Goal: Task Accomplishment & Management: Complete application form

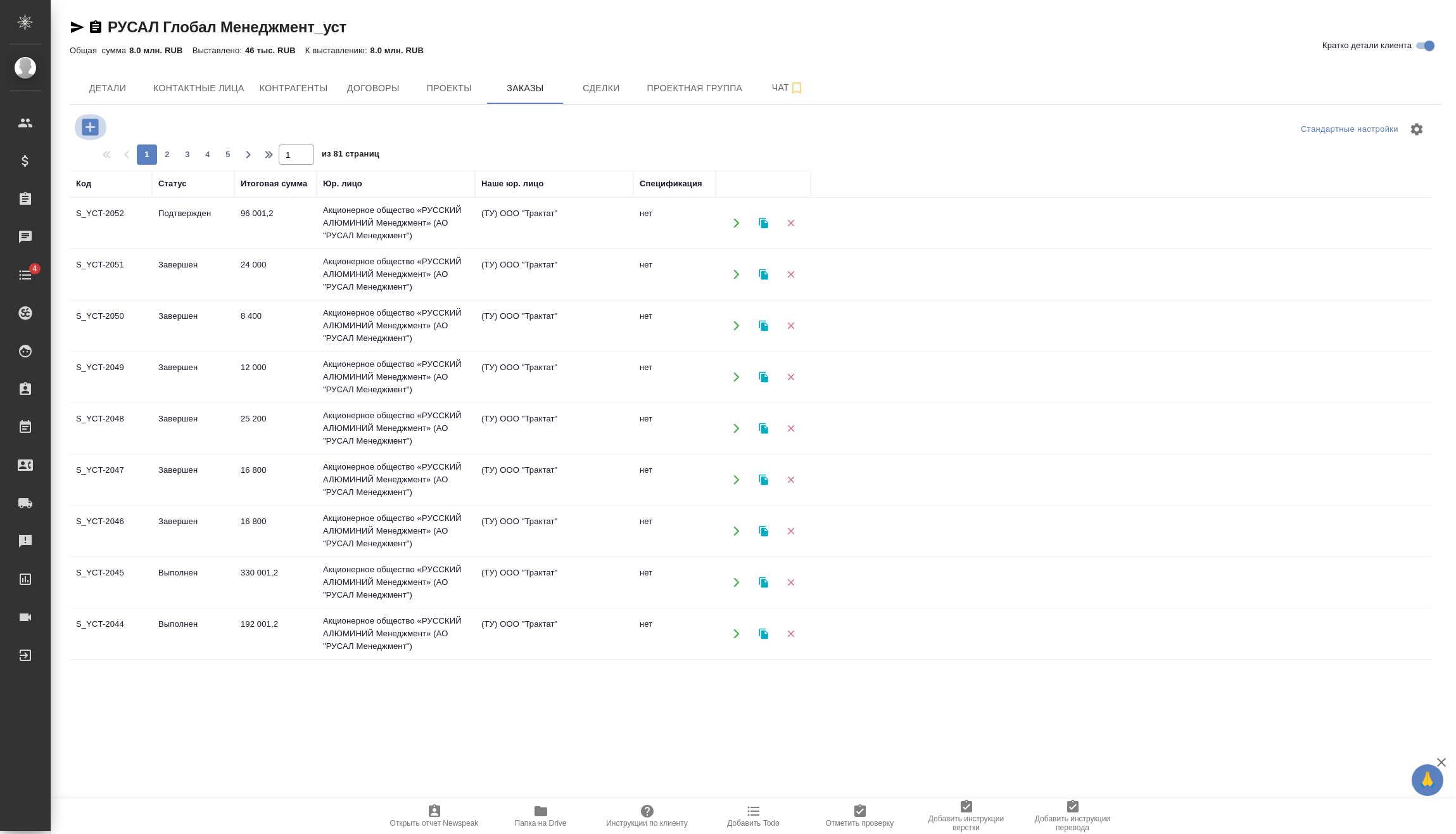
click at [86, 117] on icon "button" at bounding box center [90, 127] width 23 height 23
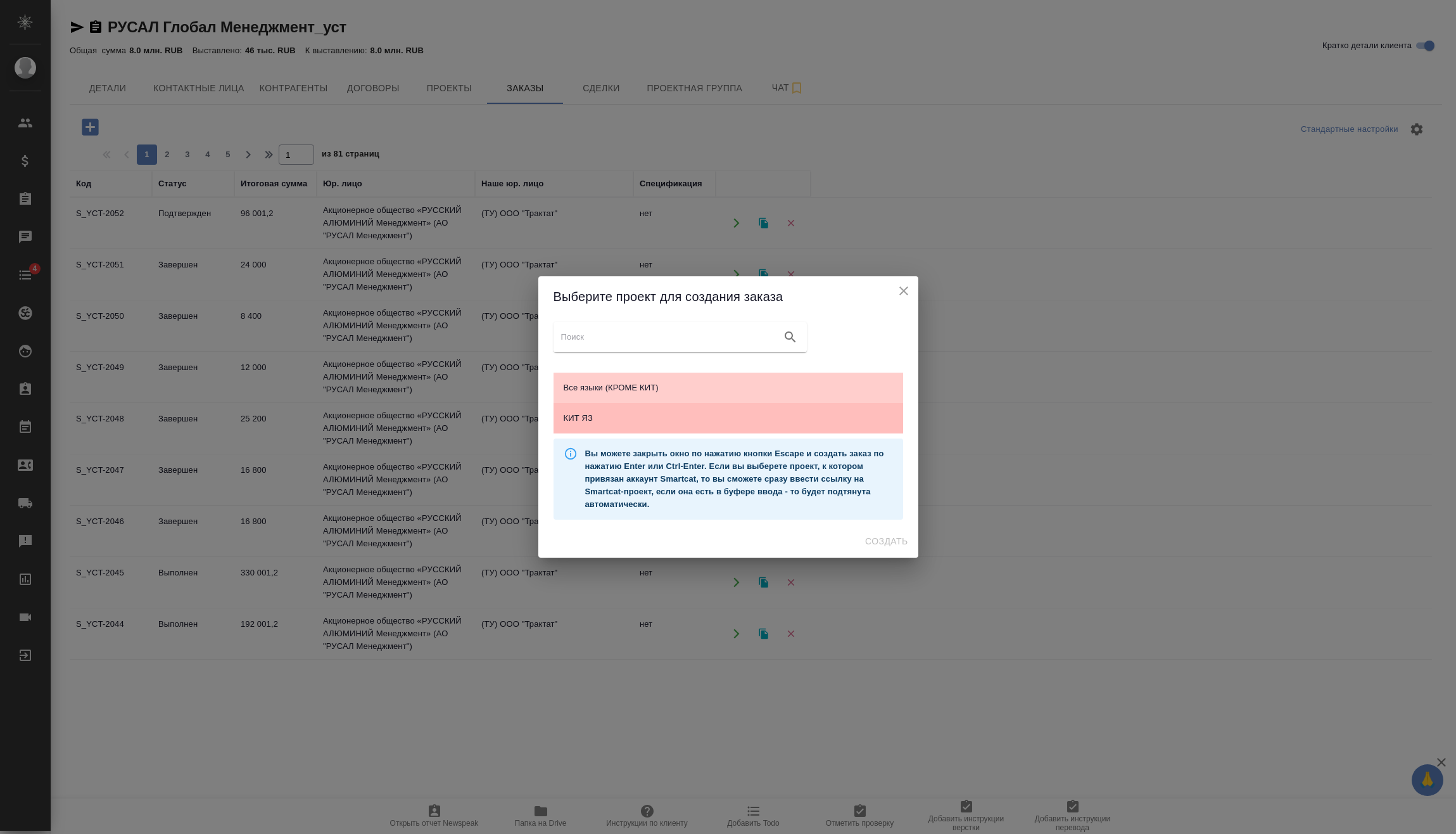
click at [729, 420] on span "КИТ ЯЗ" at bounding box center [728, 417] width 330 height 13
click at [878, 535] on span "Создать" at bounding box center [886, 541] width 43 height 16
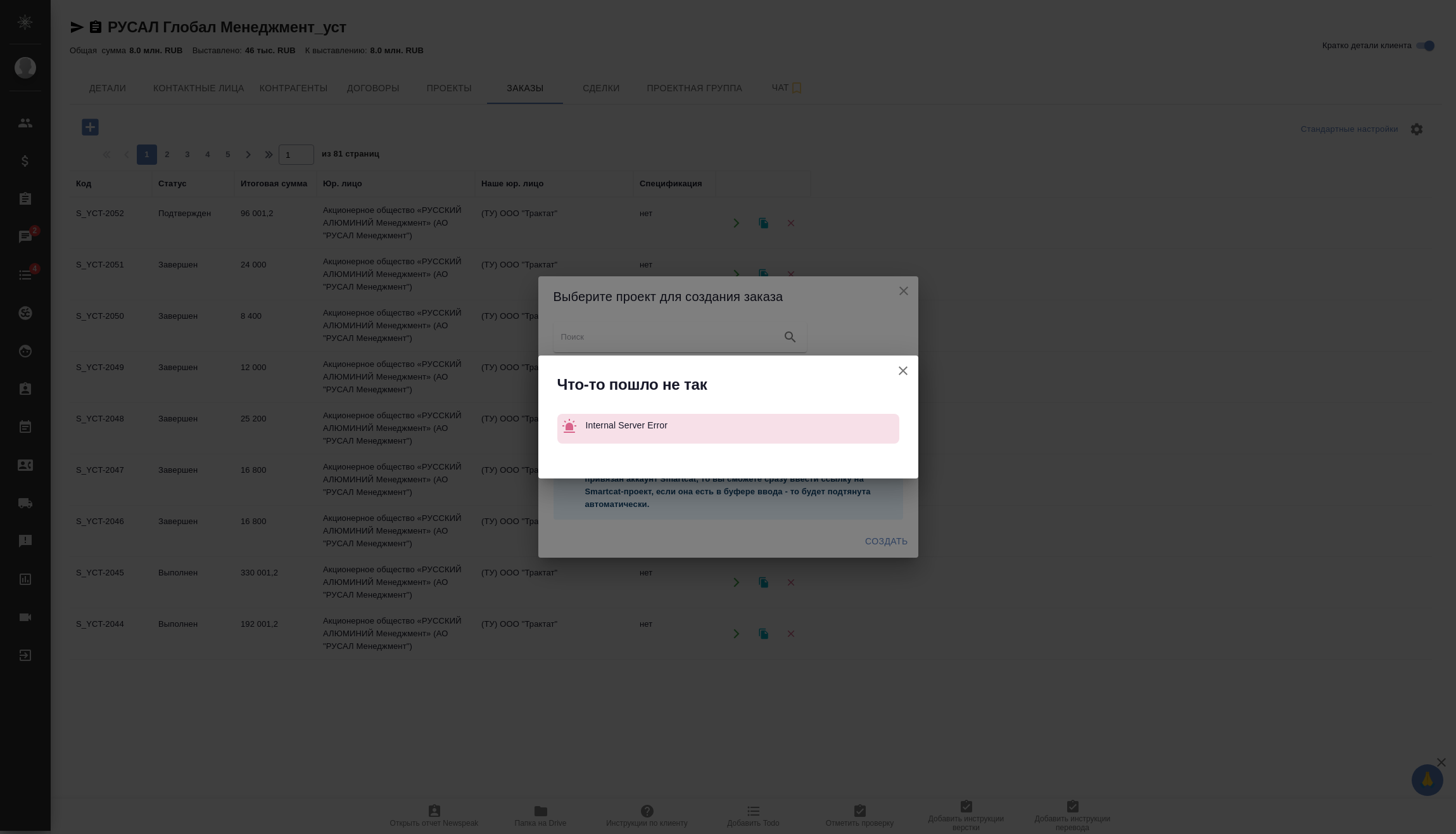
click at [898, 368] on icon "button" at bounding box center [903, 371] width 15 height 15
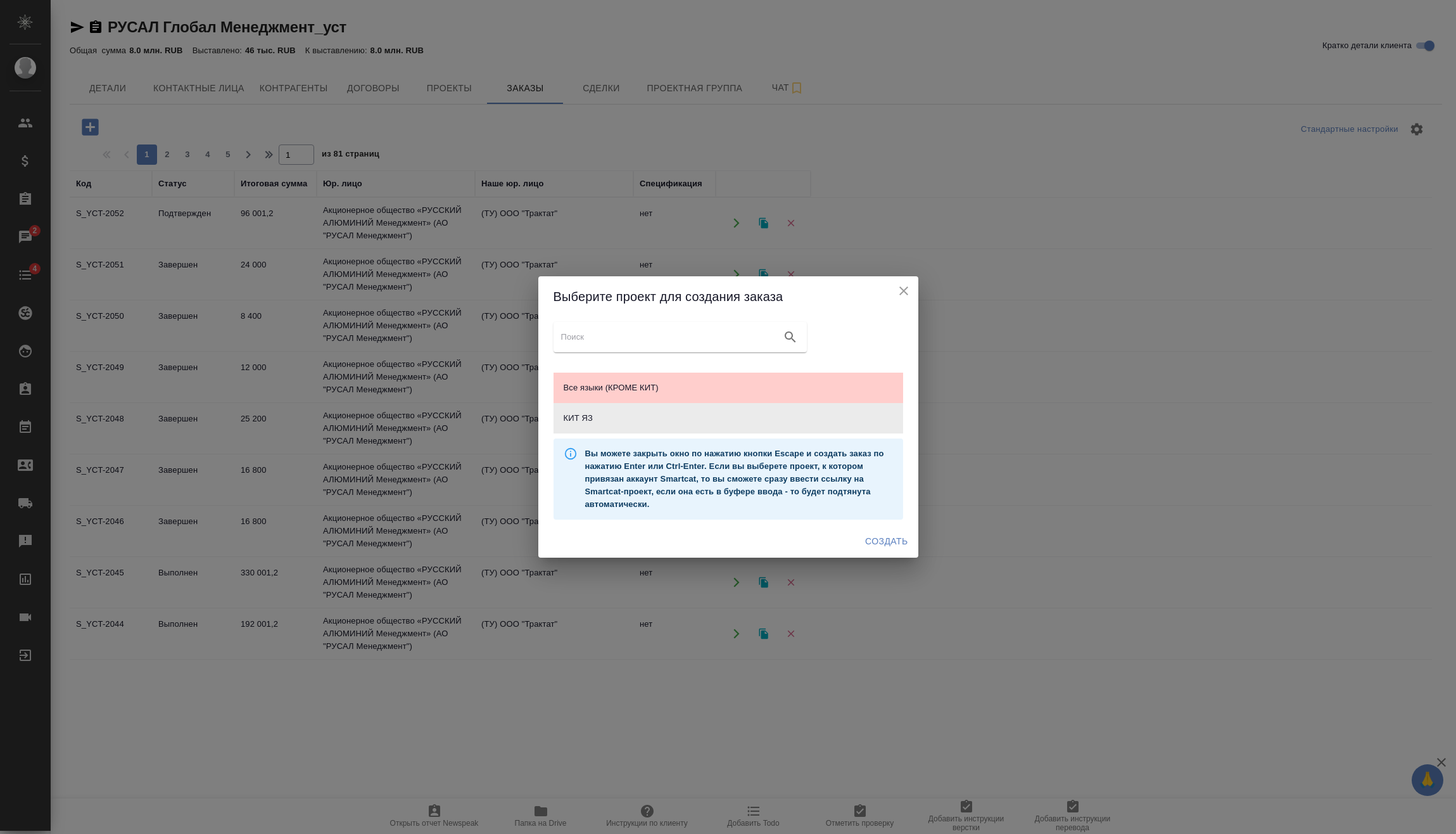
click at [901, 293] on icon "close" at bounding box center [904, 291] width 9 height 9
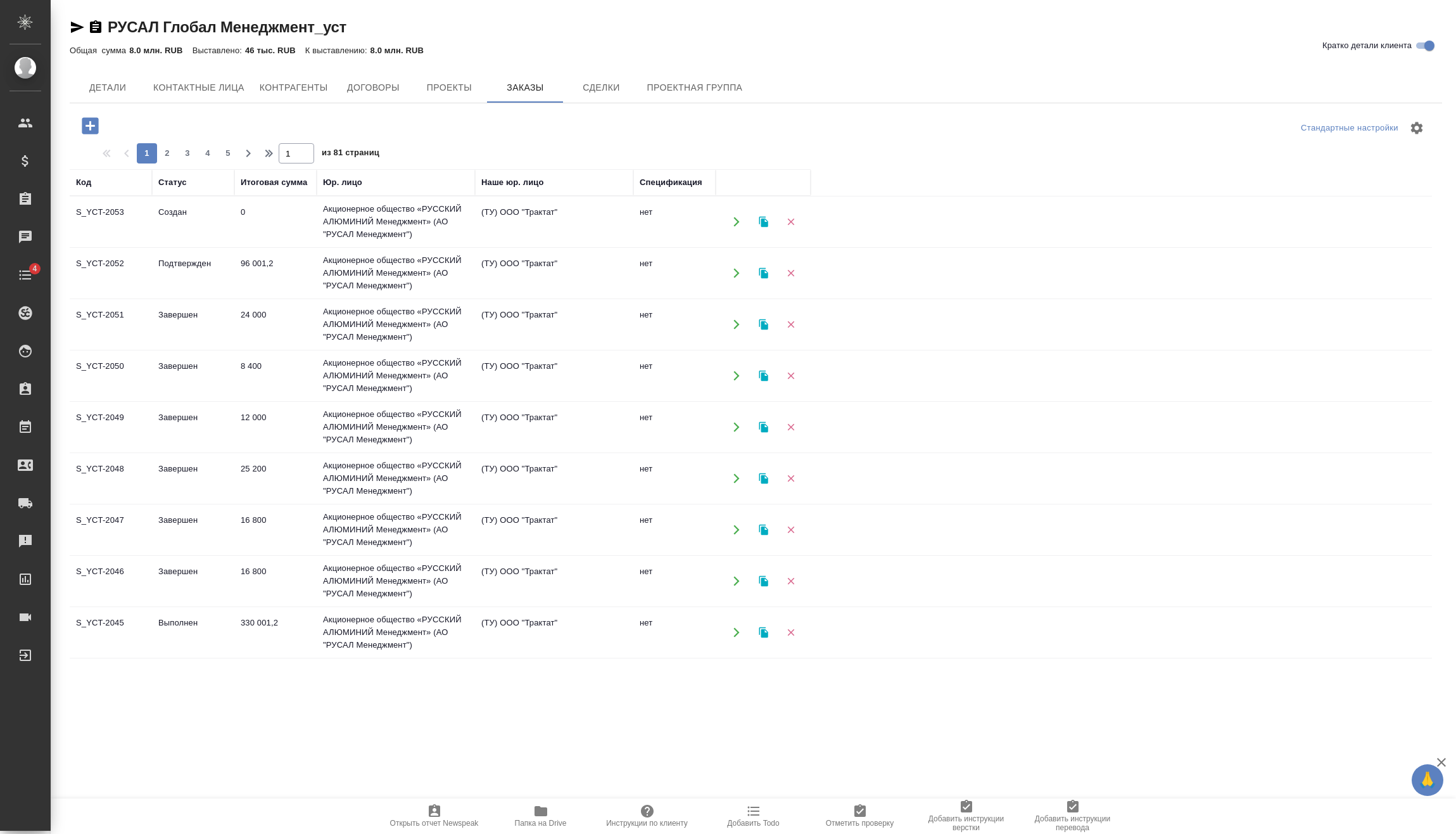
click at [182, 215] on td "Создан" at bounding box center [193, 221] width 83 height 44
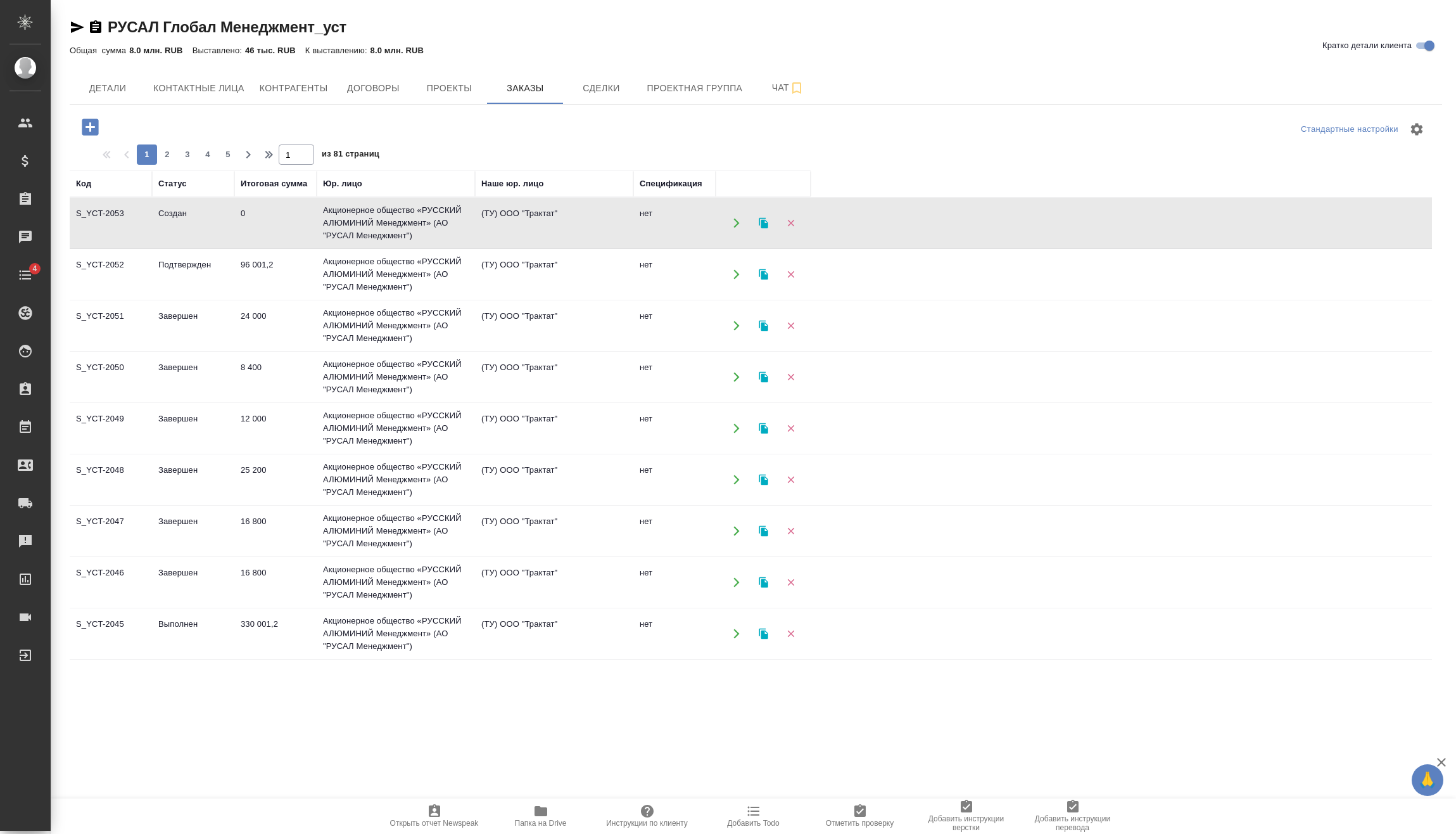
click at [182, 215] on td "Создан" at bounding box center [193, 223] width 83 height 44
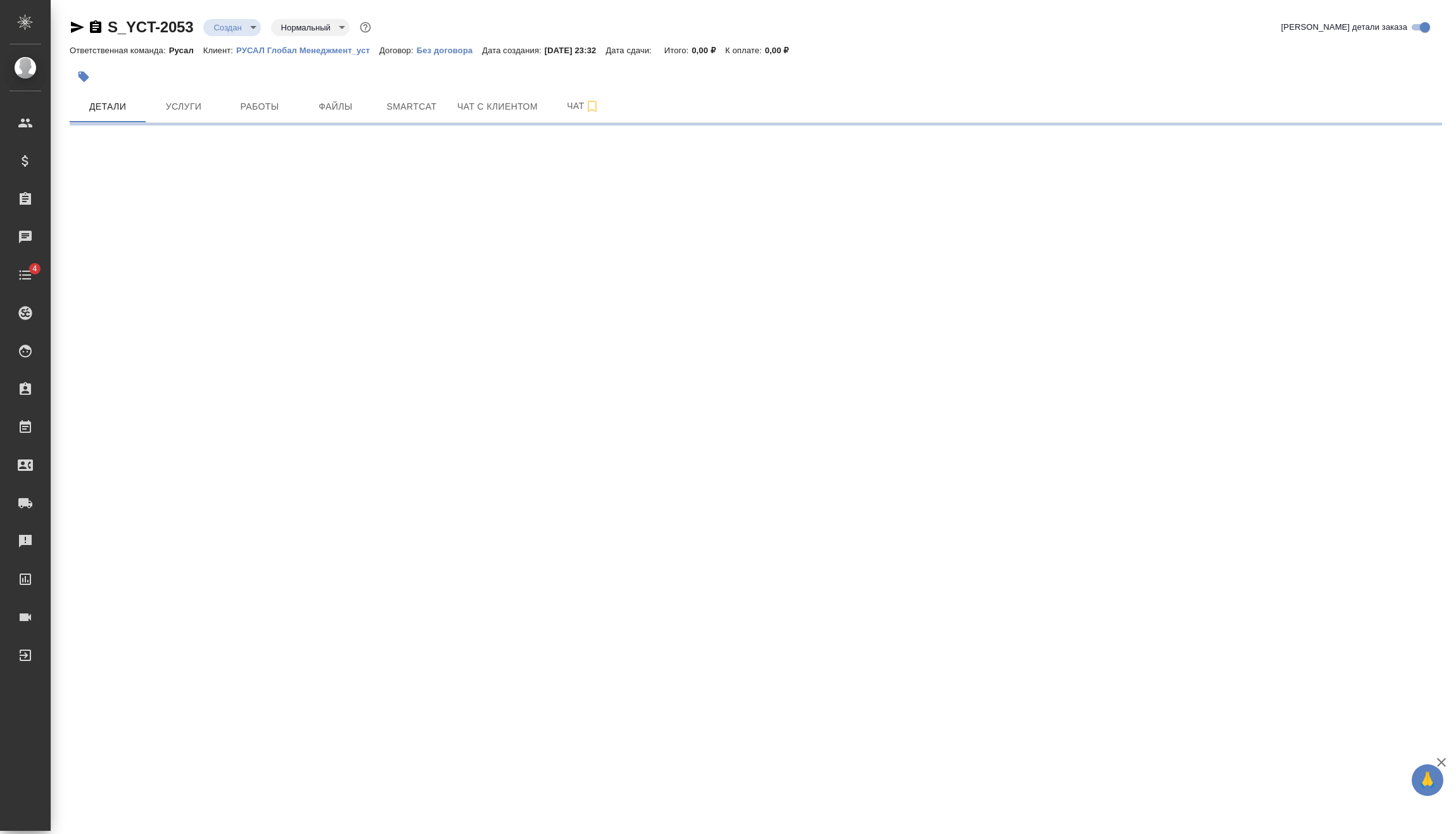
select select "RU"
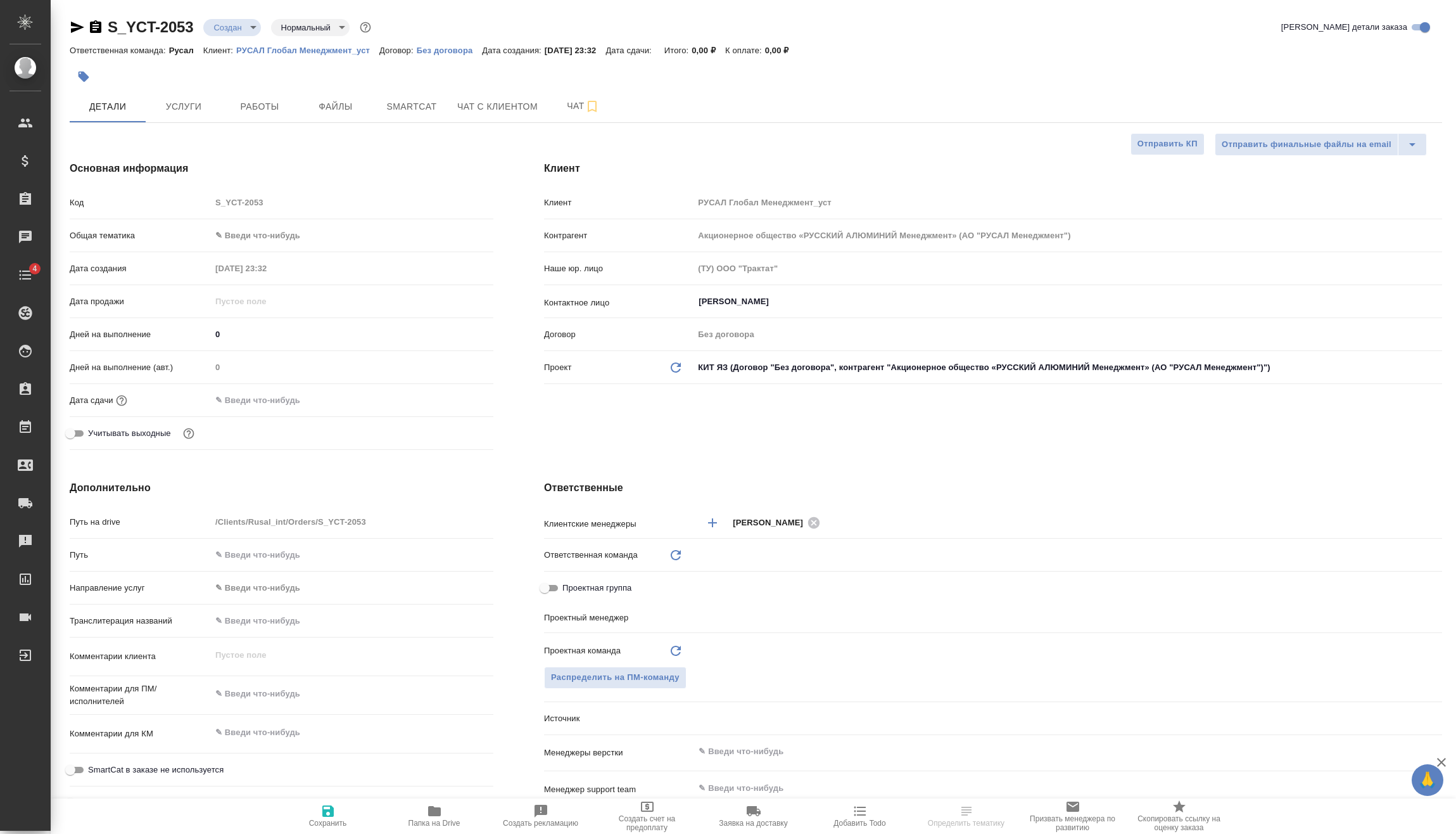
type textarea "x"
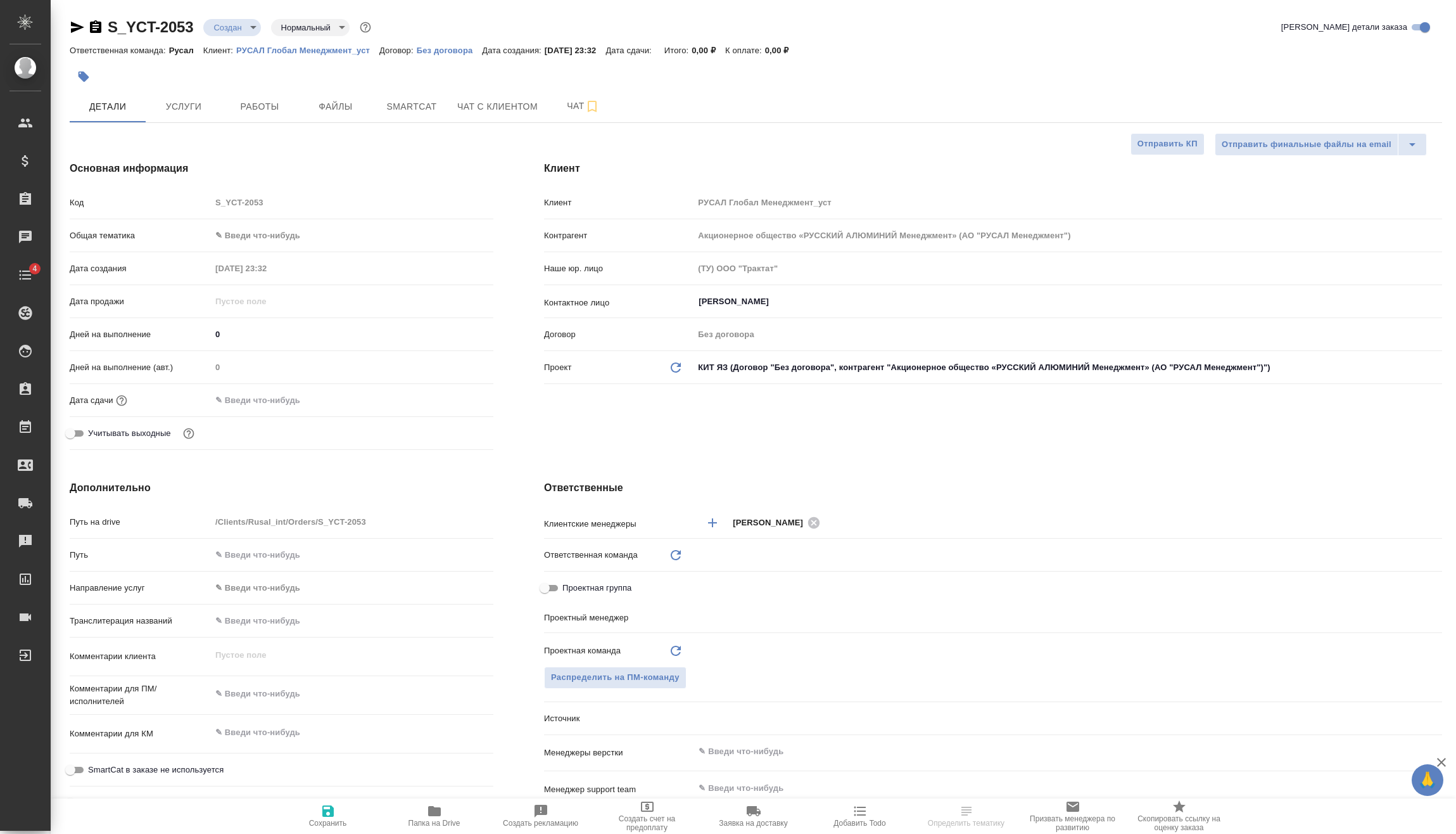
type textarea "x"
type input "Русал"
type textarea "x"
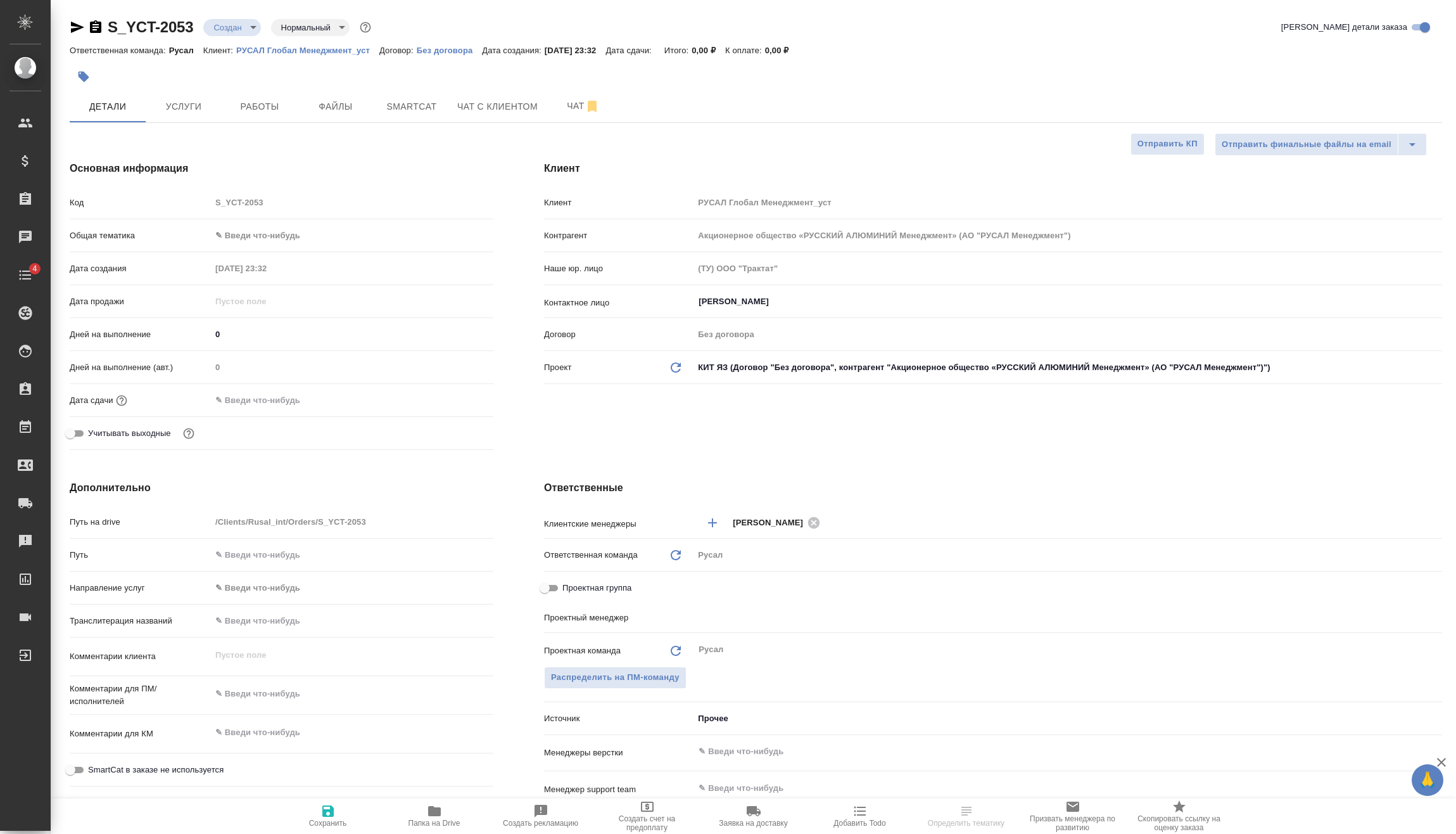
click at [239, 34] on body "🙏 .cls-1 fill:#fff; AWATERA Vasilev Evgeniy Клиенты Спецификации Заказы Чаты 4 …" at bounding box center [728, 417] width 1456 height 834
type input "Васильев Евгений"
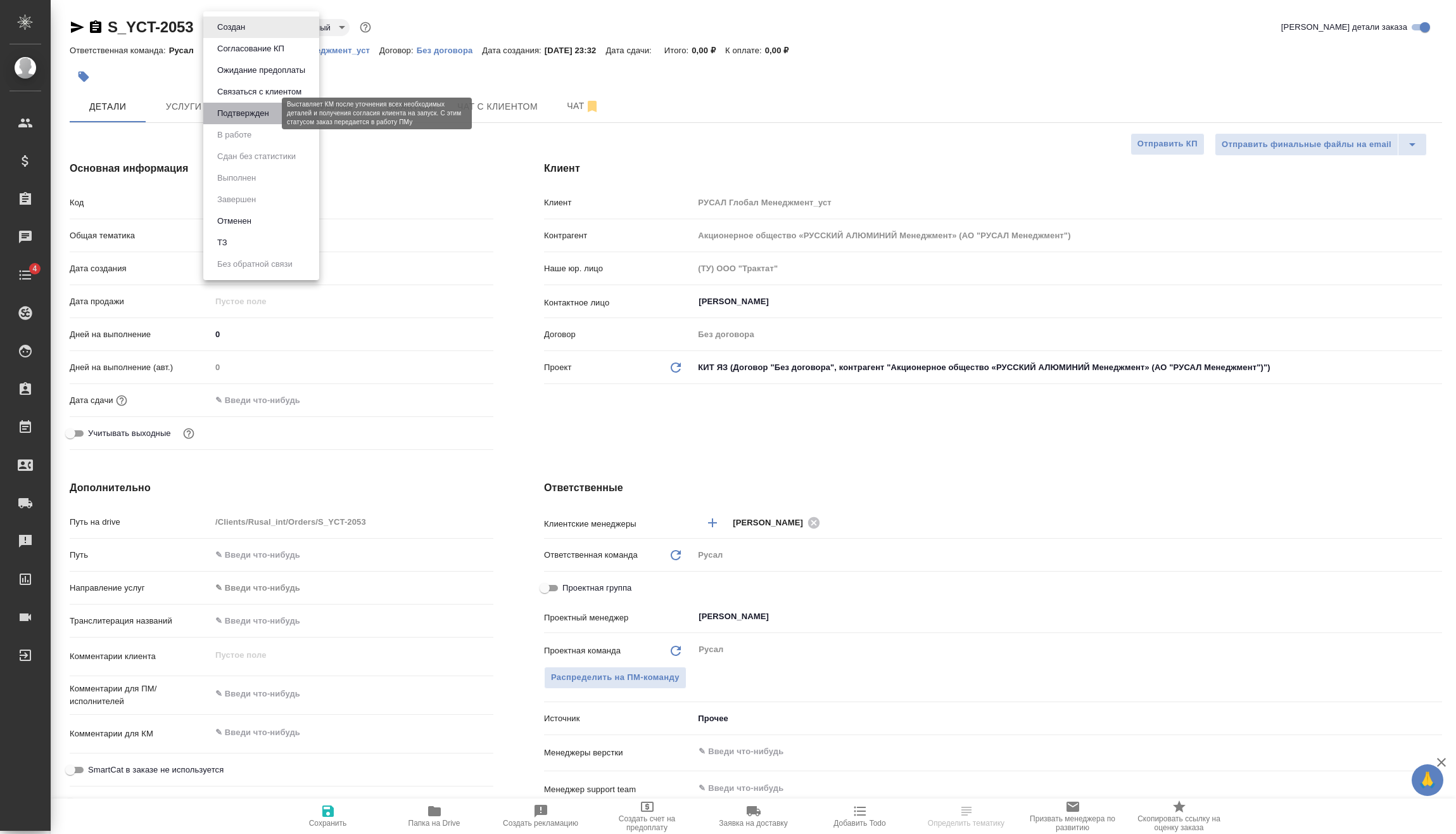
click at [262, 109] on button "Подтвержден" at bounding box center [243, 114] width 59 height 14
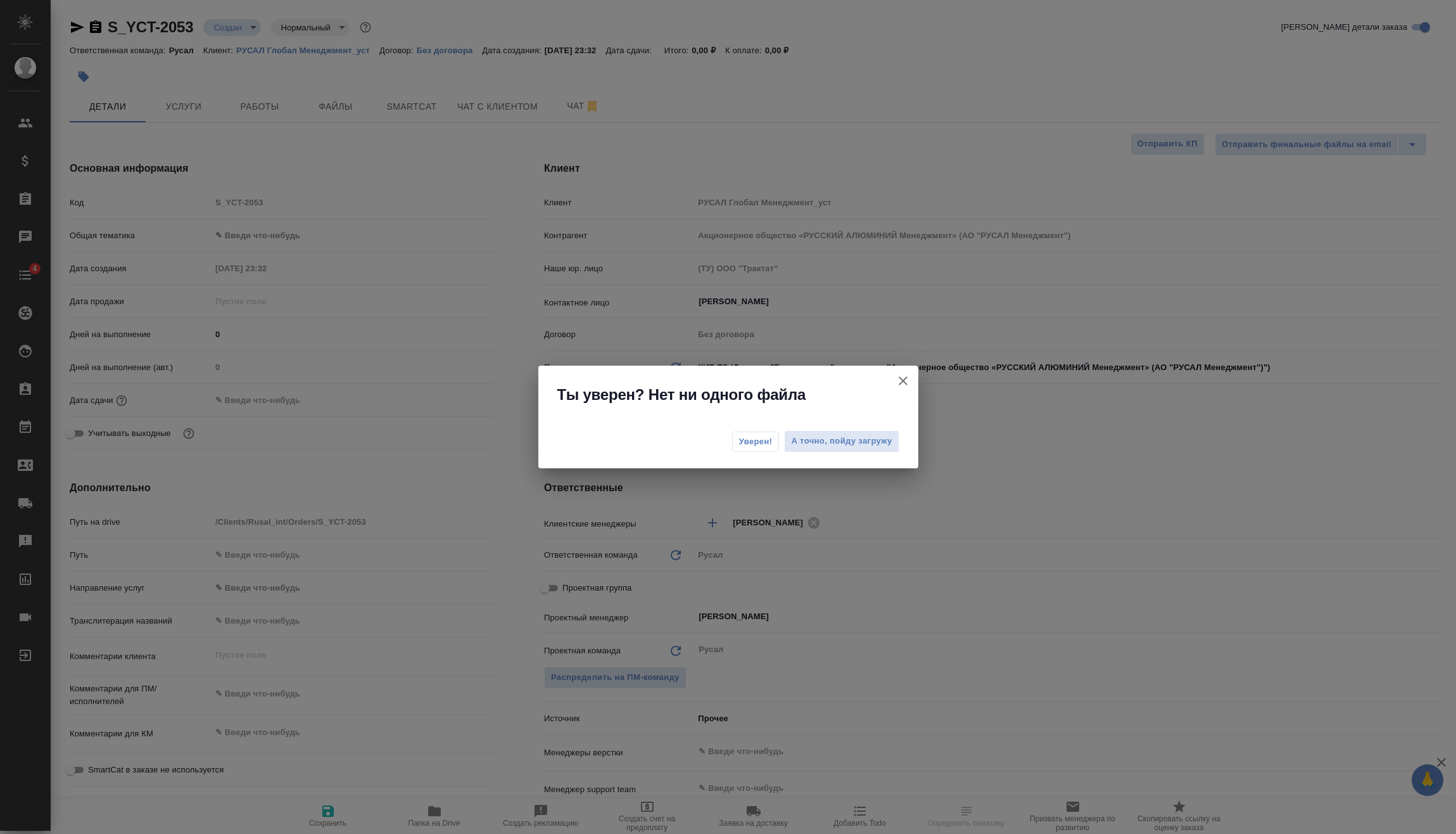
click at [735, 442] on button "Уверен!" at bounding box center [755, 442] width 48 height 20
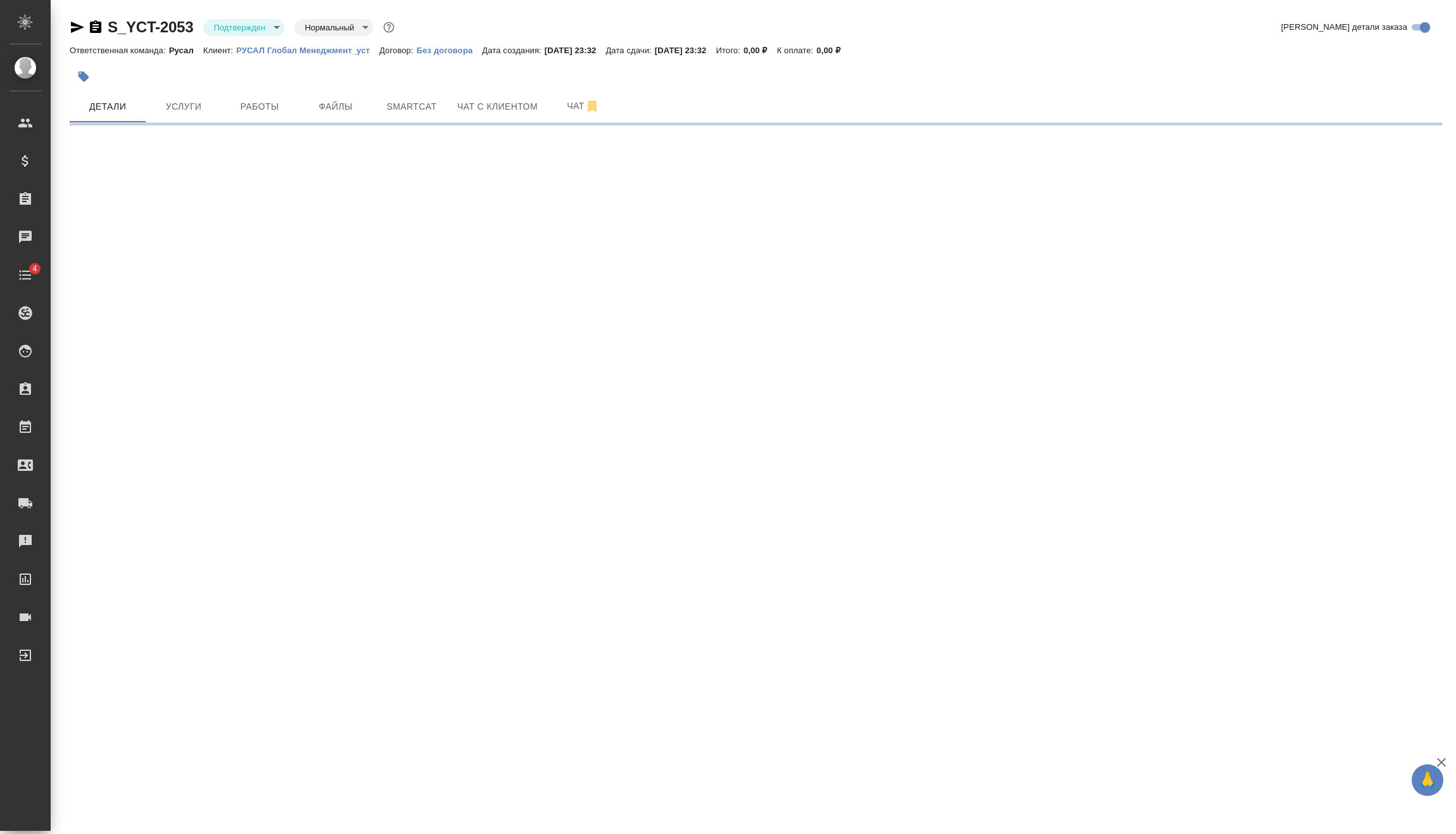
select select "RU"
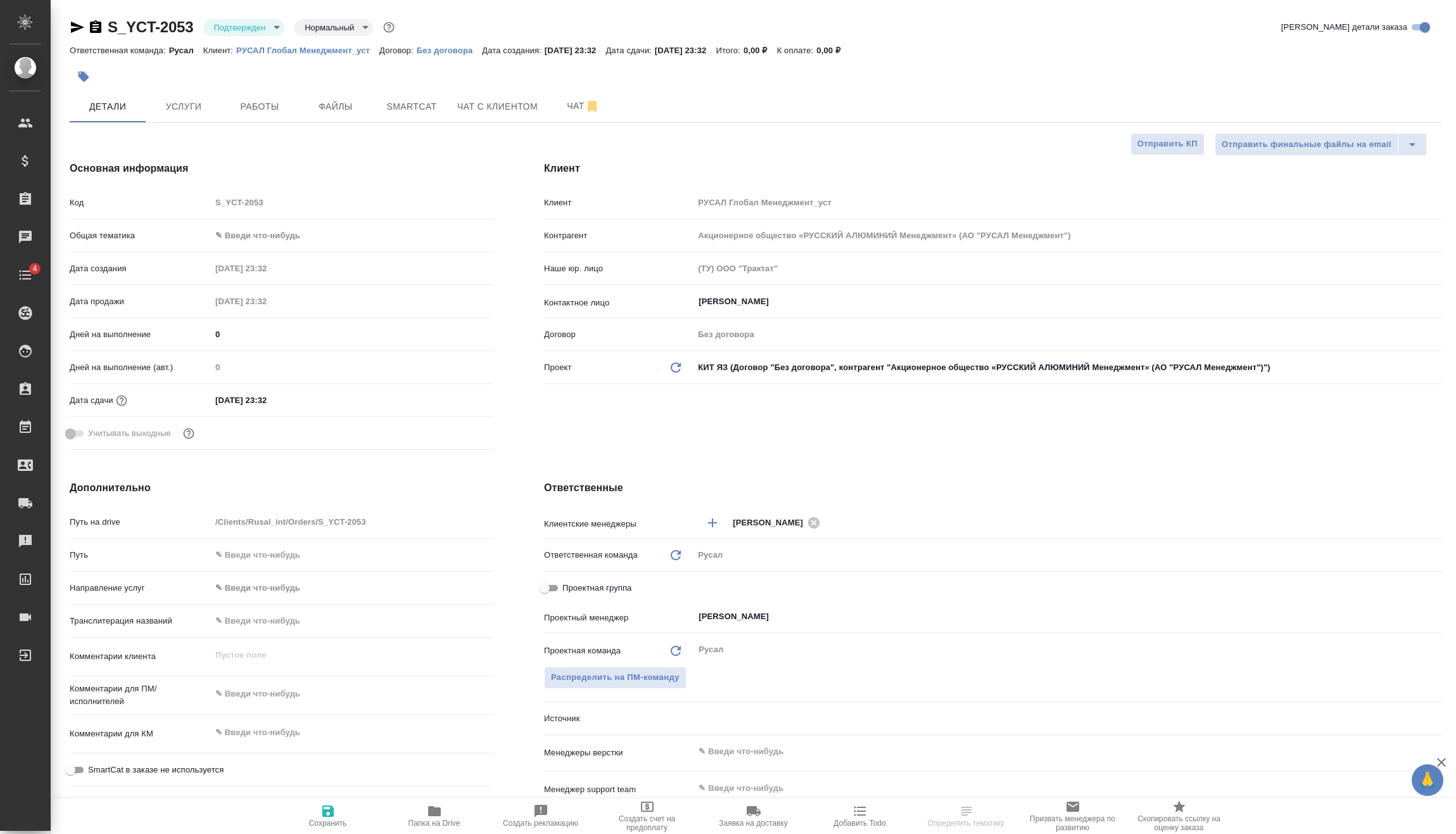
type textarea "x"
click at [279, 237] on body "🙏 .cls-1 fill:#fff; AWATERA Vasilev Evgeniy Клиенты Спецификации Заказы Чаты 4 …" at bounding box center [728, 417] width 1456 height 834
click at [282, 327] on li "Техника" at bounding box center [352, 337] width 283 height 20
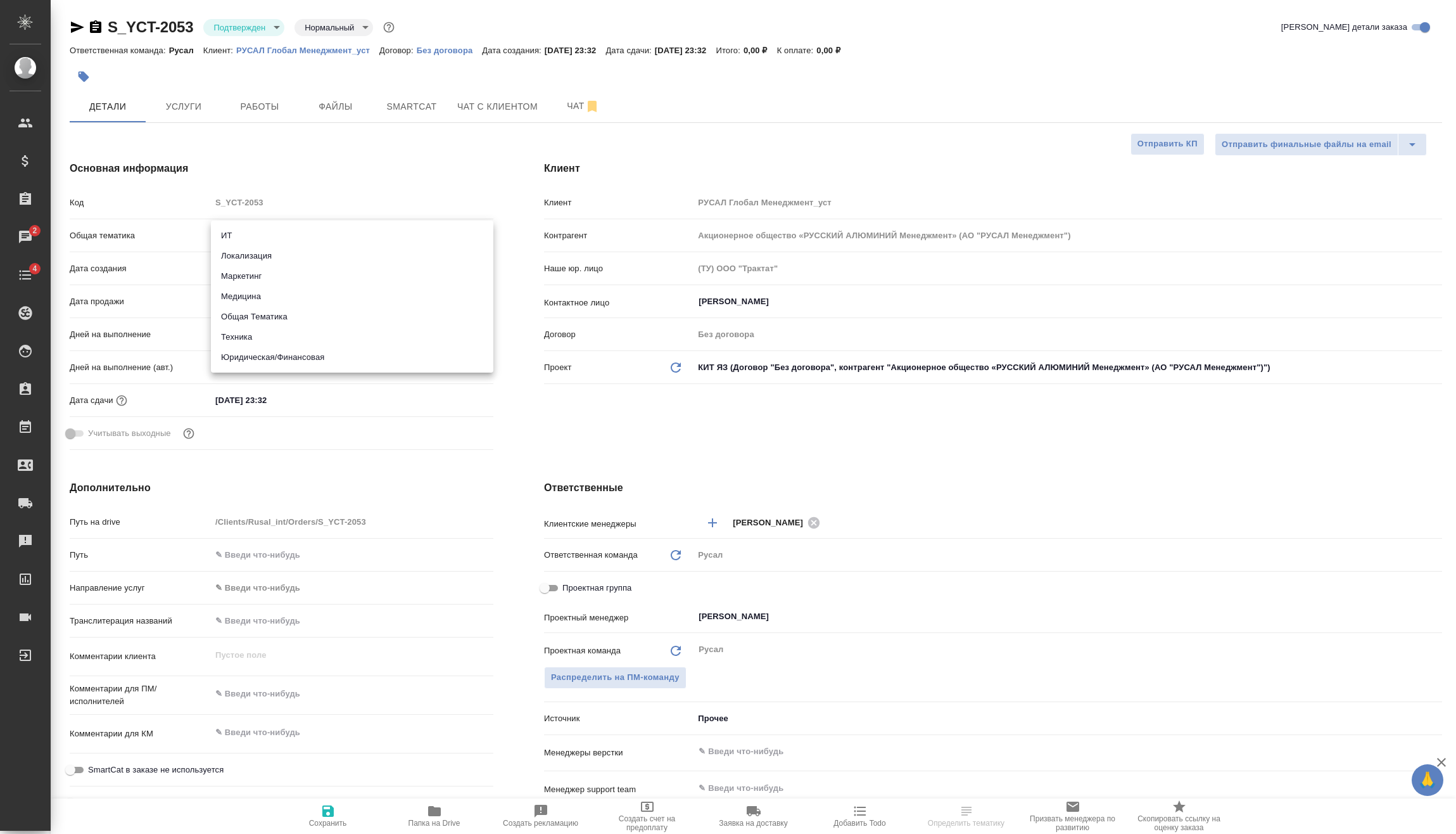
type input "tech"
type textarea "x"
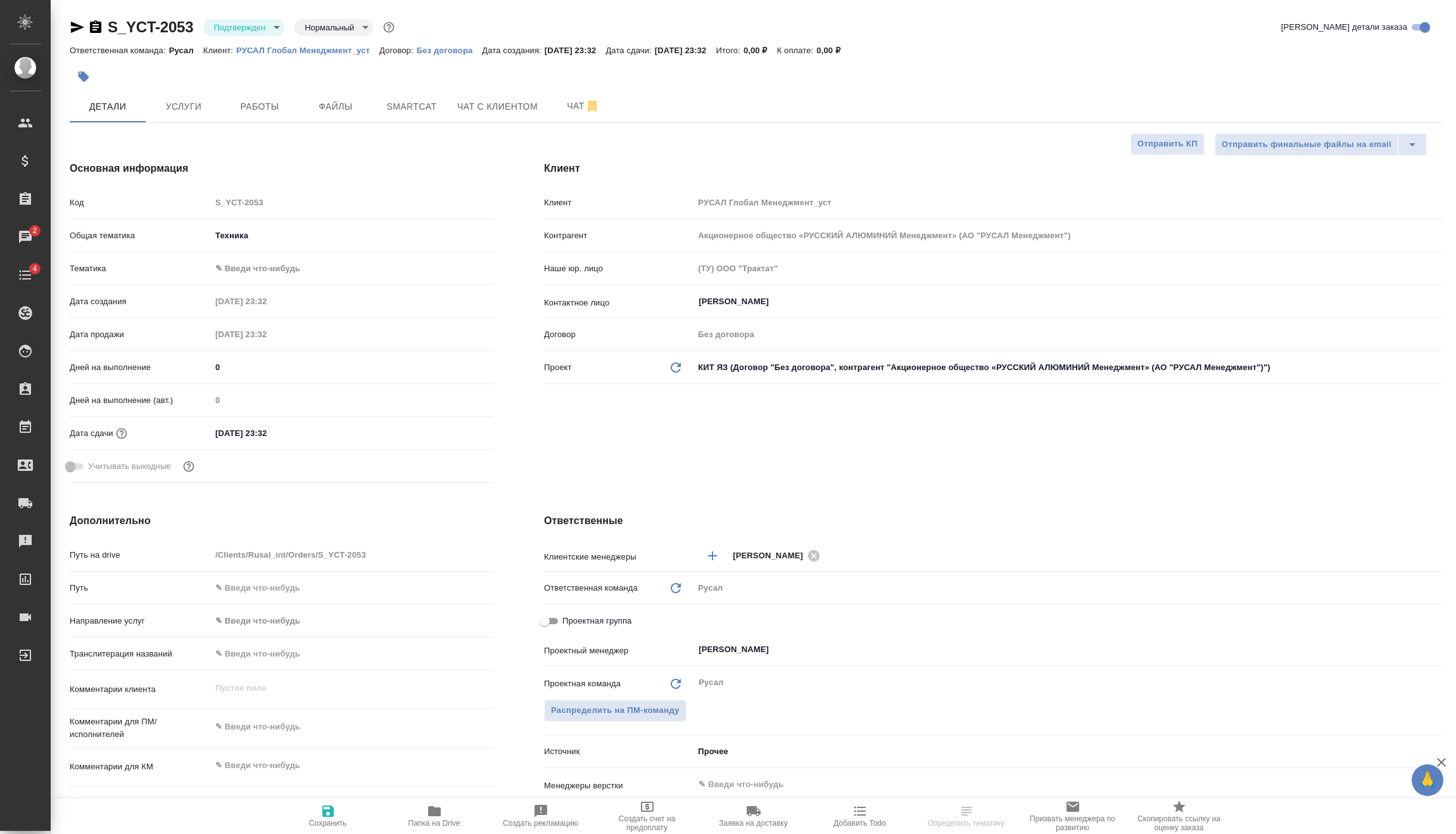
click at [281, 272] on body "🙏 .cls-1 fill:#fff; AWATERA Vasilev Evgeniy Клиенты Спецификации Заказы 2 Чаты …" at bounding box center [728, 417] width 1456 height 834
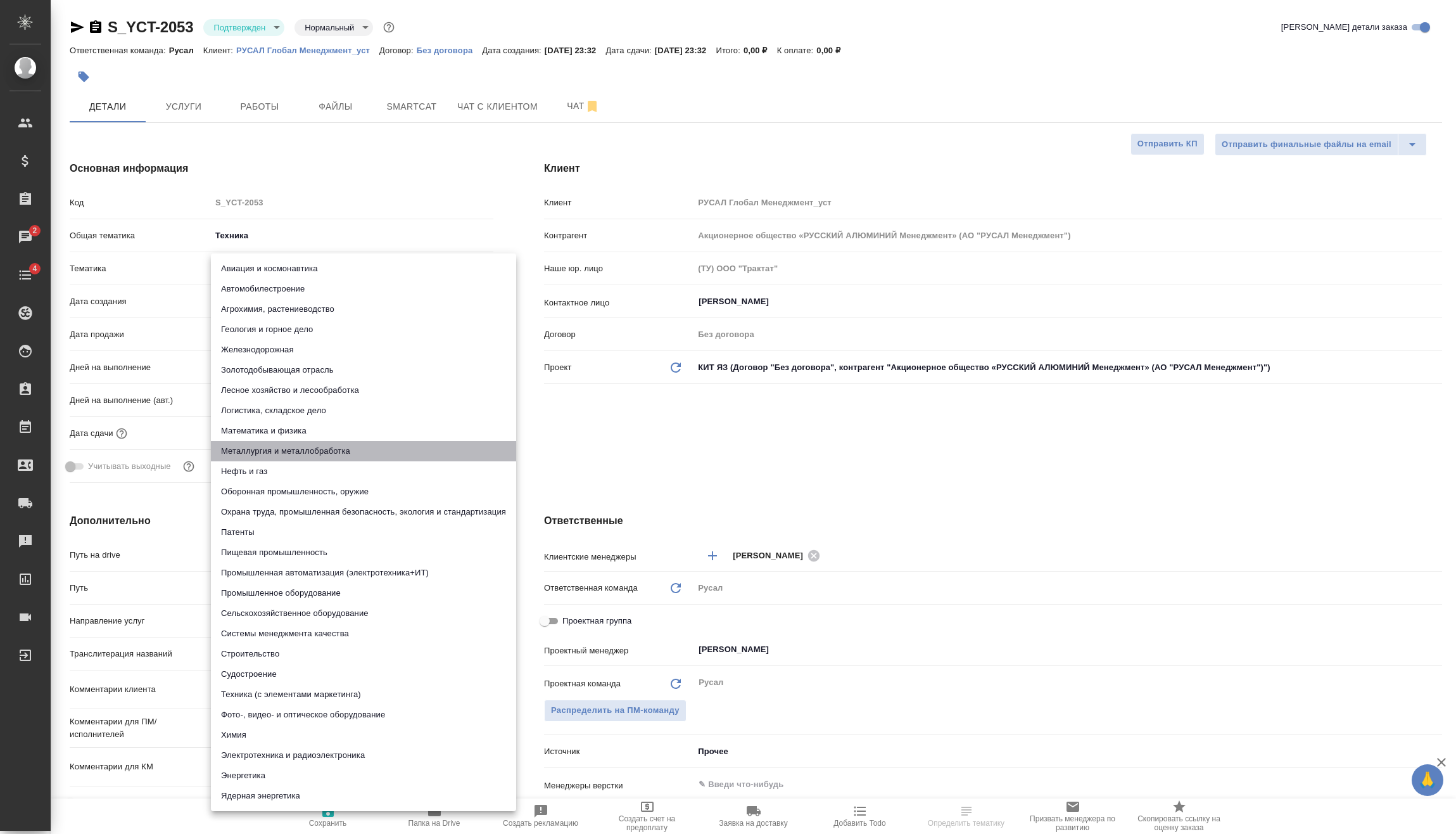
click at [292, 445] on li "Металлургия и металлобработка" at bounding box center [364, 451] width 305 height 20
type textarea "x"
type input "60014e23f7d9dc5f480a3cf8"
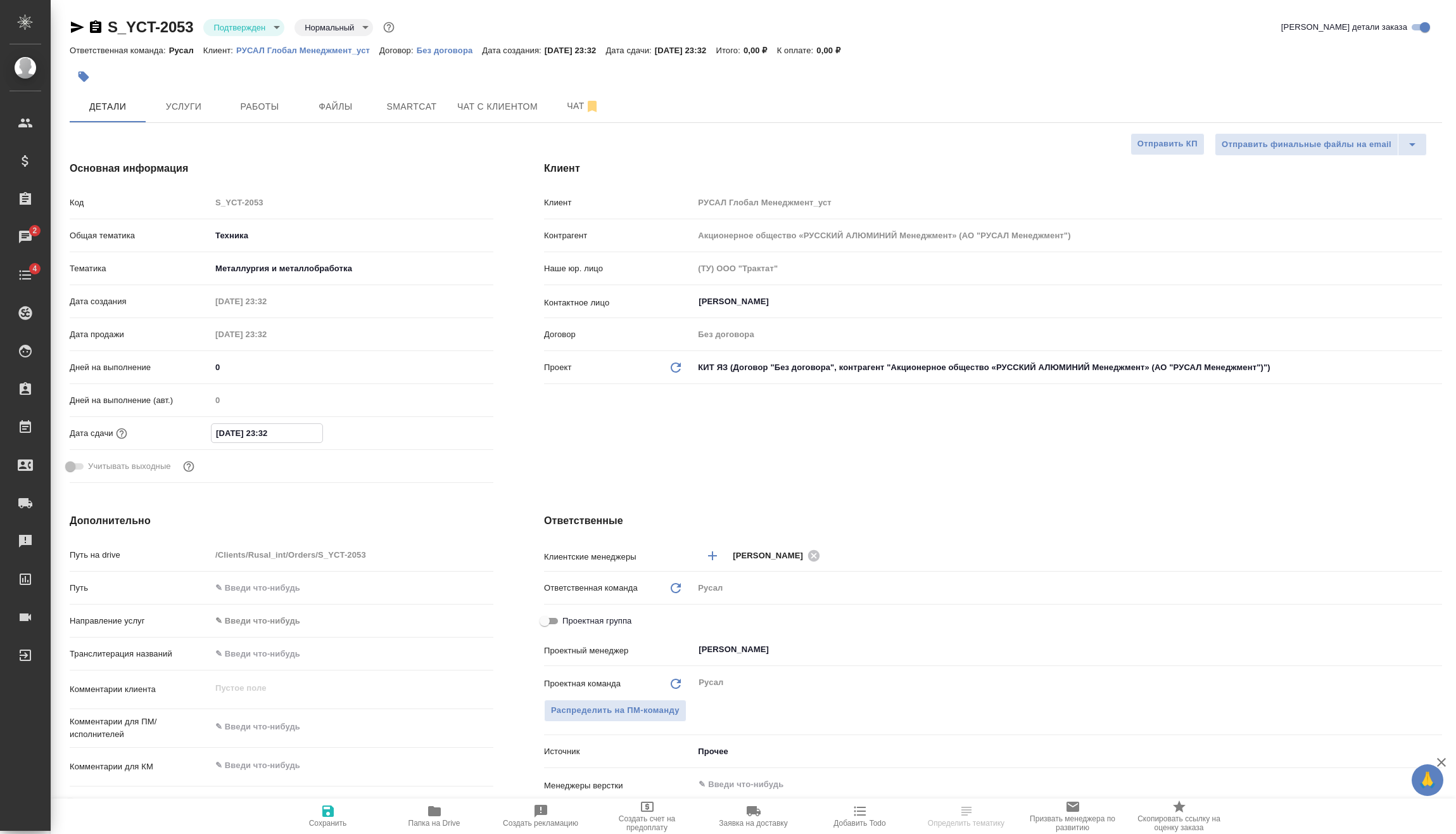
click at [292, 435] on input "26.09.2025 23:32" at bounding box center [267, 433] width 111 height 18
click at [457, 433] on icon "button" at bounding box center [456, 431] width 12 height 13
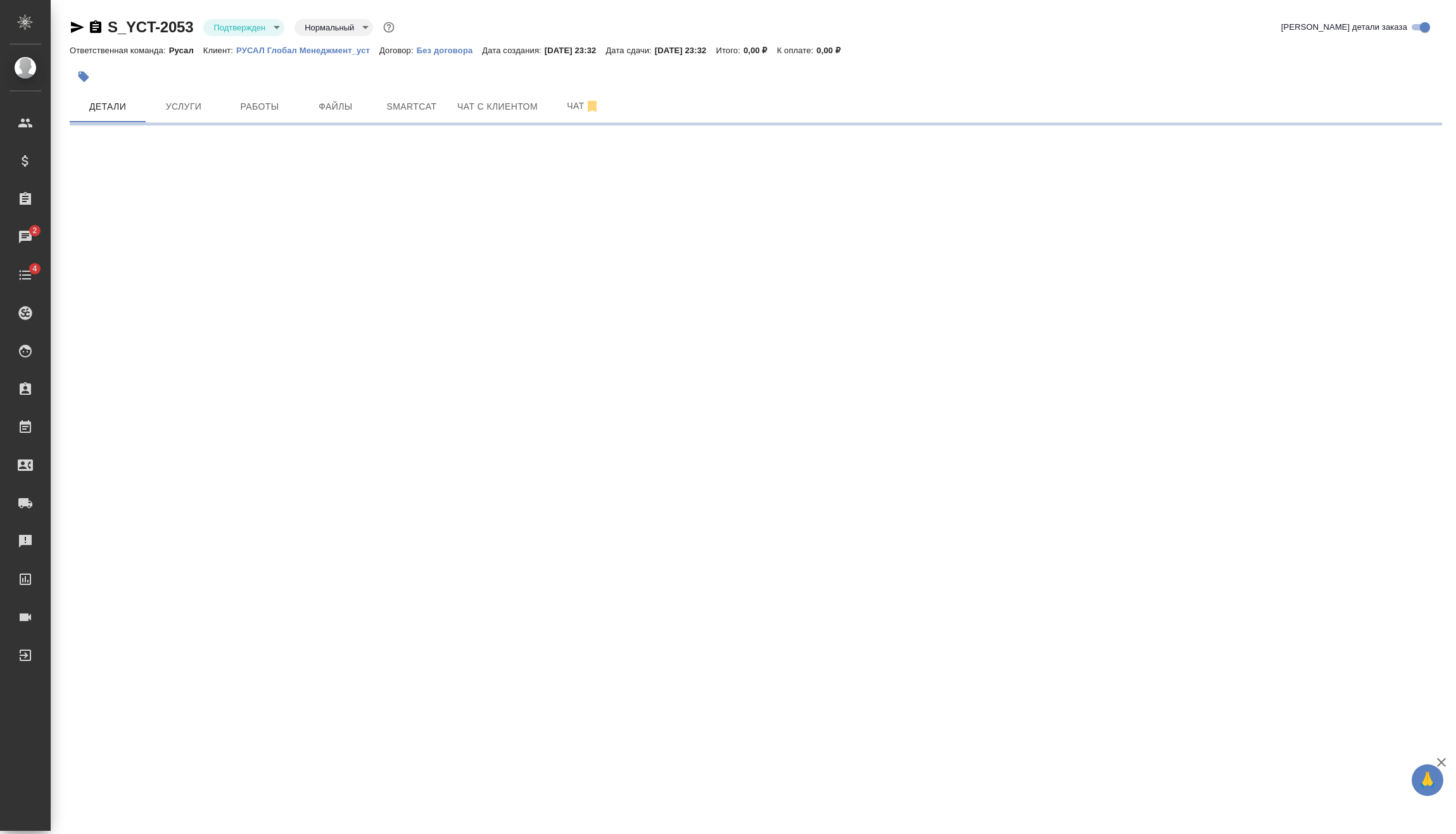
select select "RU"
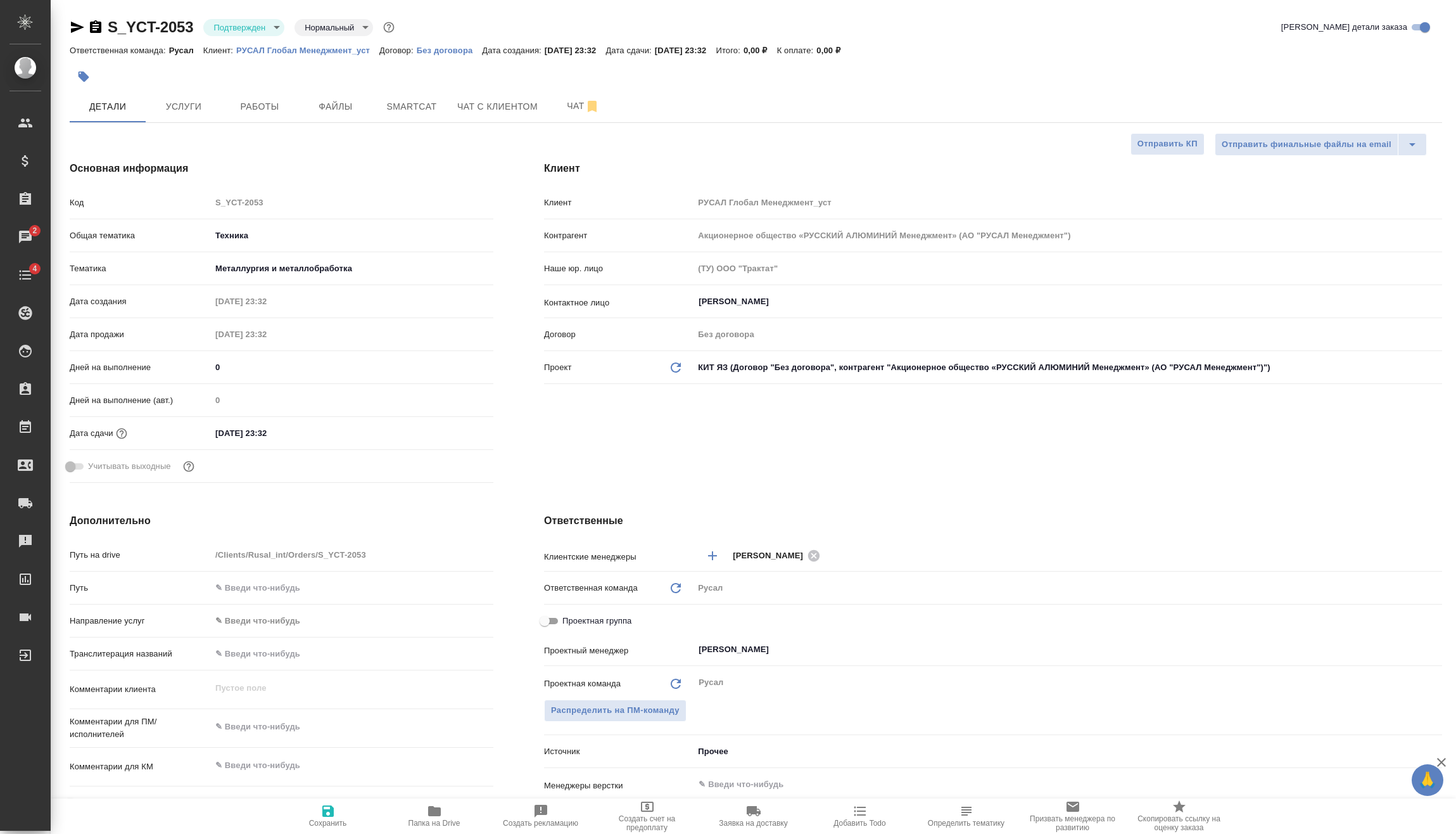
type textarea "x"
click at [360, 438] on div "26.09.2025 23:32" at bounding box center [352, 433] width 283 height 18
click at [358, 427] on div "26.09.2025 23:32" at bounding box center [352, 433] width 283 height 18
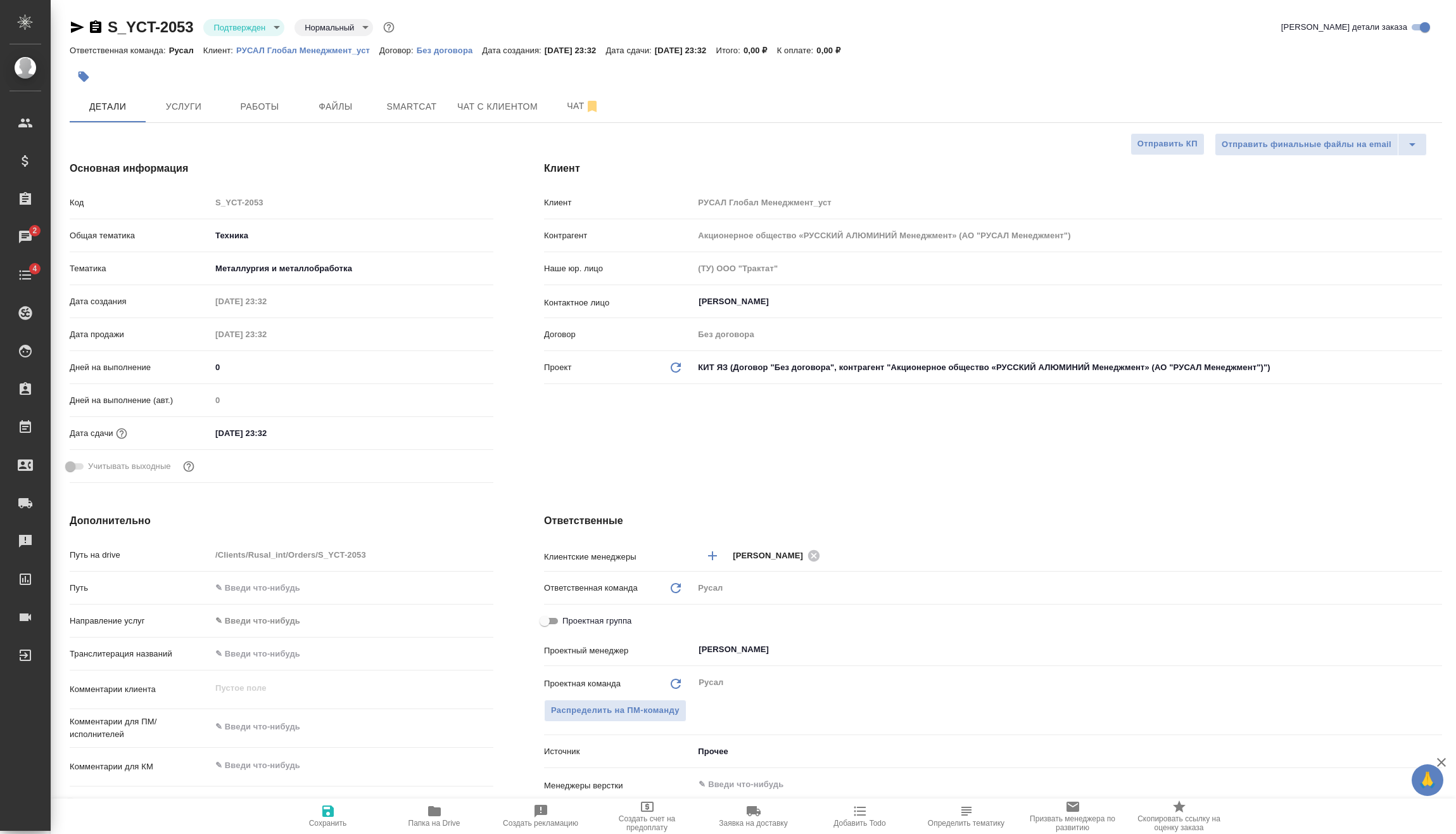
click at [285, 428] on input "26.09.2025 23:32" at bounding box center [266, 433] width 111 height 18
click at [462, 427] on icon "button" at bounding box center [456, 432] width 15 height 15
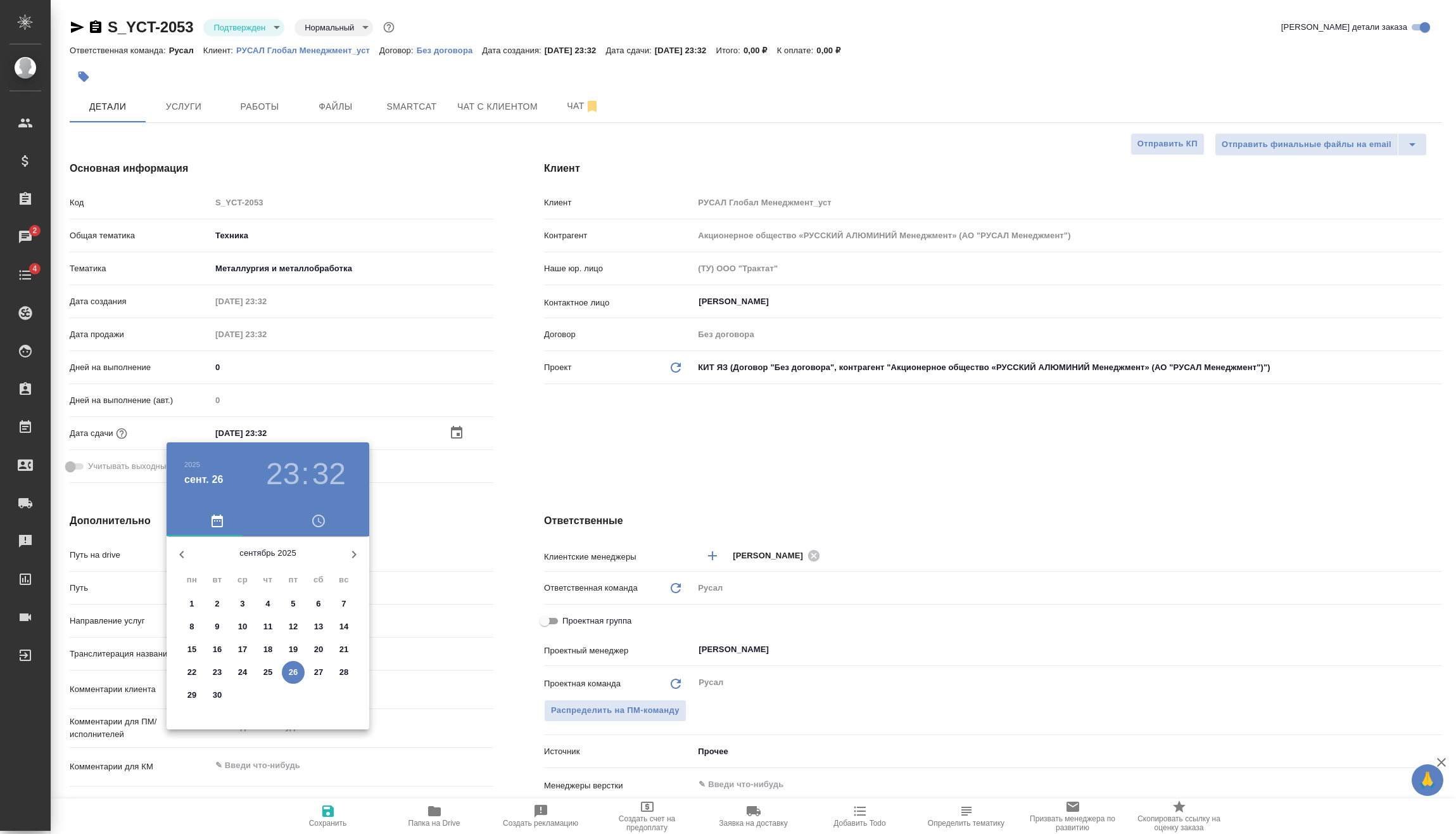
click at [325, 475] on h3 "32" at bounding box center [329, 474] width 33 height 36
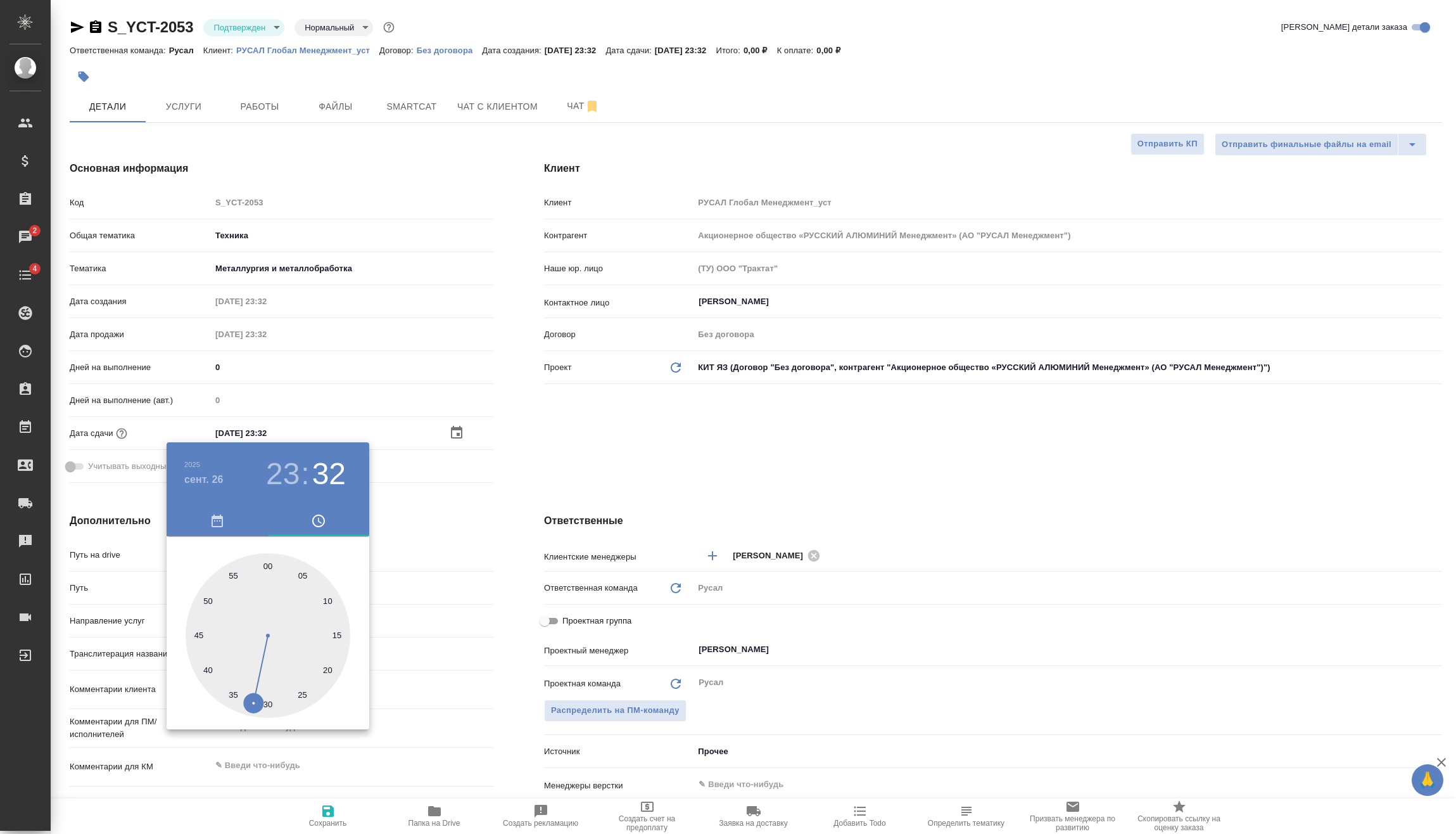
click at [210, 599] on div at bounding box center [267, 635] width 164 height 164
type input "26.09.2025 23:50"
type textarea "x"
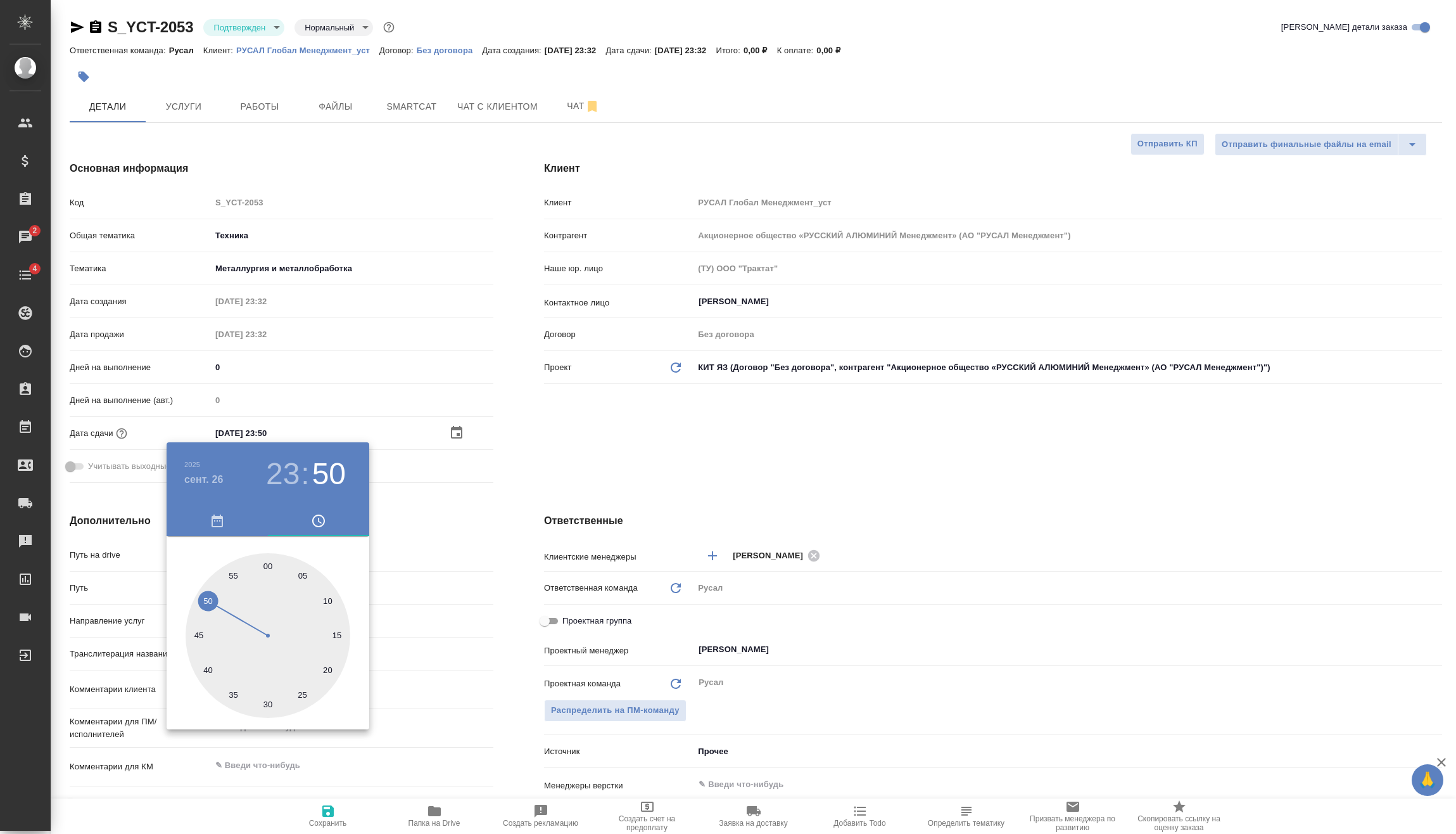
click at [443, 514] on div at bounding box center [728, 417] width 1456 height 834
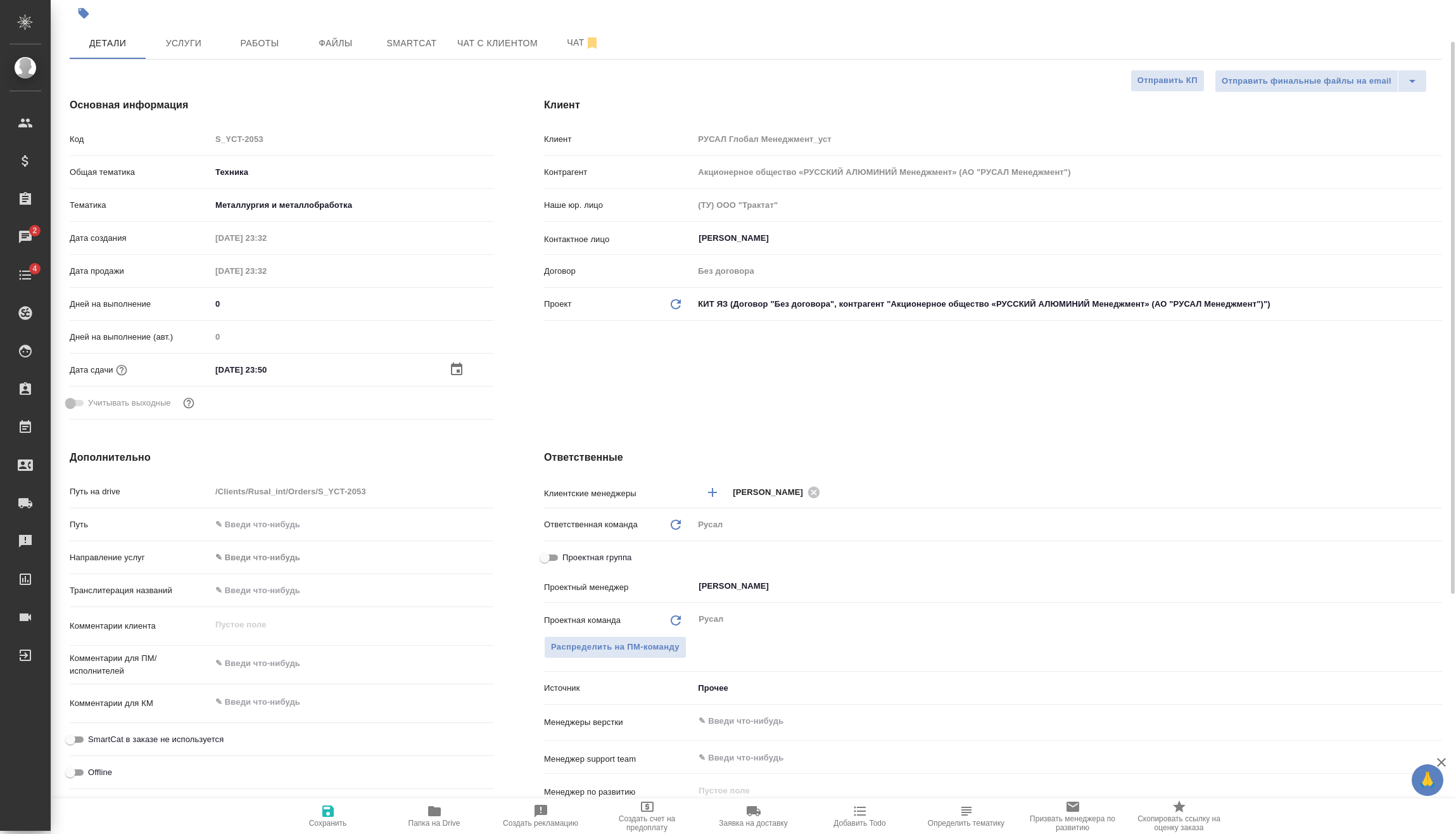
scroll to position [127, 0]
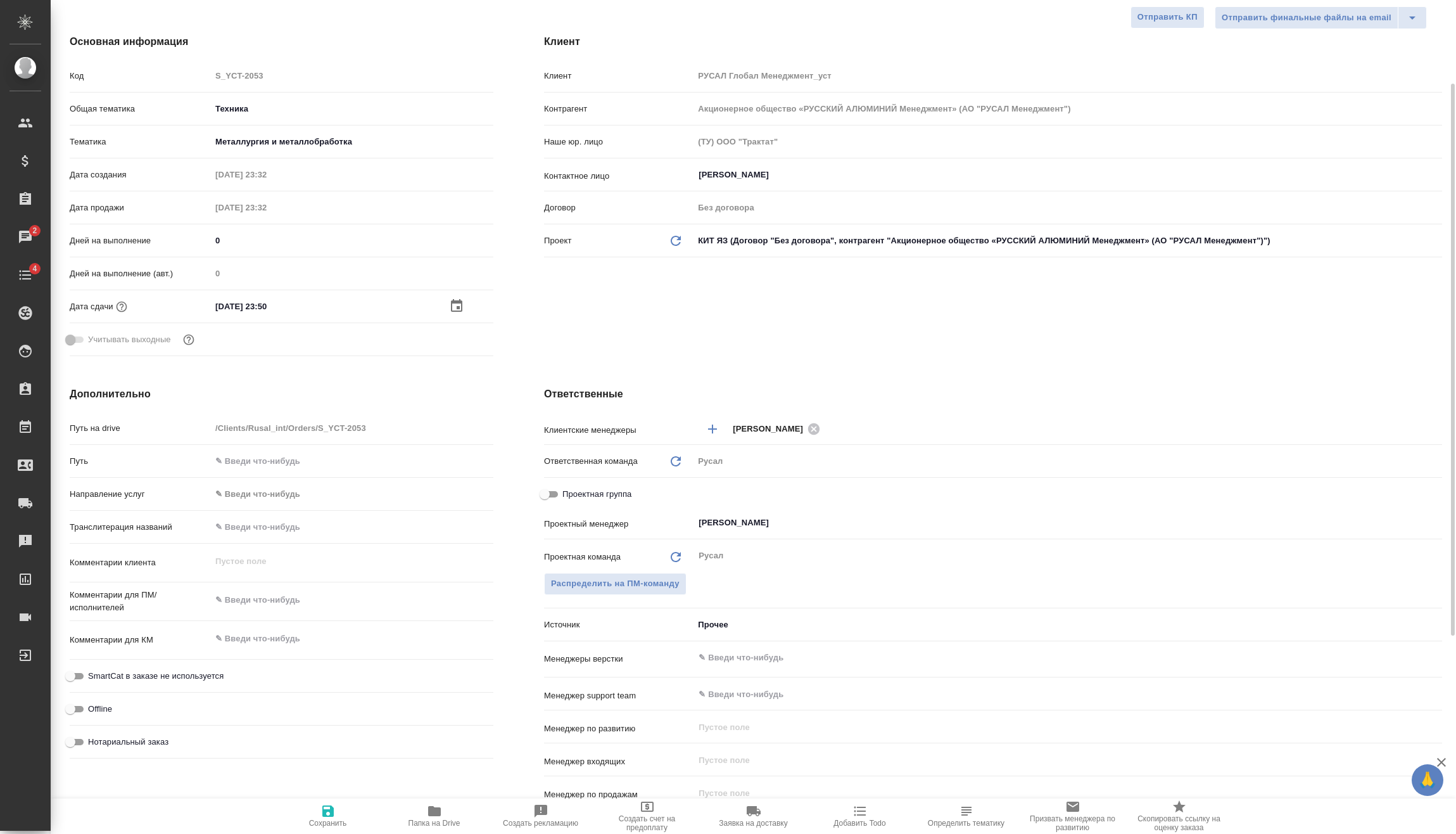
type textarea "x"
click at [287, 602] on textarea at bounding box center [352, 600] width 283 height 22
type textarea "x"
type textarea "1"
type textarea "x"
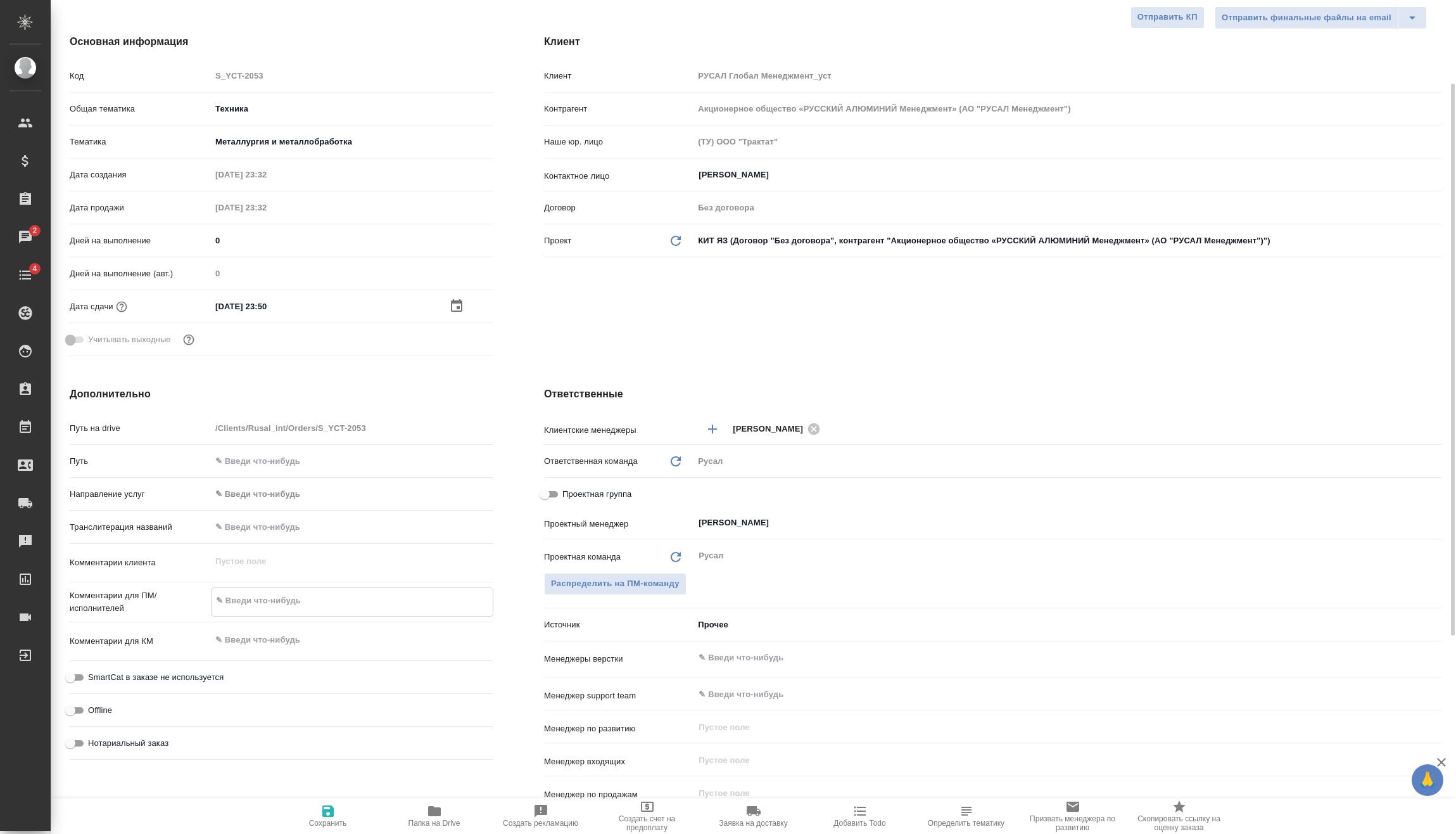
type textarea "x"
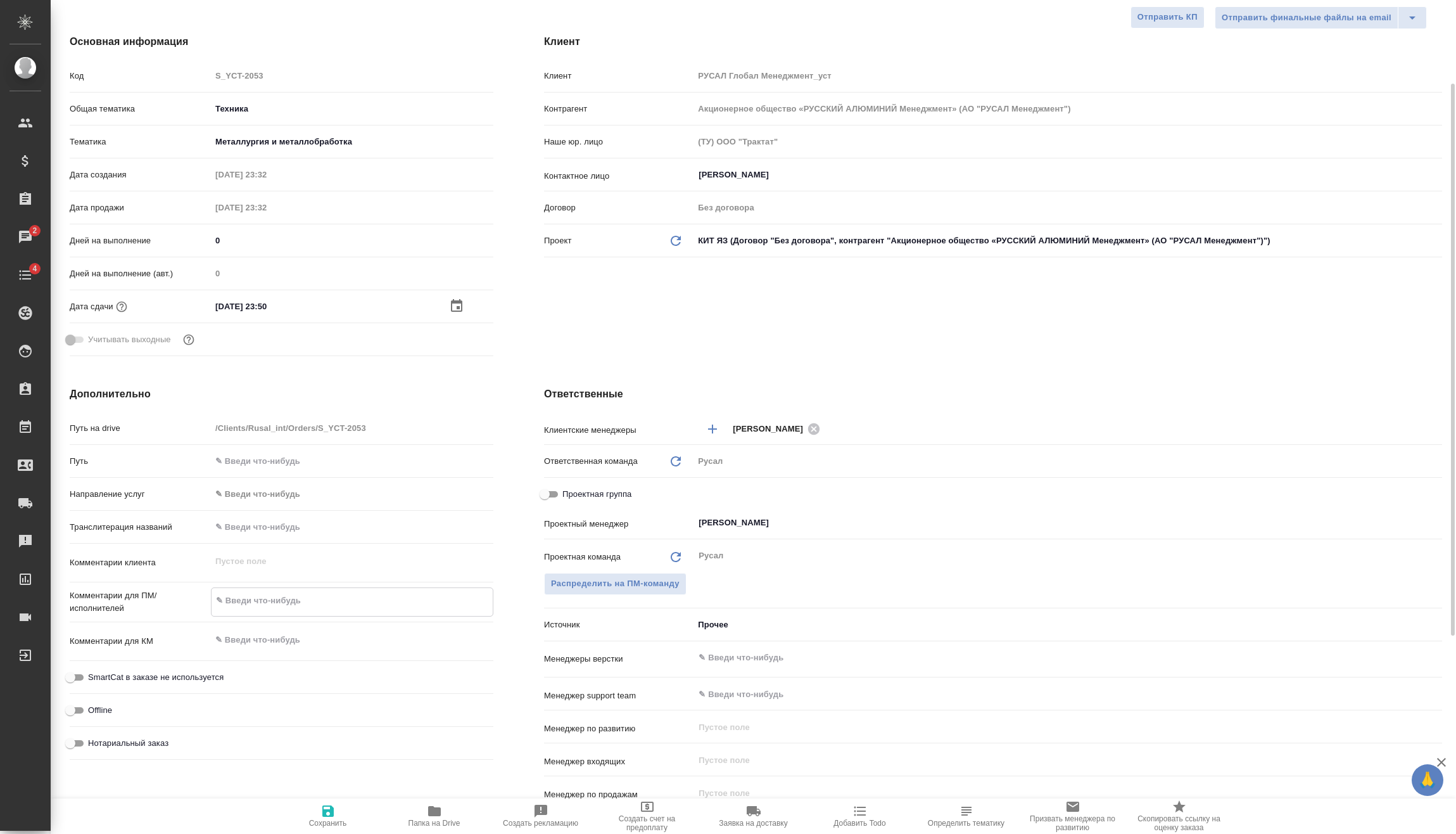
type textarea "2"
type textarea "x"
type textarea "26"
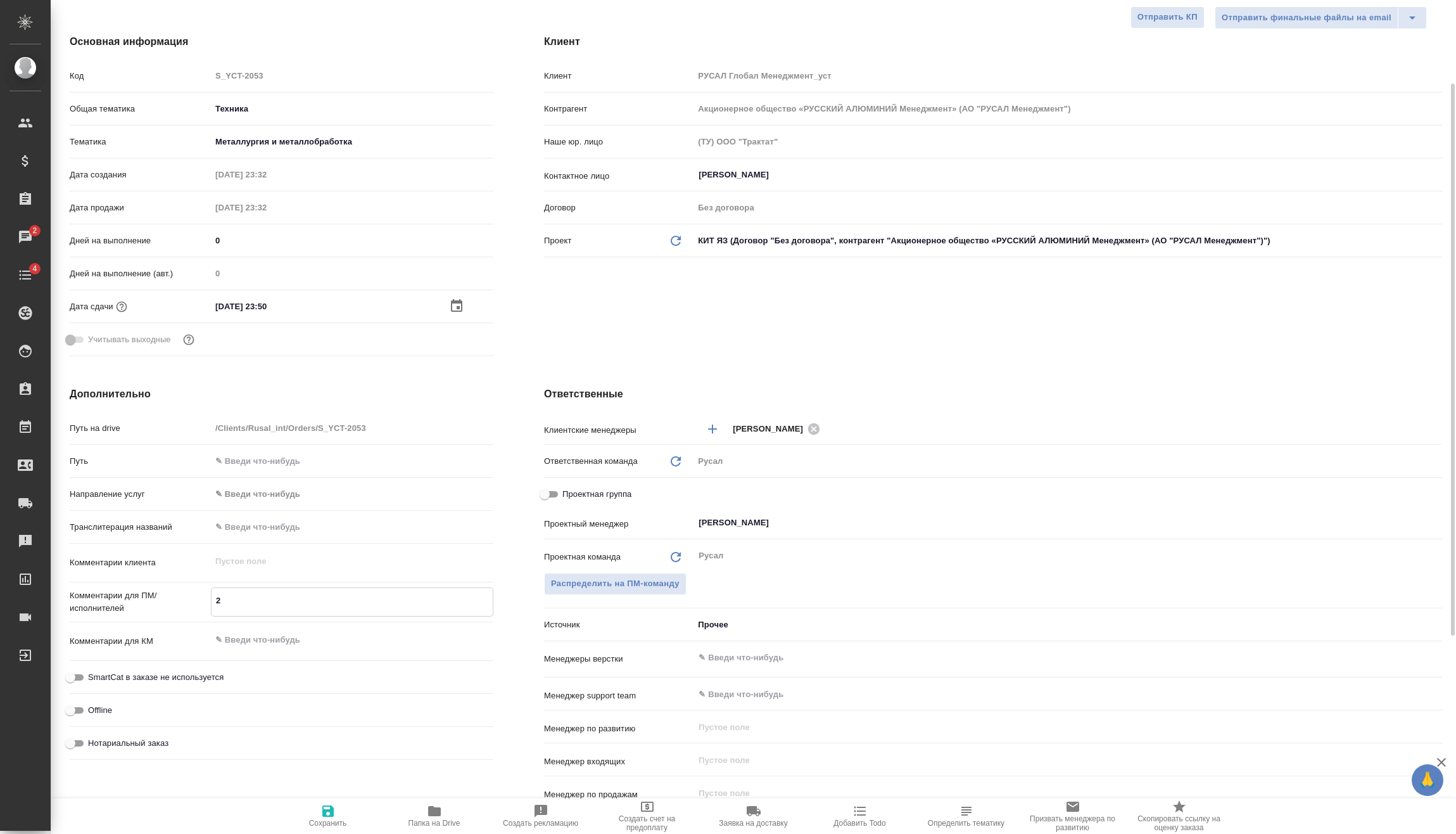
type textarea "x"
type textarea "26."
type textarea "x"
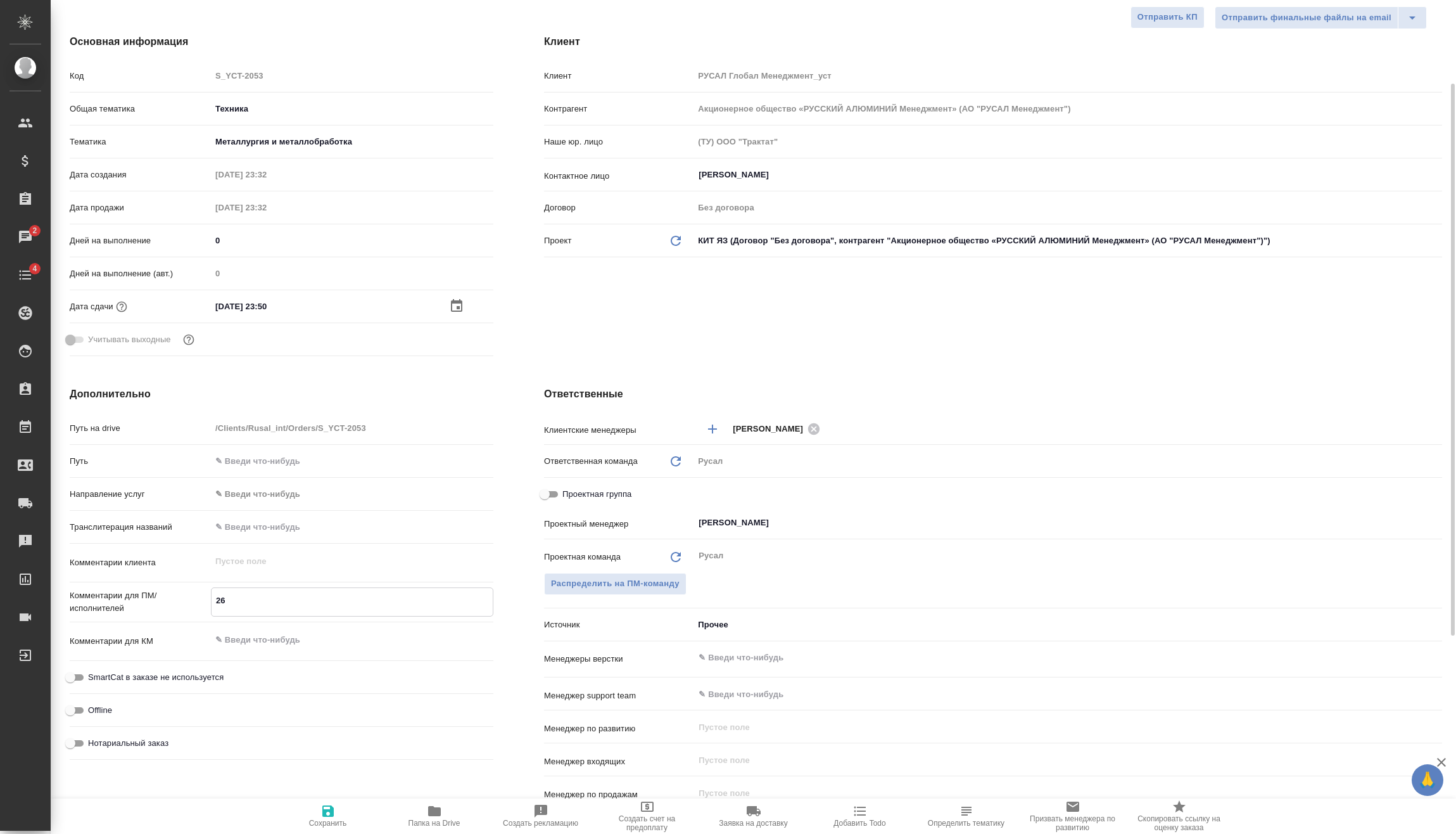
type textarea "x"
type textarea "26.0"
type textarea "x"
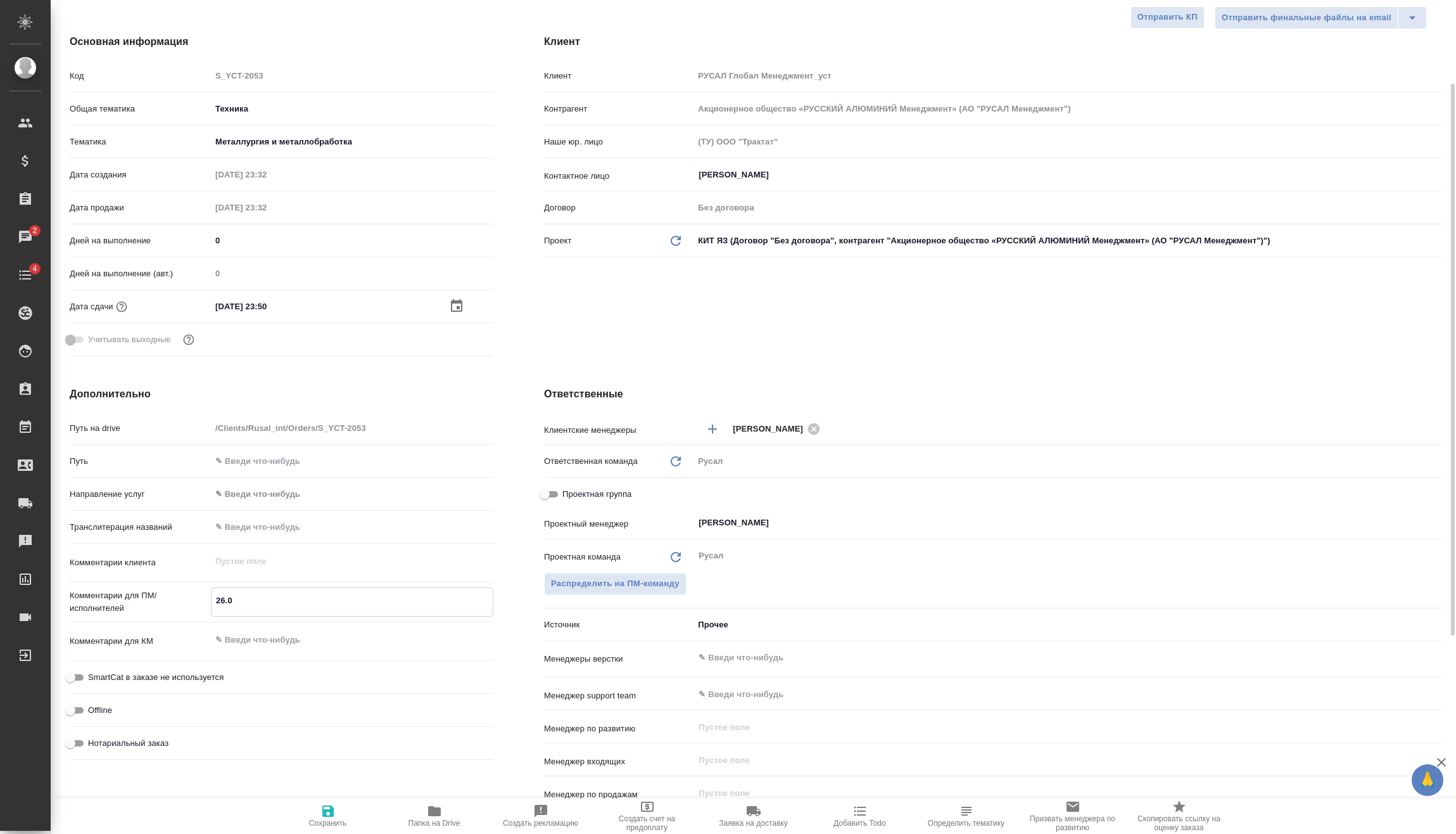
type textarea "x"
type textarea "26.09"
type textarea "x"
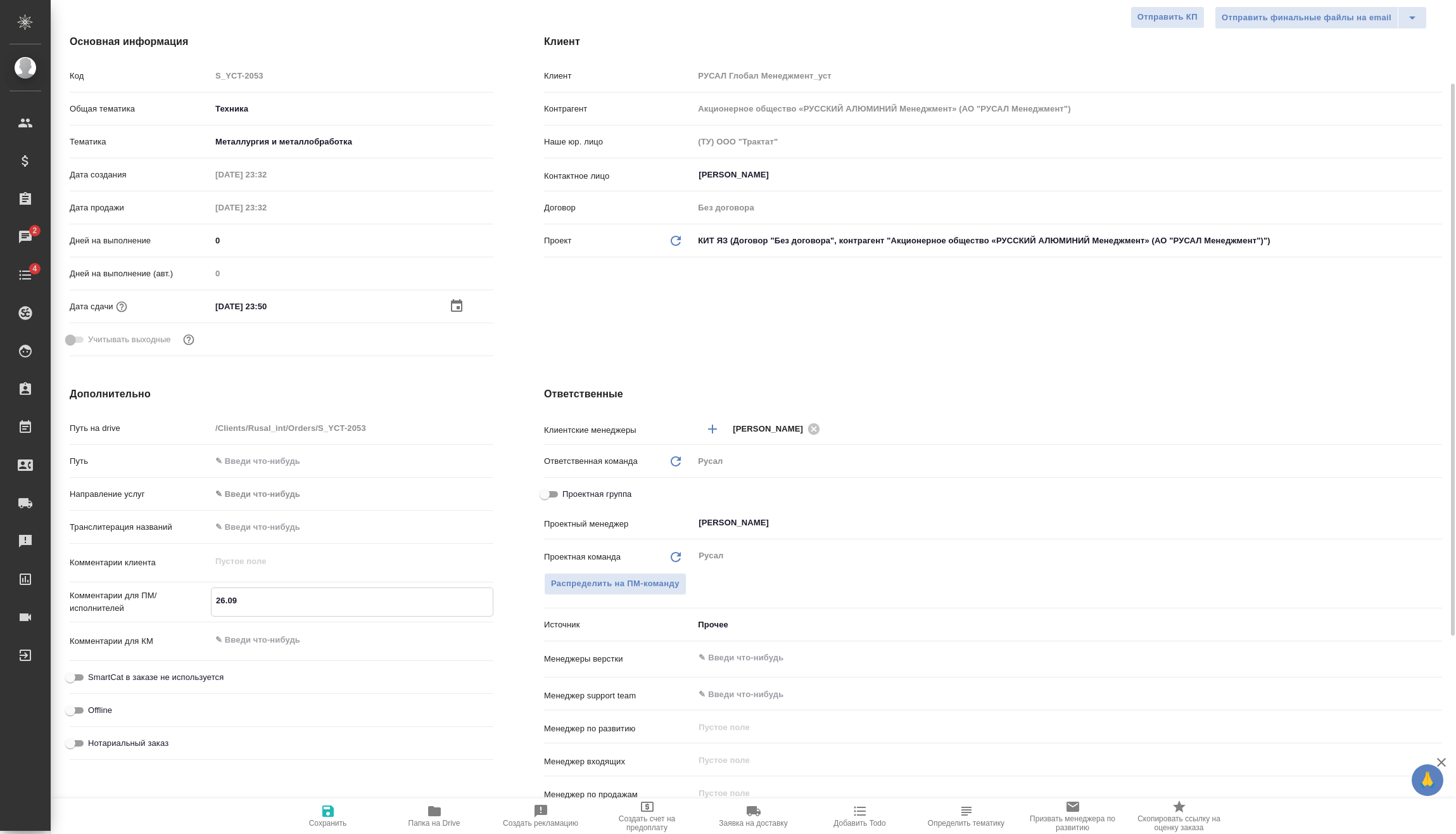
type textarea "26.09"
type textarea "x"
type textarea "26.09 П"
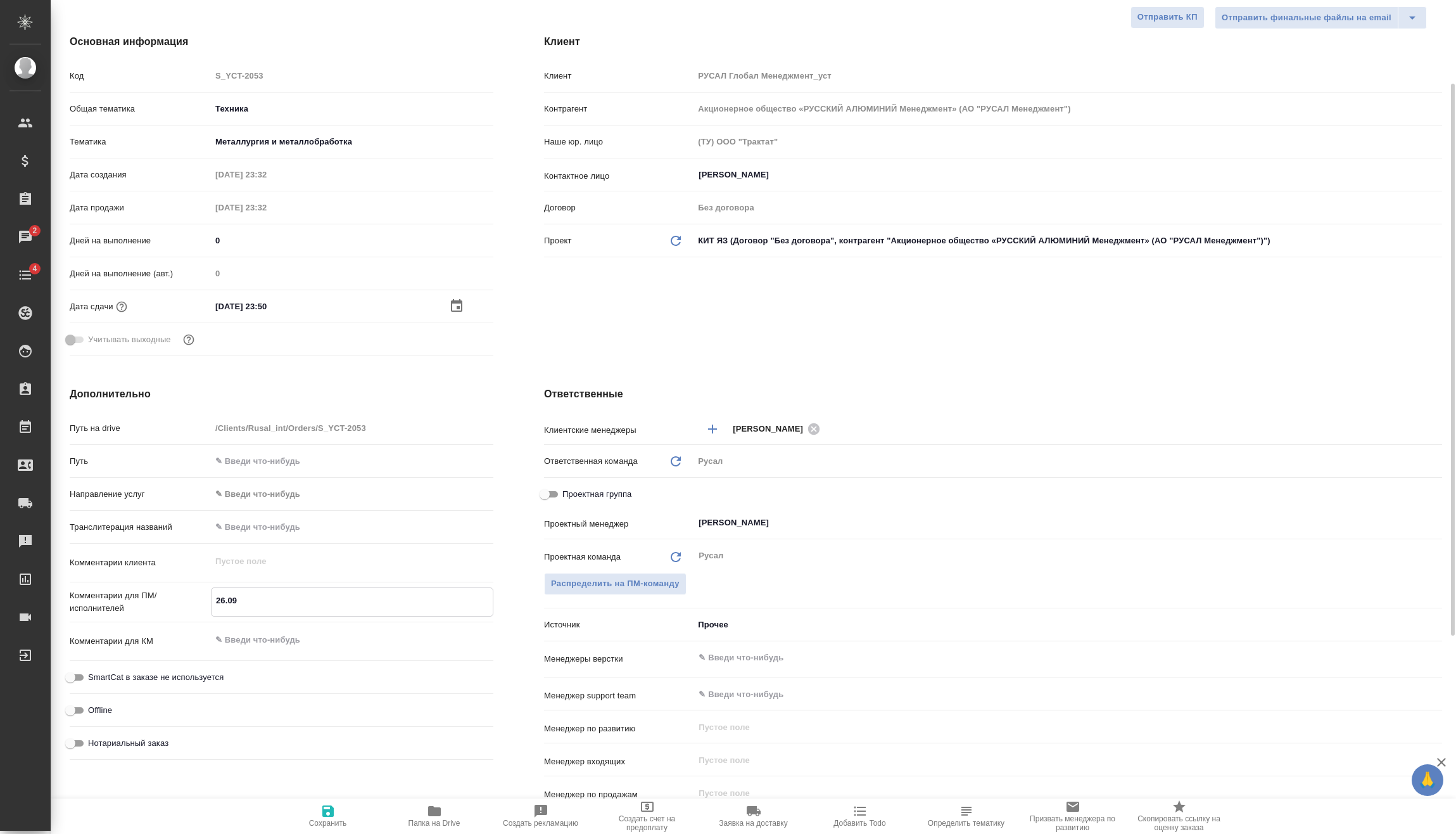
type textarea "x"
type textarea "26.09 Пр"
type textarea "x"
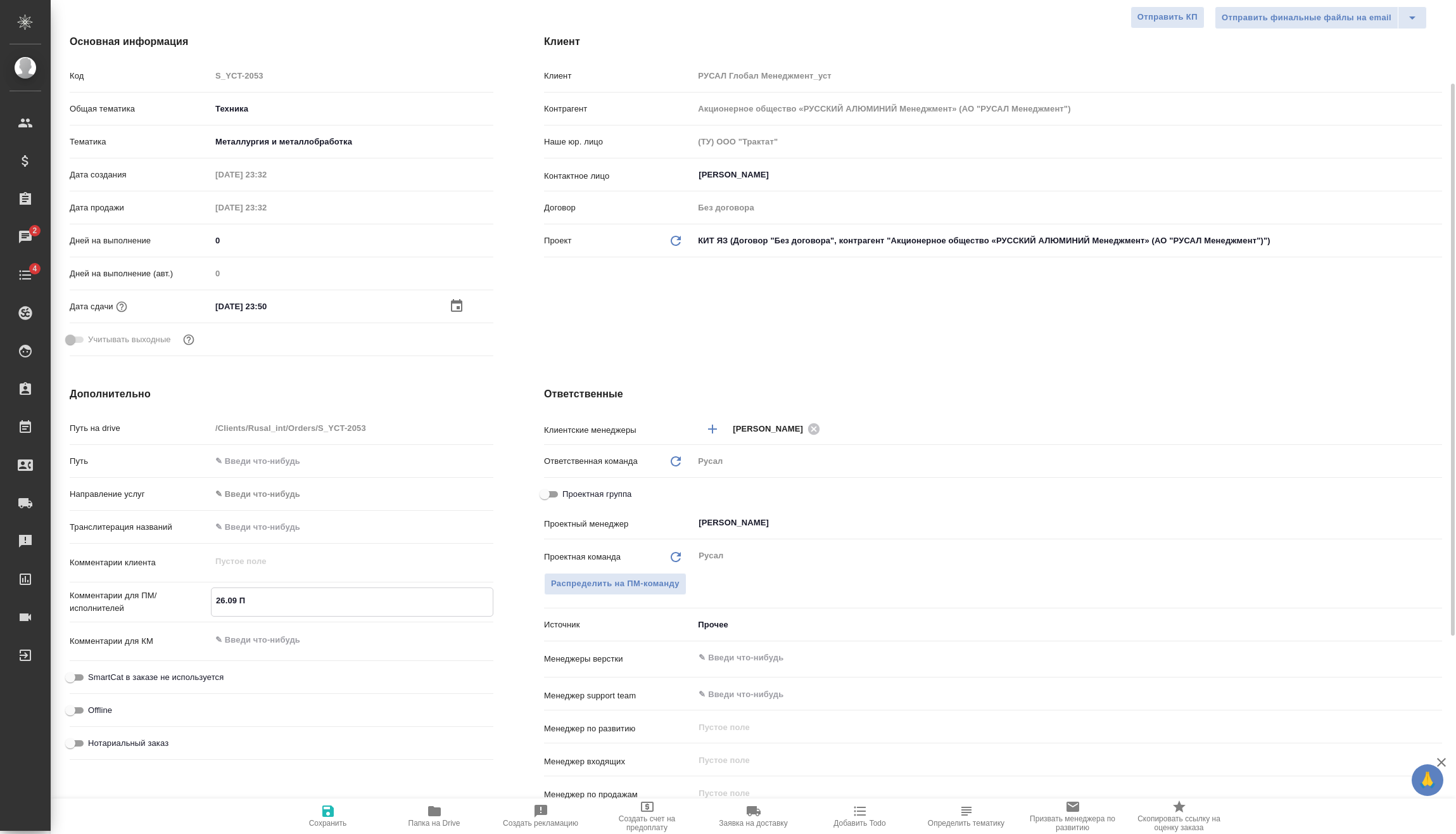
type textarea "x"
type textarea "26.09 Про"
type textarea "x"
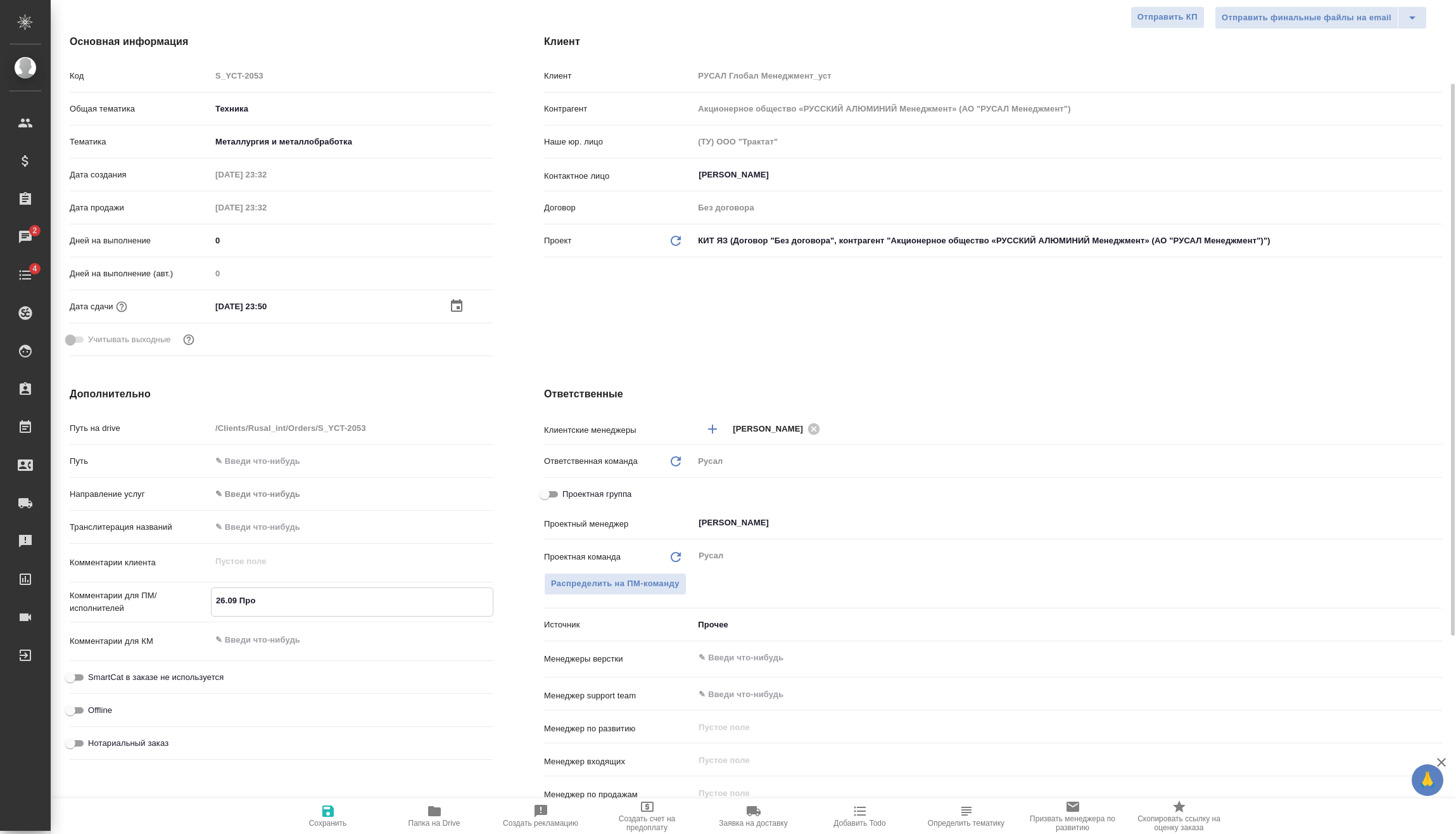
type textarea "x"
type textarea "26.09 Проз"
type textarea "x"
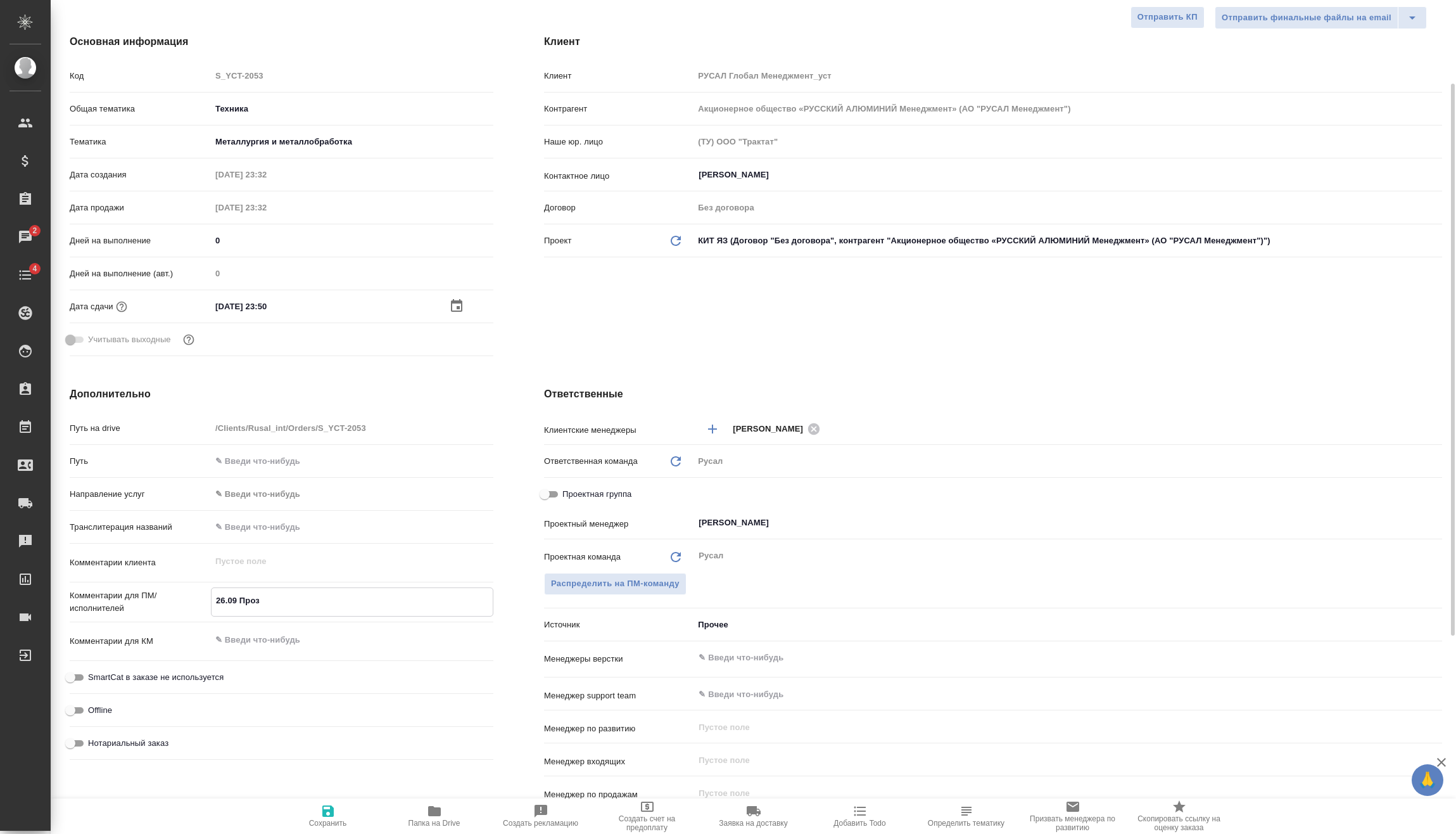
type textarea "26.09 Прозо"
type textarea "x"
type textarea "26.09 Прозор"
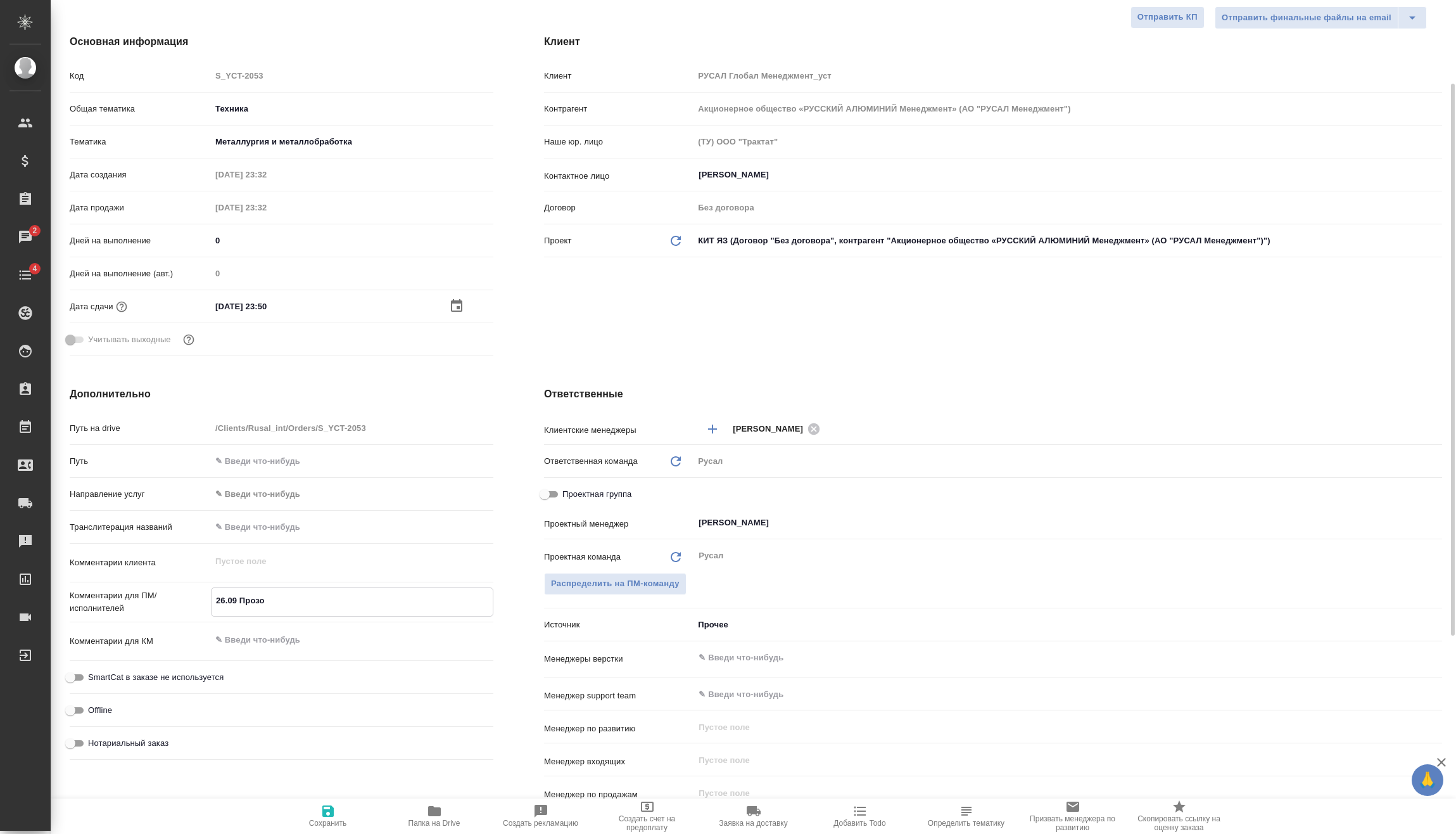
type textarea "x"
type textarea "26.09 Прозоро"
type textarea "x"
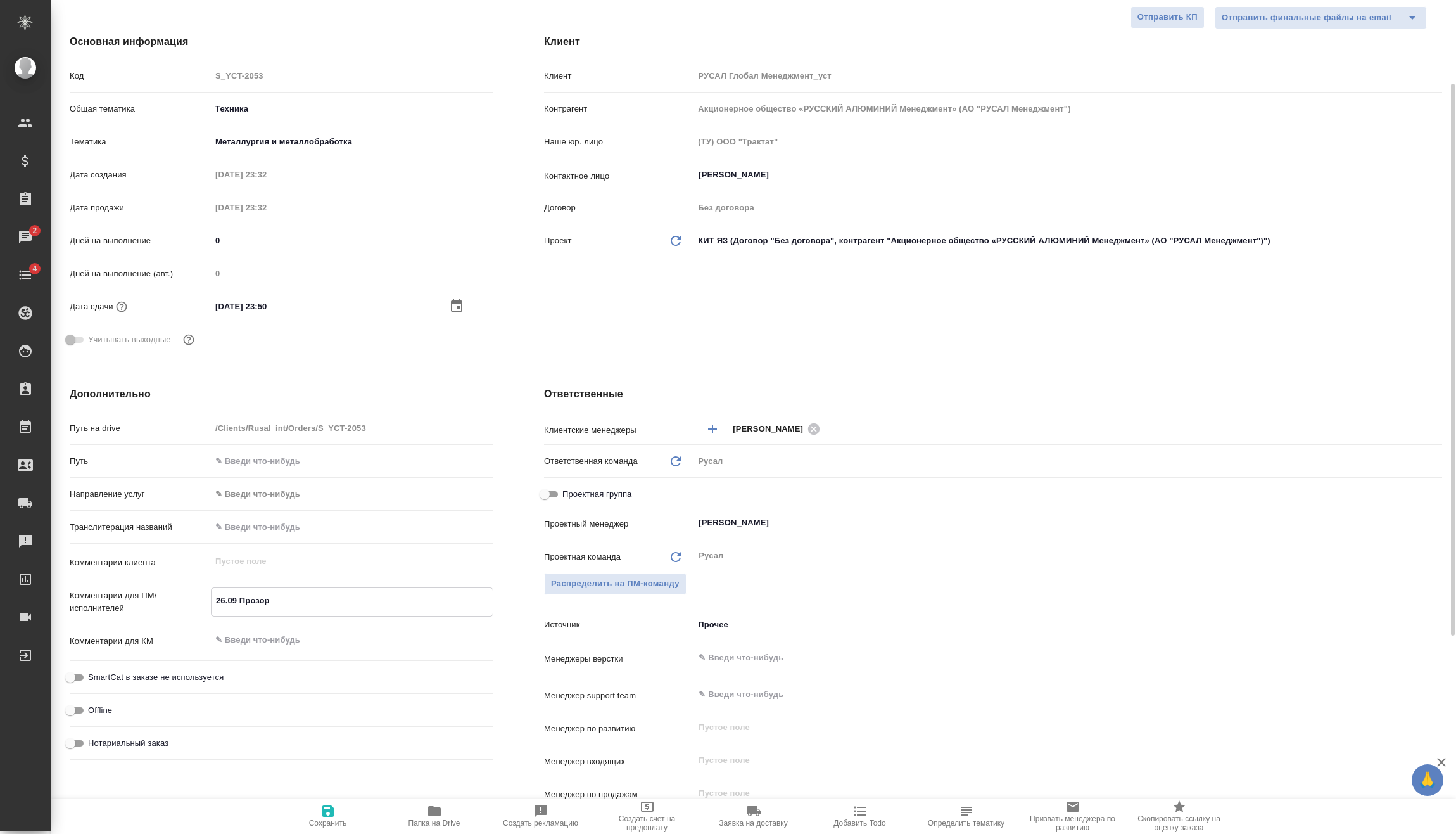
type textarea "x"
type textarea "26.09 Прозоров"
type textarea "x"
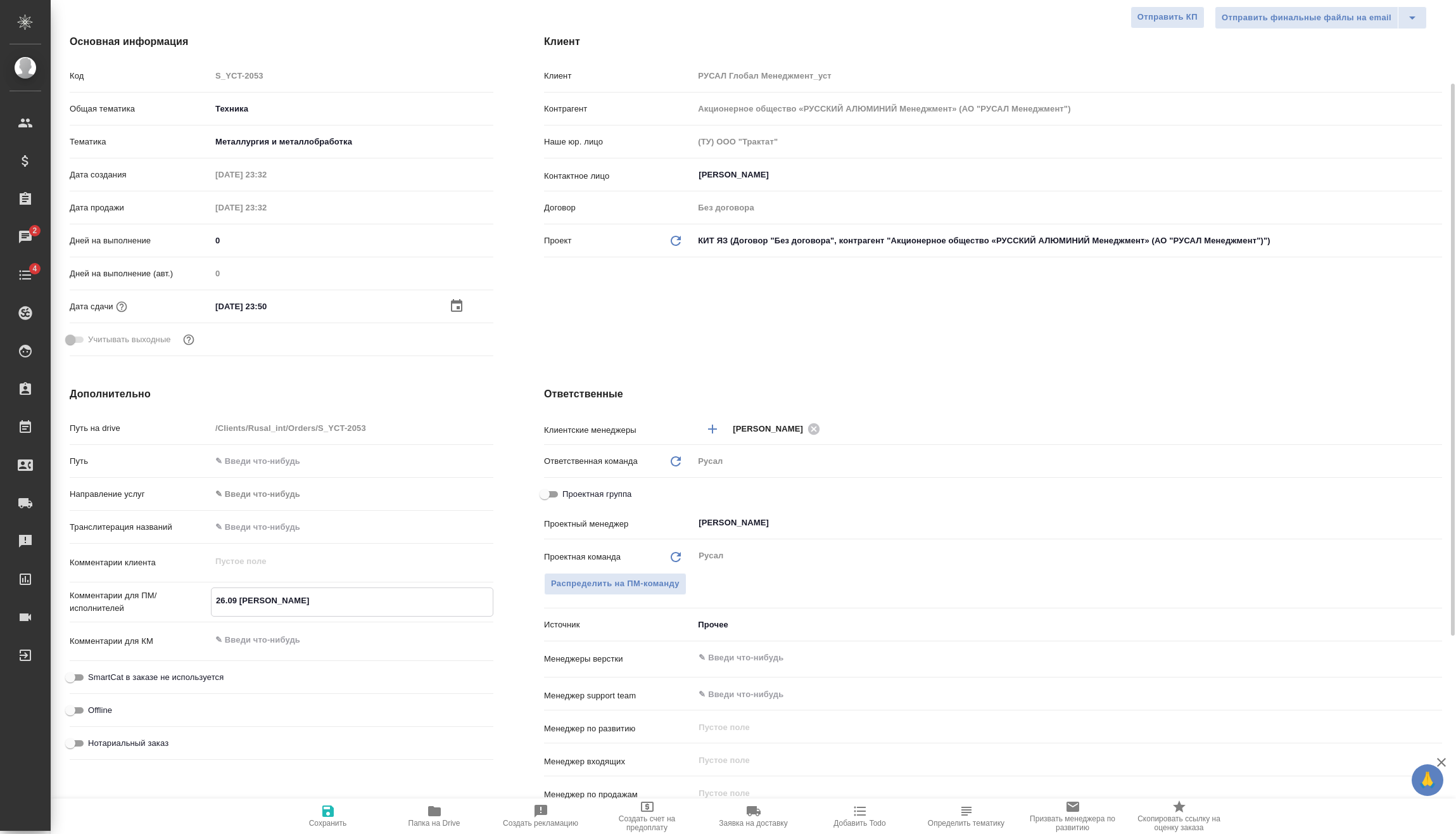
type textarea "x"
type textarea "26.09 Прозоров"
type textarea "x"
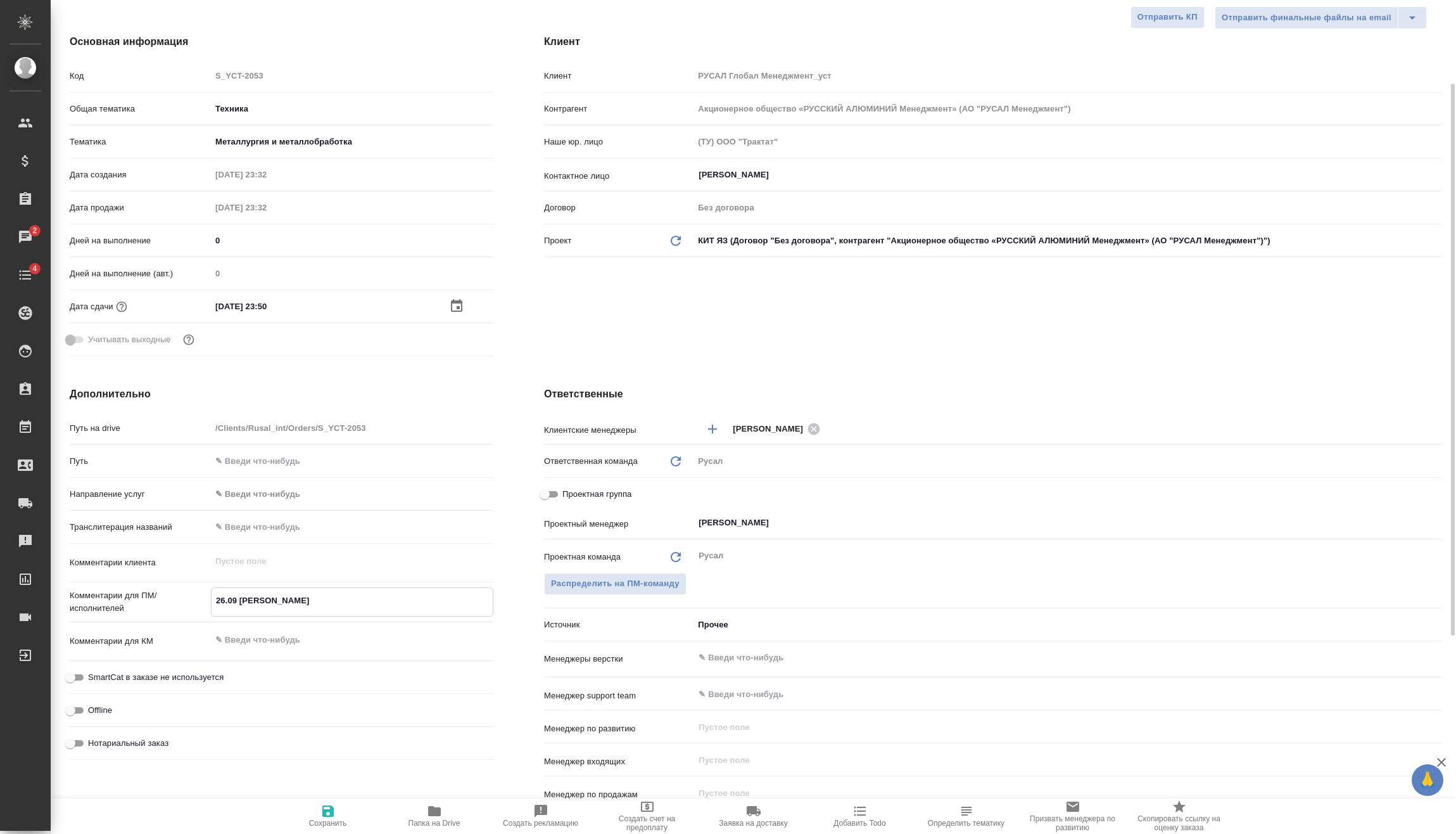
type textarea "26.09 Прозоров о"
type textarea "x"
type textarea "26.09 Прозоров оф"
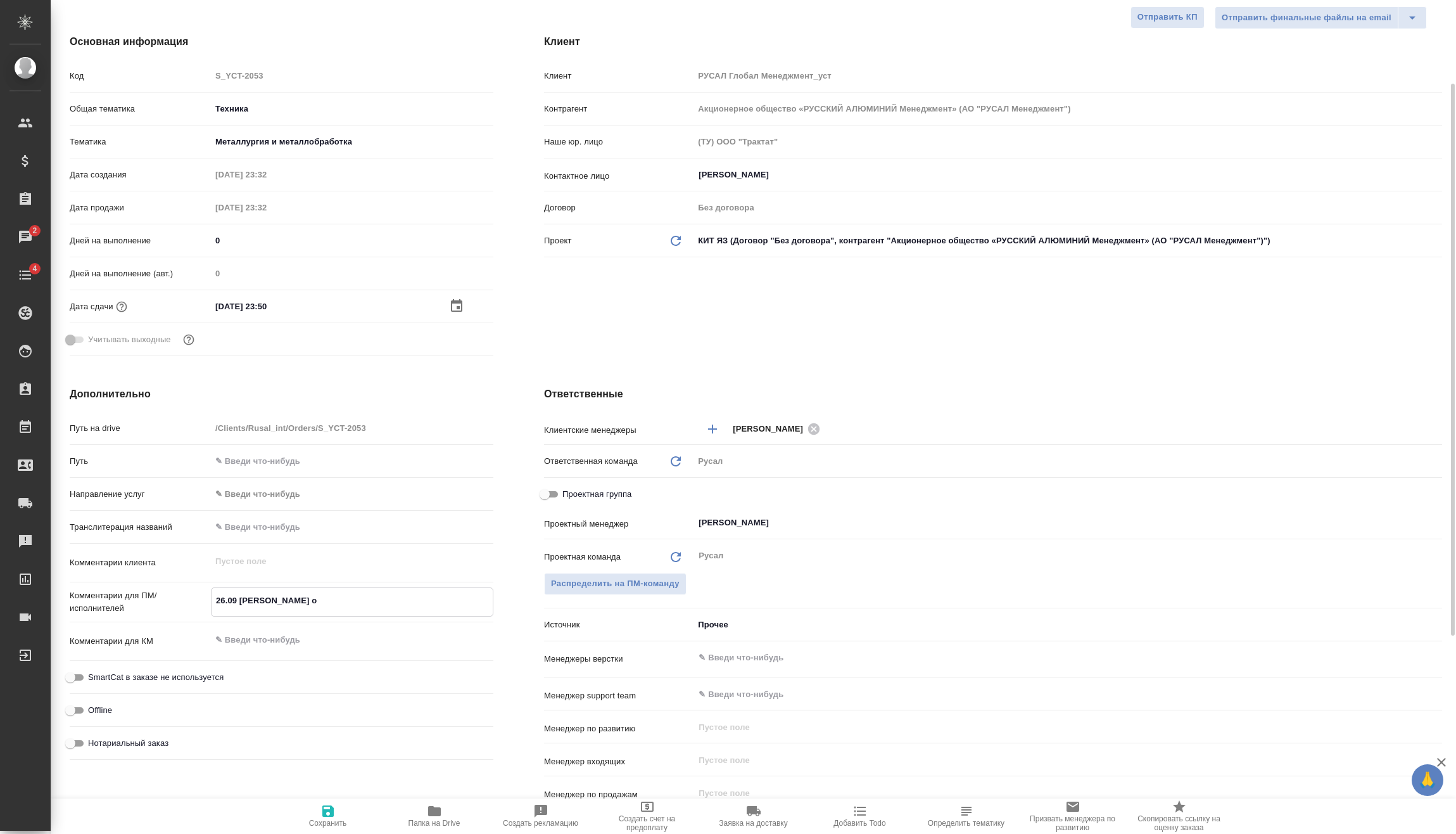
type textarea "x"
type textarea "26.09 Прозоров офи"
type textarea "x"
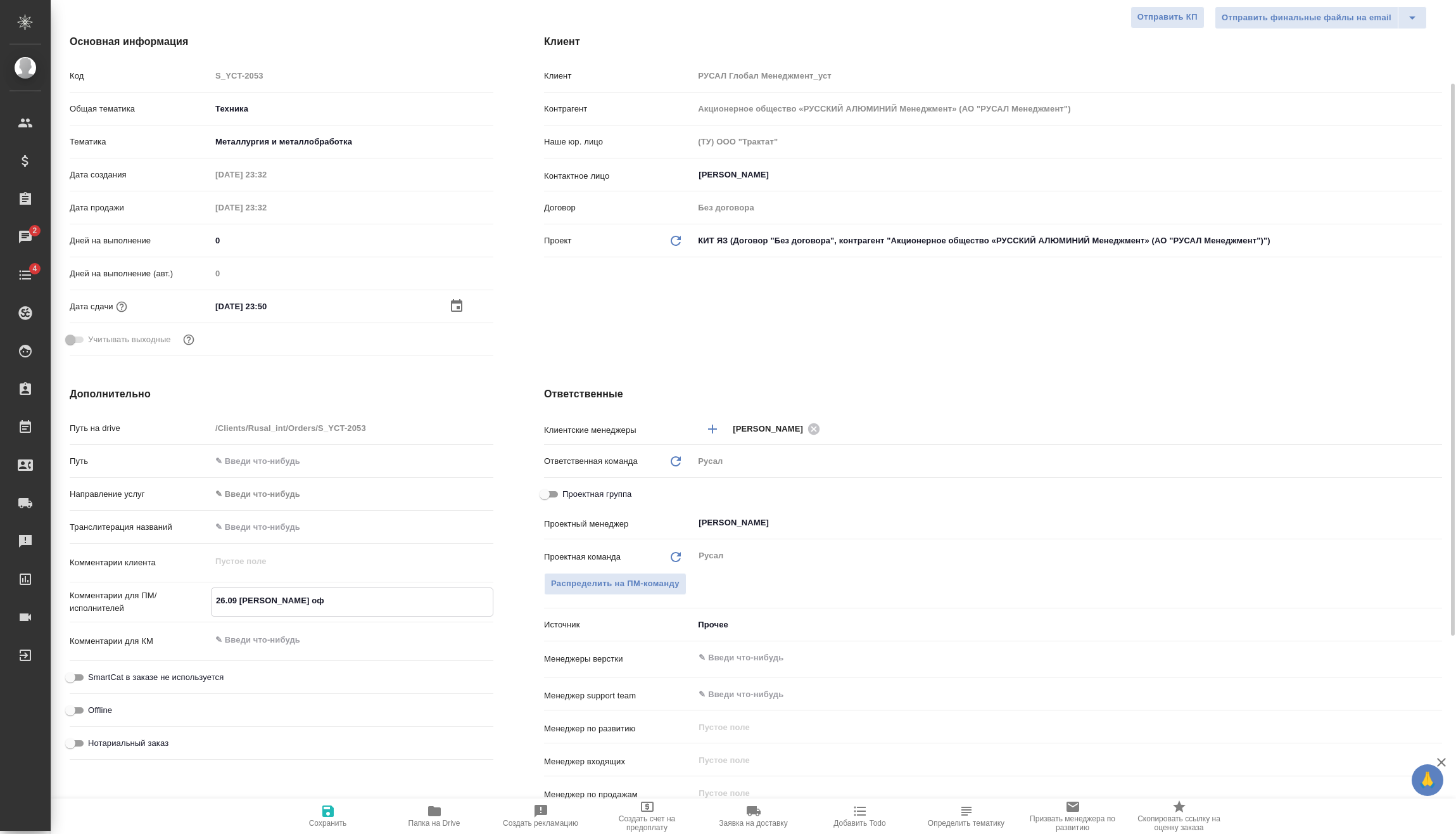
type textarea "x"
type textarea "26.09 Прозоров офис"
type textarea "x"
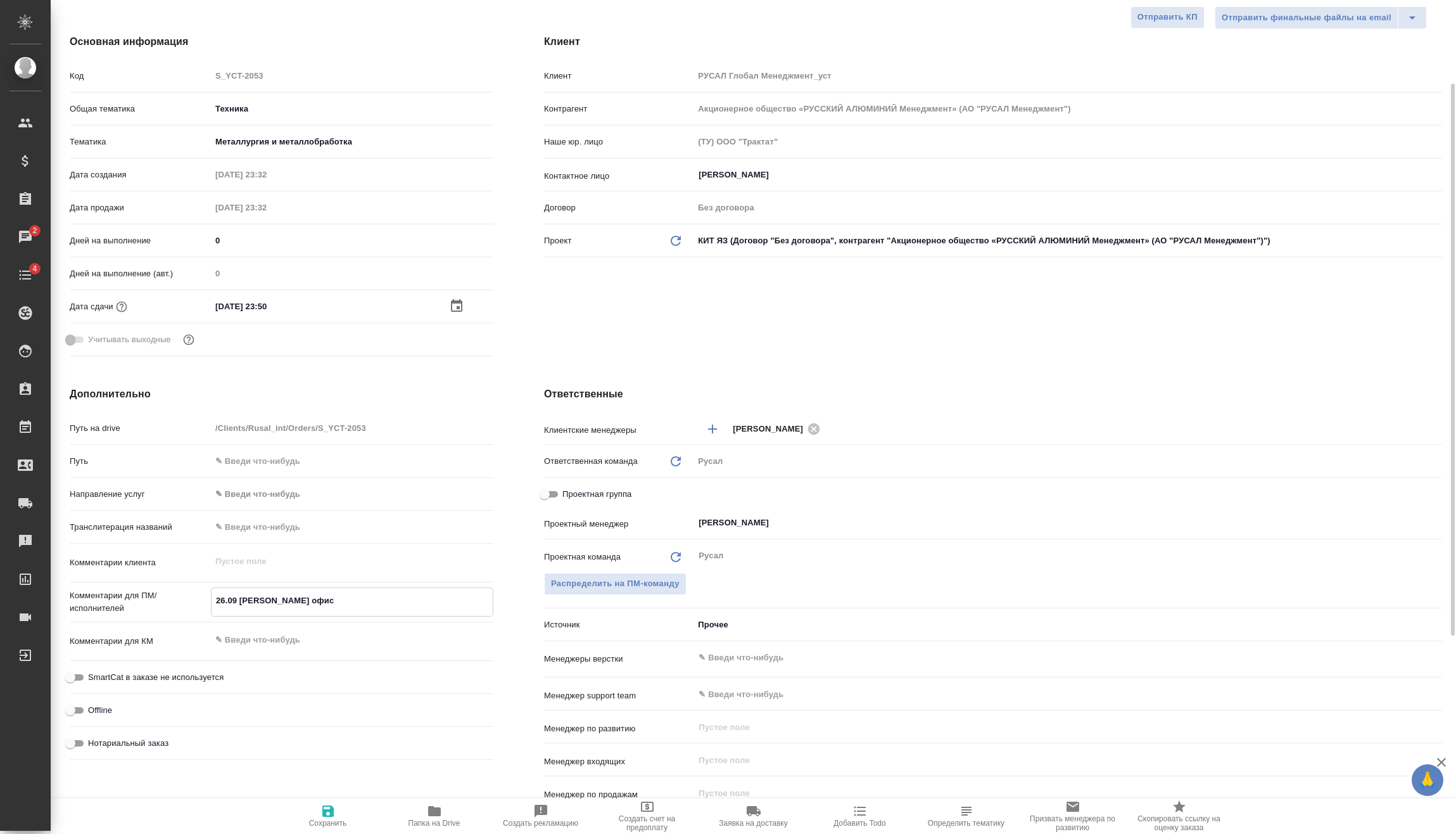
type textarea "26.09 Прозоров офис"
type textarea "x"
drag, startPoint x: 341, startPoint y: 825, endPoint x: 338, endPoint y: 814, distance: 11.4
click at [341, 823] on span "Сохранить" at bounding box center [328, 823] width 38 height 9
type textarea "x"
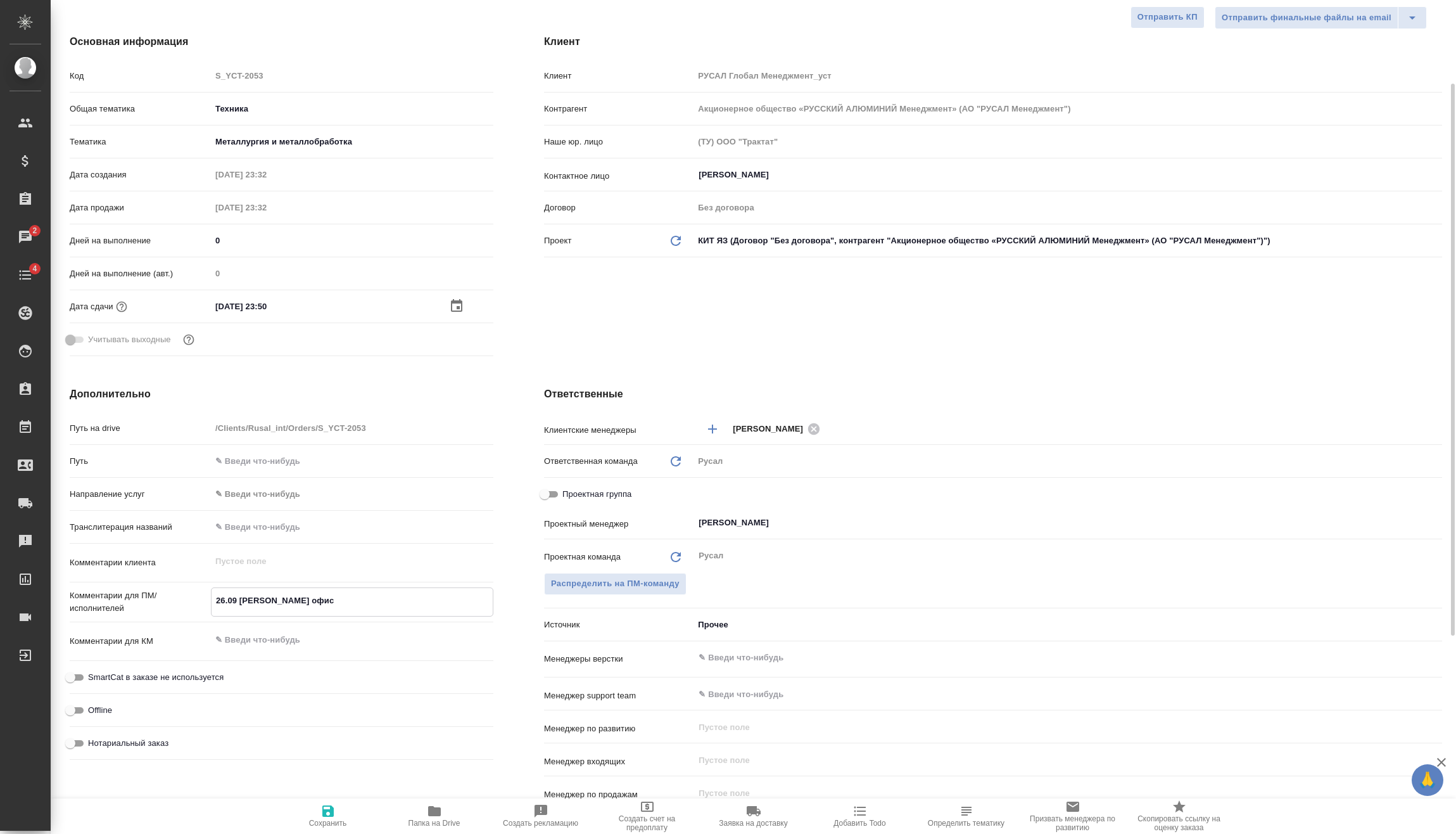
type textarea "x"
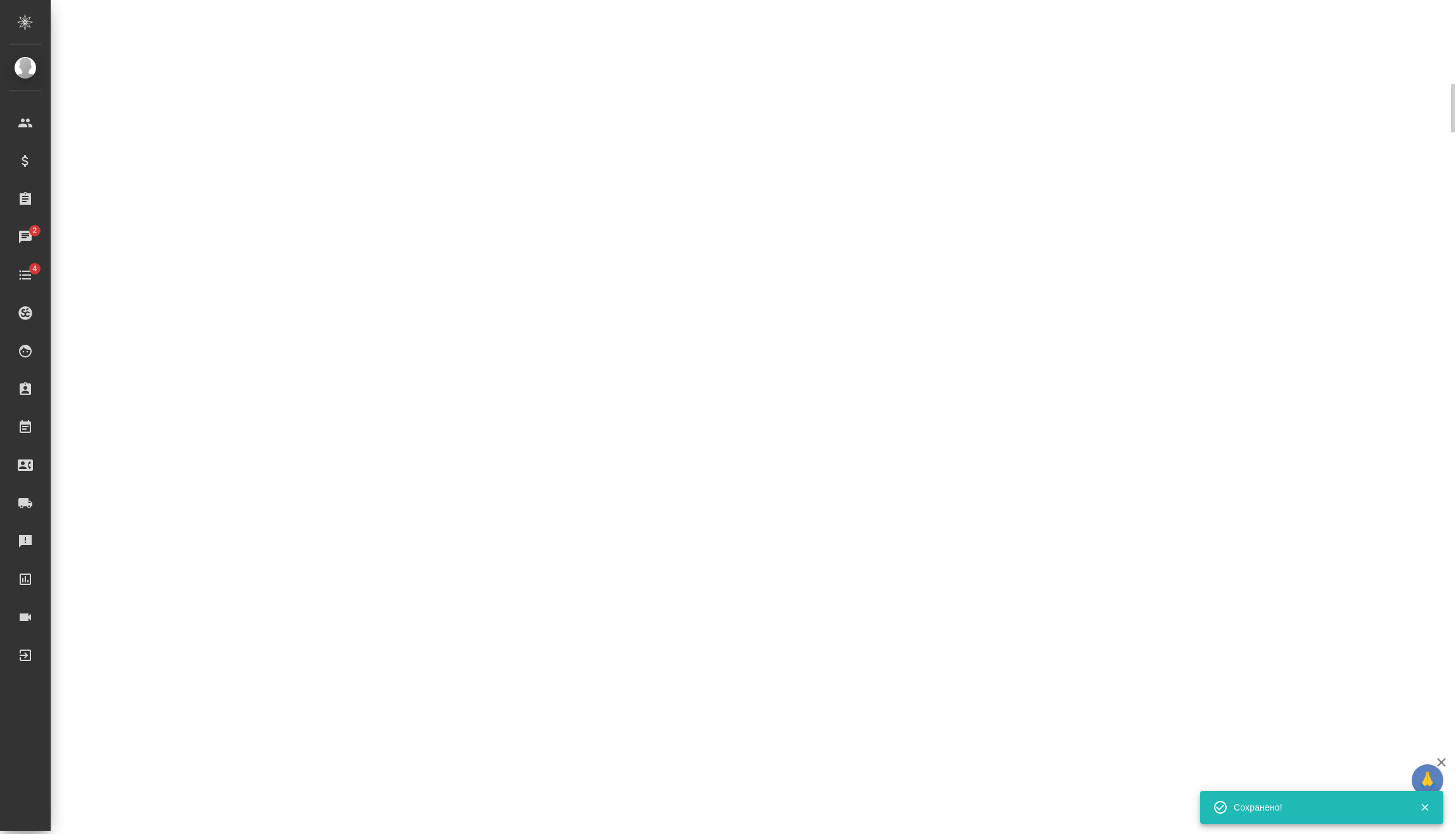
select select "RU"
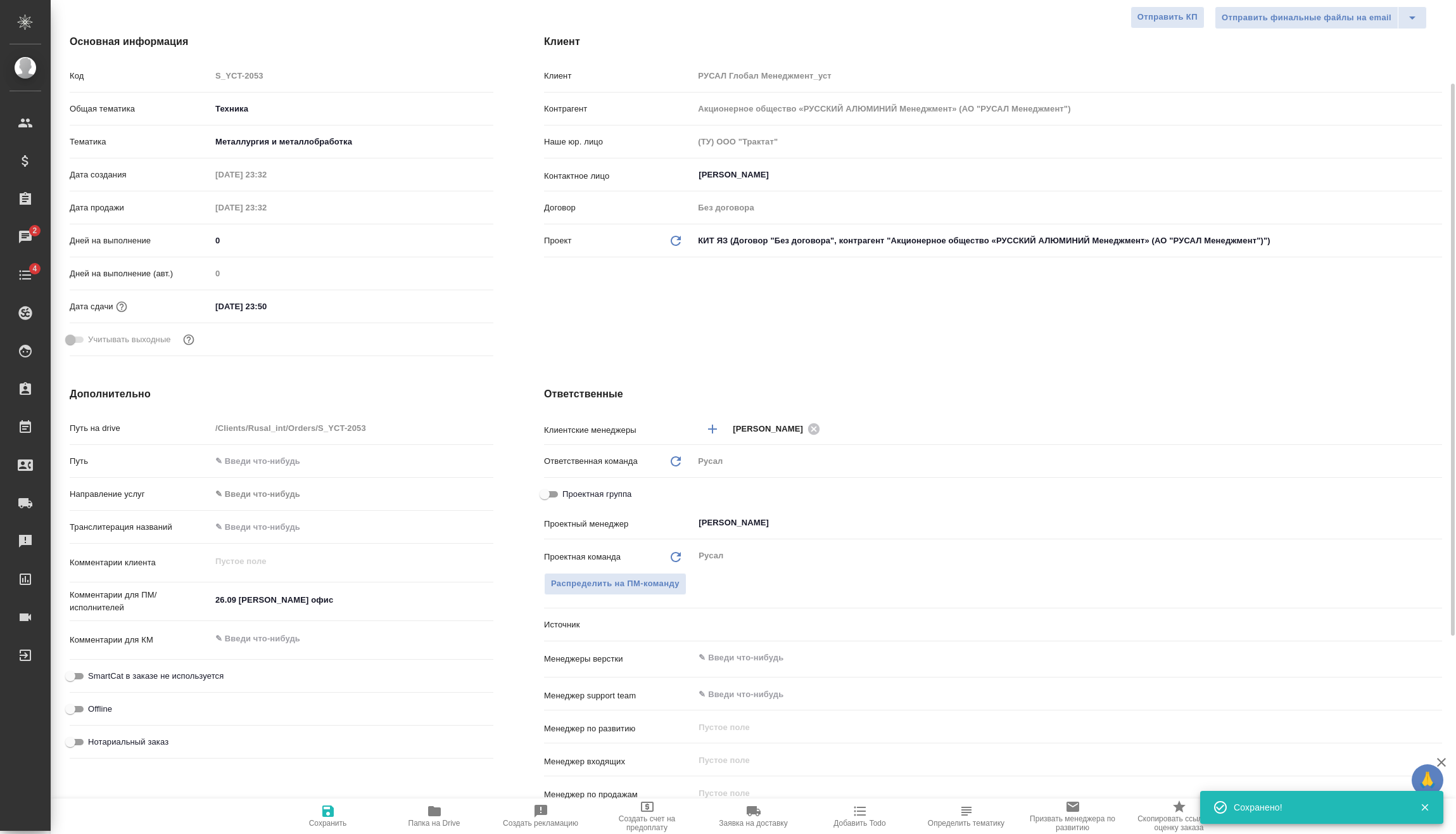
type textarea "x"
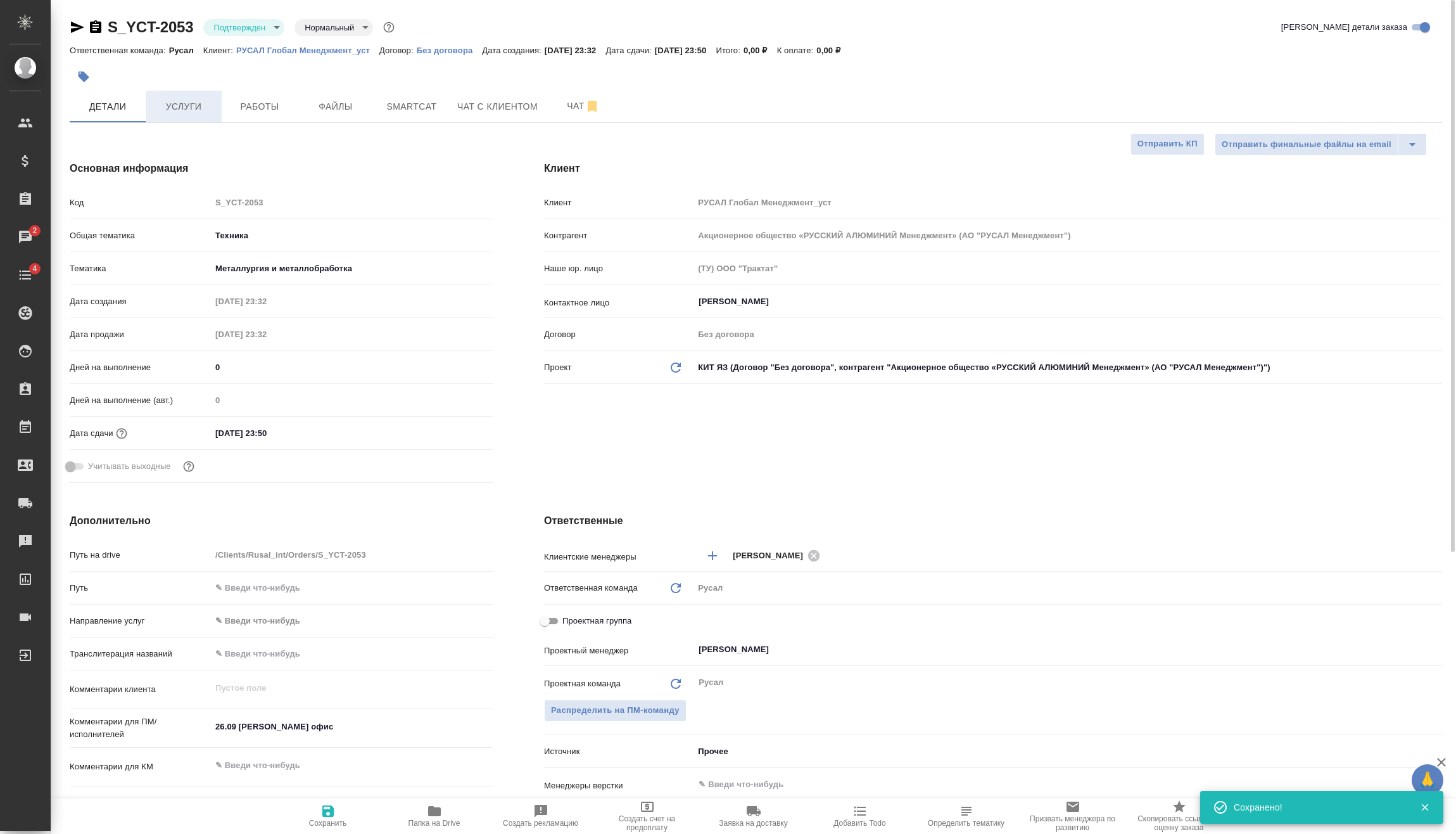
click at [172, 121] on button "Услуги" at bounding box center [184, 107] width 76 height 32
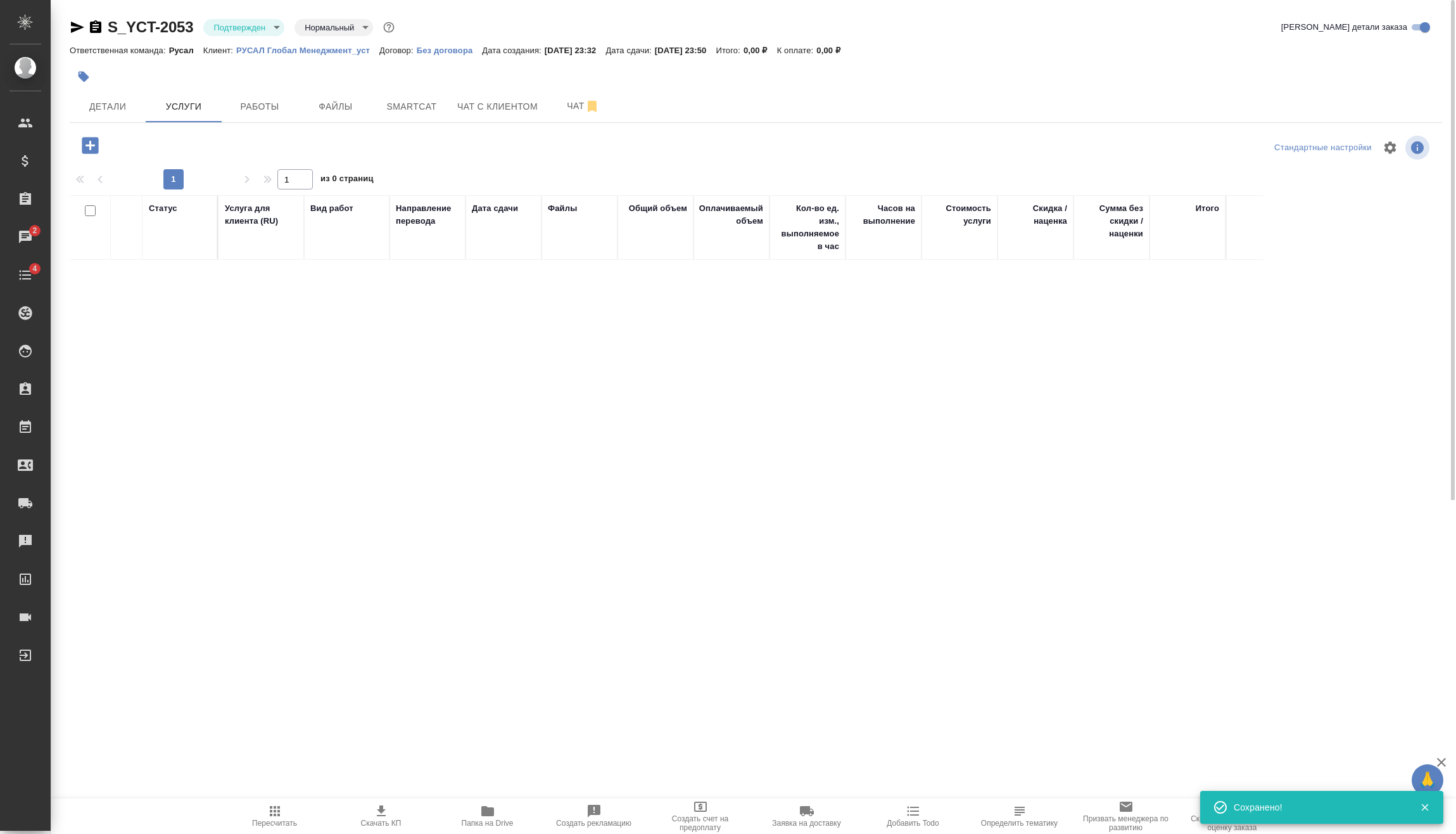
click at [91, 143] on icon "button" at bounding box center [90, 145] width 23 height 23
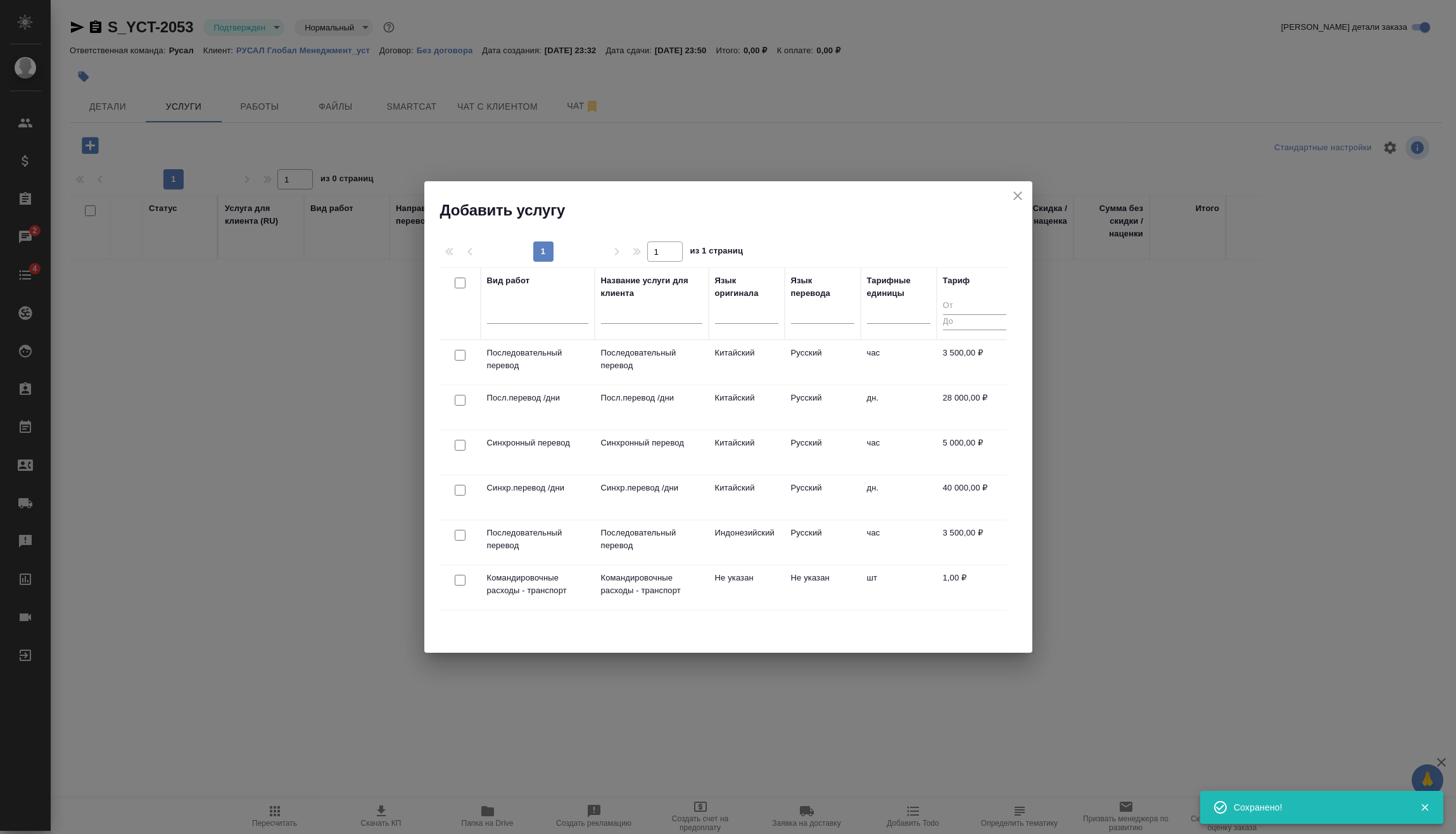
click at [461, 353] on input "checkbox" at bounding box center [460, 355] width 11 height 11
checkbox input "true"
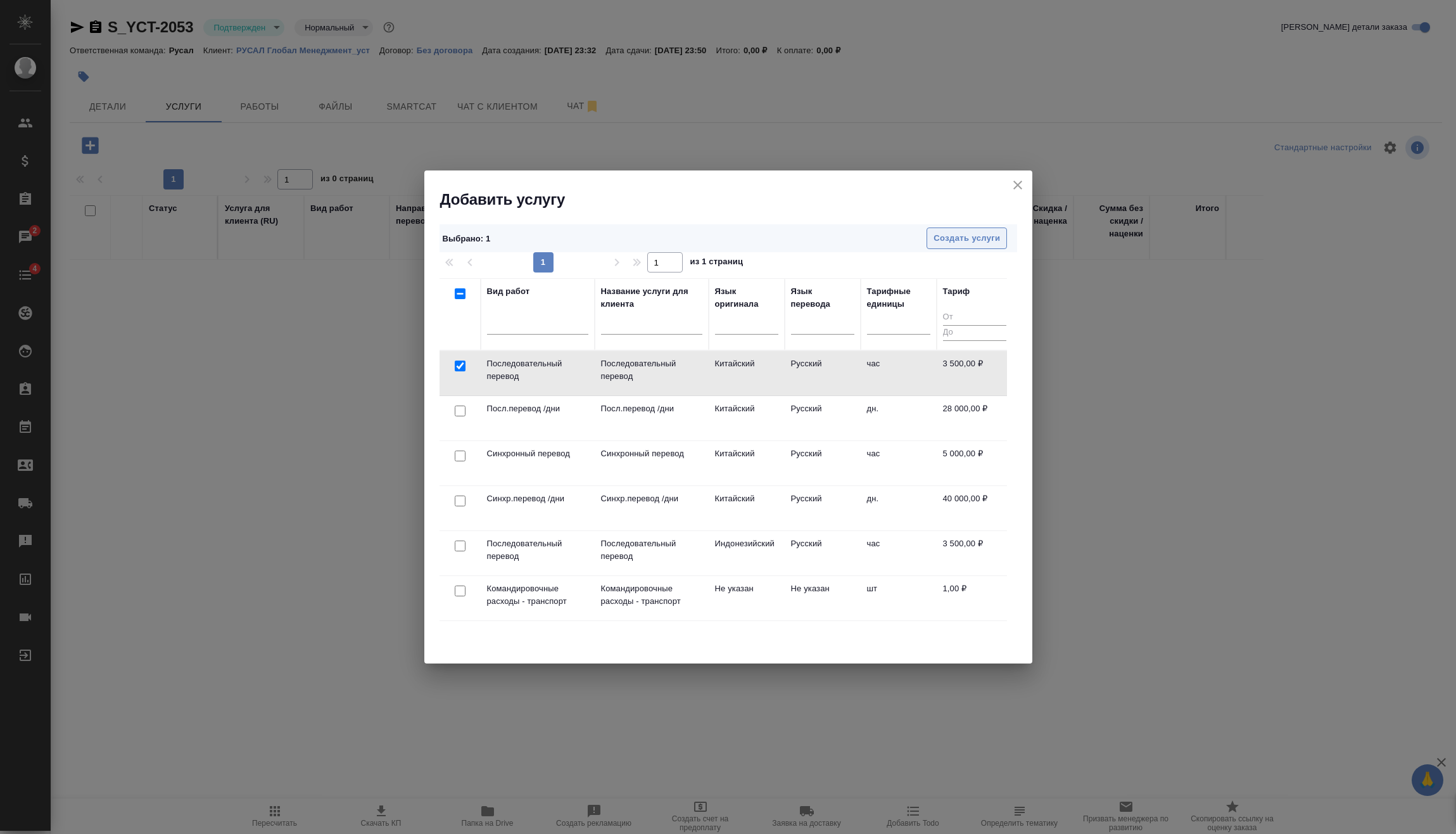
click at [953, 241] on span "Создать услуги" at bounding box center [967, 238] width 67 height 14
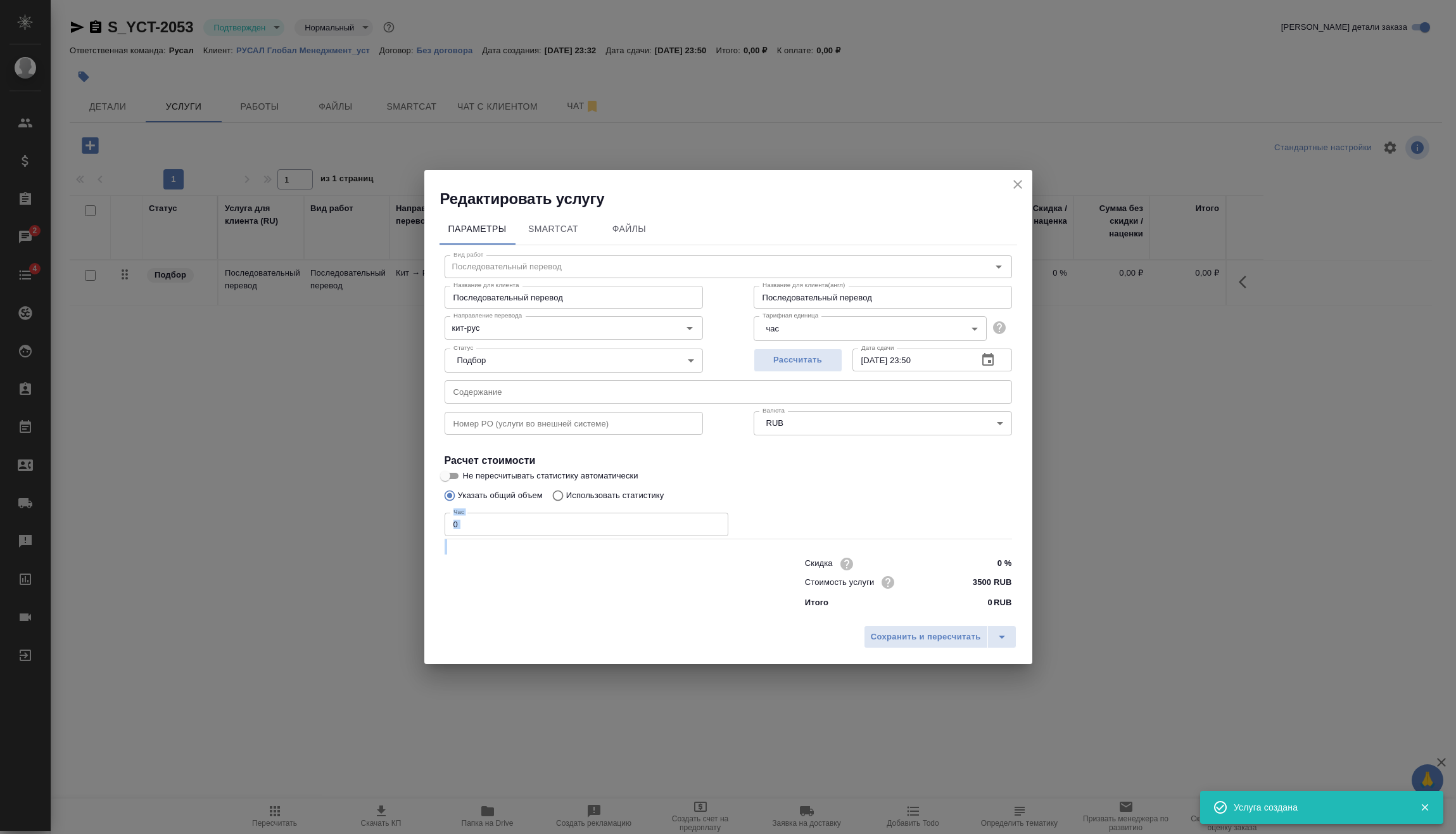
drag, startPoint x: 541, startPoint y: 512, endPoint x: 375, endPoint y: 528, distance: 166.8
click at [375, 528] on div "Редактировать услугу Параметры SmartCat Файлы Вид работ Последовательный перево…" at bounding box center [728, 417] width 1456 height 834
drag, startPoint x: 375, startPoint y: 528, endPoint x: 540, endPoint y: 535, distance: 165.1
click at [540, 535] on input "0" at bounding box center [587, 523] width 284 height 23
drag, startPoint x: 503, startPoint y: 525, endPoint x: 389, endPoint y: 528, distance: 114.0
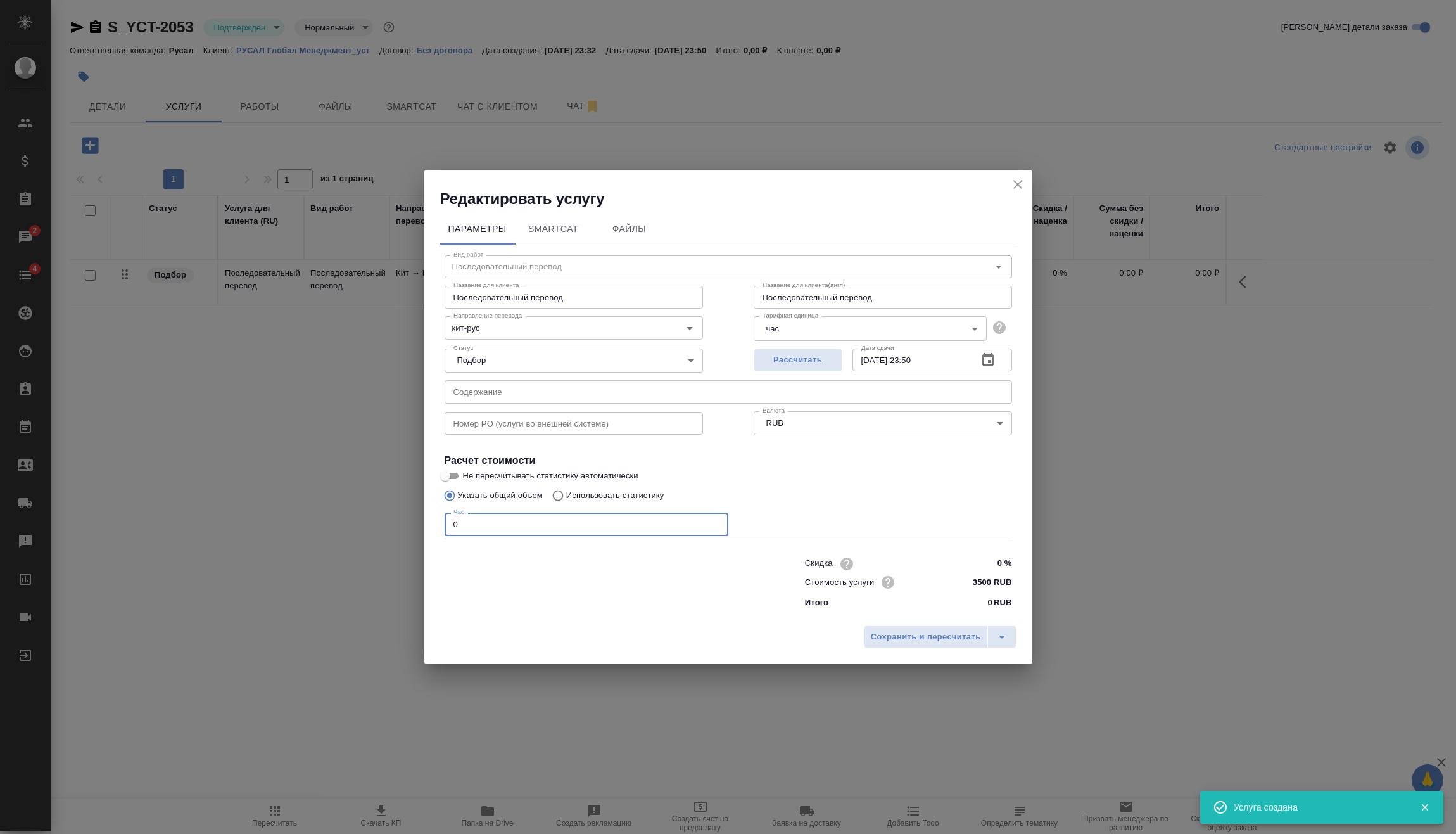
click at [391, 528] on div "Редактировать услугу Параметры SmartCat Файлы Вид работ Последовательный перево…" at bounding box center [728, 417] width 1456 height 834
type input "8"
click at [916, 631] on span "Сохранить и пересчитать" at bounding box center [926, 637] width 110 height 14
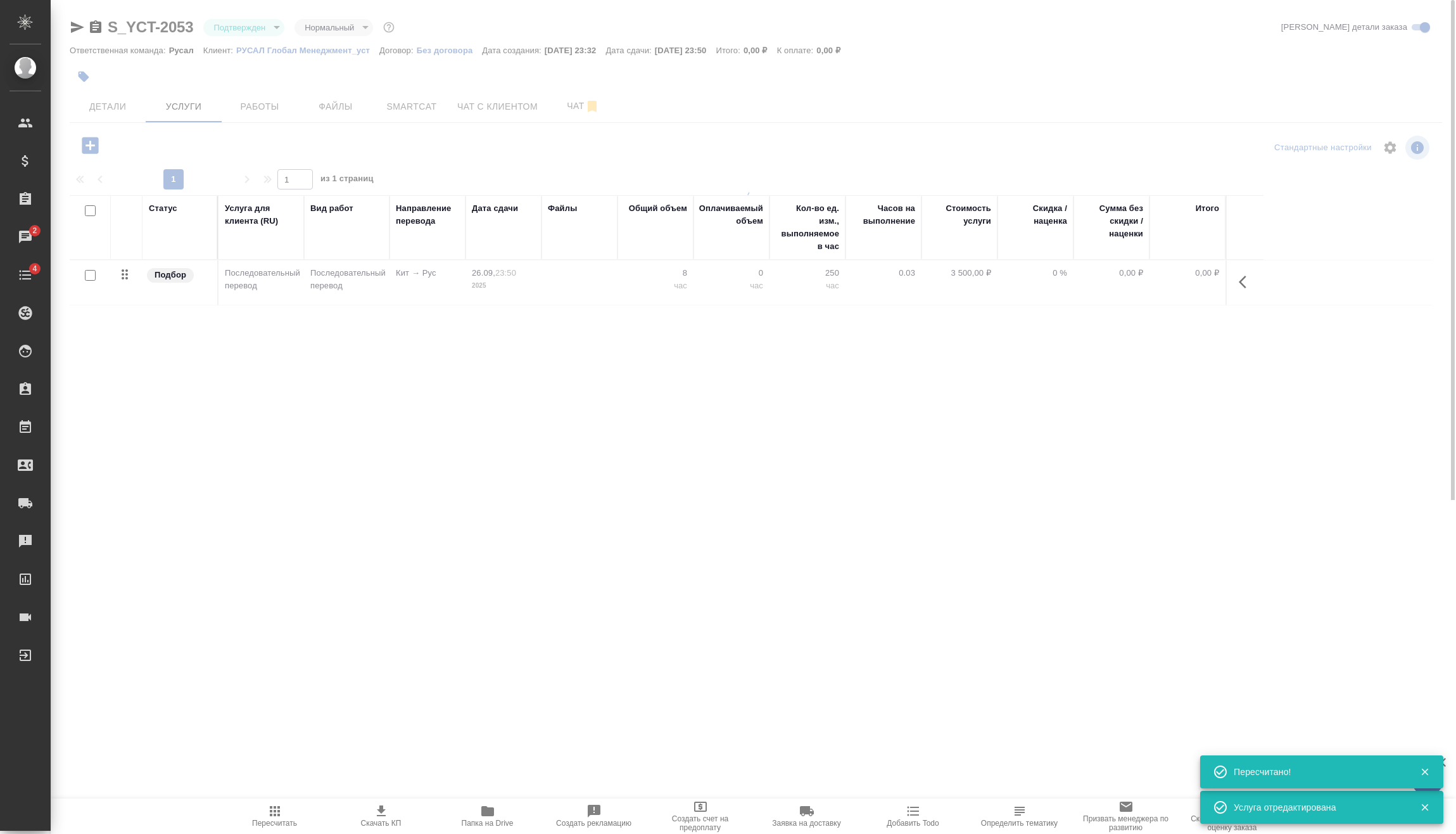
type input "urgent"
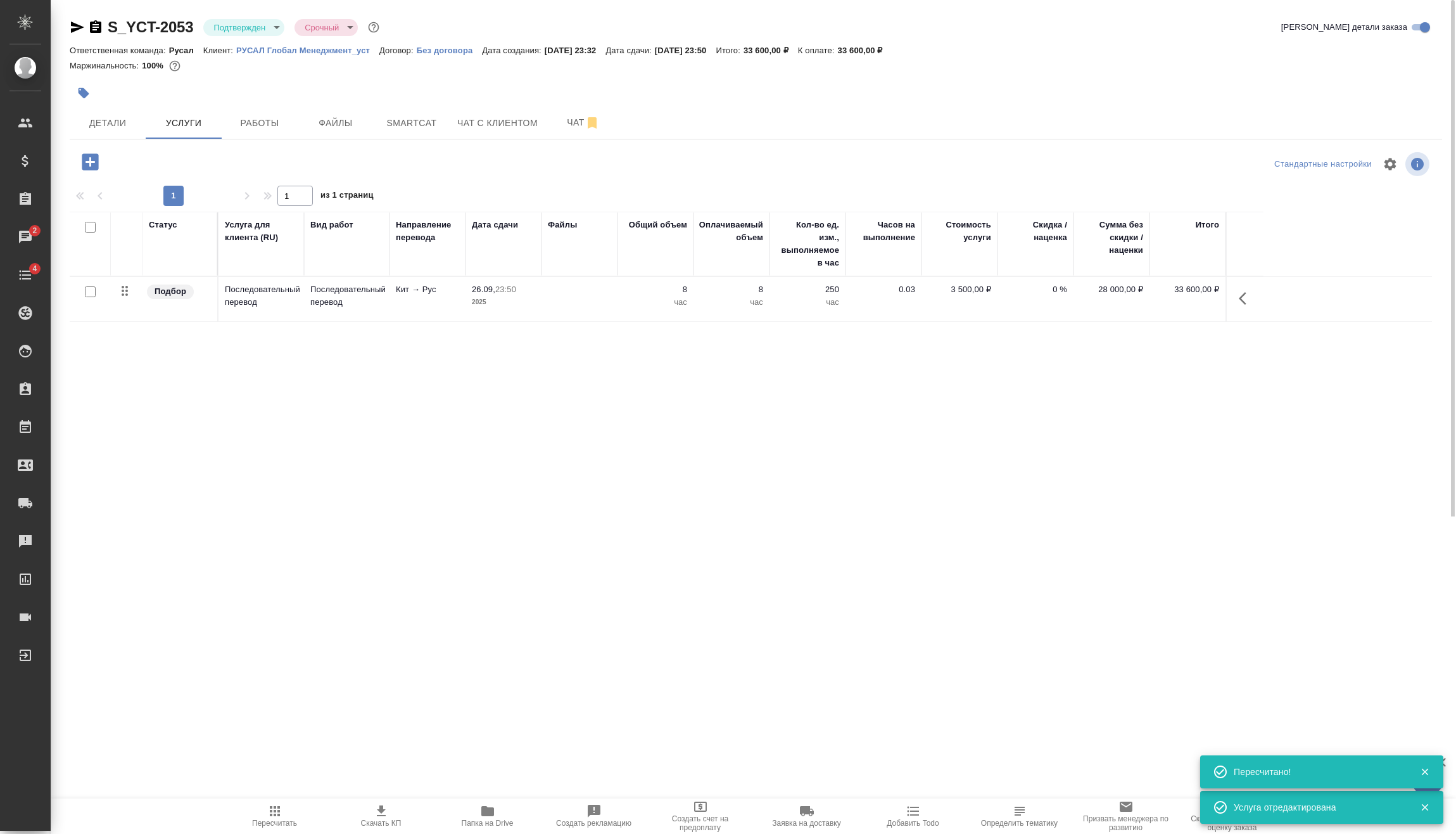
click at [1247, 293] on icon "button" at bounding box center [1247, 298] width 15 height 15
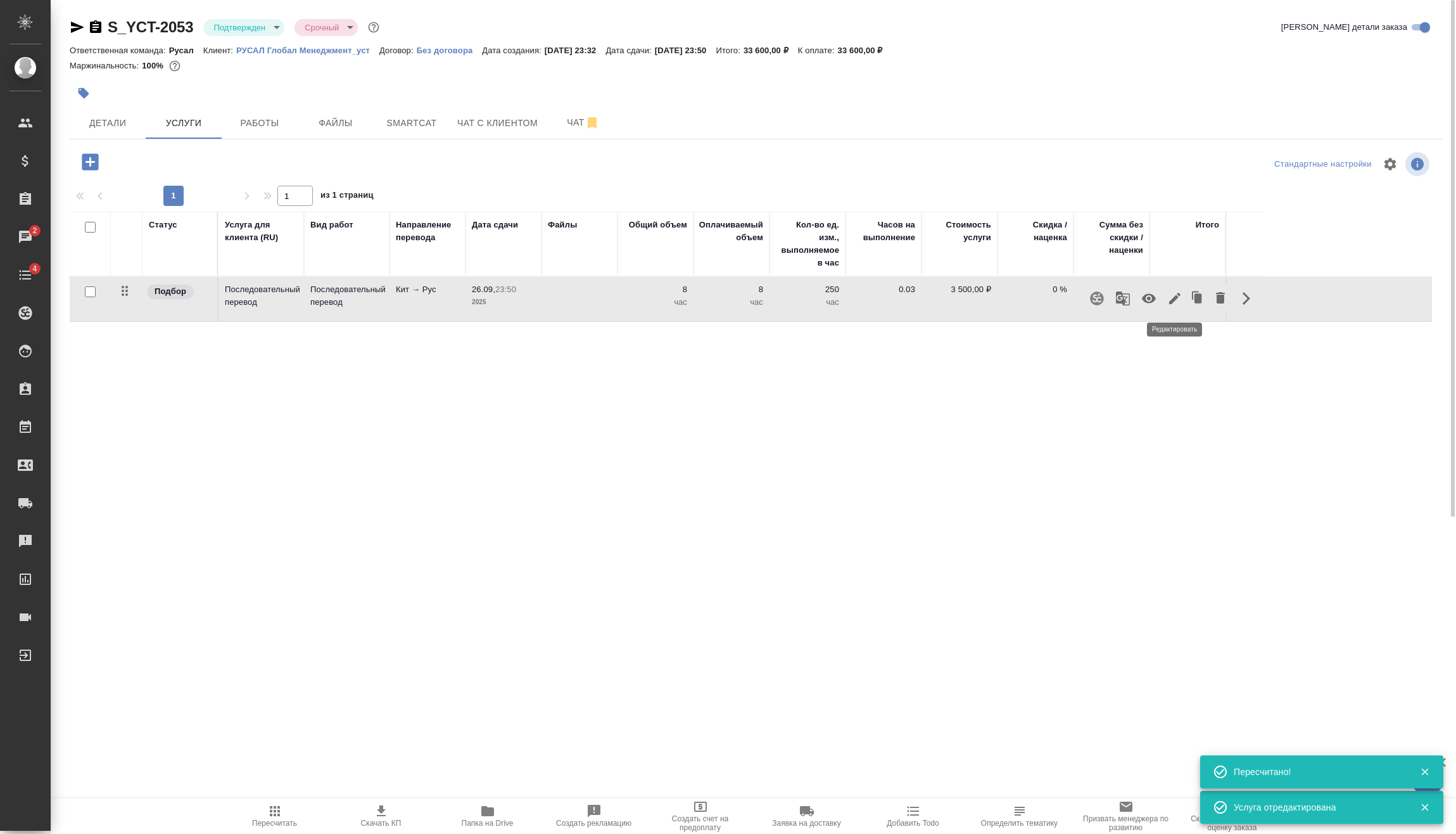
click at [1171, 288] on button "button" at bounding box center [1175, 298] width 22 height 30
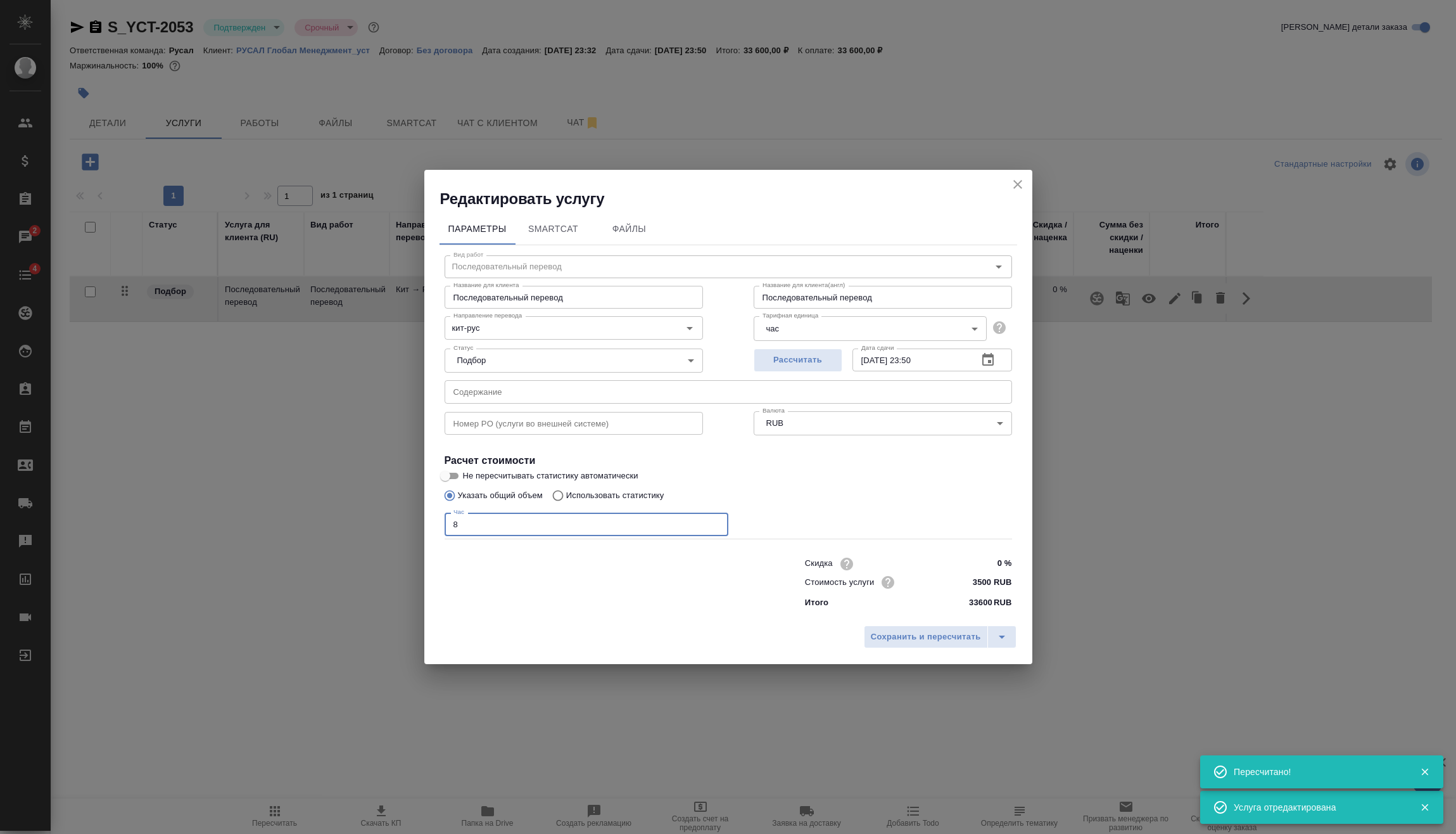
drag, startPoint x: 442, startPoint y: 528, endPoint x: 427, endPoint y: 530, distance: 15.1
click at [420, 530] on div "Редактировать услугу Параметры SmartCat Файлы Вид работ Последовательный перево…" at bounding box center [728, 417] width 1456 height 834
type input "9"
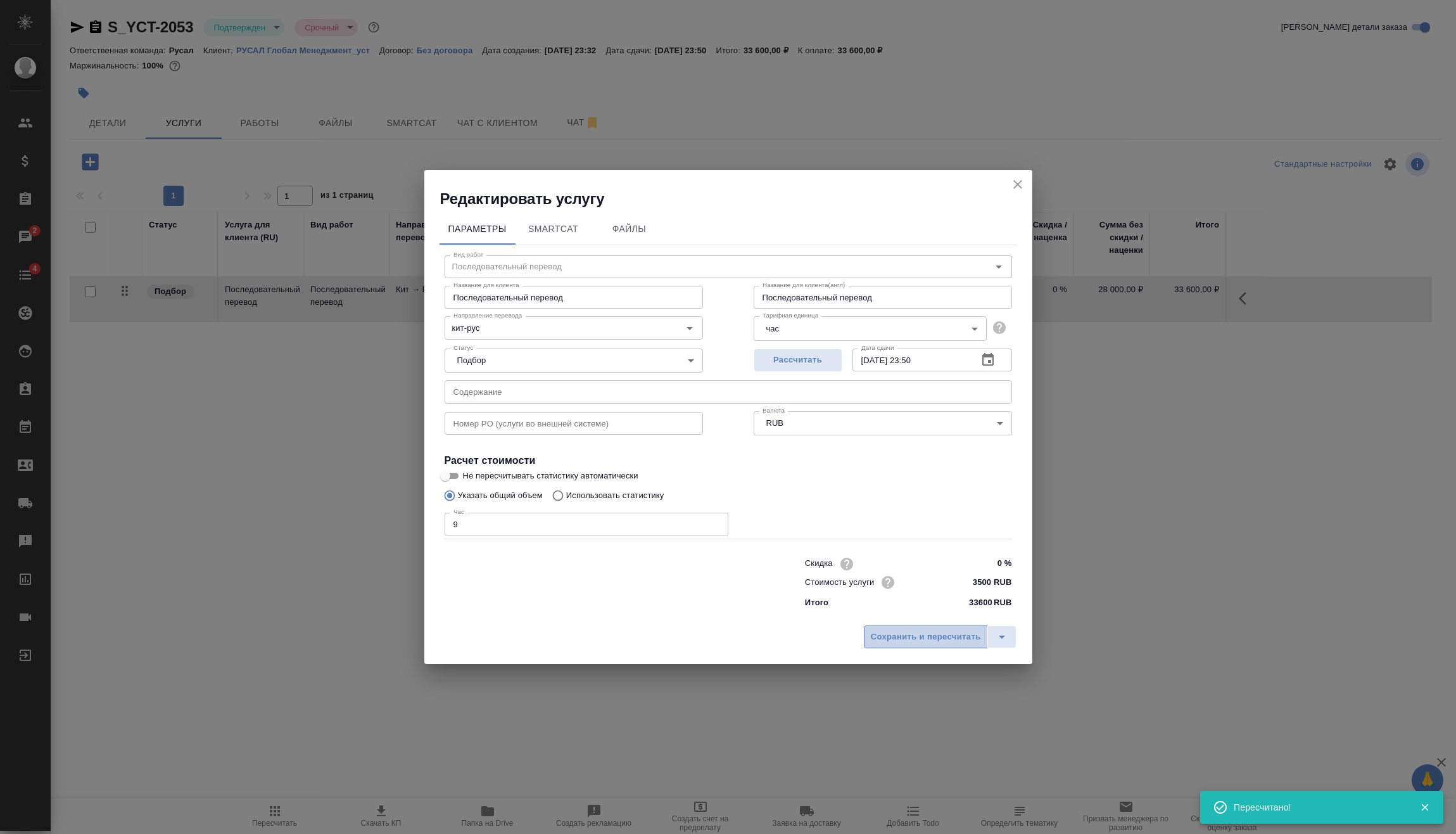
click at [916, 633] on span "Сохранить и пересчитать" at bounding box center [926, 637] width 110 height 14
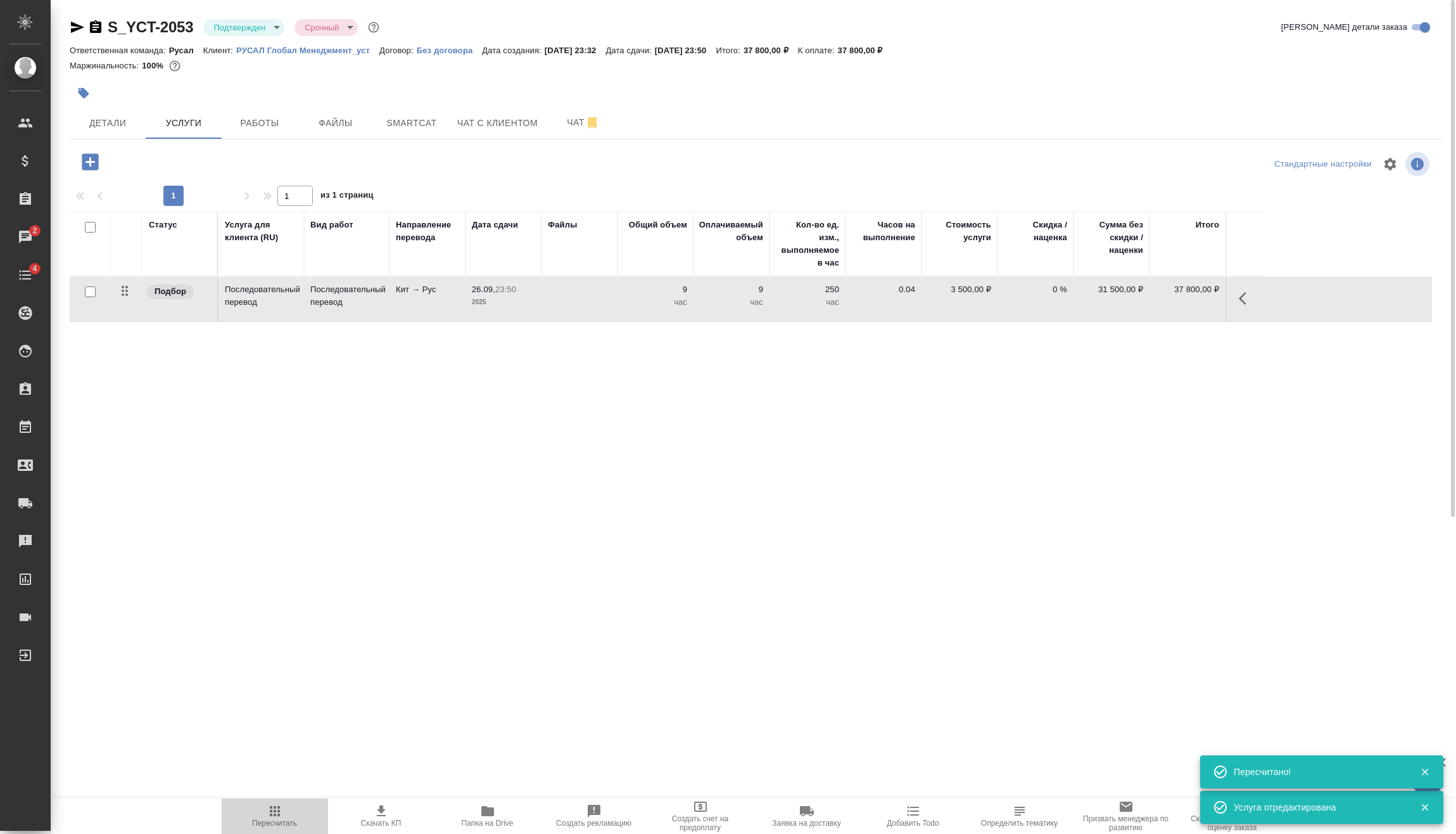
click at [285, 821] on span "Пересчитать" at bounding box center [275, 823] width 45 height 9
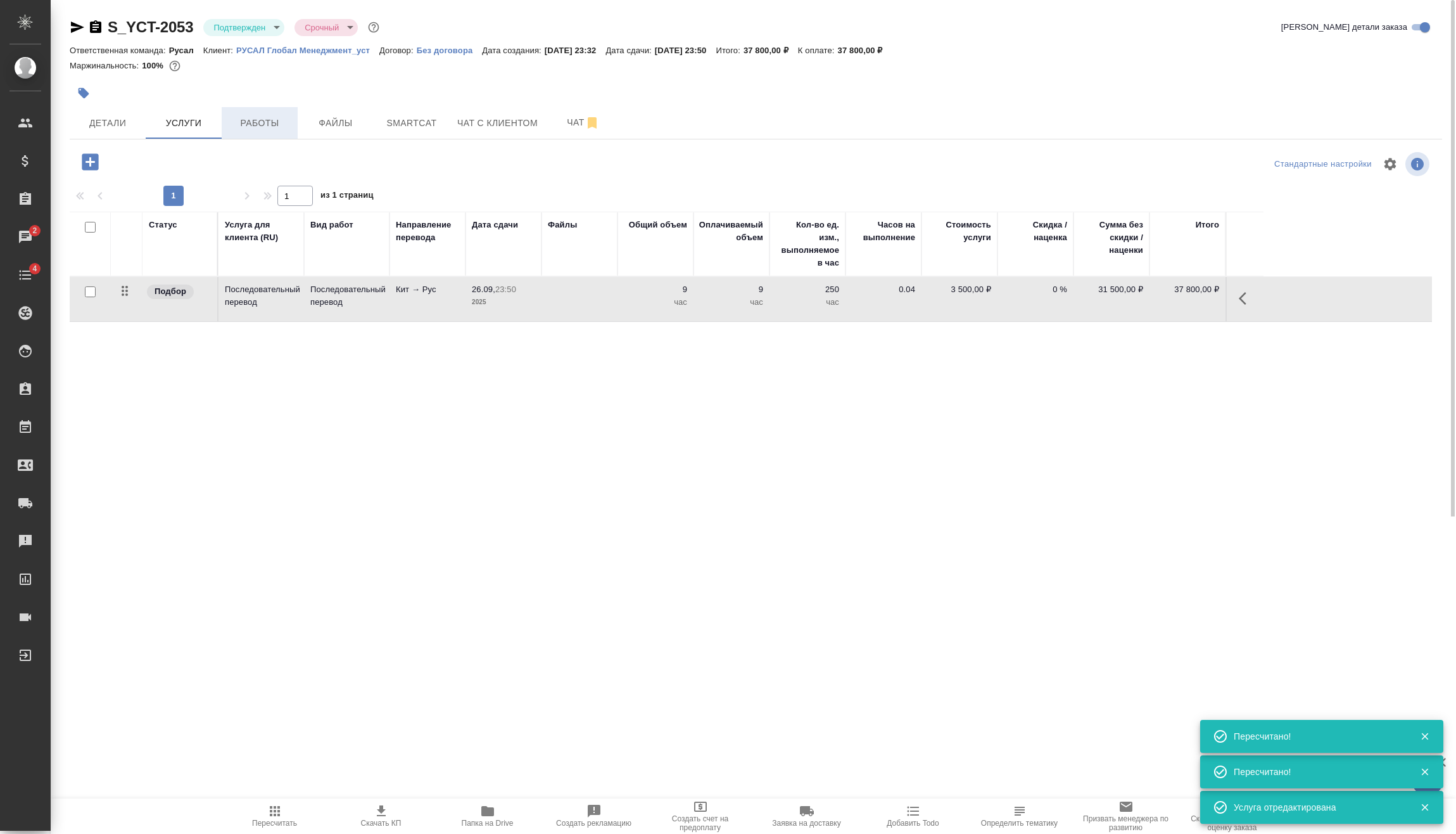
click at [230, 125] on span "Работы" at bounding box center [259, 123] width 61 height 16
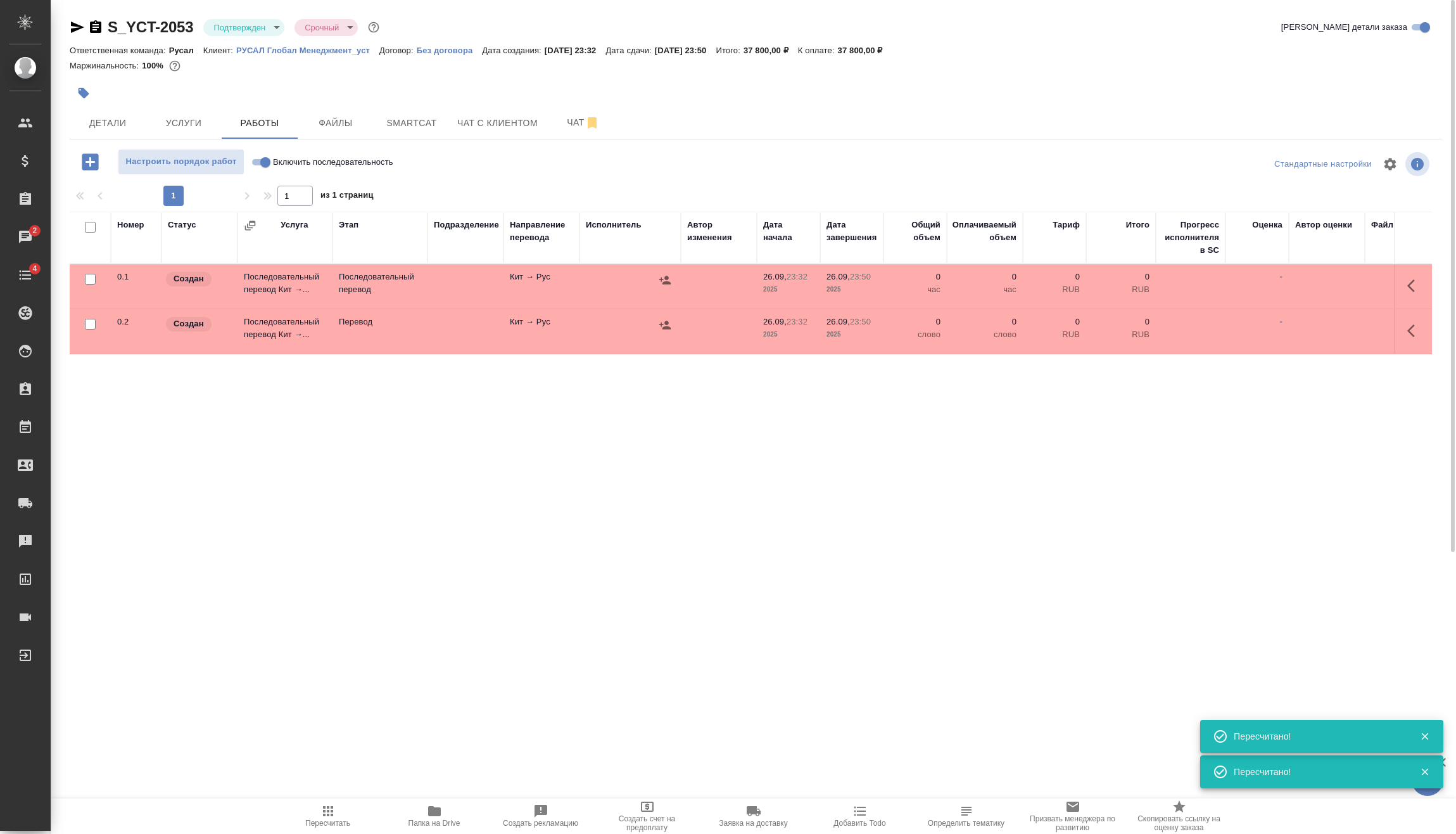
click at [259, 156] on input "Включить последовательность" at bounding box center [265, 162] width 46 height 15
checkbox input "true"
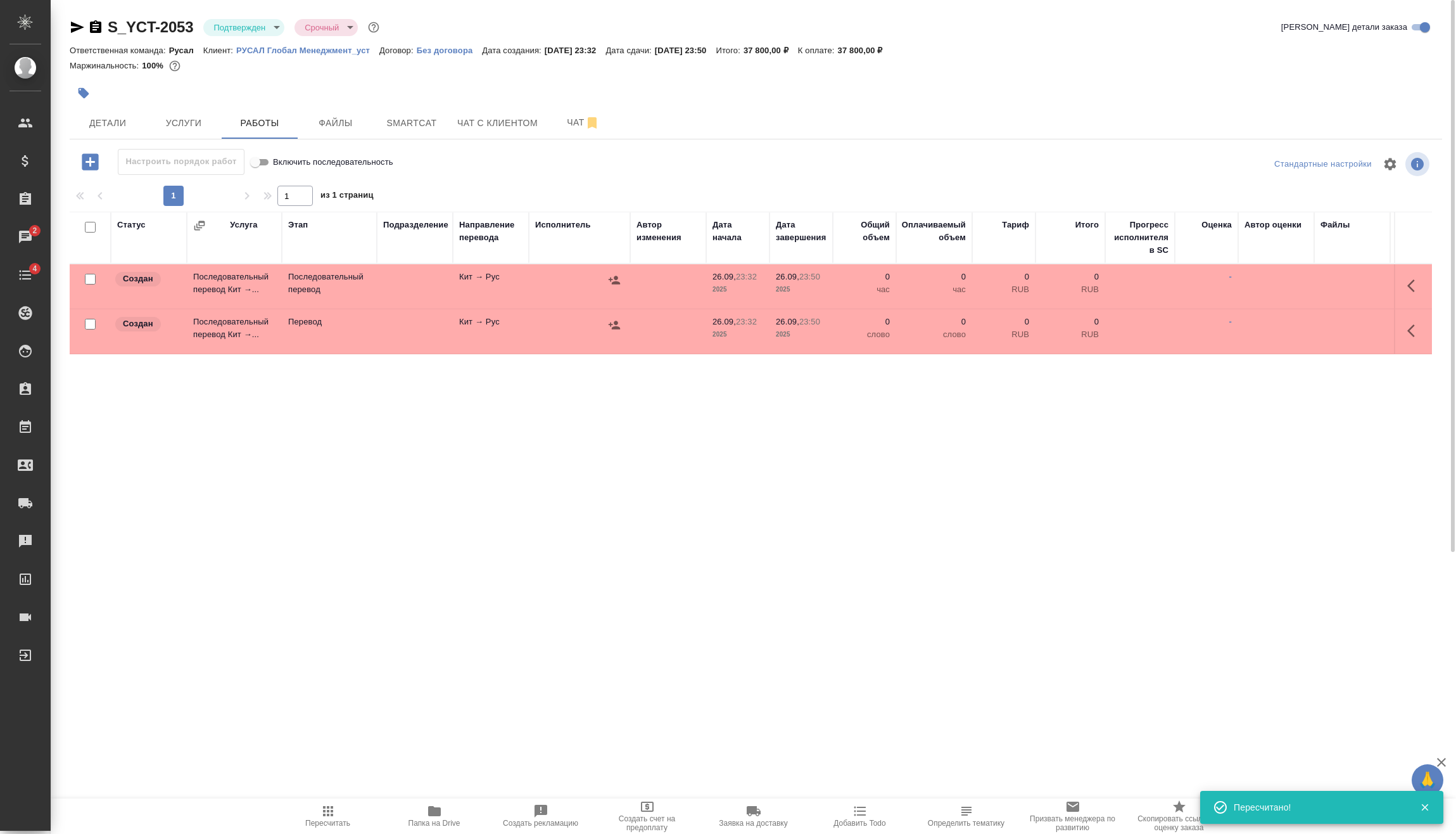
click at [93, 322] on input "checkbox" at bounding box center [90, 324] width 11 height 11
checkbox input "true"
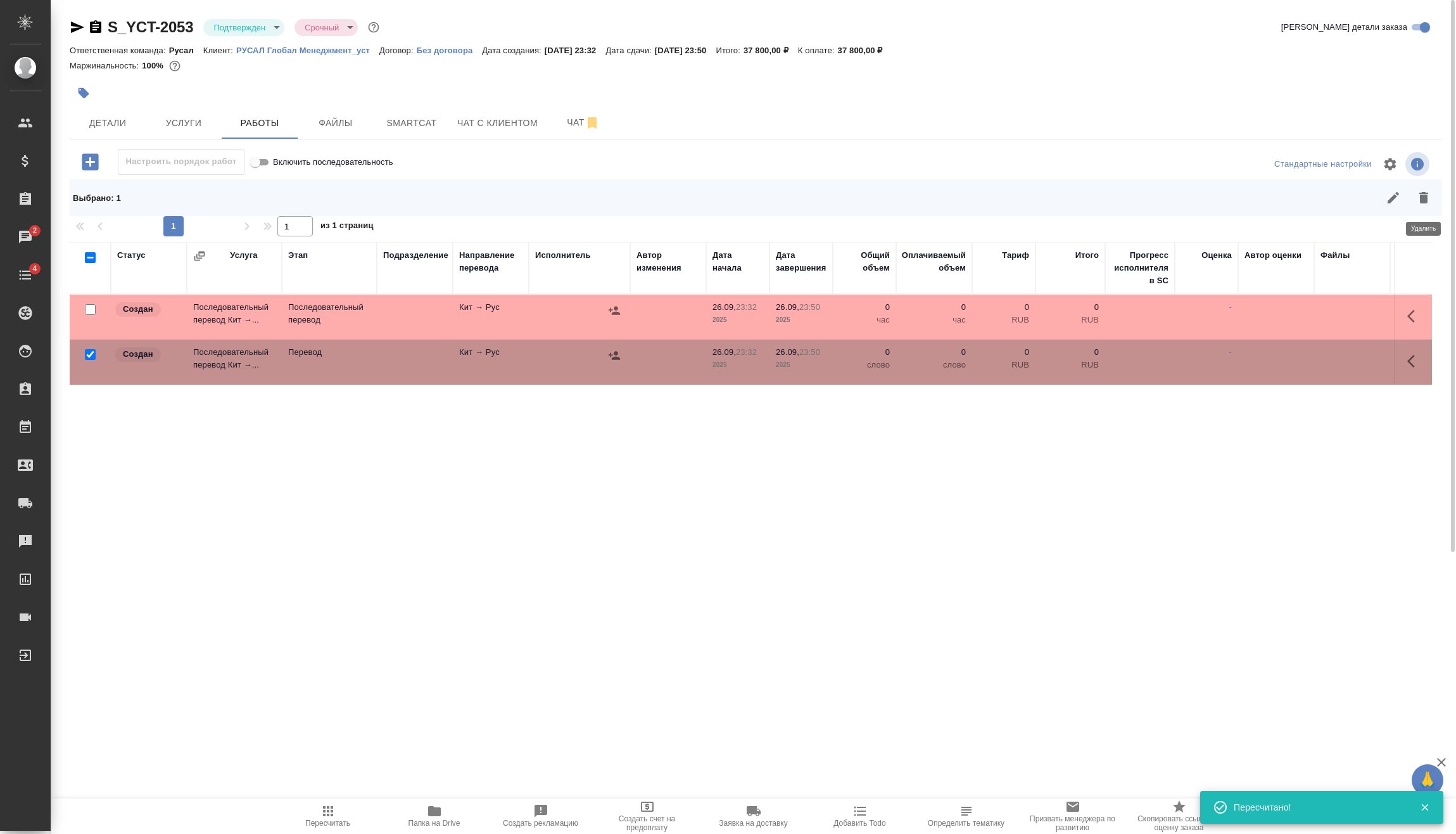
click at [1416, 188] on button "button" at bounding box center [1423, 198] width 30 height 30
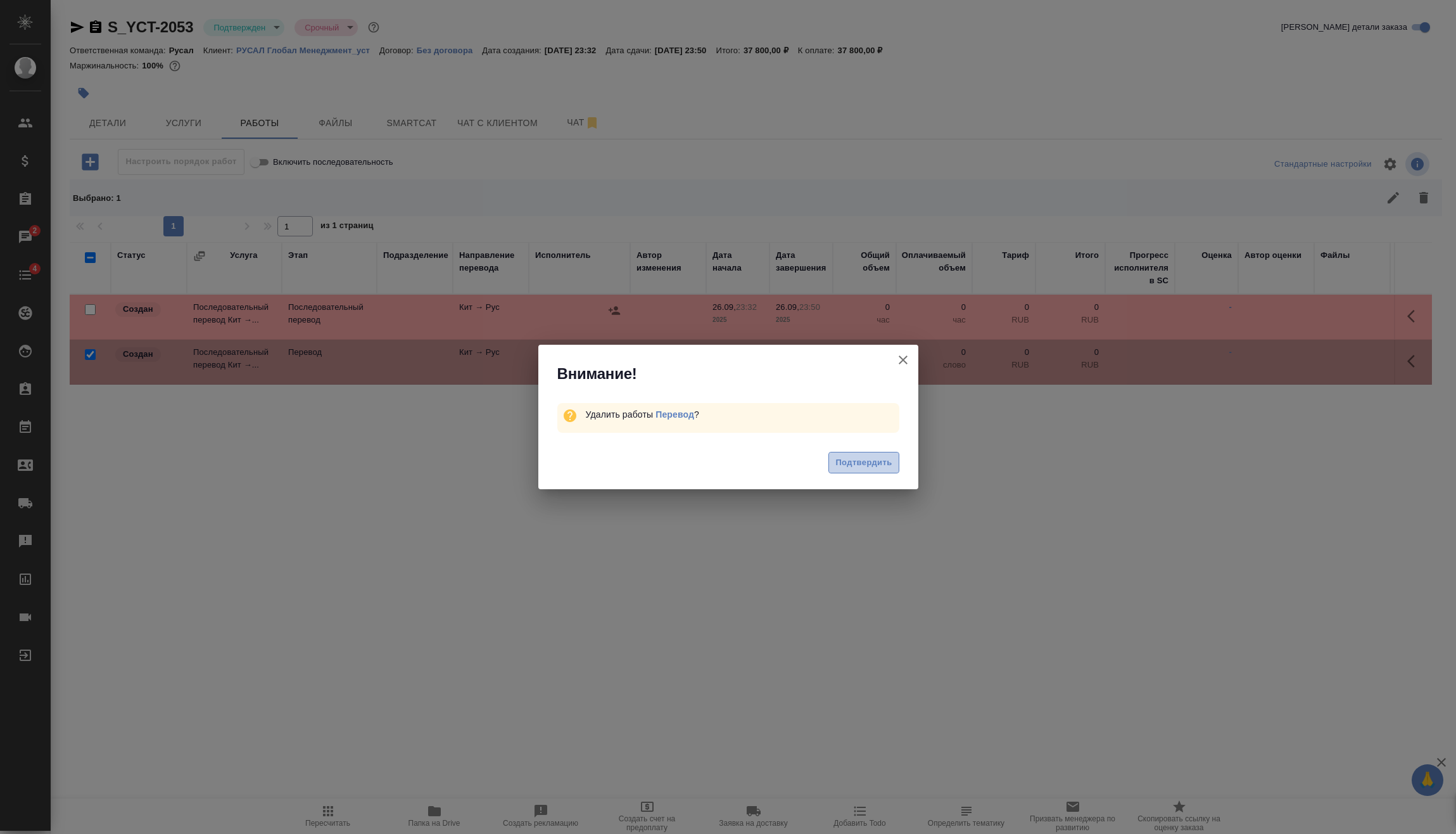
click at [857, 456] on span "Подтвердить" at bounding box center [864, 462] width 57 height 14
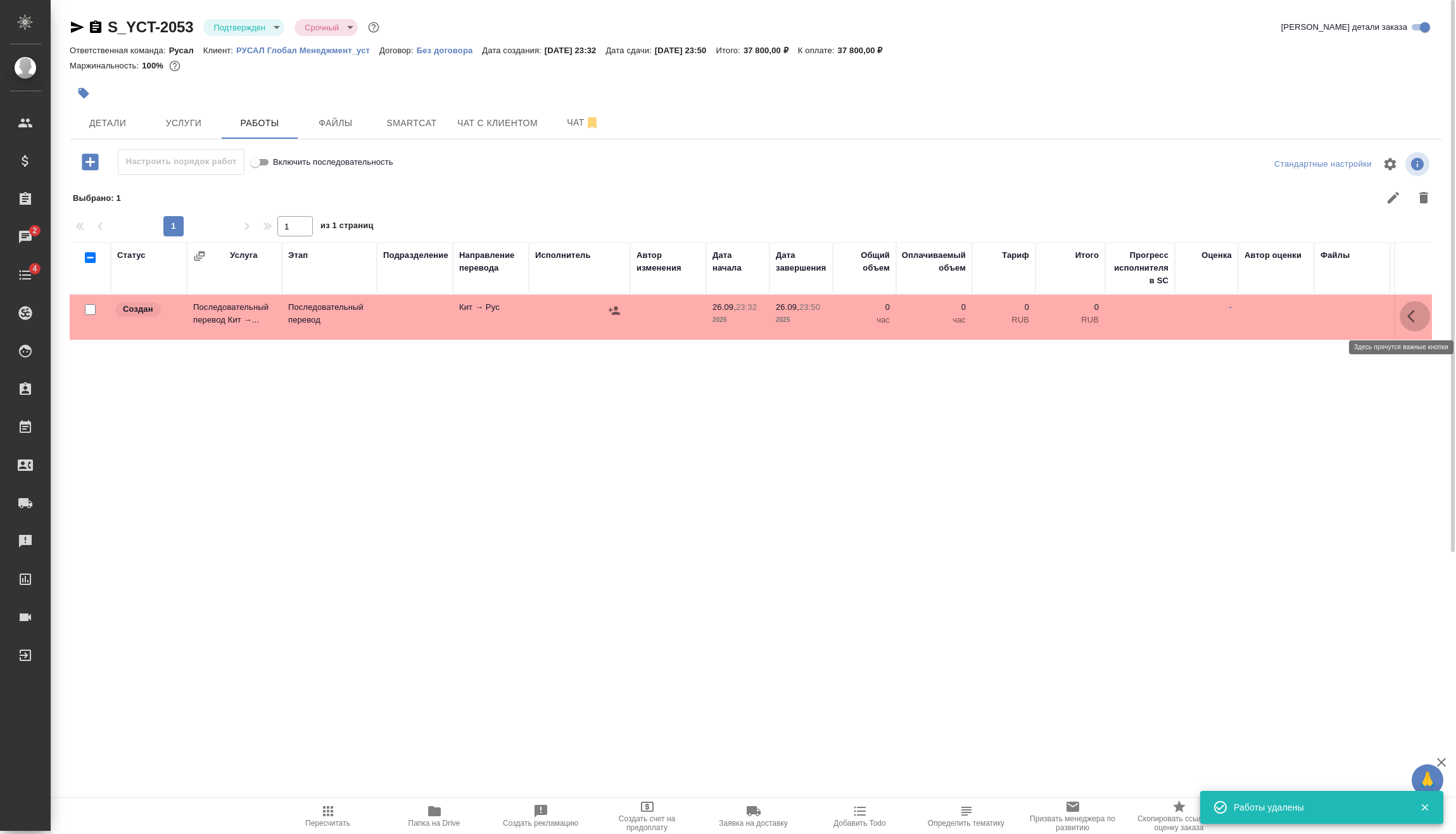
click at [1413, 315] on icon "button" at bounding box center [1415, 316] width 15 height 15
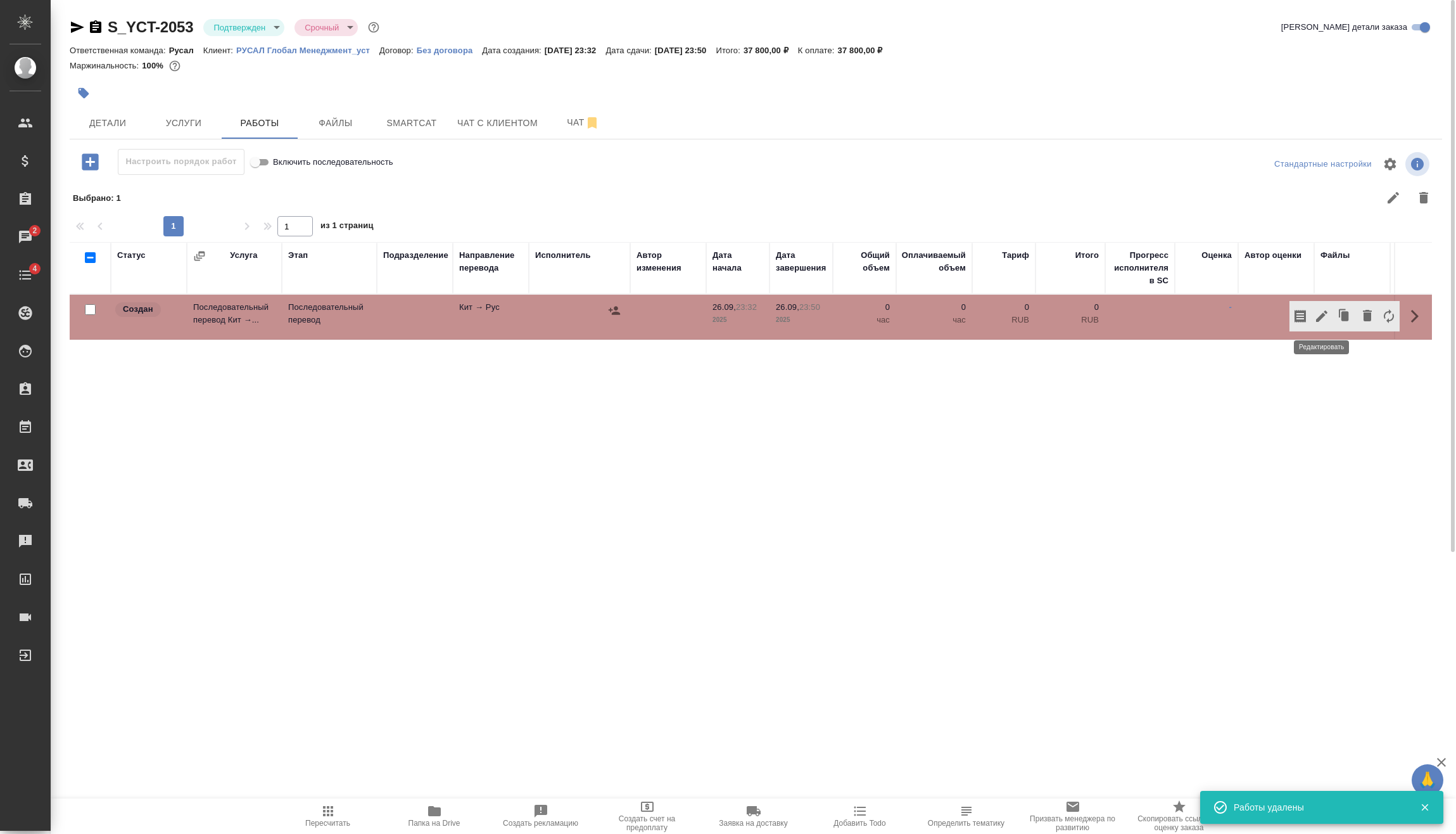
click at [1317, 314] on icon "button" at bounding box center [1322, 316] width 15 height 15
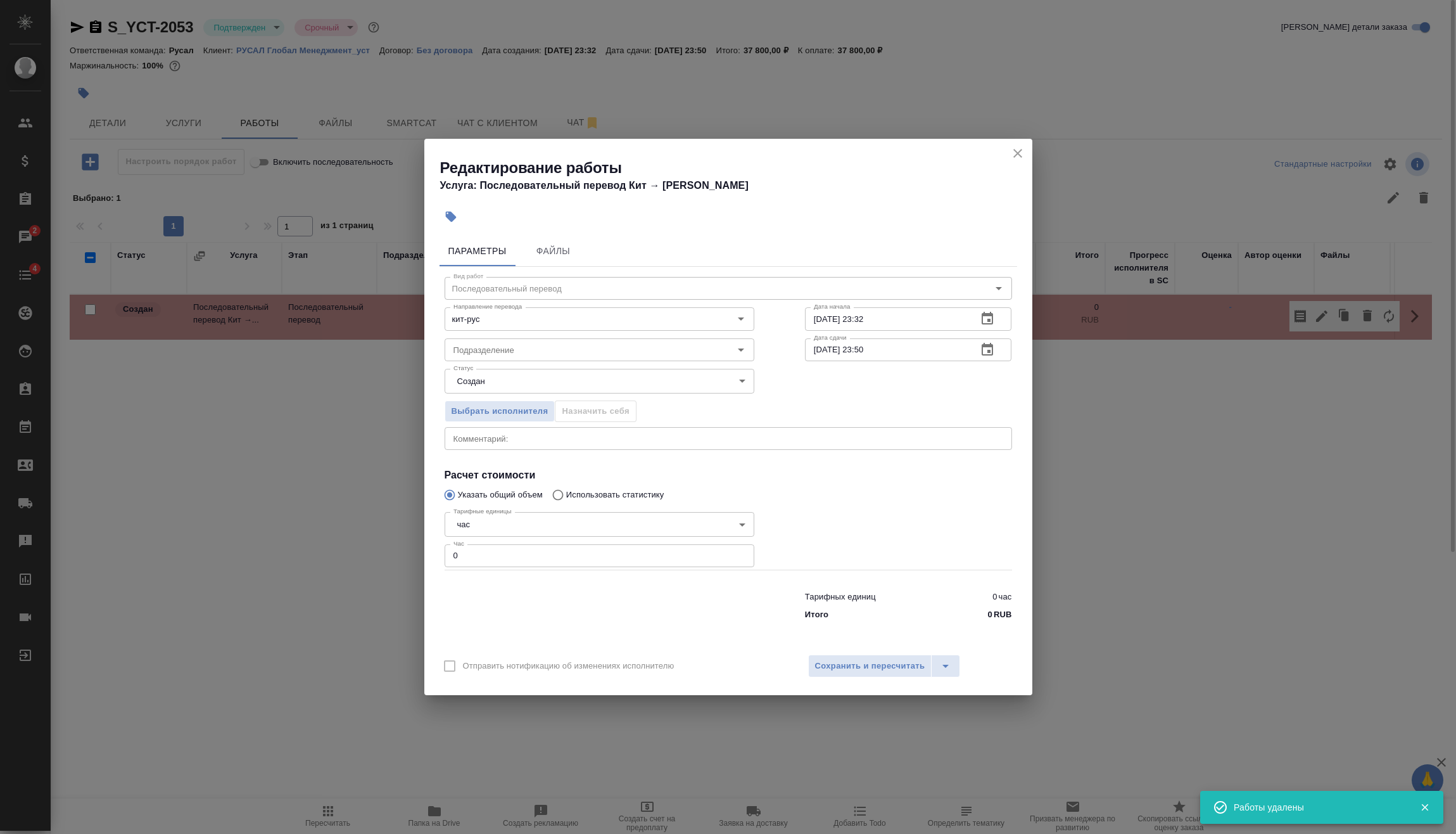
drag, startPoint x: 436, startPoint y: 563, endPoint x: 374, endPoint y: 570, distance: 62.4
click at [392, 569] on div "Редактирование работы Услуга: Последовательный перевод Кит → Рус Параметры Файл…" at bounding box center [728, 417] width 1456 height 834
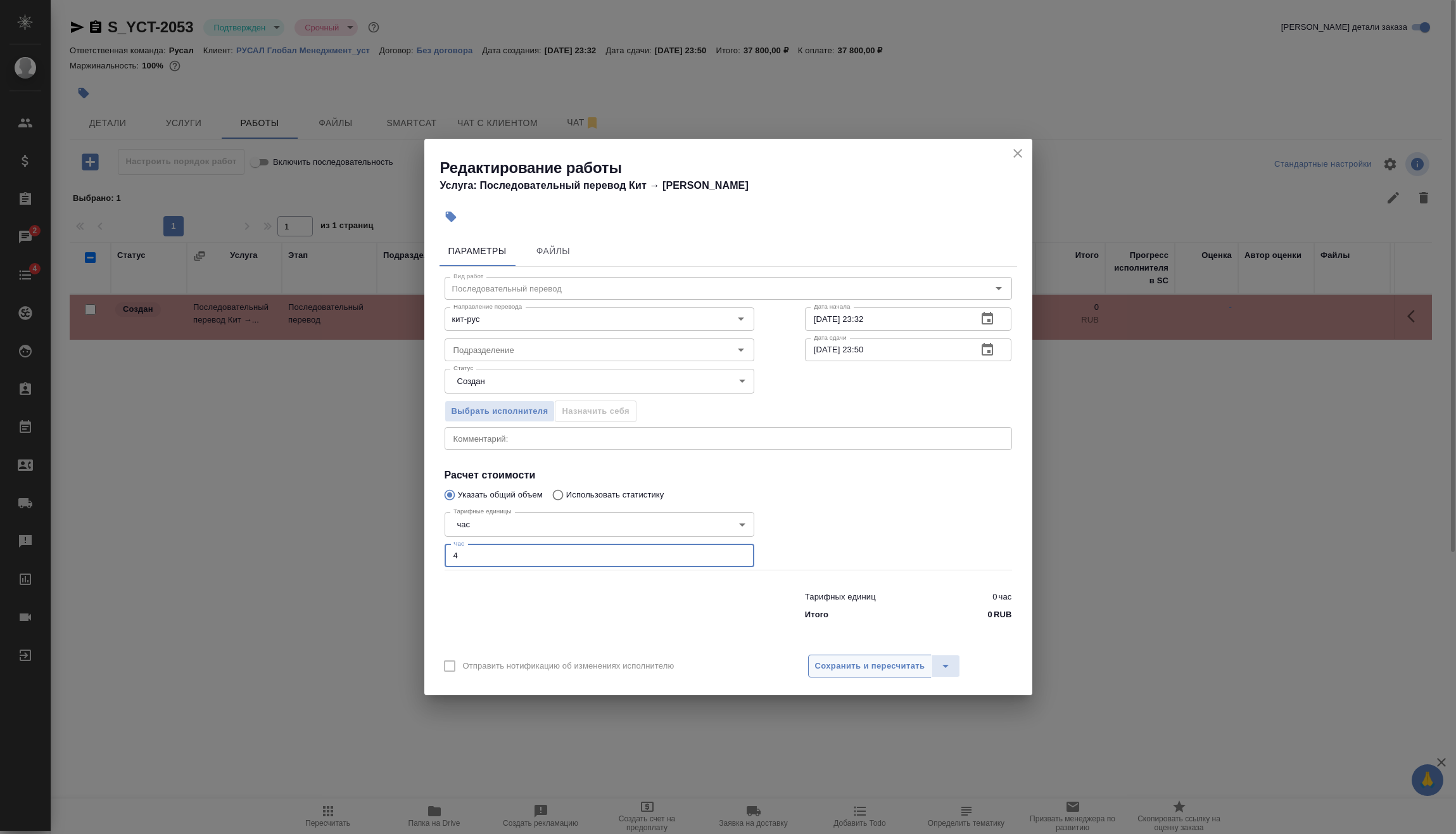
type input "4"
click at [843, 658] on button "Сохранить и пересчитать" at bounding box center [870, 665] width 124 height 23
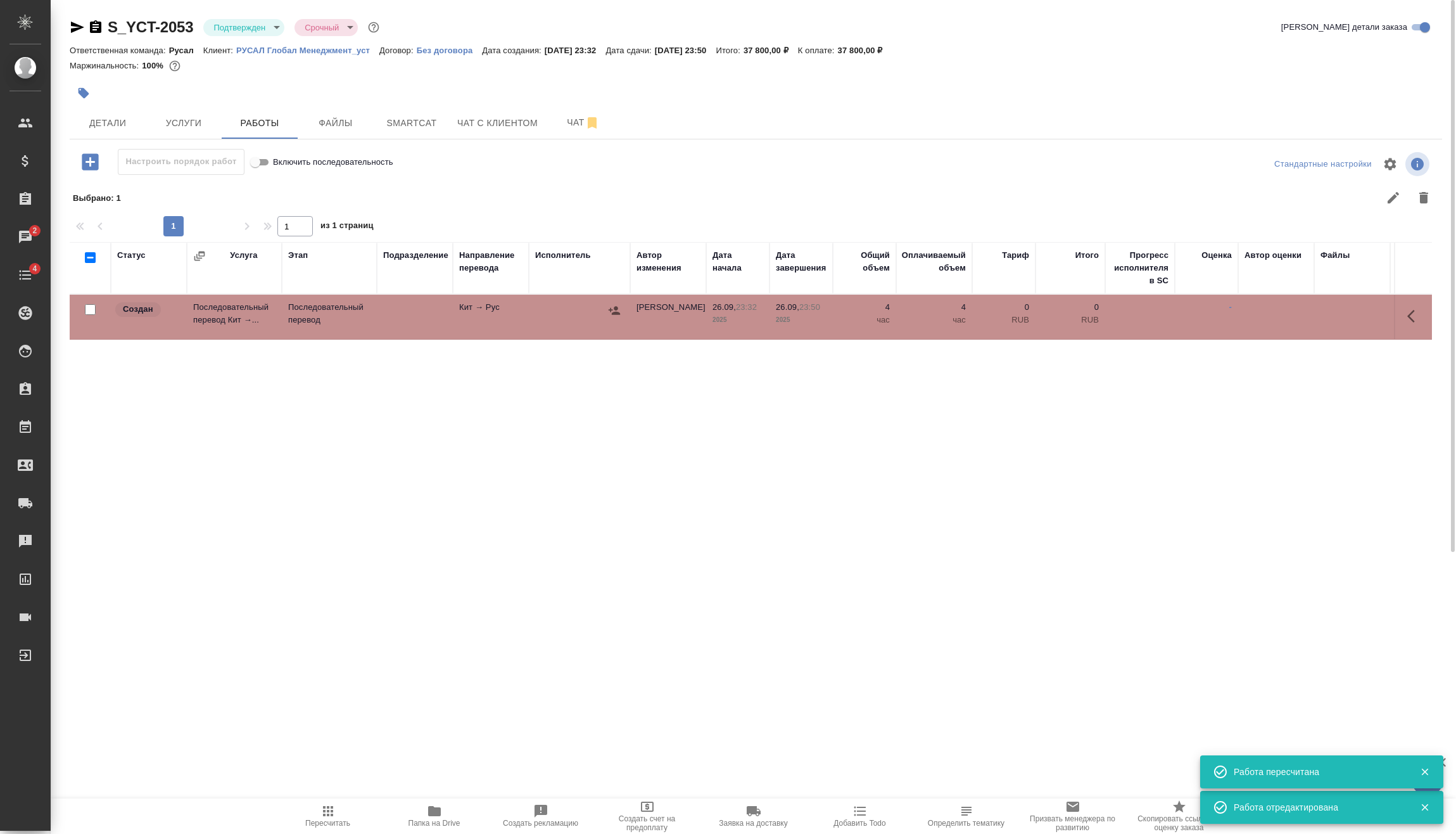
click at [620, 314] on icon "button" at bounding box center [614, 311] width 12 height 8
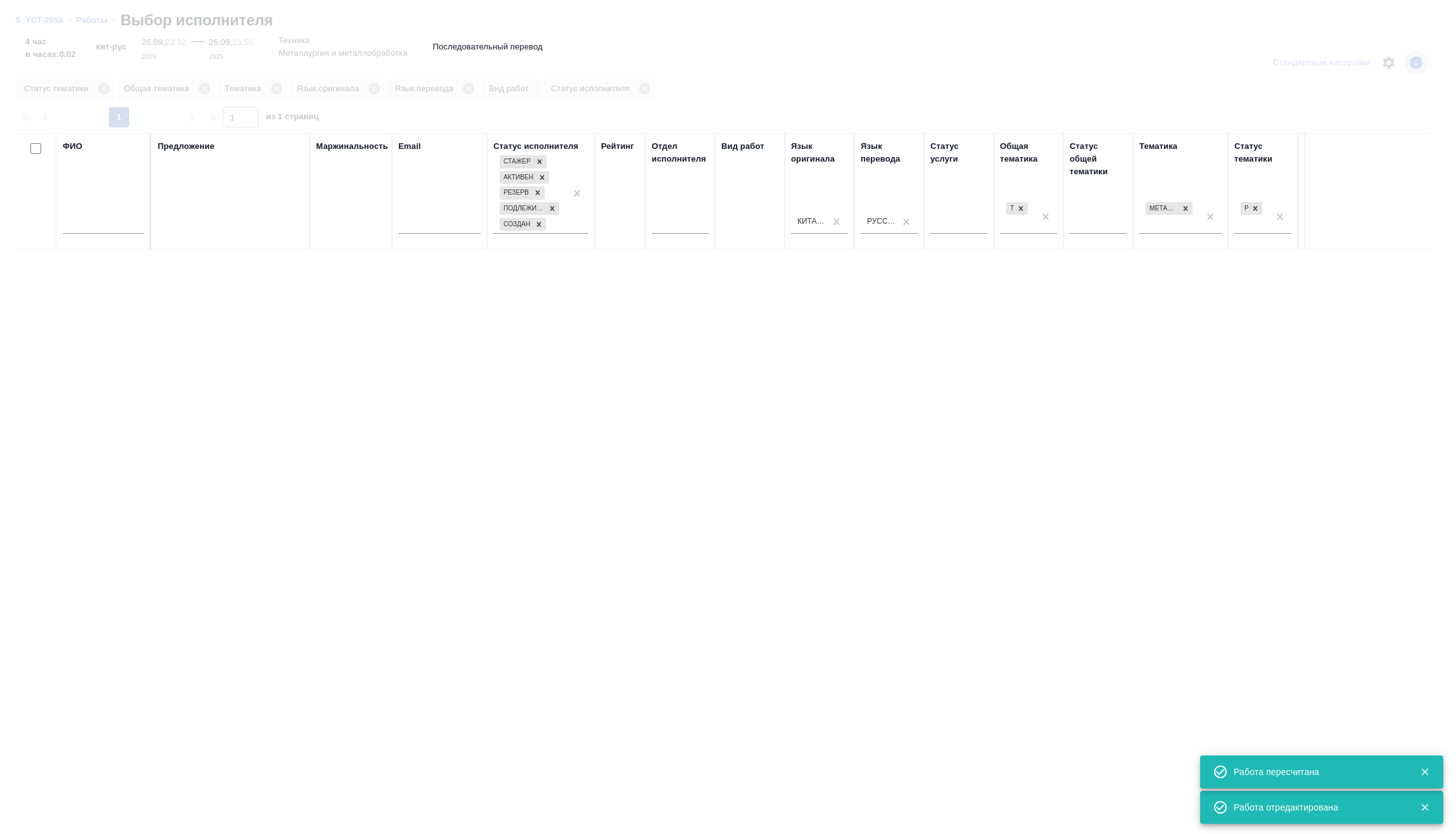
click at [125, 225] on input "text" at bounding box center [103, 225] width 81 height 16
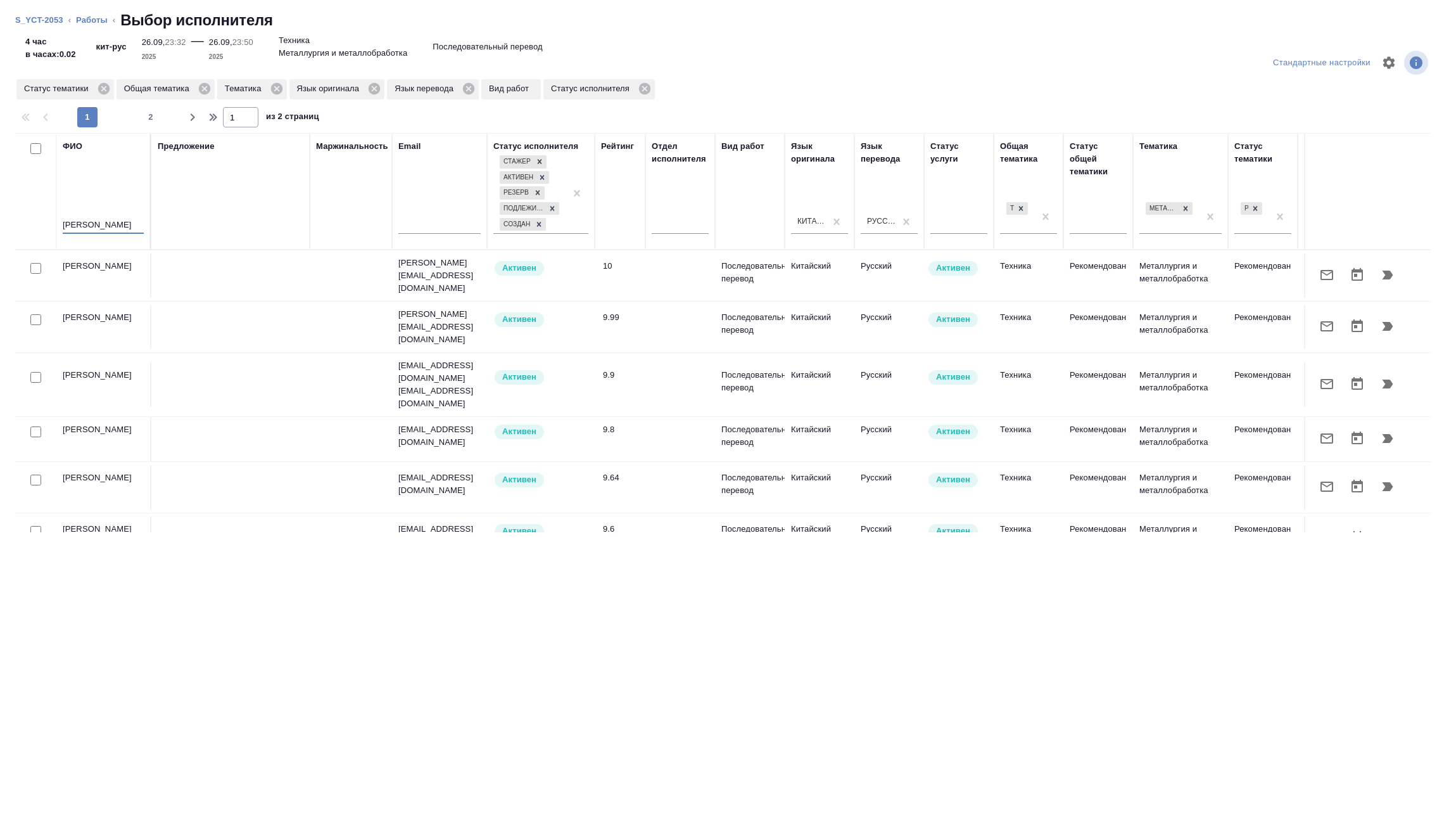
type input "прозоров"
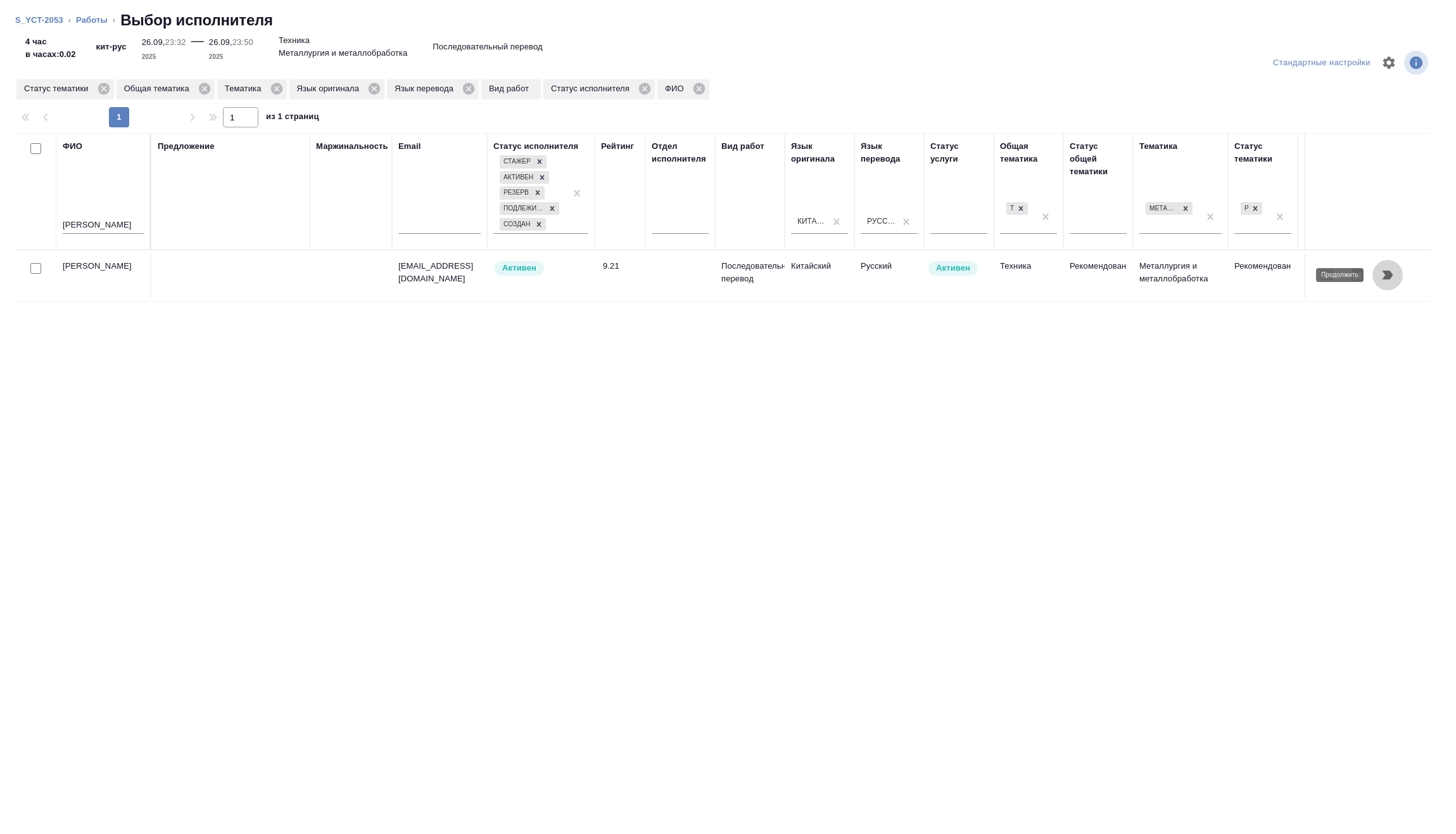
click at [1395, 275] on button "button" at bounding box center [1388, 275] width 30 height 30
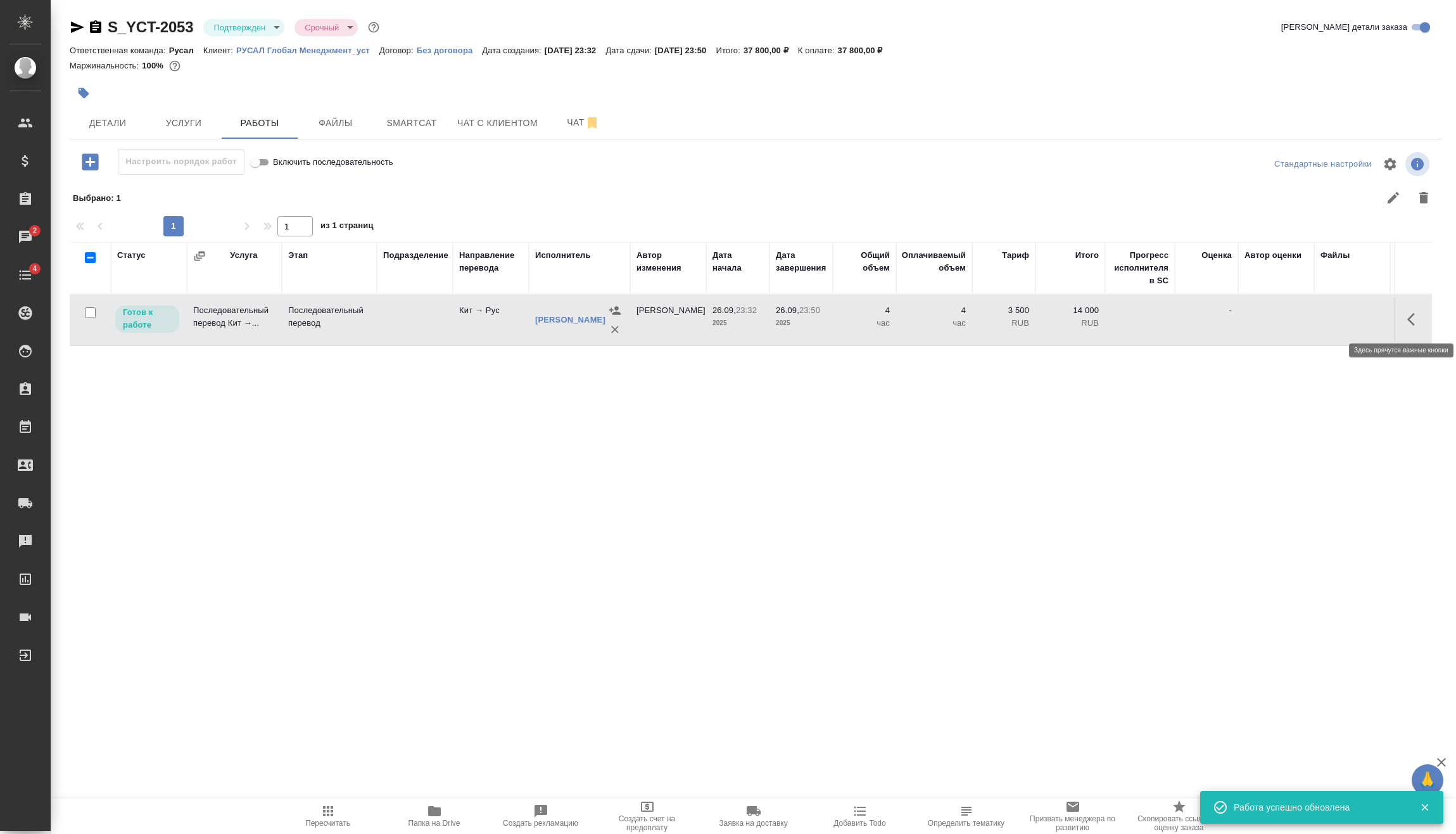
click at [1403, 311] on button "button" at bounding box center [1415, 319] width 30 height 30
click at [1318, 324] on icon "button" at bounding box center [1322, 320] width 12 height 12
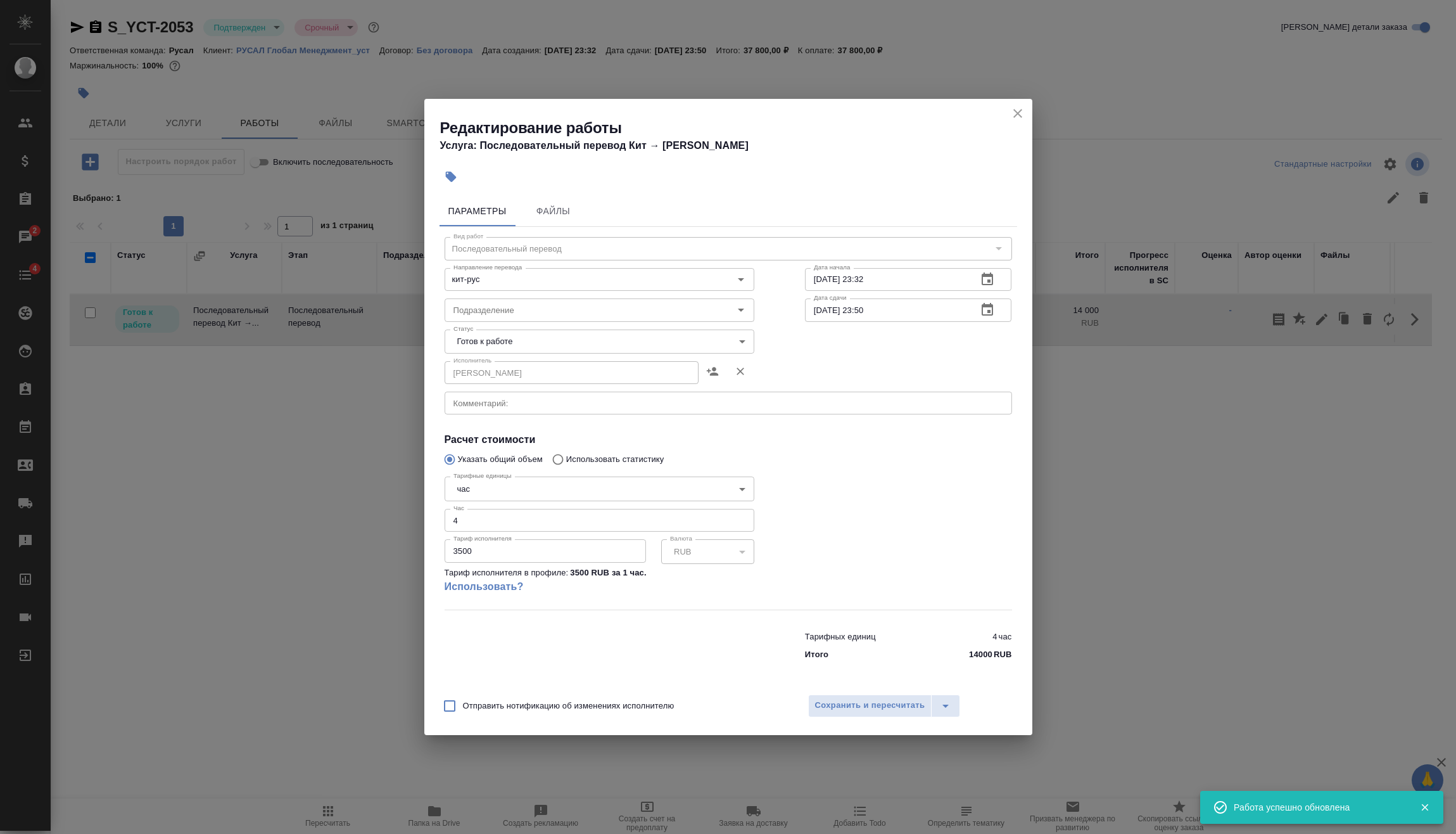
drag, startPoint x: 481, startPoint y: 546, endPoint x: 395, endPoint y: 557, distance: 86.7
click at [397, 557] on div "Редактирование работы Услуга: Последовательный перевод Кит → Рус Параметры Файл…" at bounding box center [728, 417] width 1456 height 834
click at [520, 551] on input "4000" at bounding box center [545, 550] width 201 height 23
type input "4000"
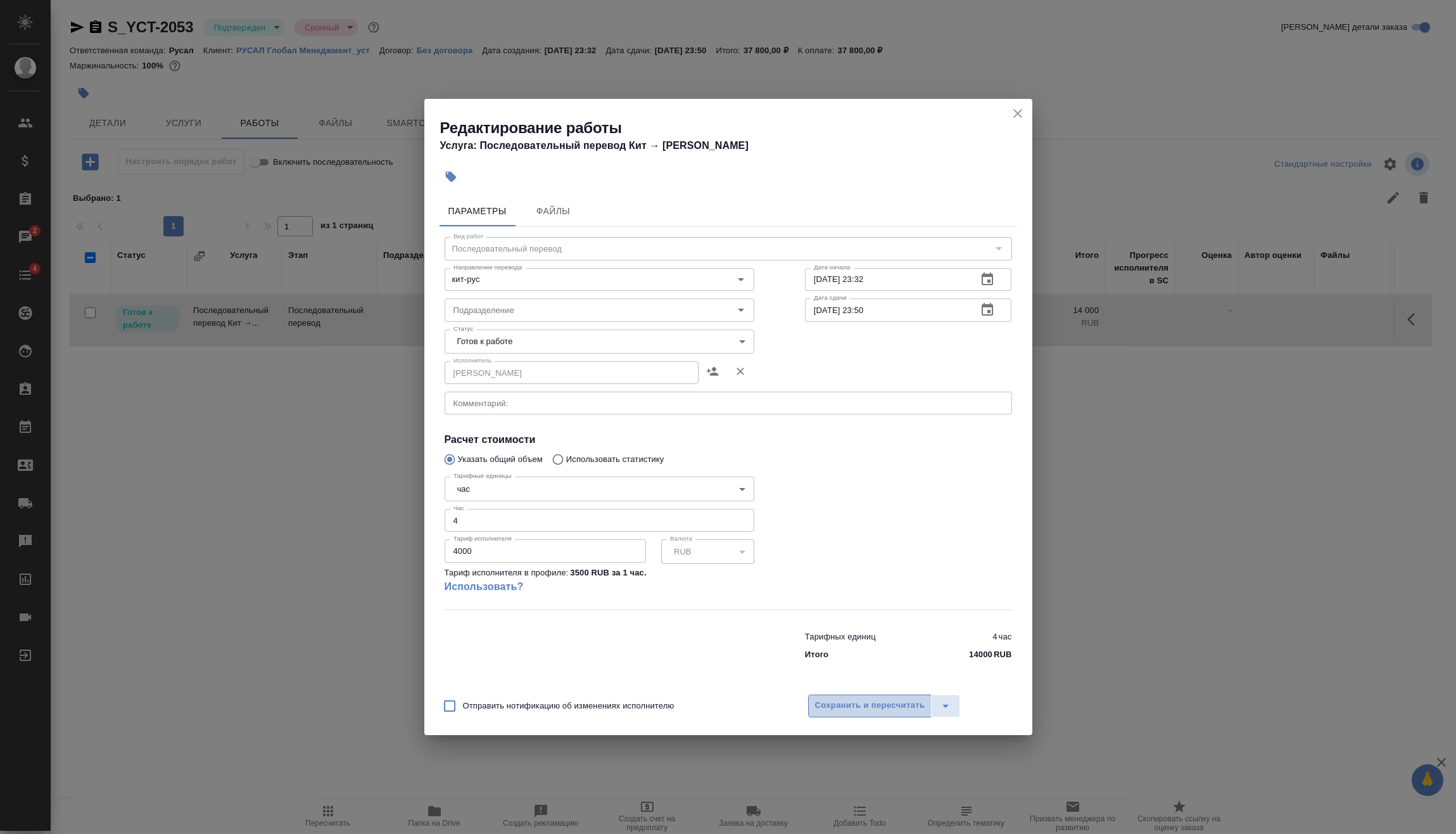
click at [854, 702] on span "Сохранить и пересчитать" at bounding box center [870, 705] width 110 height 14
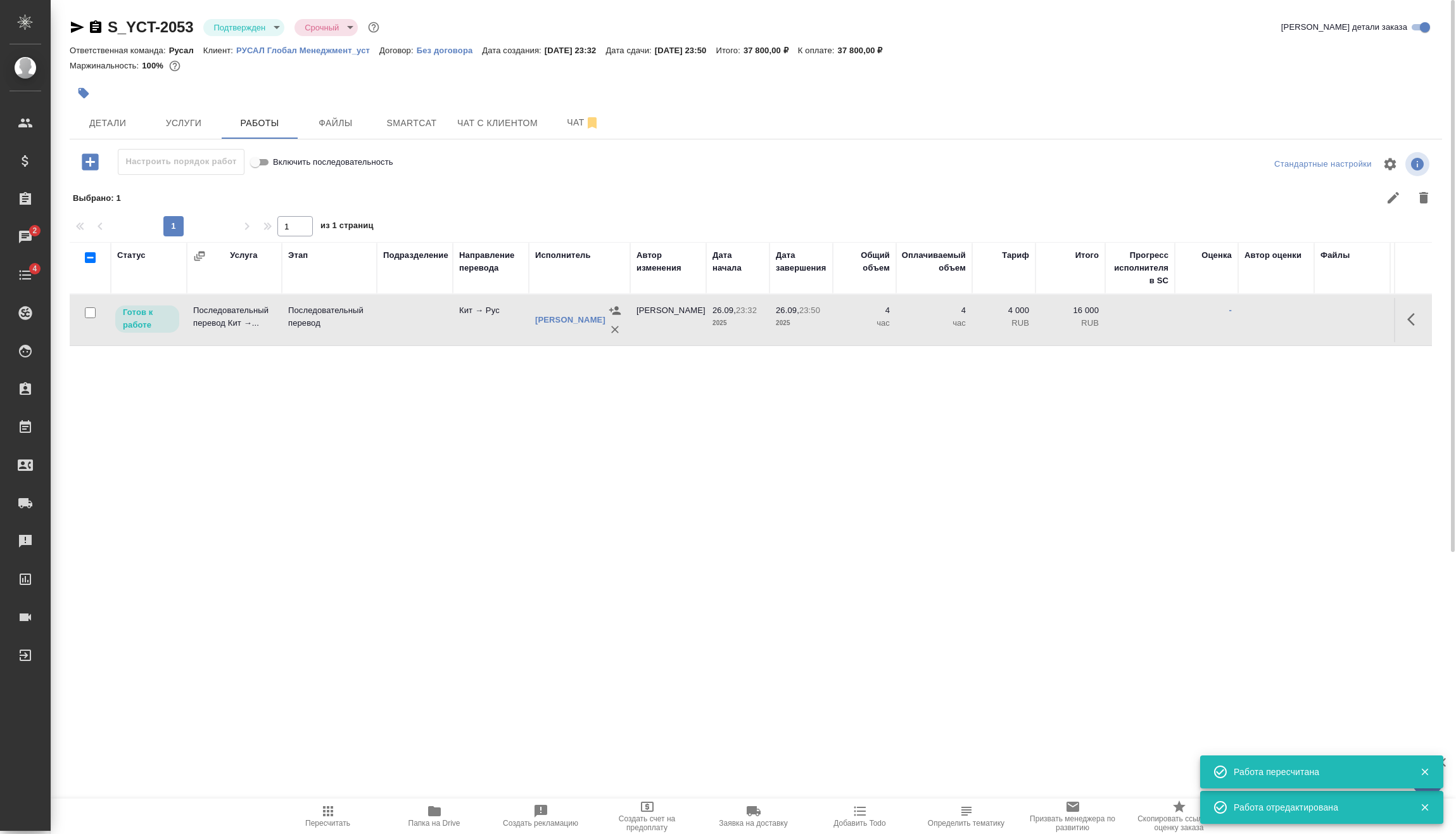
click at [346, 829] on button "Пересчитать" at bounding box center [328, 816] width 107 height 36
click at [265, 28] on body "🙏 .cls-1 fill:#fff; AWATERA Vasilev Evgeniy Клиенты Спецификации Заказы 2 Чаты …" at bounding box center [728, 417] width 1456 height 834
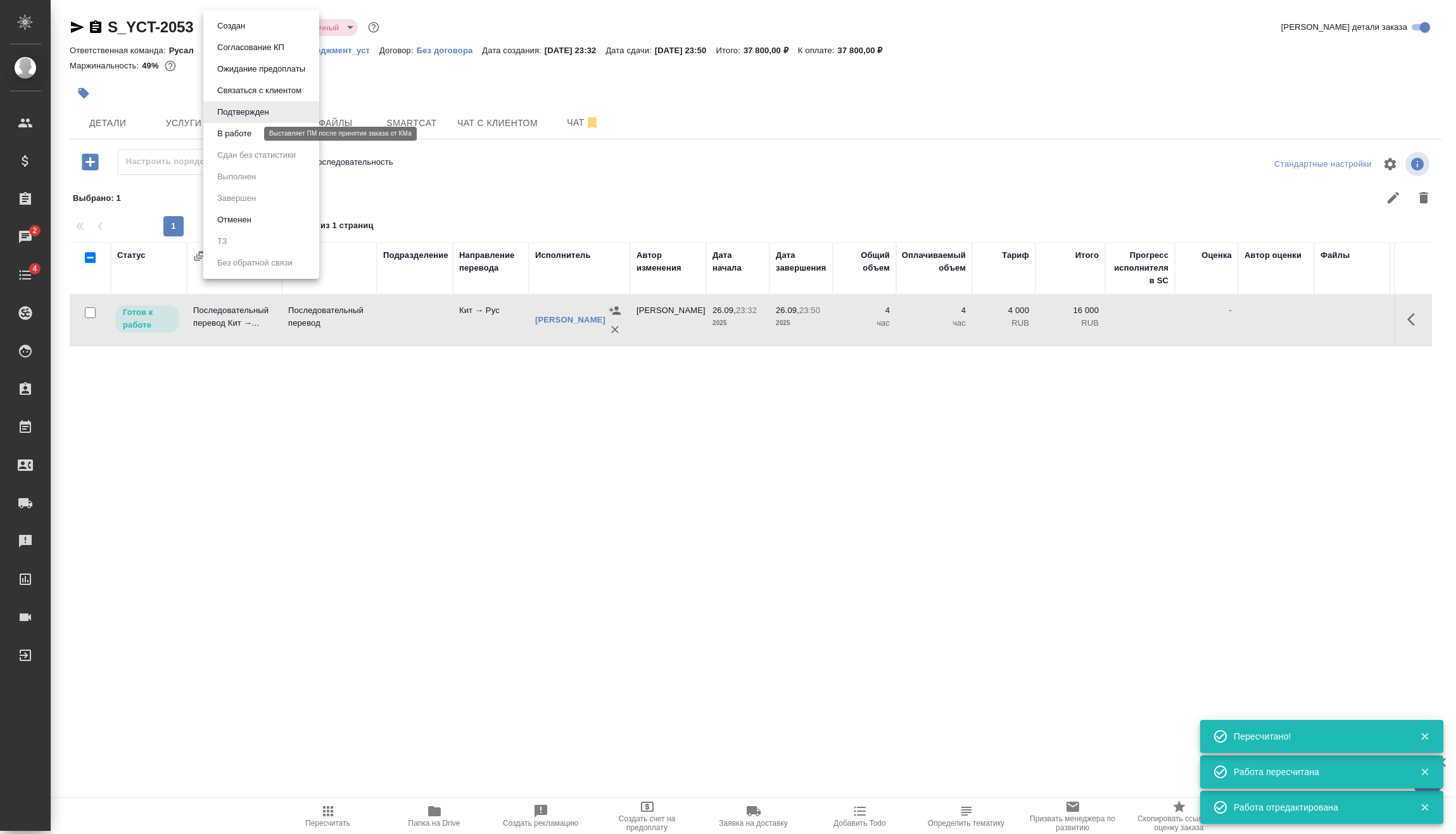
click at [248, 134] on button "В работе" at bounding box center [234, 134] width 42 height 14
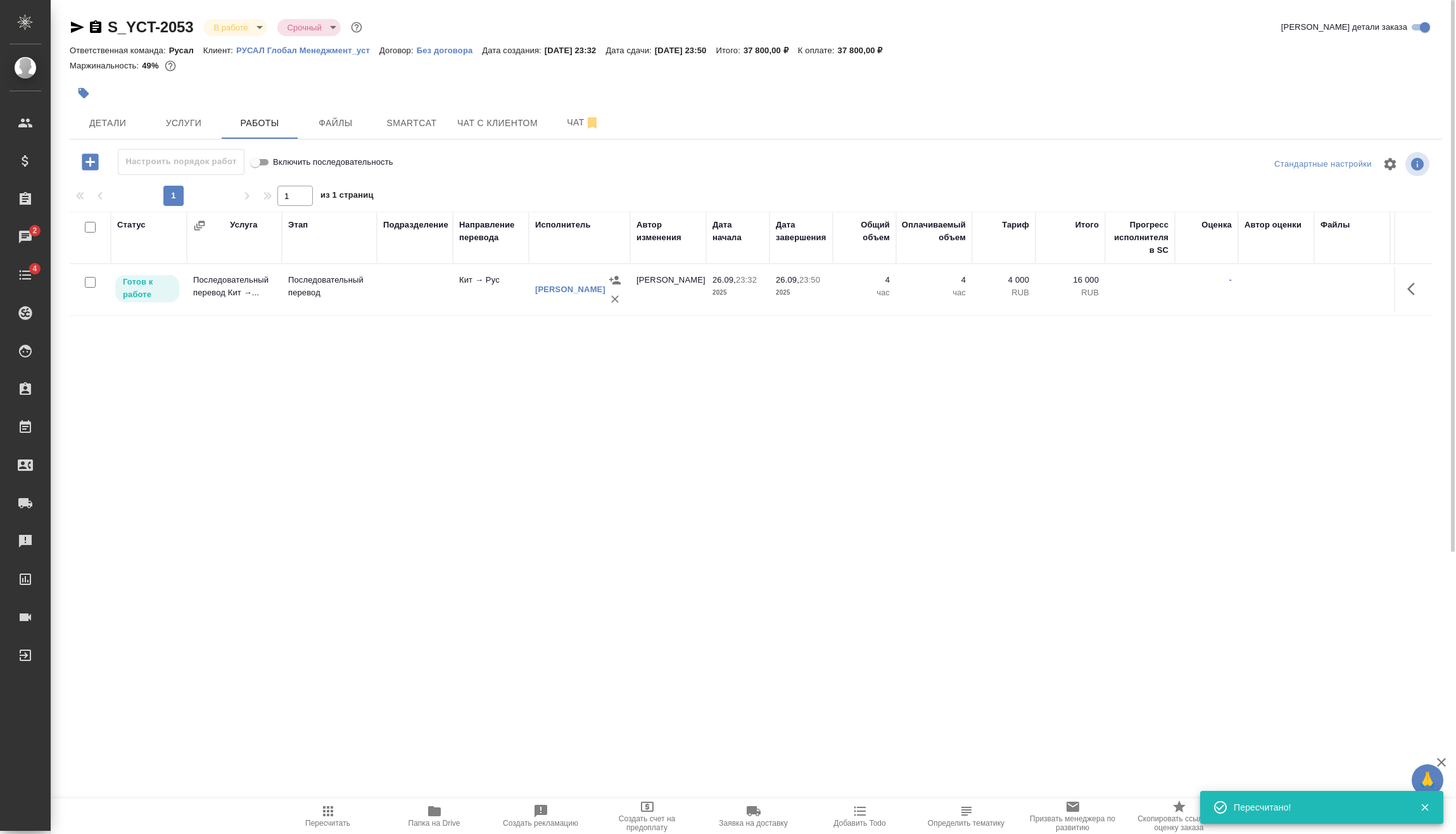
click at [92, 283] on input "checkbox" at bounding box center [90, 282] width 11 height 11
checkbox input "true"
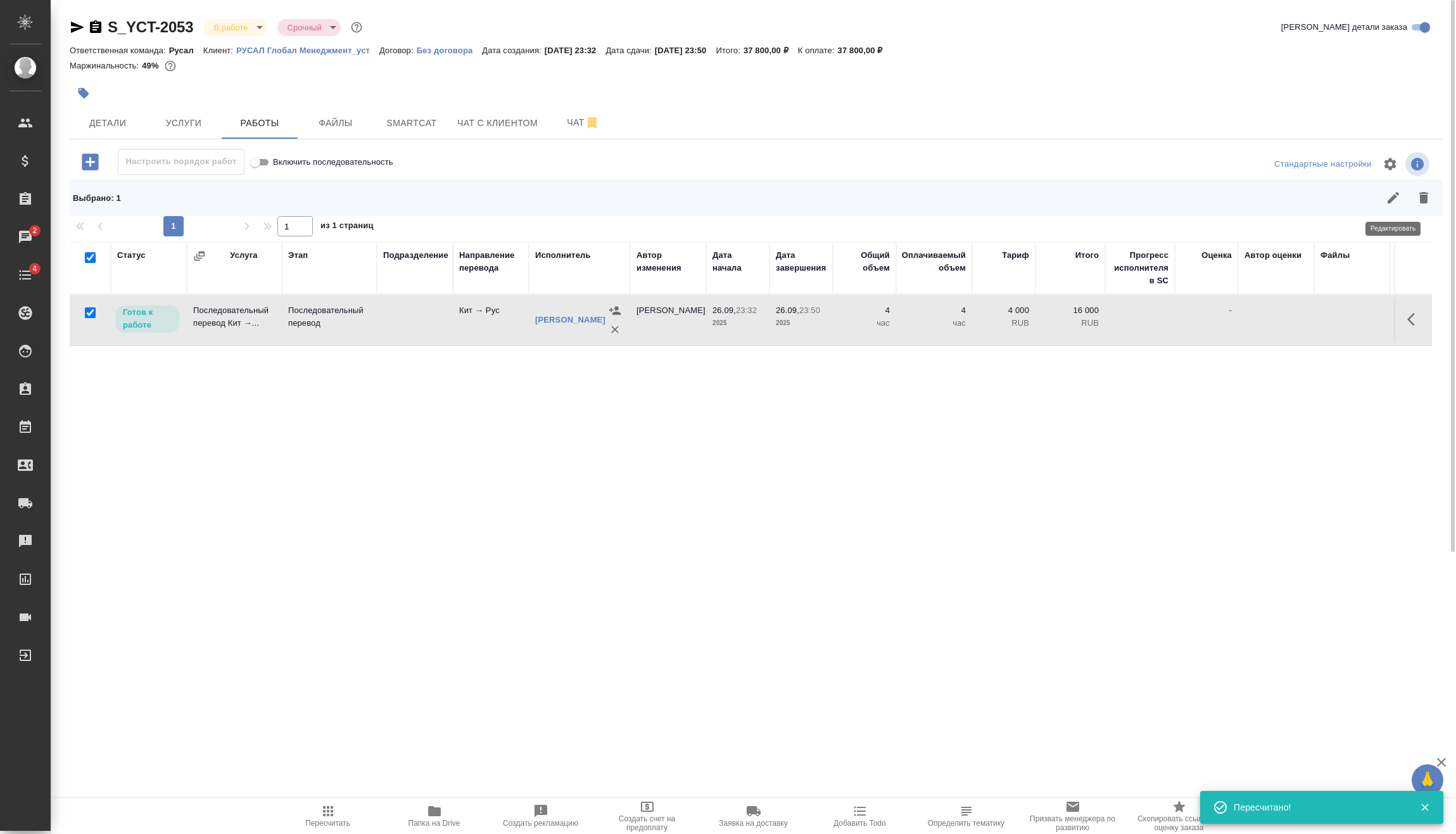
click at [1389, 199] on icon "button" at bounding box center [1393, 198] width 15 height 15
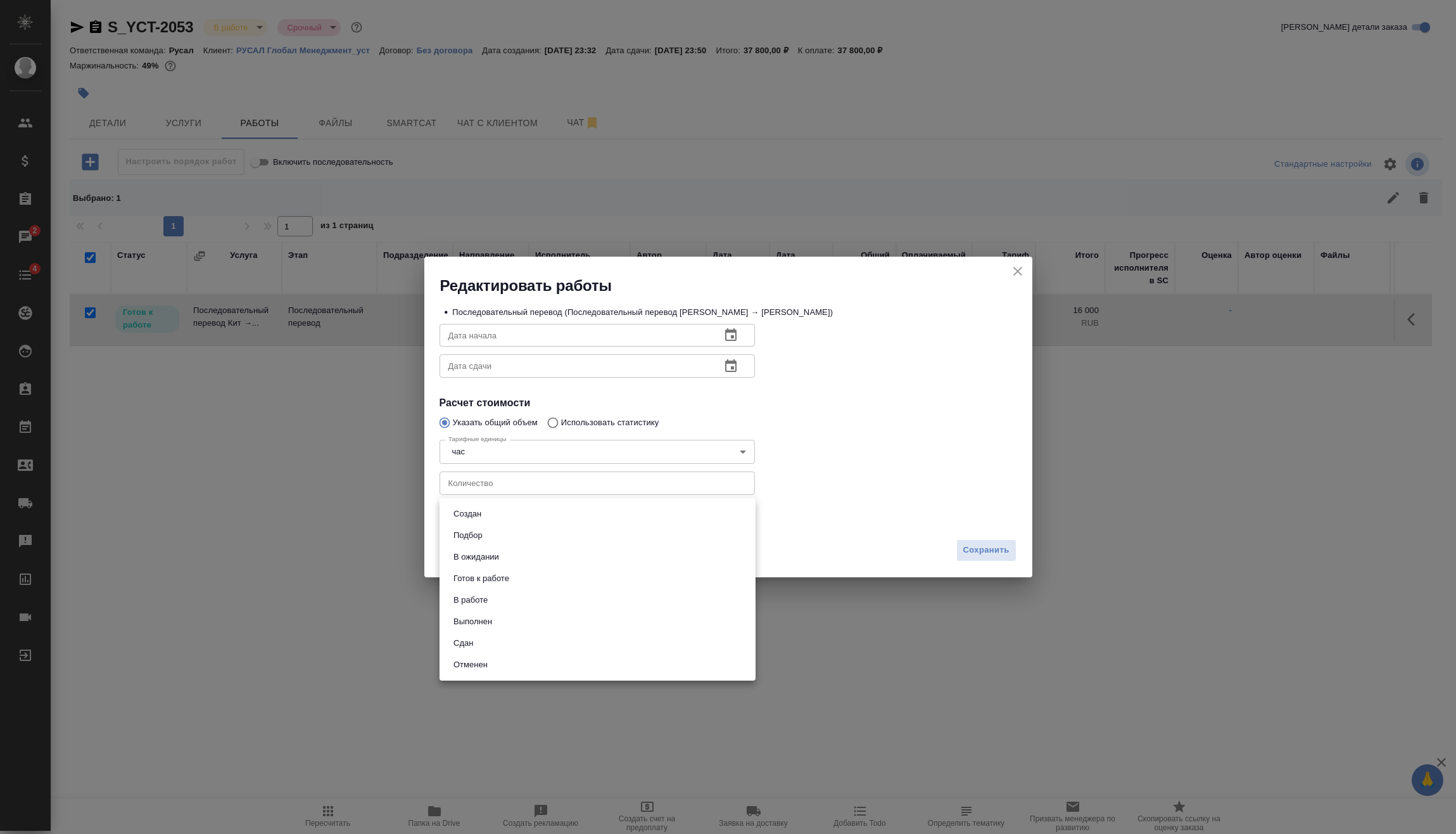
click at [485, 523] on body "🙏 .cls-1 fill:#fff; AWATERA Vasilev Evgeniy Клиенты Спецификации Заказы 2 Чаты …" at bounding box center [728, 417] width 1456 height 834
click at [484, 640] on li "Сдан" at bounding box center [597, 644] width 316 height 22
type input "closed"
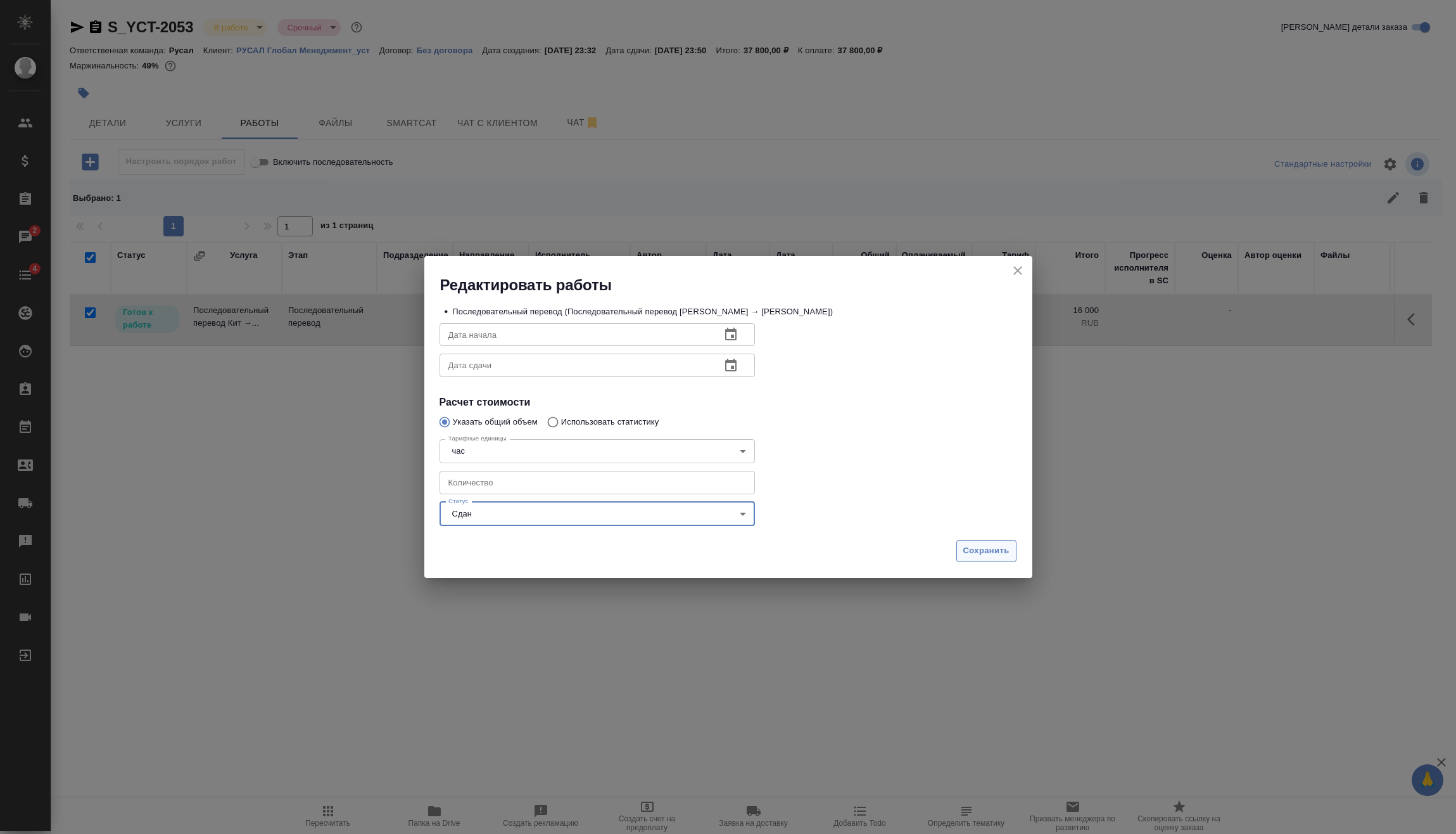
click at [999, 543] on span "Сохранить" at bounding box center [986, 550] width 46 height 14
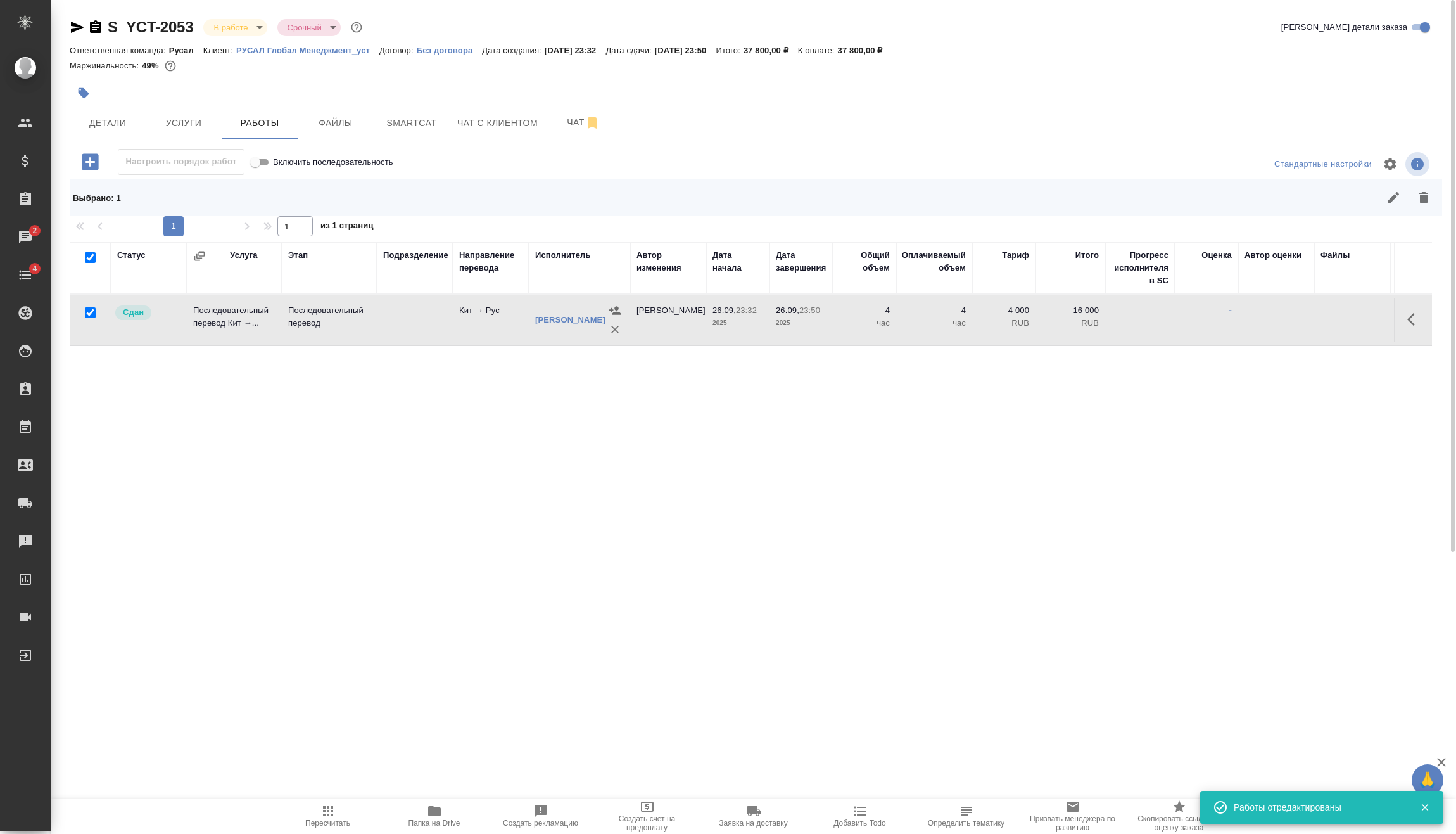
click at [261, 28] on body "🙏 .cls-1 fill:#fff; AWATERA Vasilev Evgeniy Клиенты Спецификации Заказы 2 Чаты …" at bounding box center [728, 417] width 1456 height 834
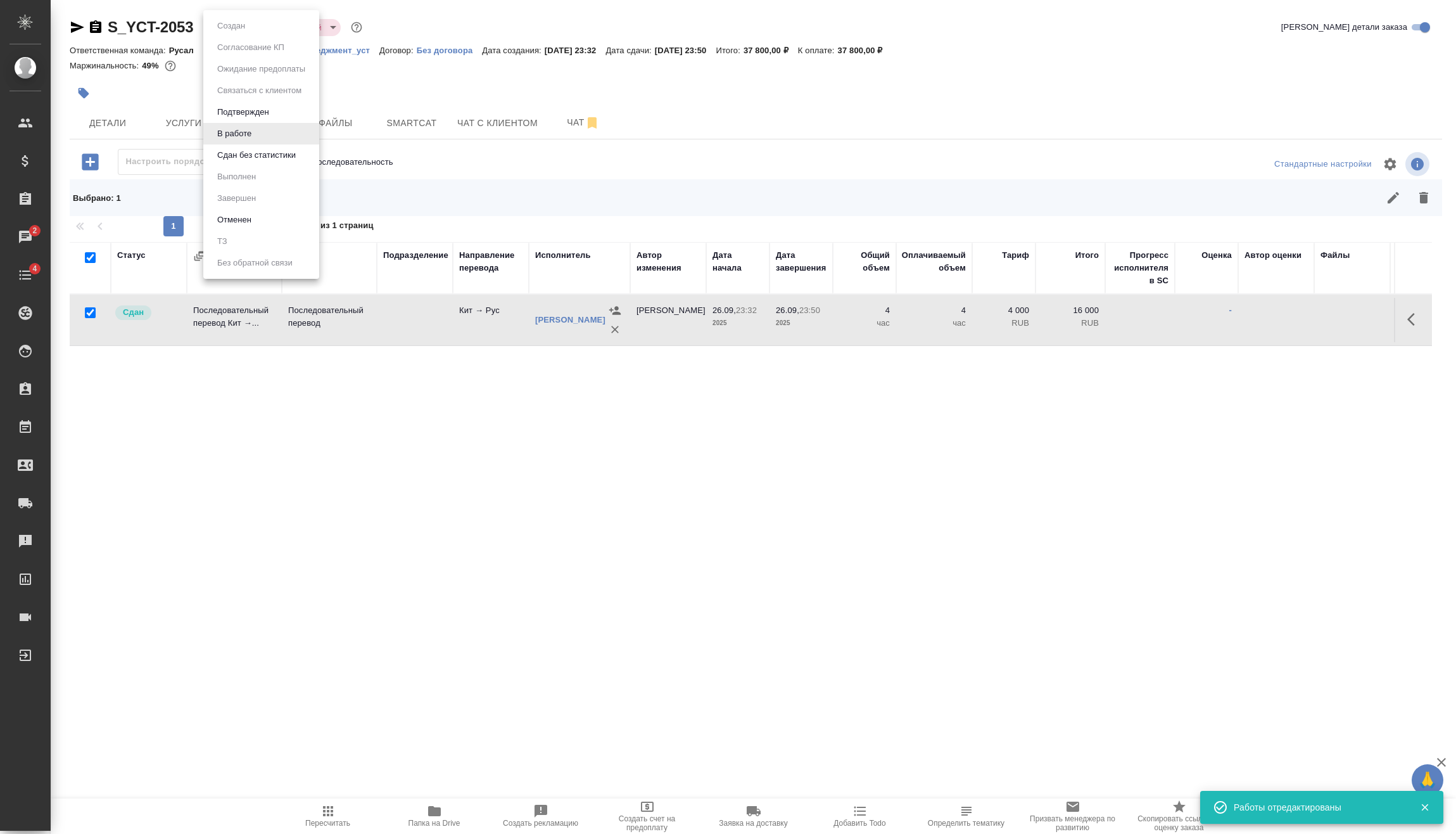
click at [256, 153] on button "Сдан без статистики" at bounding box center [256, 155] width 86 height 14
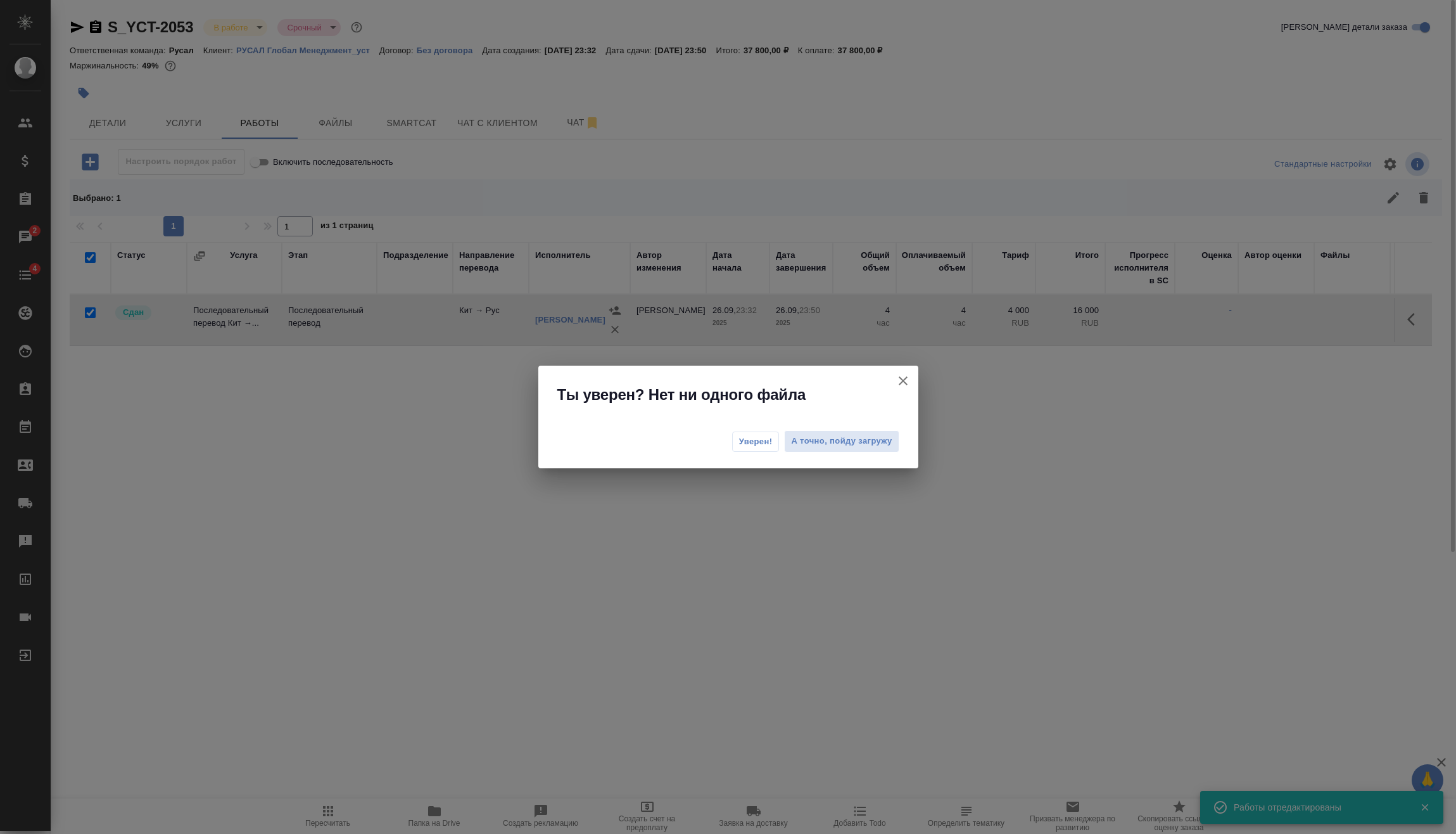
click at [758, 444] on span "Уверен!" at bounding box center [756, 441] width 33 height 13
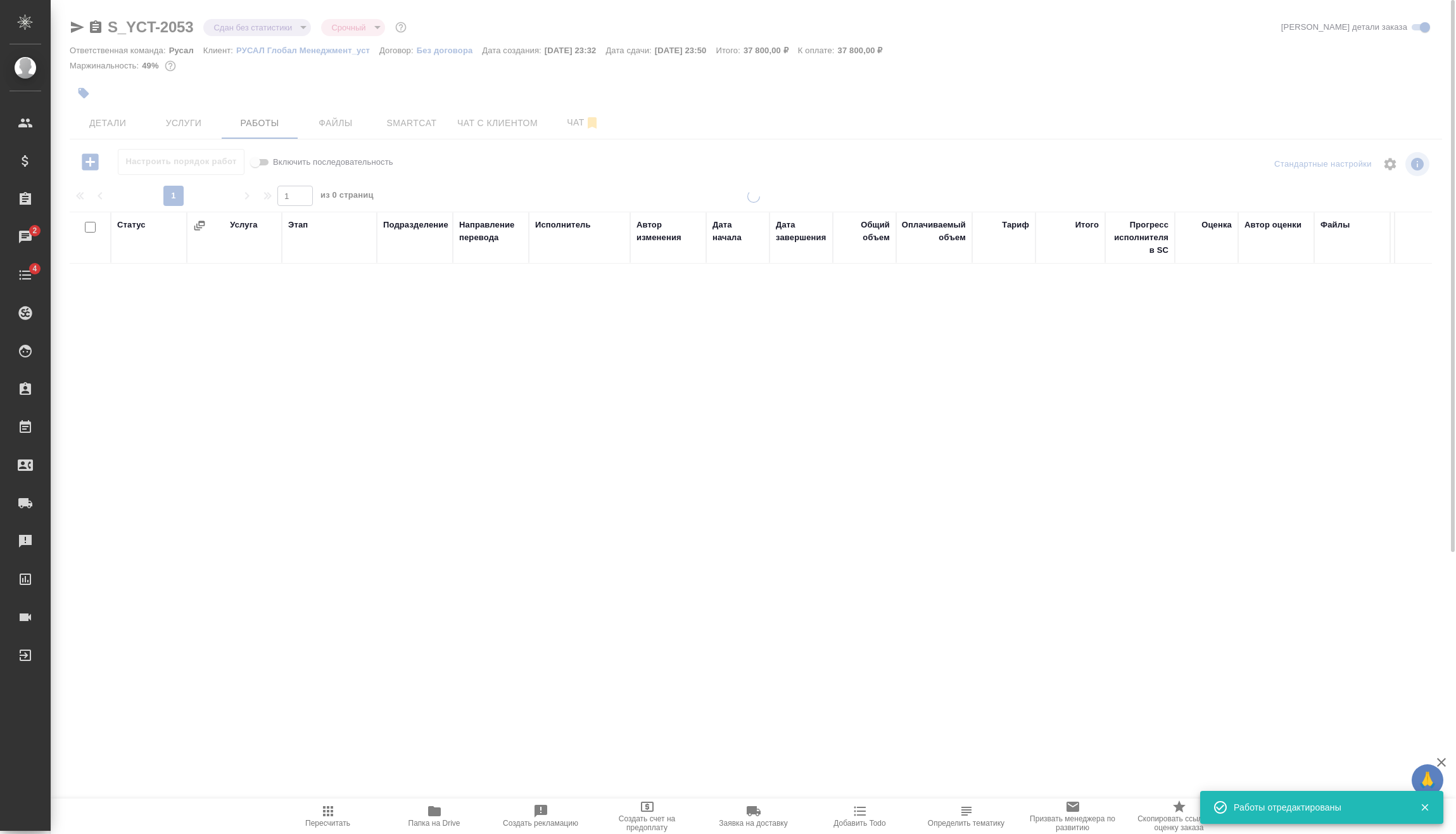
click at [240, 22] on body "🙏 .cls-1 fill:#fff; AWATERA Vasilev Evgeniy Клиенты Спецификации Заказы 2 Чаты …" at bounding box center [728, 417] width 1456 height 834
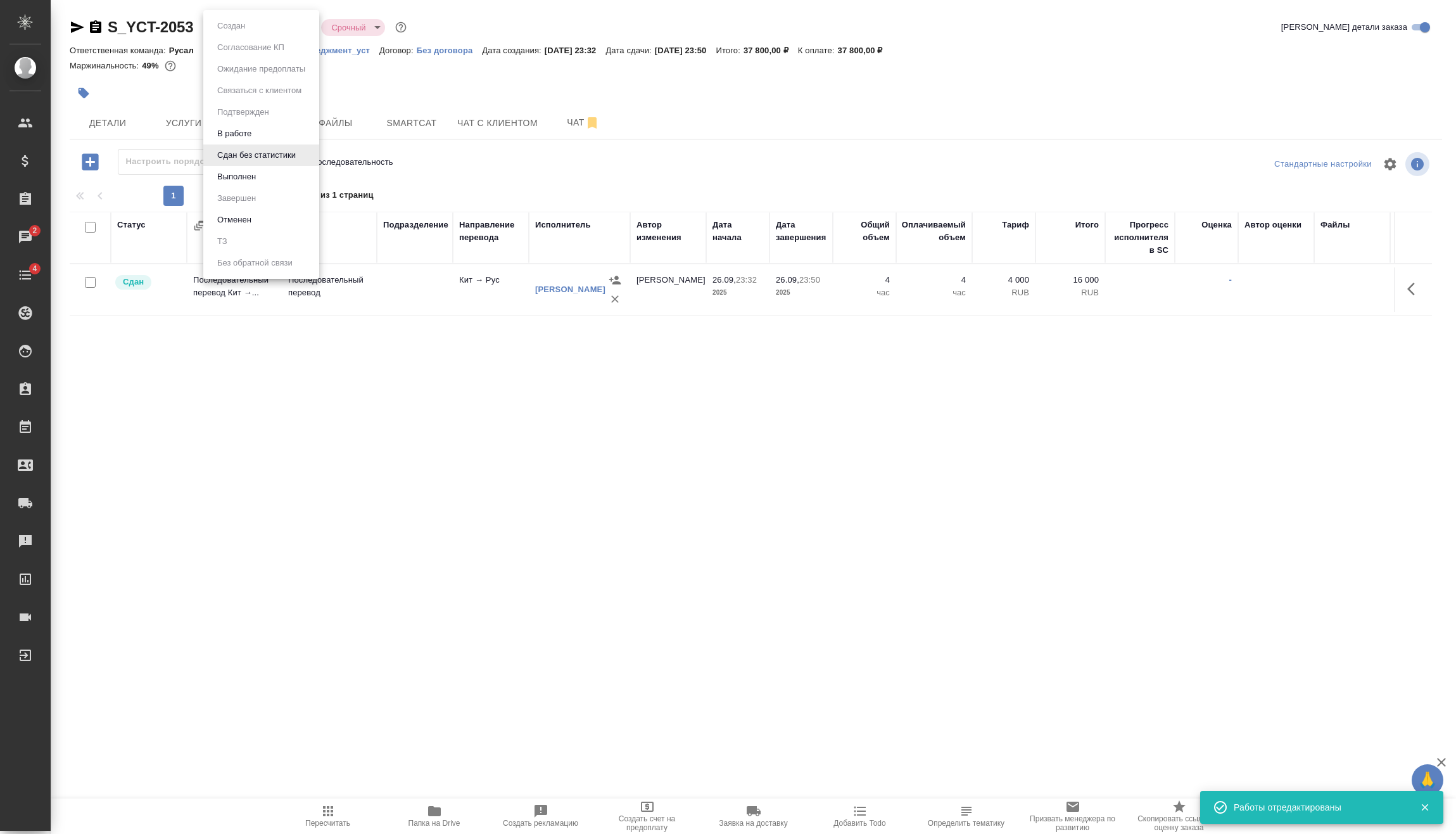
click at [246, 185] on li "Выполнен" at bounding box center [261, 177] width 116 height 22
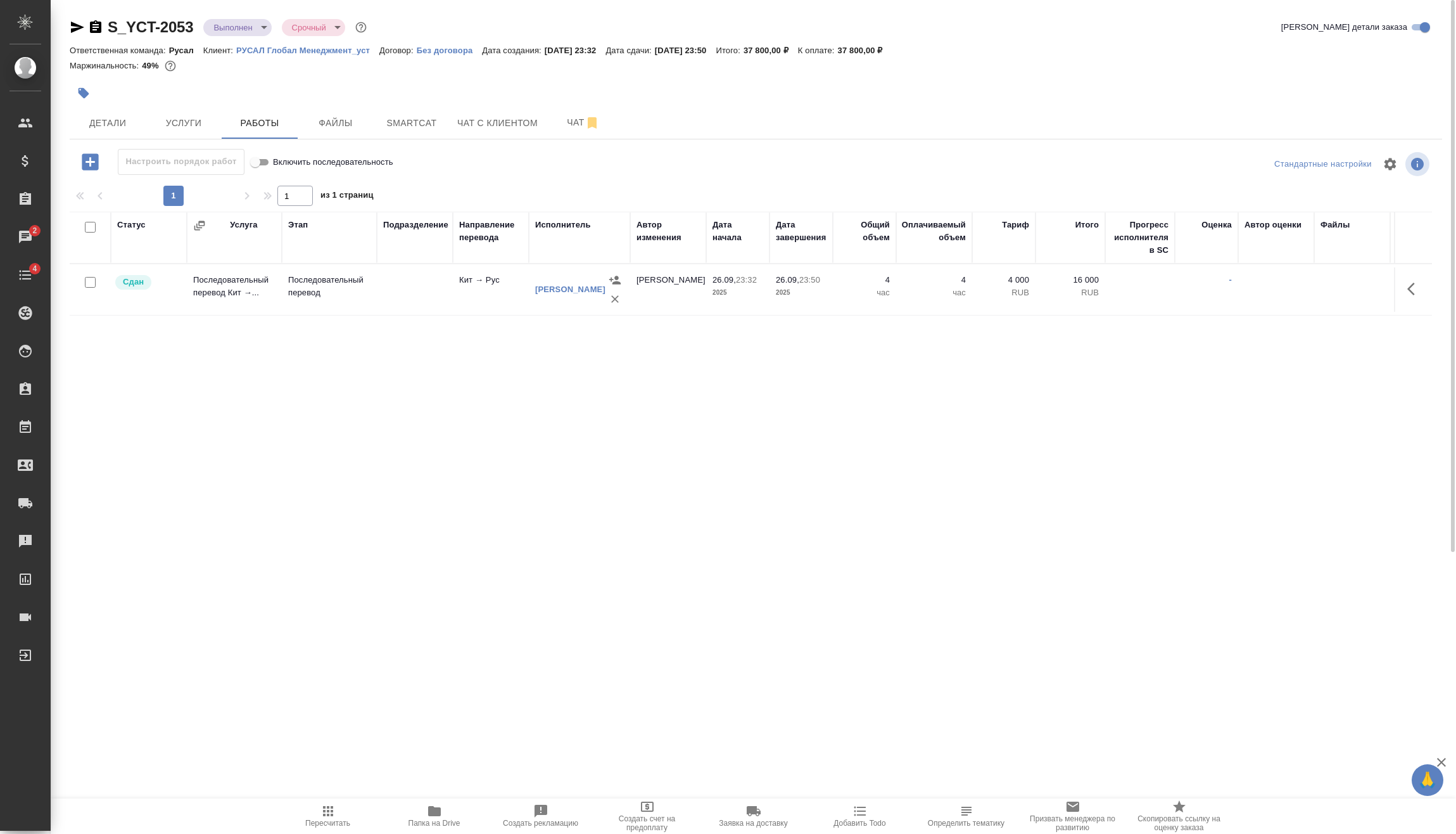
click at [230, 28] on body "🙏 .cls-1 fill:#fff; AWATERA Vasilev Evgeniy Клиенты Спецификации Заказы 2 Чаты …" at bounding box center [728, 417] width 1456 height 834
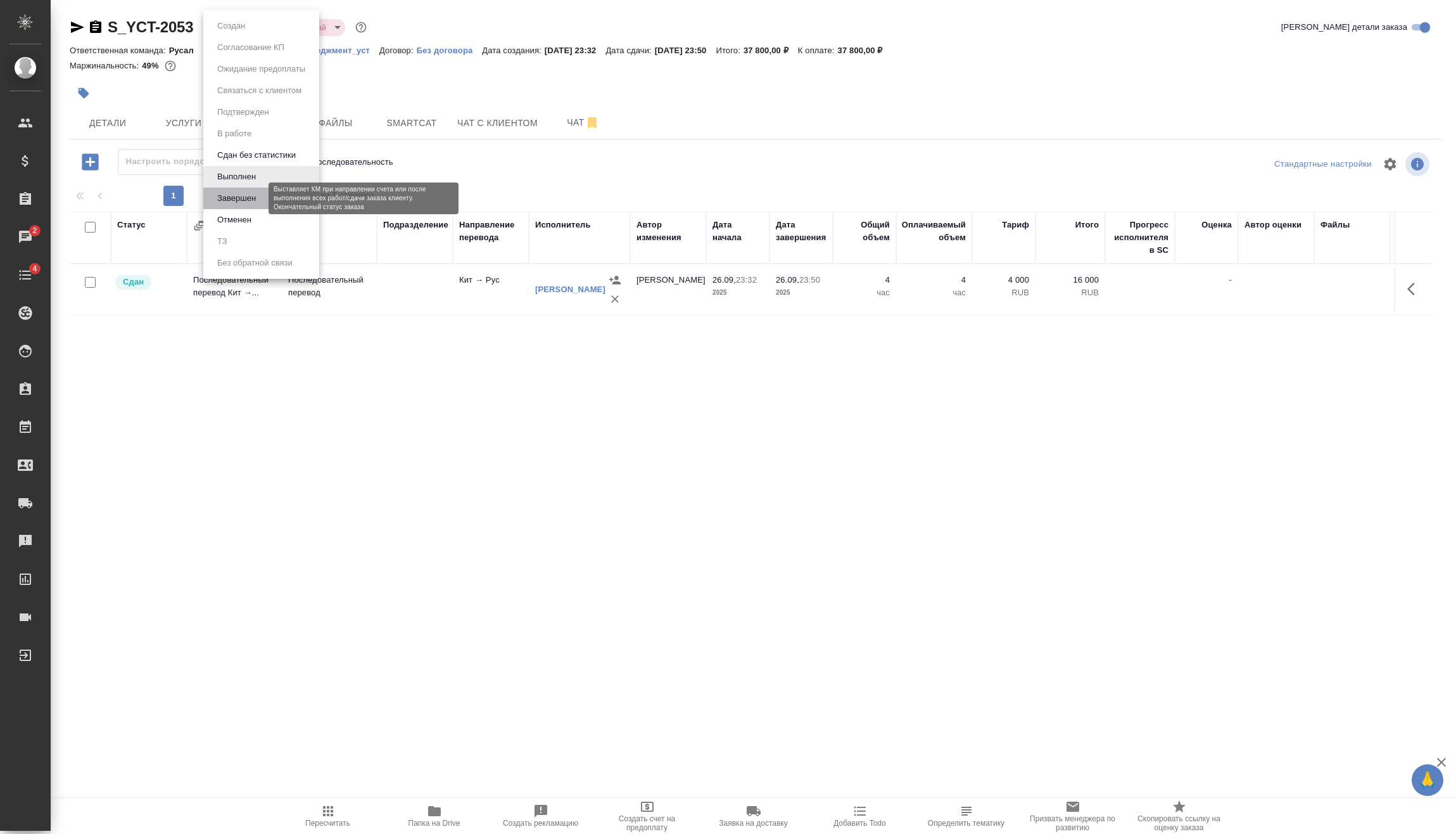
click at [254, 203] on button "Завершен" at bounding box center [236, 198] width 46 height 14
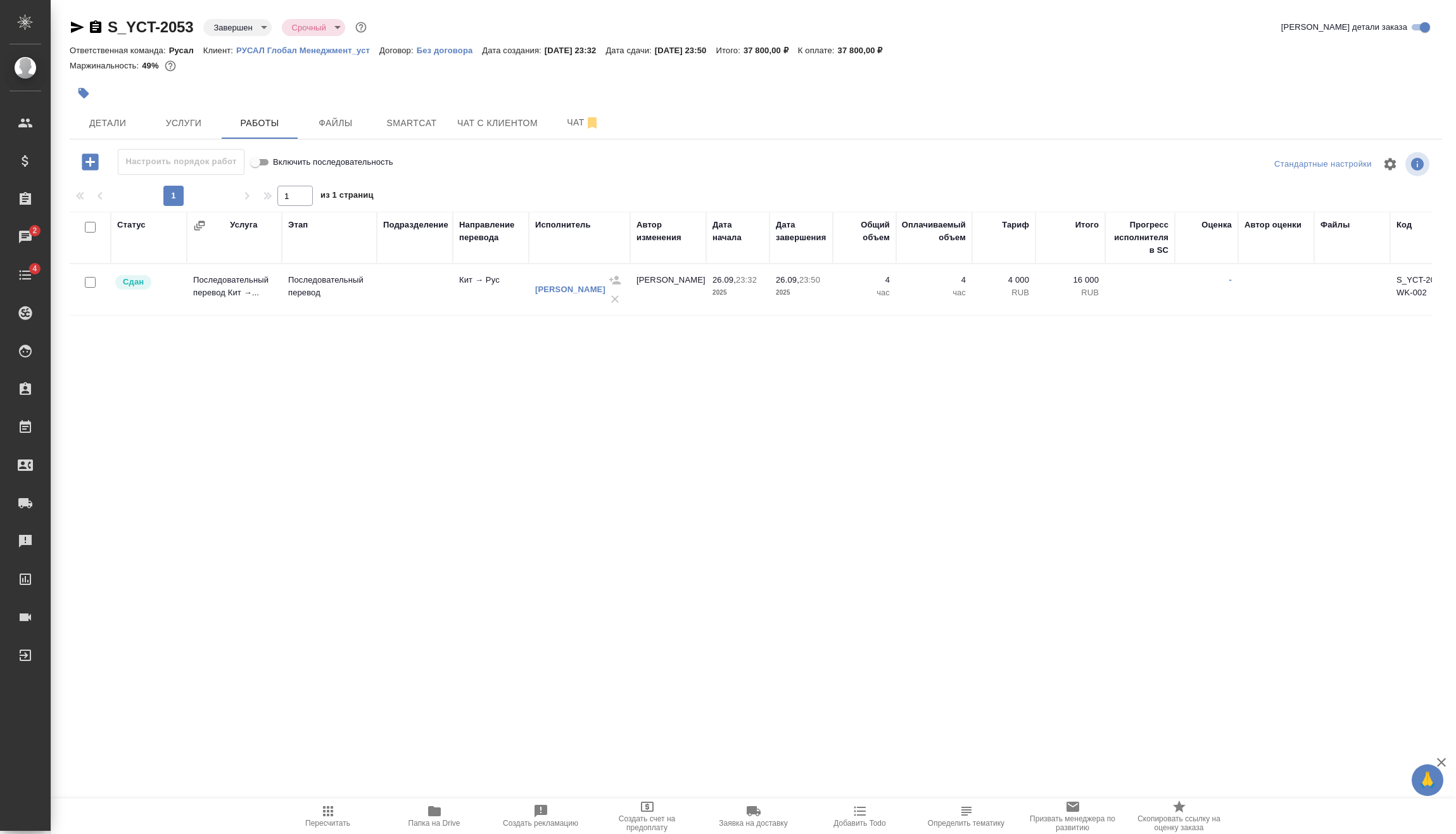
click at [96, 28] on icon "button" at bounding box center [96, 26] width 12 height 13
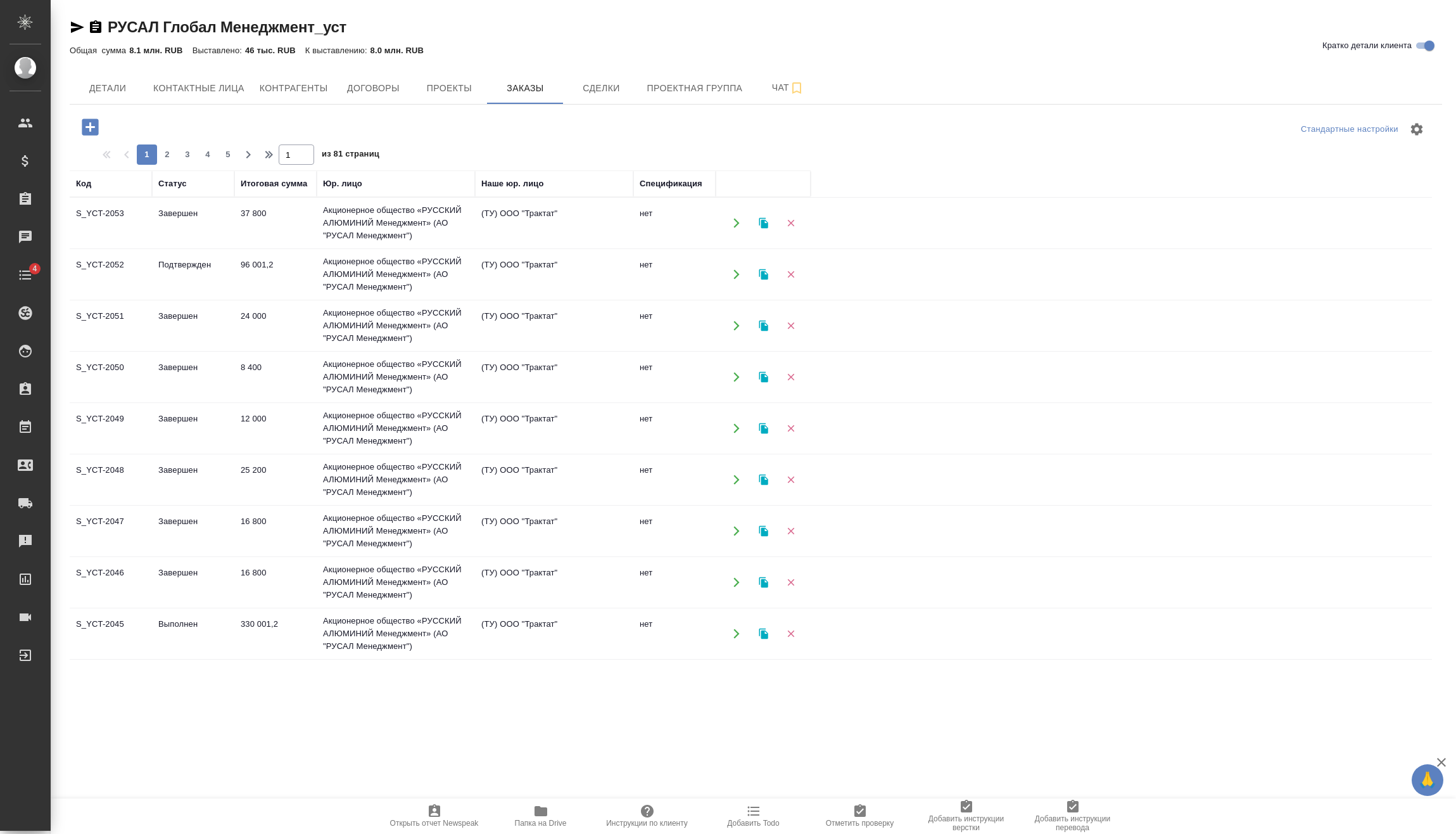
click at [93, 123] on icon "button" at bounding box center [90, 127] width 17 height 17
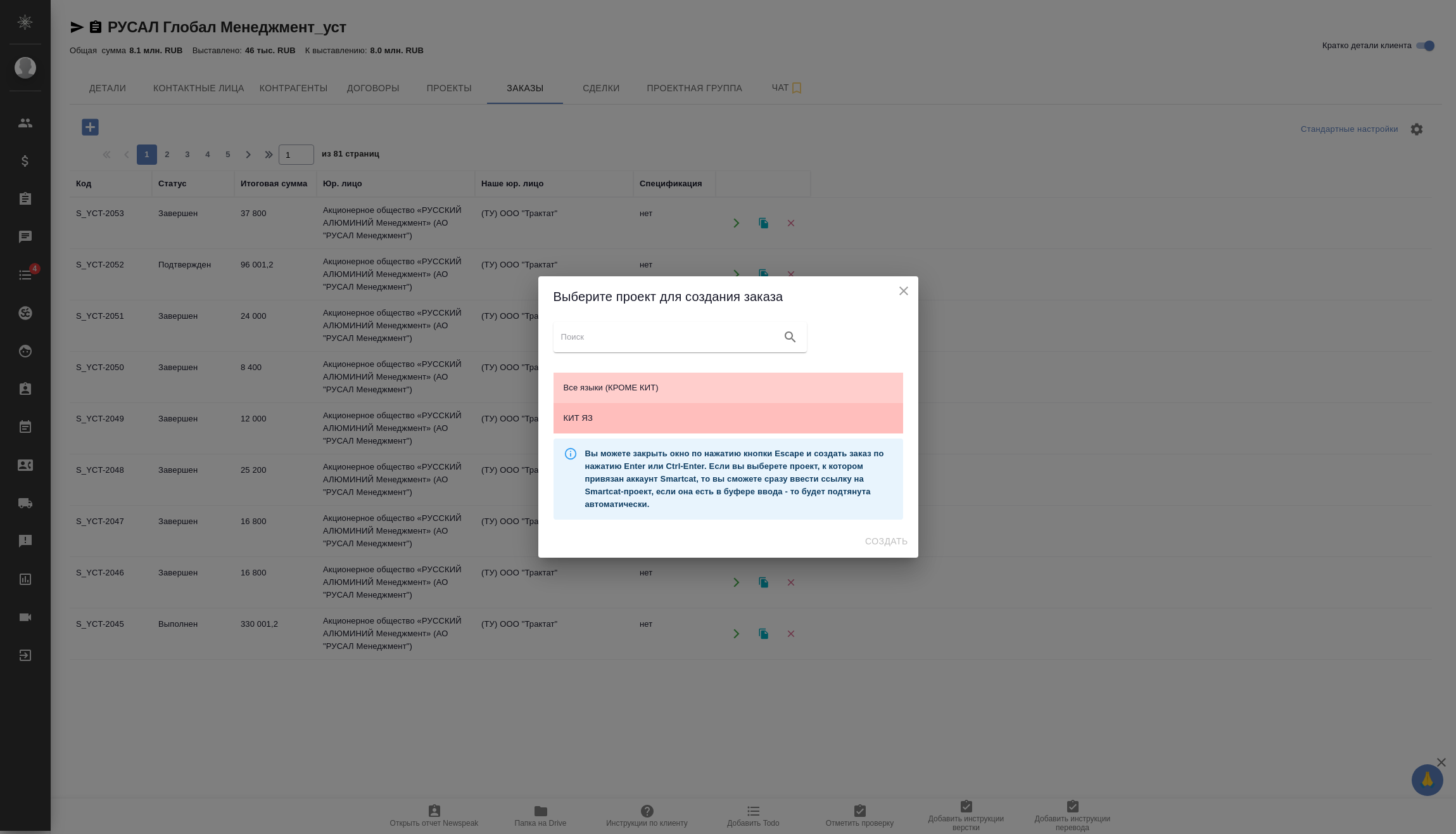
click at [696, 414] on span "КИТ ЯЗ" at bounding box center [728, 417] width 330 height 13
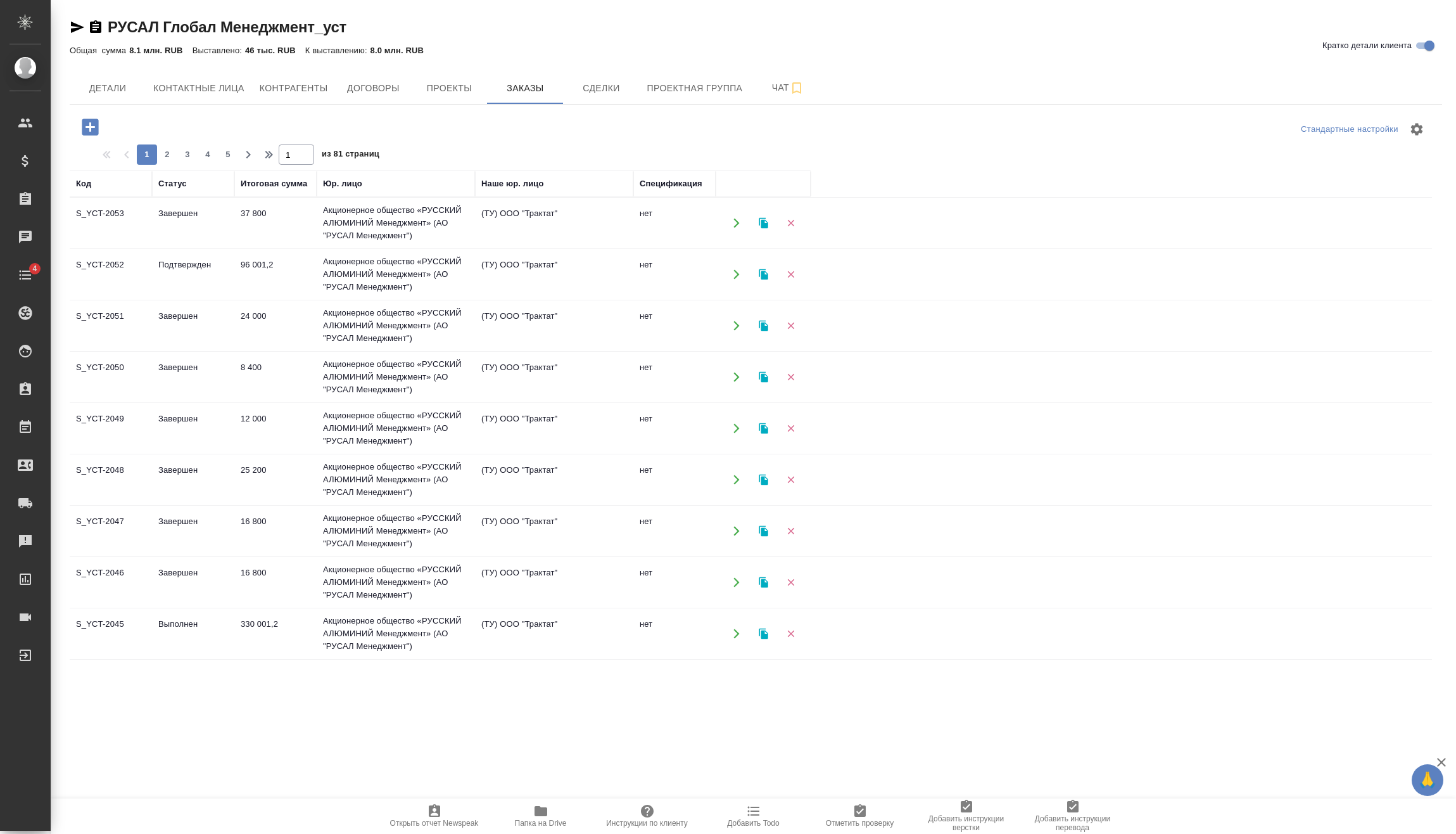
click at [99, 123] on icon "button" at bounding box center [90, 127] width 23 height 23
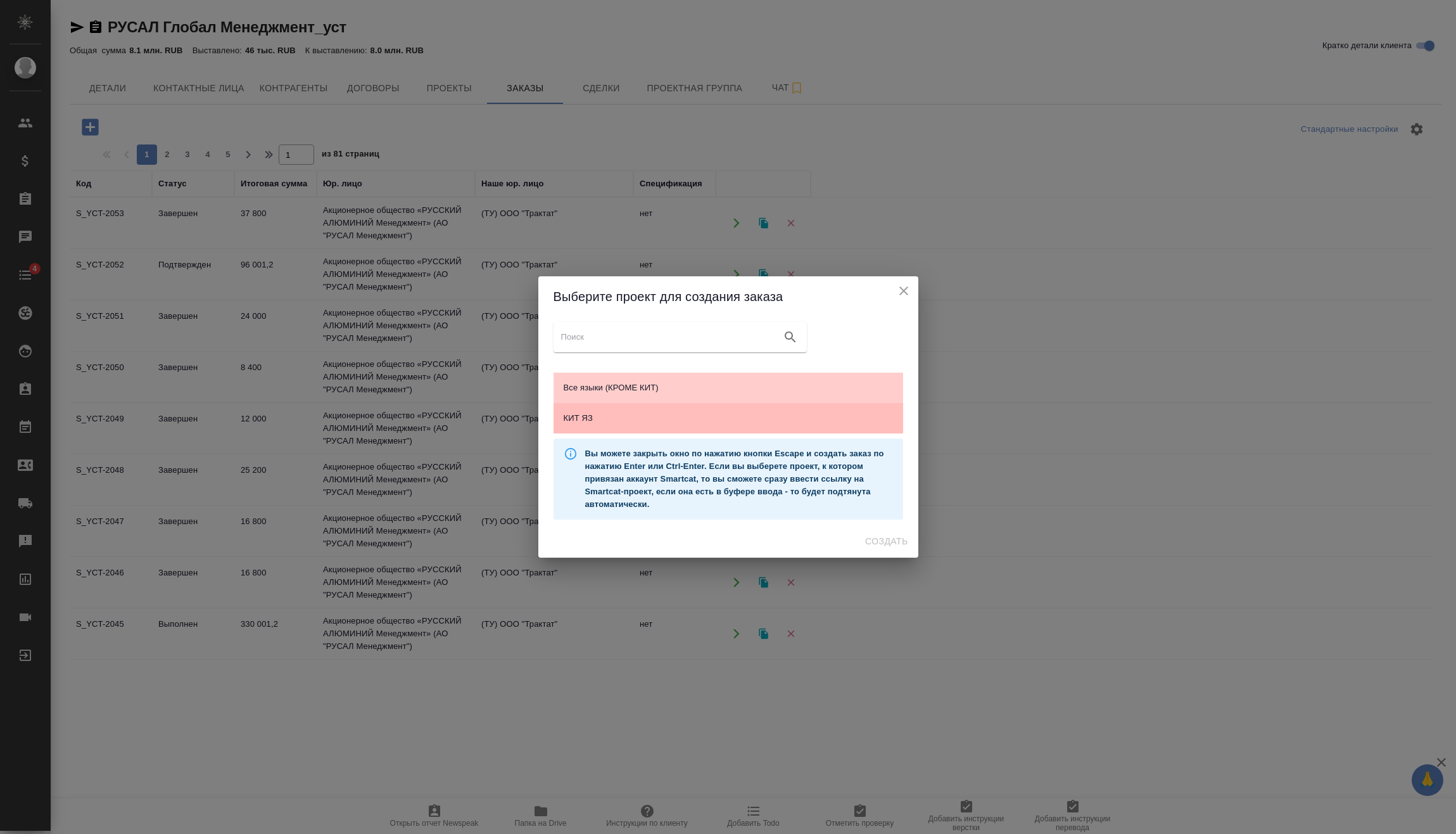
click at [772, 423] on span "КИТ ЯЗ" at bounding box center [728, 417] width 330 height 13
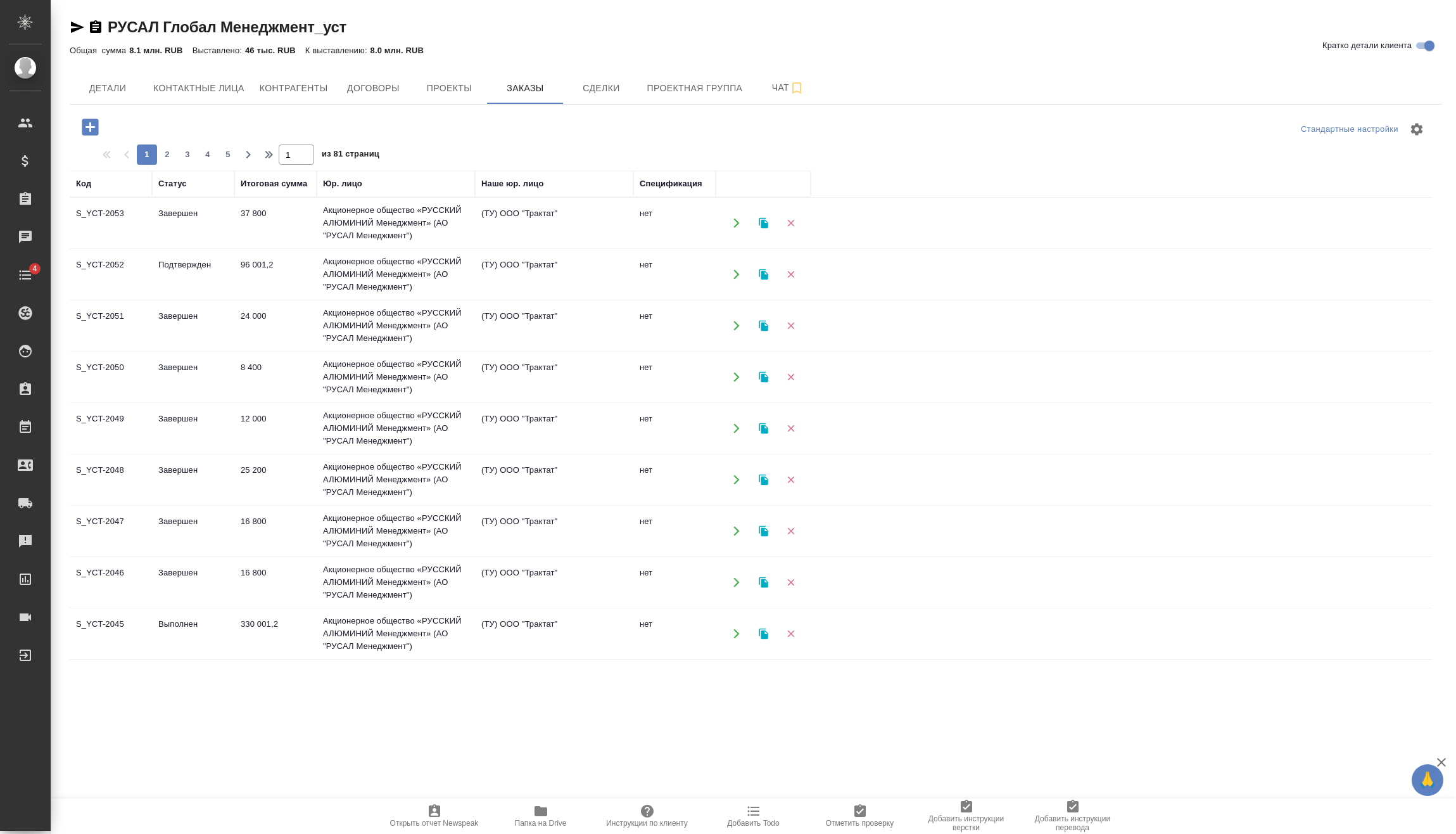
click at [88, 131] on icon "button" at bounding box center [90, 127] width 17 height 17
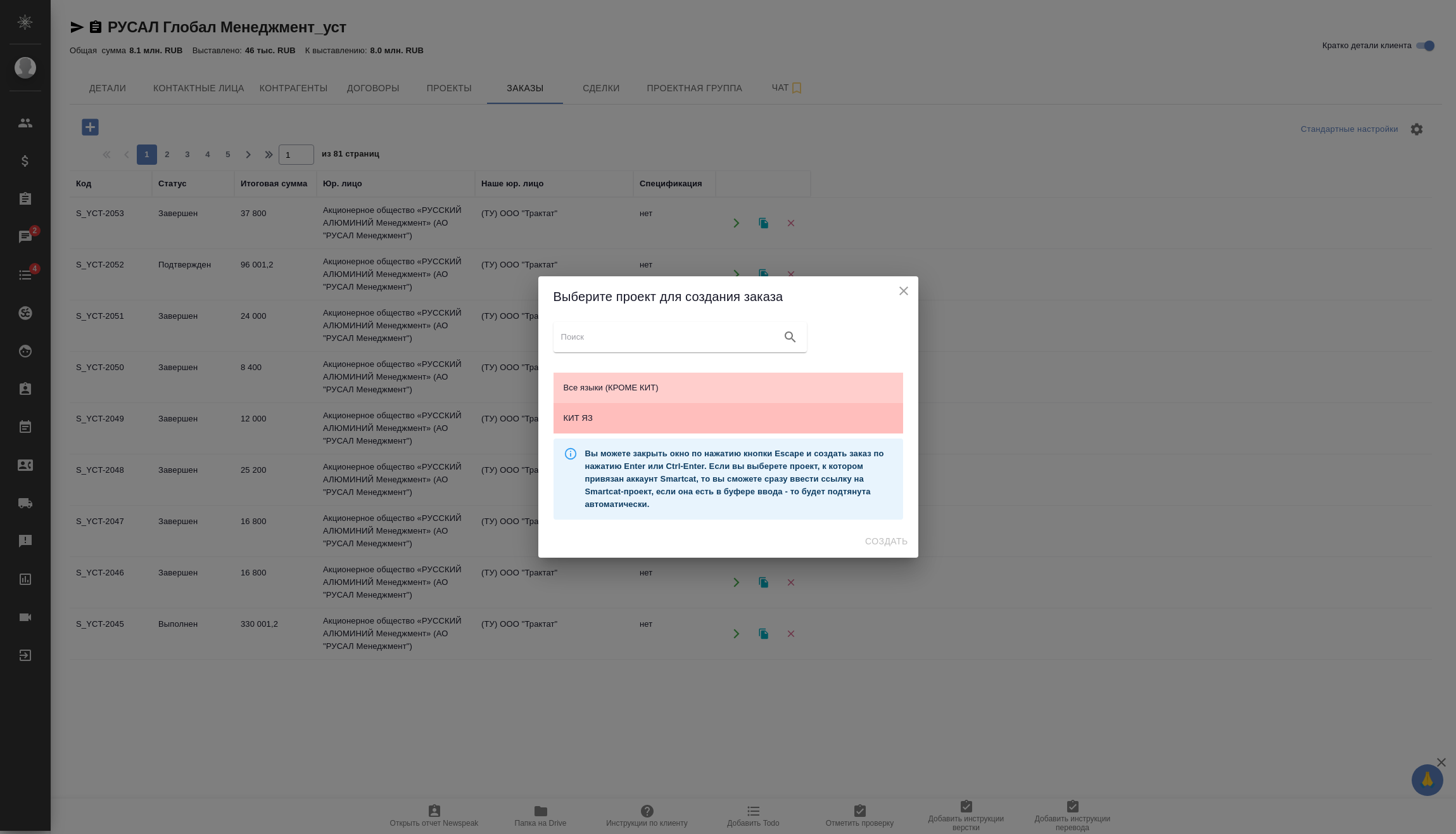
click at [855, 420] on span "КИТ ЯЗ" at bounding box center [728, 417] width 330 height 13
click at [898, 535] on span "Создать" at bounding box center [886, 541] width 43 height 16
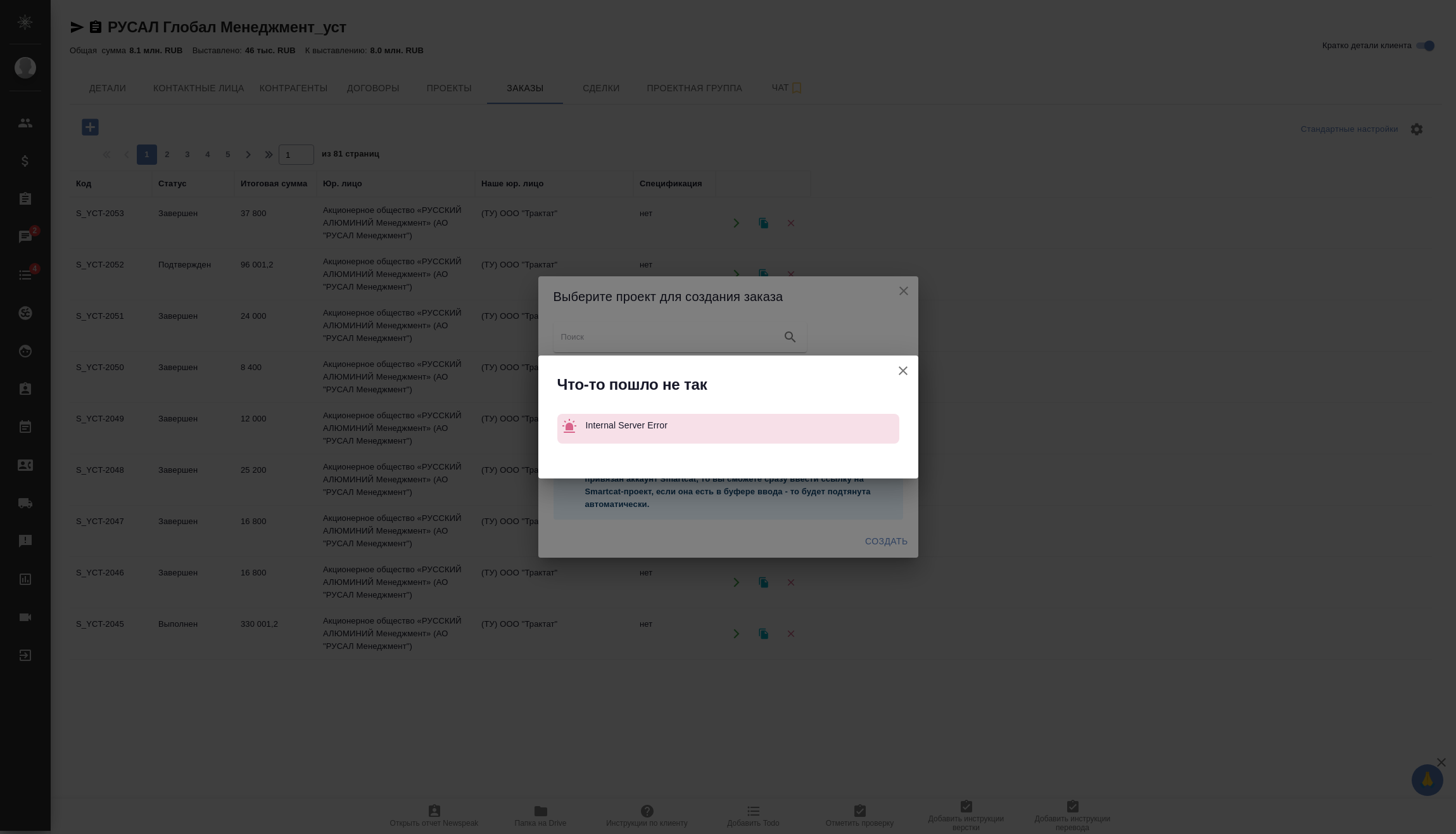
click at [896, 367] on icon "button" at bounding box center [903, 371] width 15 height 15
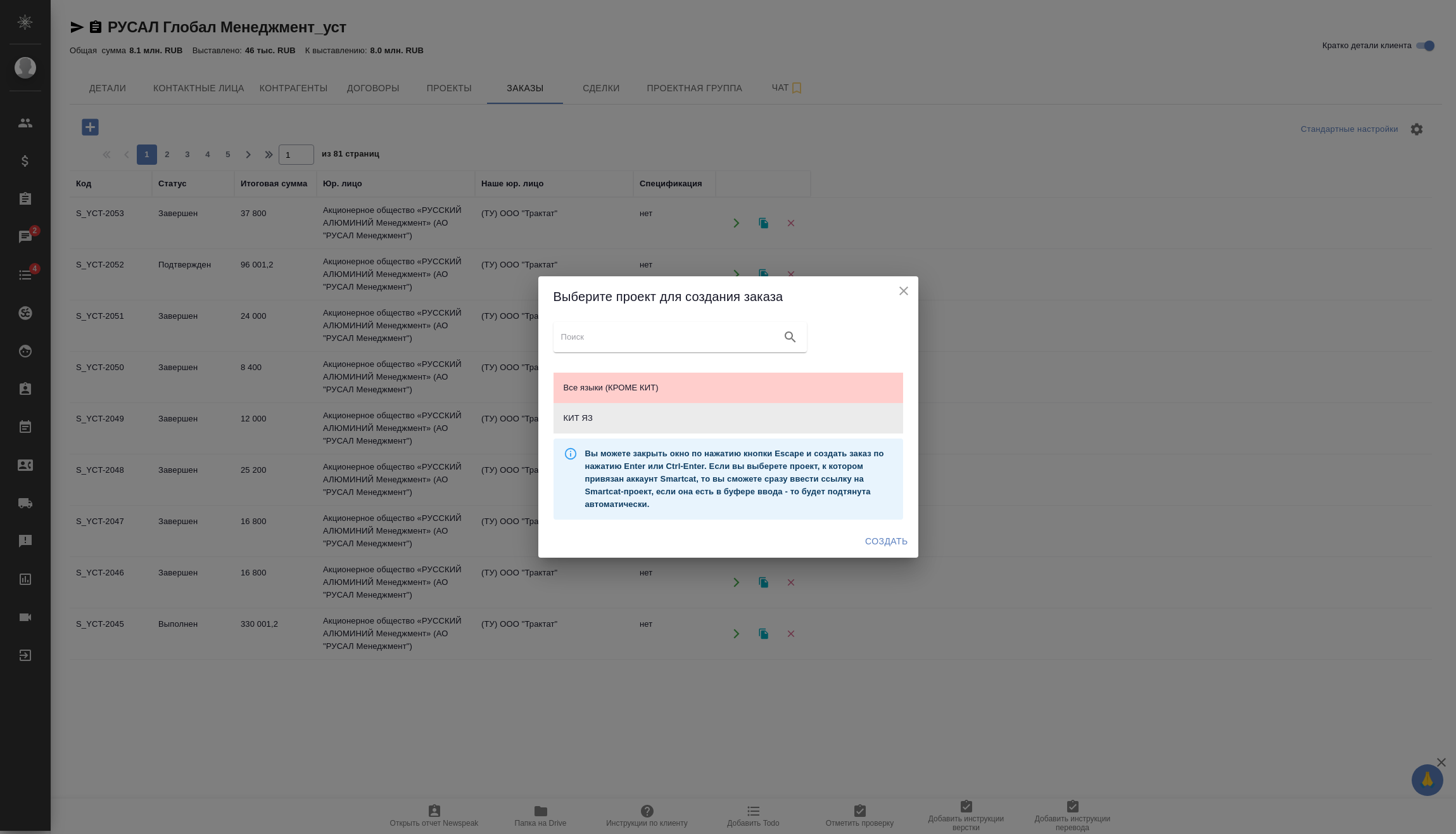
click at [909, 289] on icon "close" at bounding box center [904, 291] width 15 height 15
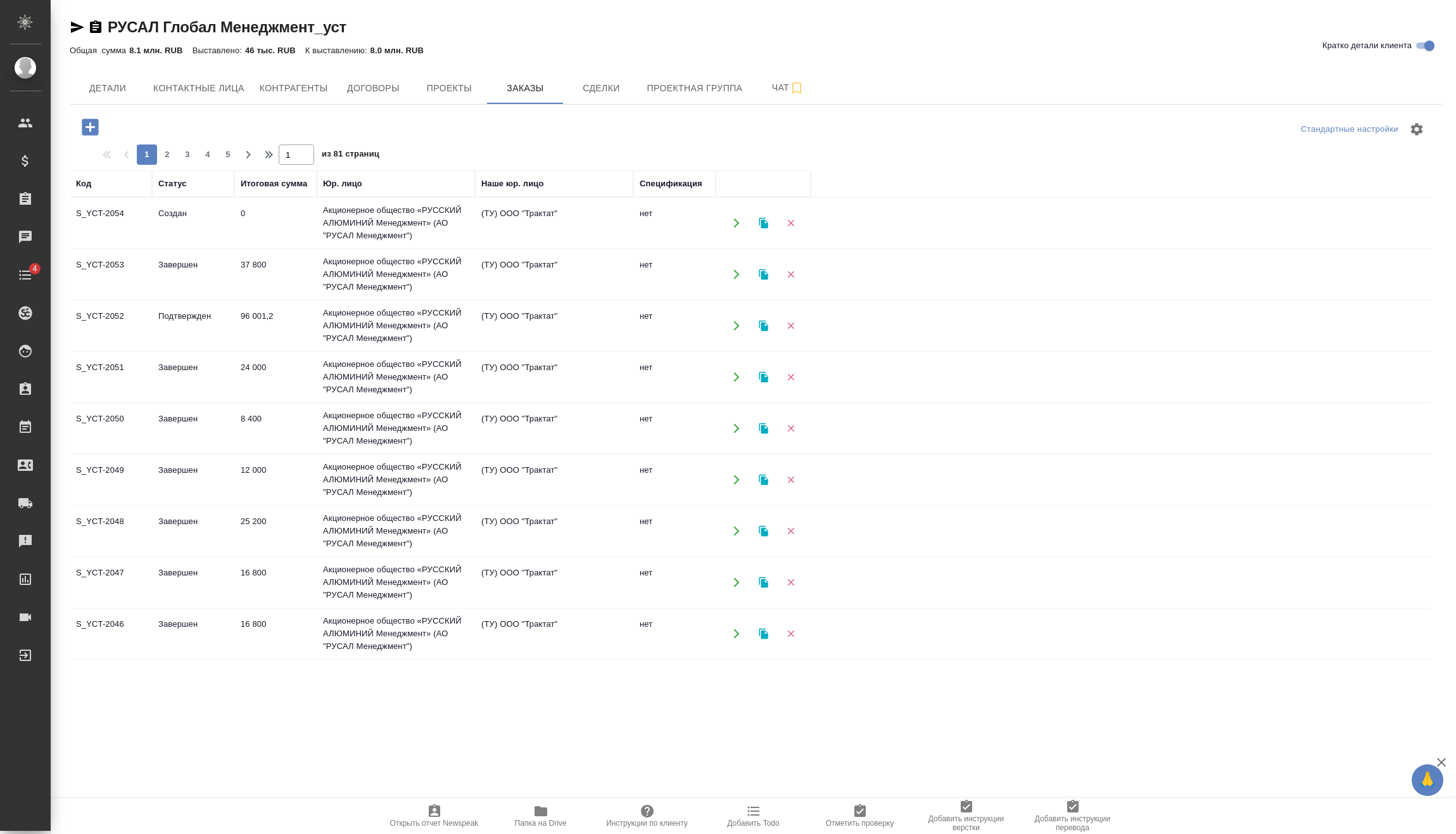
click at [219, 211] on td "Создан" at bounding box center [193, 223] width 83 height 44
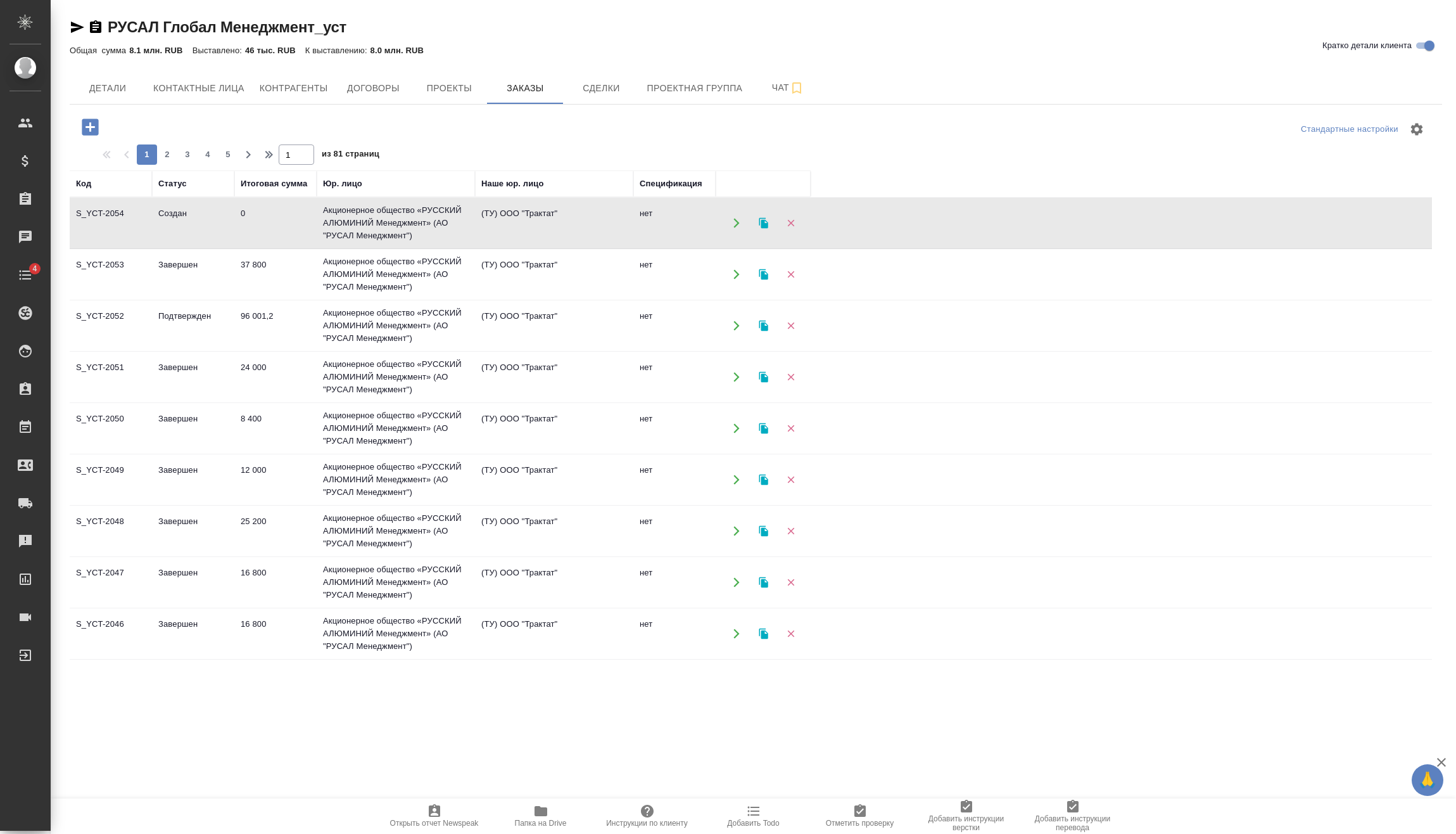
click at [219, 211] on td "Создан" at bounding box center [193, 223] width 83 height 44
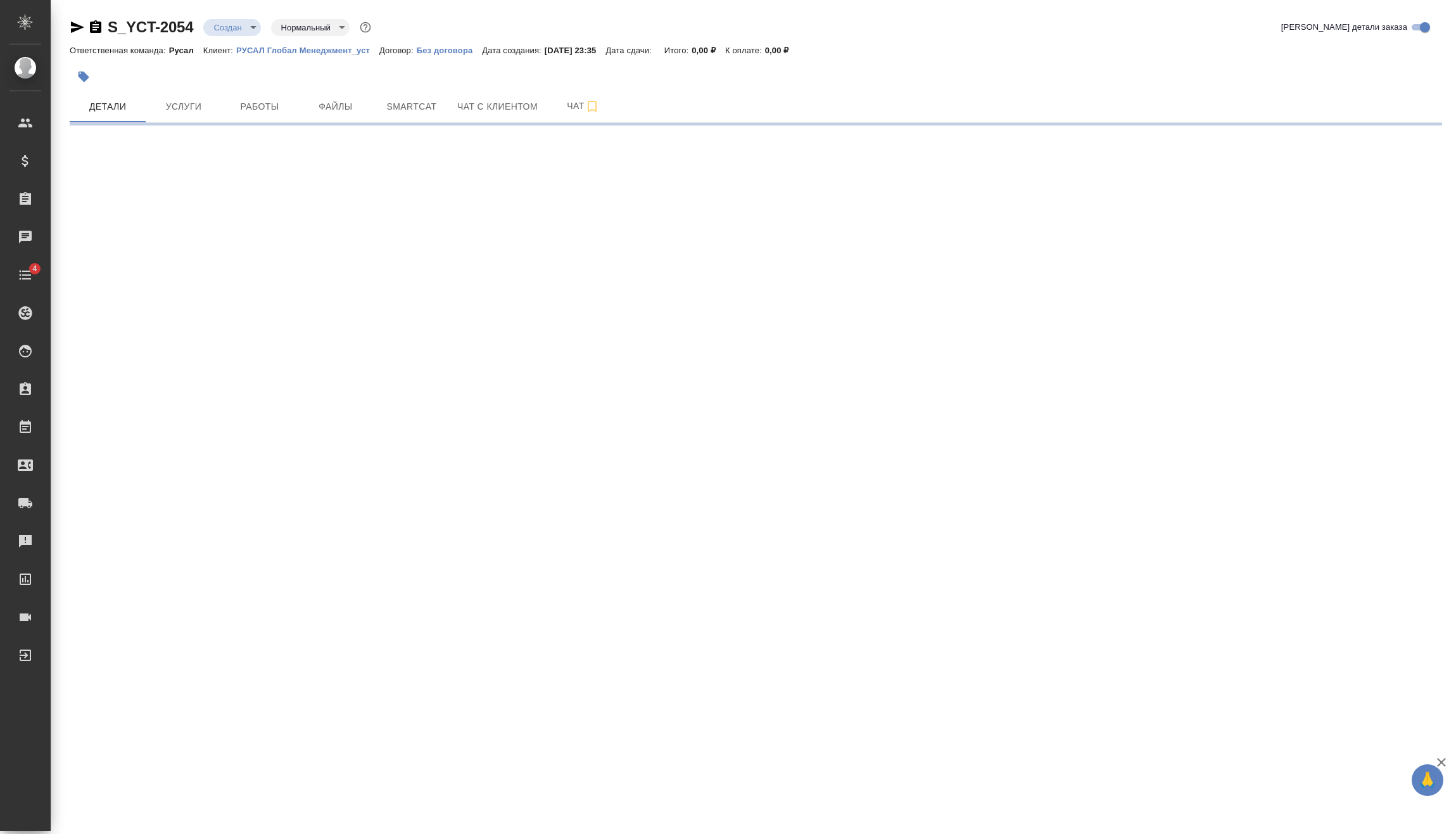
select select "RU"
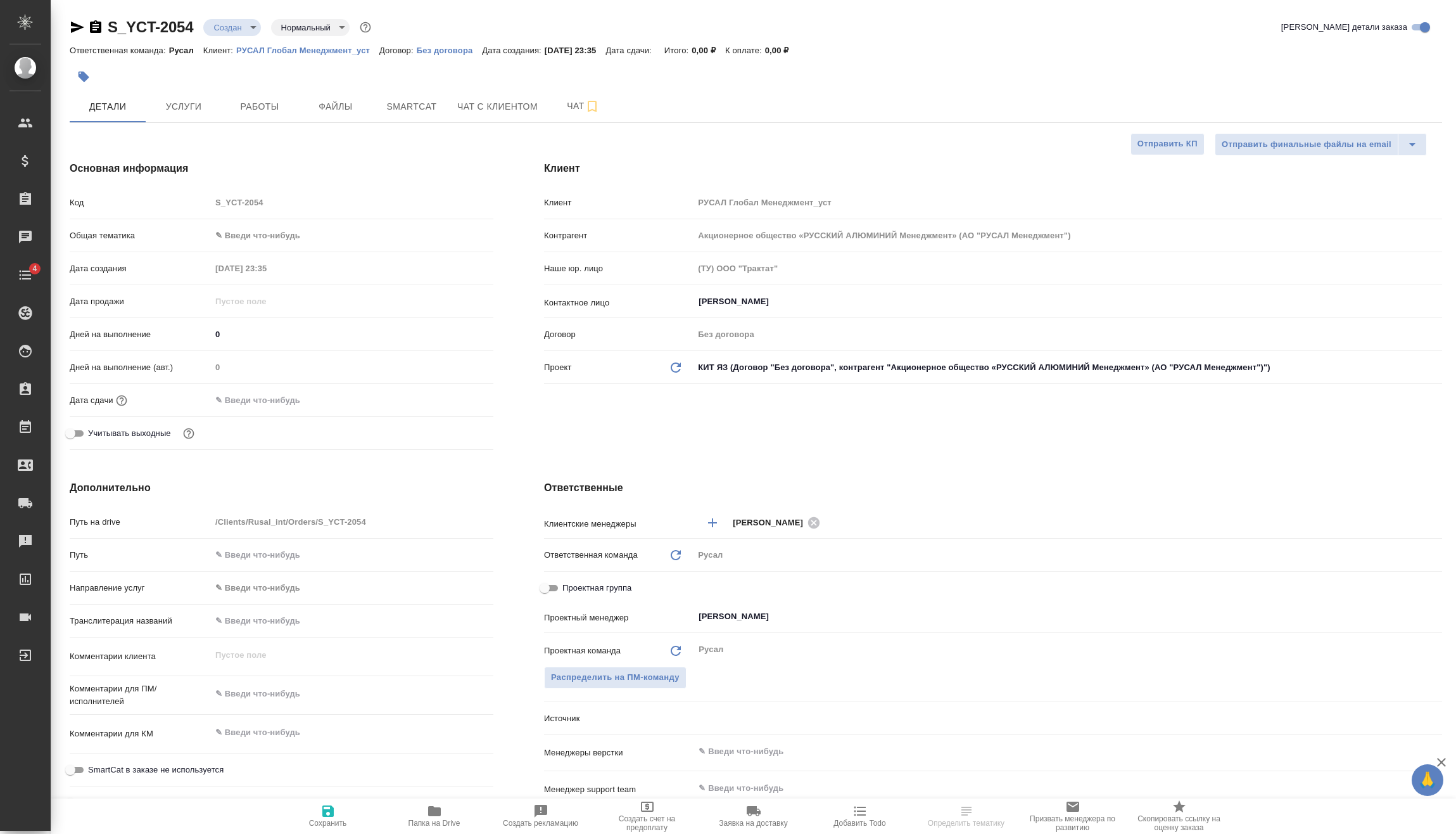
type textarea "x"
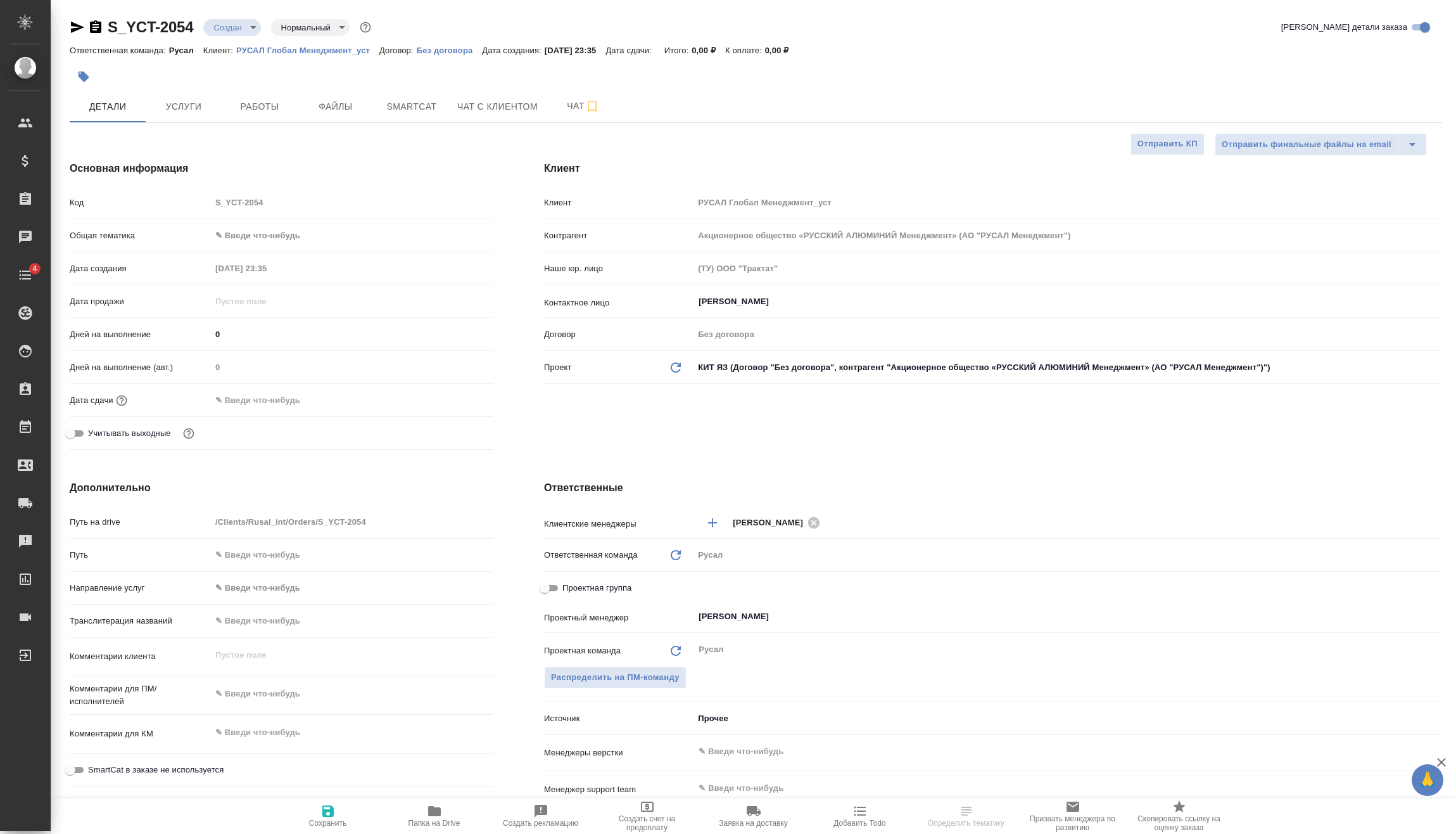
type textarea "x"
click at [249, 23] on body "🙏 .cls-1 fill:#fff; AWATERA Vasilev Evgeniy Клиенты Спецификации Заказы Чаты 4 …" at bounding box center [728, 417] width 1456 height 834
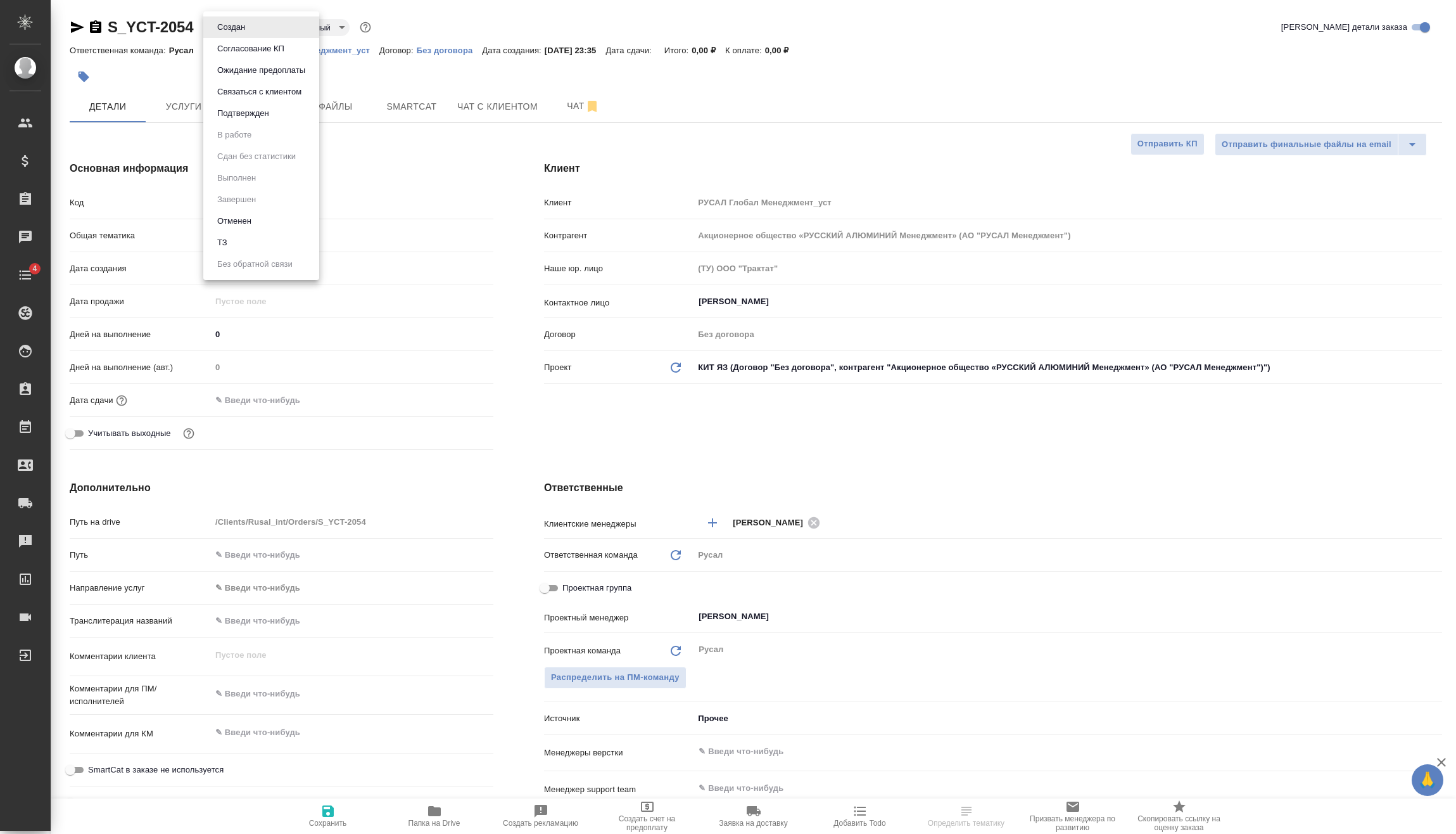
click at [260, 118] on button "Подтвержден" at bounding box center [243, 114] width 59 height 14
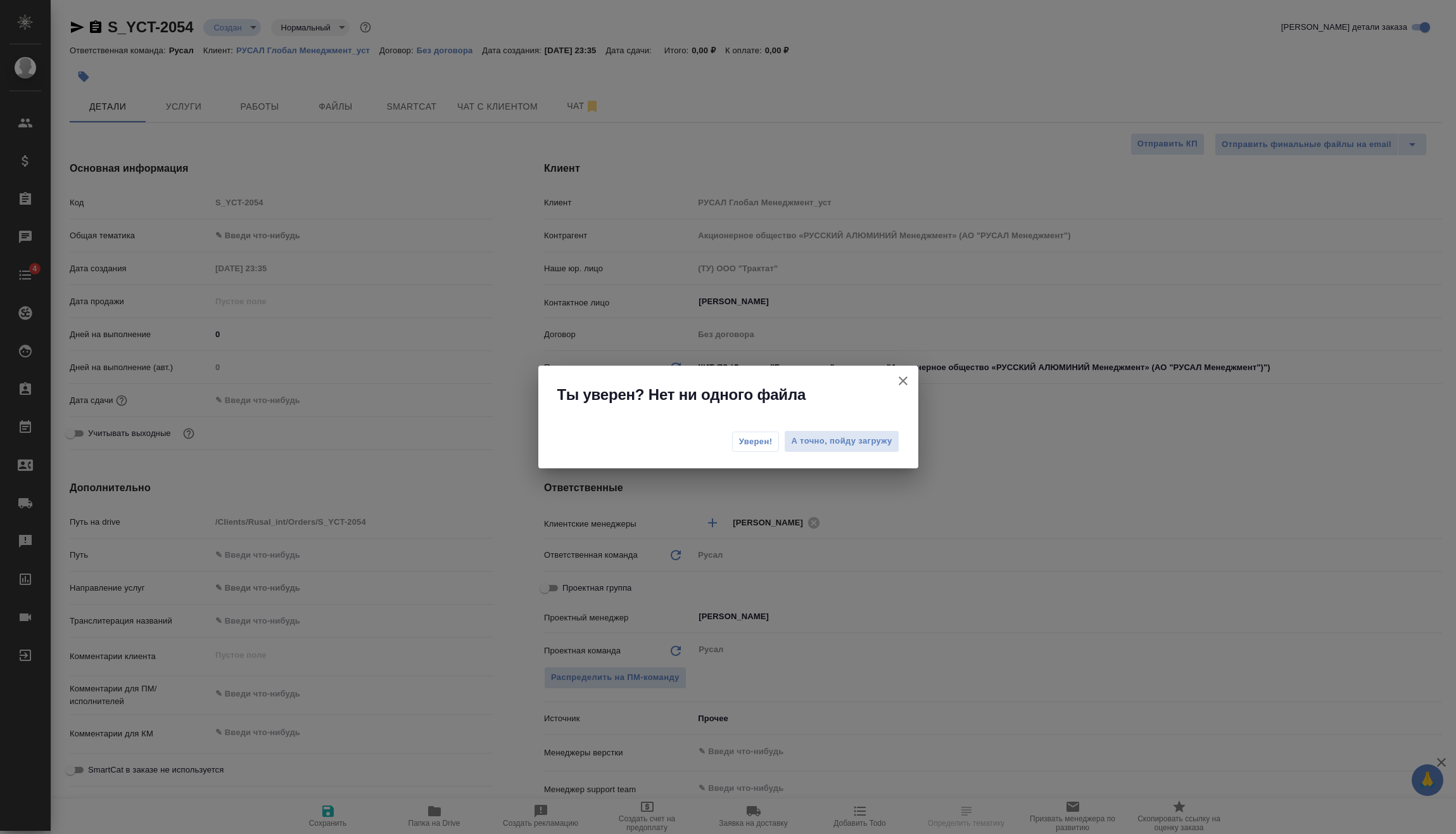
click at [754, 438] on span "Уверен!" at bounding box center [756, 441] width 33 height 13
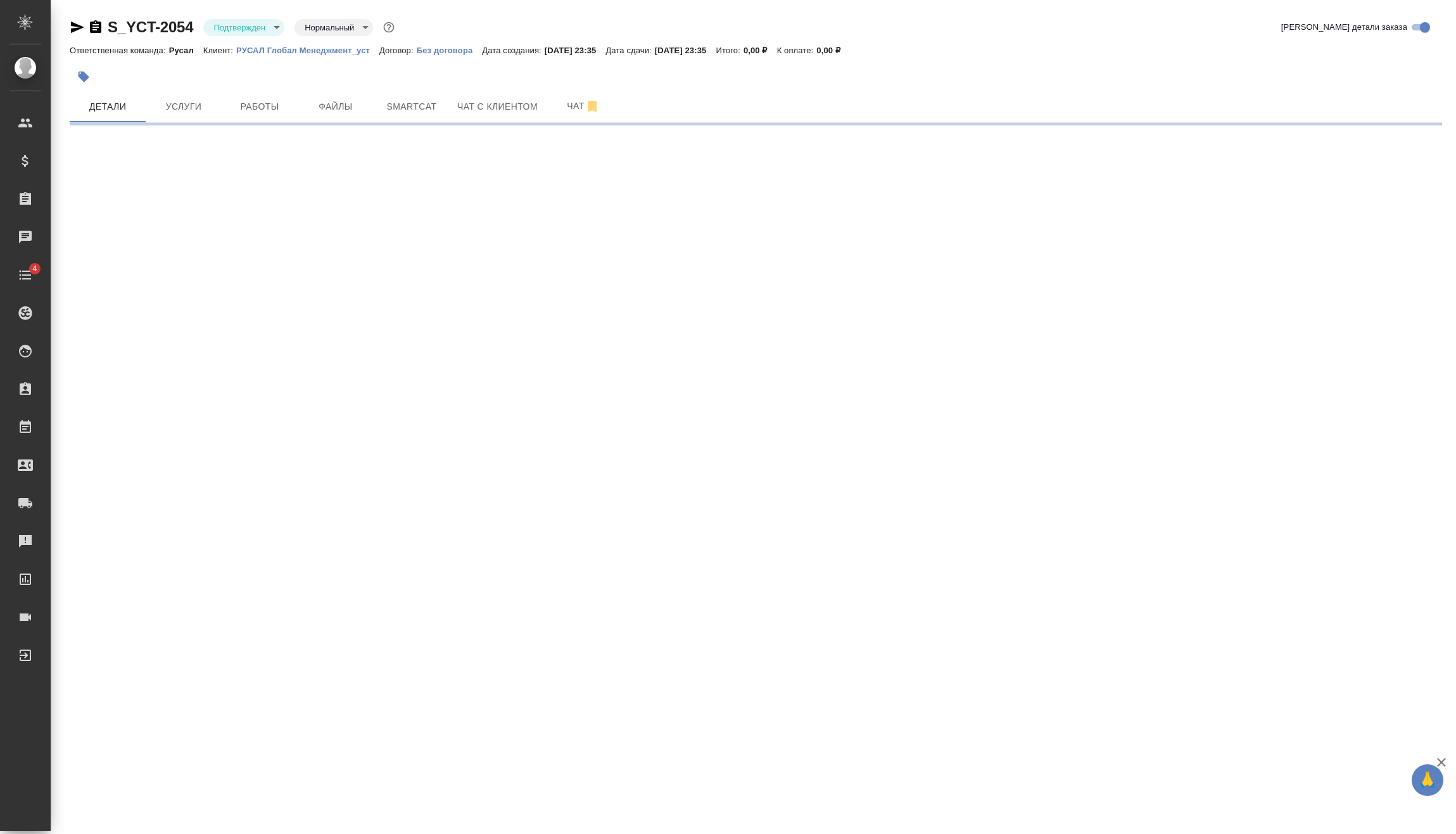
select select "RU"
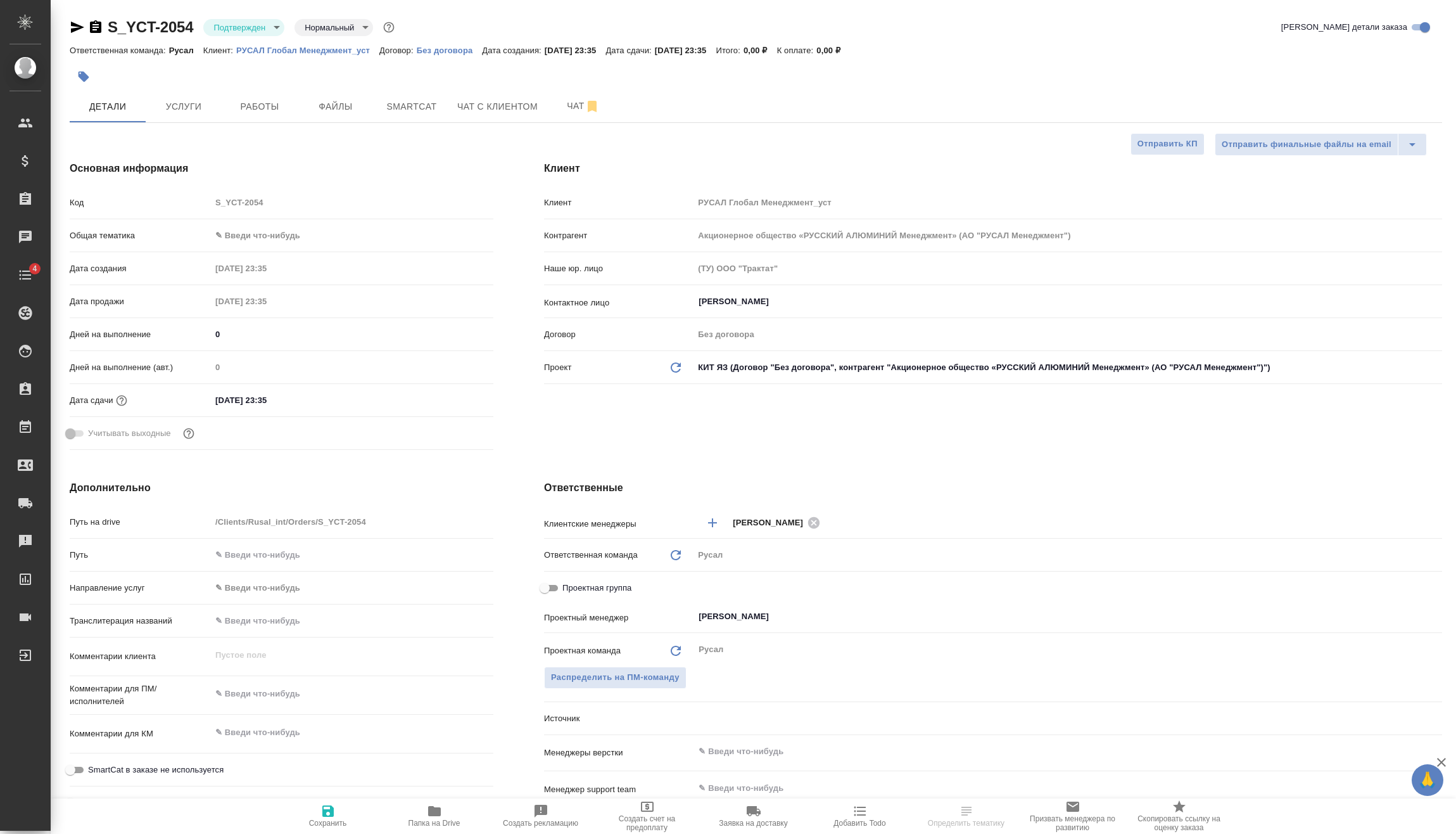
type textarea "x"
click at [272, 235] on body "🙏 .cls-1 fill:#fff; AWATERA Vasilev Evgeniy Клиенты Спецификации Заказы 2 Чаты …" at bounding box center [728, 417] width 1456 height 834
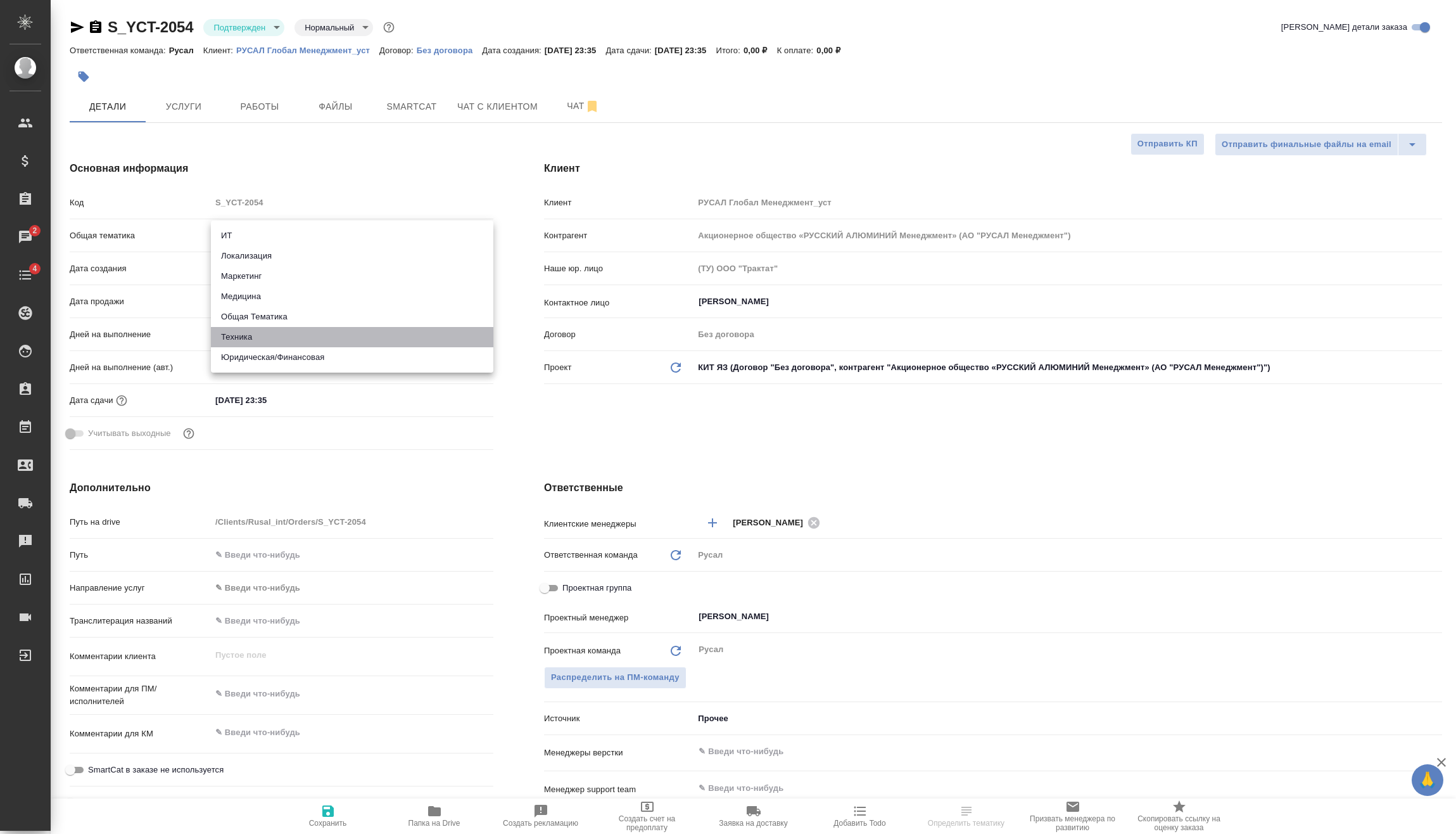
click at [261, 336] on li "Техника" at bounding box center [352, 337] width 283 height 20
type input "tech"
type textarea "x"
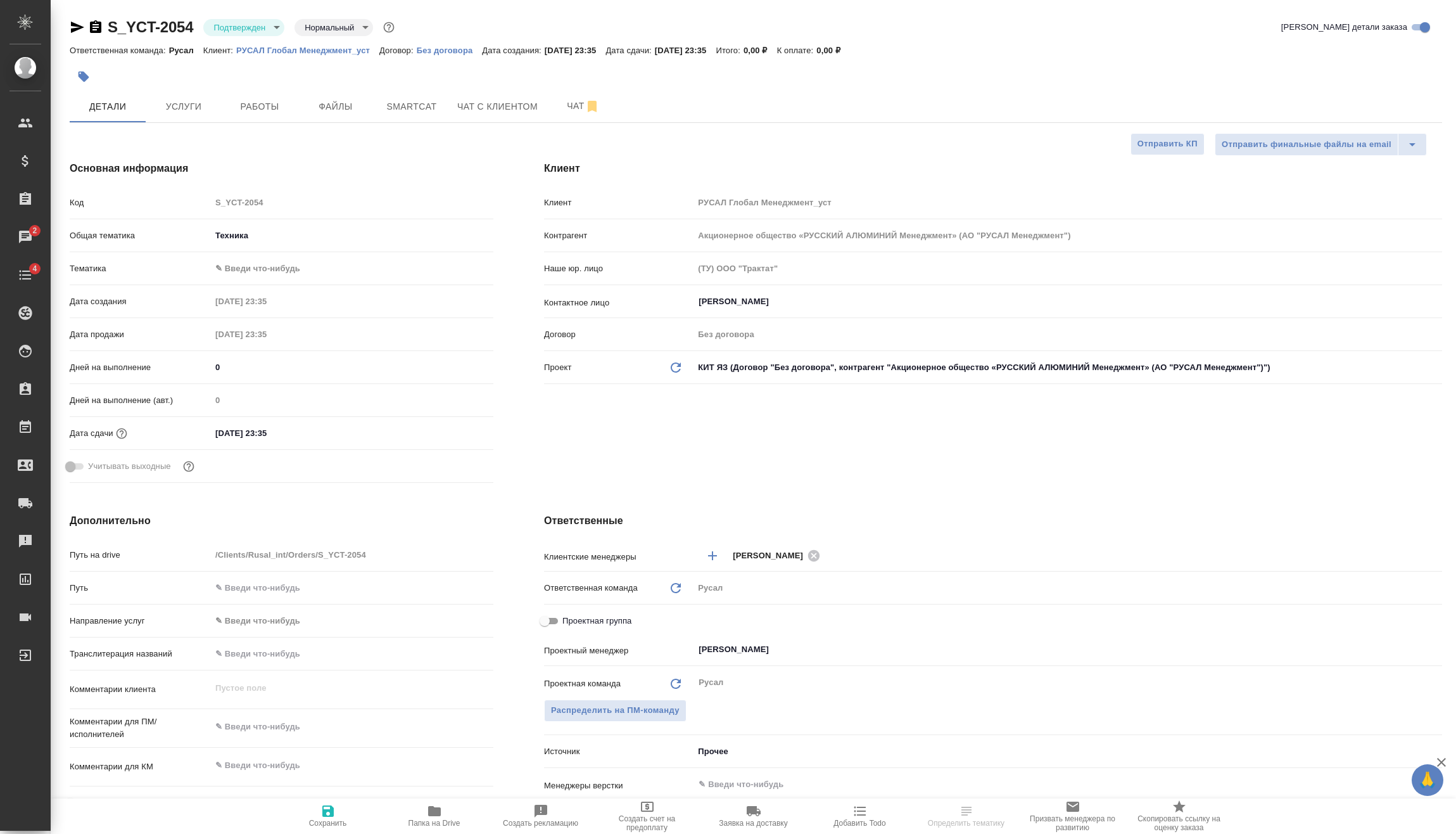
click at [255, 263] on body "🙏 .cls-1 fill:#fff; AWATERA Vasilev Evgeniy Клиенты Спецификации Заказы 2 Чаты …" at bounding box center [728, 417] width 1456 height 834
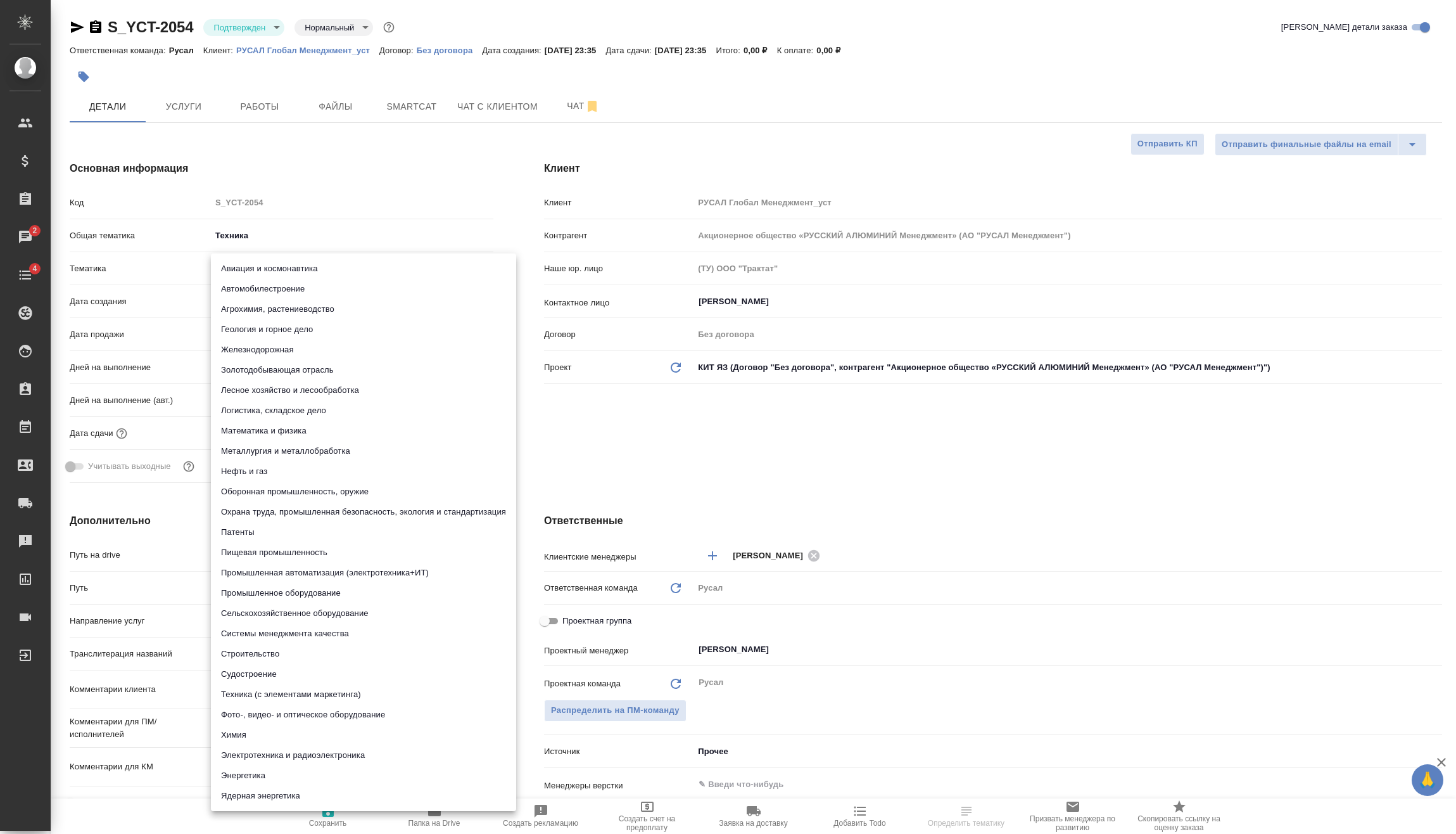
click at [294, 446] on li "Металлургия и металлобработка" at bounding box center [364, 451] width 305 height 20
type textarea "x"
type input "60014e23f7d9dc5f480a3cf8"
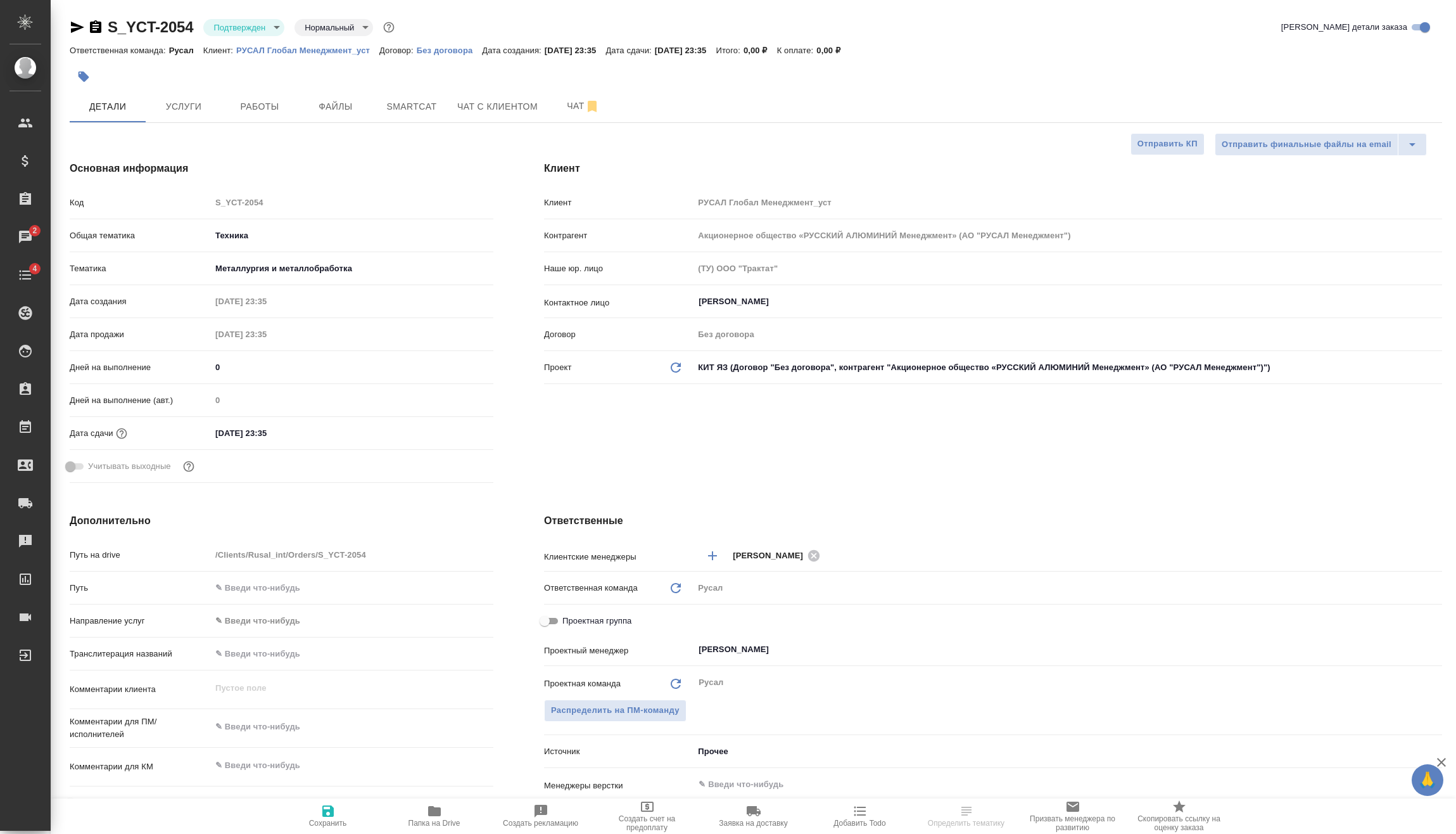
click at [290, 435] on input "26.09.2025 23:35" at bounding box center [266, 433] width 111 height 18
click at [453, 429] on icon "button" at bounding box center [456, 432] width 12 height 13
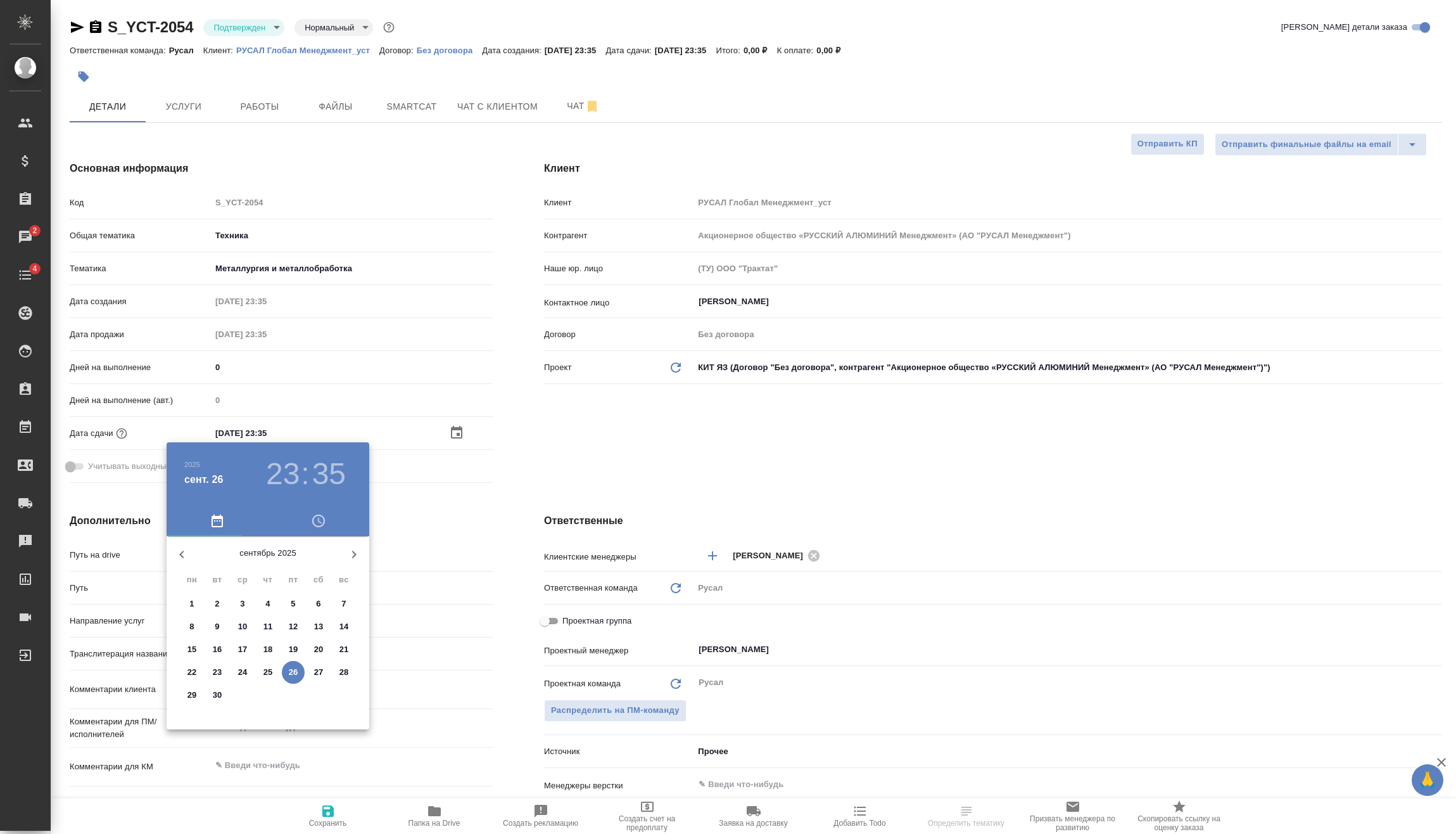
click at [320, 471] on div ".cls-1 fill:#fff; AWATERA Vasilev Evgeniy Клиенты Спецификации Заказы 2 Чаты 4 …" at bounding box center [728, 417] width 1456 height 834
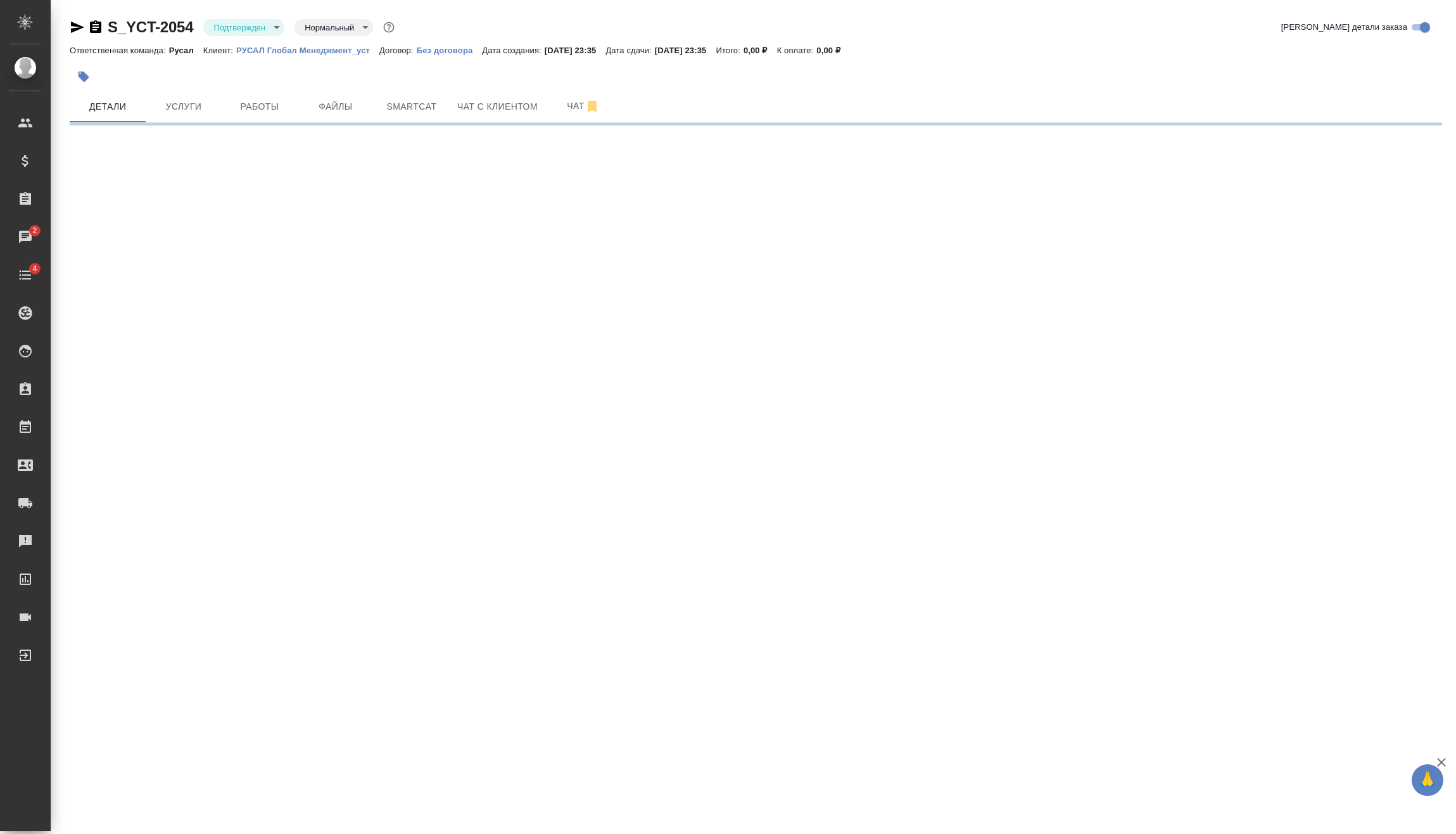
select select "RU"
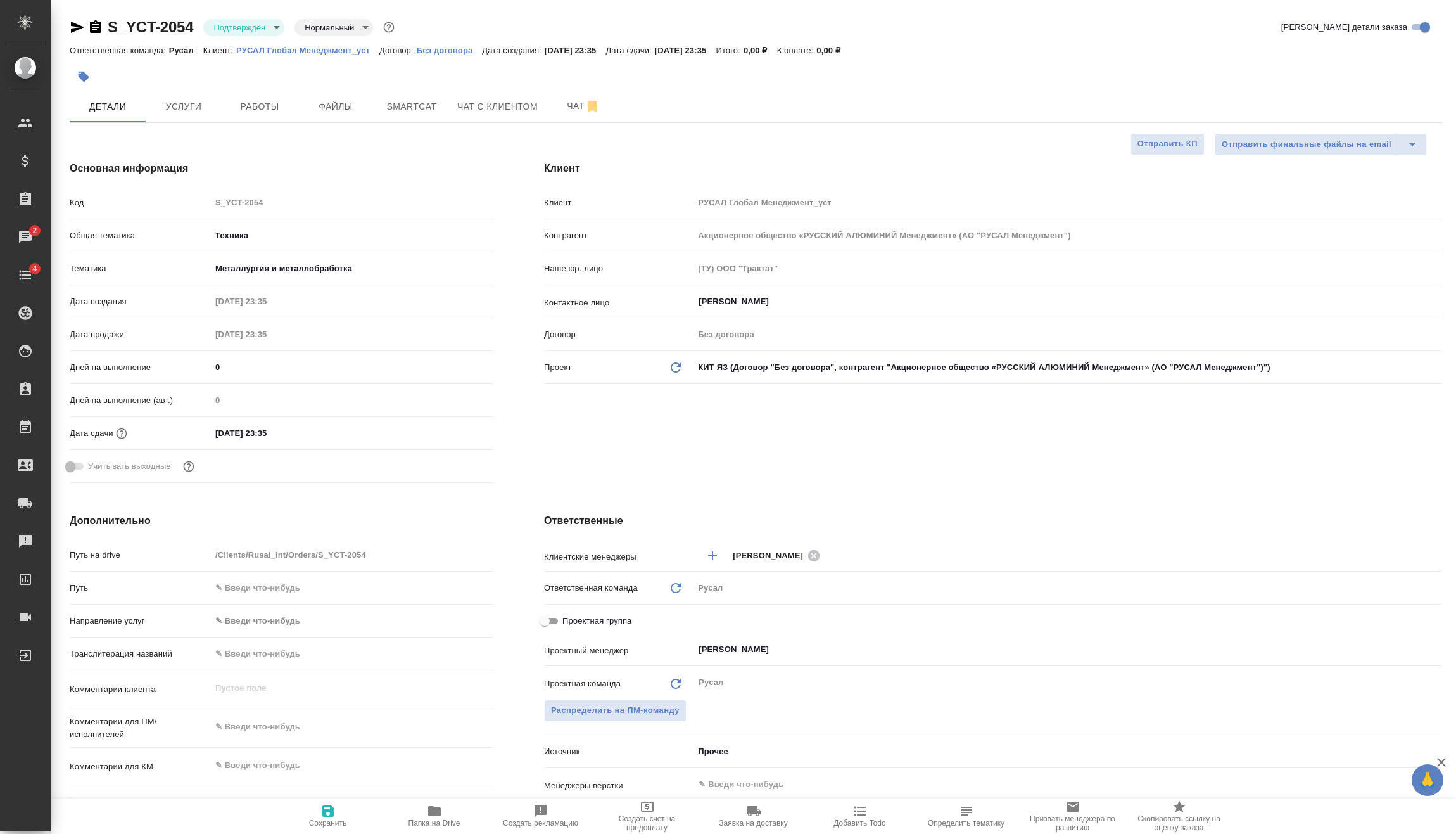
type textarea "x"
drag, startPoint x: 294, startPoint y: 418, endPoint x: 301, endPoint y: 437, distance: 20.2
click at [294, 419] on div "Дней на выполнение (авт.) 0" at bounding box center [281, 405] width 424 height 33
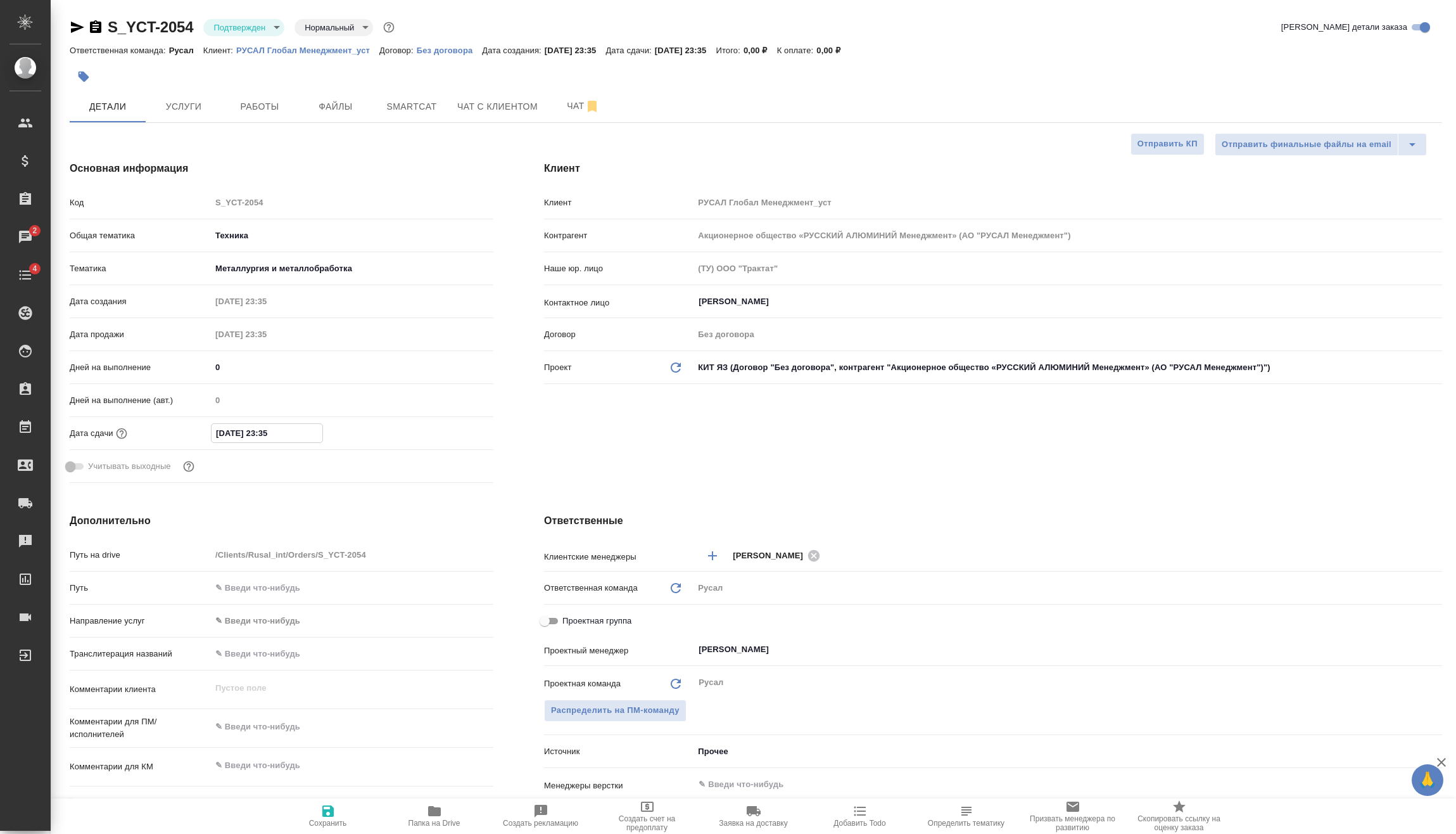
click at [301, 437] on input "26.09.2025 23:35" at bounding box center [267, 433] width 111 height 18
click at [456, 430] on icon "button" at bounding box center [456, 432] width 15 height 15
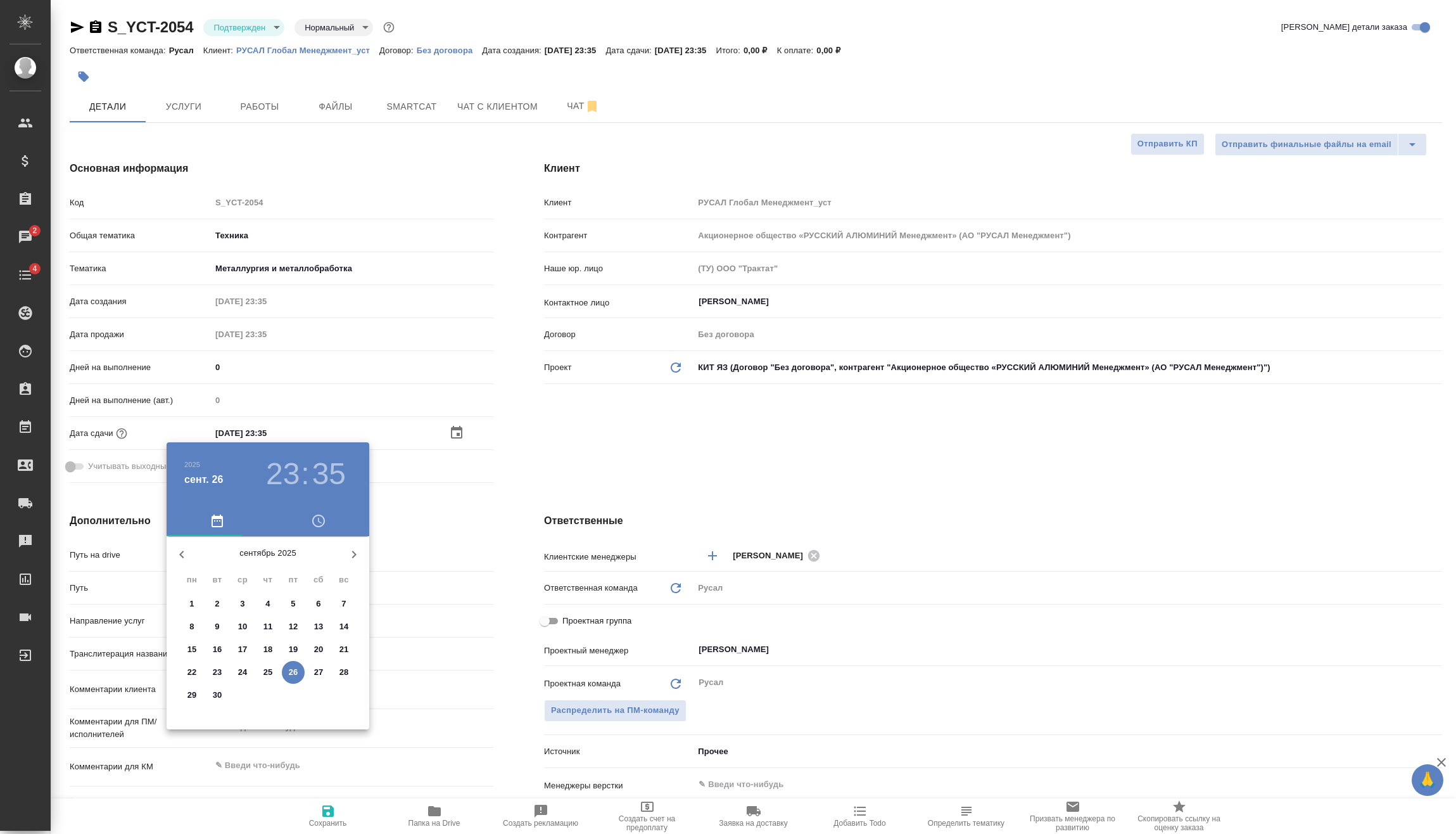
click at [310, 474] on div "23 : 35" at bounding box center [305, 474] width 91 height 36
click at [319, 470] on h3 "35" at bounding box center [329, 474] width 33 height 36
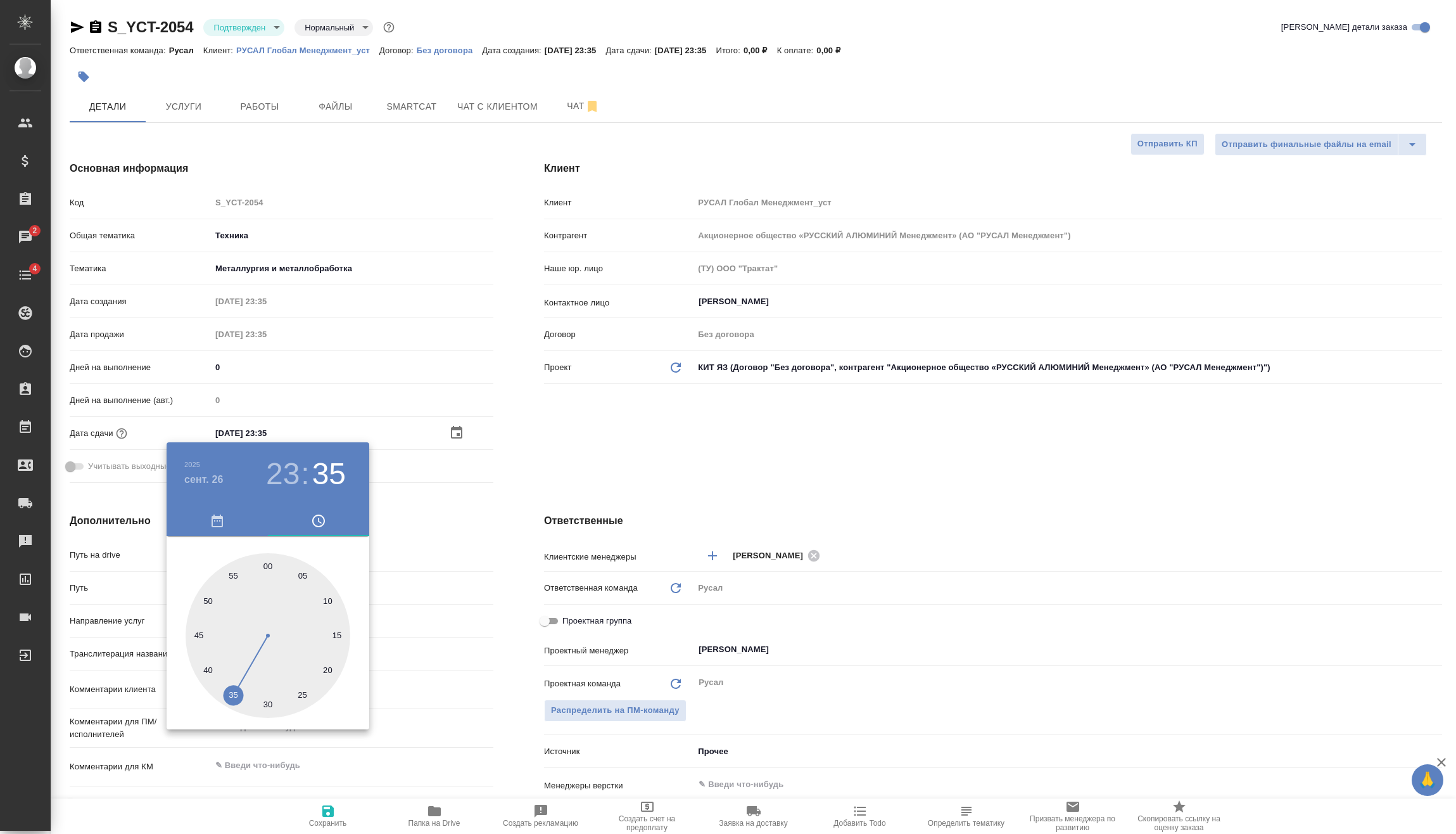
click at [209, 599] on div at bounding box center [267, 635] width 164 height 164
type input "26.09.2025 23:50"
type textarea "x"
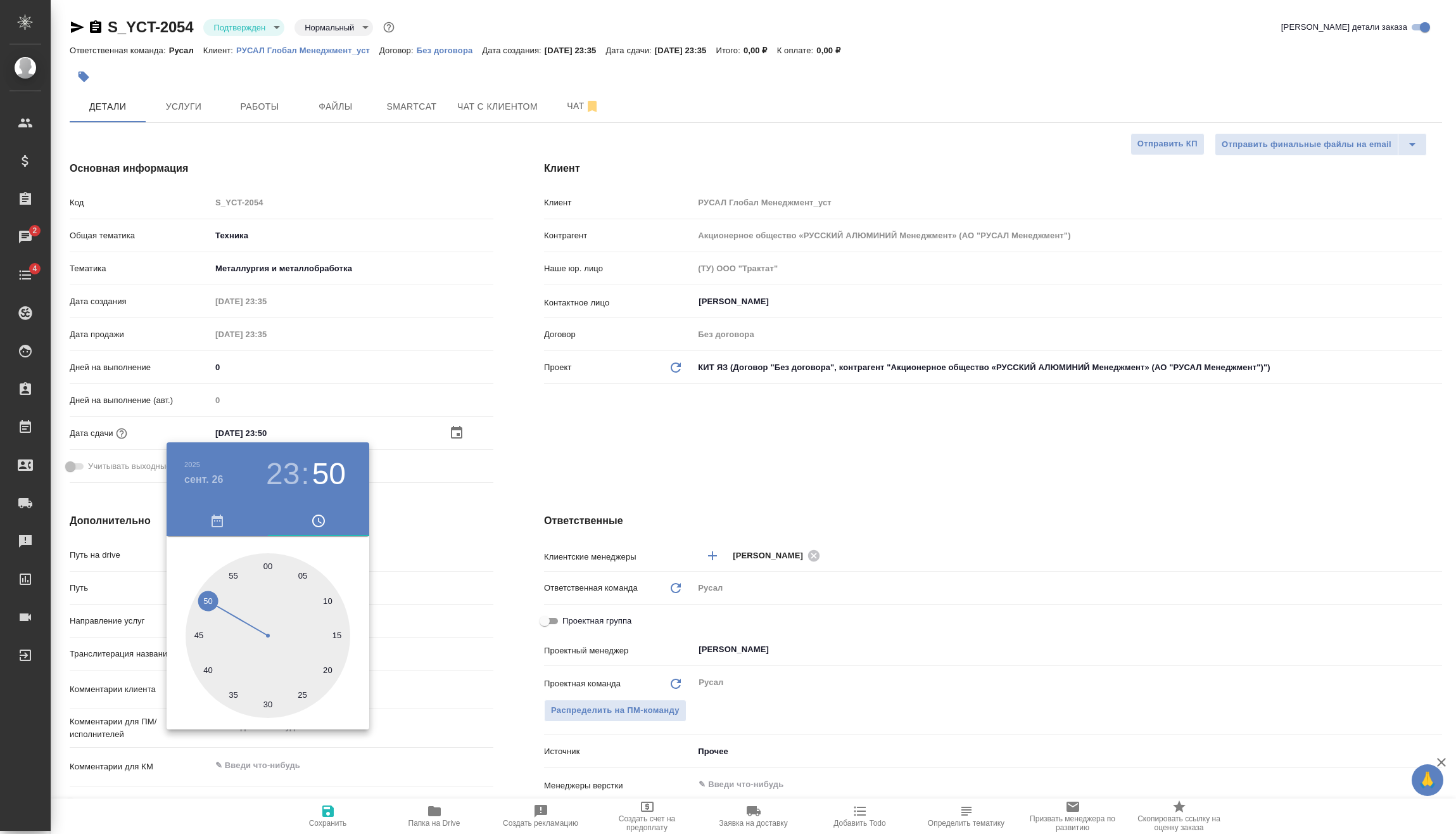
click at [421, 533] on div at bounding box center [728, 417] width 1456 height 834
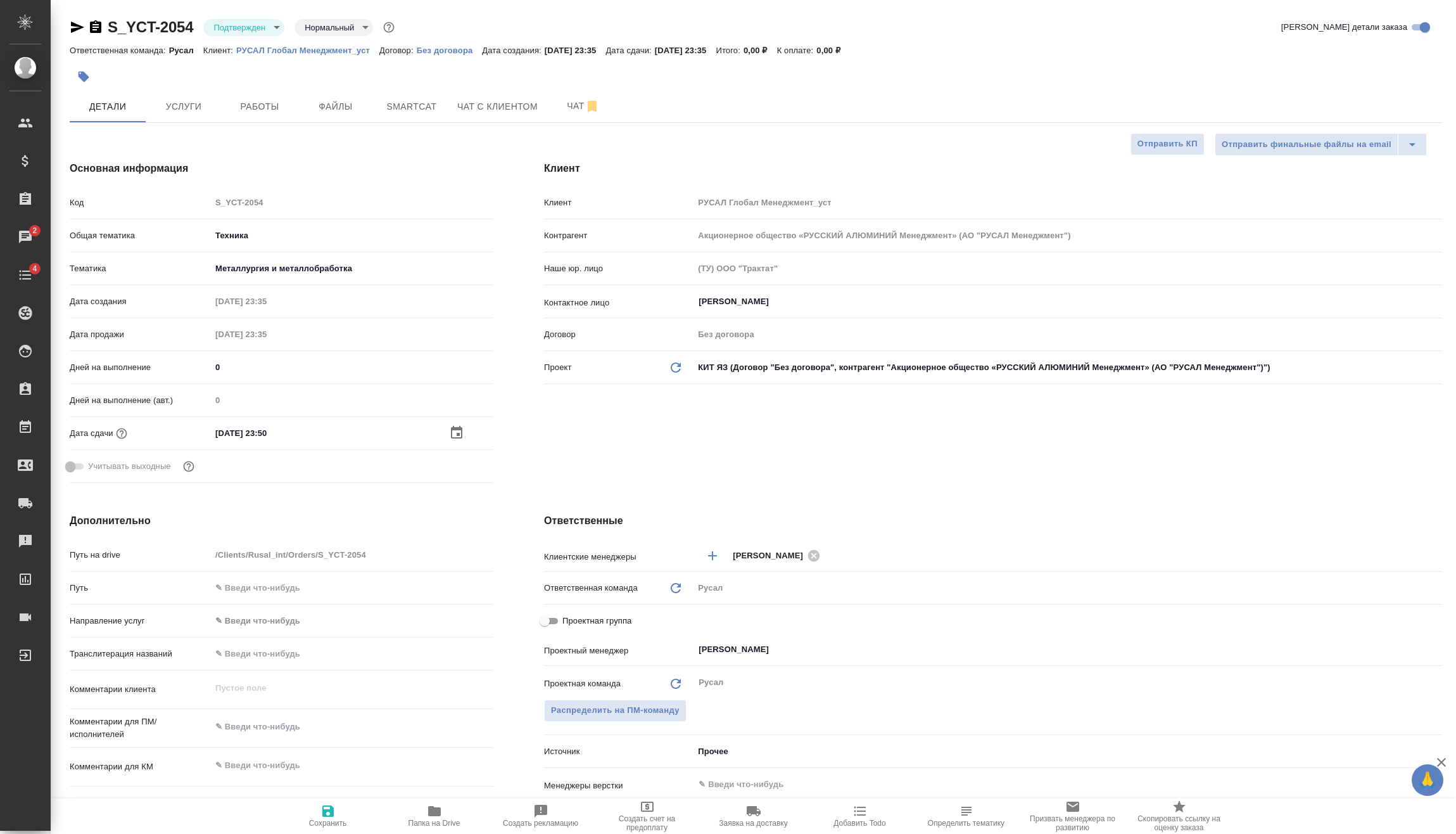
scroll to position [254, 0]
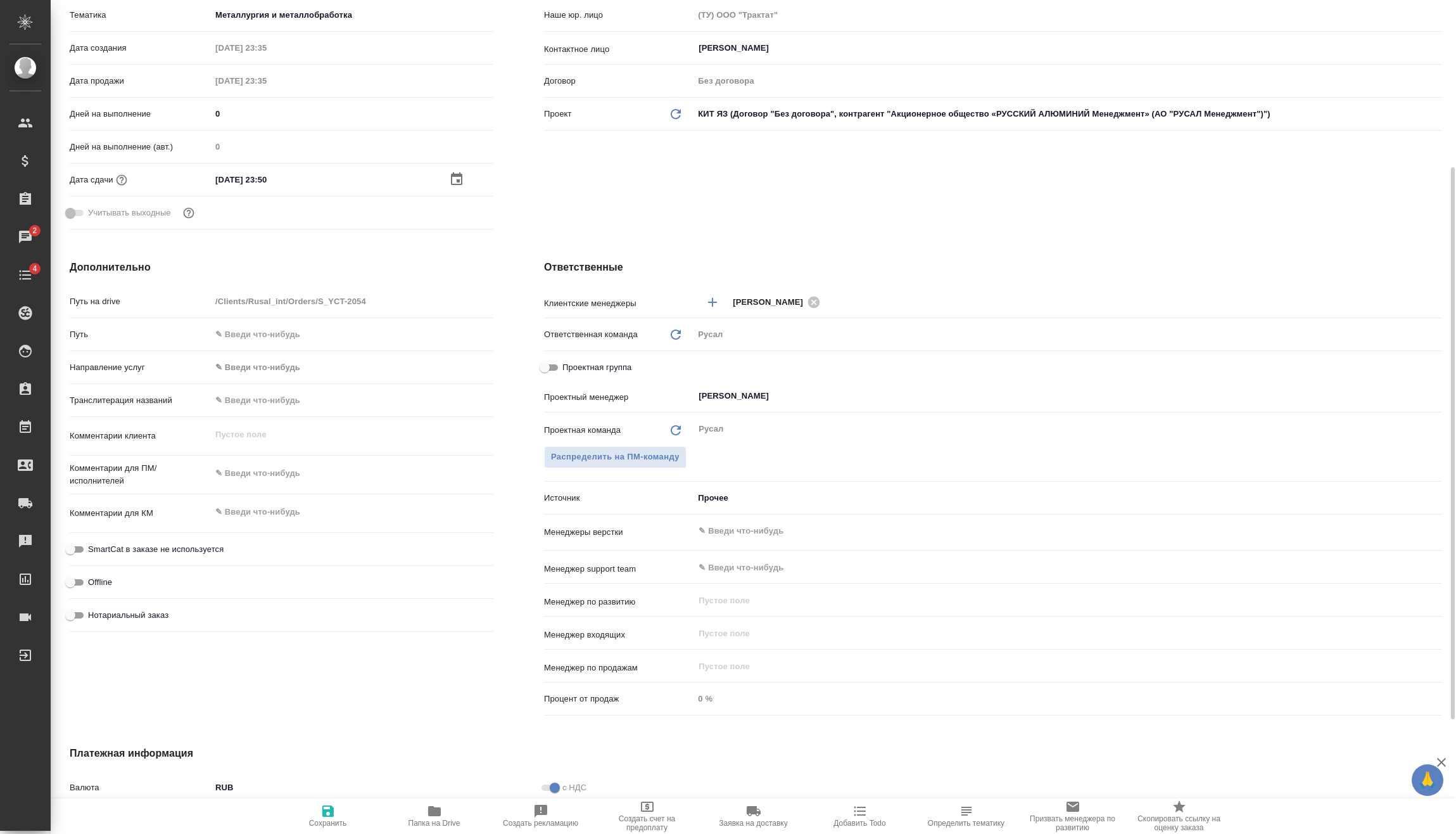
type textarea "x"
click at [285, 467] on textarea at bounding box center [352, 474] width 281 height 22
type textarea "x"
type textarea "2"
type textarea "x"
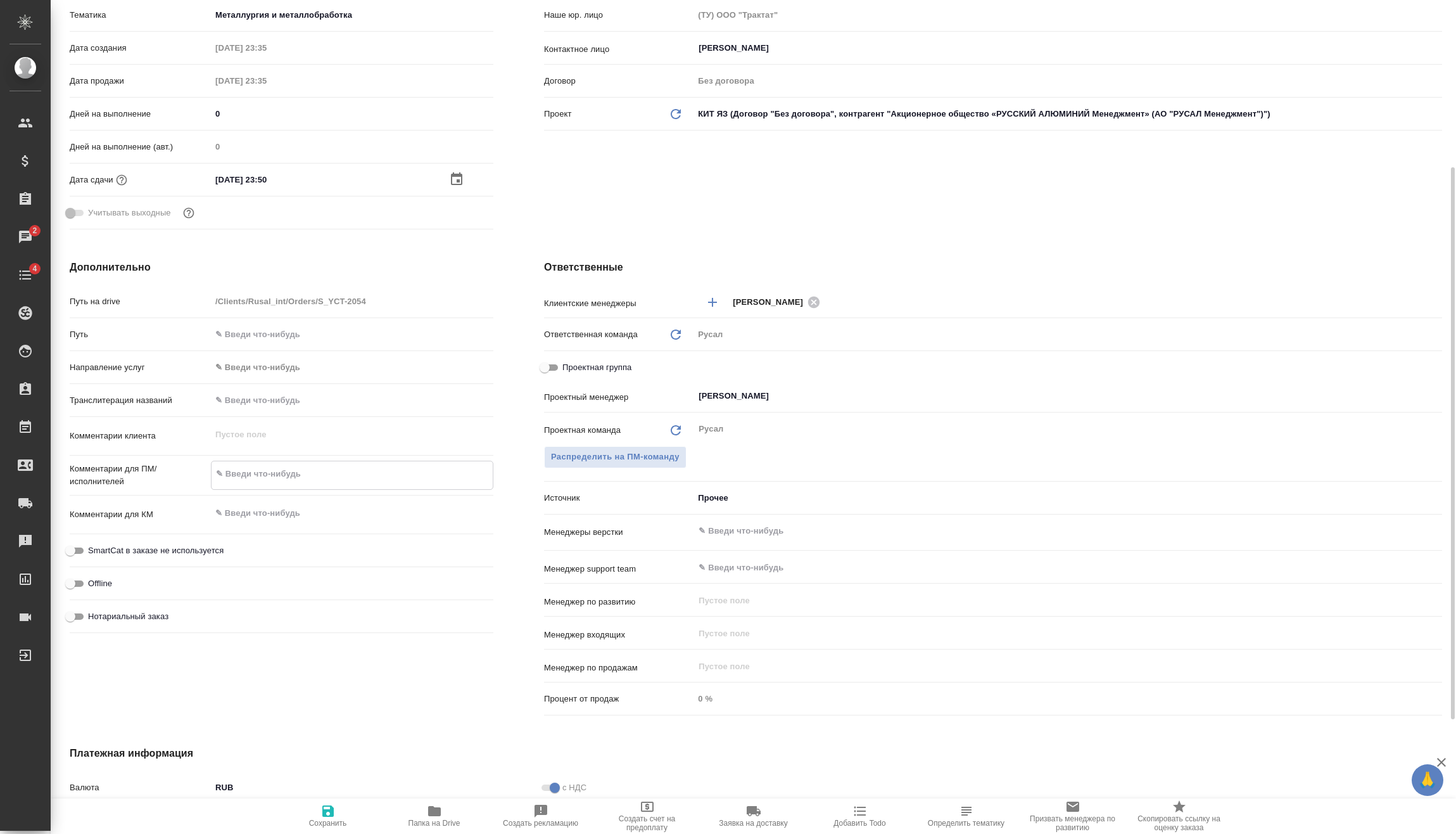
type textarea "x"
type textarea "26"
type textarea "x"
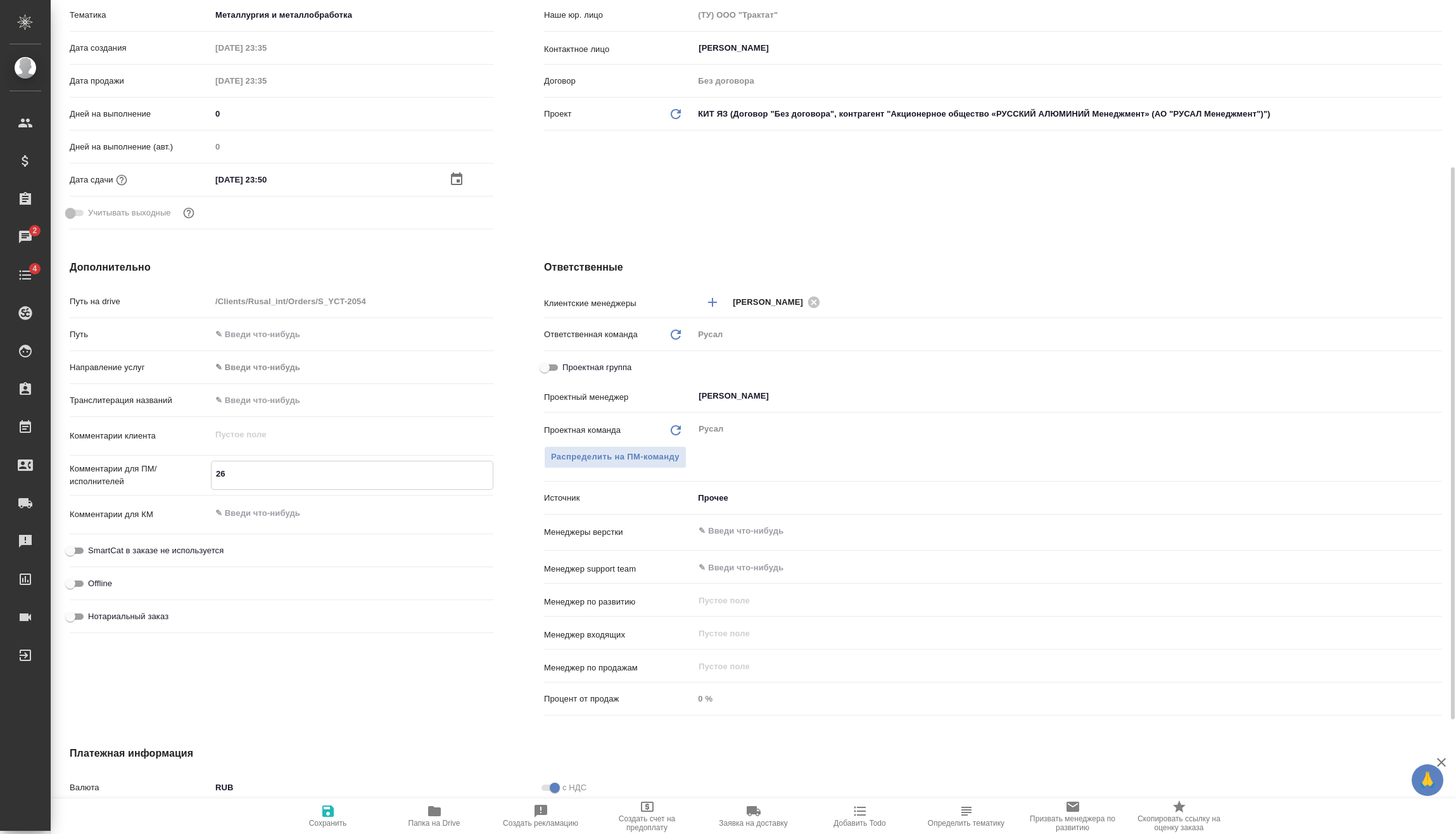
type textarea "x"
type textarea "26."
type textarea "x"
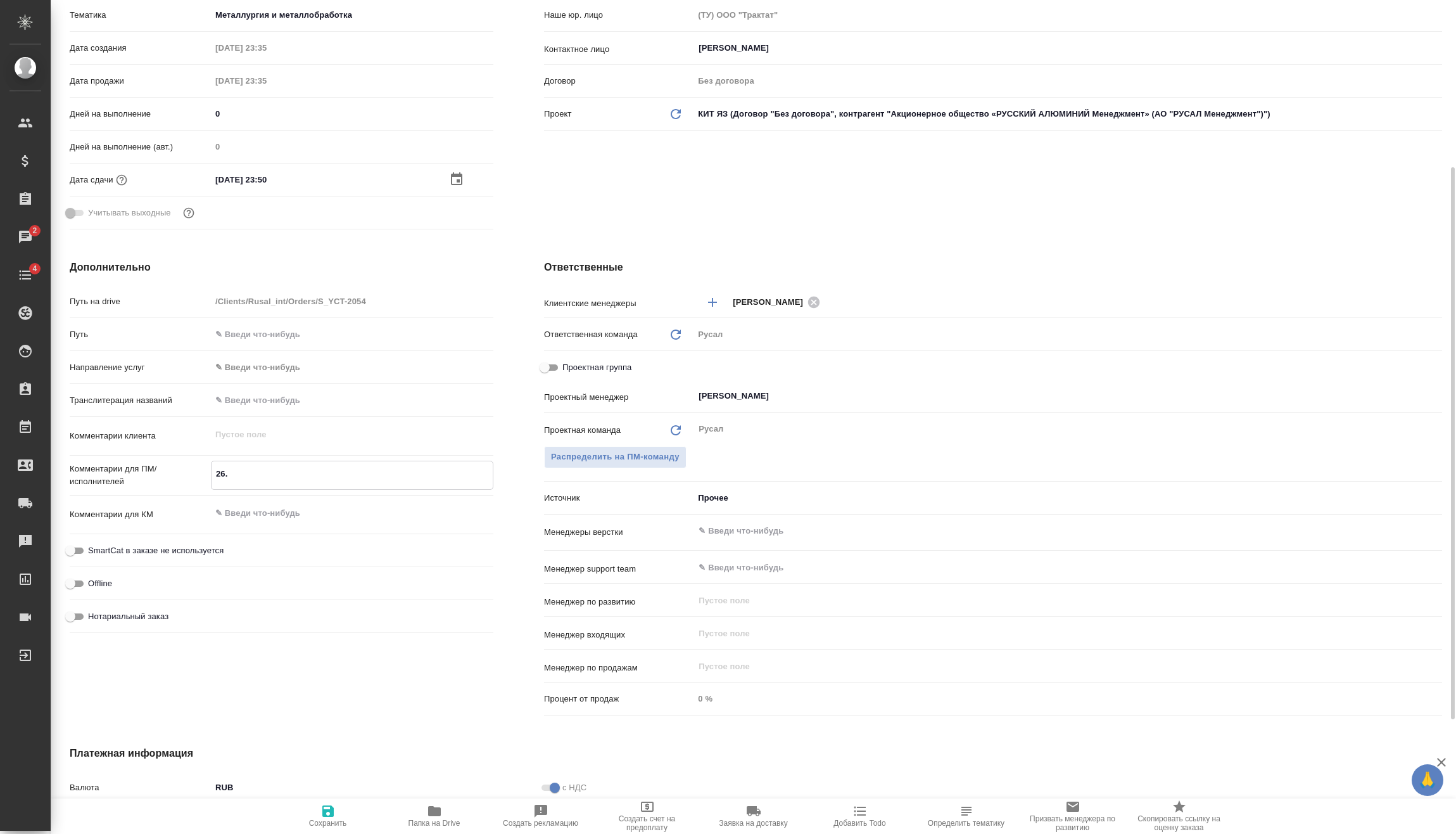
type textarea "26.0"
type textarea "x"
type textarea "26.09"
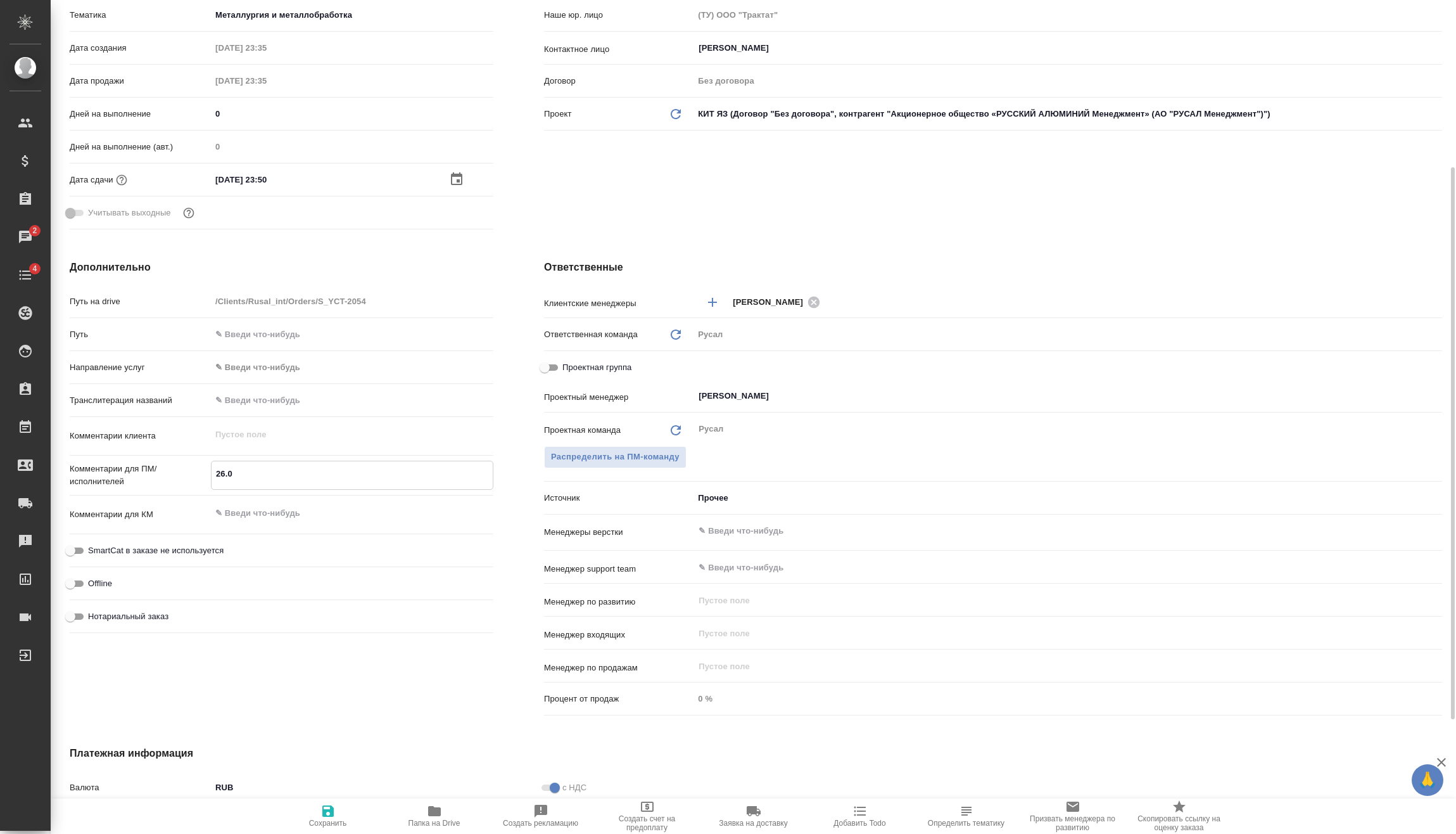
type textarea "x"
type textarea "26.09"
type textarea "x"
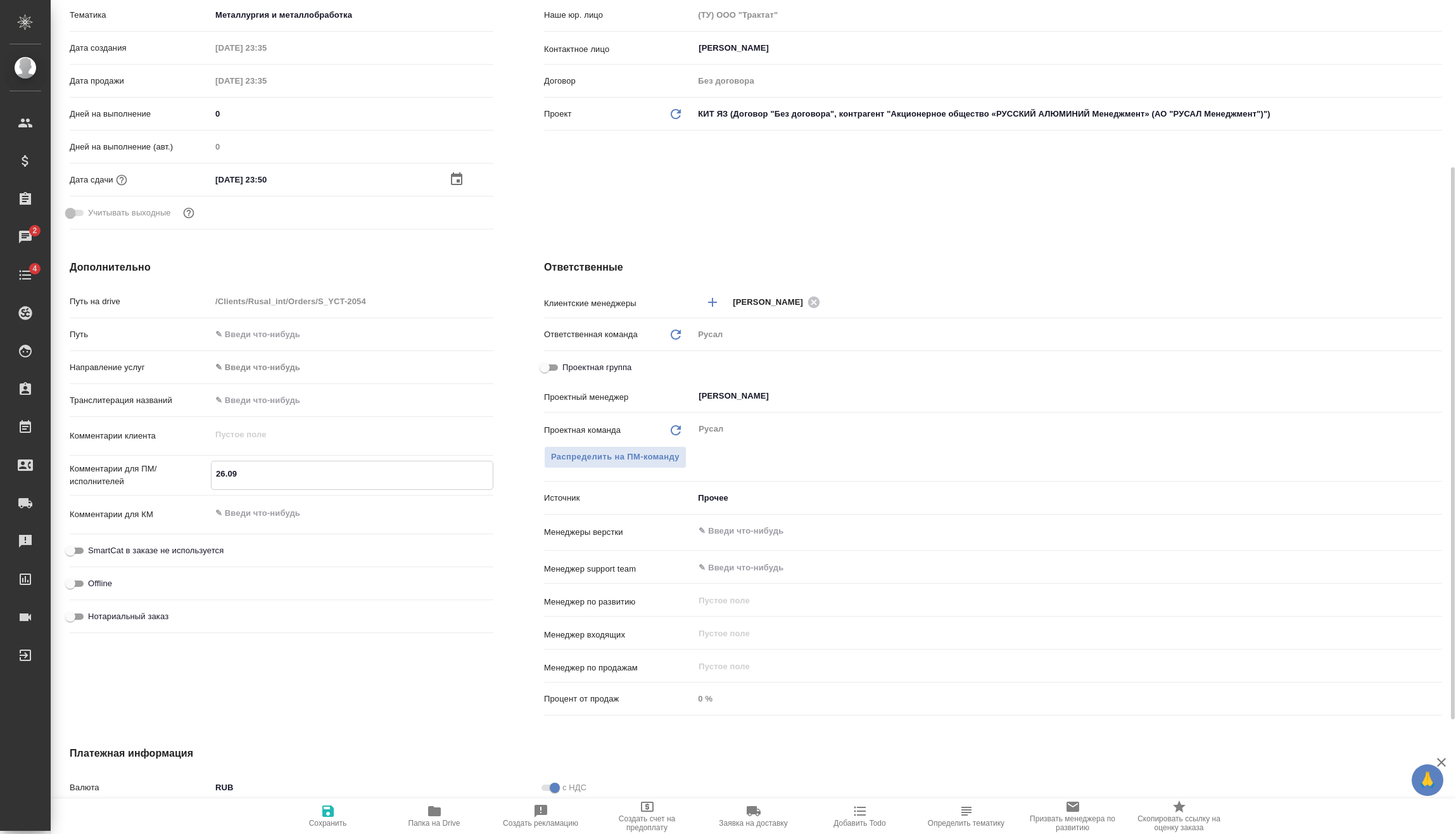
type textarea "x"
type textarea "26.09 М"
type textarea "x"
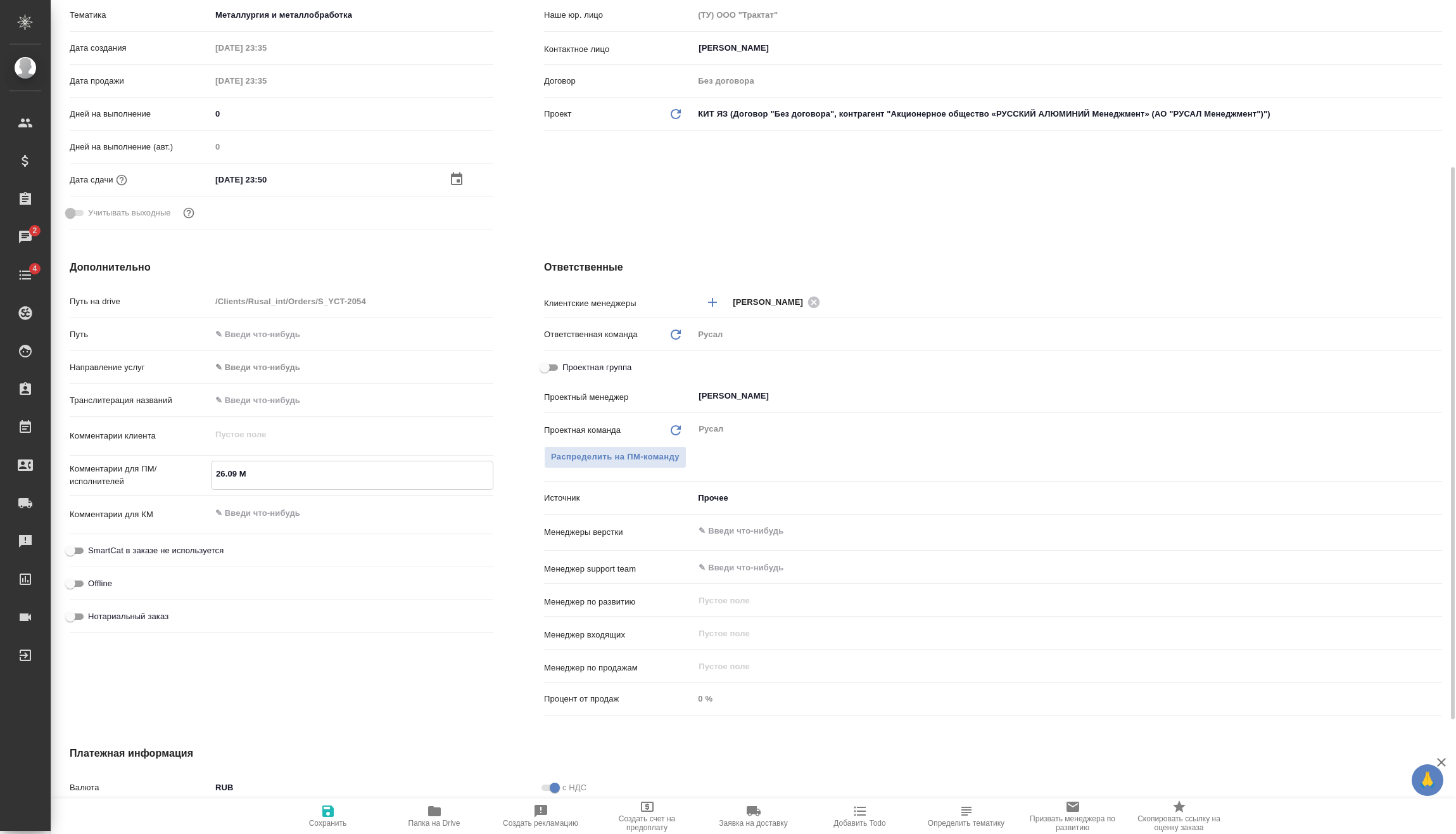
type textarea "x"
type textarea "26.09 Ми"
type textarea "x"
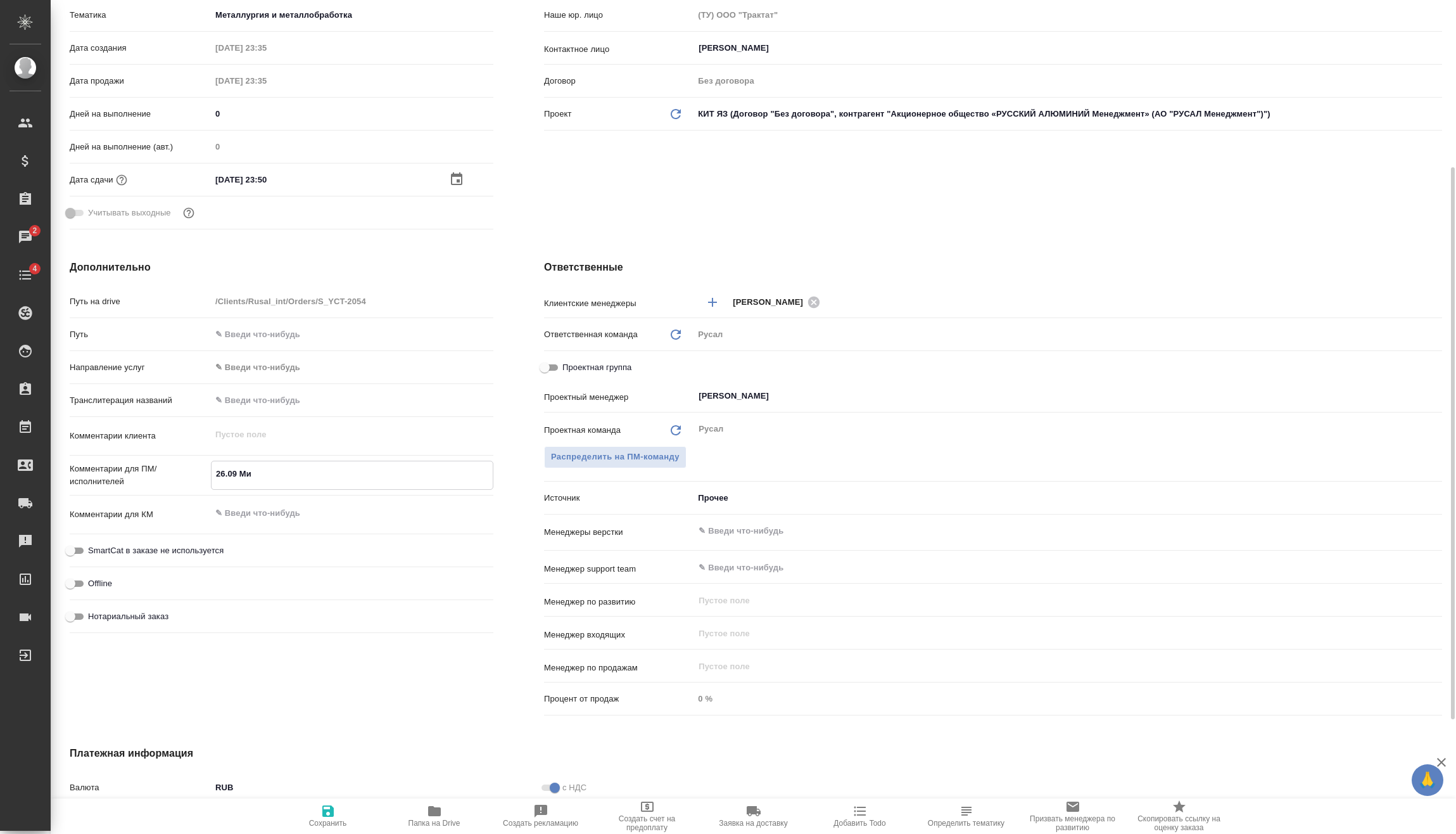
type textarea "26.09 Мир"
type textarea "x"
type textarea "26.09 Миро"
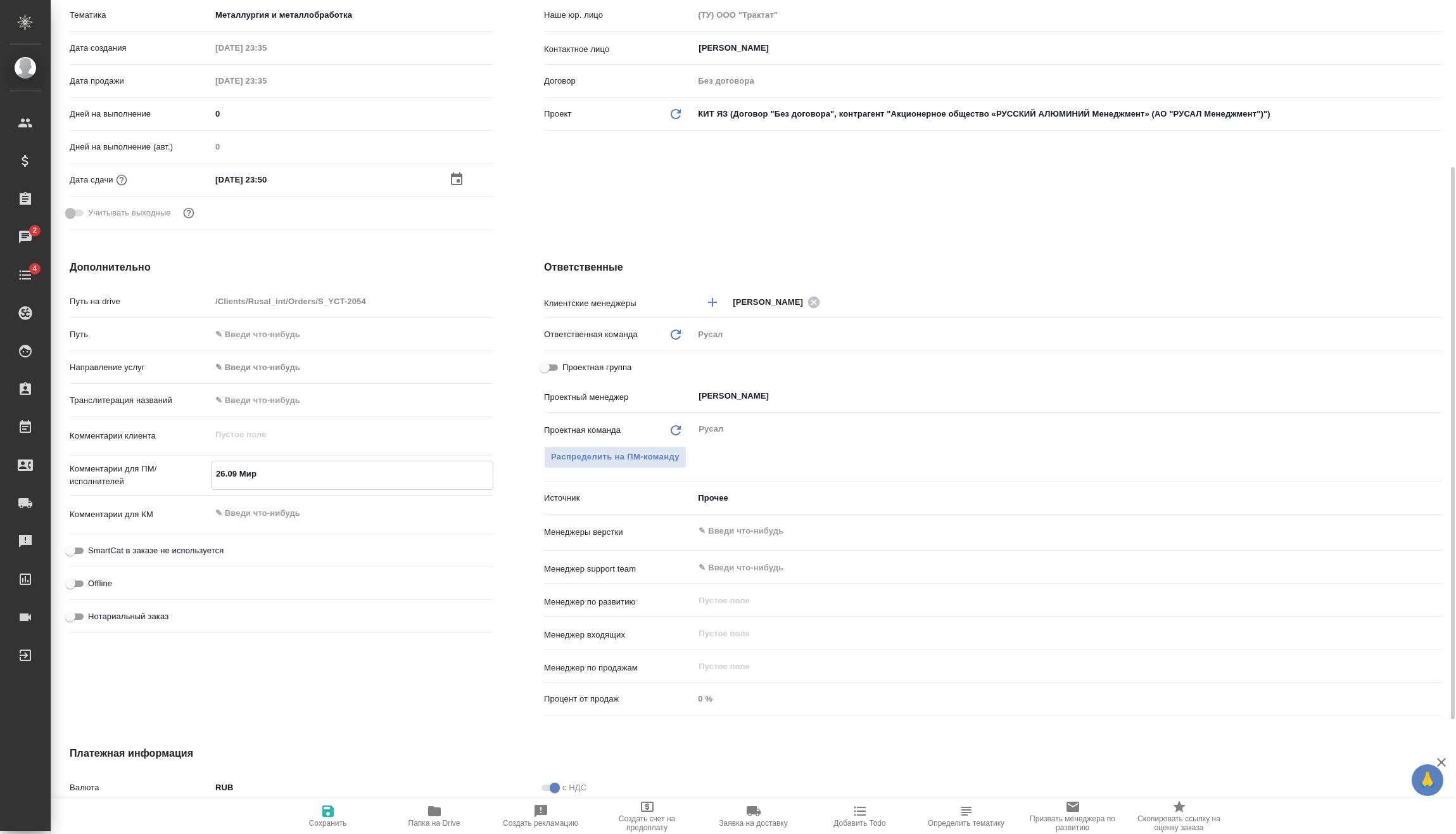
type textarea "x"
type textarea "26.09 Мирош"
type textarea "x"
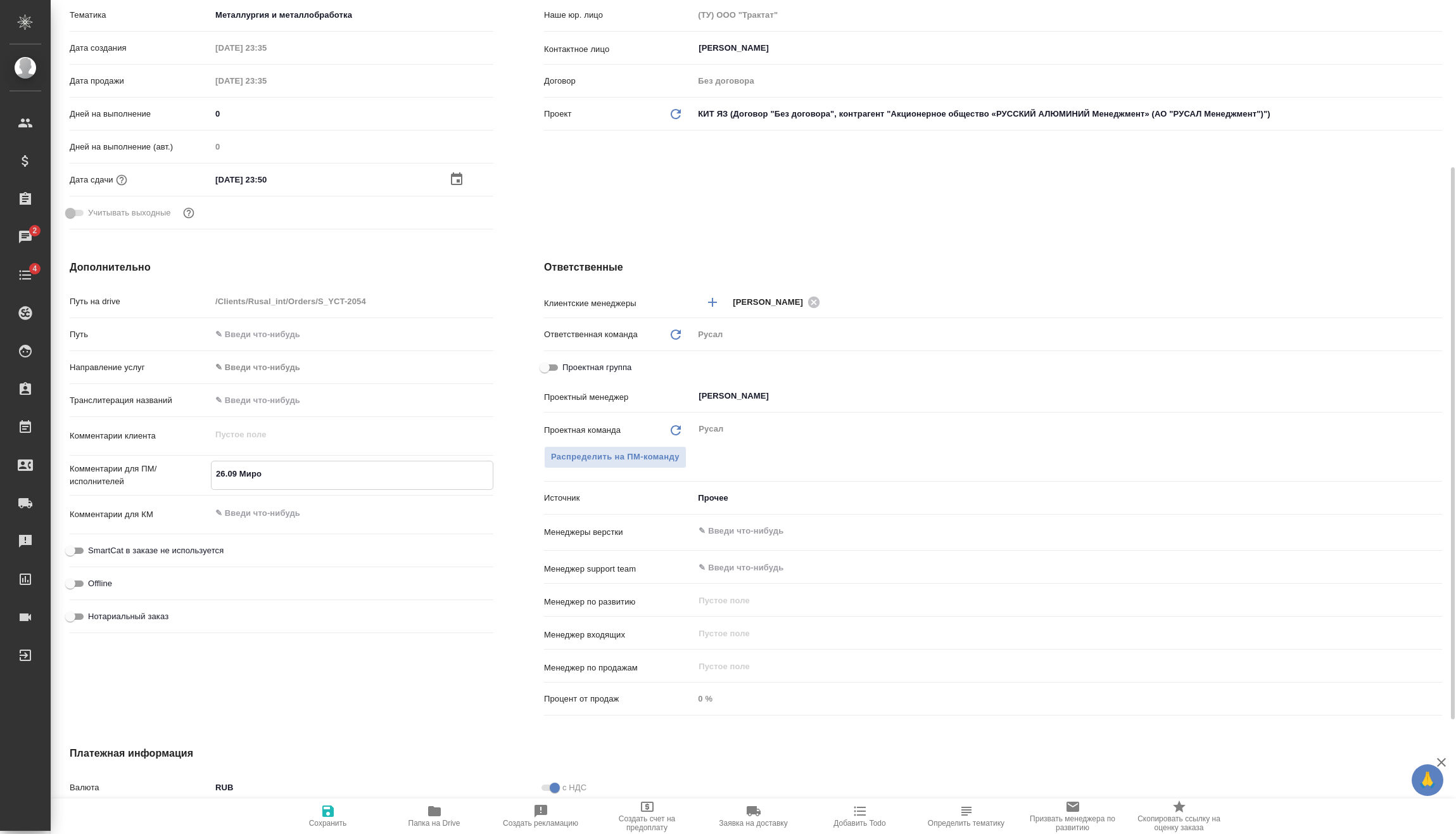
type textarea "x"
type textarea "26.09 Мироши"
type textarea "x"
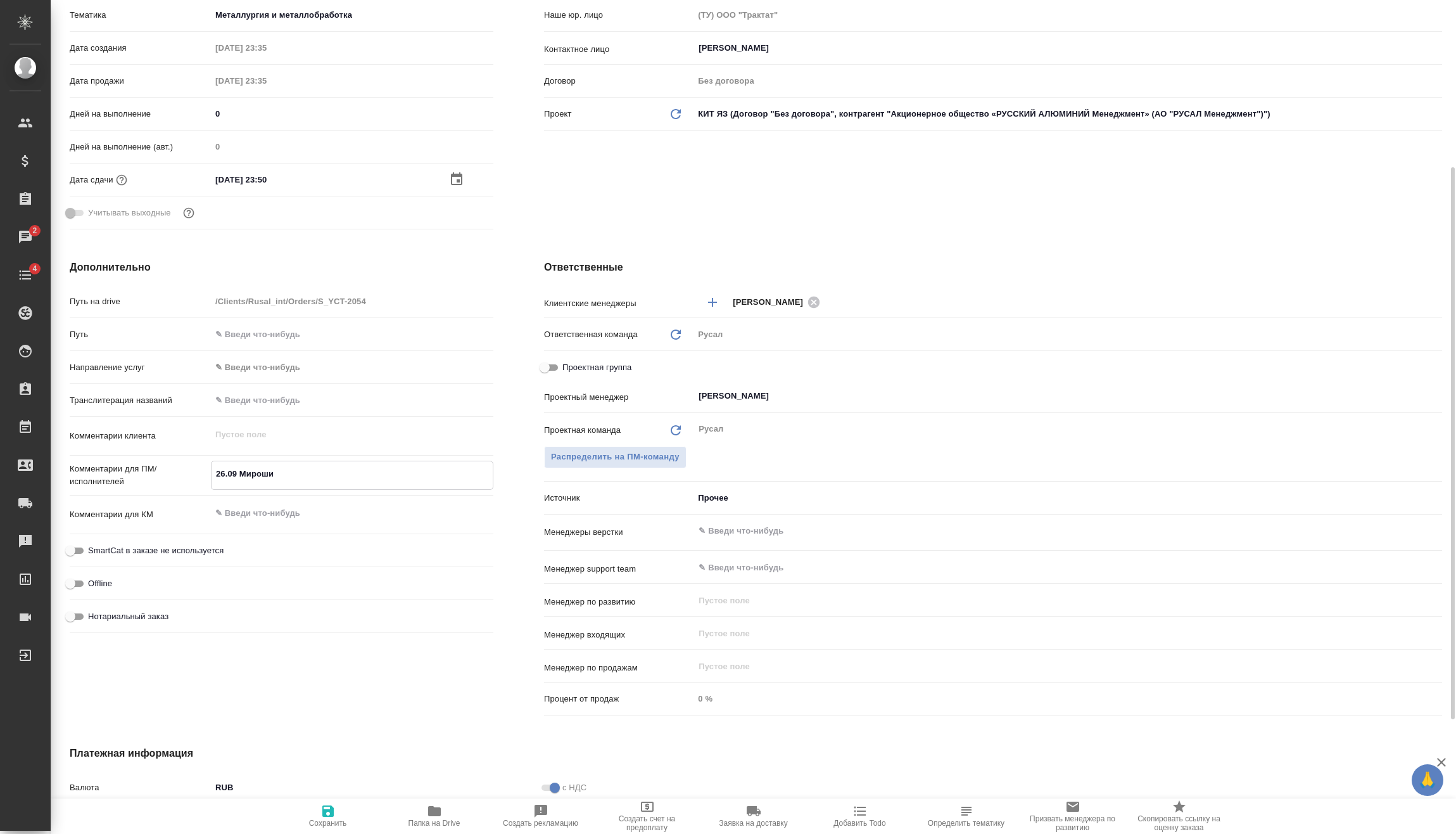
type textarea "x"
type textarea "26.09 Мирошин"
type textarea "x"
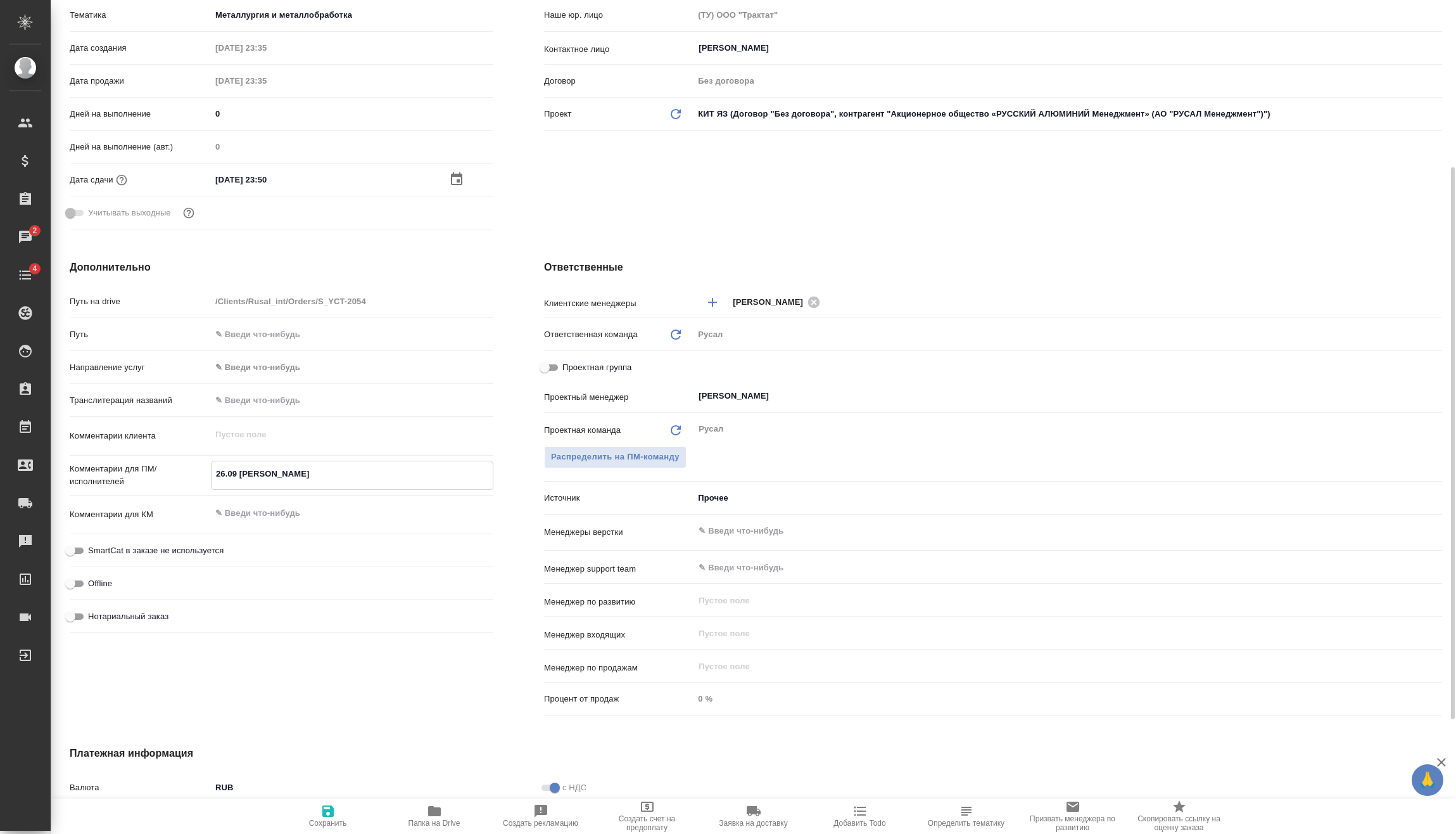
type textarea "26.09 Мирошина"
type textarea "x"
type textarea "26.09 Мирошина"
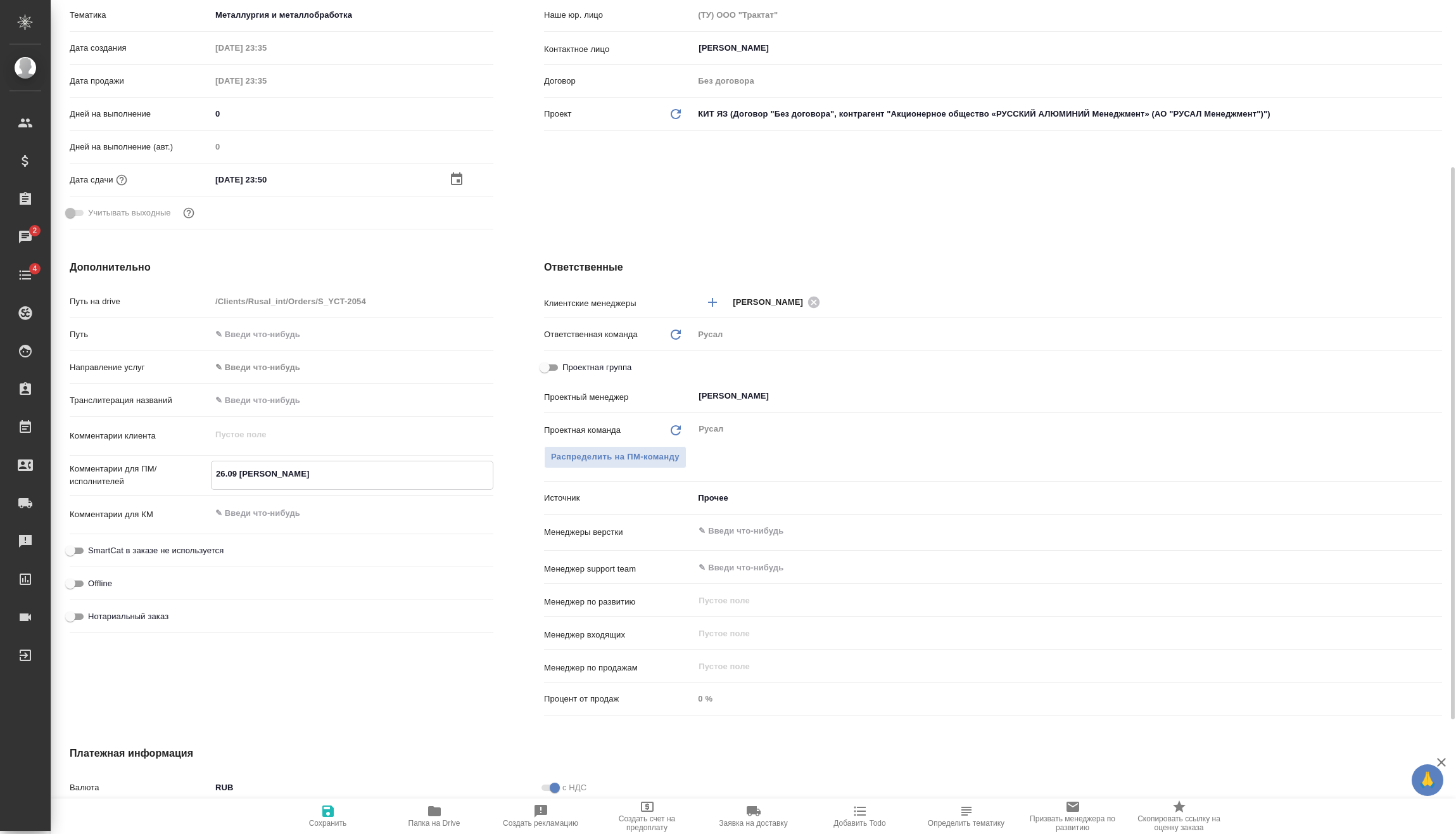
type textarea "x"
type textarea "26.09 Мирошина о"
type textarea "x"
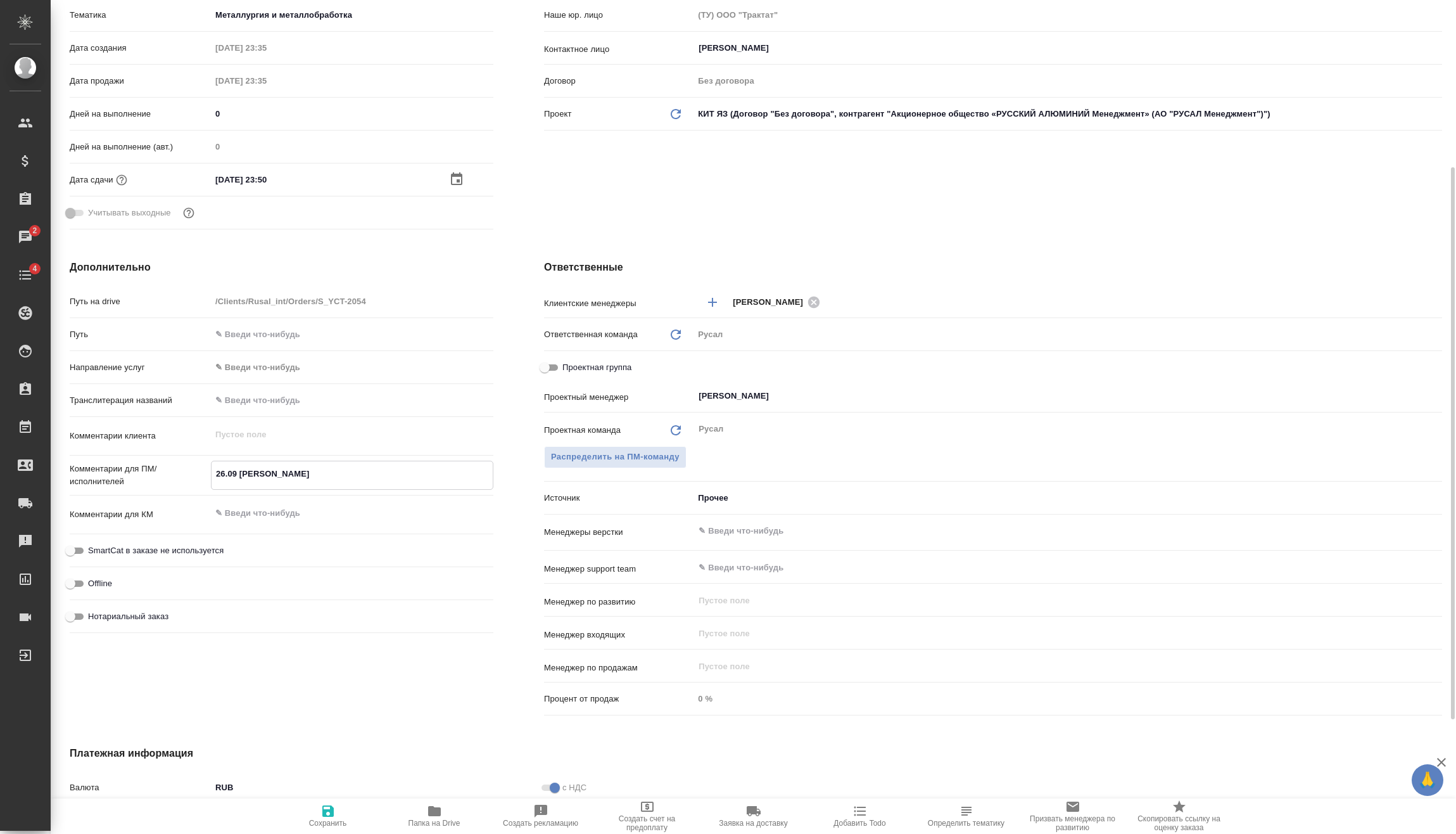
type textarea "x"
type textarea "26.09 Мирошина он"
type textarea "x"
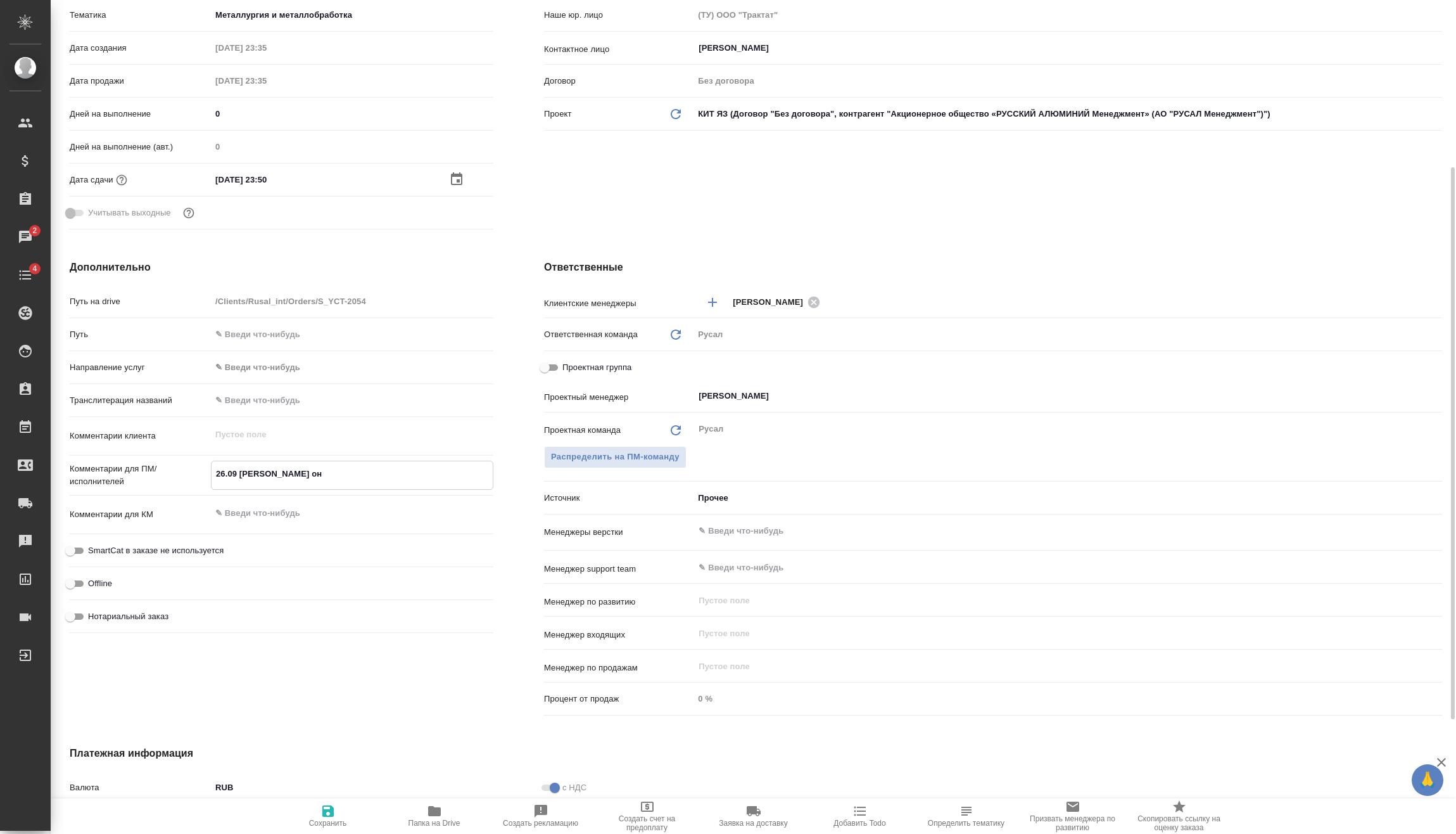
type textarea "x"
type textarea "26.09 Мирошина онл"
type textarea "x"
type textarea "26.09 Мирошина онла"
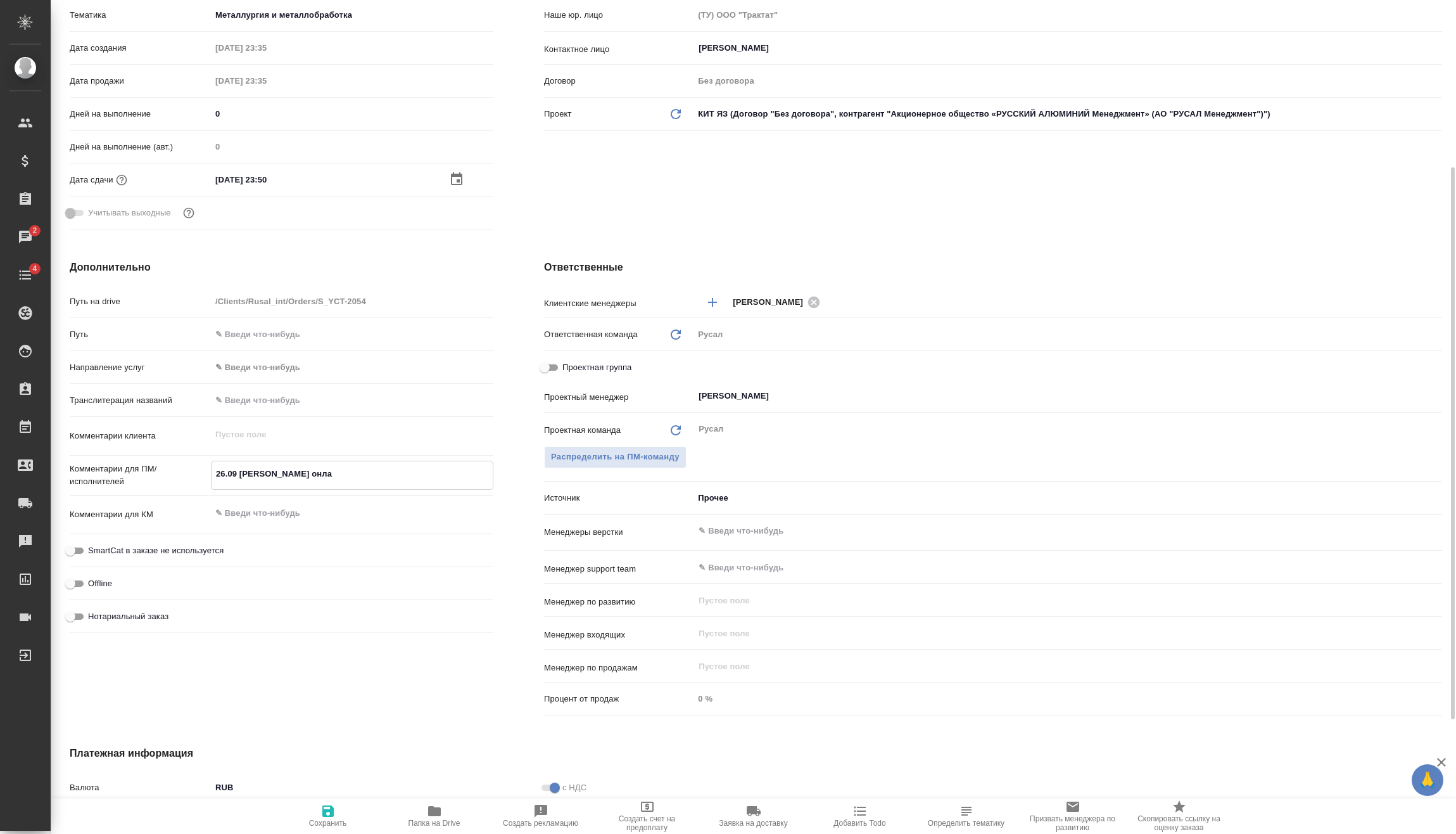
type textarea "x"
type textarea "26.09 Мирошина онлай"
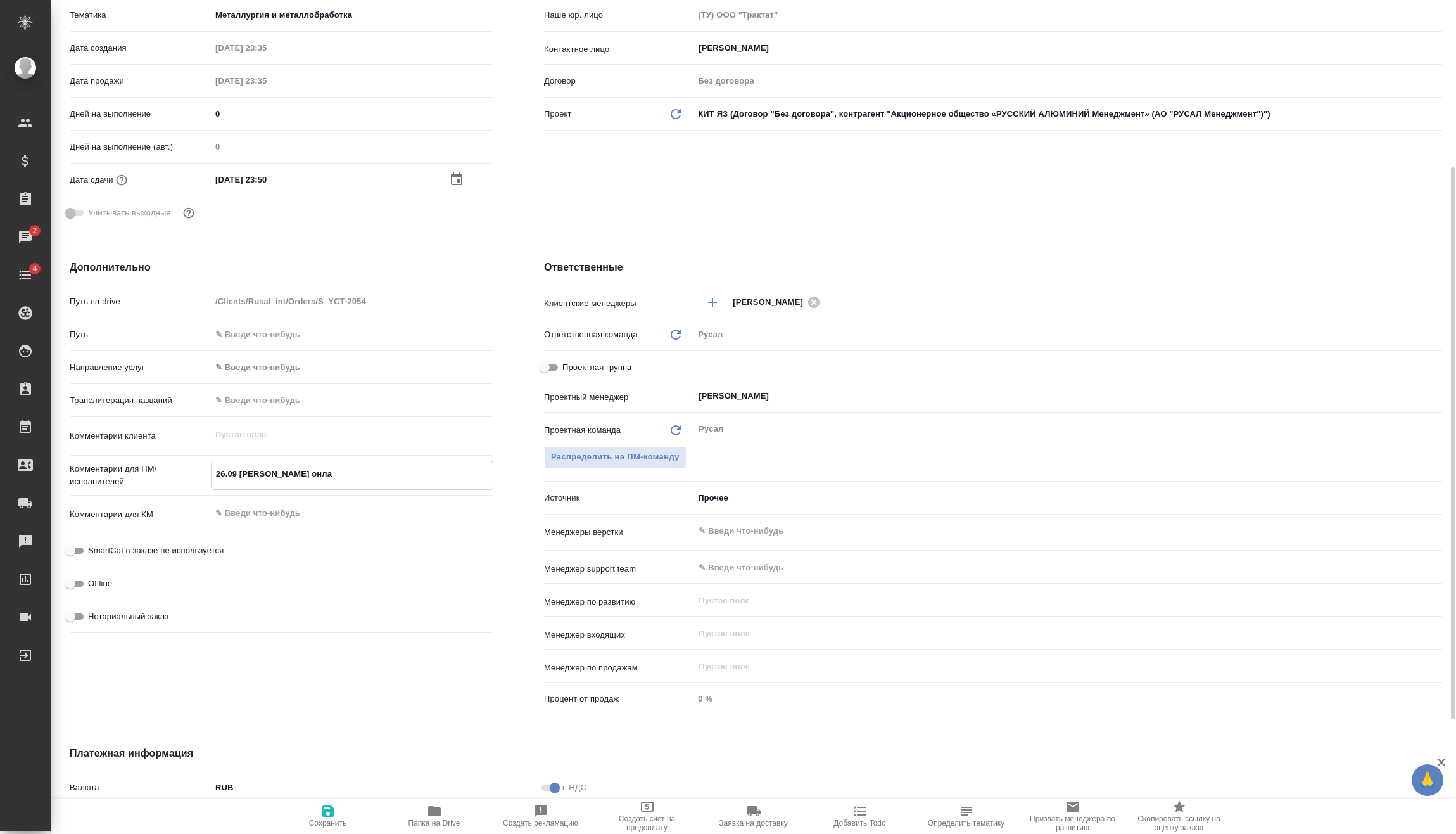
type textarea "x"
type textarea "26.09 Мирошина онлайн"
type textarea "x"
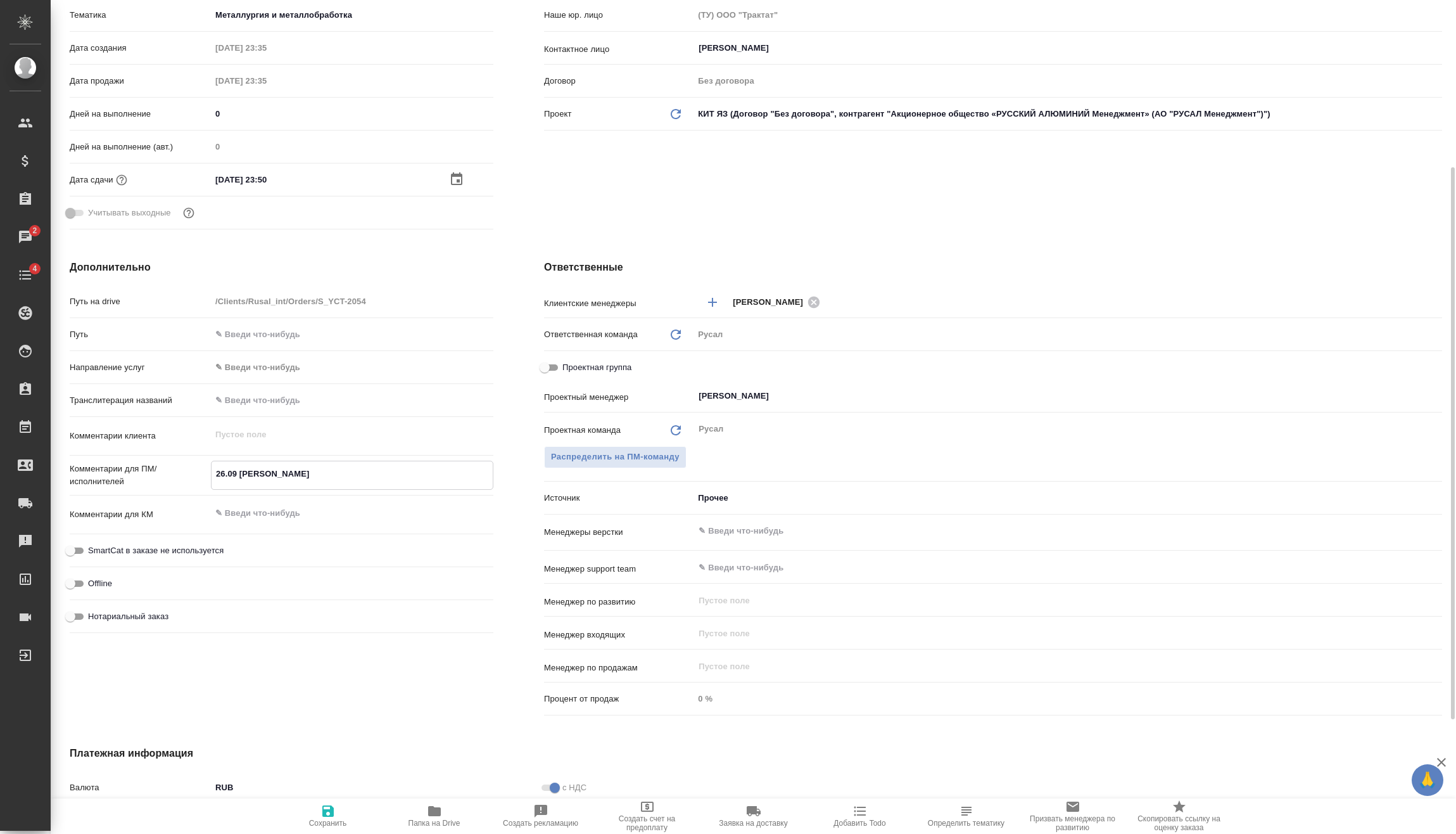
type textarea "x"
type textarea "26.09 Мирошина онлайн"
type textarea "x"
click at [345, 827] on span "Сохранить" at bounding box center [328, 823] width 38 height 9
type textarea "x"
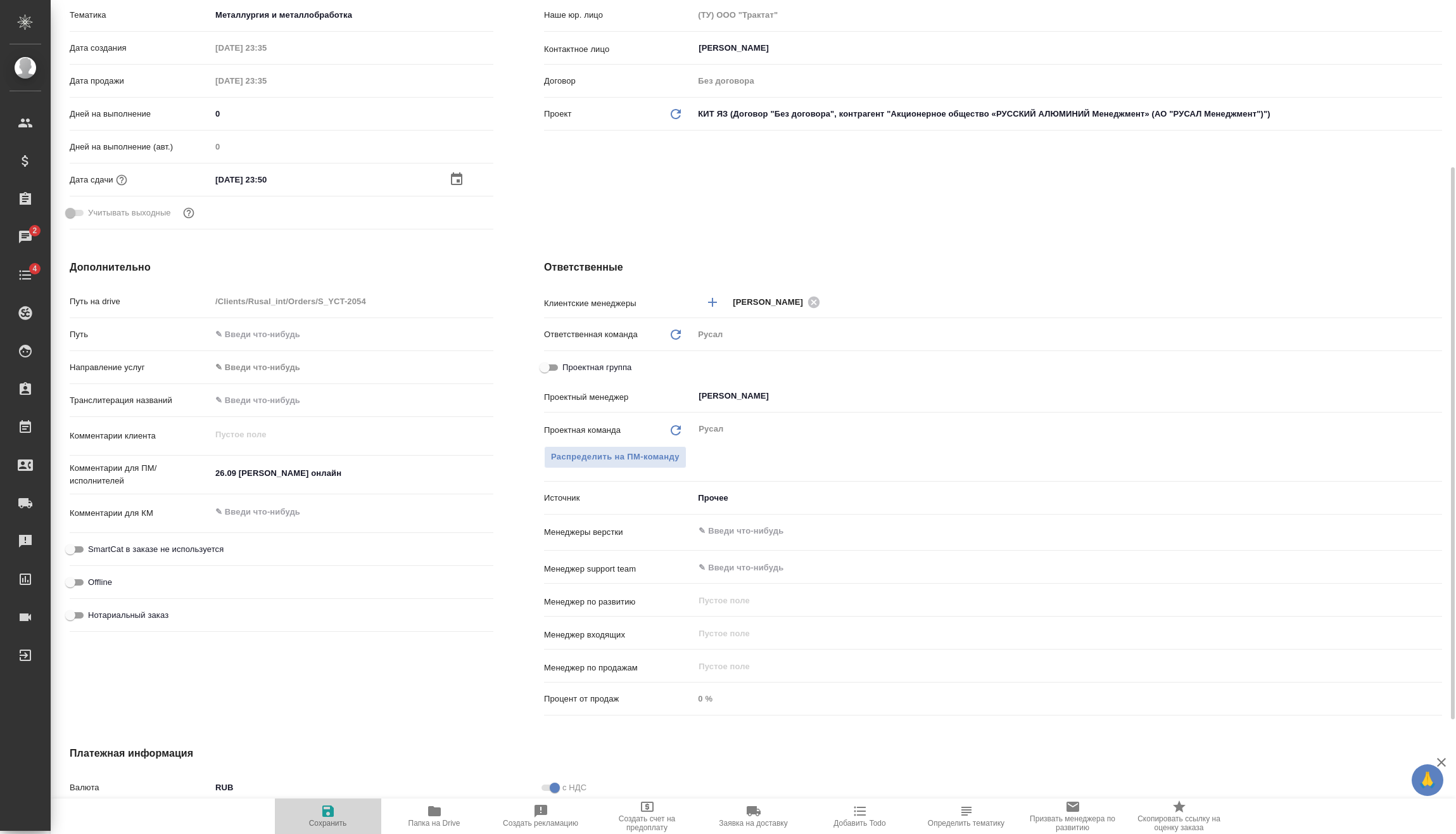
type textarea "x"
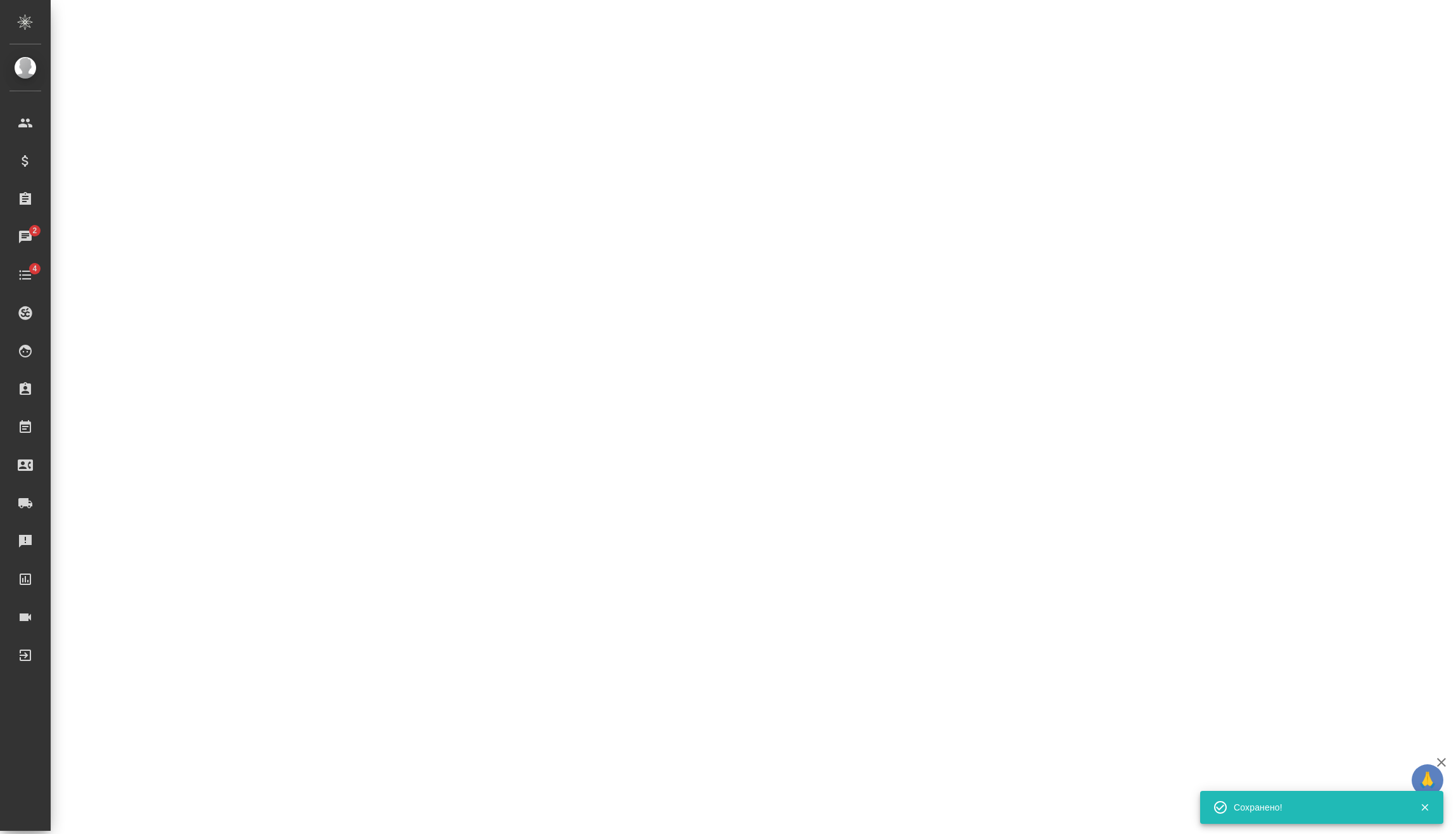
select select "RU"
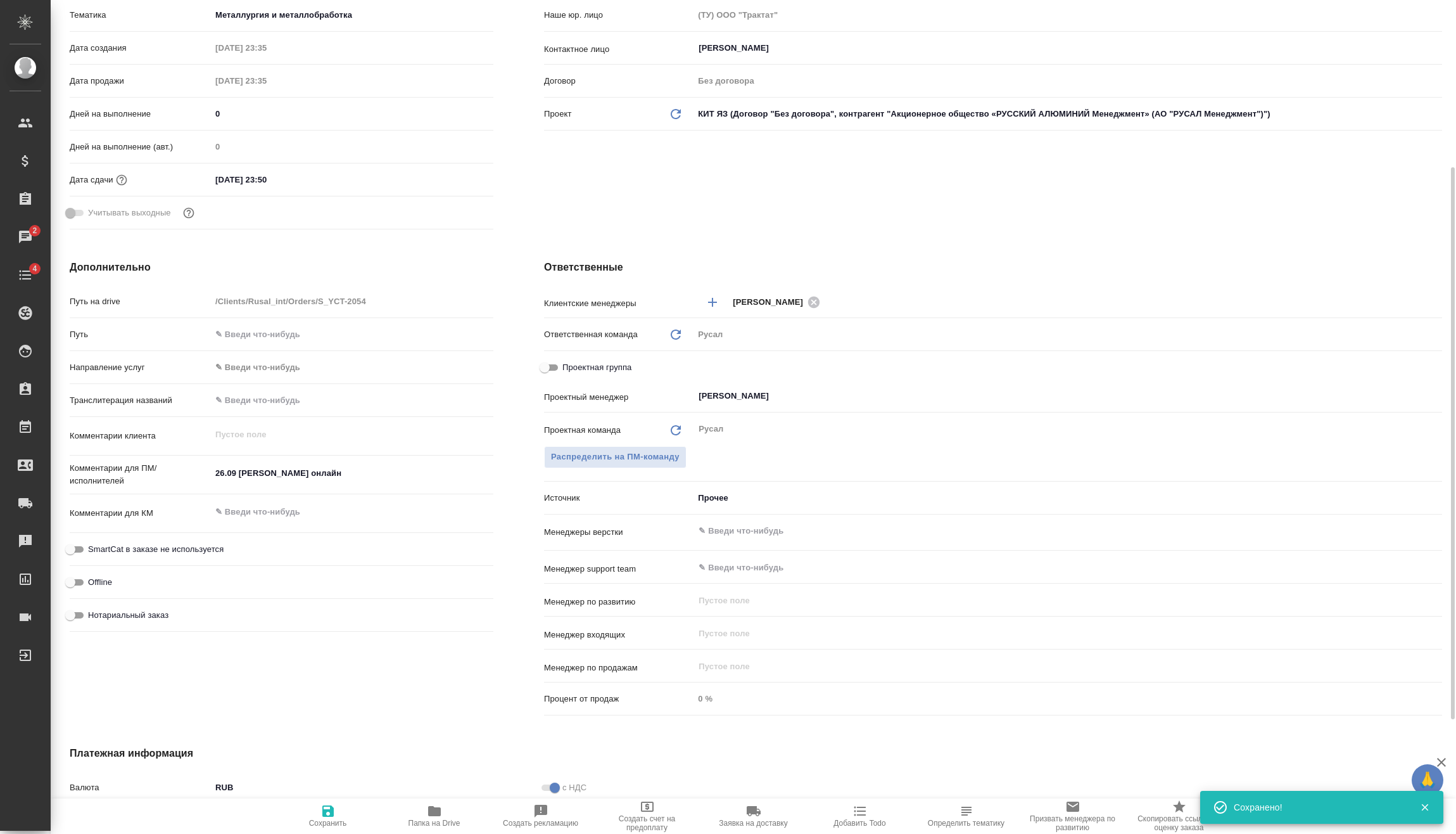
type textarea "x"
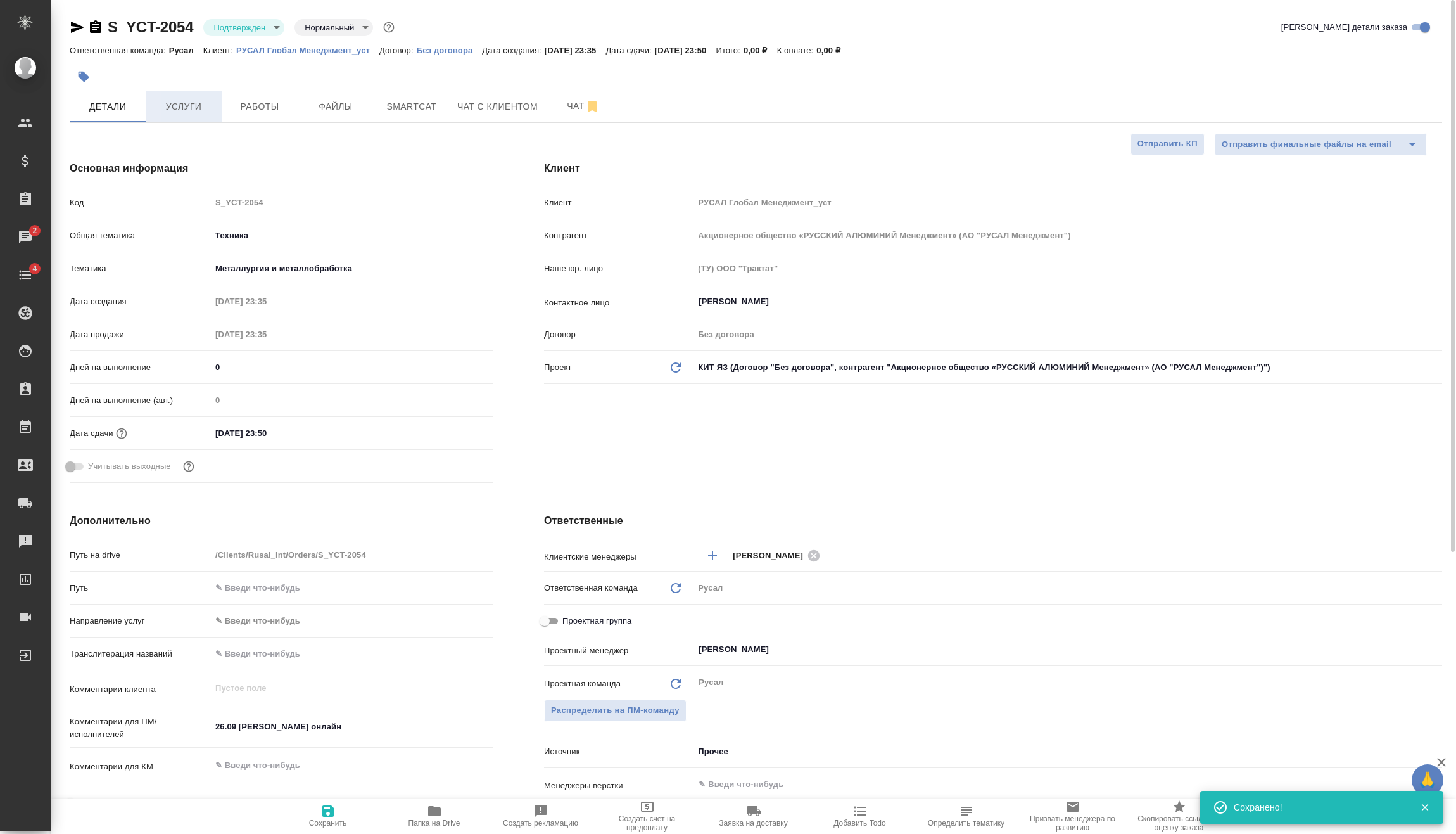
click at [219, 110] on button "Услуги" at bounding box center [184, 107] width 76 height 32
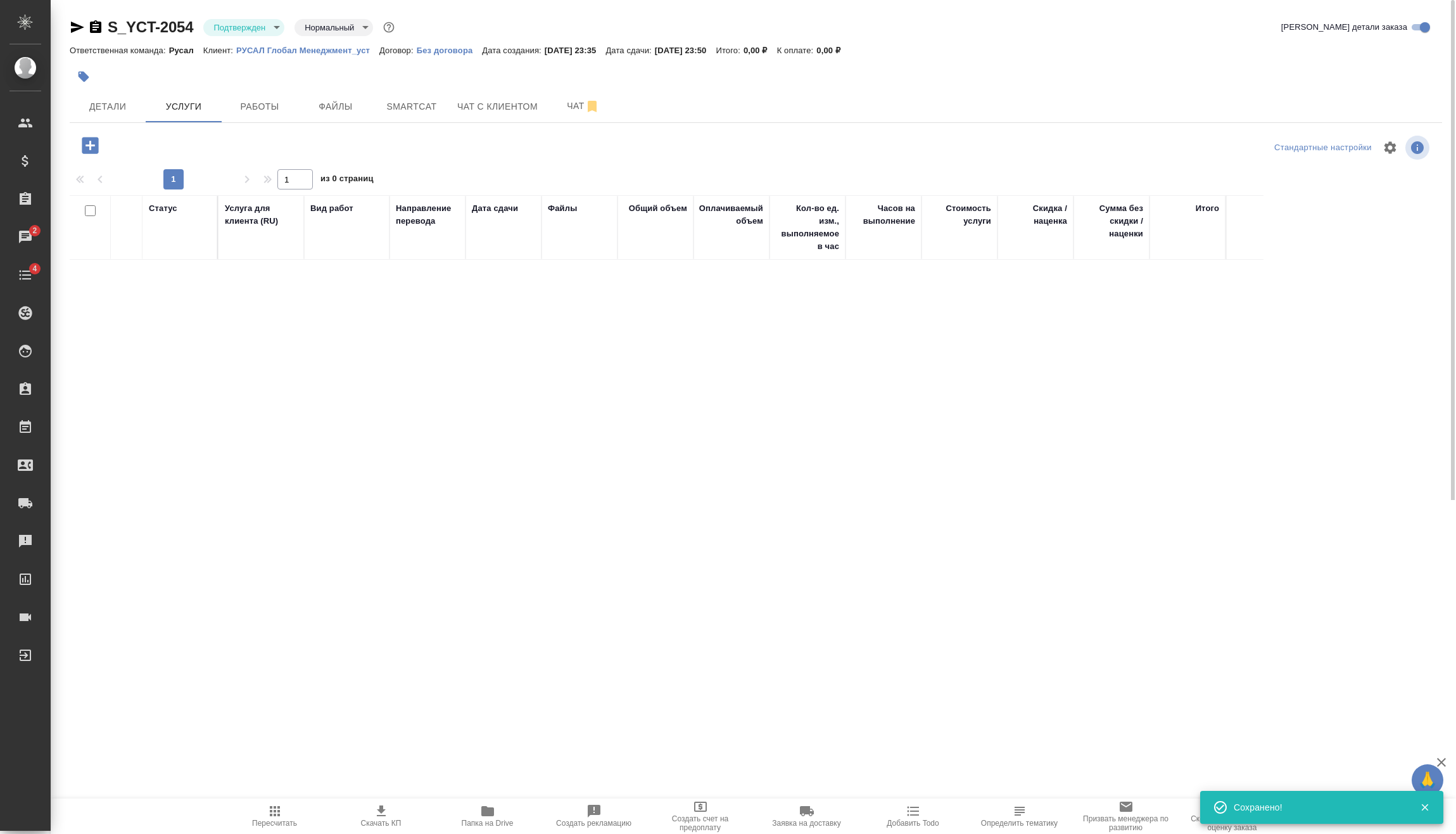
click at [270, 24] on body "🙏 .cls-1 fill:#fff; AWATERA Vasilev Evgeniy Клиенты Спецификации Заказы 2 Чаты …" at bounding box center [728, 417] width 1456 height 834
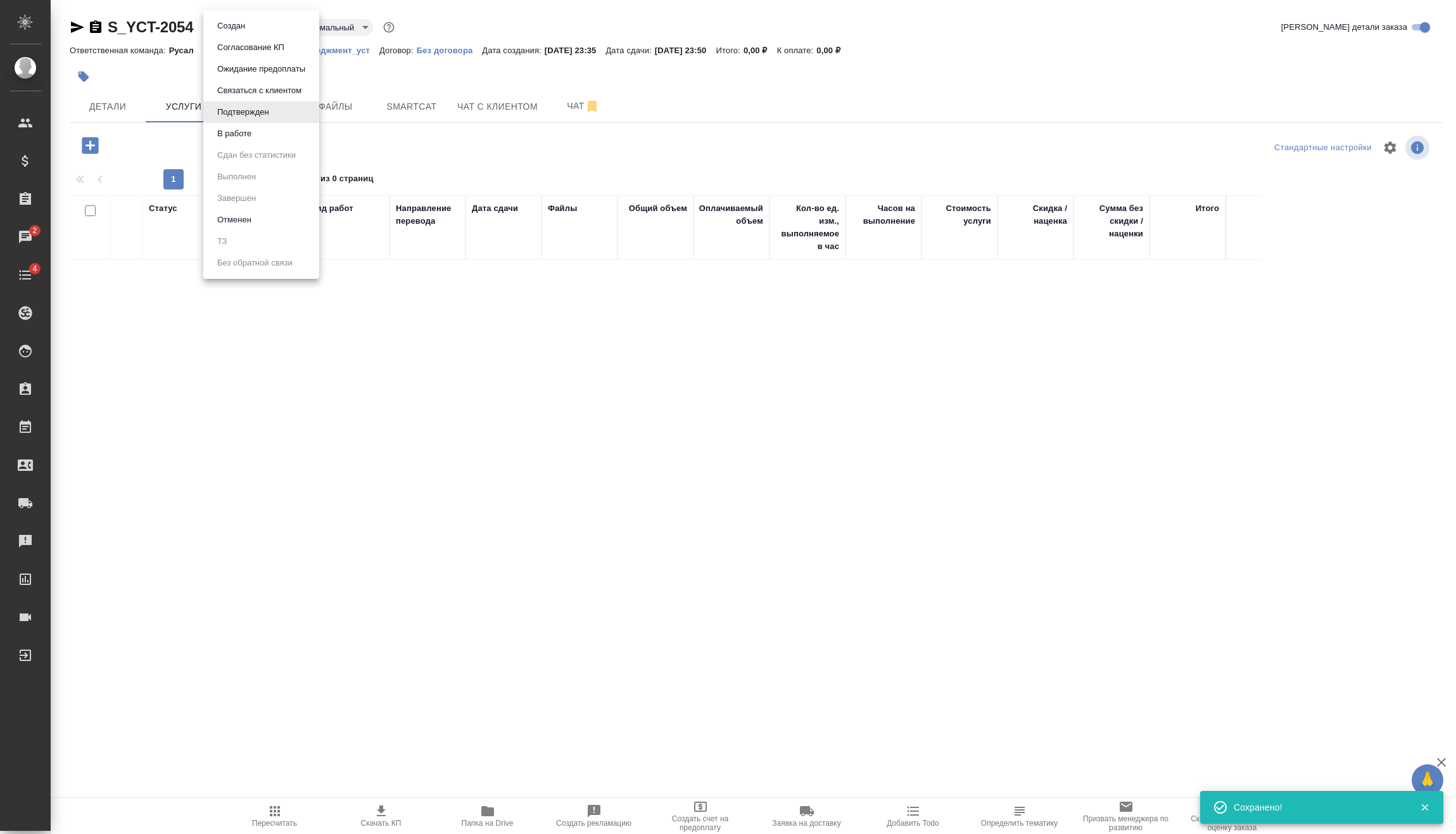
click at [263, 136] on li "В работе" at bounding box center [261, 134] width 116 height 22
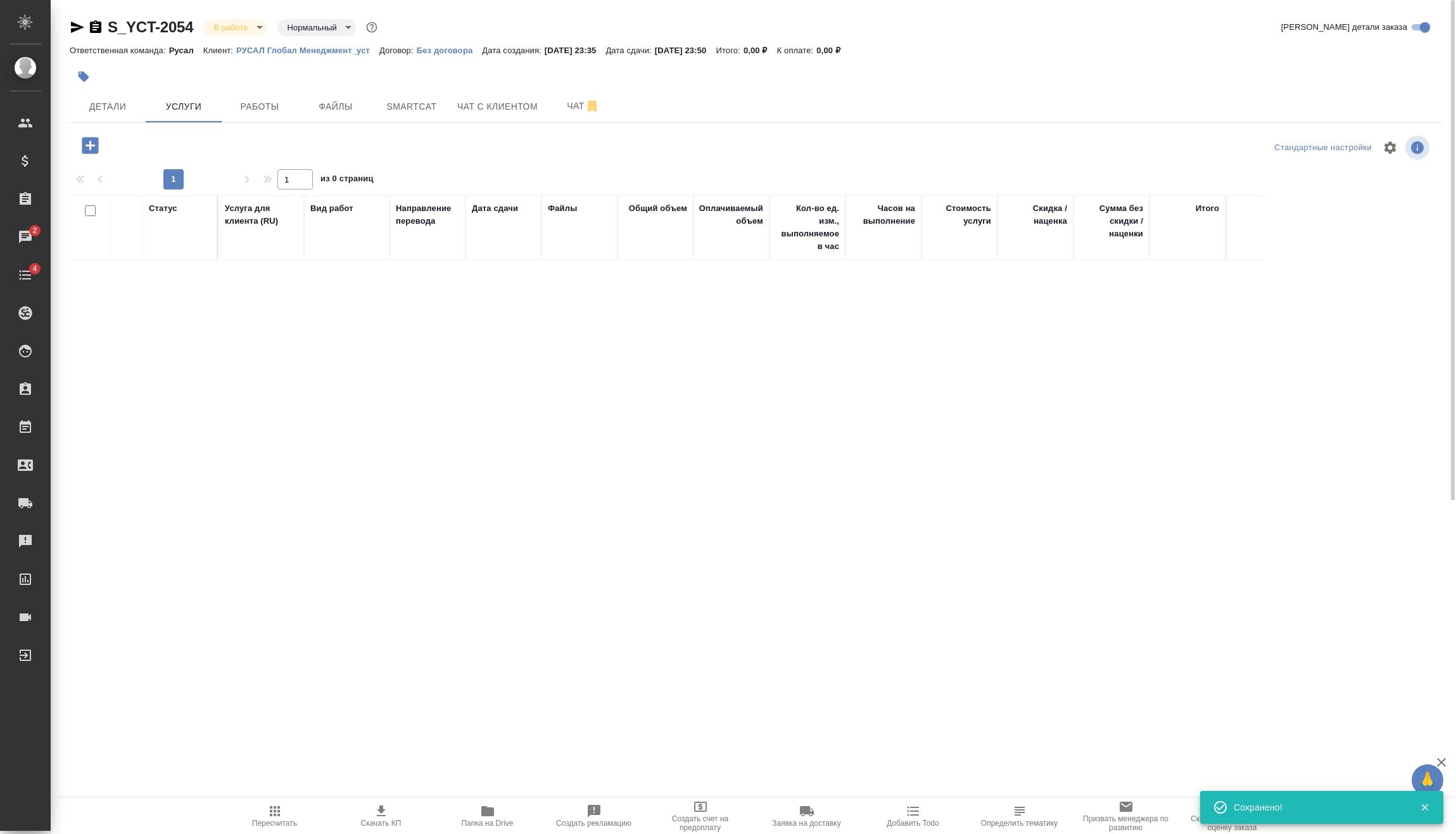
click at [88, 146] on icon "button" at bounding box center [90, 145] width 23 height 23
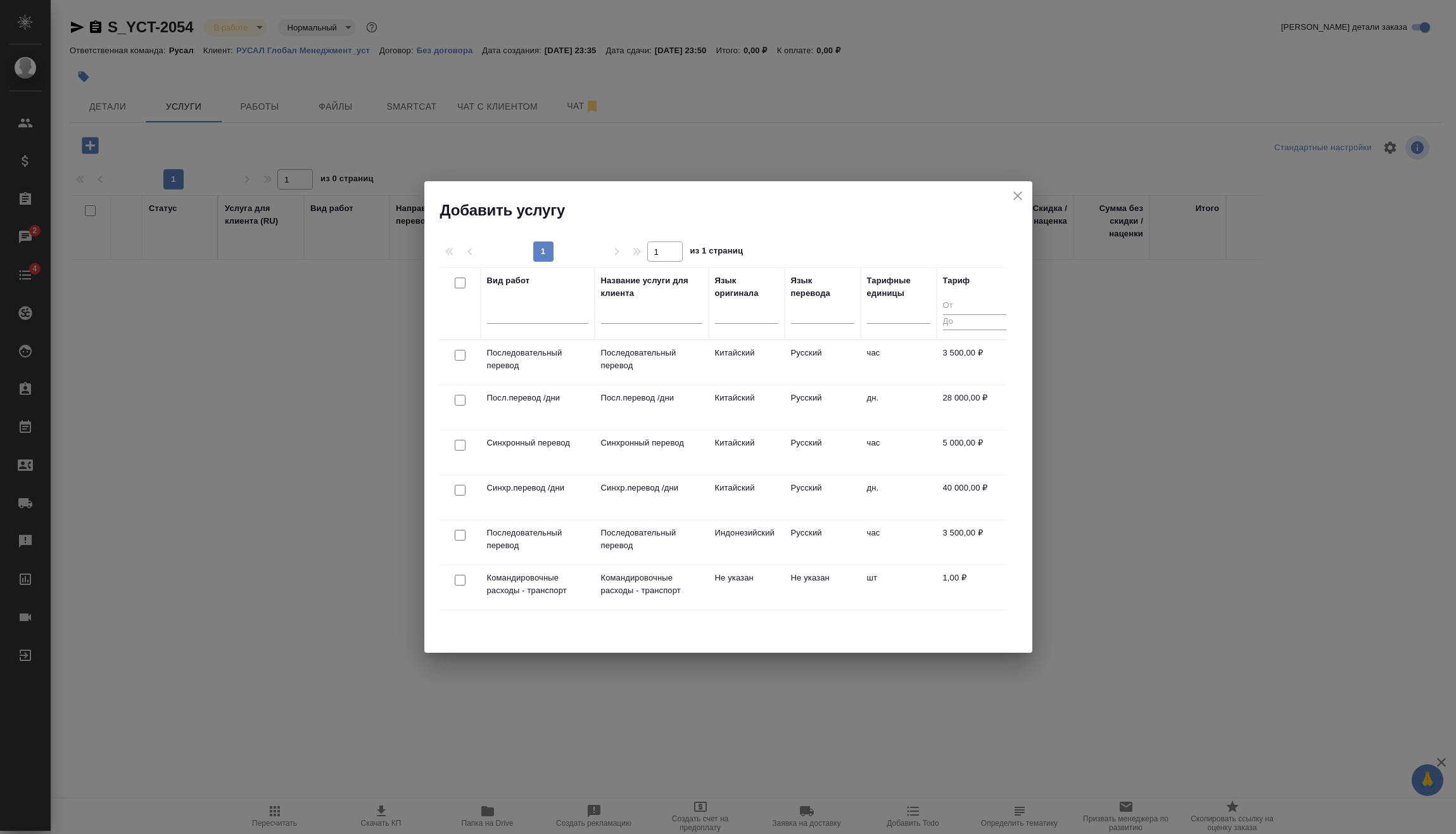
click at [461, 356] on input "checkbox" at bounding box center [460, 355] width 11 height 11
checkbox input "true"
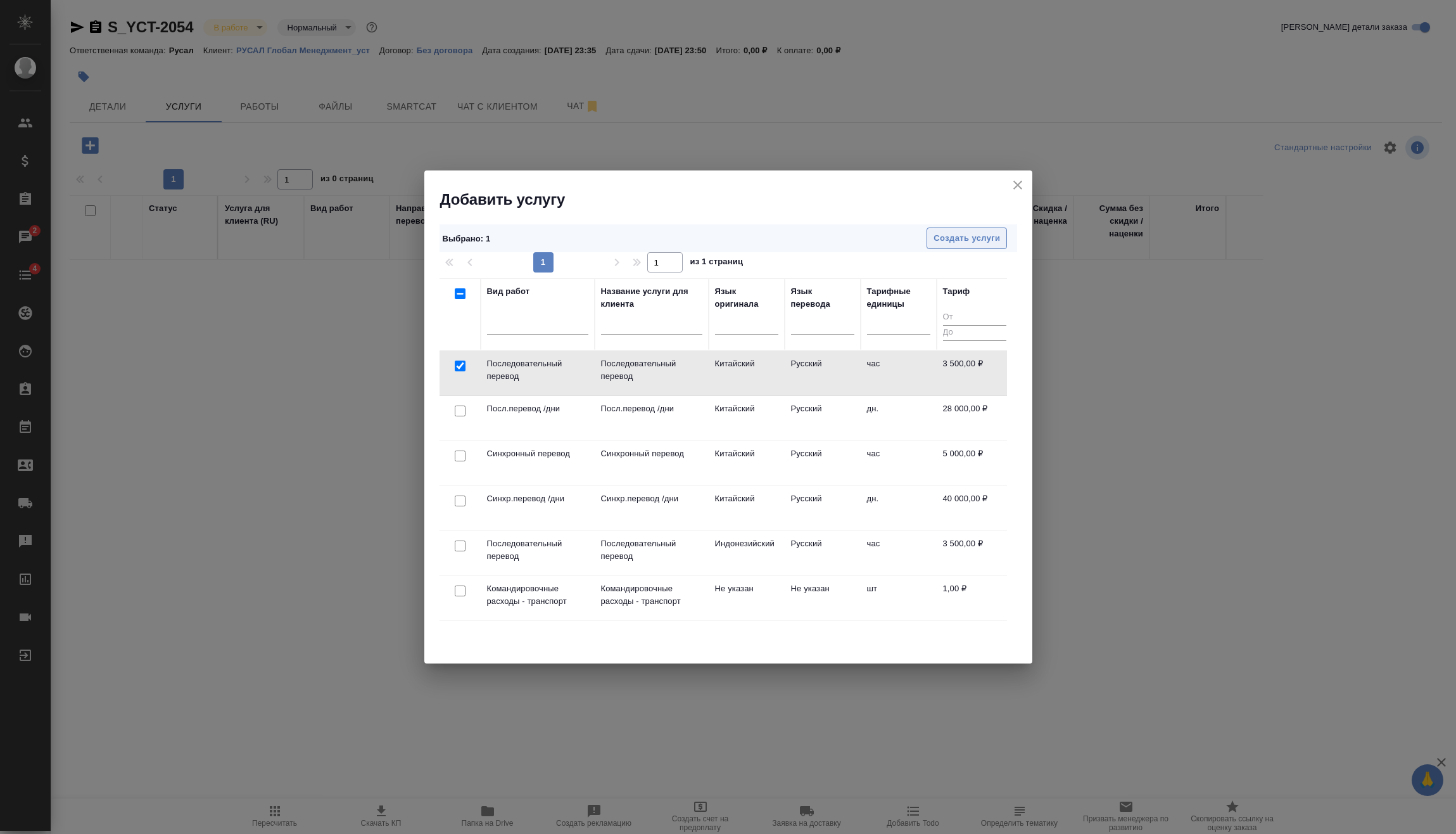
click at [999, 240] on span "Создать услуги" at bounding box center [967, 238] width 67 height 14
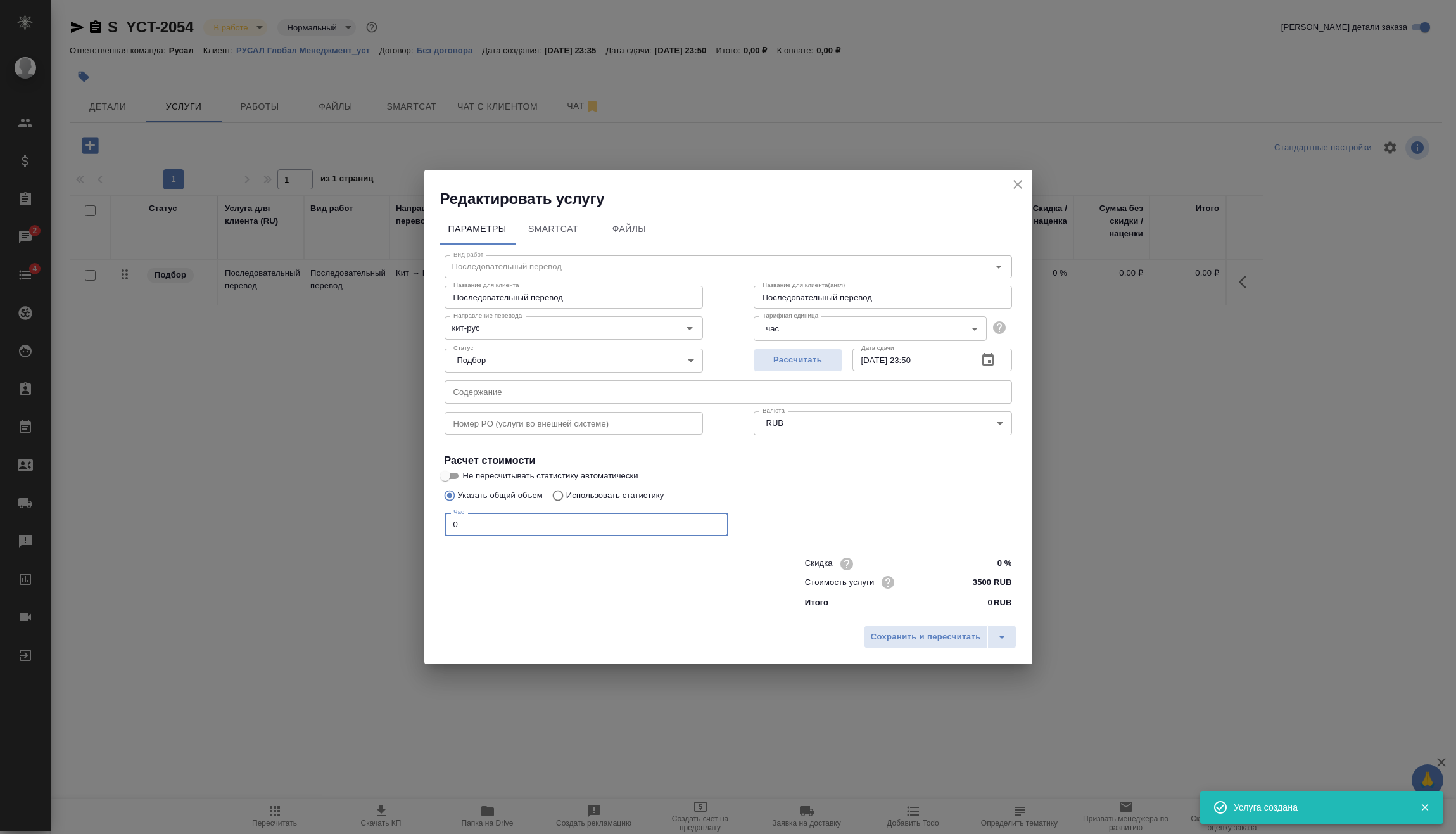
drag, startPoint x: 456, startPoint y: 530, endPoint x: 385, endPoint y: 539, distance: 71.6
click at [403, 531] on div "Редактировать услугу Параметры SmartCat Файлы Вид работ Последовательный перево…" at bounding box center [728, 417] width 1456 height 834
type input "2"
click at [919, 639] on span "Сохранить и пересчитать" at bounding box center [926, 637] width 110 height 14
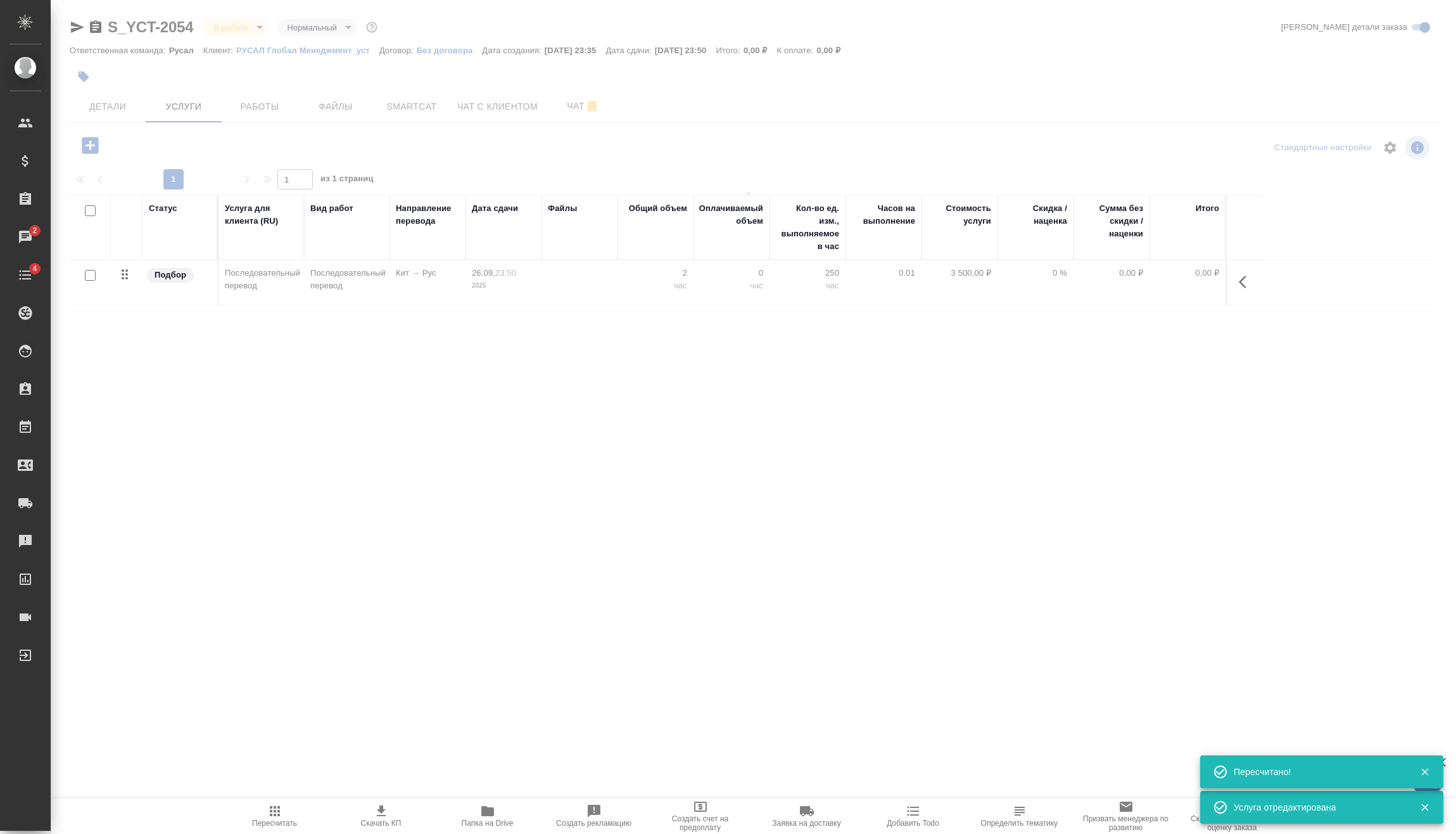
type input "urgent"
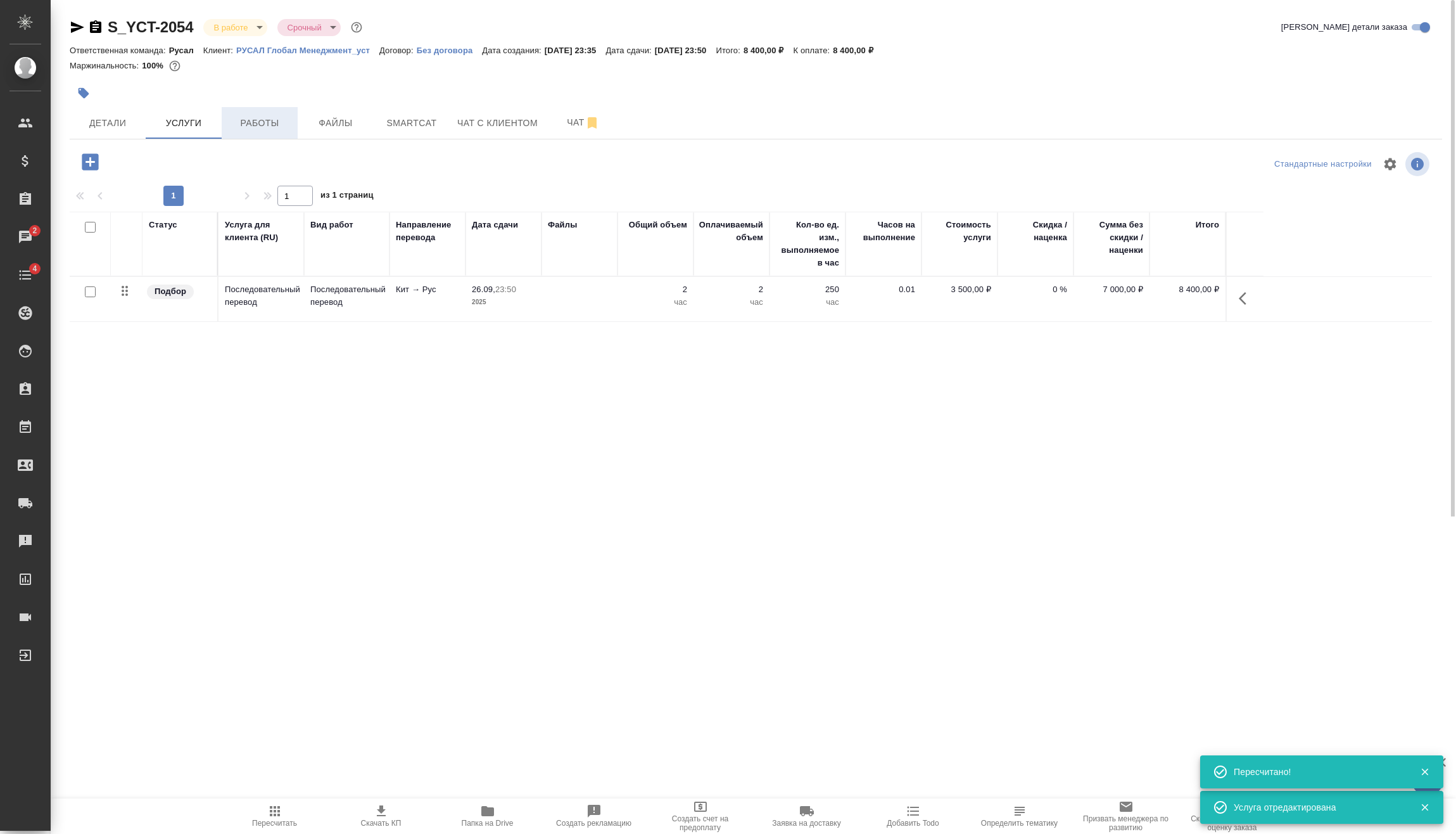
click at [272, 119] on span "Работы" at bounding box center [259, 123] width 61 height 16
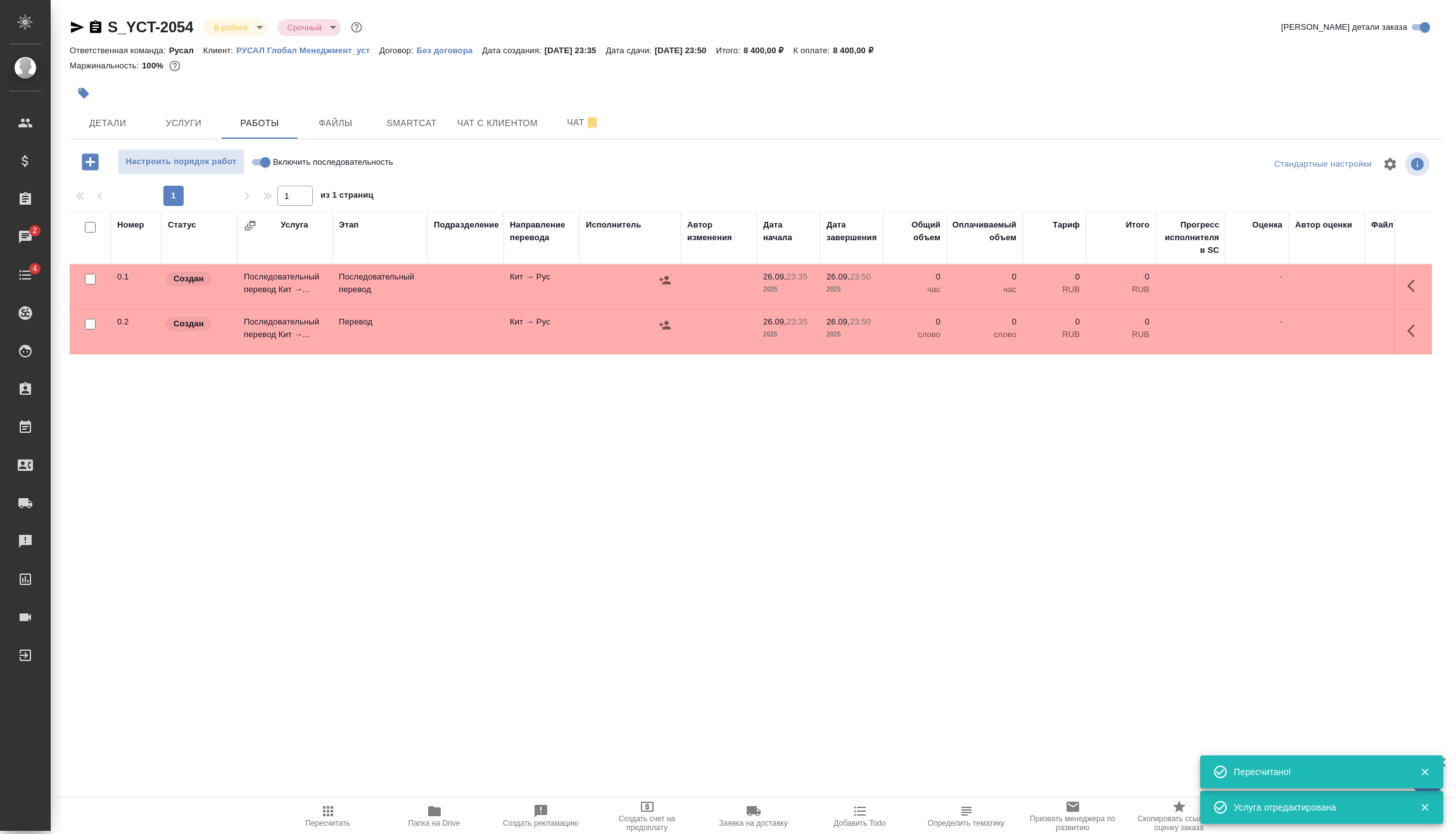
click at [259, 20] on body "🙏 .cls-1 fill:#fff; AWATERA Vasilev Evgeniy Клиенты Спецификации Заказы 2 Чаты …" at bounding box center [728, 417] width 1456 height 834
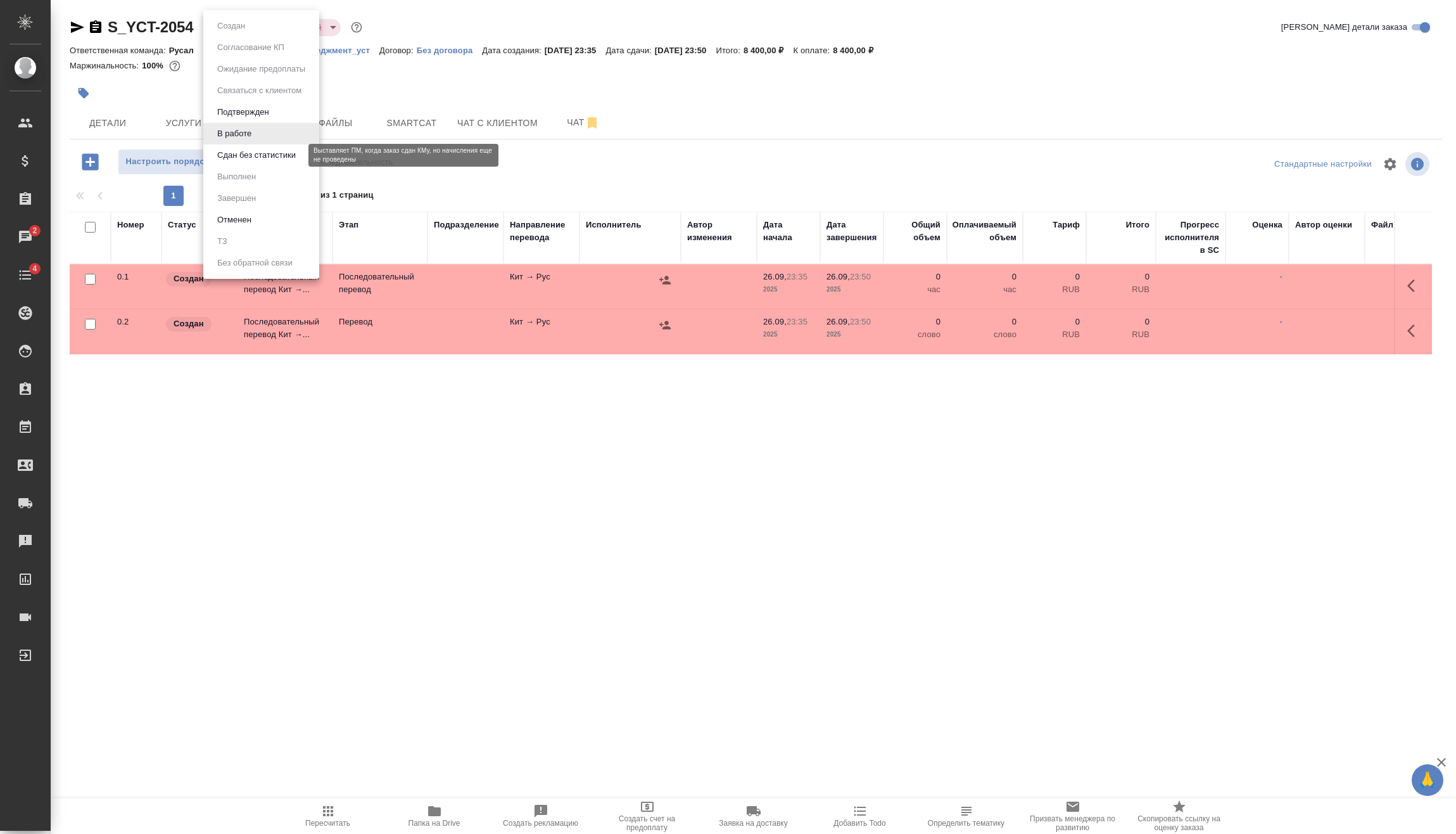
click at [275, 154] on button "Сдан без статистики" at bounding box center [256, 155] width 86 height 14
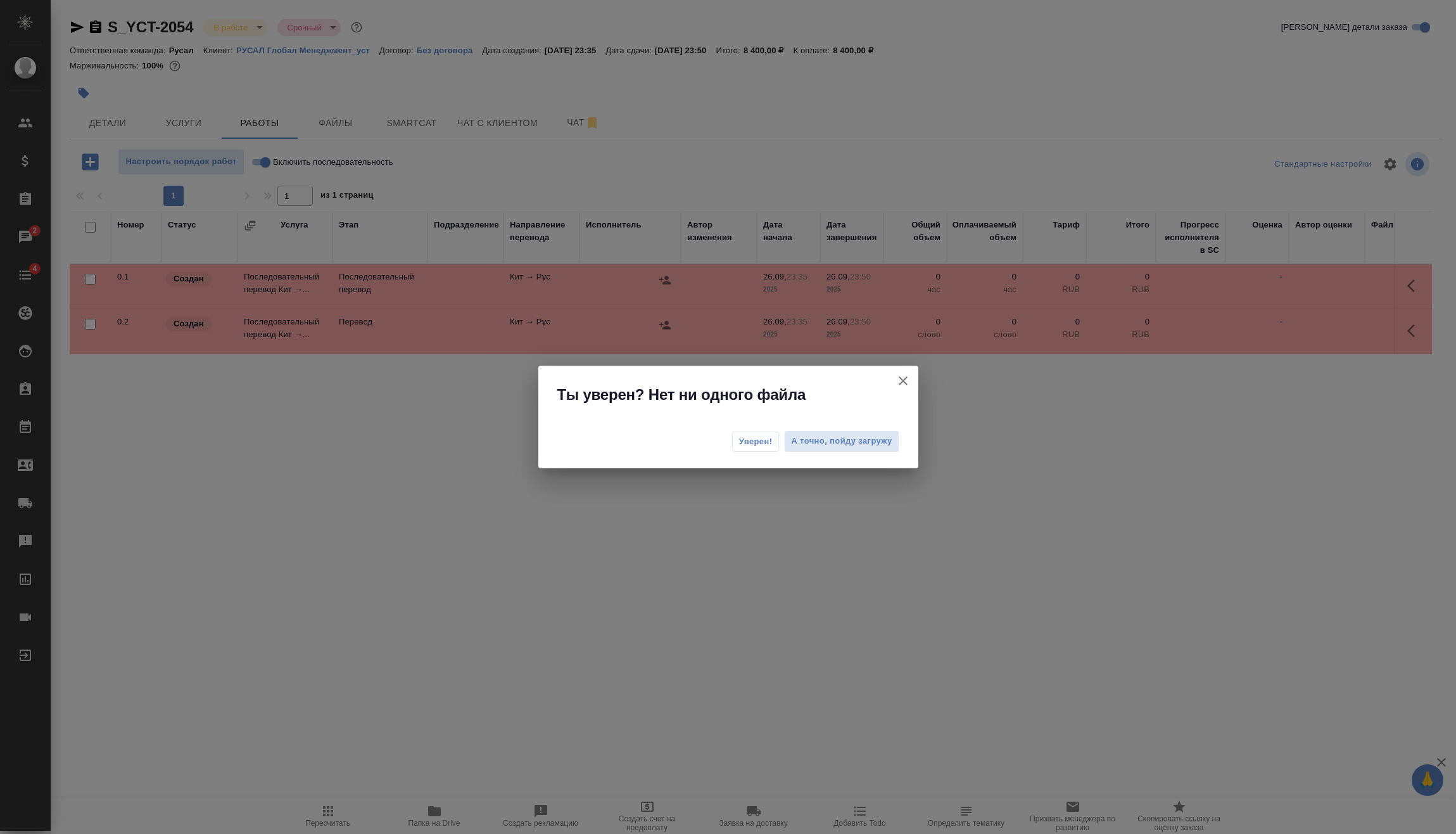
click at [759, 449] on button "Уверен!" at bounding box center [755, 442] width 48 height 20
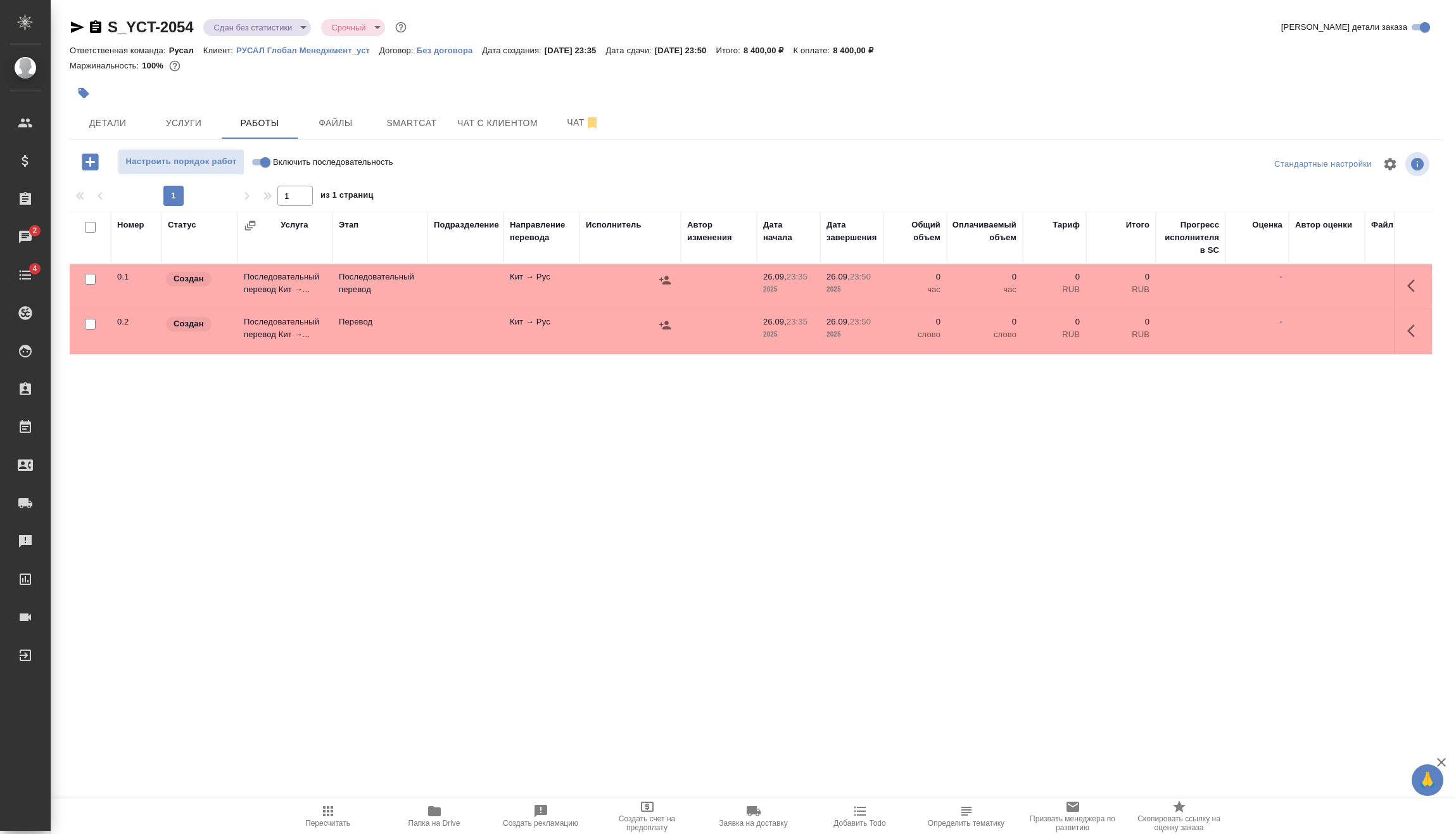
click at [264, 163] on input "Включить последовательность" at bounding box center [265, 162] width 46 height 15
checkbox input "true"
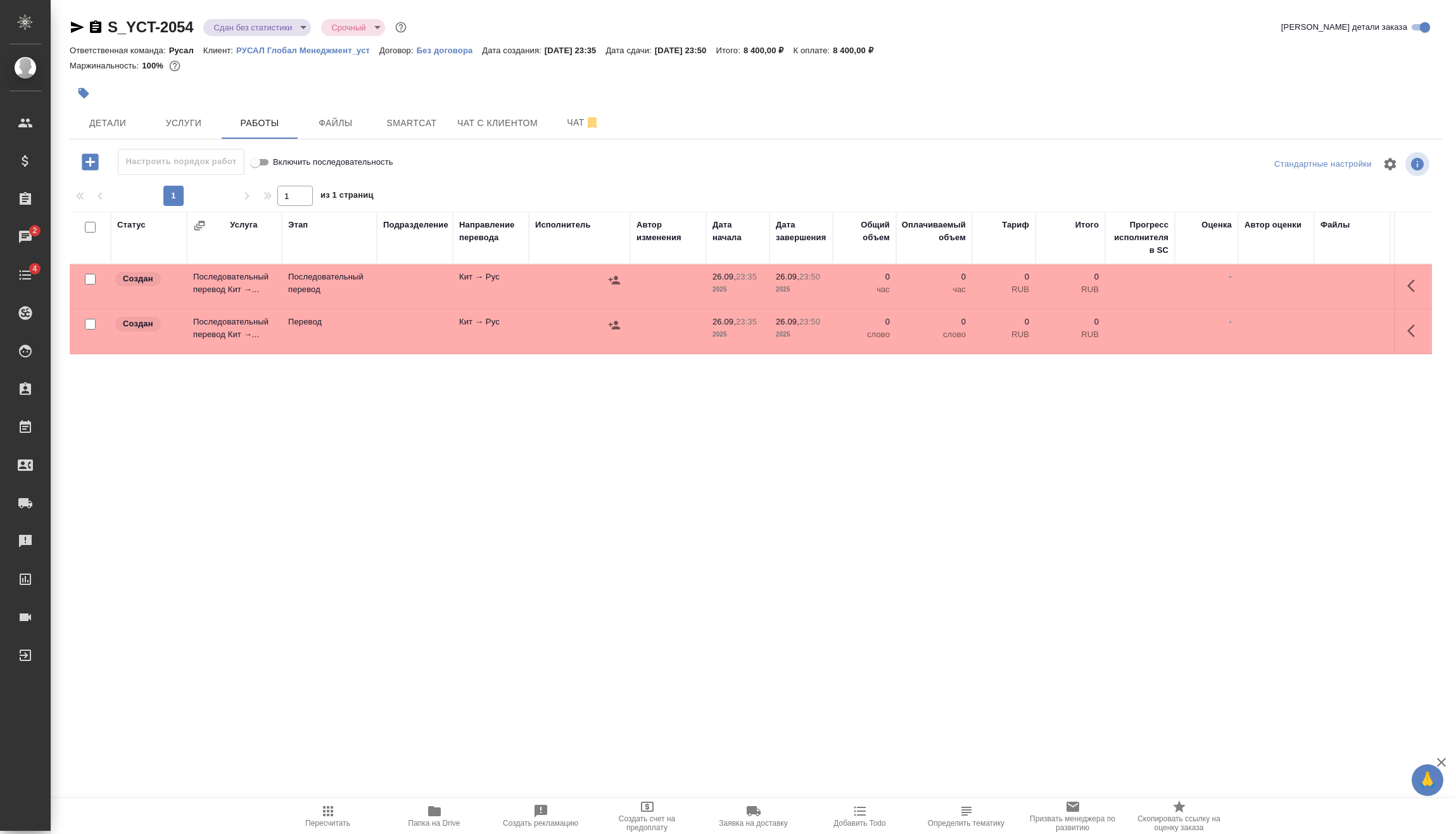
click at [91, 323] on input "checkbox" at bounding box center [90, 324] width 11 height 11
checkbox input "true"
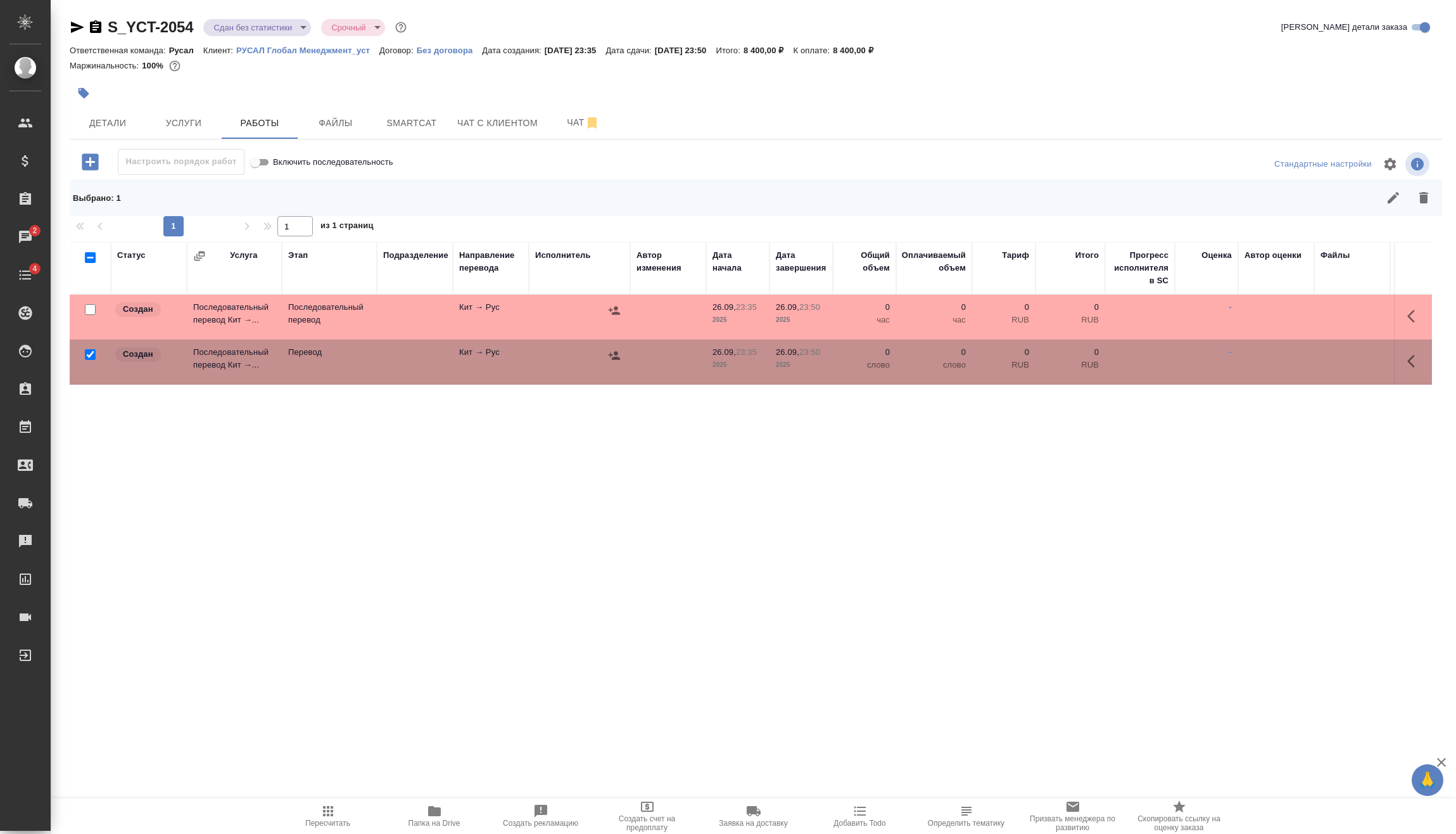
click at [1439, 202] on div "Выбрано : 1" at bounding box center [755, 198] width 1373 height 37
click at [1433, 196] on button "button" at bounding box center [1423, 198] width 30 height 30
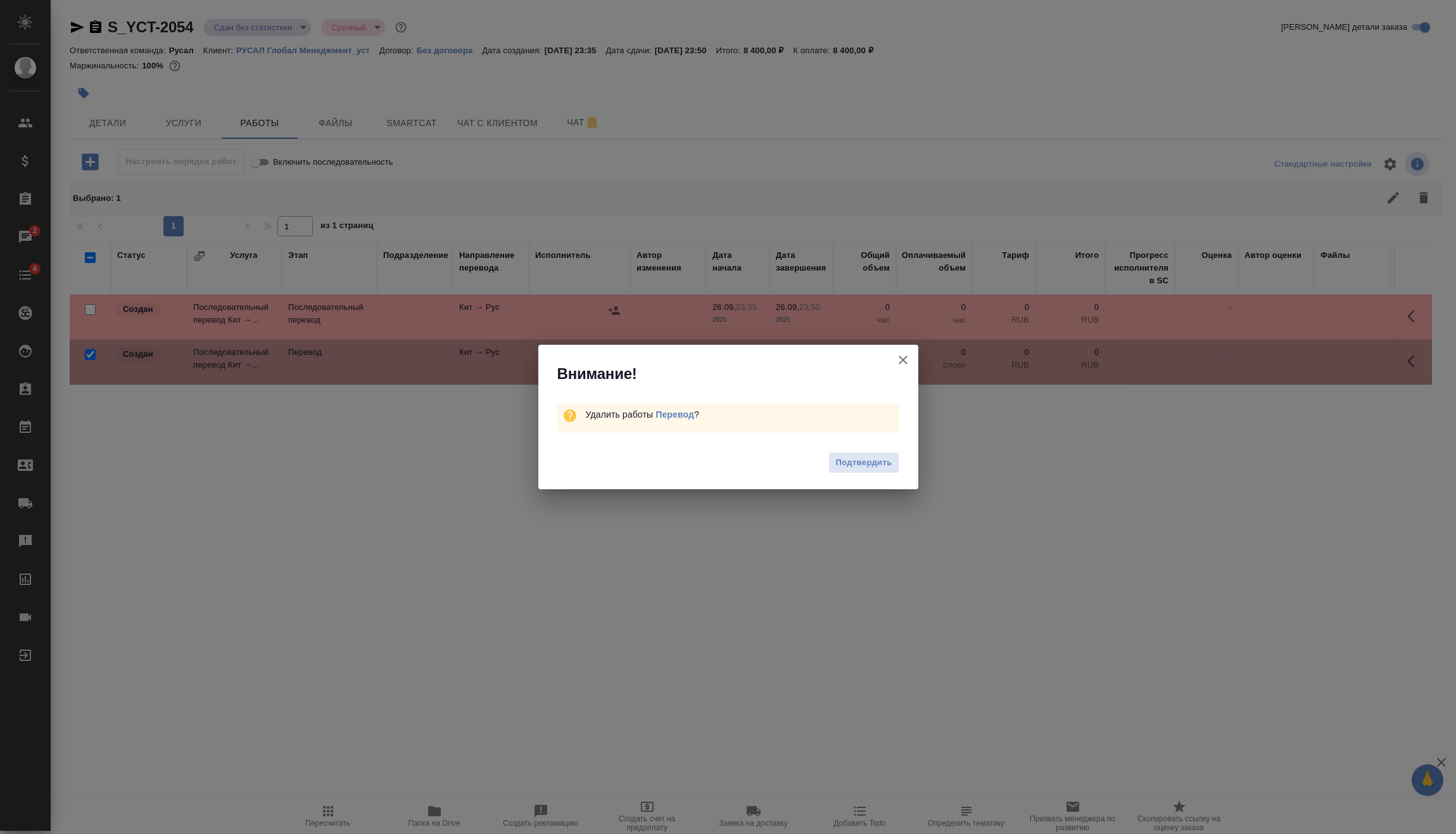
click at [874, 471] on button "Подтвердить" at bounding box center [864, 462] width 70 height 23
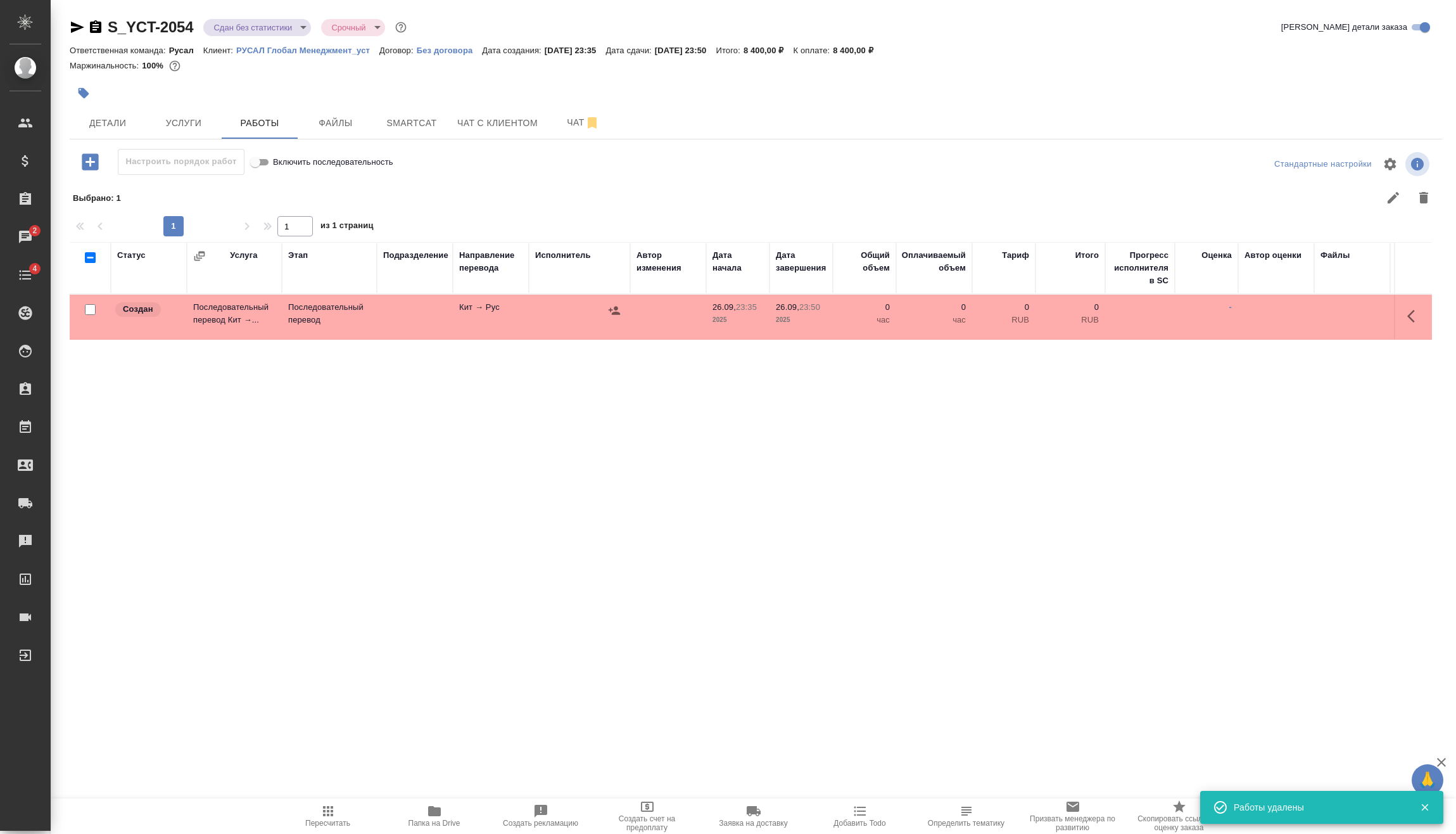
click at [1421, 326] on button "button" at bounding box center [1415, 316] width 30 height 30
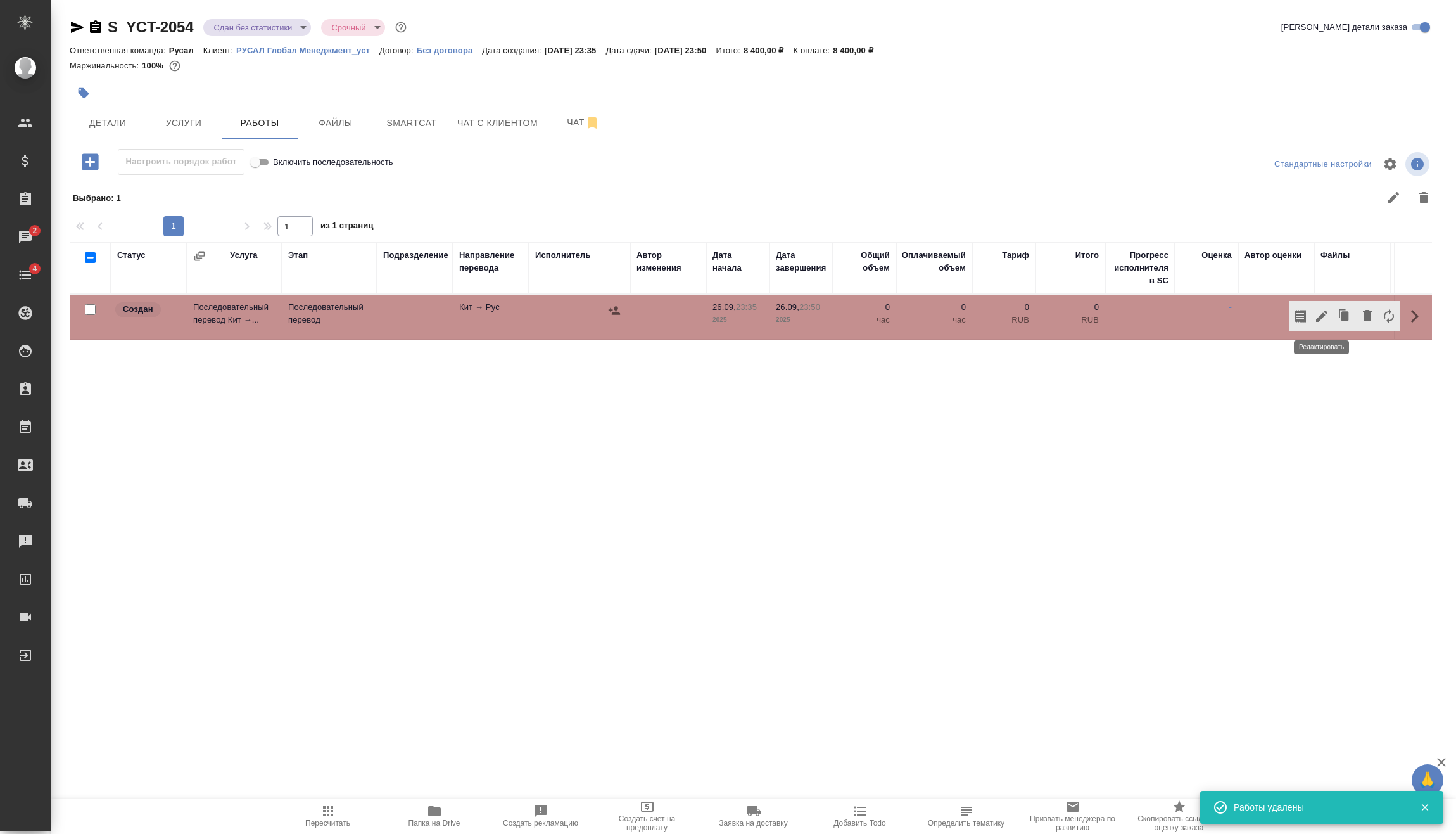
click at [1317, 310] on icon "button" at bounding box center [1322, 316] width 15 height 15
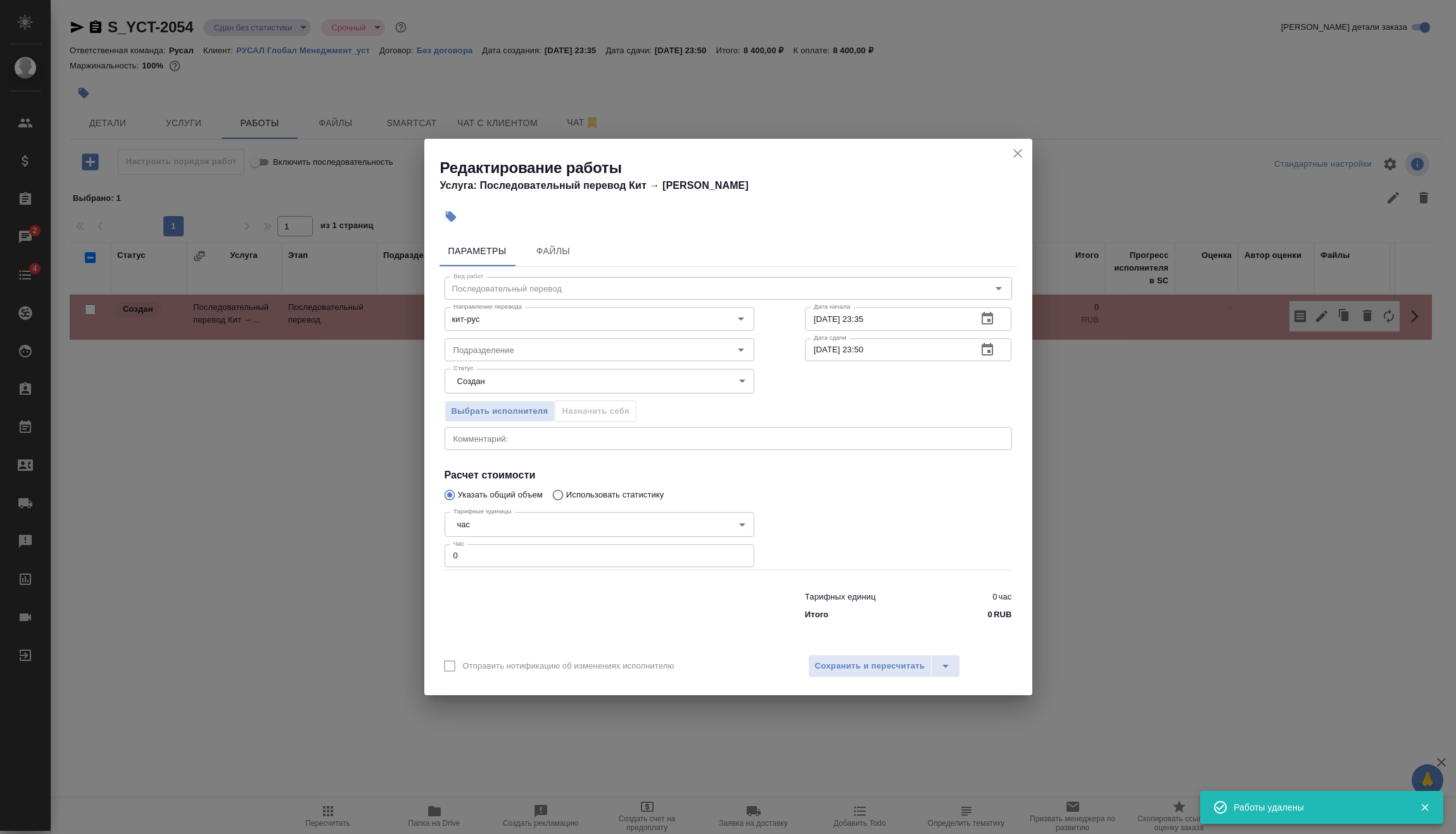
drag, startPoint x: 475, startPoint y: 549, endPoint x: 461, endPoint y: 550, distance: 14.0
click at [473, 550] on input "0" at bounding box center [599, 555] width 310 height 23
drag, startPoint x: 470, startPoint y: 560, endPoint x: 443, endPoint y: 574, distance: 30.4
click at [406, 567] on div "Редактирование работы Услуга: Последовательный перевод Кит → Рус Параметры Файл…" at bounding box center [728, 417] width 1456 height 834
type input "1"
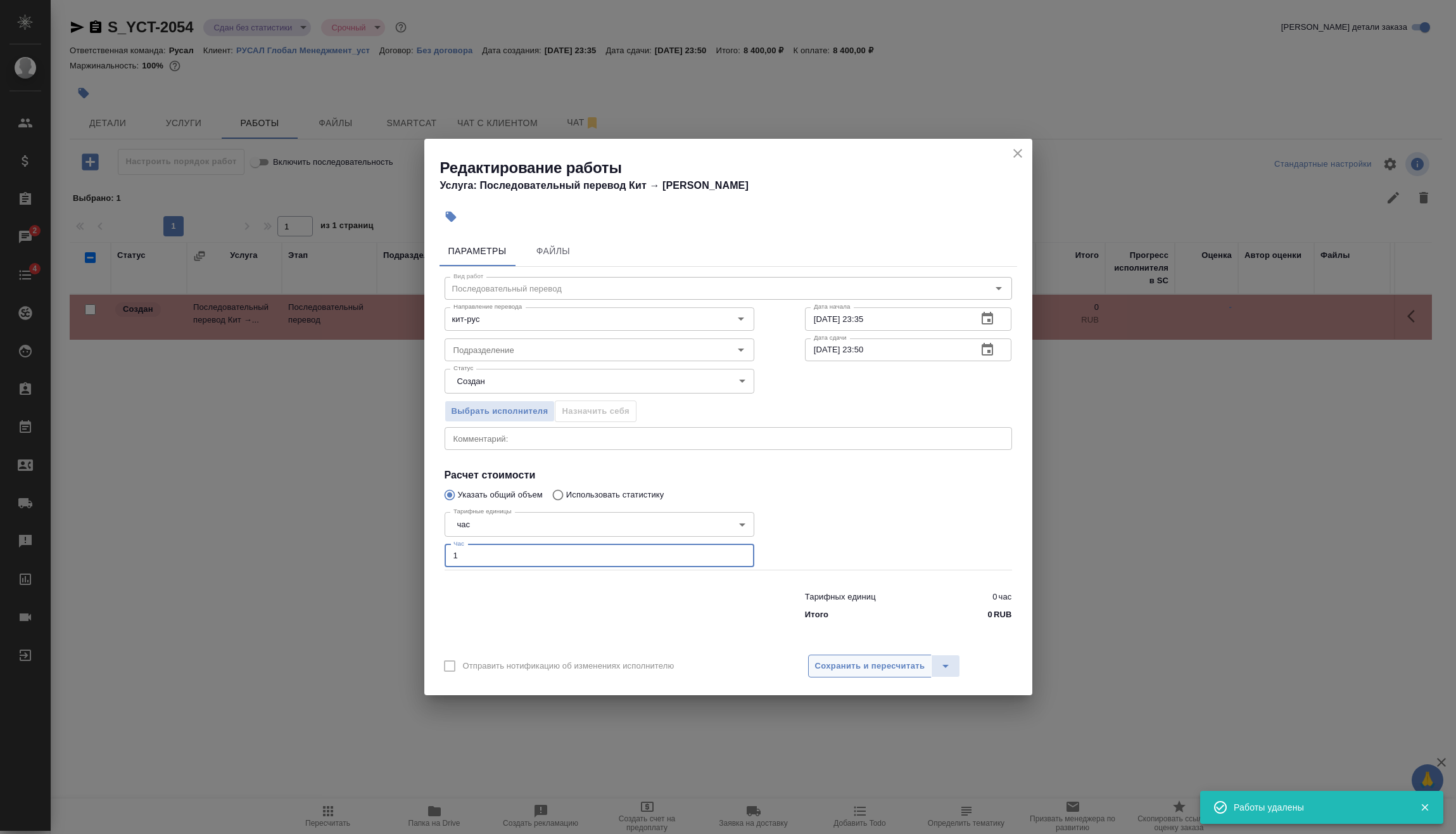
click at [868, 672] on span "Сохранить и пересчитать" at bounding box center [870, 665] width 110 height 14
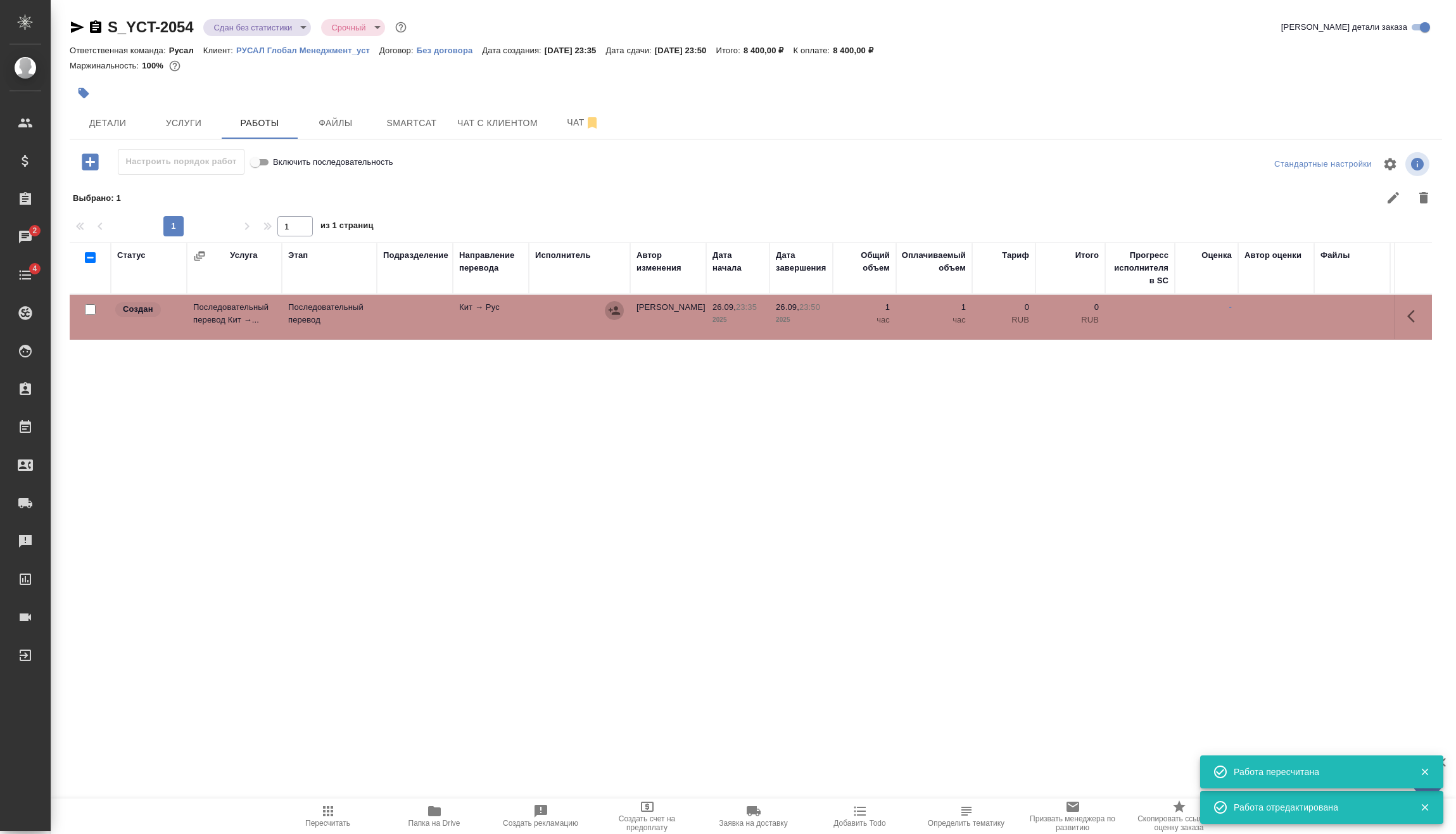
click at [612, 315] on icon "button" at bounding box center [614, 310] width 13 height 13
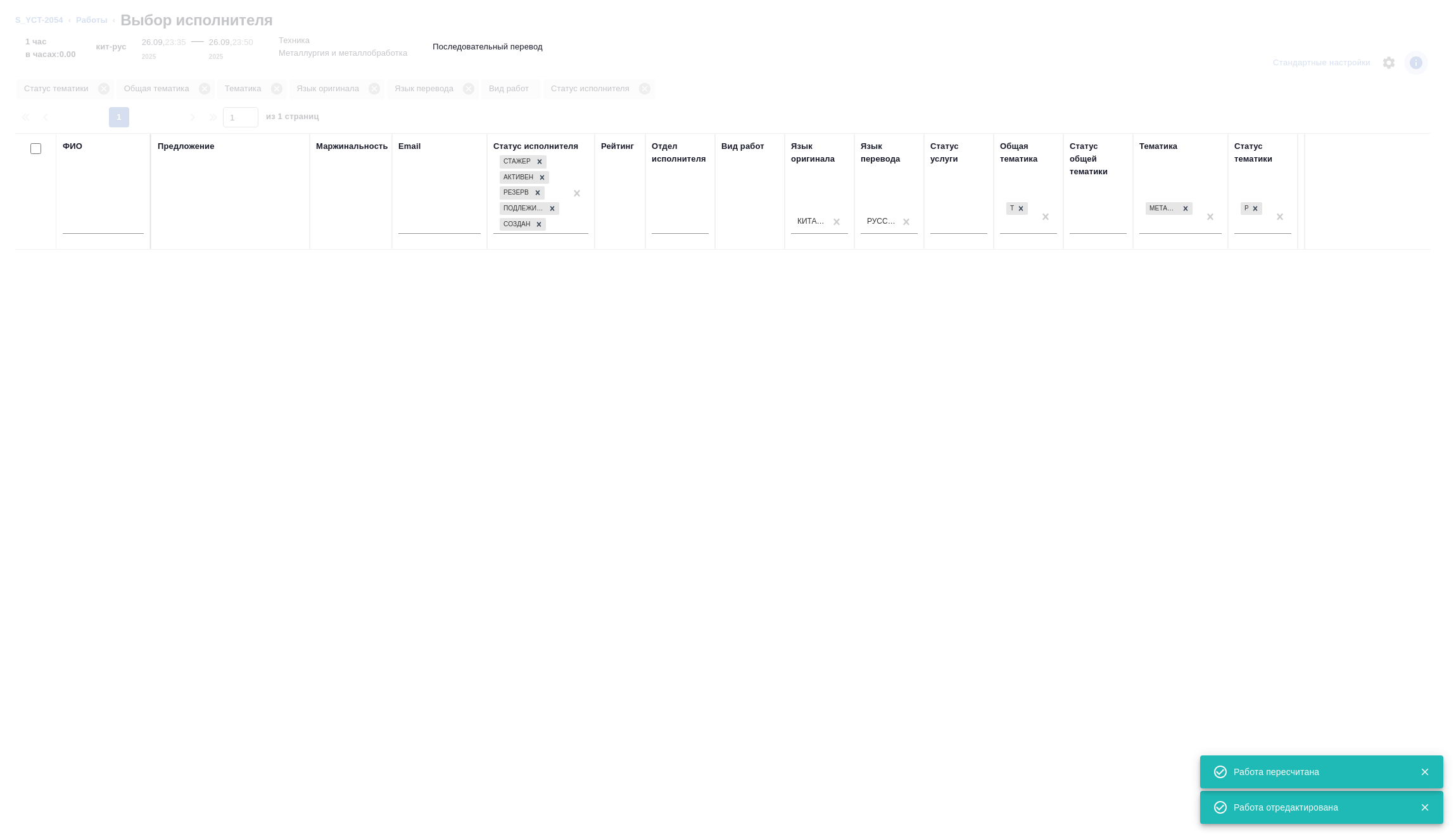
click at [127, 225] on input "text" at bounding box center [103, 225] width 81 height 16
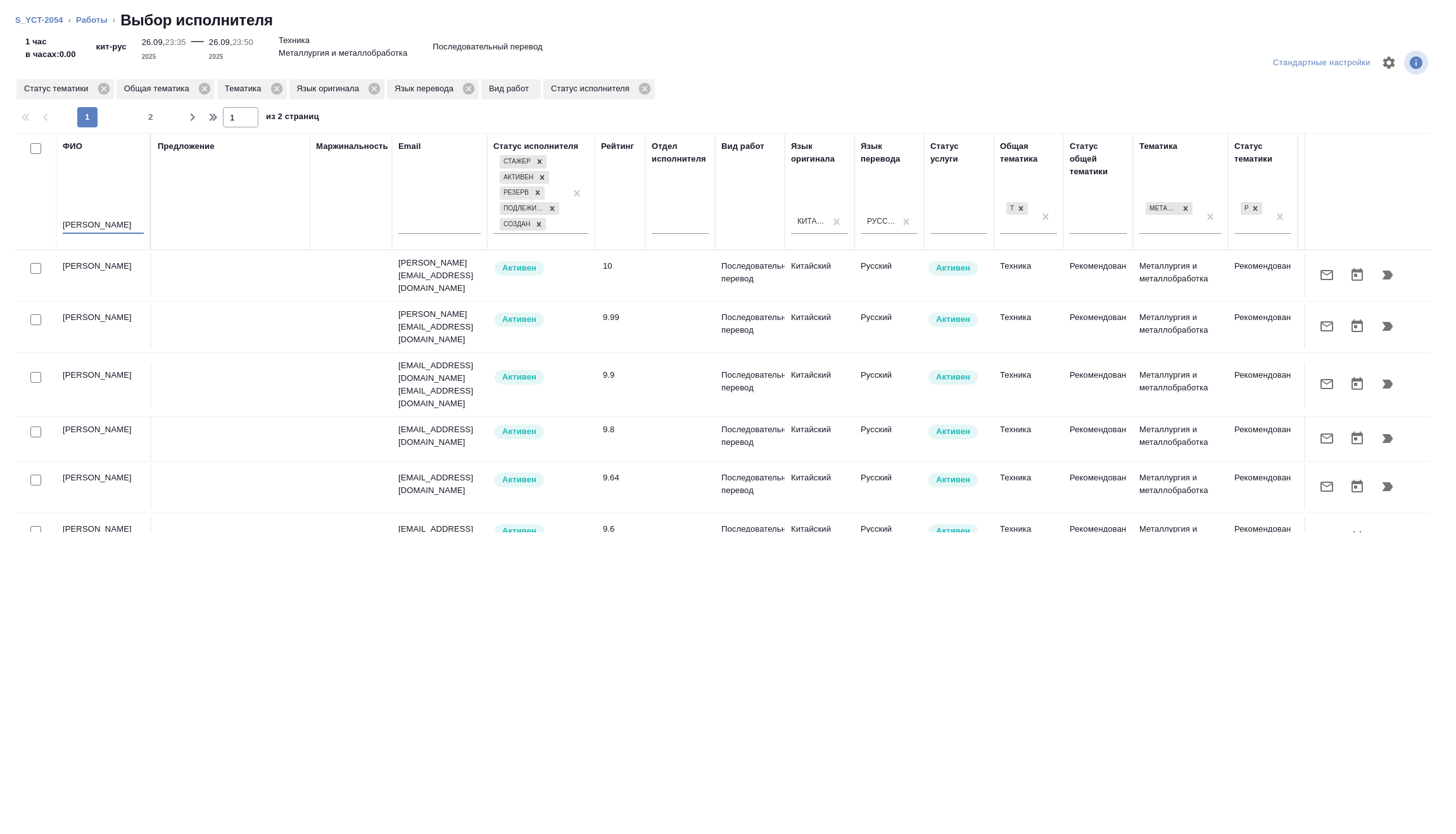
type input "мирошина"
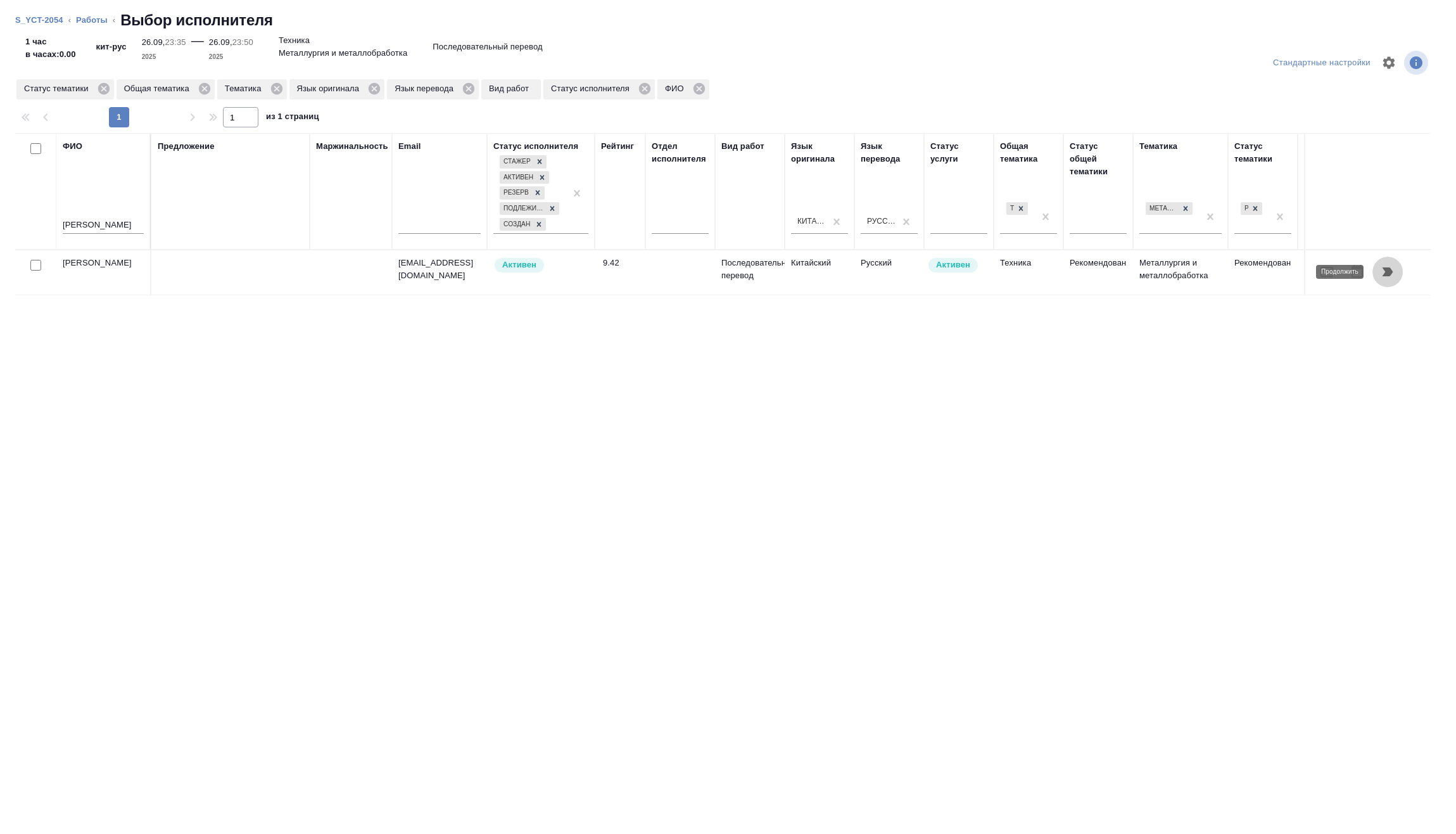
click at [1388, 267] on icon "button" at bounding box center [1388, 272] width 15 height 15
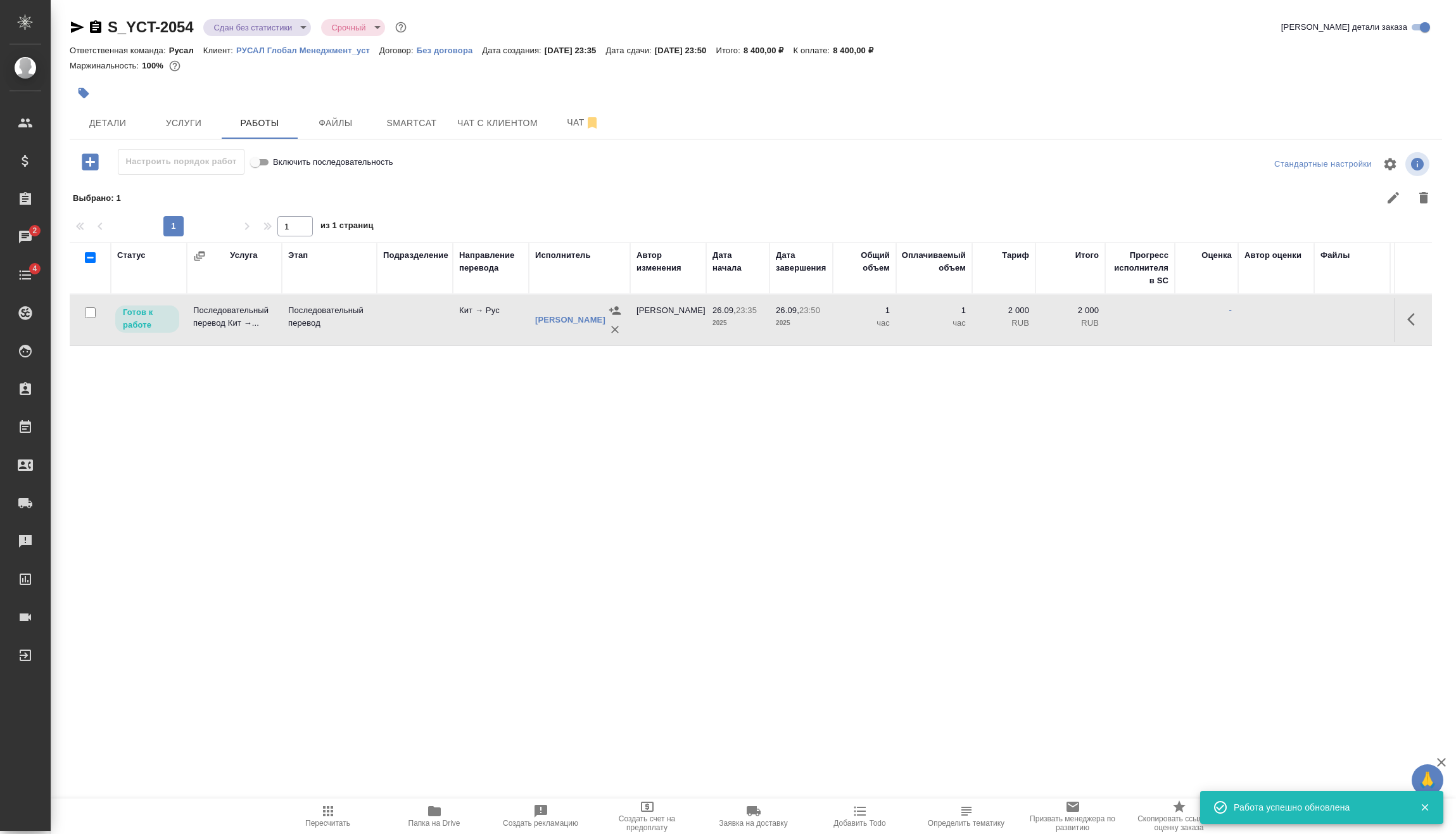
click at [328, 825] on span "Пересчитать" at bounding box center [328, 823] width 45 height 9
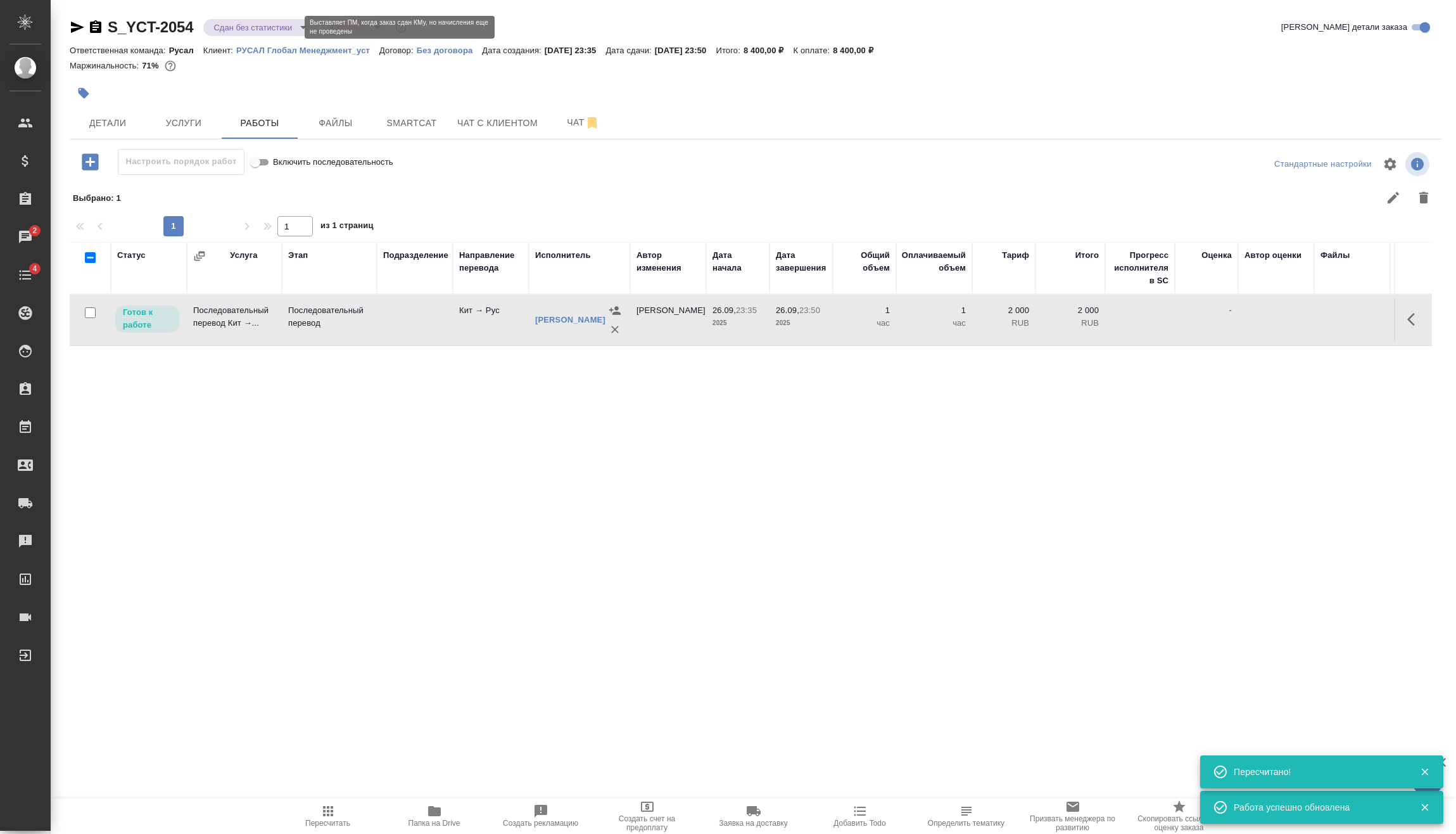
click at [246, 31] on body "🙏 .cls-1 fill:#fff; AWATERA Vasilev Evgeniy Клиенты Спецификации Заказы 2 Чаты …" at bounding box center [728, 417] width 1456 height 834
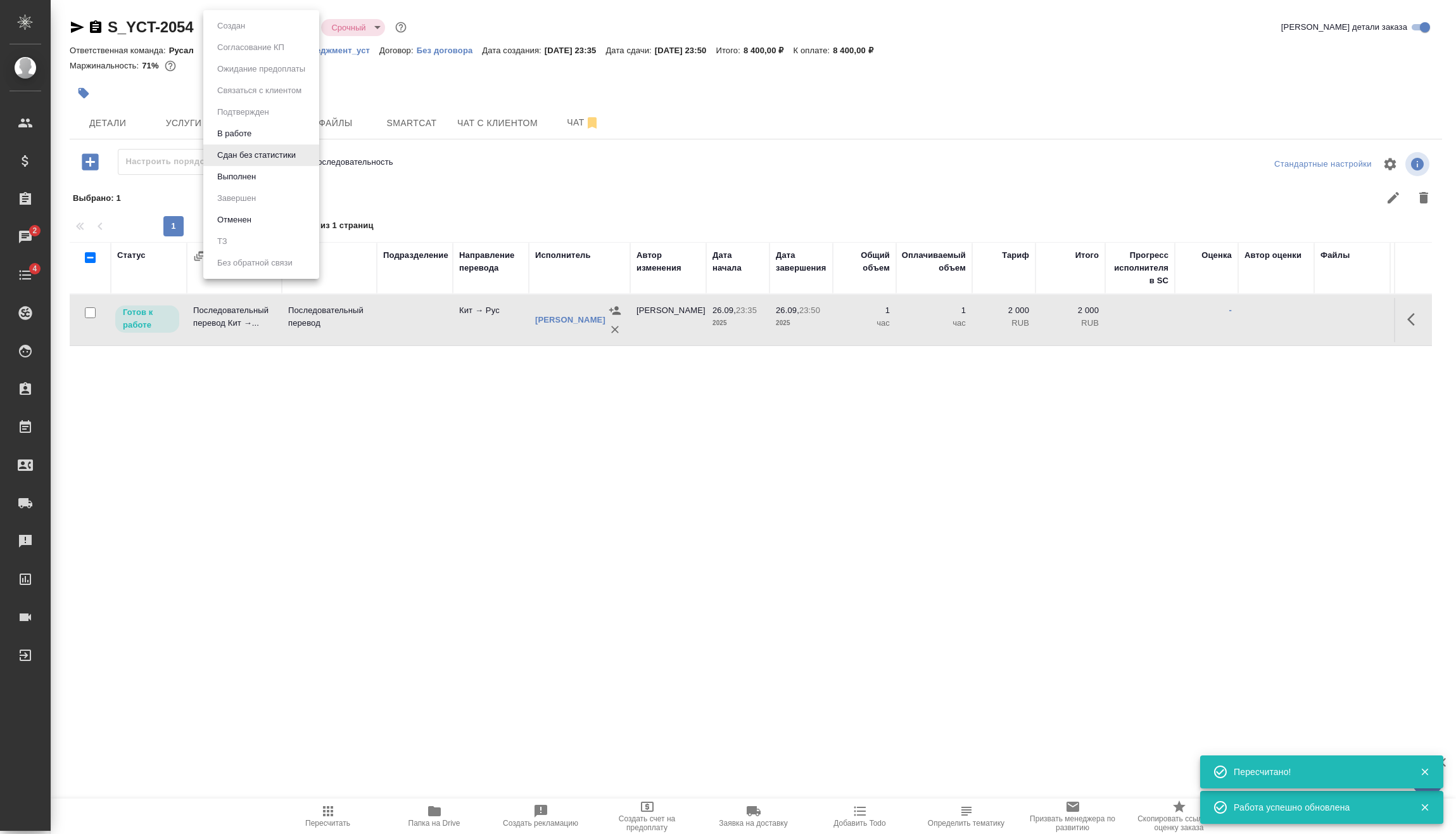
click at [260, 176] on li "Выполнен" at bounding box center [261, 177] width 116 height 22
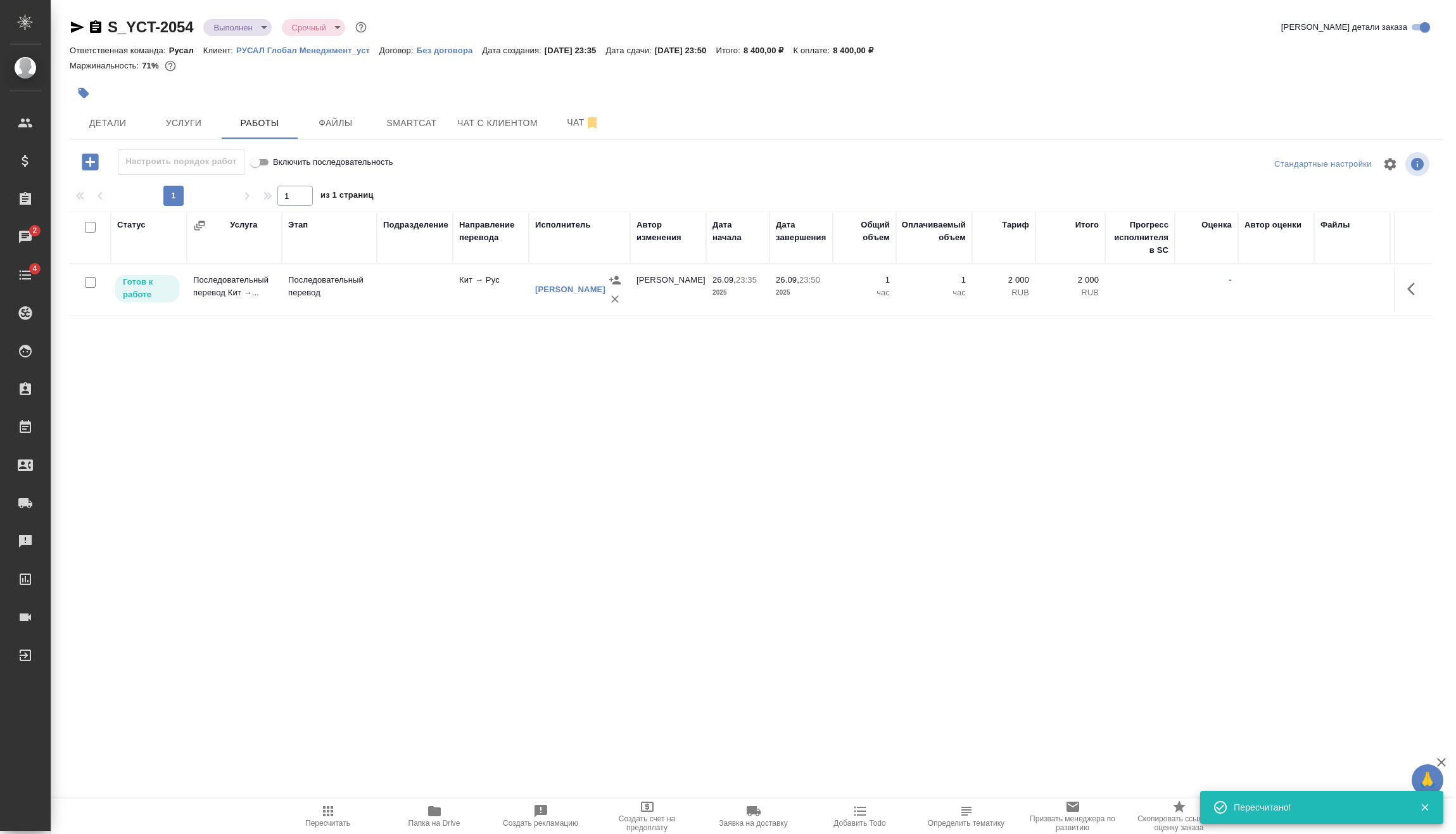
click at [85, 279] on input "checkbox" at bounding box center [90, 282] width 11 height 11
checkbox input "true"
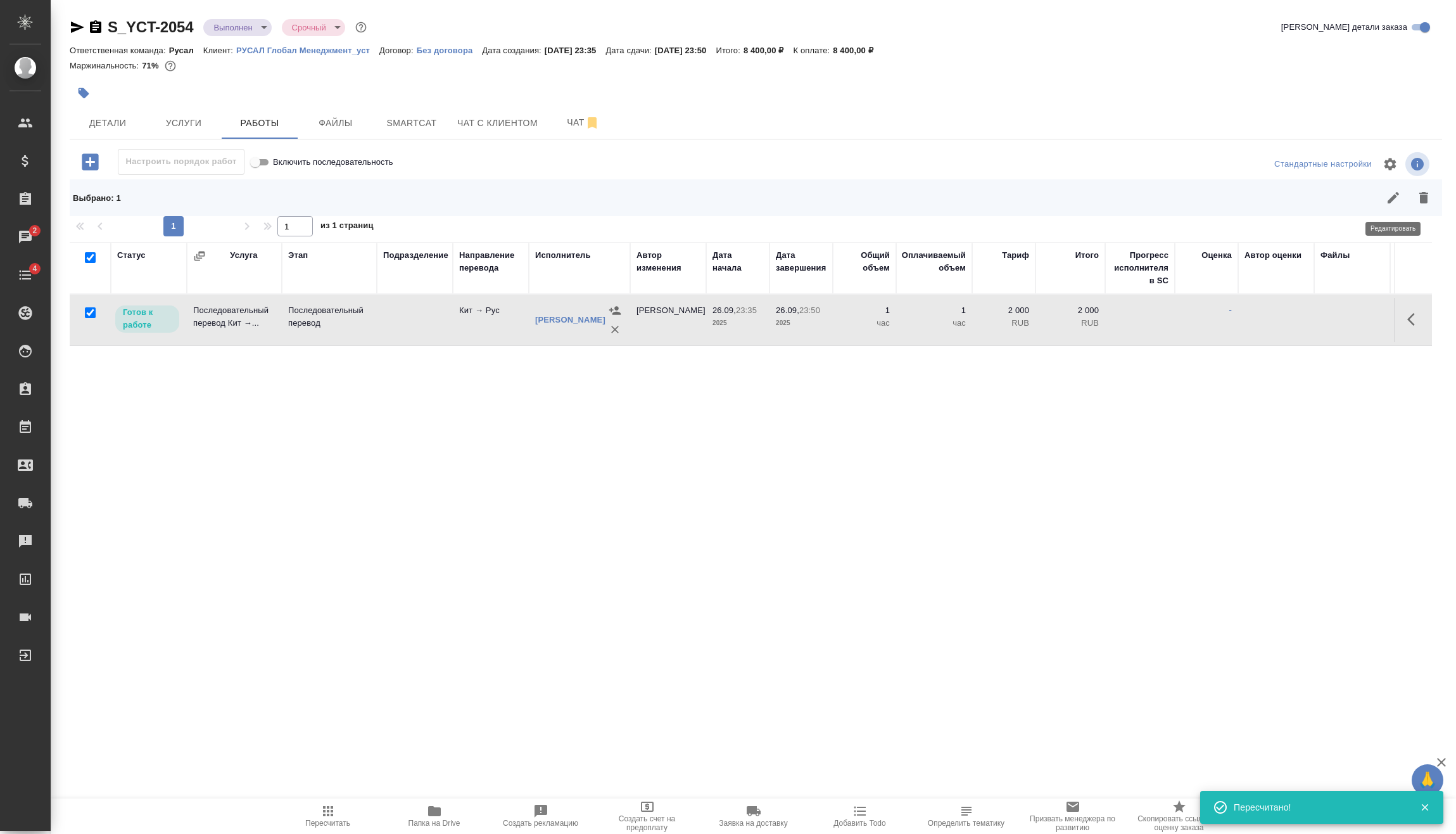
click at [1395, 200] on icon "button" at bounding box center [1393, 198] width 15 height 15
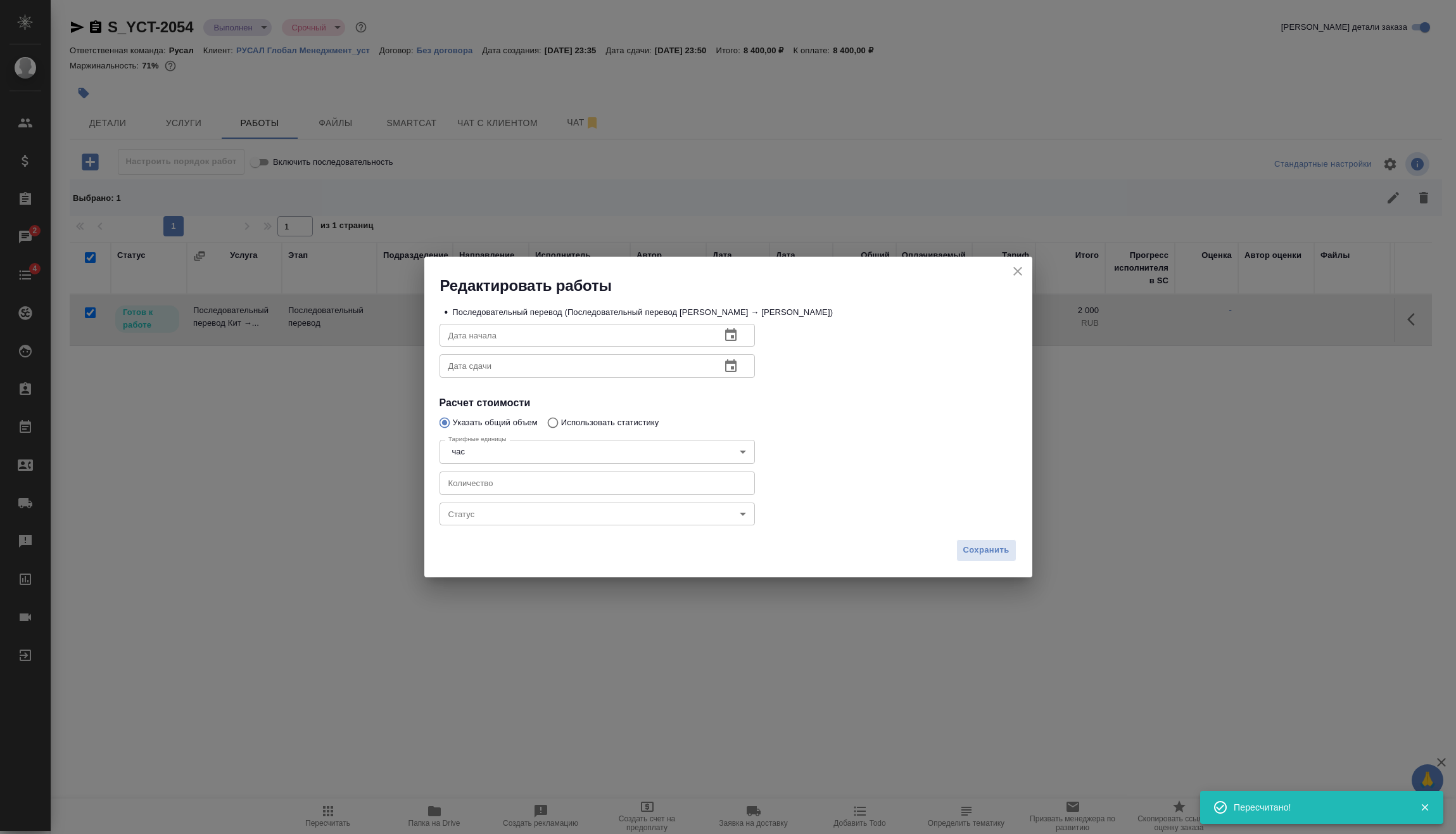
click at [590, 518] on body "🙏 .cls-1 fill:#fff; AWATERA Vasilev Evgeniy Клиенты Спецификации Заказы 2 Чаты …" at bounding box center [728, 417] width 1456 height 834
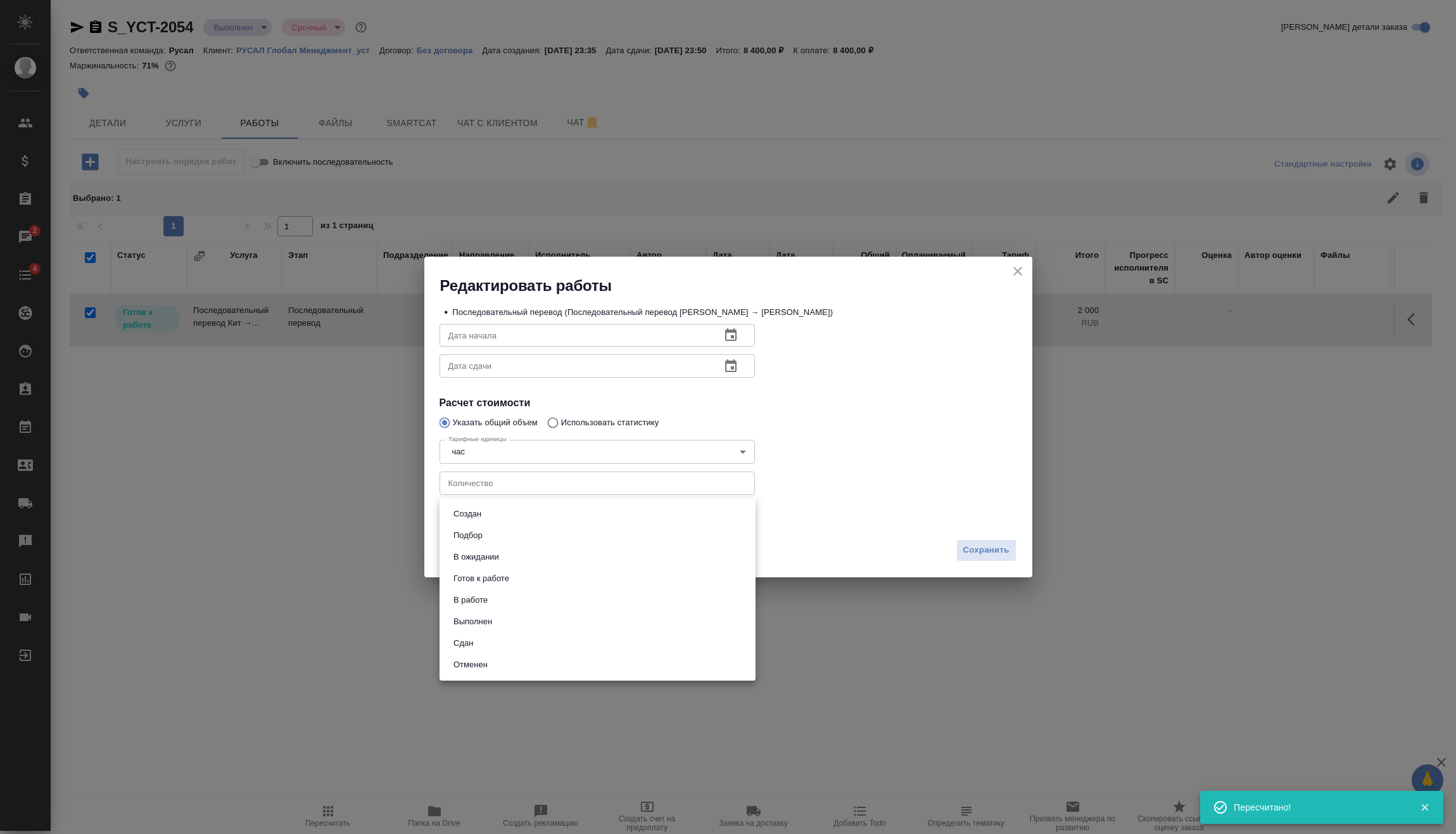
click at [539, 649] on li "Сдан" at bounding box center [597, 644] width 316 height 22
type input "closed"
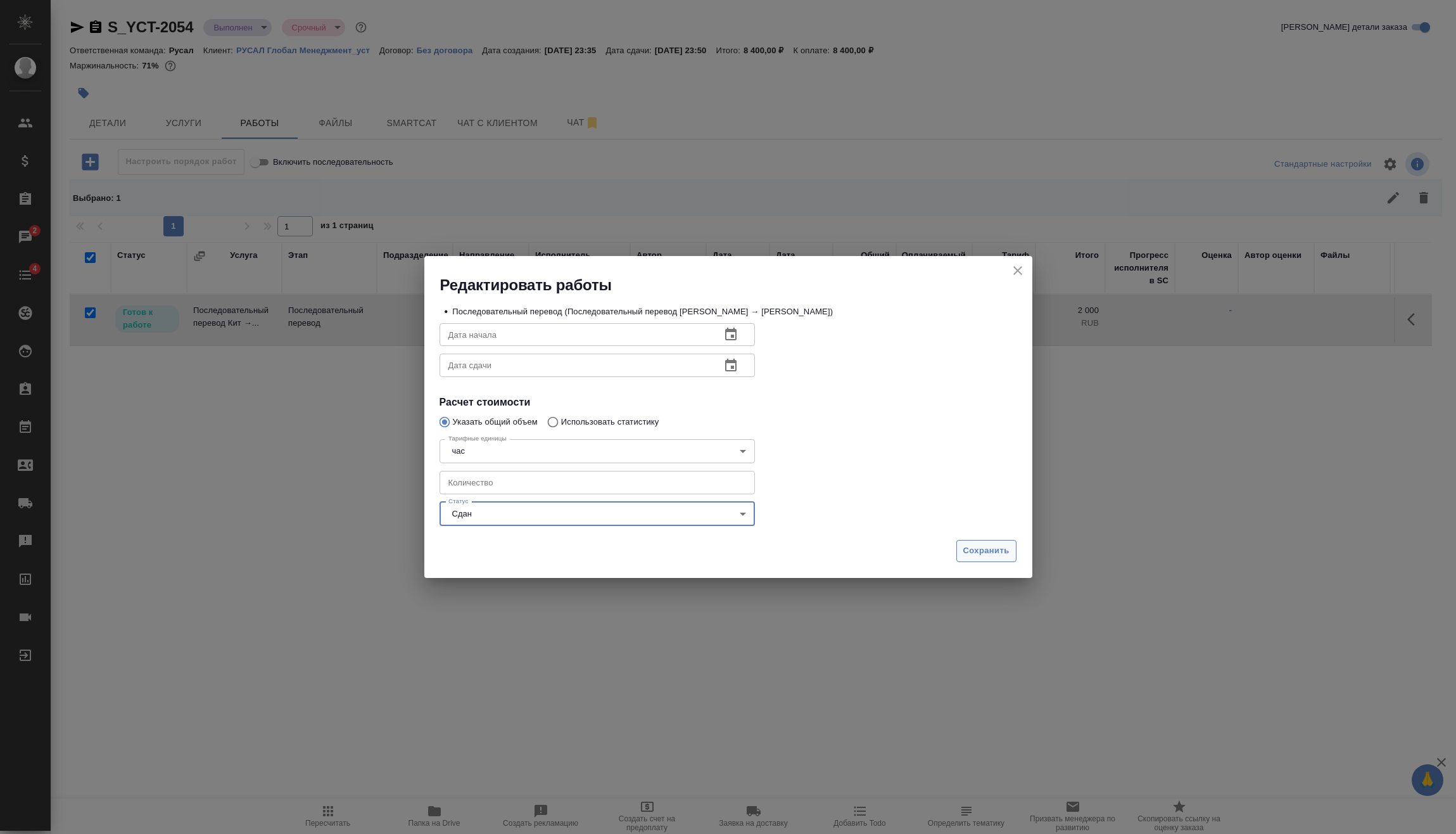
click at [965, 544] on span "Сохранить" at bounding box center [986, 550] width 46 height 14
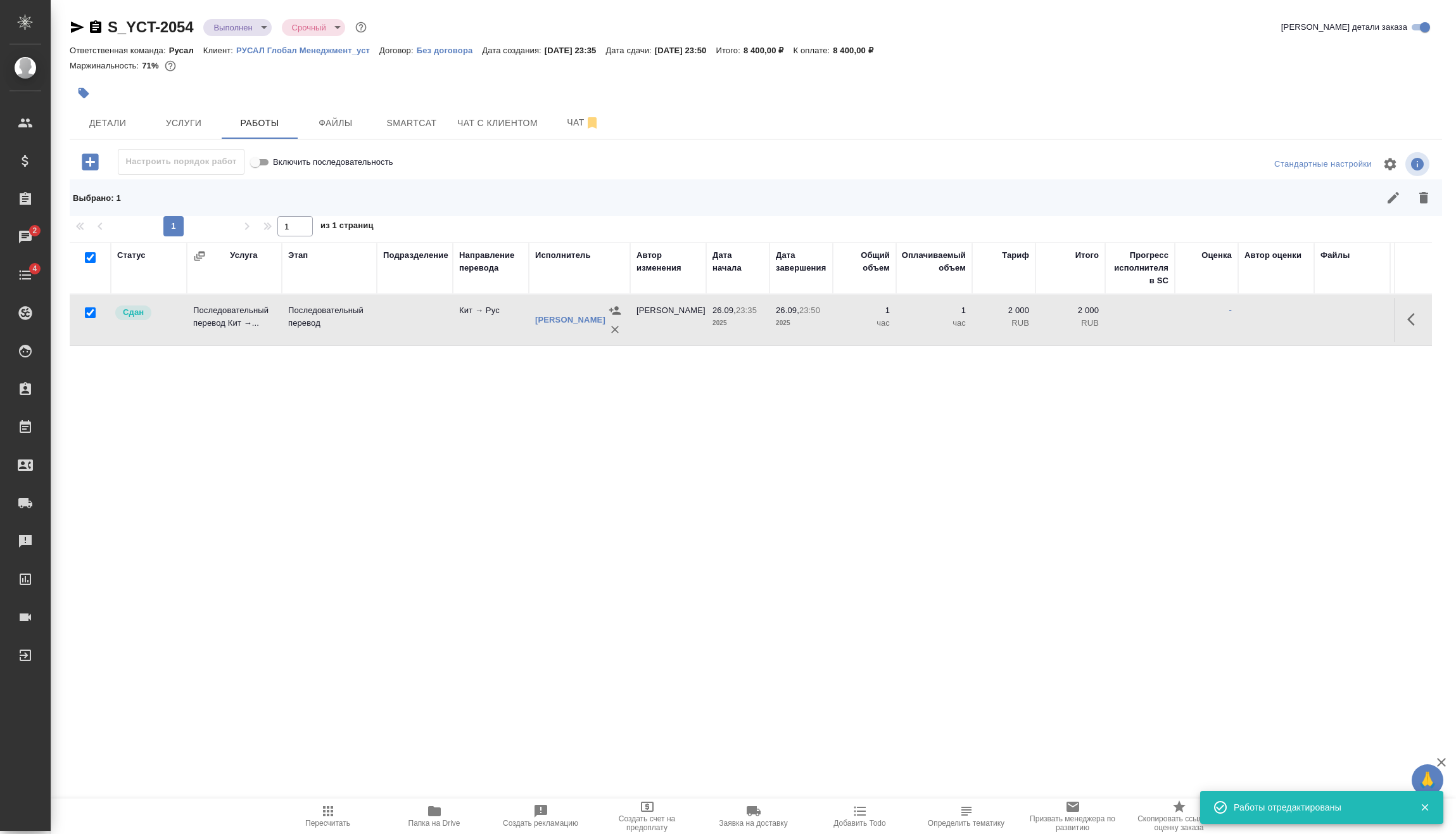
click at [247, 18] on body "🙏 .cls-1 fill:#fff; AWATERA Vasilev Evgeniy Клиенты Спецификации Заказы 2 Чаты …" at bounding box center [728, 417] width 1456 height 834
click at [261, 199] on li "Завершен" at bounding box center [261, 199] width 116 height 22
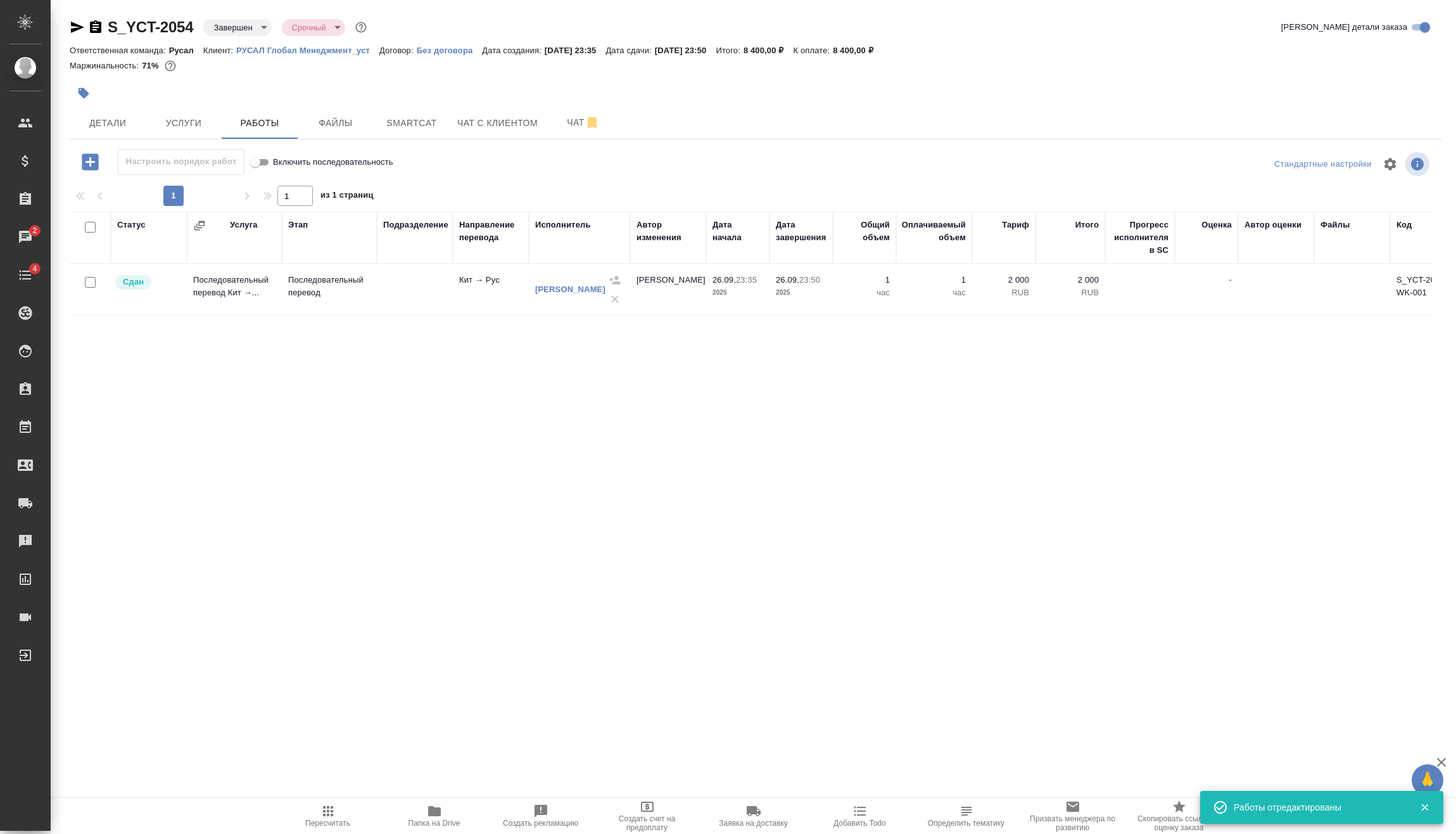
click at [98, 29] on icon "button" at bounding box center [96, 26] width 12 height 13
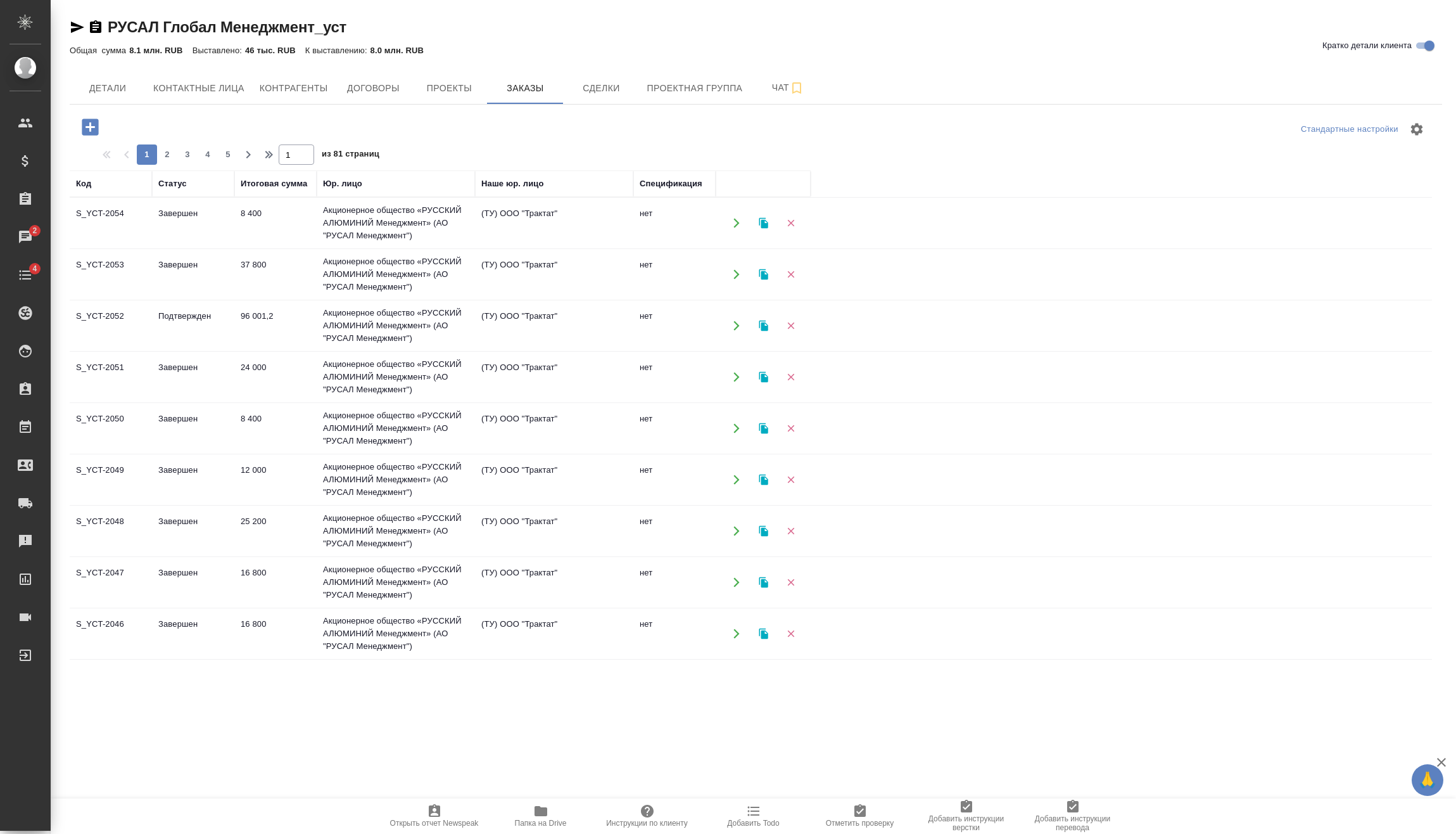
click at [96, 133] on icon "button" at bounding box center [90, 127] width 17 height 17
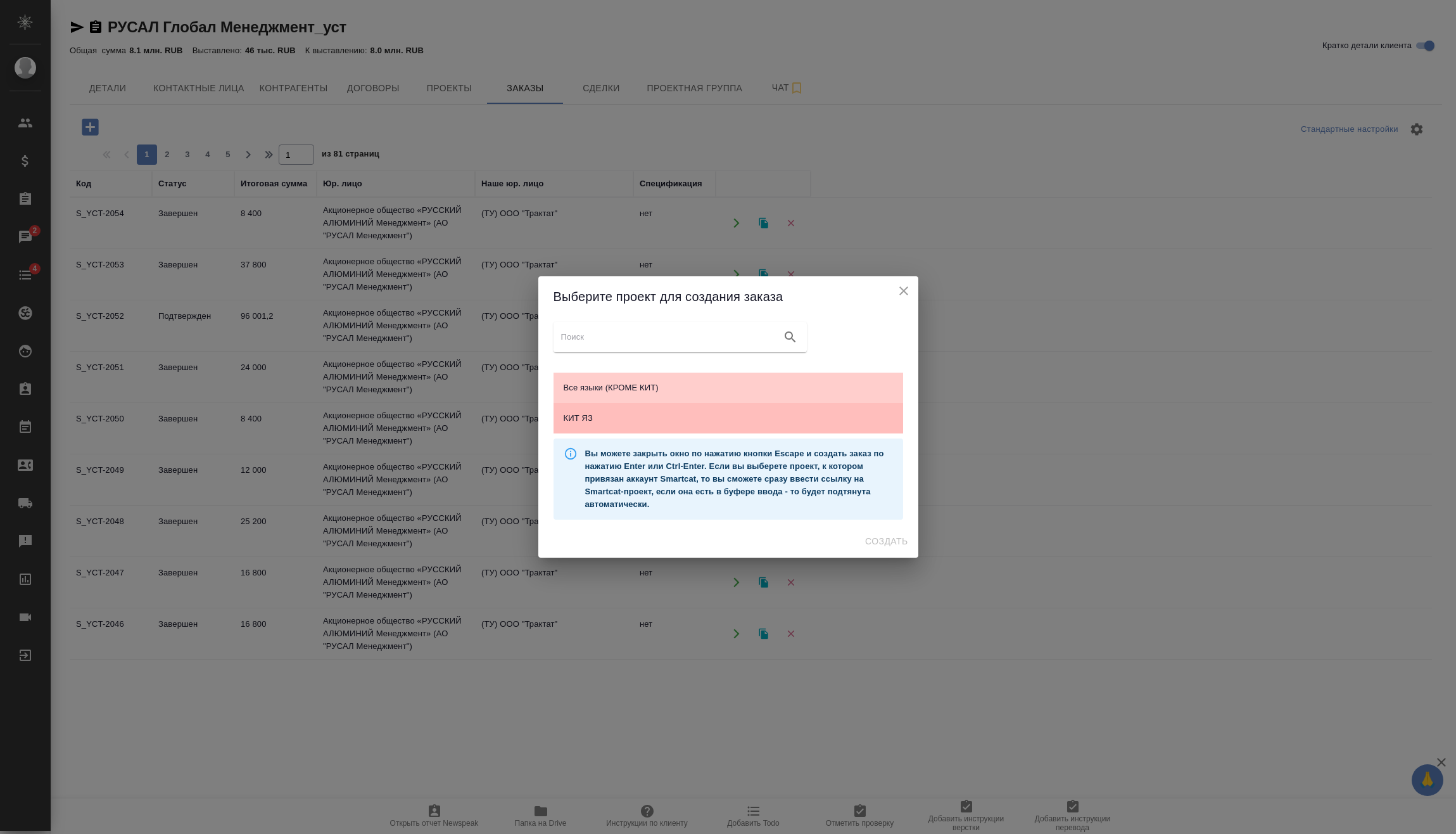
click at [718, 424] on span "КИТ ЯЗ" at bounding box center [728, 417] width 330 height 13
click at [894, 540] on span "Создать" at bounding box center [886, 541] width 43 height 16
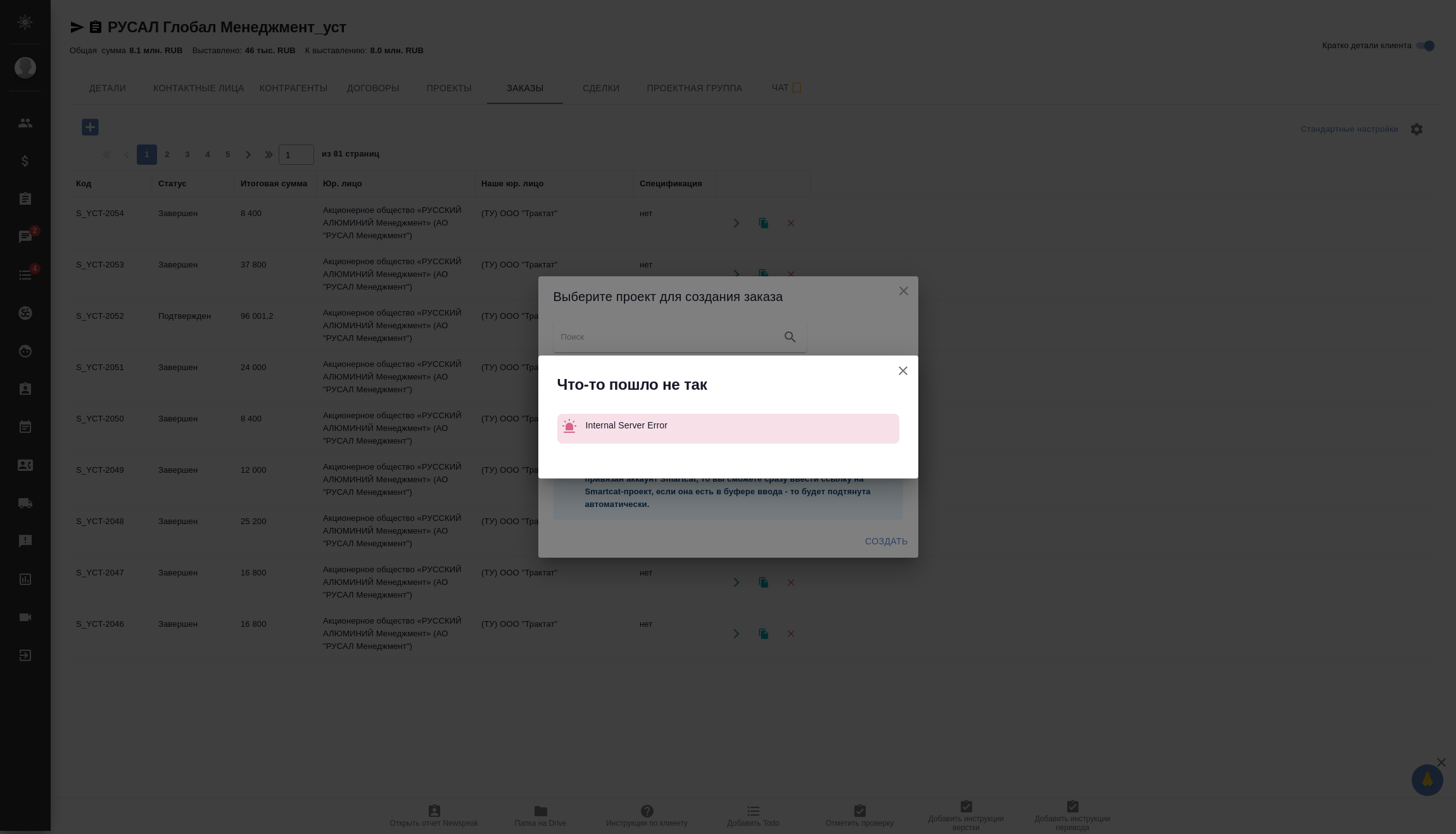
click at [905, 372] on icon "button" at bounding box center [903, 371] width 15 height 15
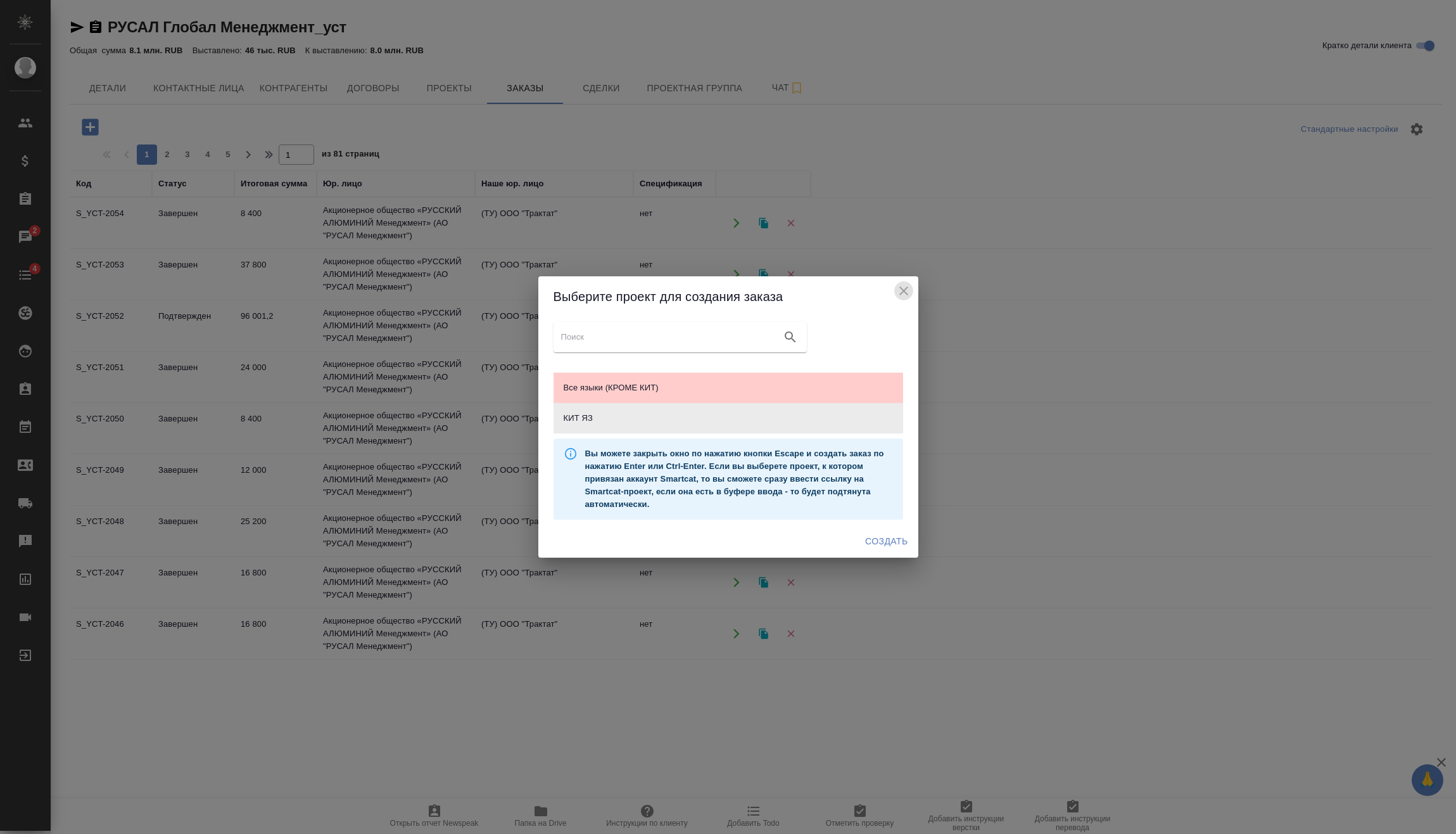
click at [902, 296] on icon "close" at bounding box center [904, 291] width 15 height 15
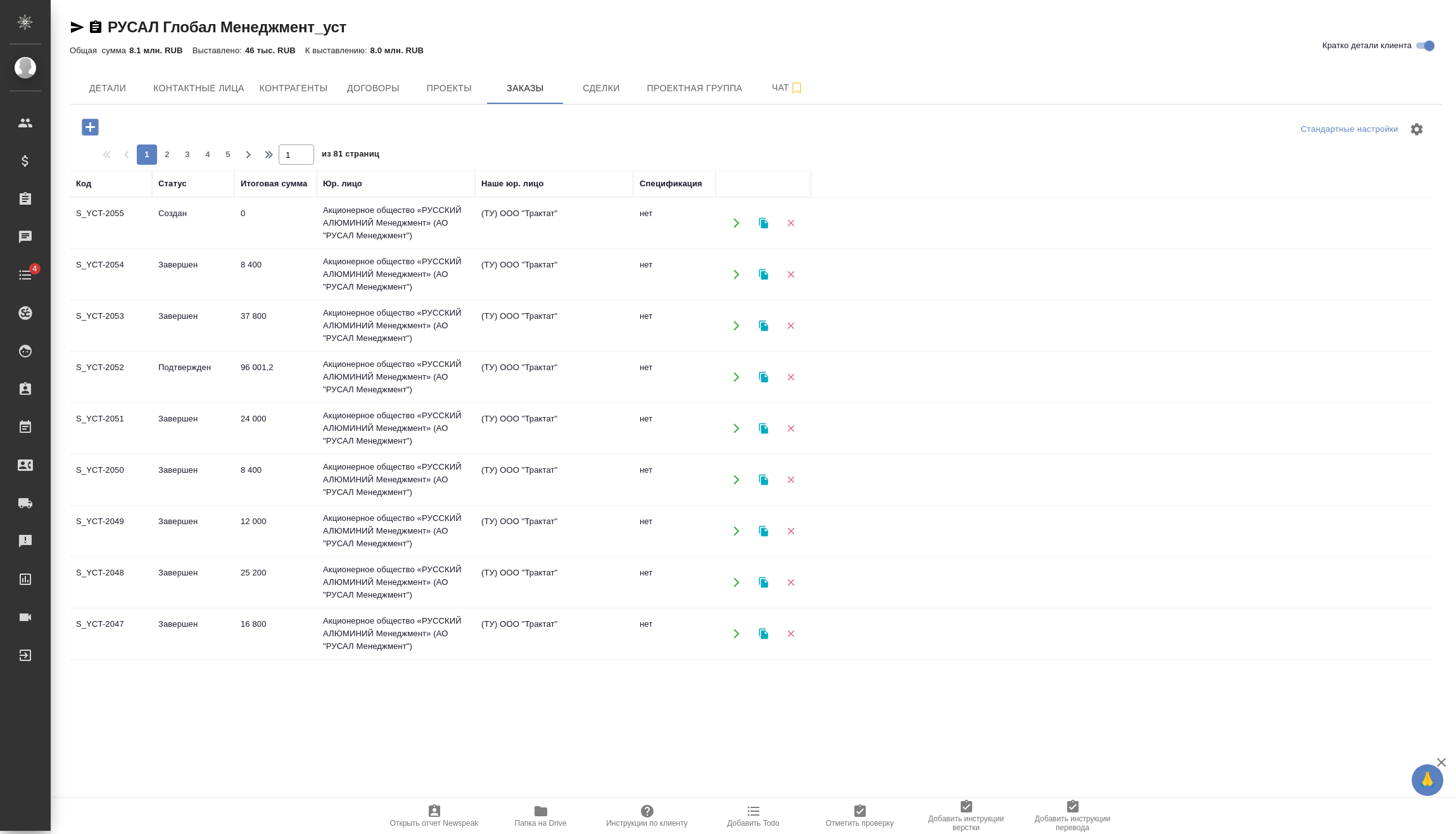
click at [264, 223] on td "0" at bounding box center [275, 223] width 83 height 44
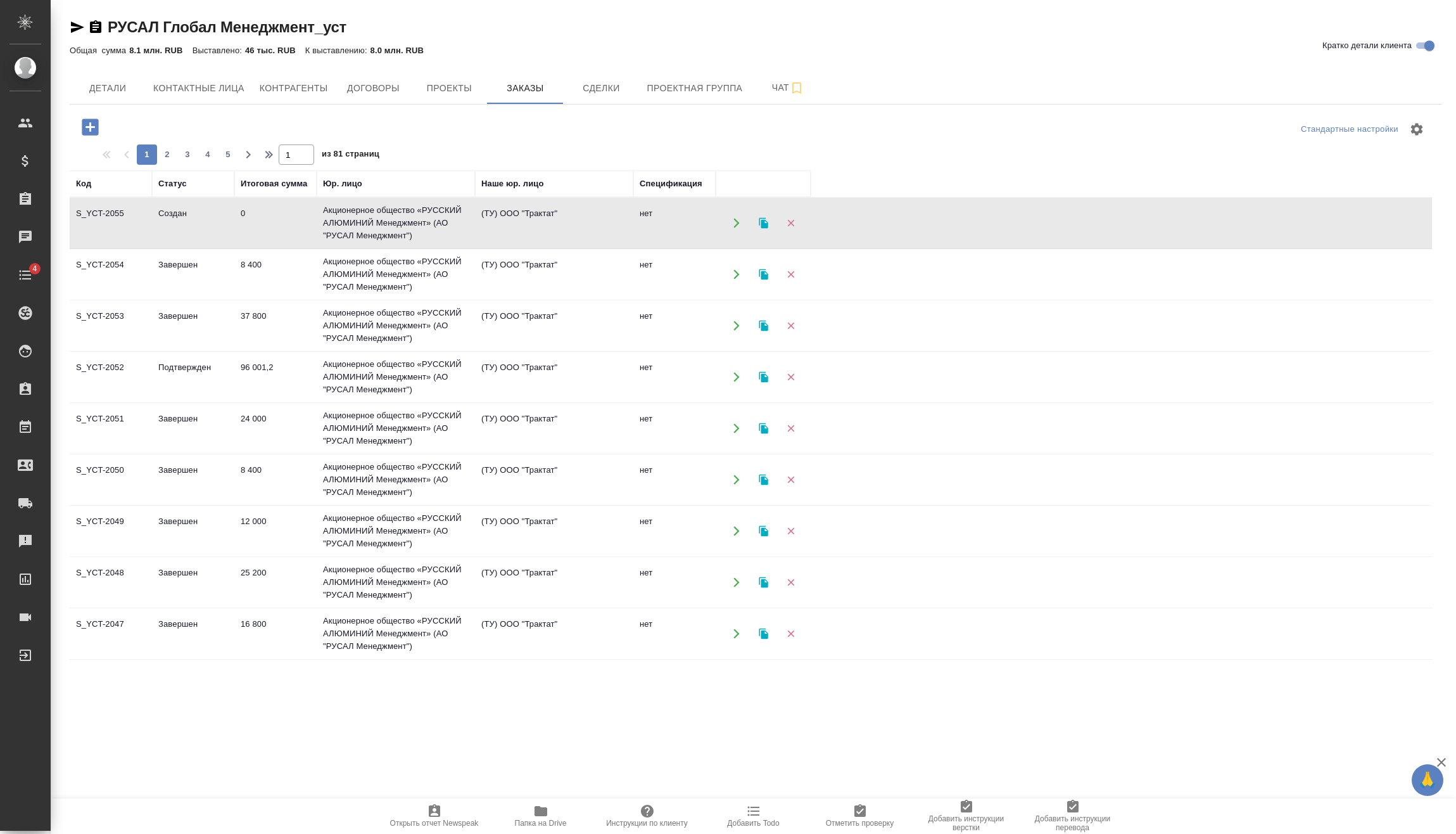
click at [264, 223] on td "0" at bounding box center [275, 223] width 83 height 44
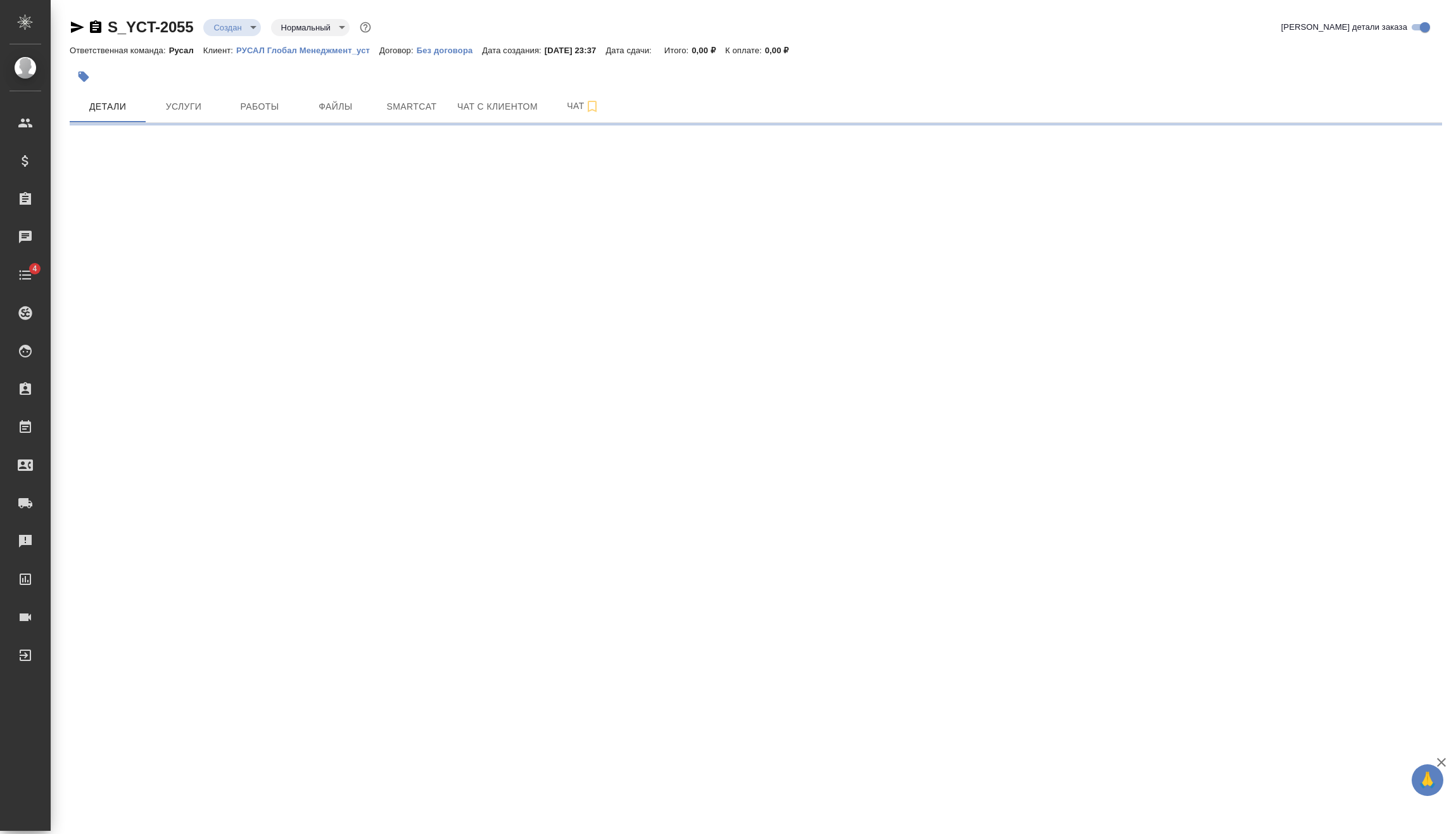
select select "RU"
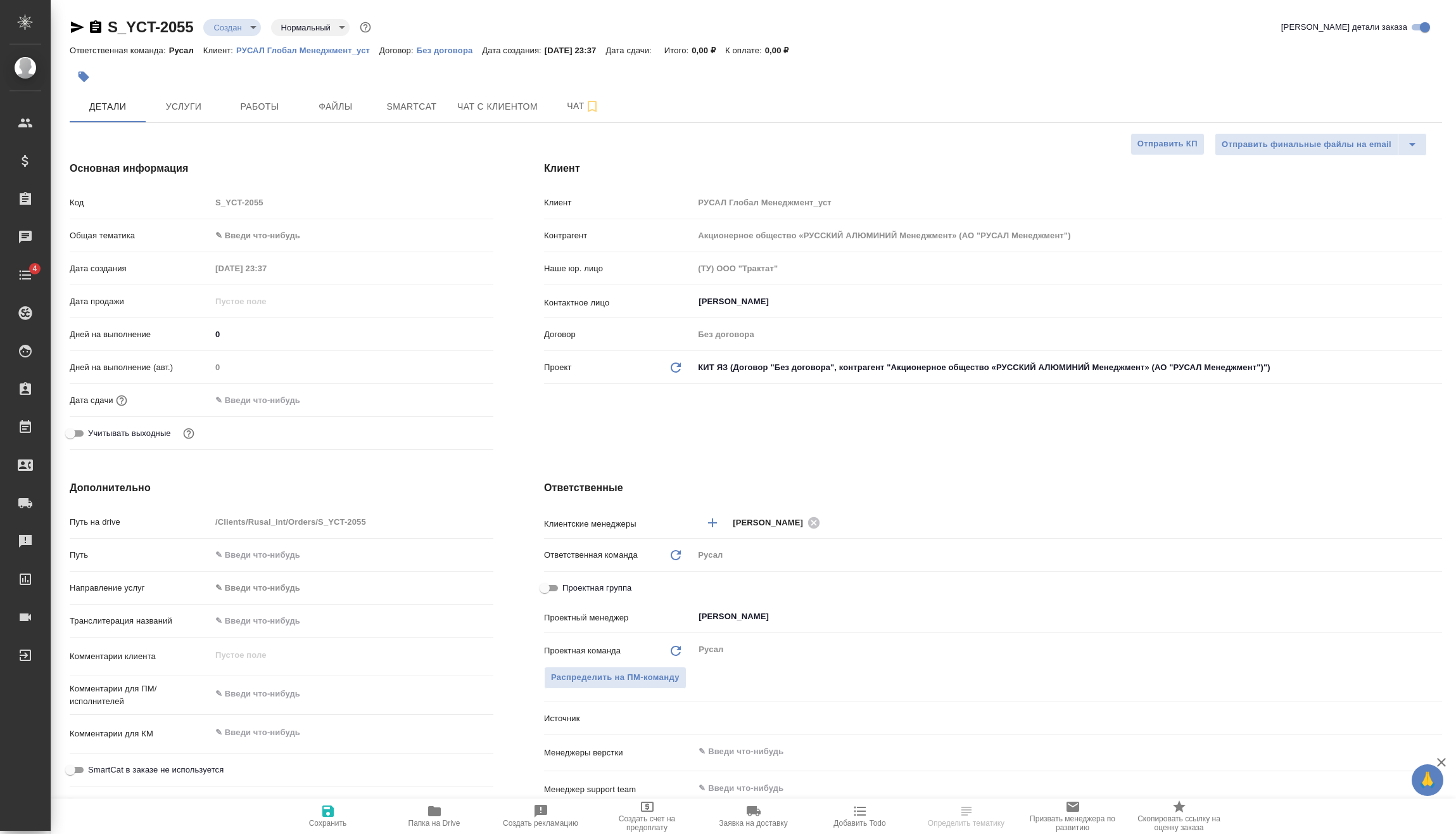
type textarea "x"
click at [238, 28] on body "🙏 .cls-1 fill:#fff; AWATERA [PERSON_NAME] Спецификации Заказы Чаты 4 Todo Проек…" at bounding box center [728, 417] width 1456 height 834
type textarea "x"
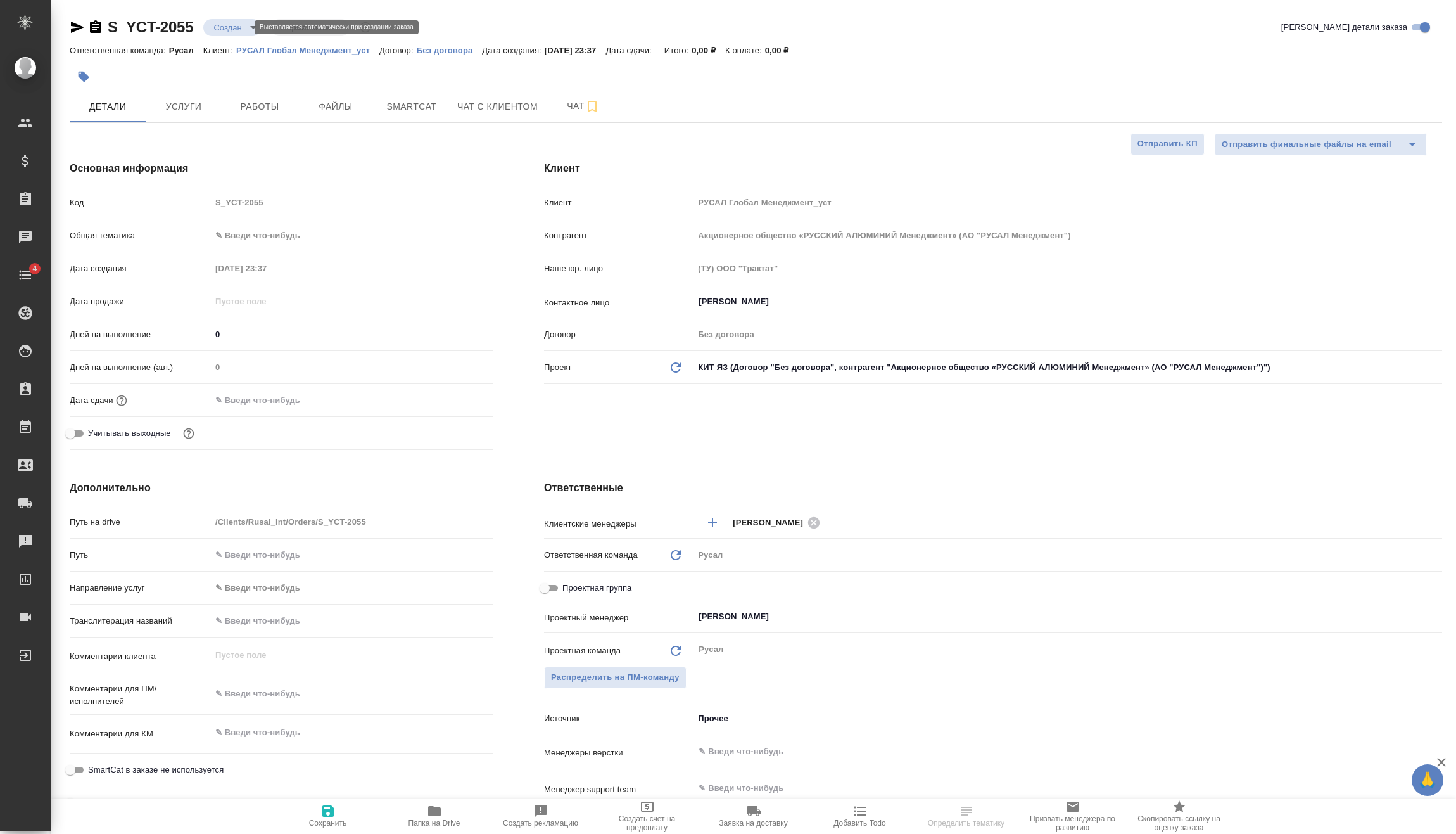
type textarea "x"
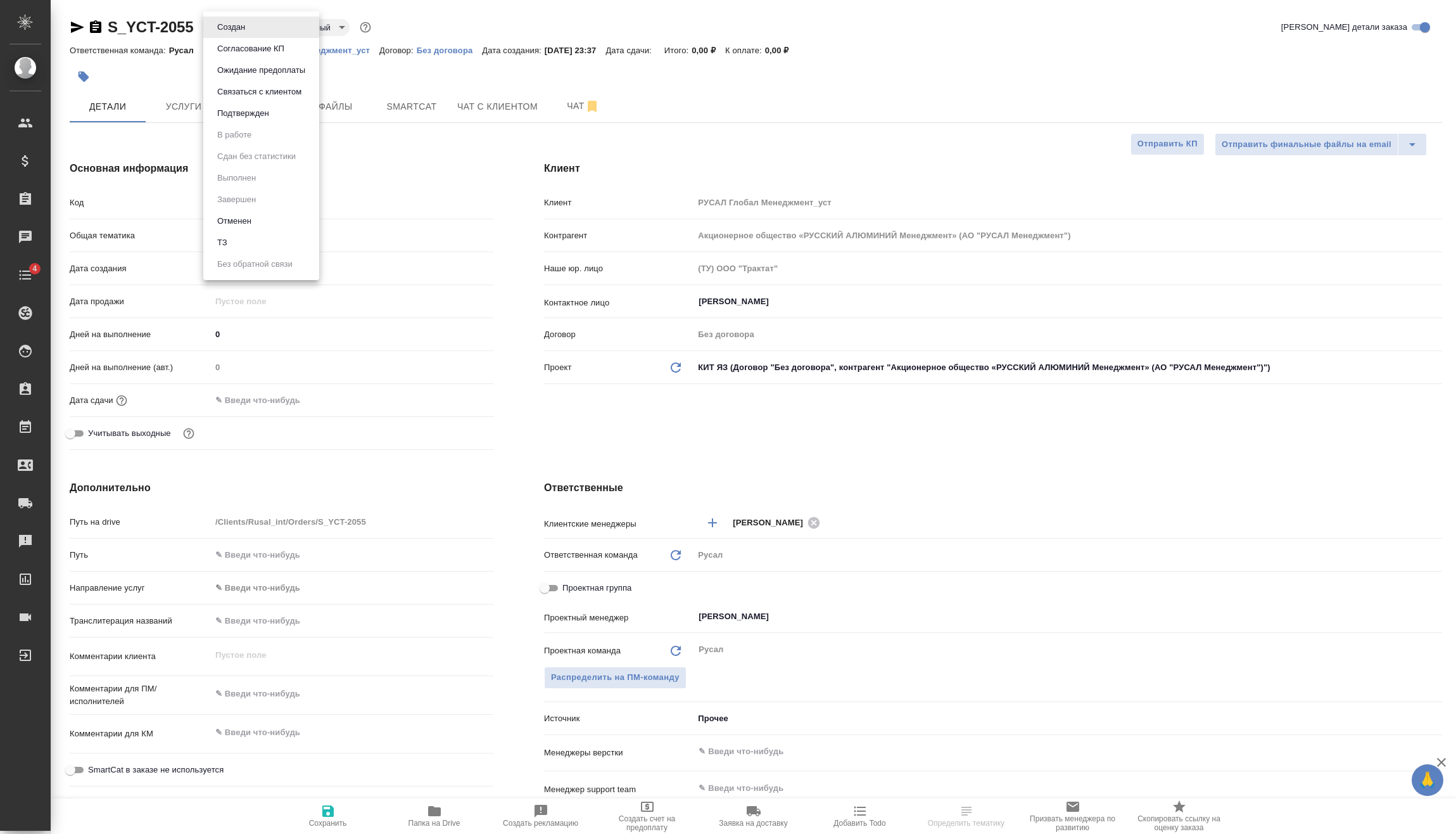
click at [259, 119] on button "Подтвержден" at bounding box center [243, 114] width 59 height 14
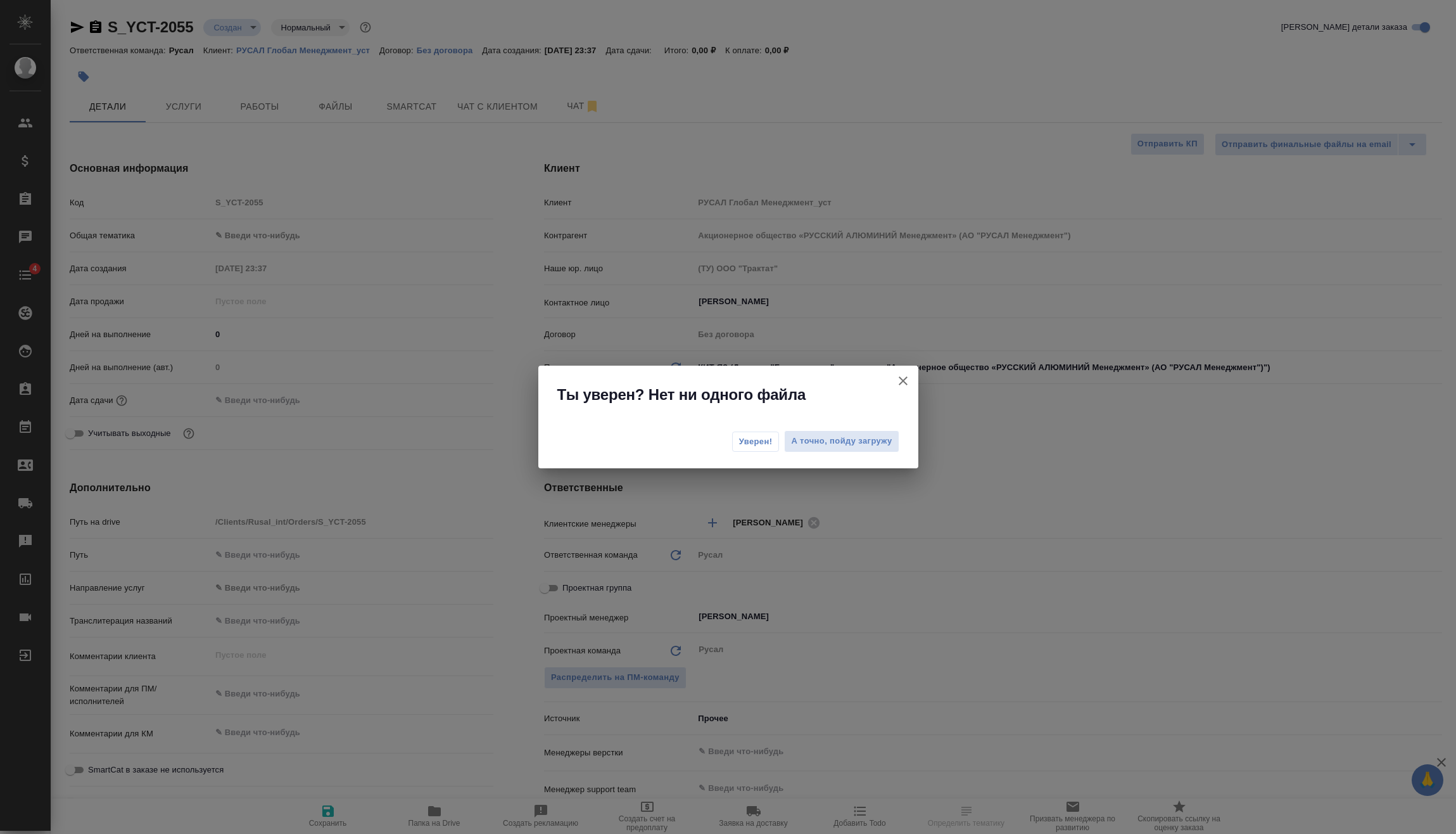
click at [745, 446] on span "Уверен!" at bounding box center [756, 441] width 33 height 13
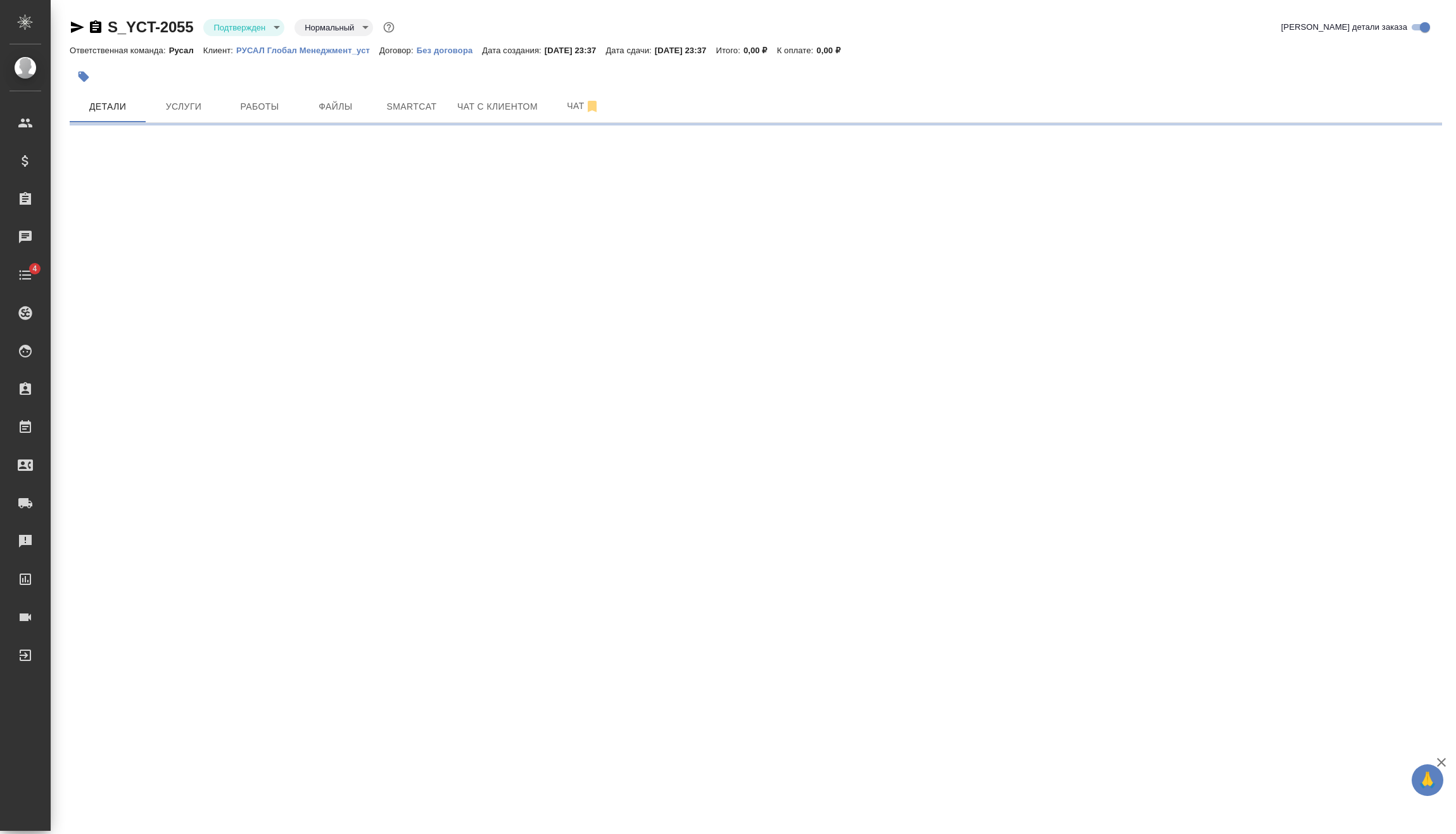
select select "RU"
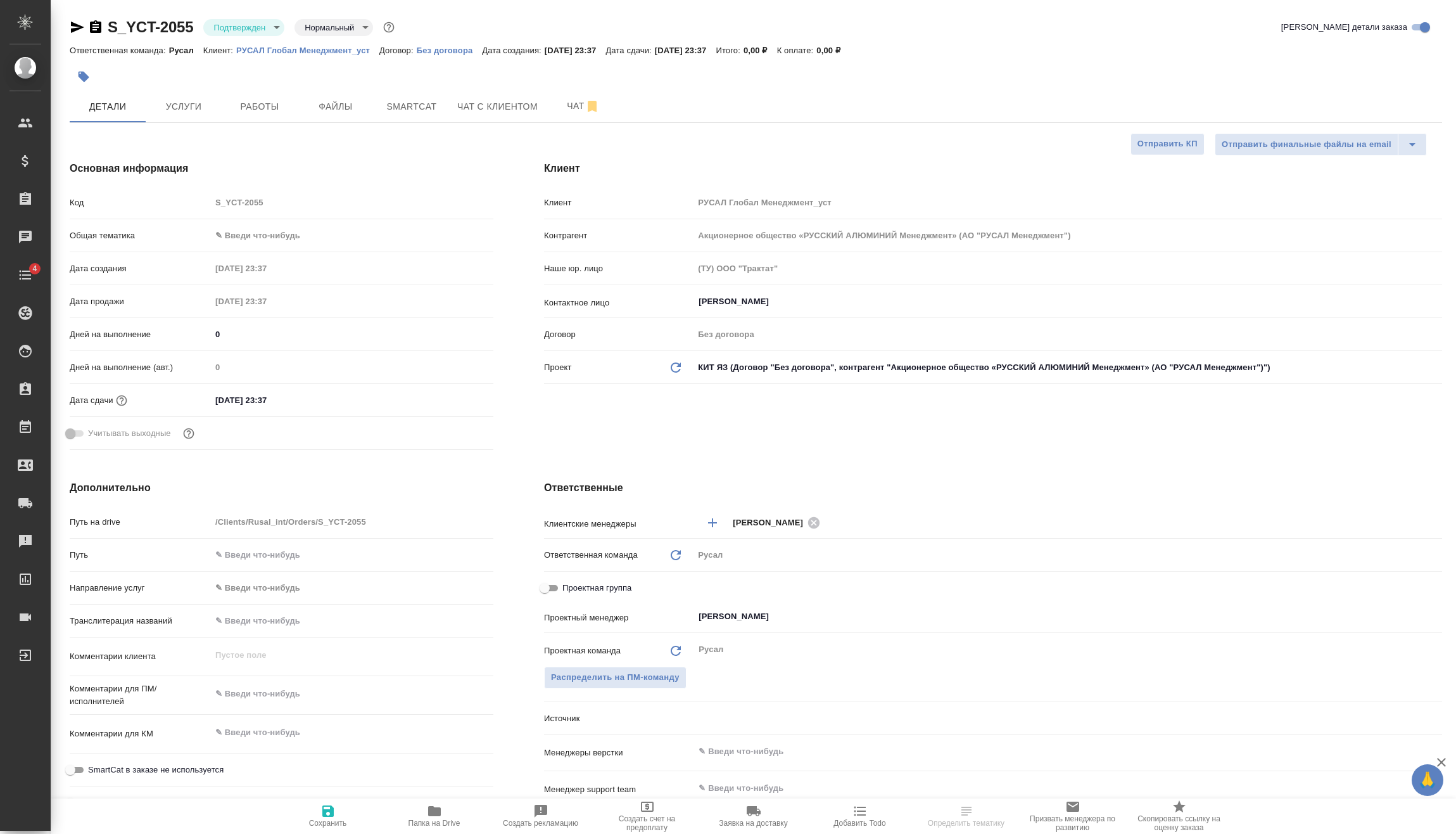
type textarea "x"
click at [275, 230] on body "🙏 .cls-1 fill:#fff; AWATERA Vasilev Evgeniy Клиенты Спецификации Заказы Чаты 4 …" at bounding box center [728, 417] width 1456 height 834
click at [285, 336] on li "Техника" at bounding box center [352, 337] width 283 height 20
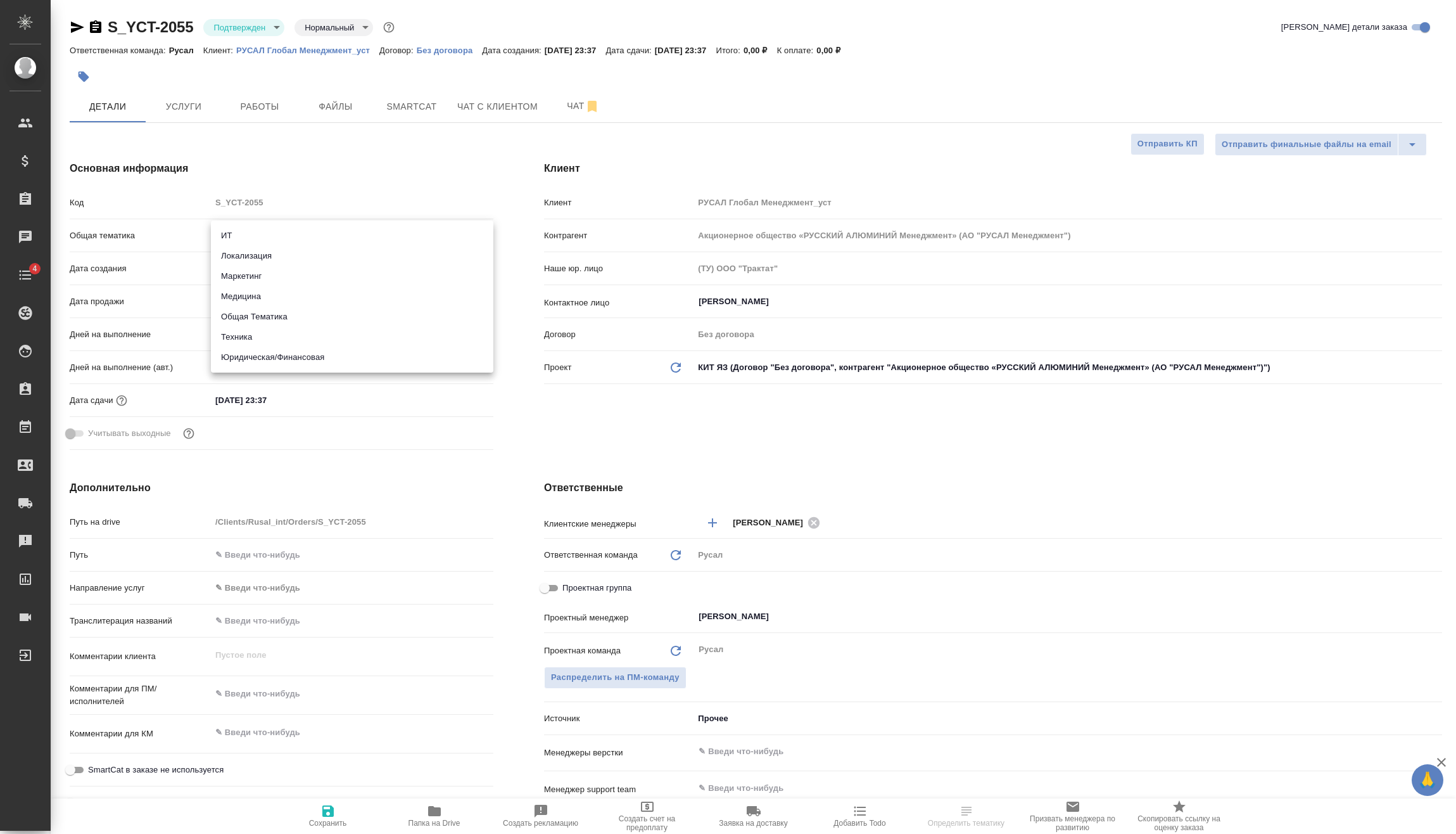
type input "tech"
type textarea "x"
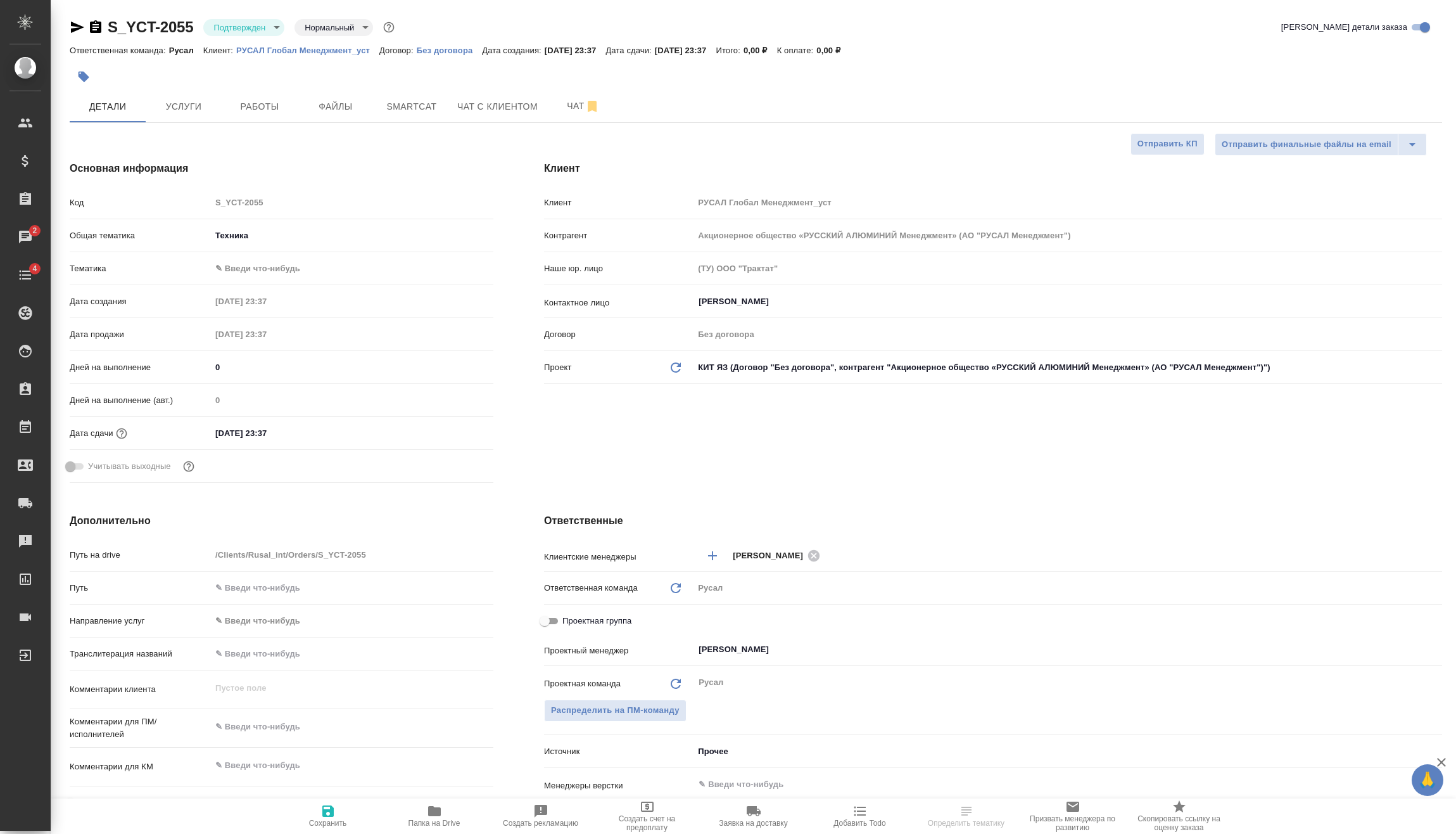
click at [275, 275] on body "🙏 .cls-1 fill:#fff; AWATERA Vasilev Evgeniy Клиенты Спецификации Заказы 2 Чаты …" at bounding box center [728, 417] width 1456 height 834
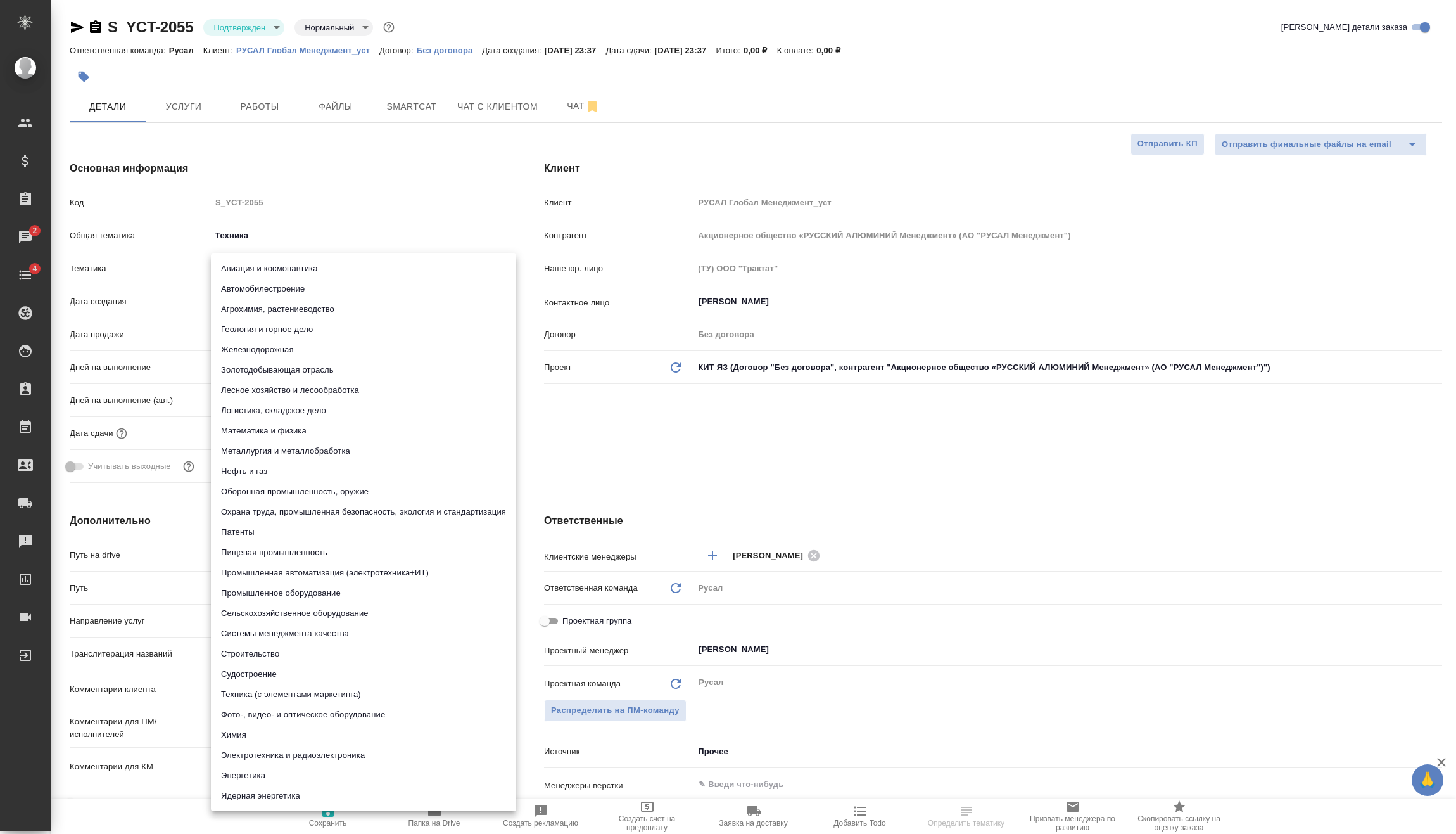
click at [283, 451] on li "Металлургия и металлобработка" at bounding box center [364, 451] width 305 height 20
type textarea "x"
type input "60014e23f7d9dc5f480a3cf8"
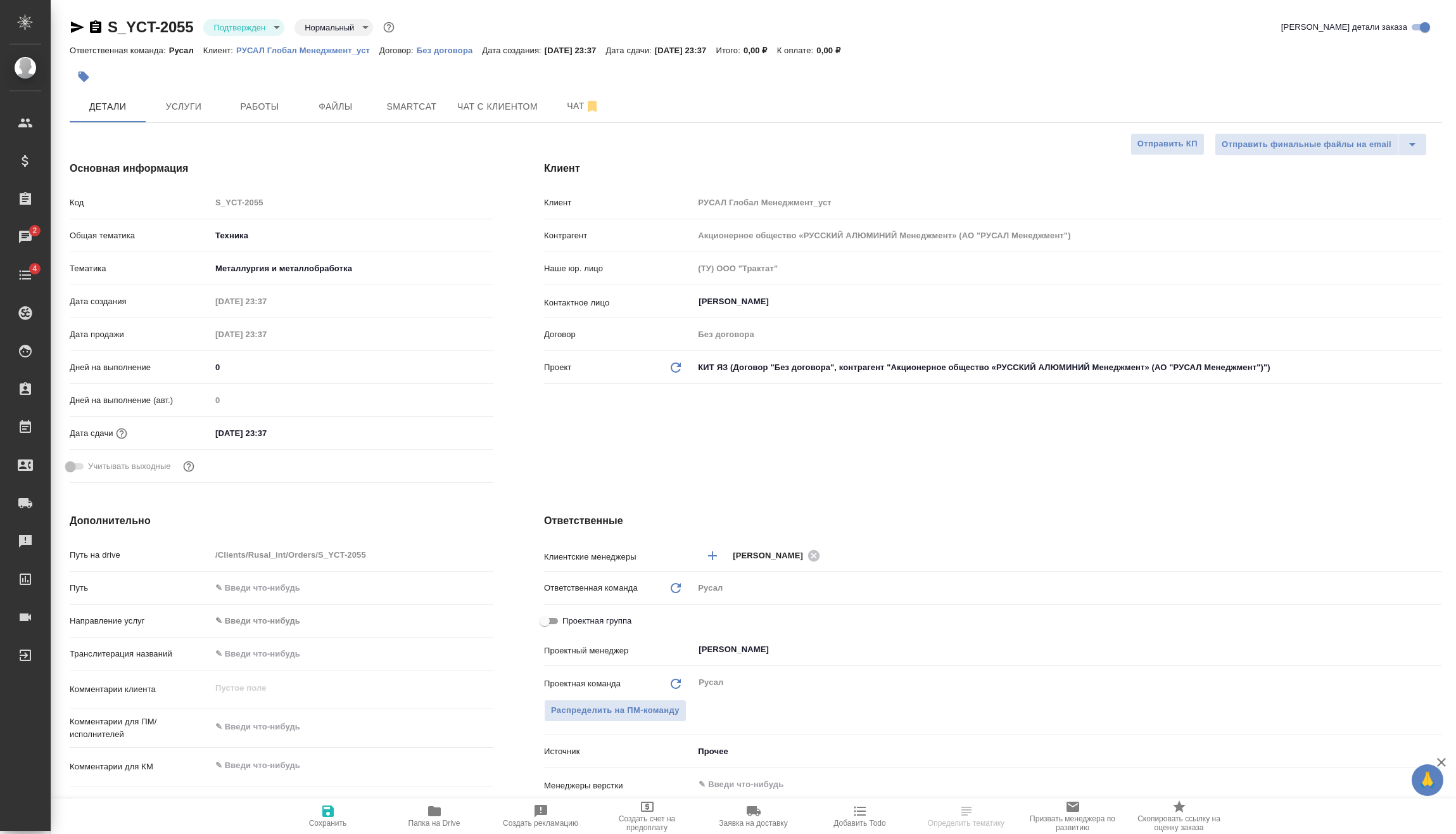
click at [293, 421] on div "Дней на выполнение (авт.) 0" at bounding box center [281, 405] width 424 height 33
drag, startPoint x: 299, startPoint y: 430, endPoint x: 304, endPoint y: 434, distance: 6.4
click at [298, 430] on input "26.09.2025 23:37" at bounding box center [266, 433] width 111 height 18
click at [456, 435] on icon "button" at bounding box center [456, 431] width 12 height 13
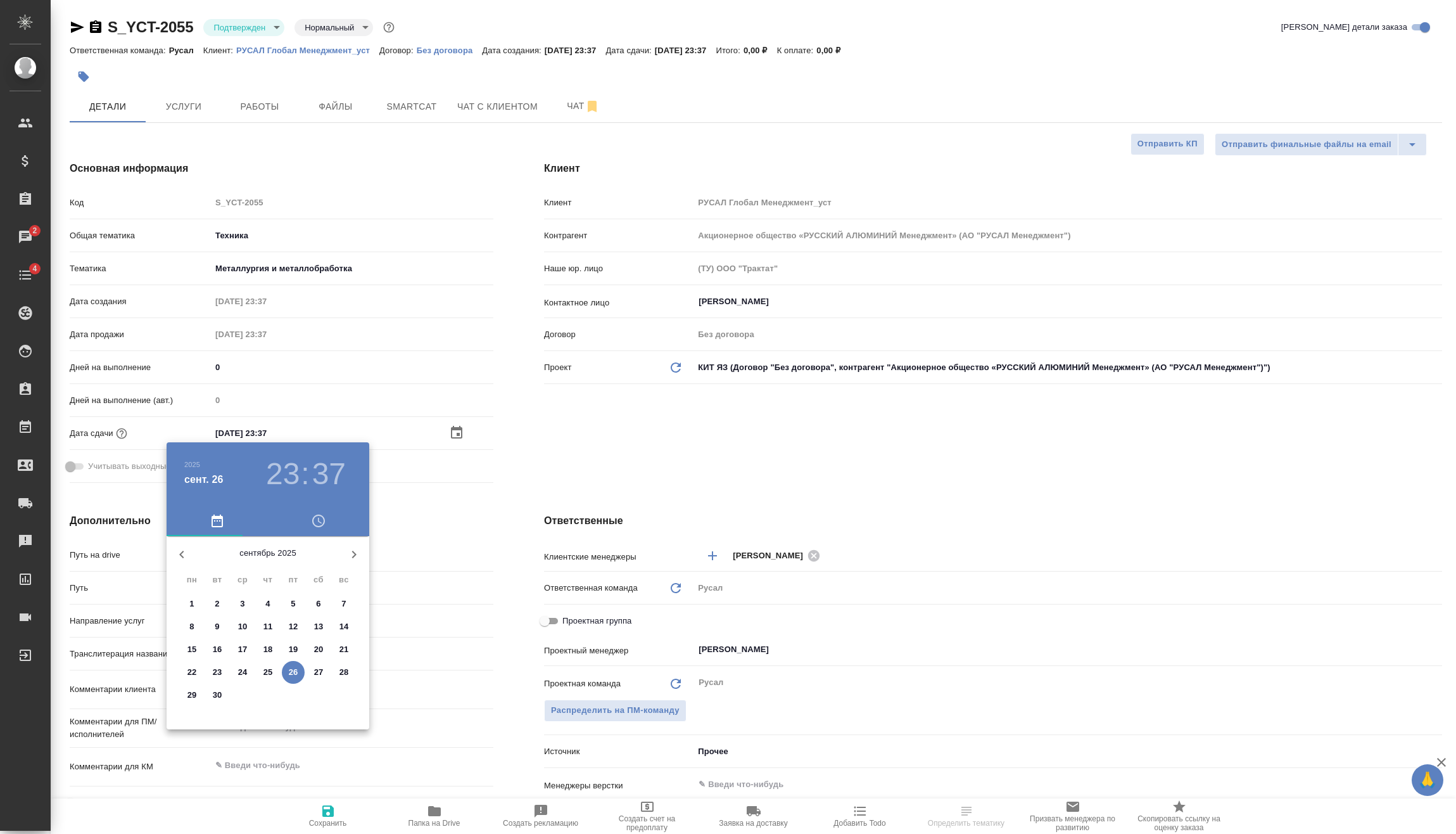
click at [315, 669] on p "27" at bounding box center [318, 672] width 9 height 13
type input "27.09.2025 23:37"
type textarea "x"
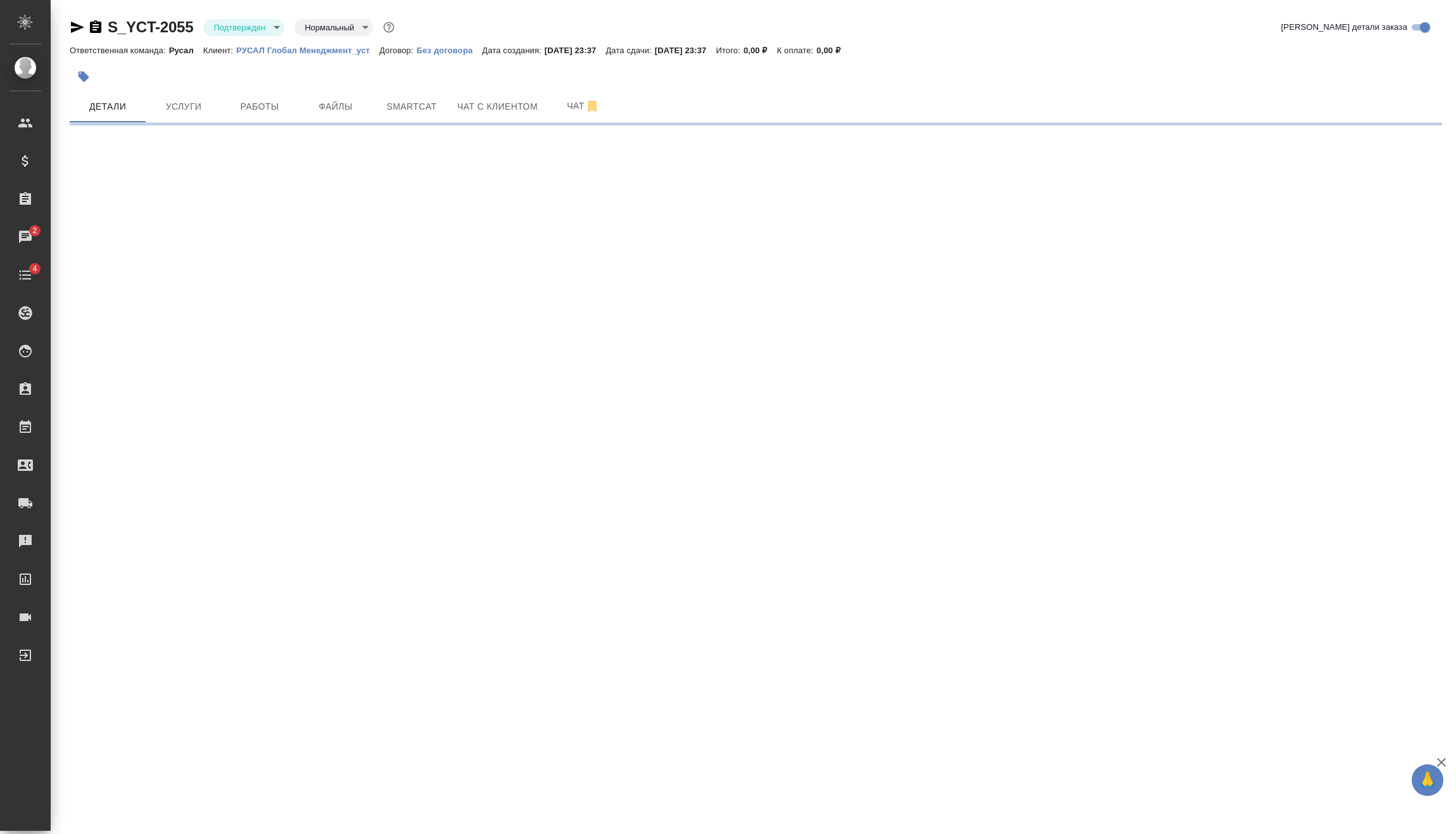
select select "RU"
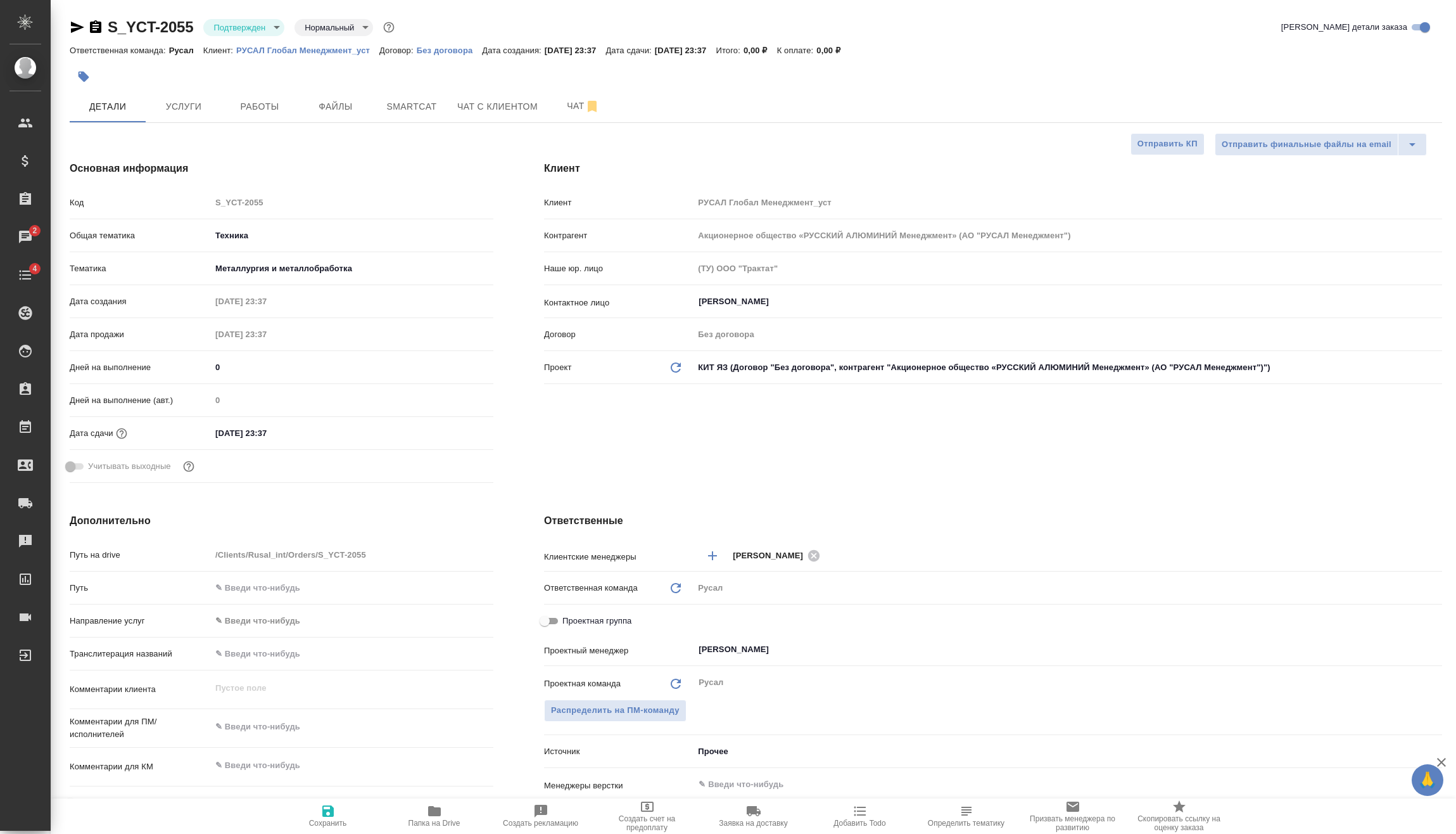
type textarea "x"
click at [300, 437] on input "26.09.2025 23:37" at bounding box center [267, 433] width 111 height 18
click at [449, 435] on div "26.09.2025 23:37" at bounding box center [352, 433] width 283 height 20
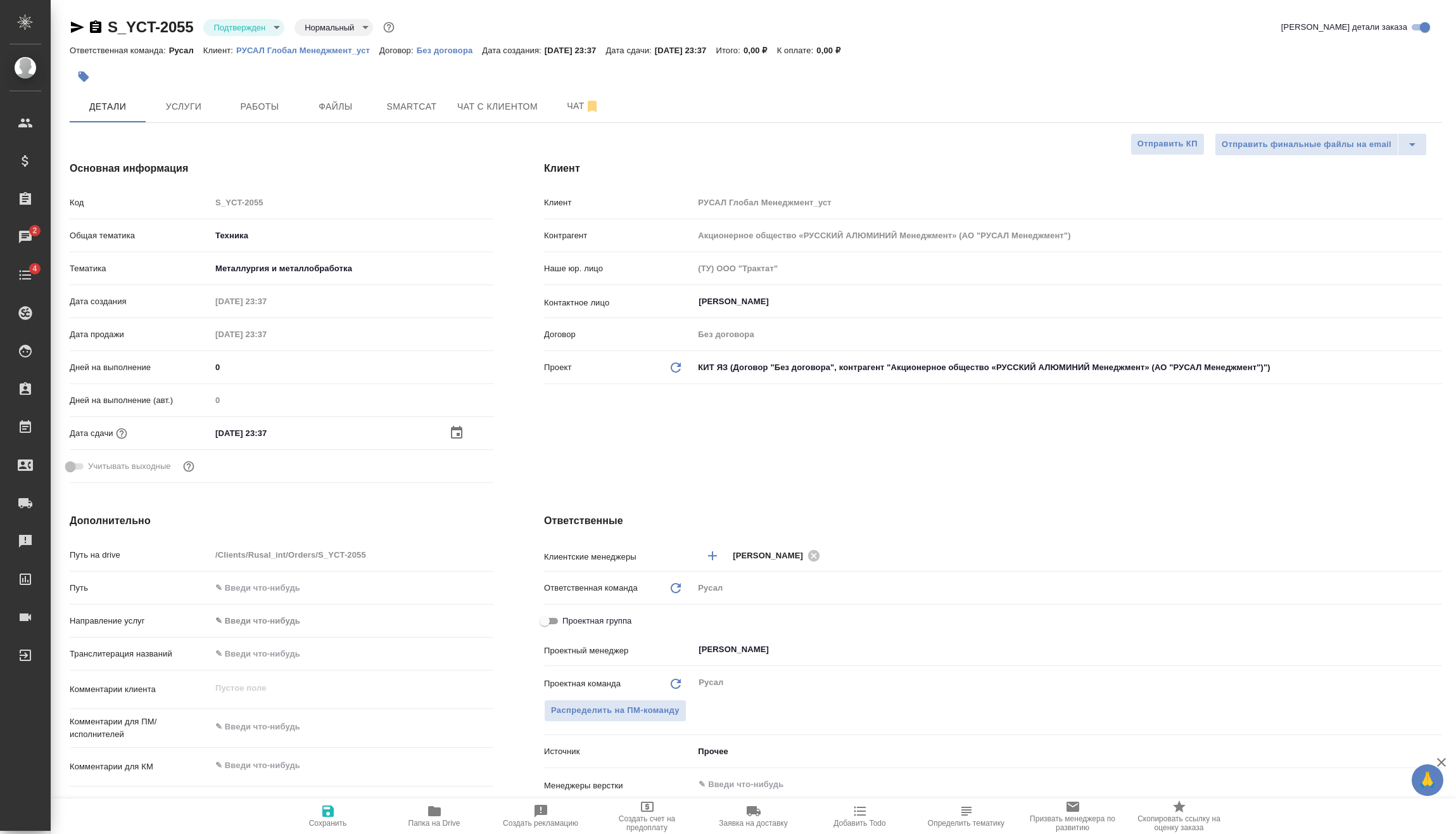
click at [461, 434] on icon "button" at bounding box center [456, 432] width 15 height 15
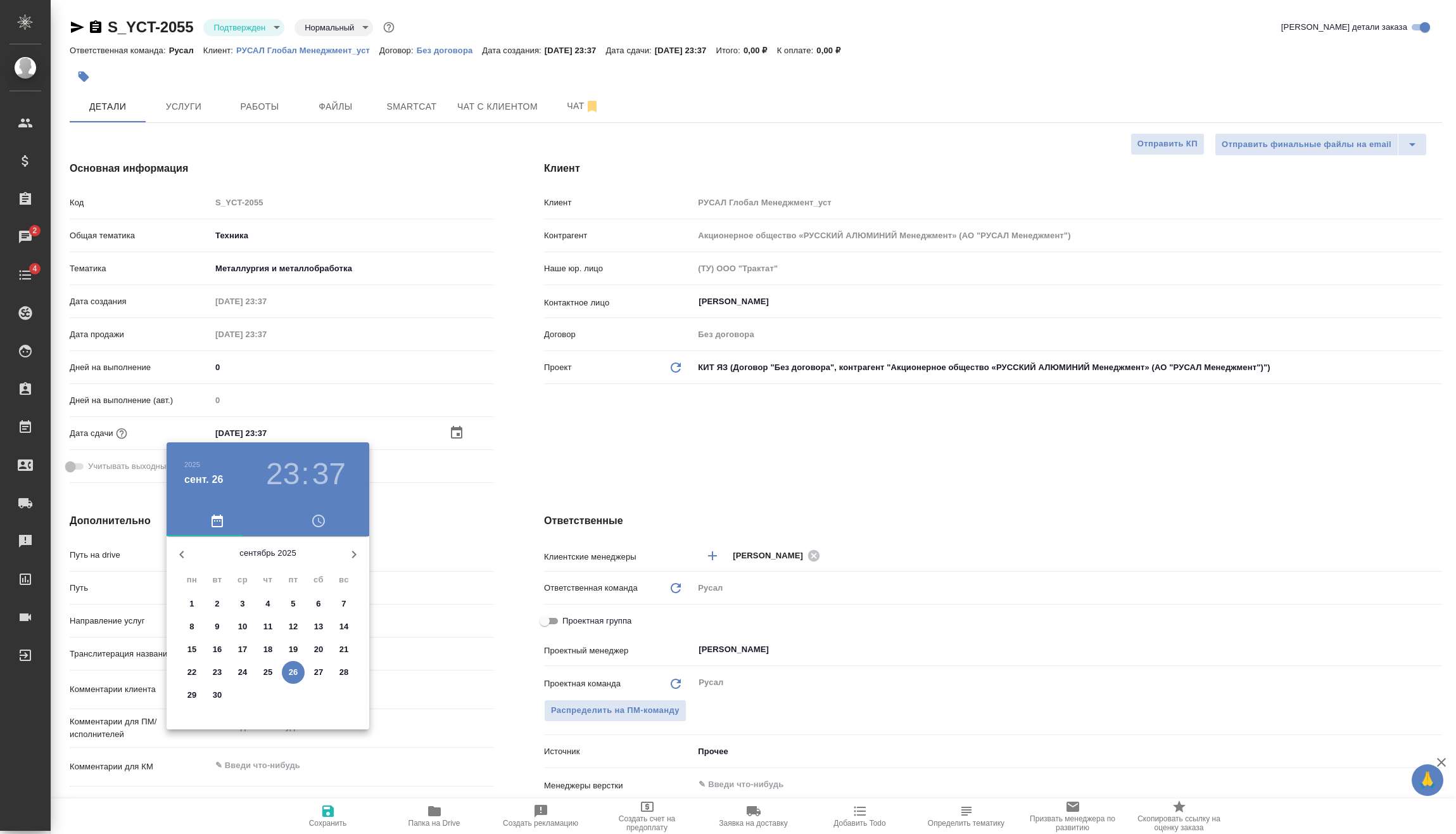
click at [312, 669] on span "27" at bounding box center [318, 672] width 23 height 13
type input "27.09.2025 23:37"
type textarea "x"
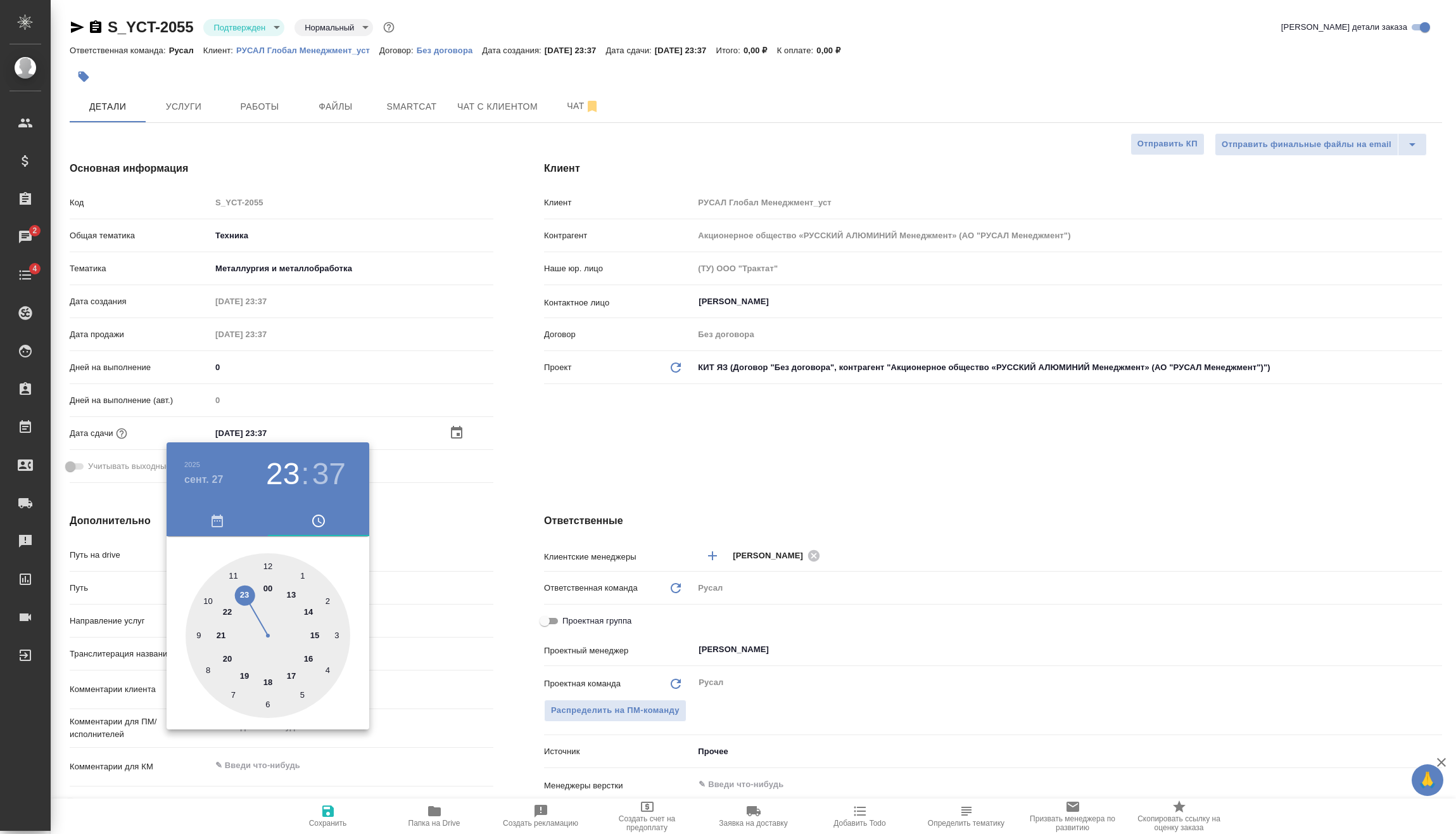
click at [330, 479] on h3 "37" at bounding box center [329, 474] width 33 height 36
click at [272, 710] on div at bounding box center [267, 635] width 164 height 164
type input "27.09.2025 23:29"
type textarea "x"
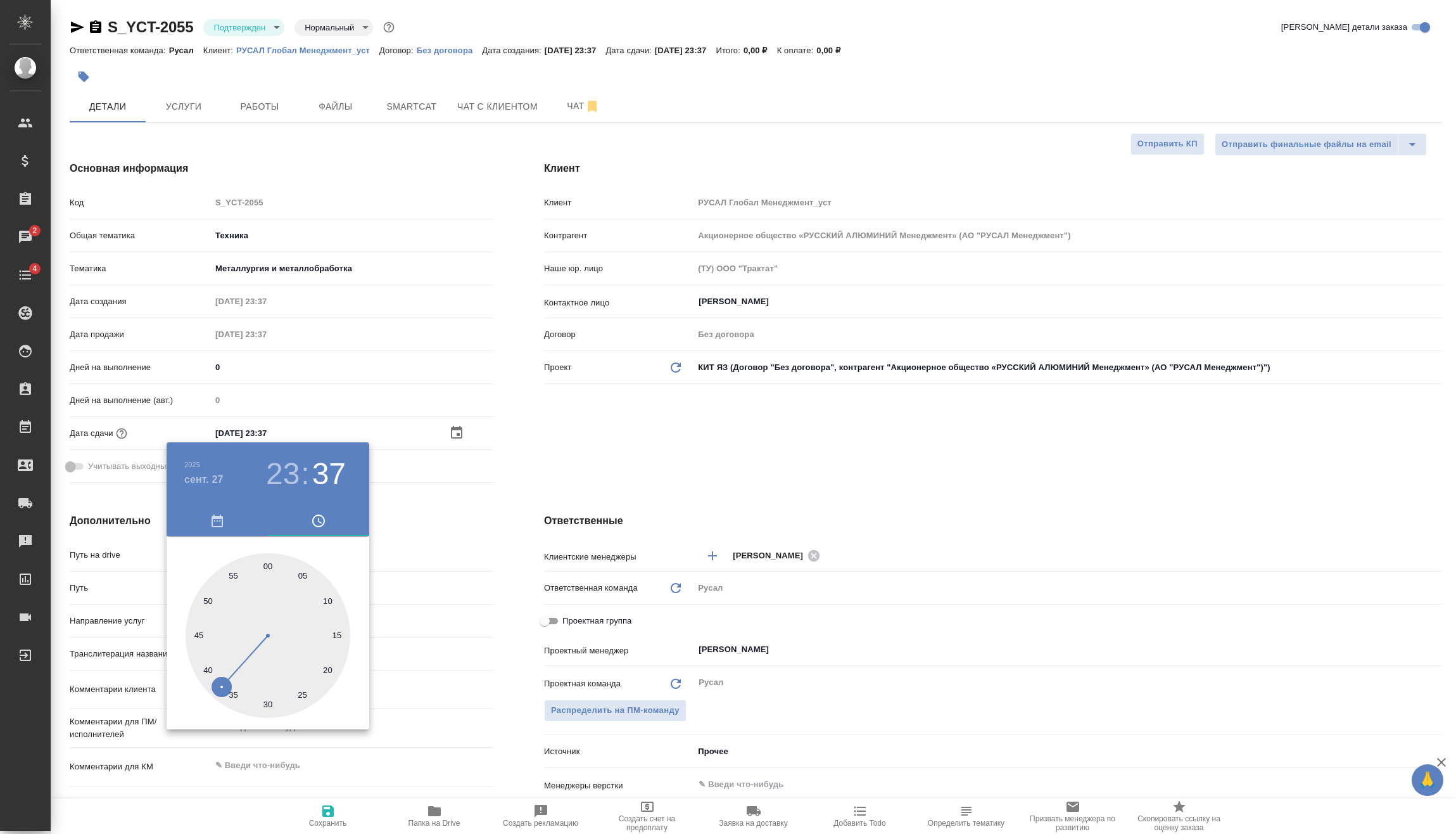
type textarea "x"
click at [268, 705] on div at bounding box center [267, 635] width 164 height 164
type input "27.09.2025 23:30"
type textarea "x"
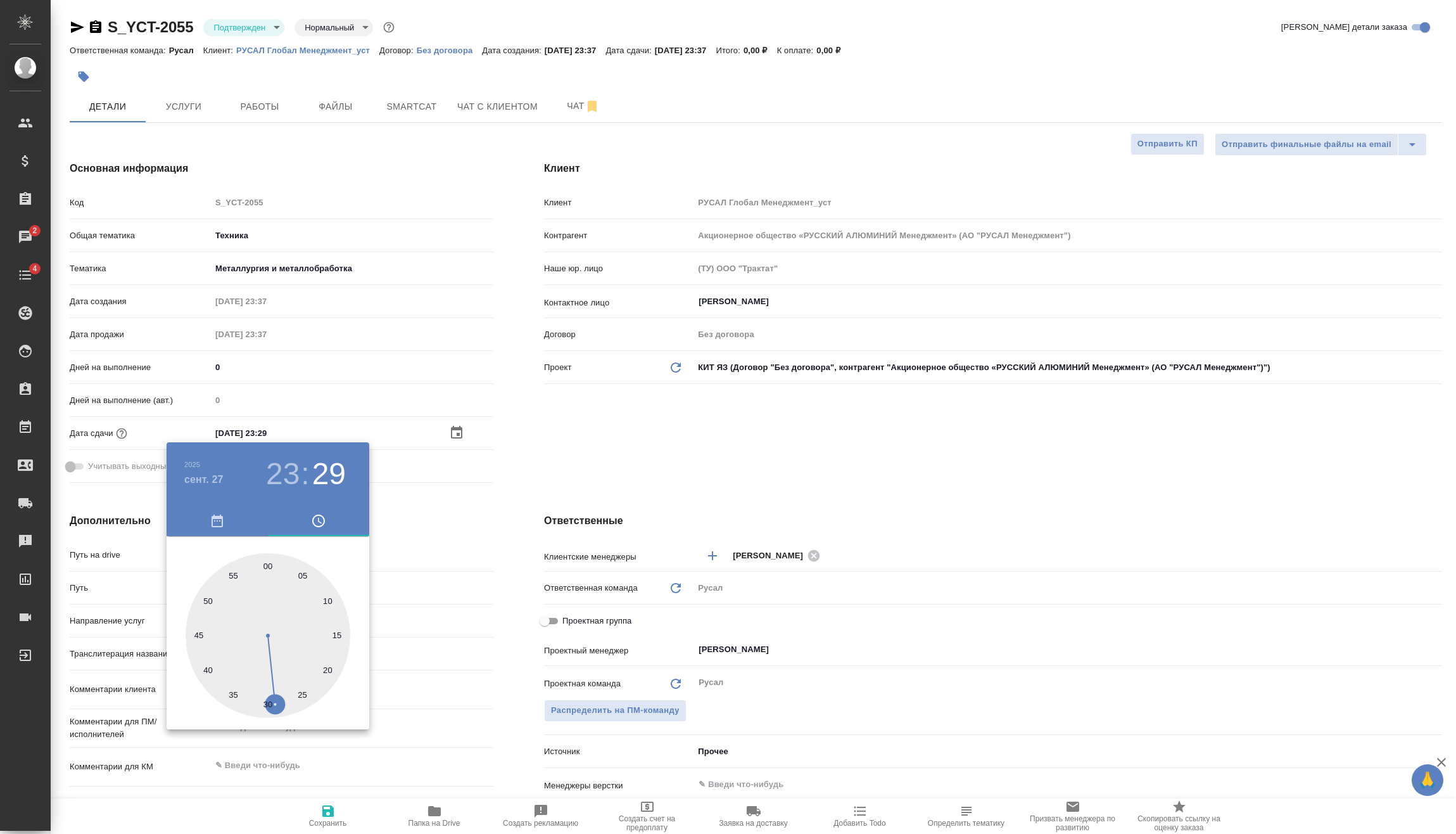
type textarea "x"
click at [467, 535] on div at bounding box center [728, 417] width 1456 height 834
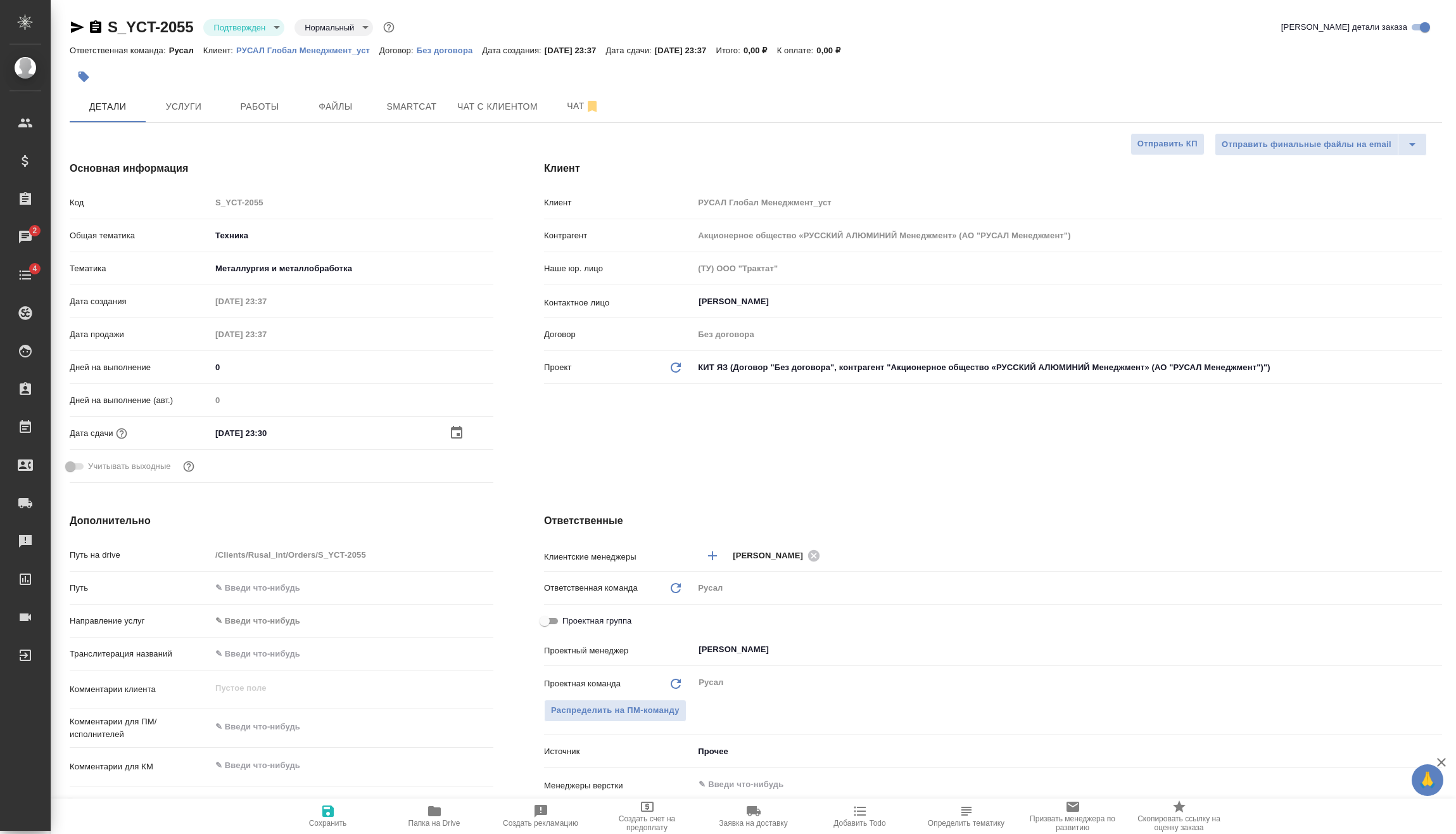
scroll to position [127, 0]
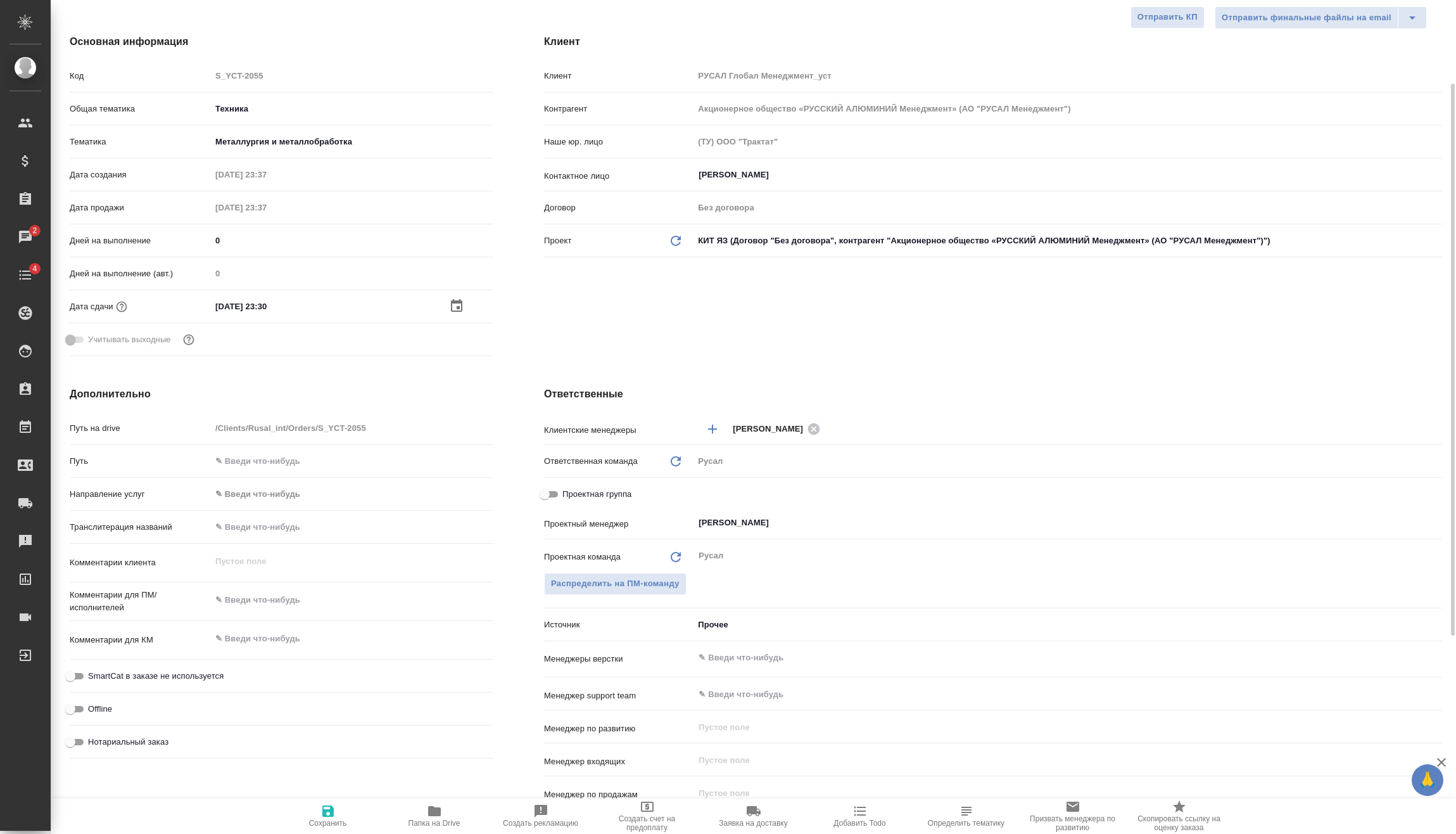
type textarea "x"
click at [280, 609] on textarea at bounding box center [352, 601] width 281 height 22
type textarea "x"
type textarea "2"
type textarea "x"
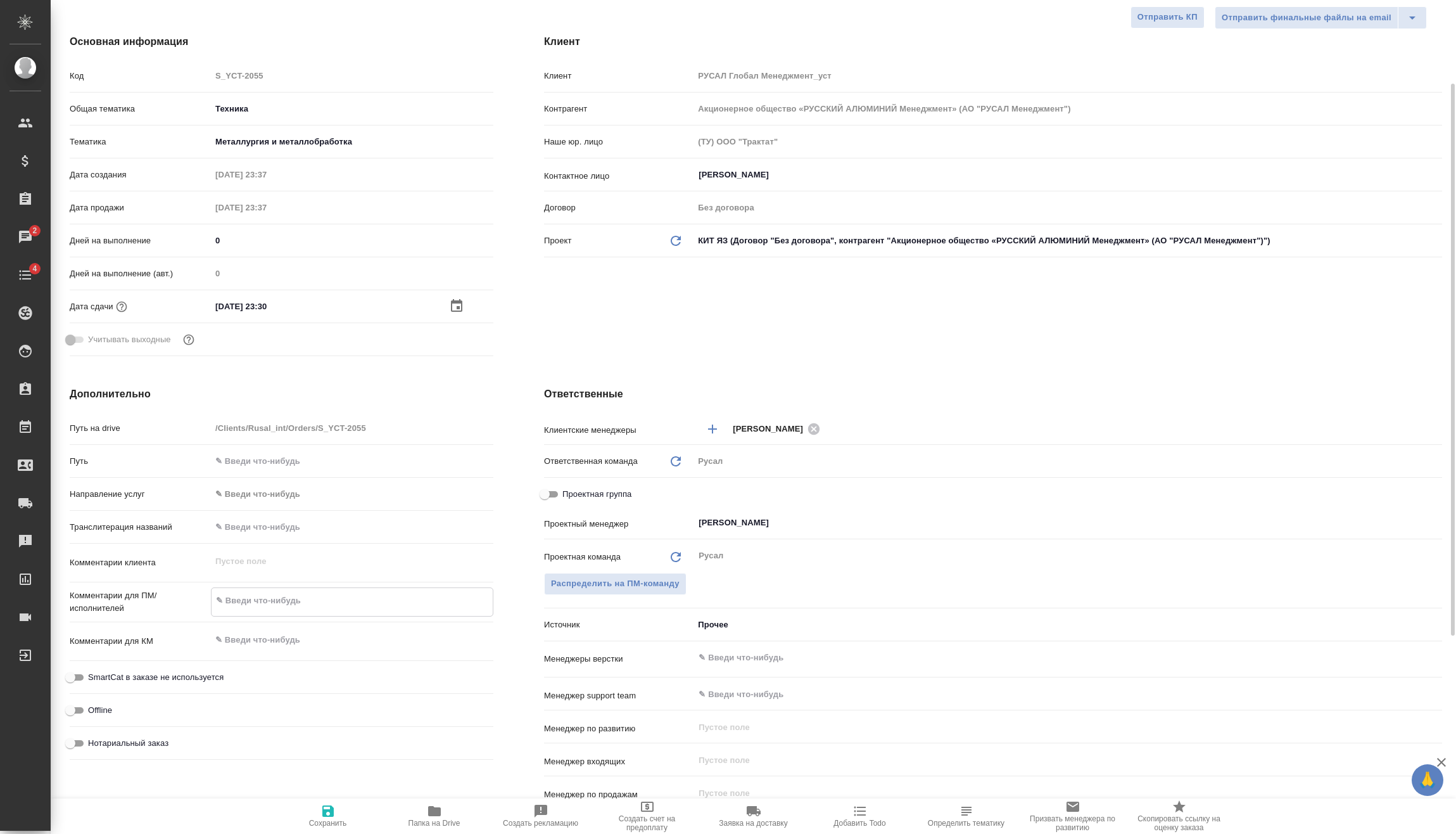
type textarea "x"
type textarea "26"
type textarea "x"
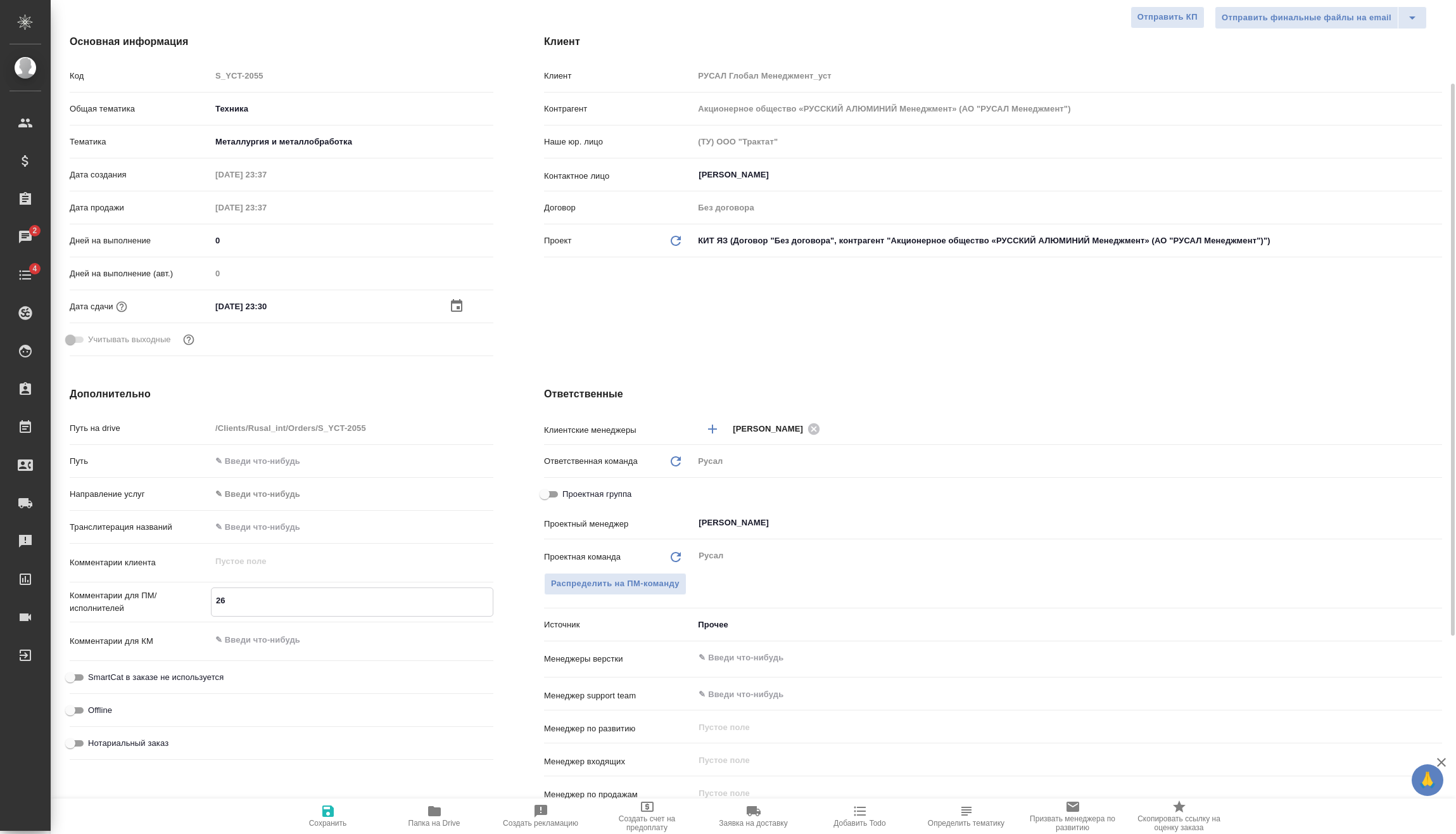
type textarea "x"
type textarea "26."
type textarea "x"
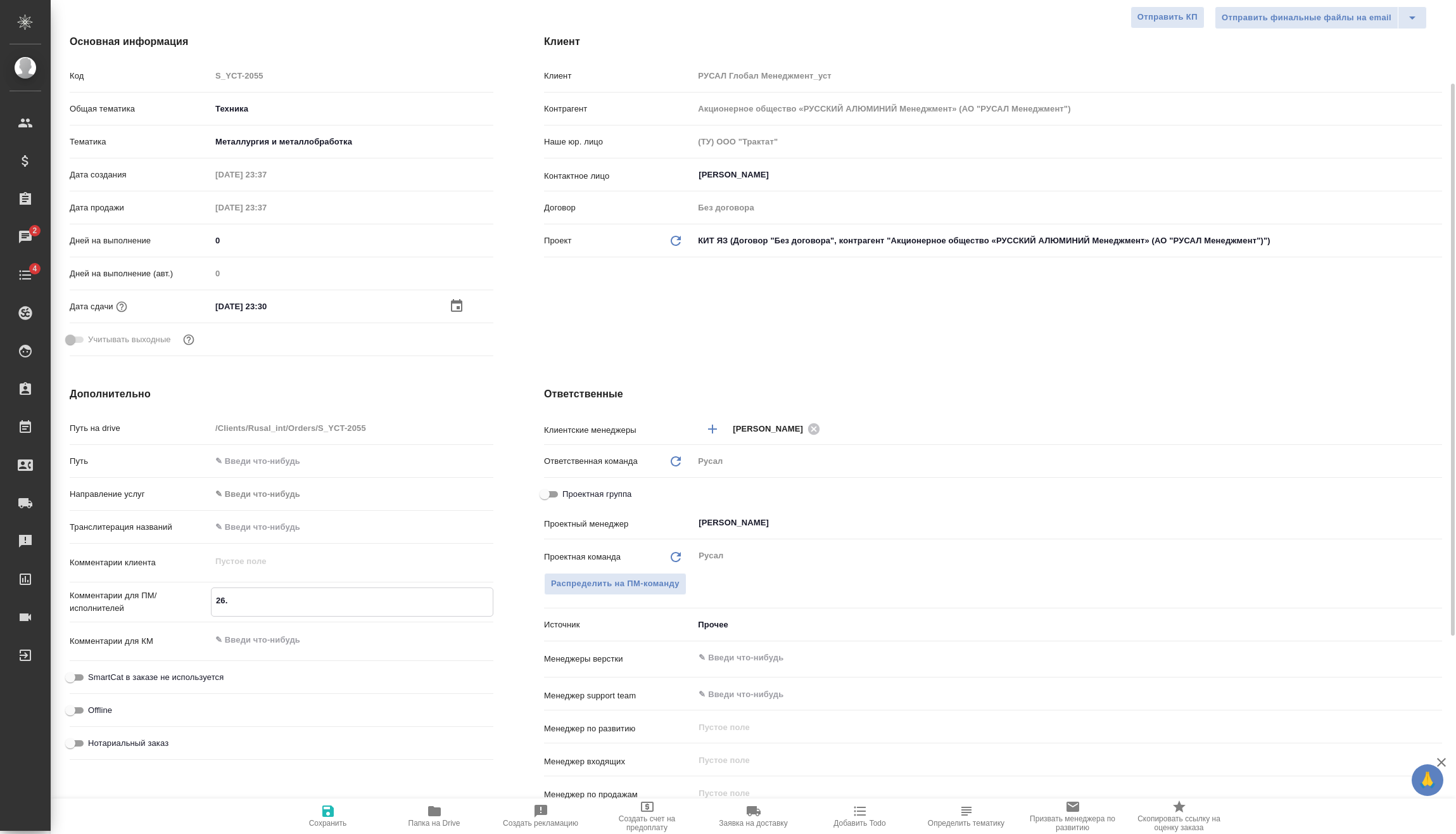
type textarea "26.0"
type textarea "x"
type textarea "26.09"
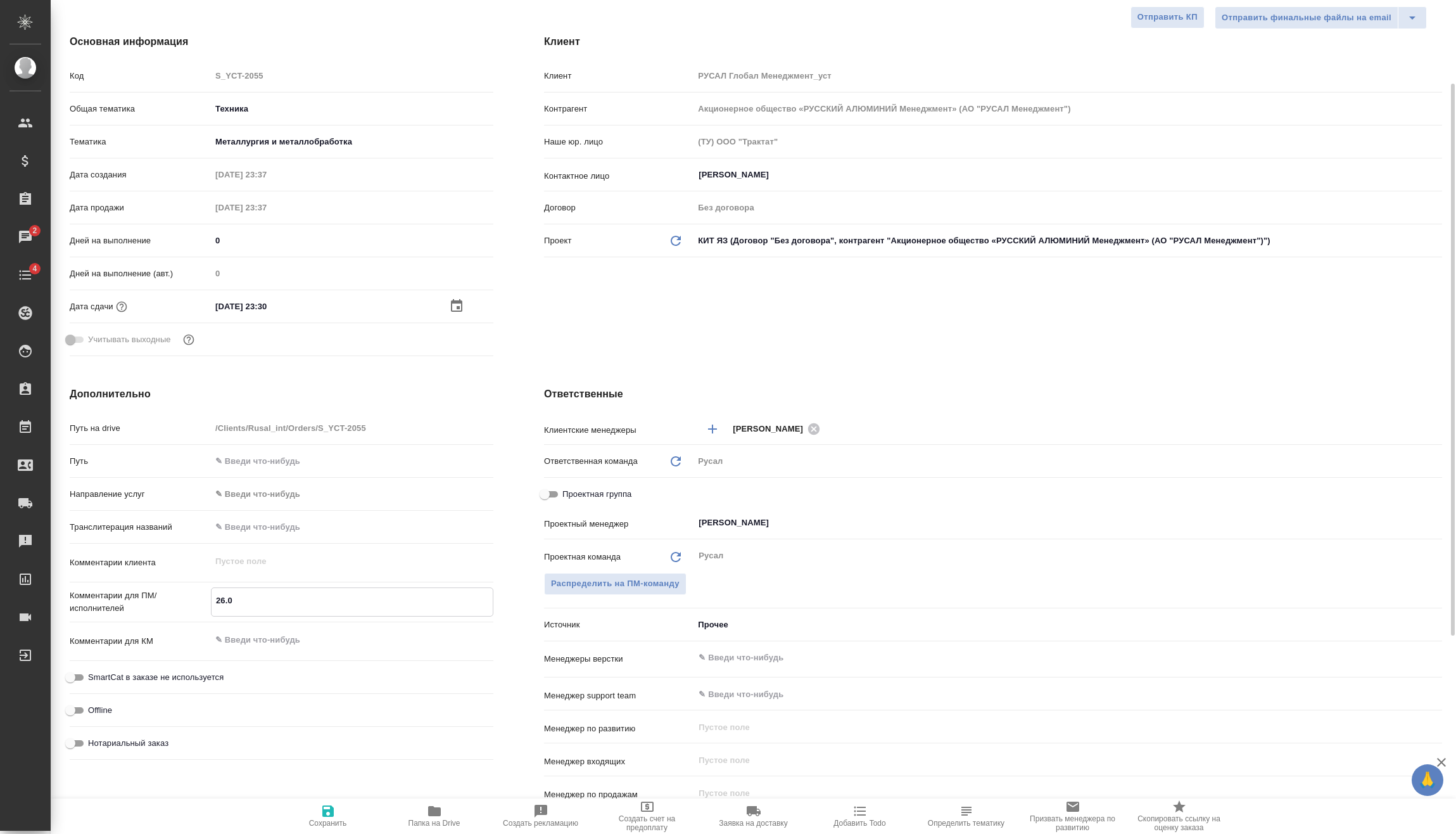
type textarea "x"
type textarea "26.09"
type textarea "x"
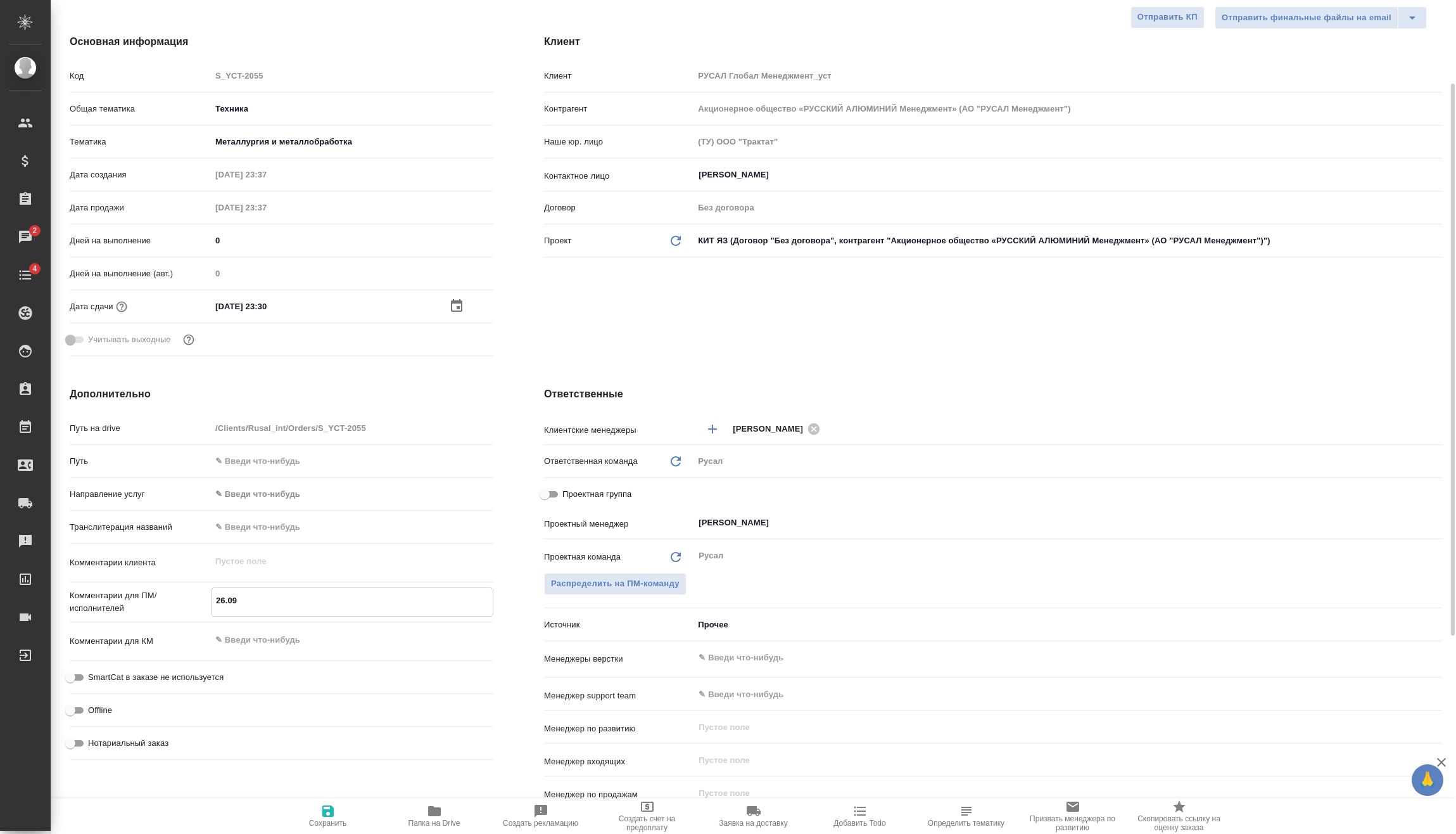
type textarea "x"
type textarea "26.09 К"
type textarea "x"
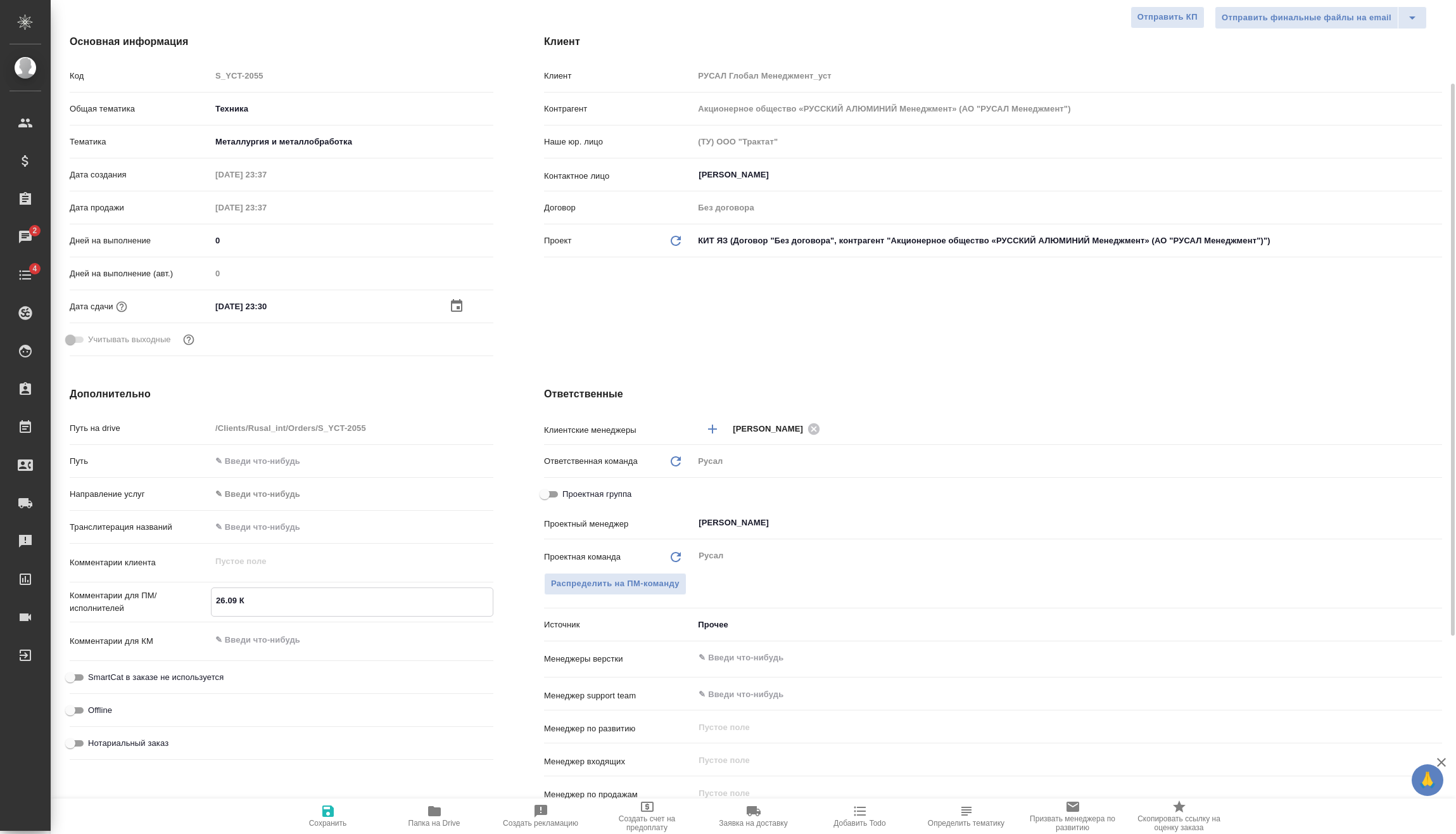
type textarea "x"
type textarea "26.09 Кл"
type textarea "x"
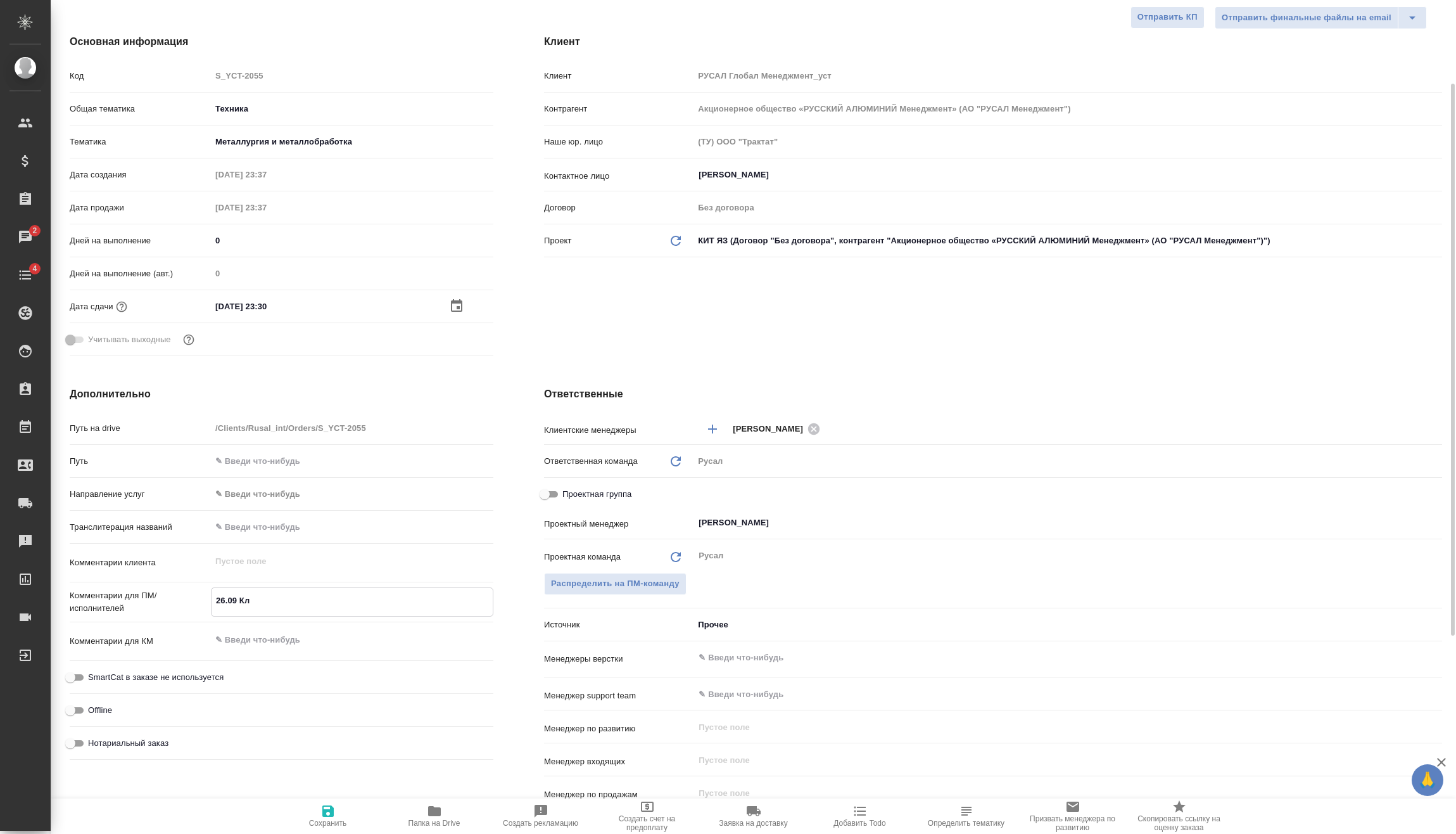
type textarea "26.09 Кли"
type textarea "x"
type textarea "26.09 Клип"
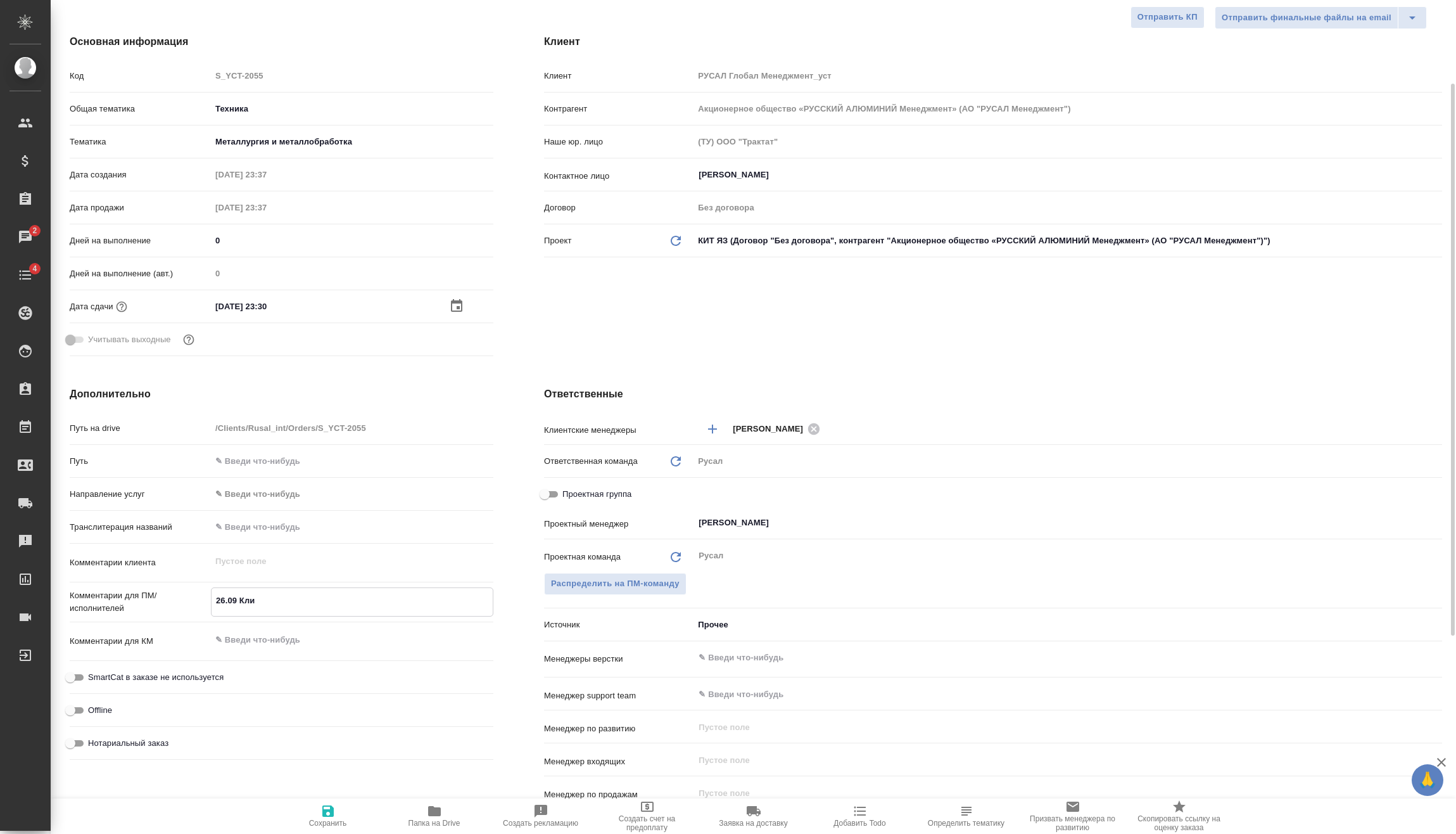
type textarea "x"
type textarea "26.09 Клипи"
type textarea "x"
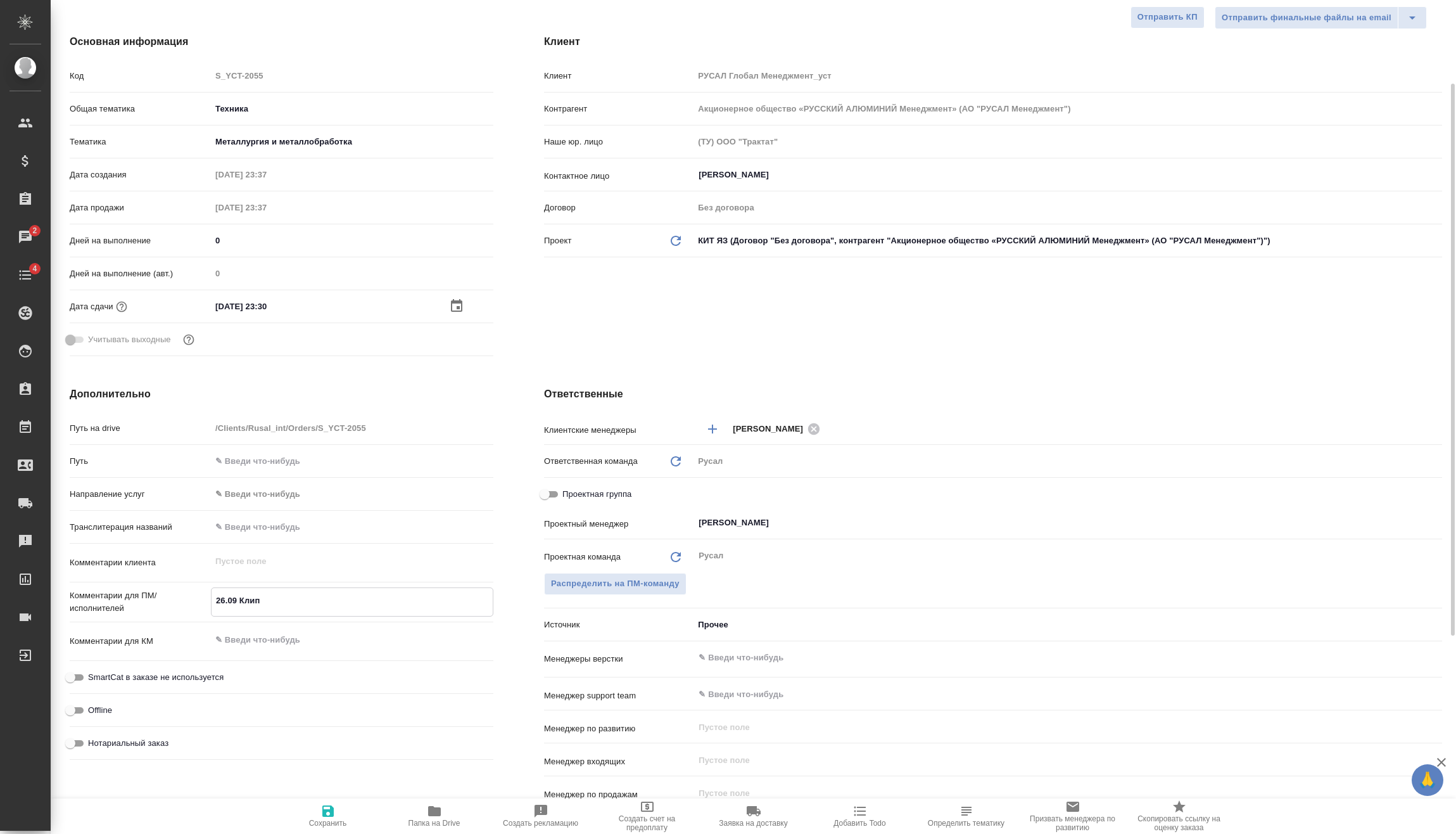
type textarea "x"
type textarea "26.09 Клипин"
type textarea "x"
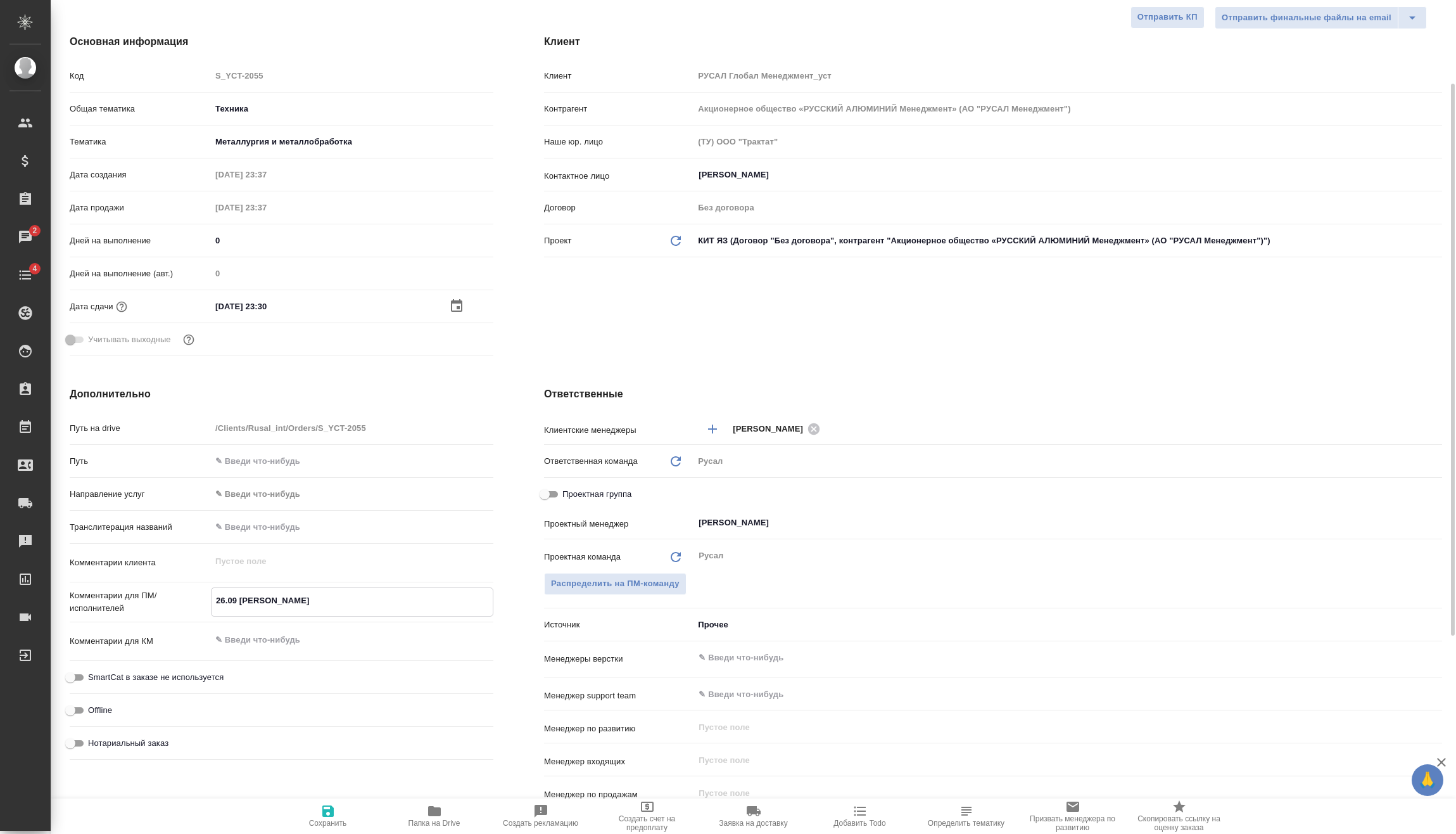
type textarea "x"
type textarea "26.09 Клипин"
type textarea "x"
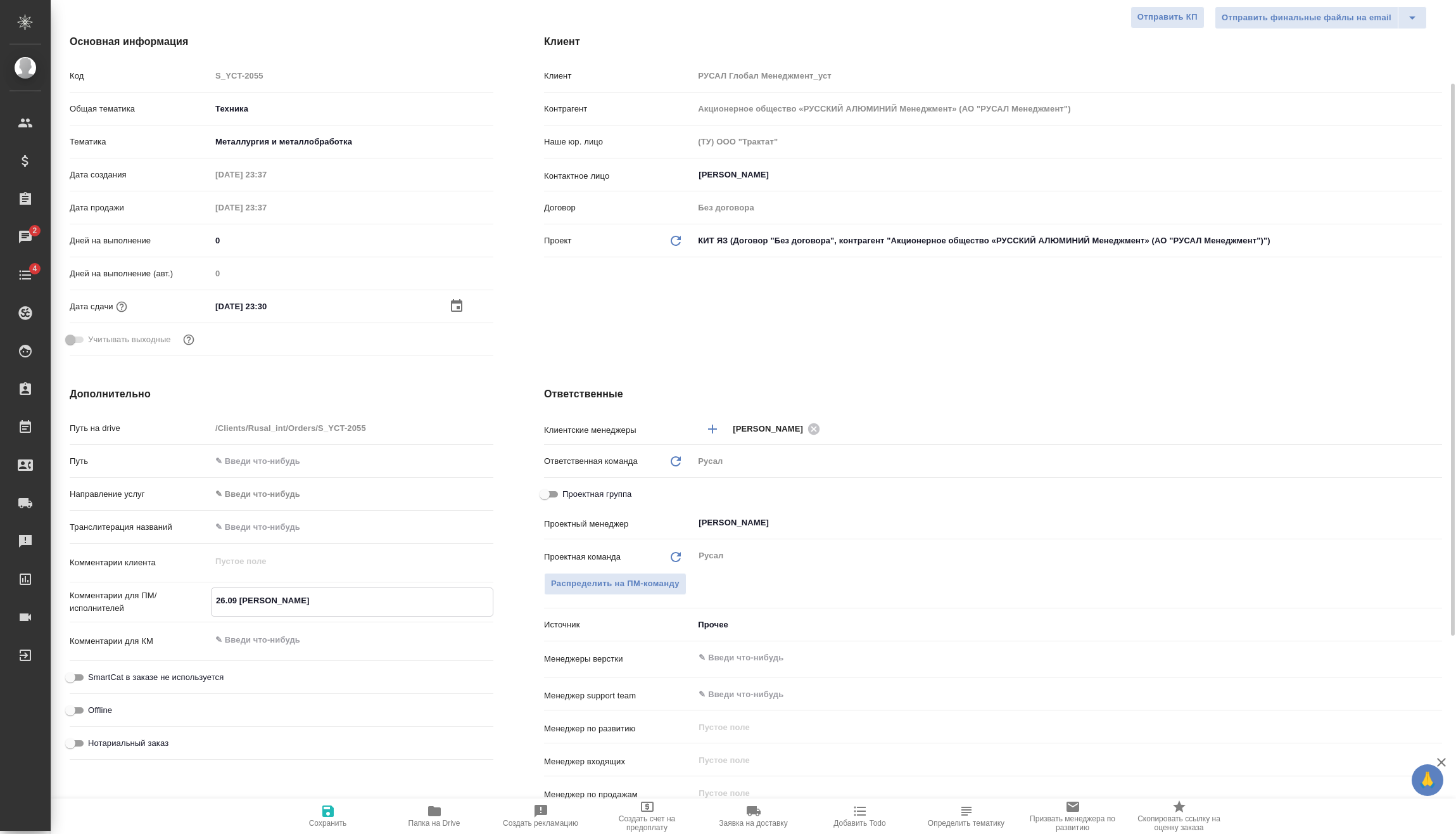
type textarea "26.09 Клипин о"
type textarea "x"
type textarea "26.09 Клипин он"
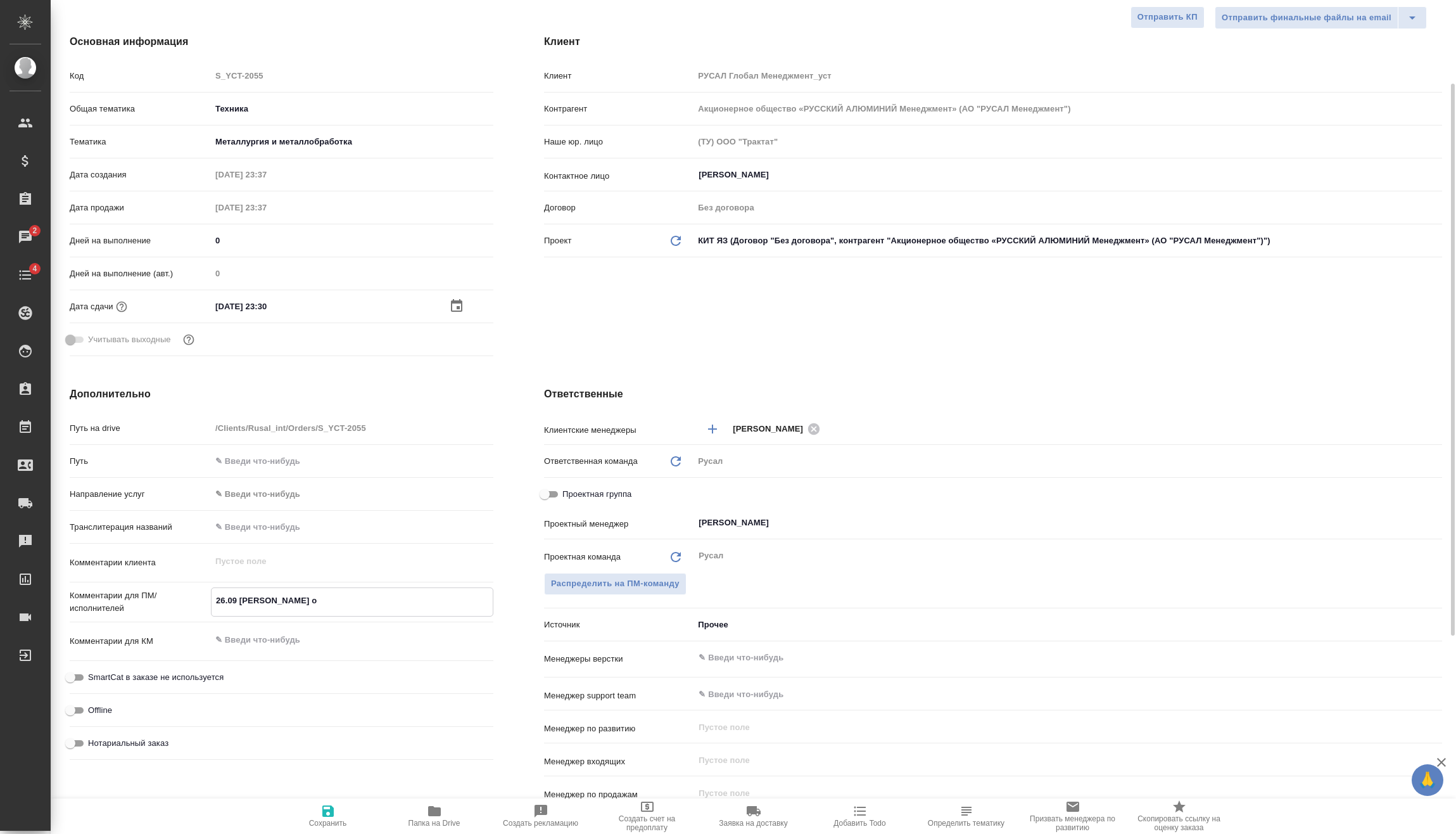
type textarea "x"
type textarea "26.09 Клипин онл"
type textarea "x"
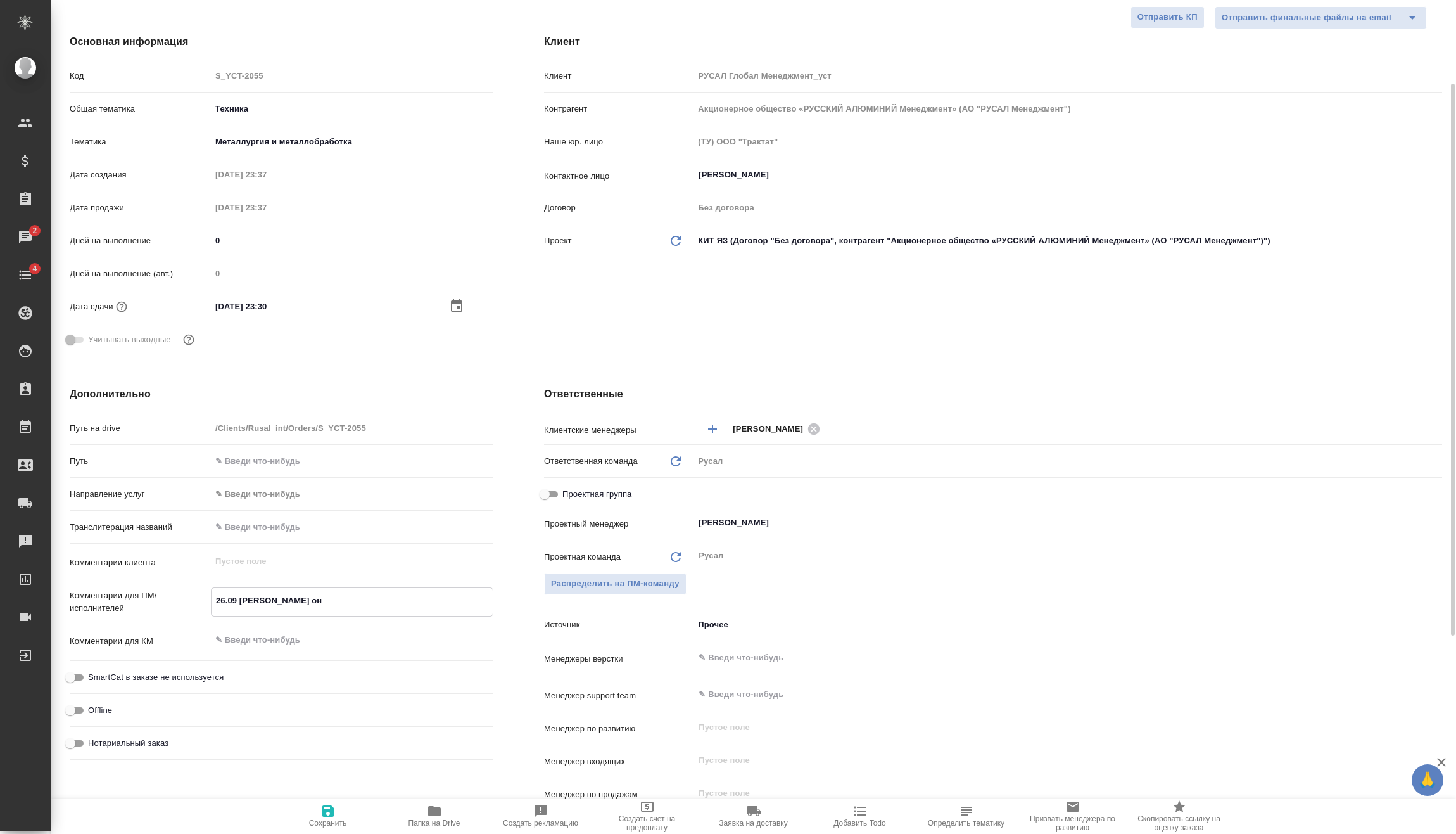
type textarea "x"
type textarea "26.09 Клипин онла"
type textarea "x"
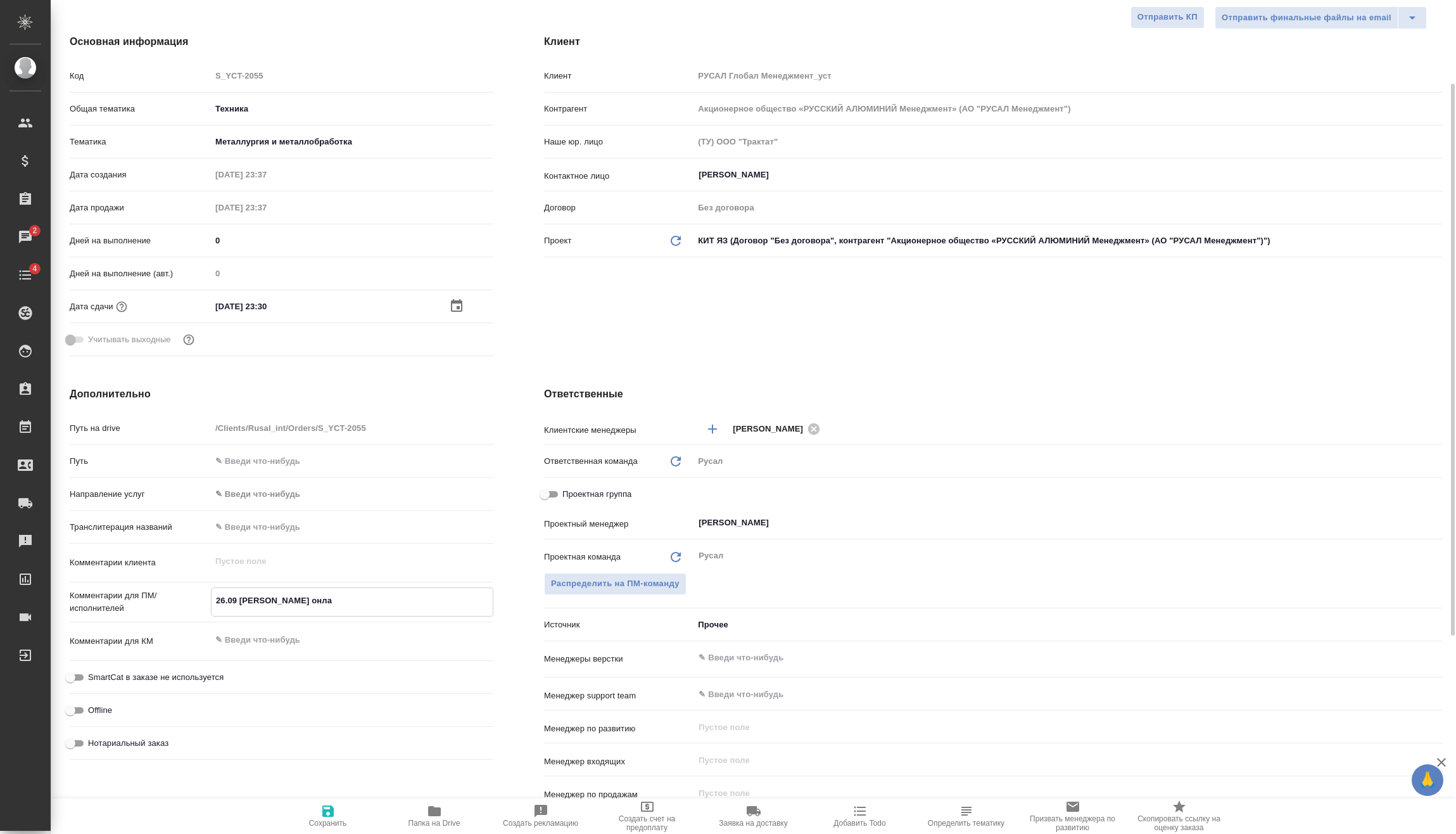
type textarea "x"
type textarea "26.09 Клипин онлай"
type textarea "x"
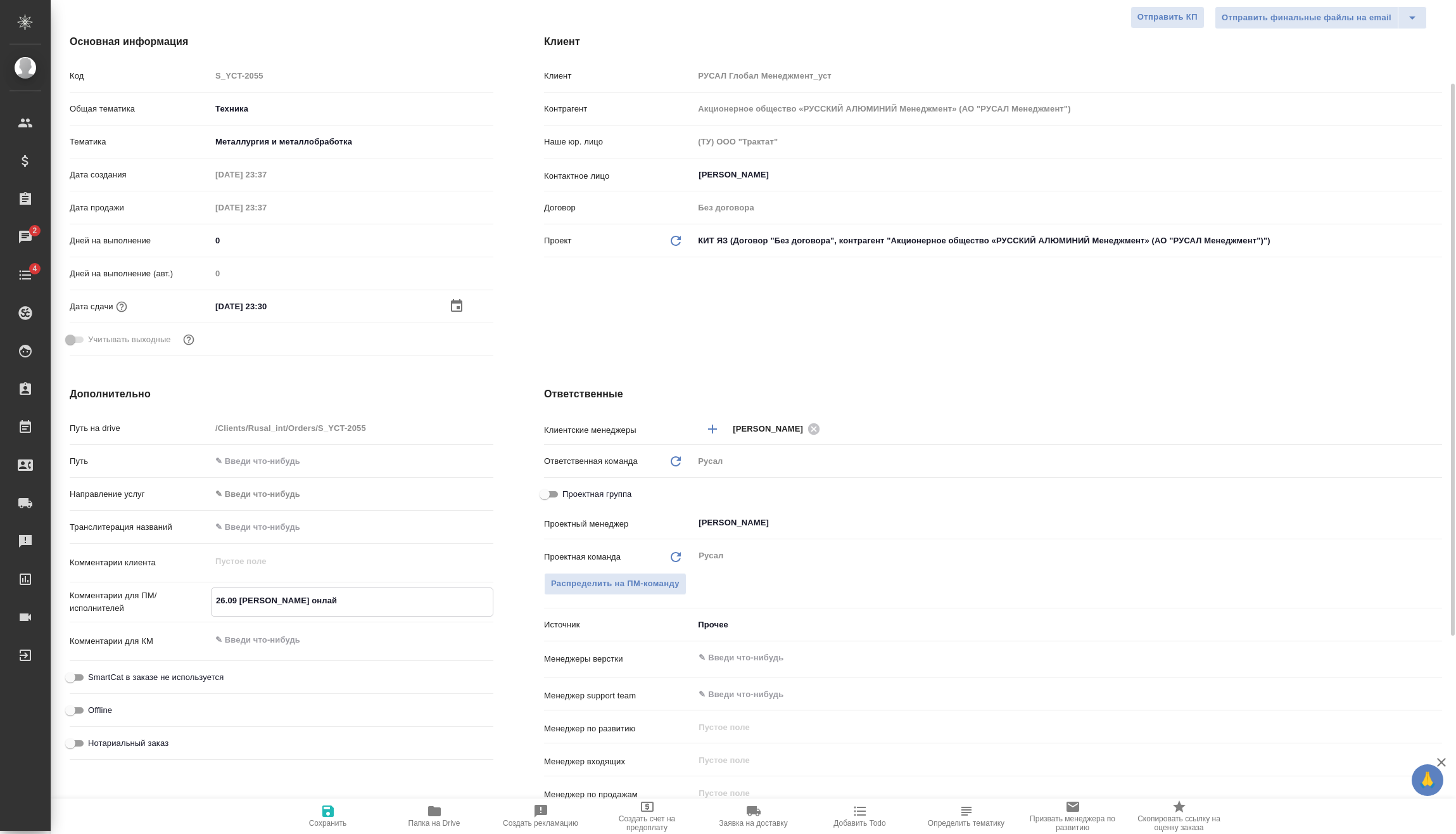
type textarea "26.09 Клипин онлайн"
type textarea "x"
type textarea "26.09 Клипин онлайн"
type textarea "x"
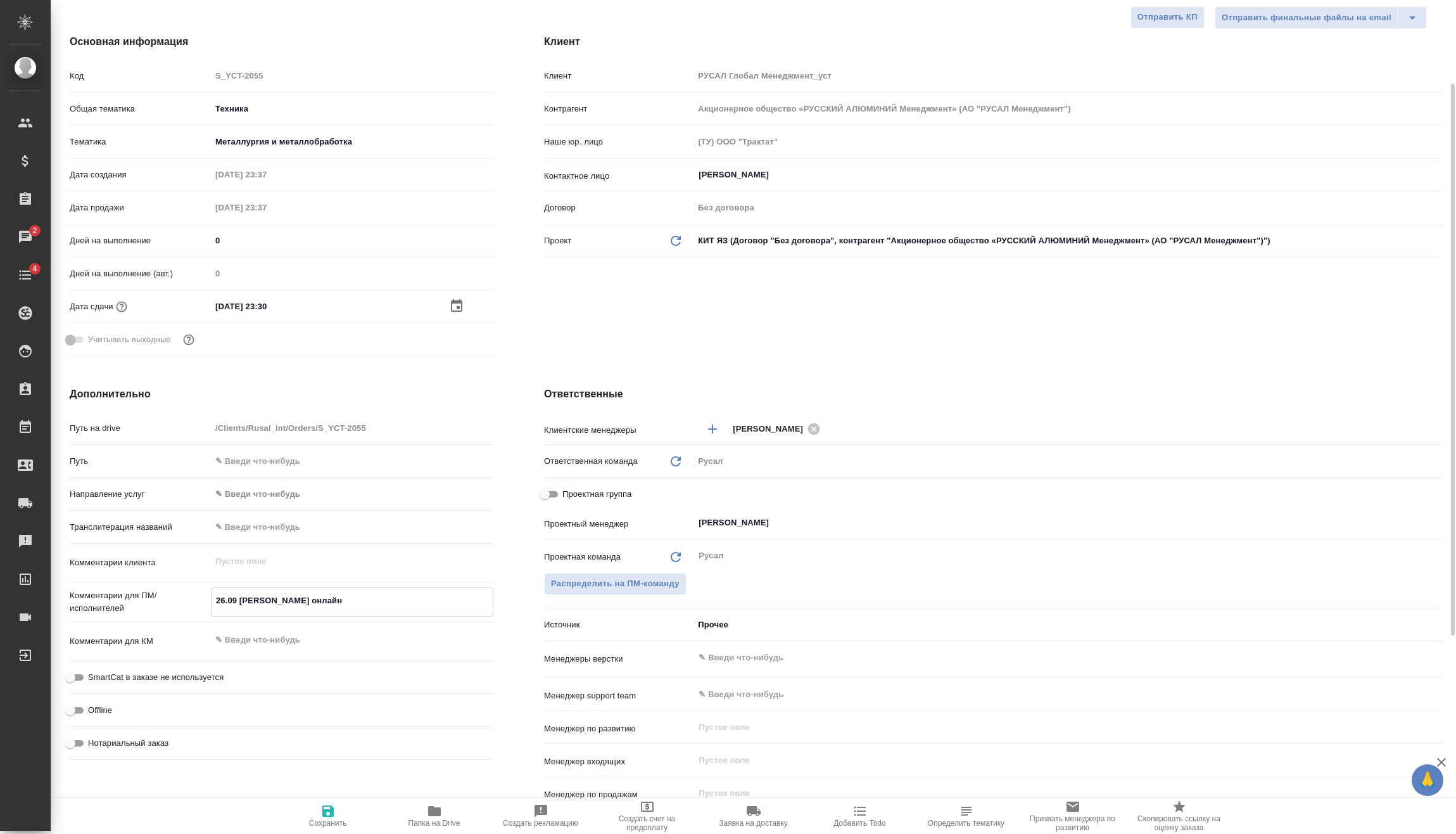
click at [338, 814] on span "Сохранить" at bounding box center [328, 815] width 91 height 24
type textarea "x"
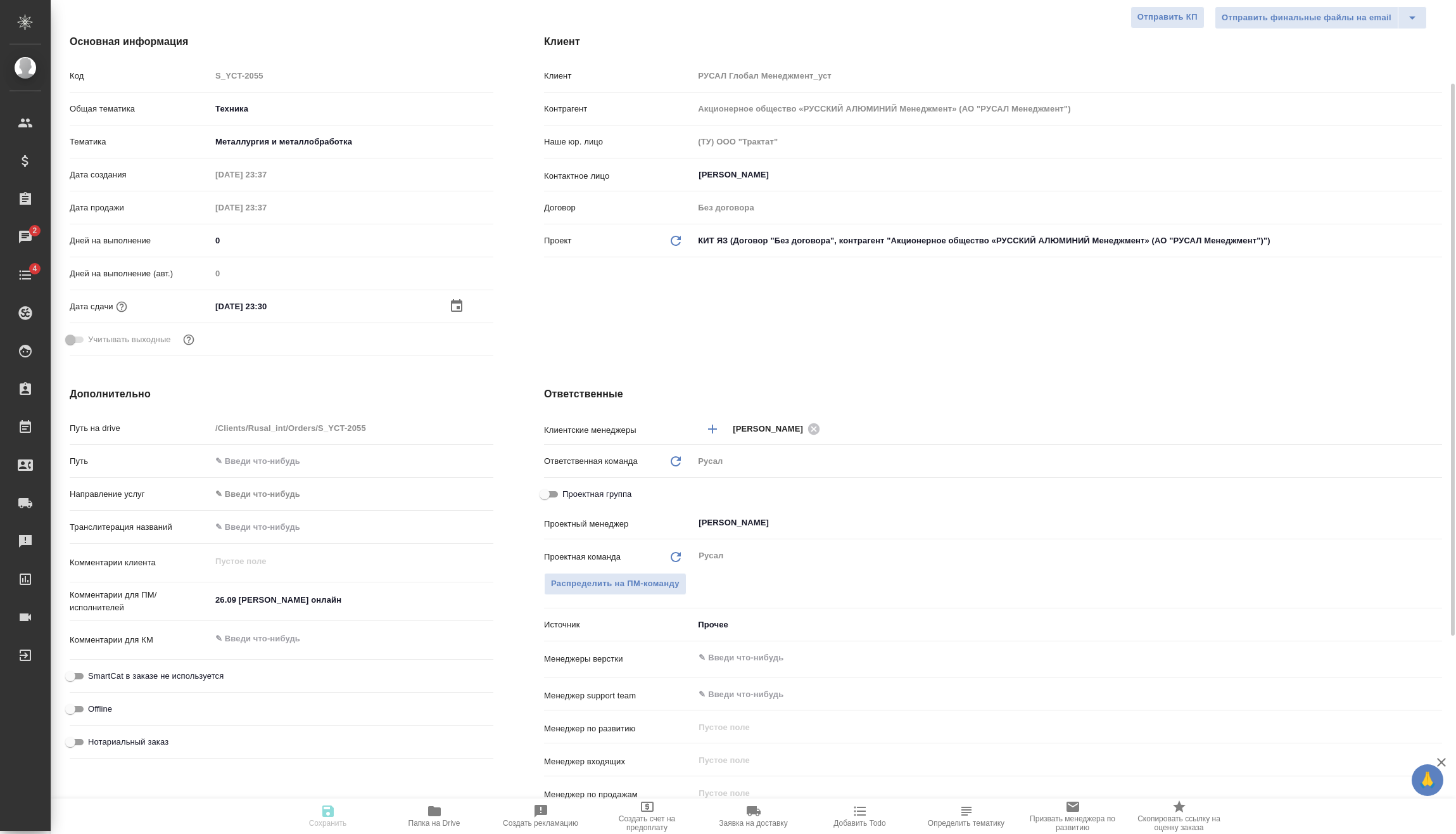
type textarea "x"
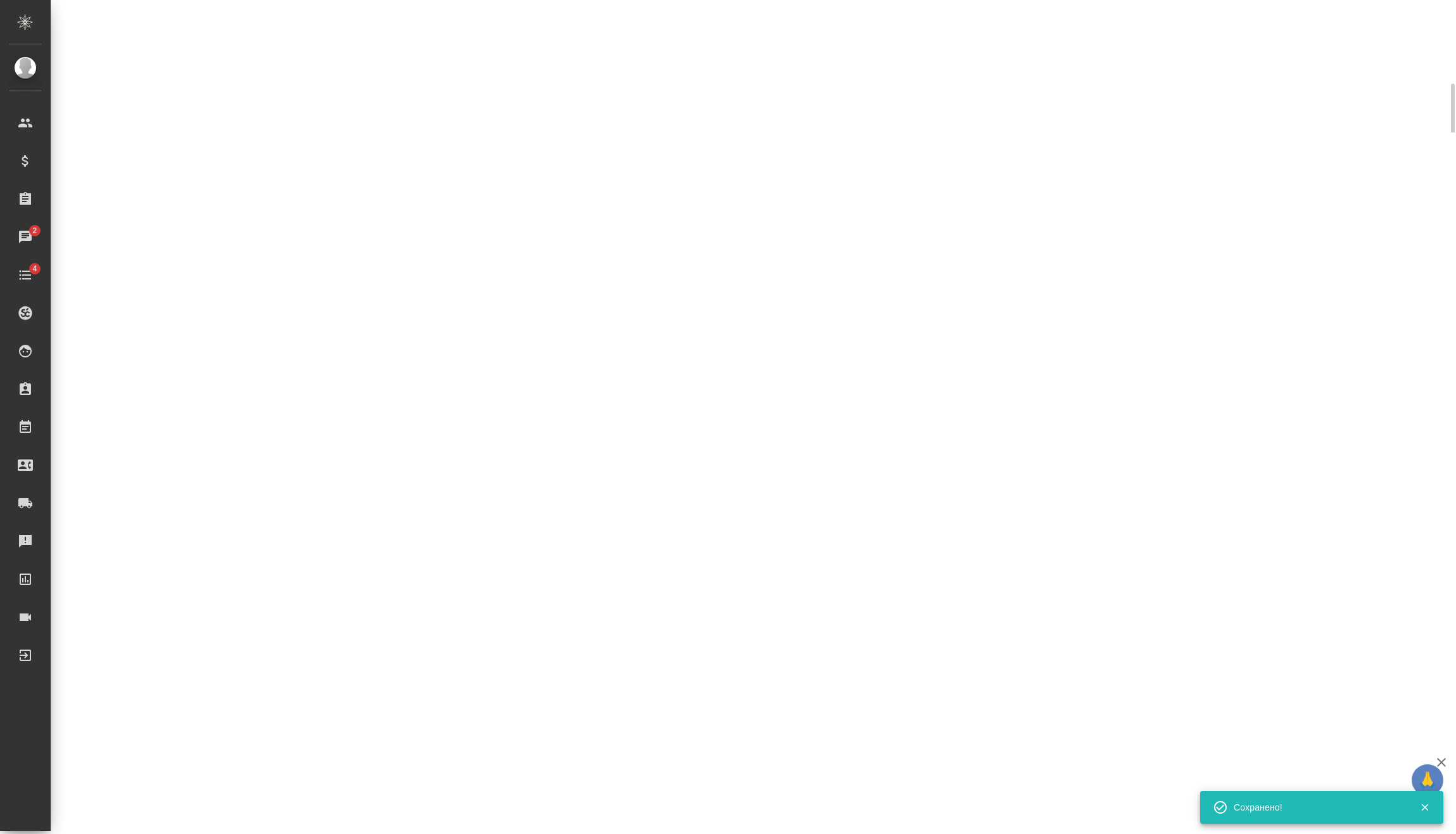
select select "RU"
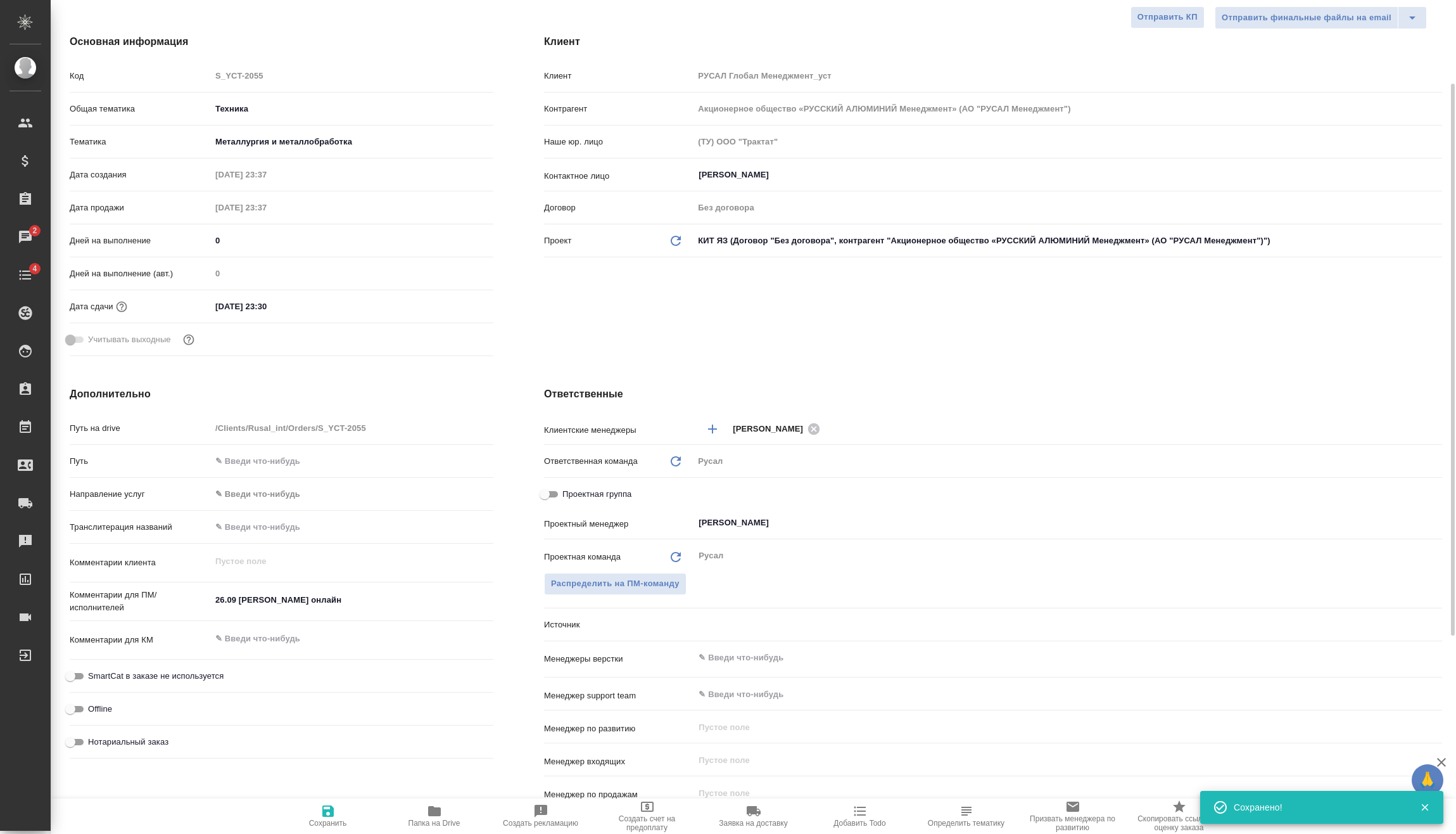
scroll to position [63, 0]
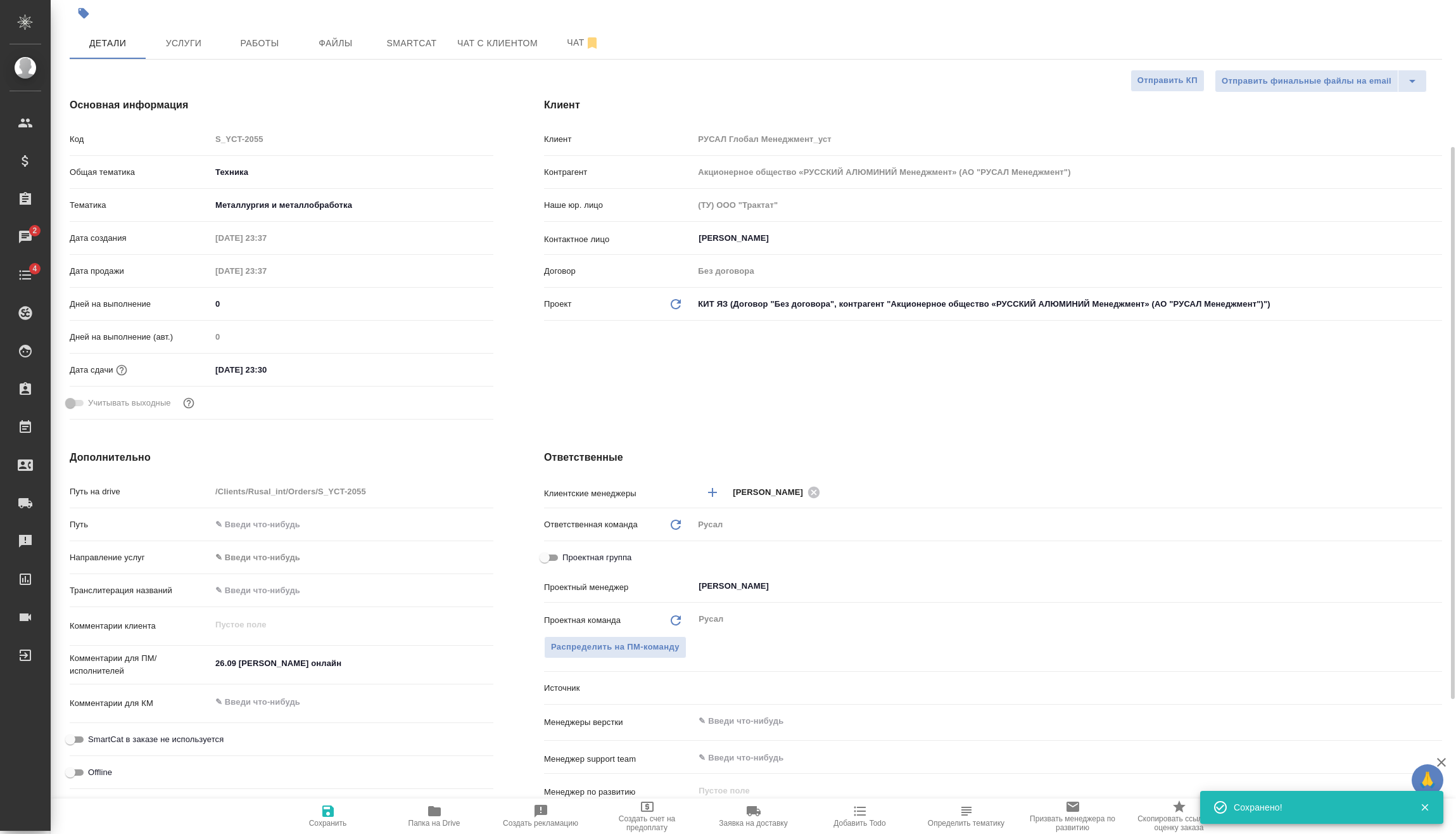
type textarea "x"
click at [193, 44] on span "Услуги" at bounding box center [184, 43] width 61 height 16
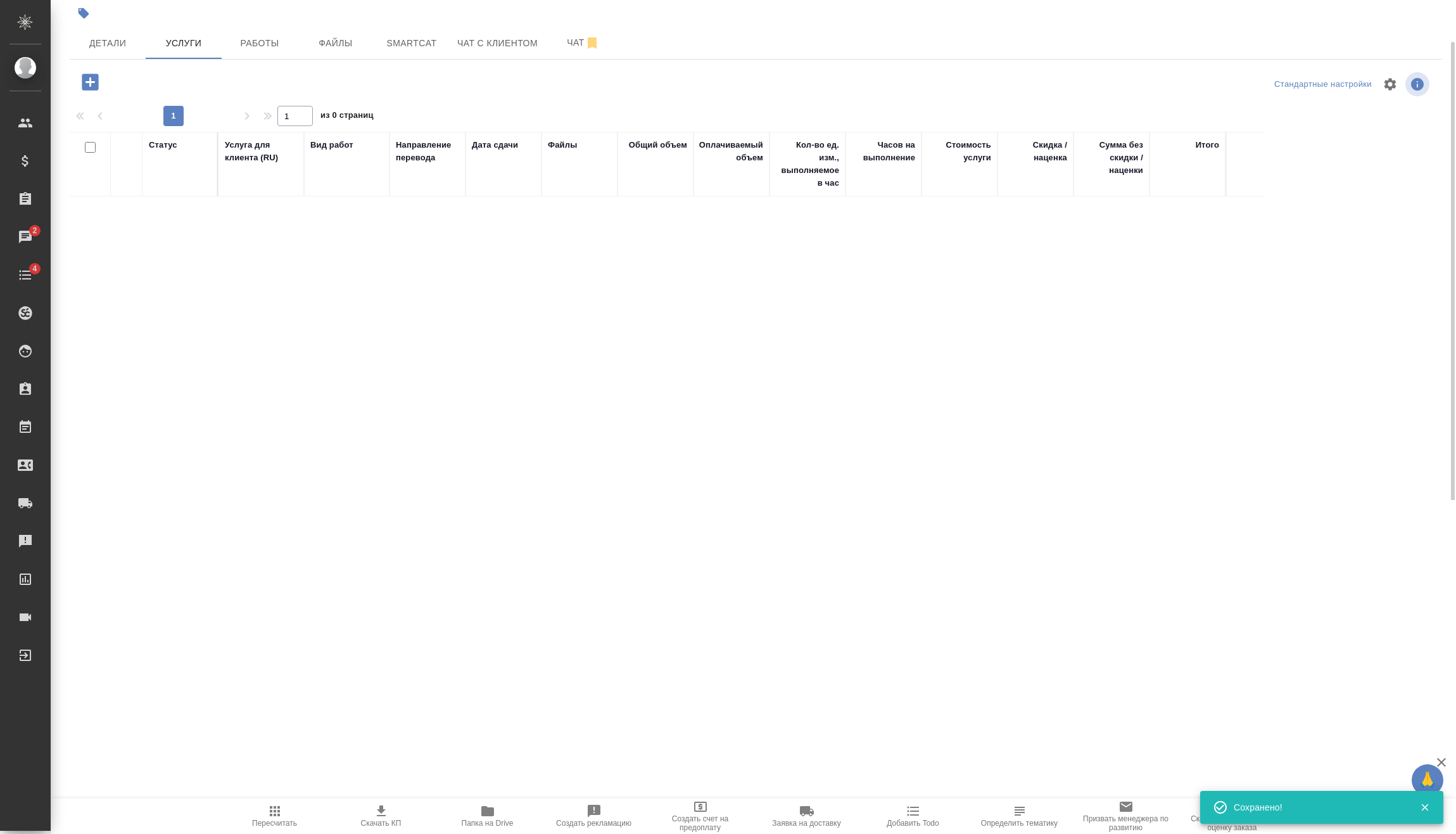
click at [96, 81] on icon "button" at bounding box center [90, 82] width 17 height 17
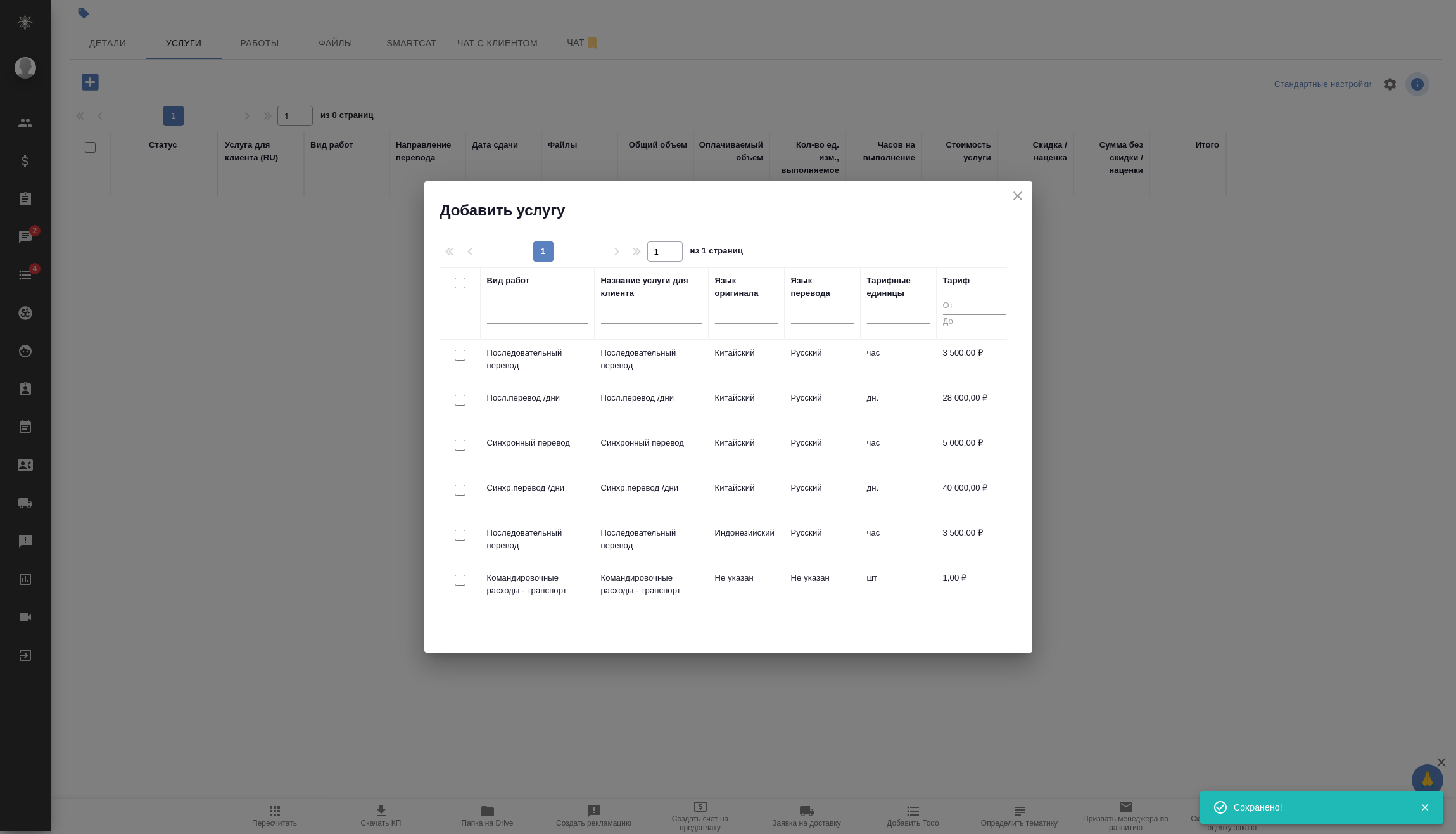
click at [461, 358] on input "checkbox" at bounding box center [460, 355] width 11 height 11
checkbox input "true"
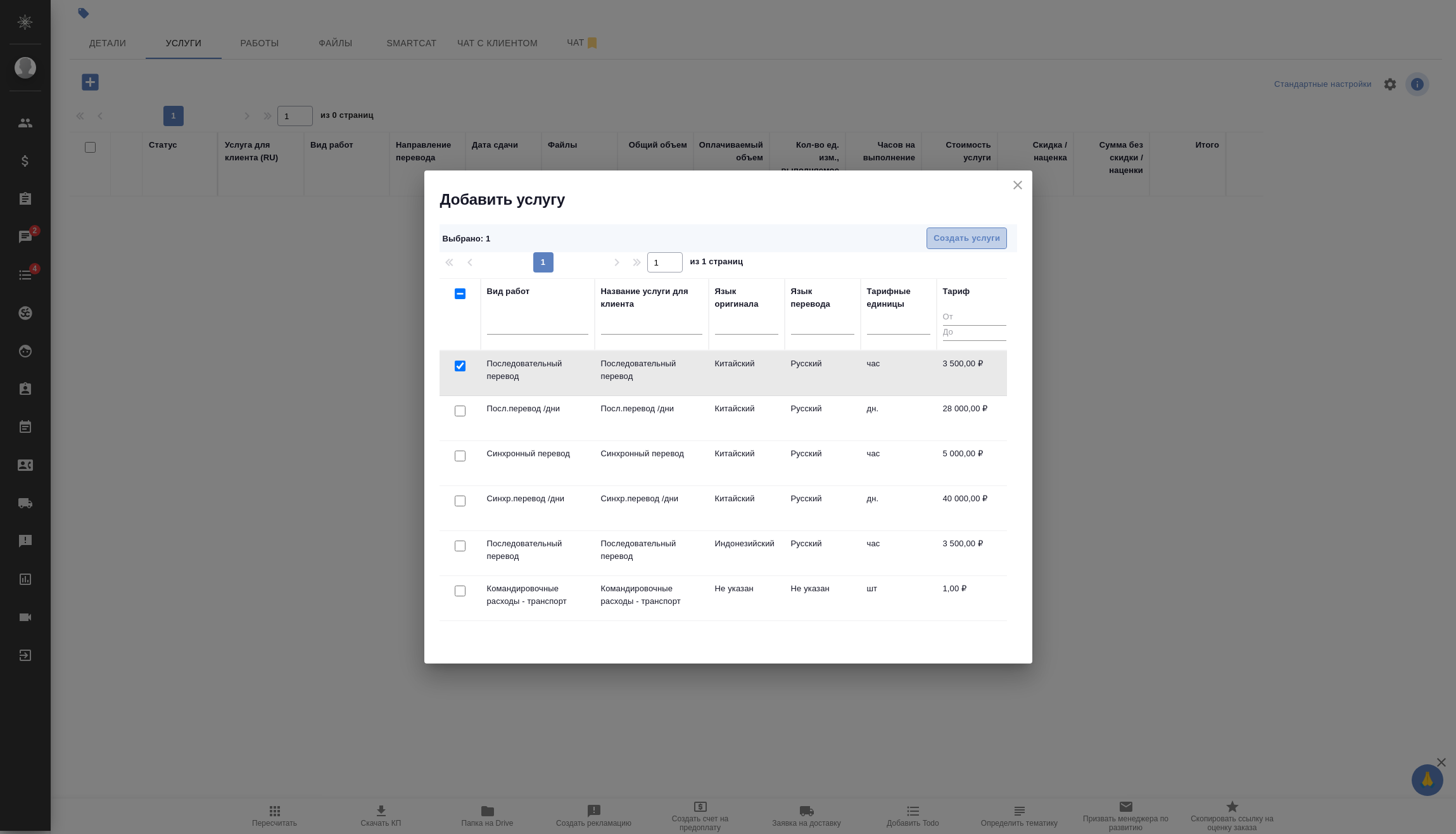
click at [988, 232] on span "Создать услуги" at bounding box center [967, 238] width 67 height 14
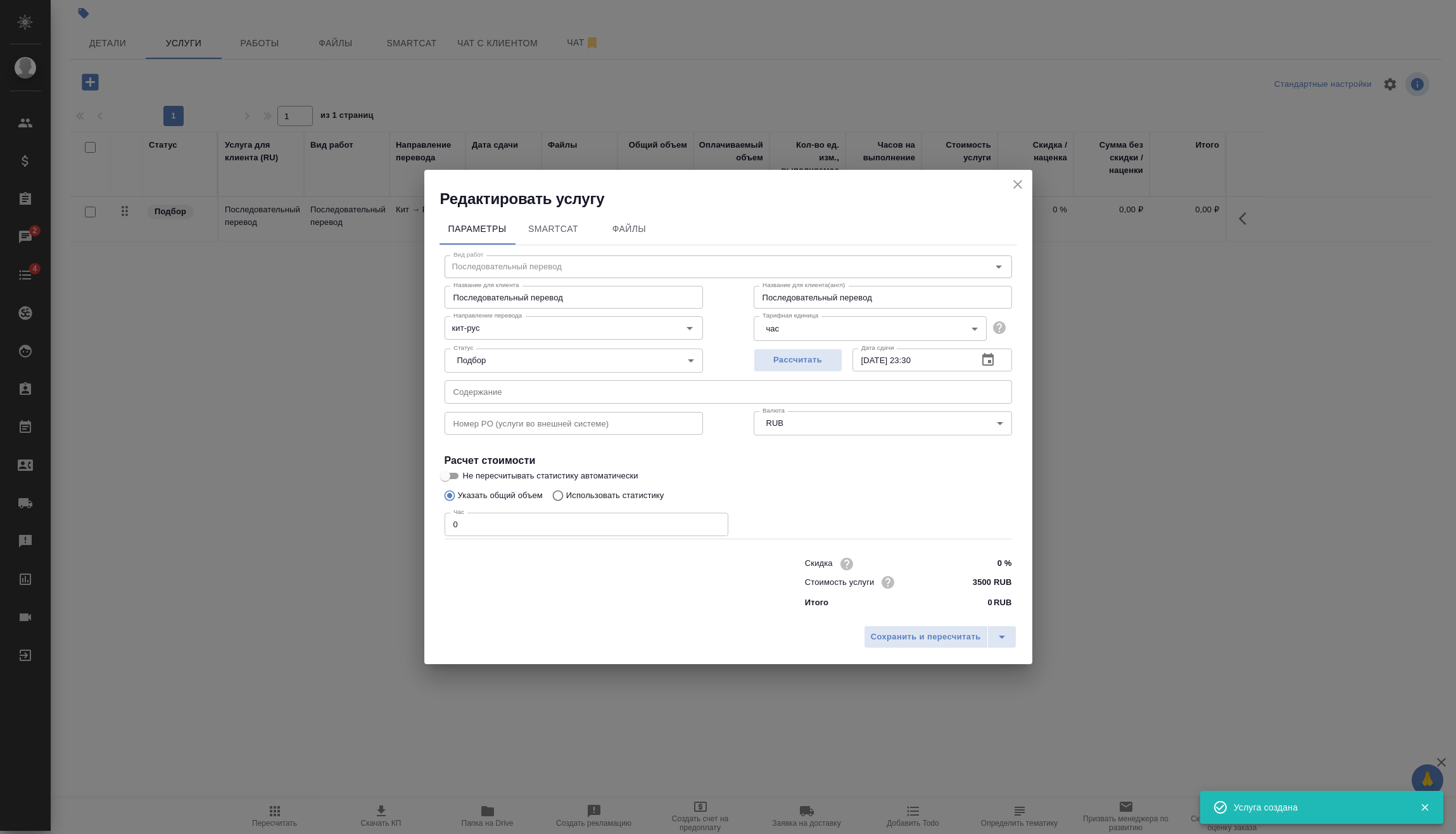
drag, startPoint x: 537, startPoint y: 538, endPoint x: 201, endPoint y: 530, distance: 336.1
click at [235, 535] on div "Редактировать услугу Параметры SmartCat Файлы Вид работ Последовательный перево…" at bounding box center [728, 417] width 1456 height 834
click at [490, 515] on input "0" at bounding box center [587, 523] width 284 height 23
drag, startPoint x: 435, startPoint y: 527, endPoint x: 362, endPoint y: 531, distance: 73.1
click at [362, 531] on div "Редактировать услугу Параметры SmartCat Файлы Вид работ Последовательный перево…" at bounding box center [728, 417] width 1456 height 834
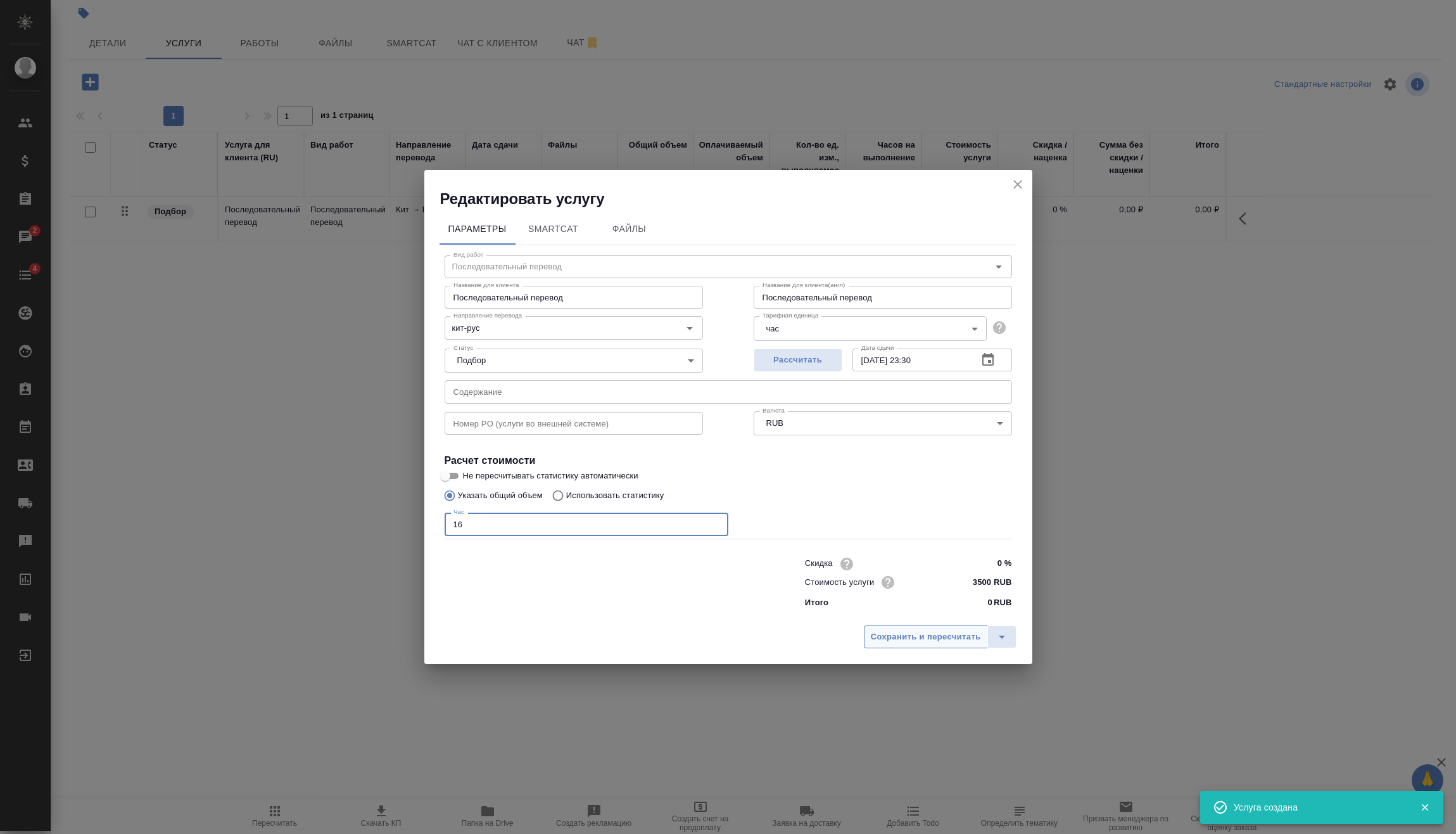
type input "16"
click at [888, 633] on span "Сохранить и пересчитать" at bounding box center [926, 637] width 110 height 14
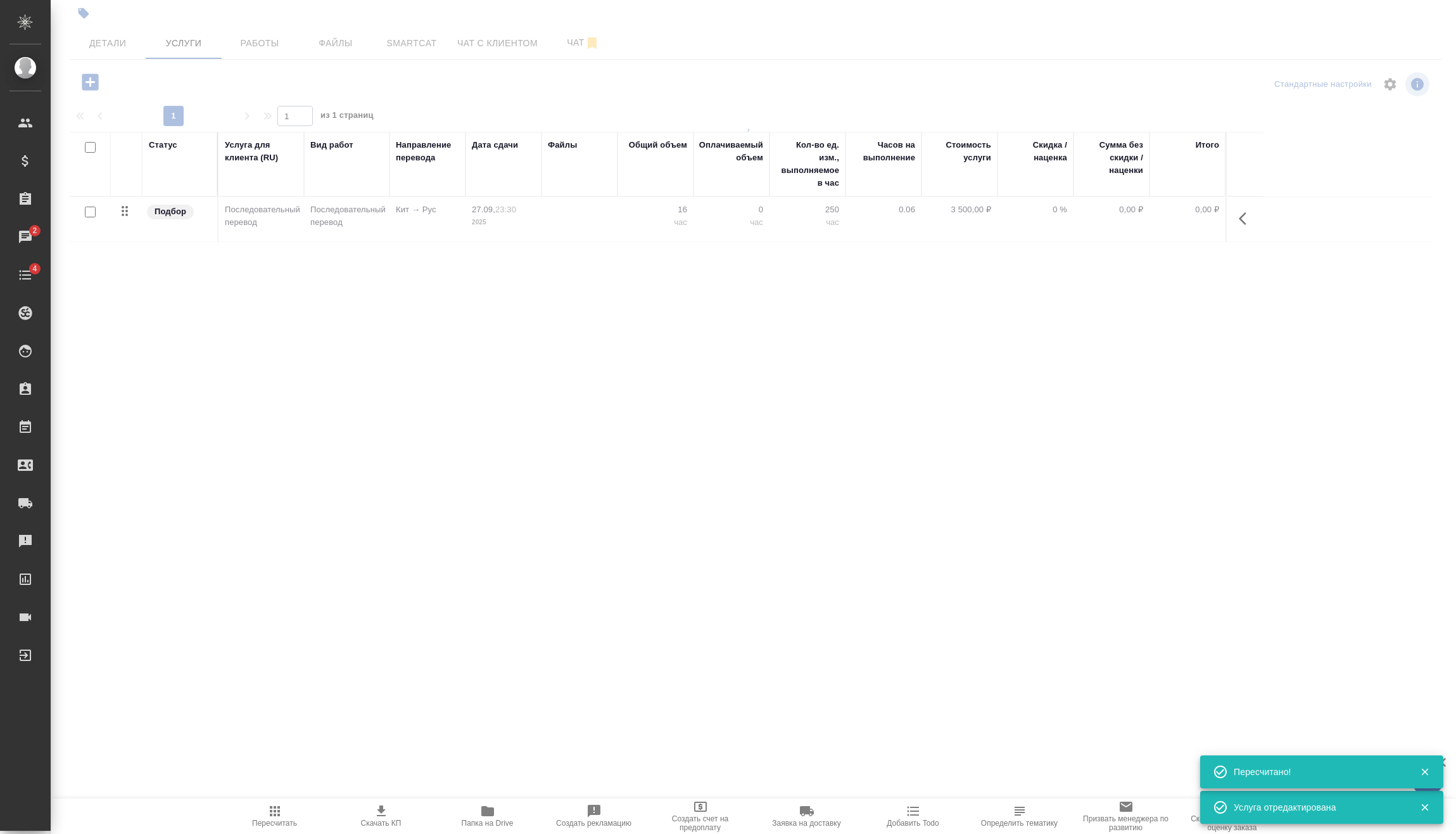
type input "urgent"
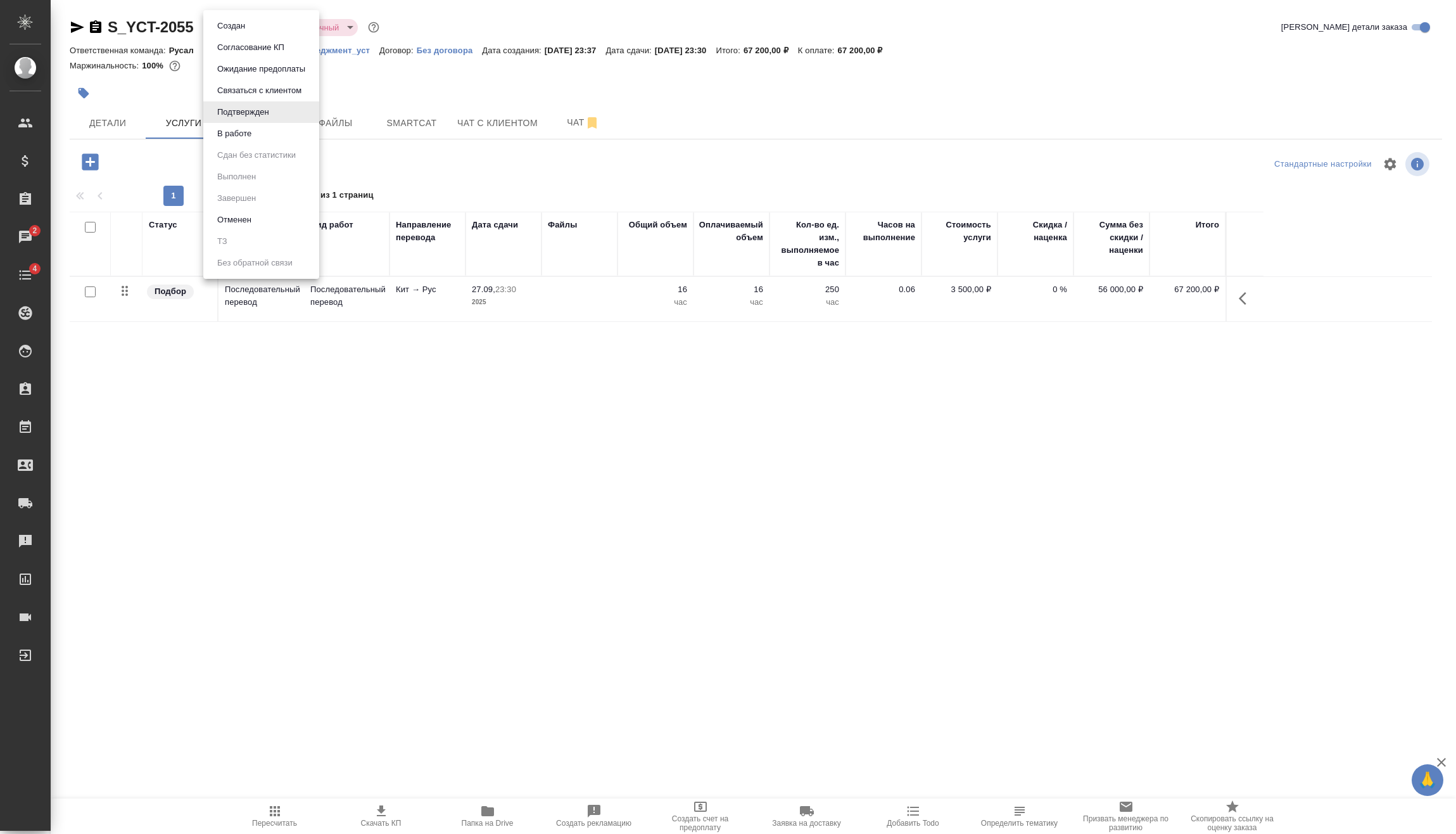
click at [259, 30] on body "🙏 .cls-1 fill:#fff; AWATERA Vasilev Evgeniy Клиенты Спецификации Заказы 2 Чаты …" at bounding box center [728, 417] width 1456 height 834
click at [259, 138] on li "В работе" at bounding box center [261, 134] width 116 height 22
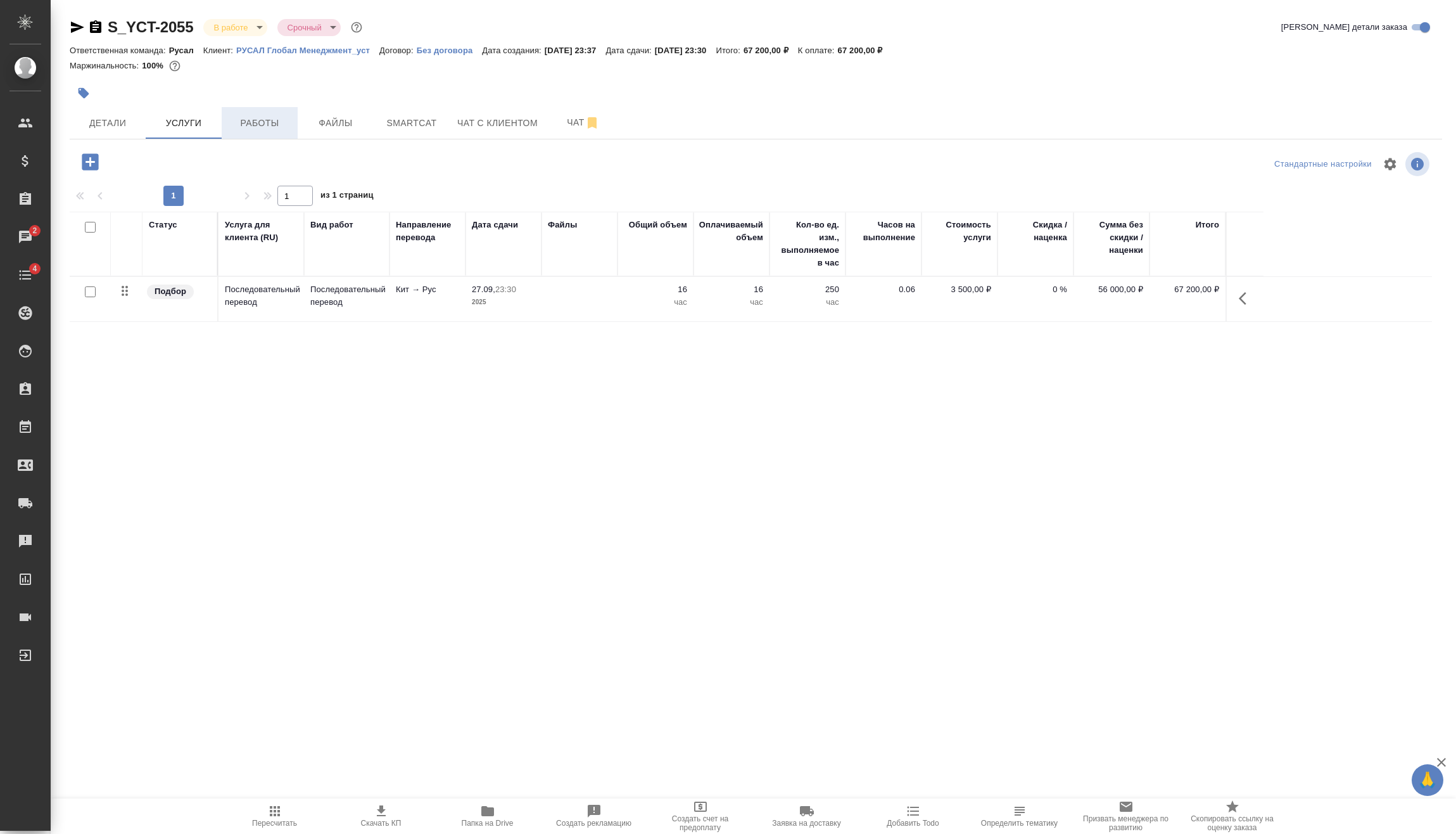
click at [259, 123] on span "Работы" at bounding box center [259, 123] width 61 height 16
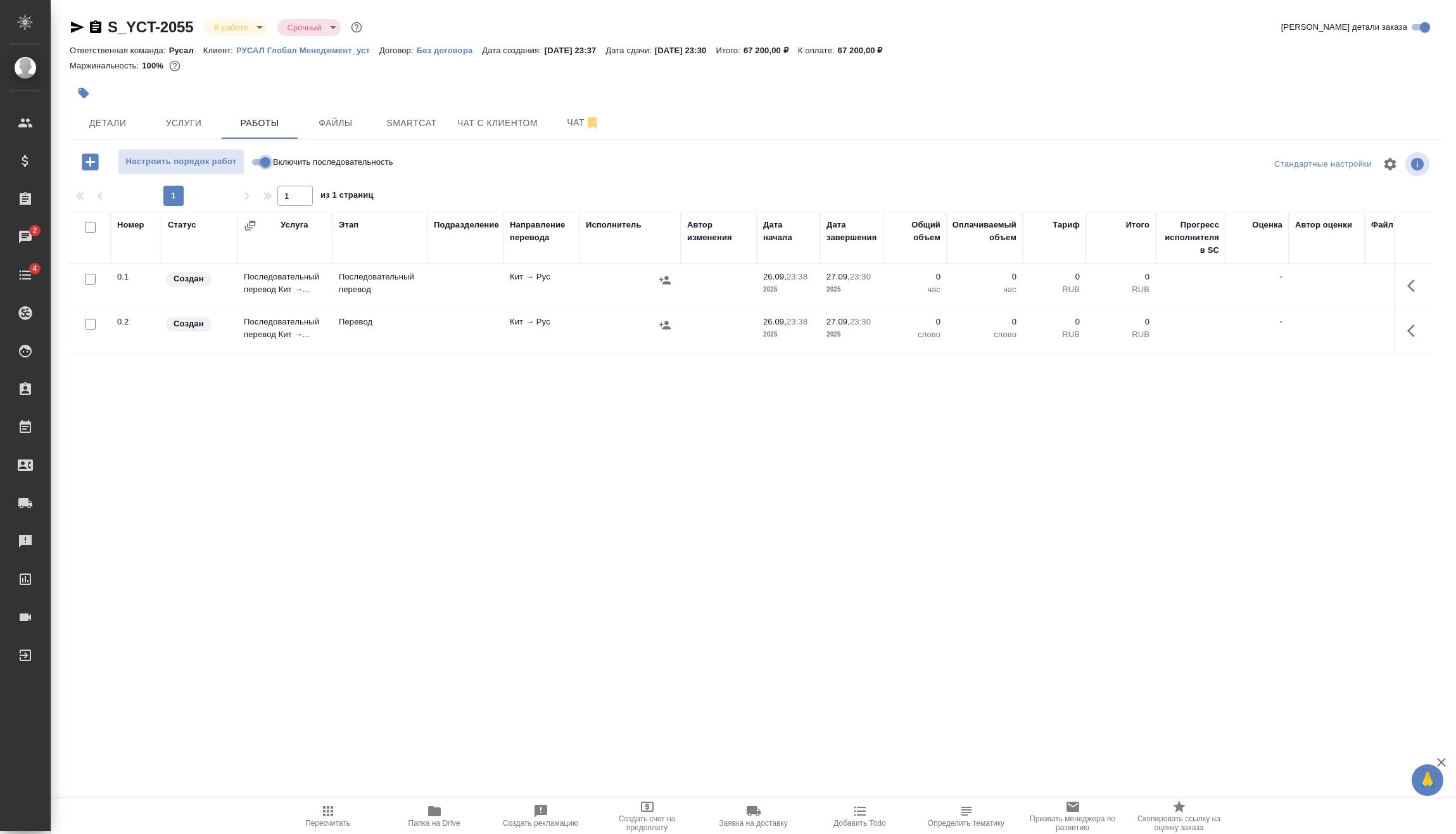
click at [269, 167] on input "Включить последовательность" at bounding box center [265, 162] width 46 height 15
checkbox input "true"
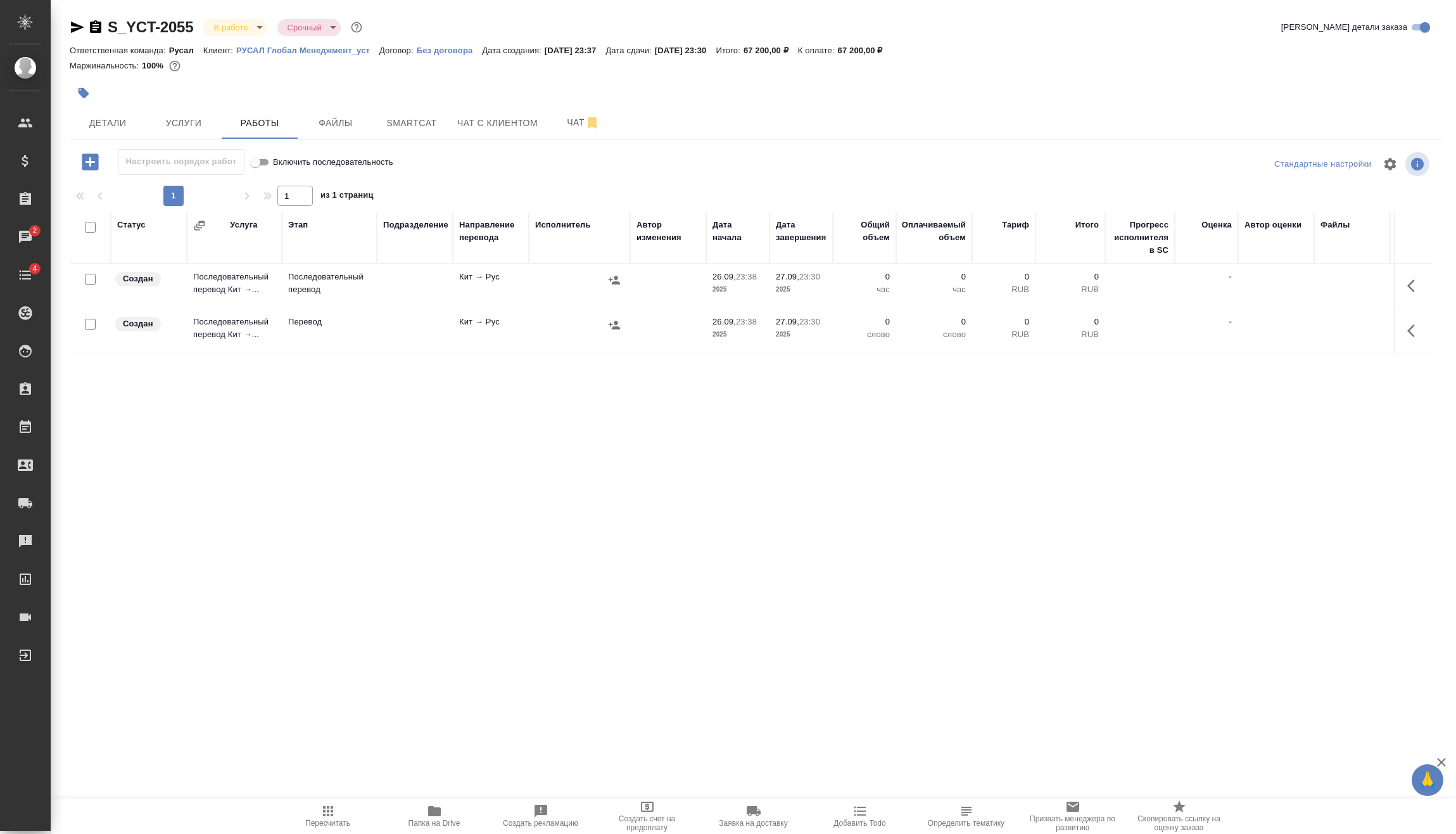
click at [91, 325] on input "checkbox" at bounding box center [90, 324] width 11 height 11
checkbox input "true"
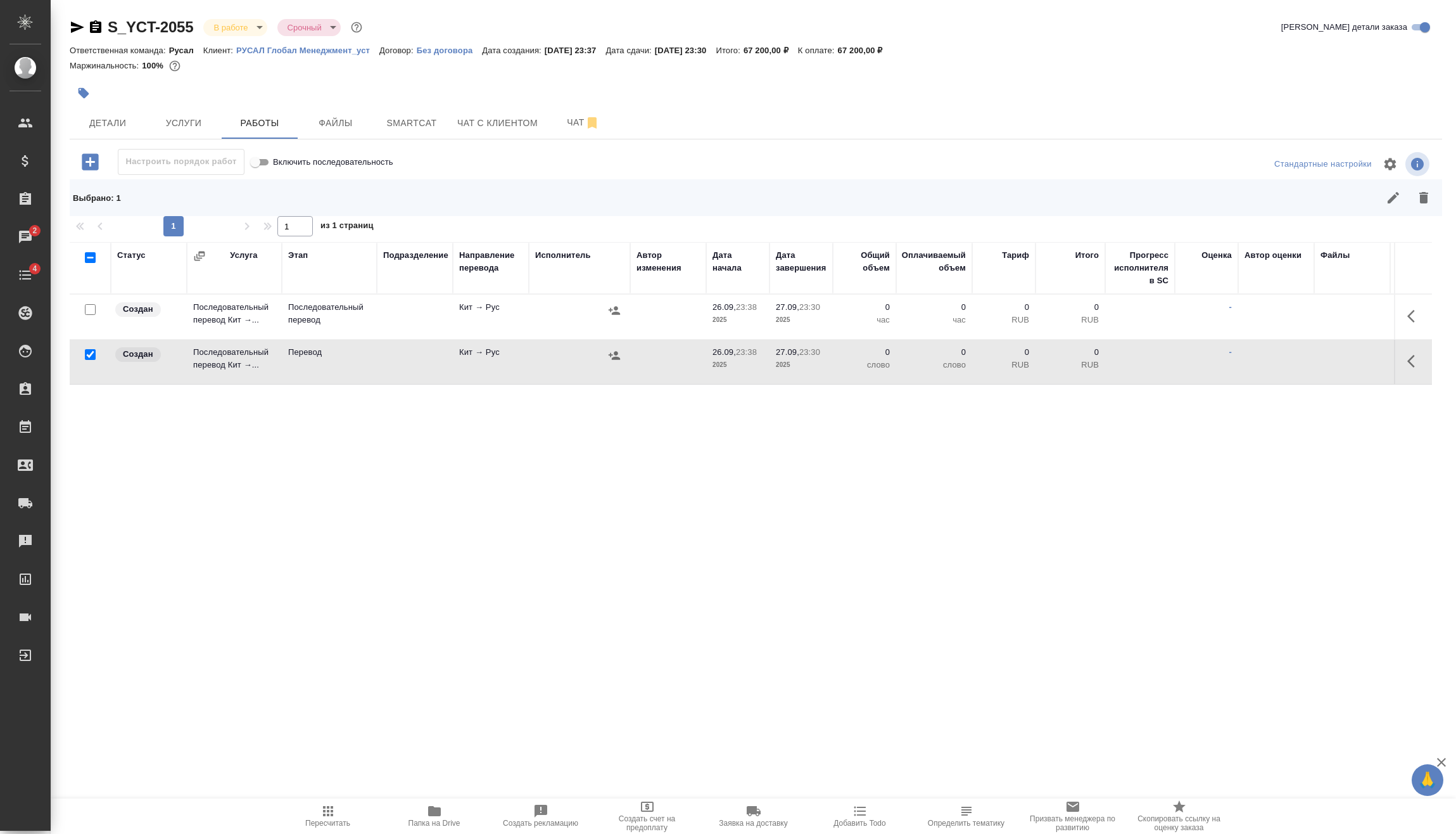
click at [1420, 210] on button "button" at bounding box center [1423, 198] width 30 height 30
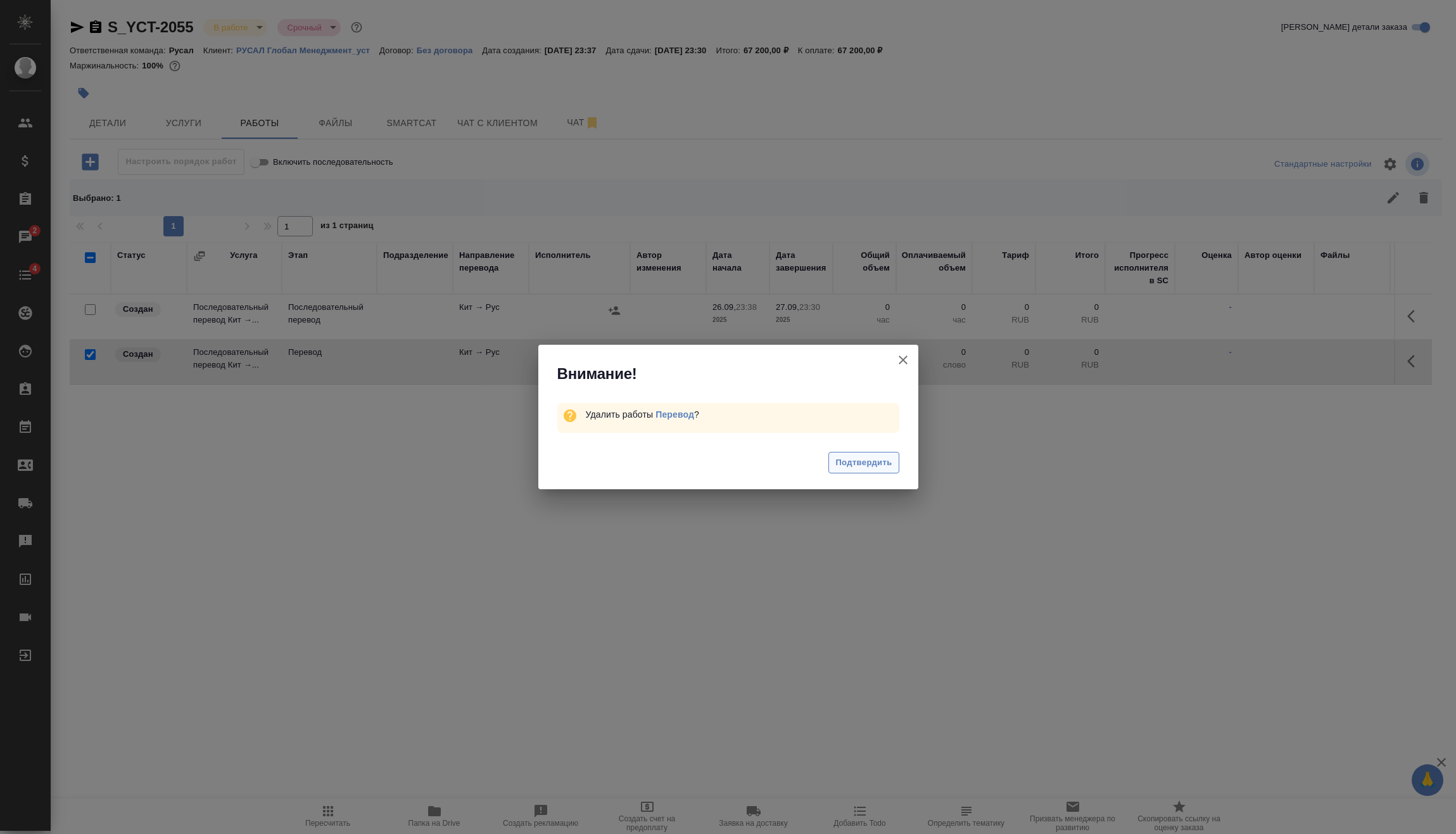
click at [852, 465] on span "Подтвердить" at bounding box center [864, 462] width 57 height 14
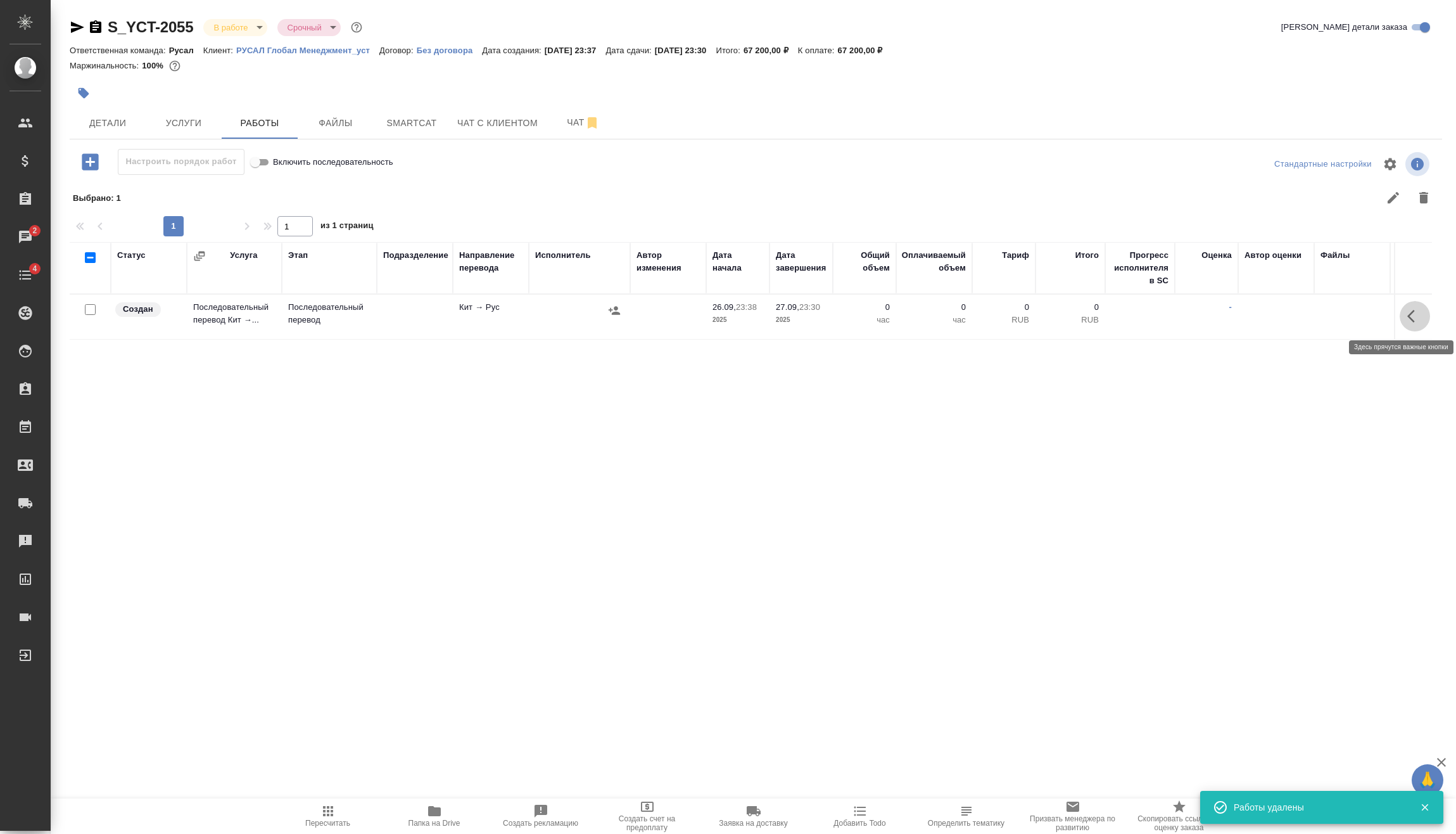
click at [1409, 314] on icon "button" at bounding box center [1415, 316] width 15 height 15
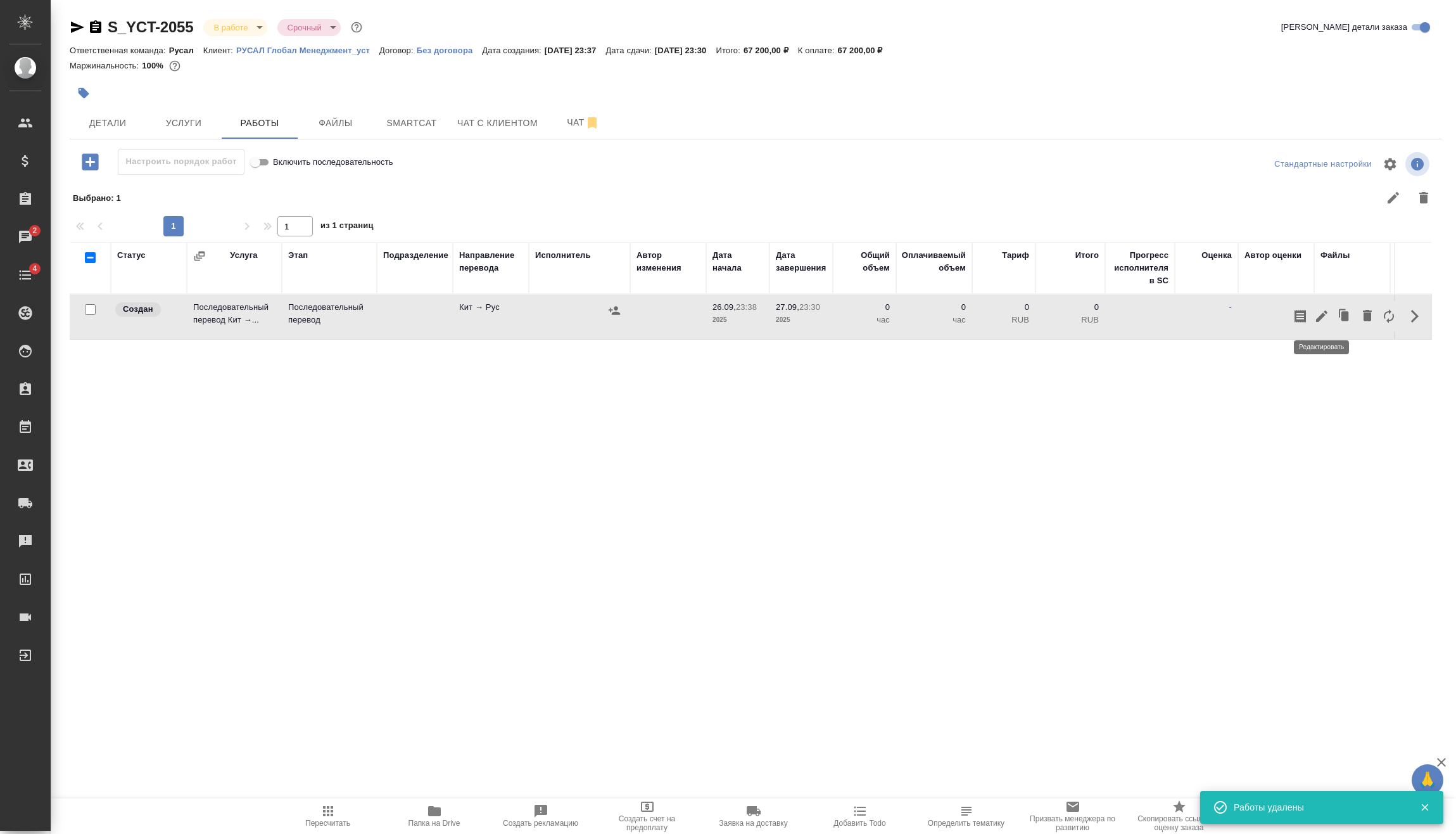
click at [1317, 314] on icon "button" at bounding box center [1322, 316] width 15 height 15
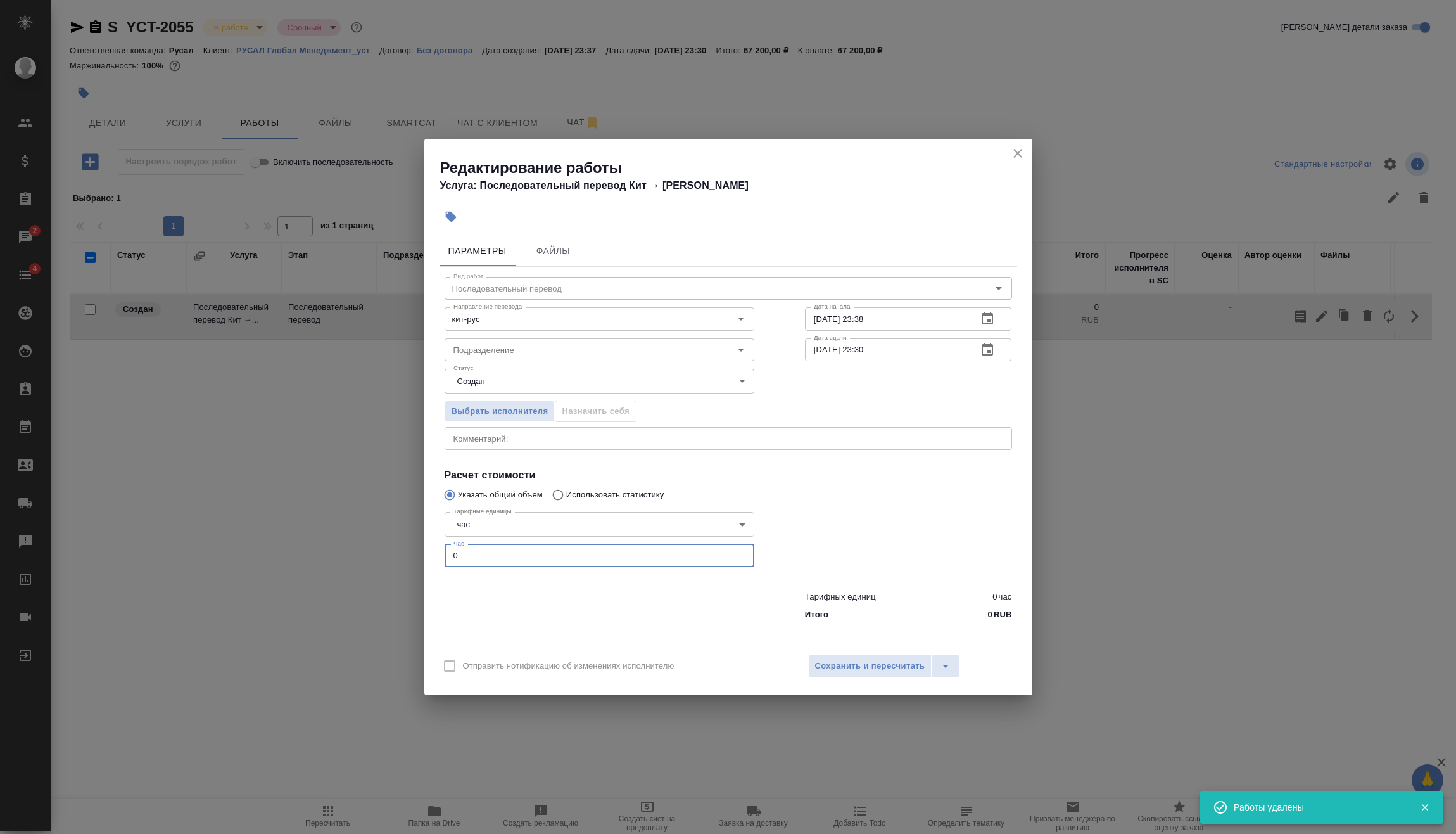
drag, startPoint x: 475, startPoint y: 557, endPoint x: 293, endPoint y: 584, distance: 184.0
click at [270, 583] on div "Редактирование работы Услуга: Последовательный перевод Кит → Рус Параметры Файл…" at bounding box center [728, 417] width 1456 height 834
type input "8"
click at [926, 666] on button "Сохранить и пересчитать" at bounding box center [870, 665] width 124 height 23
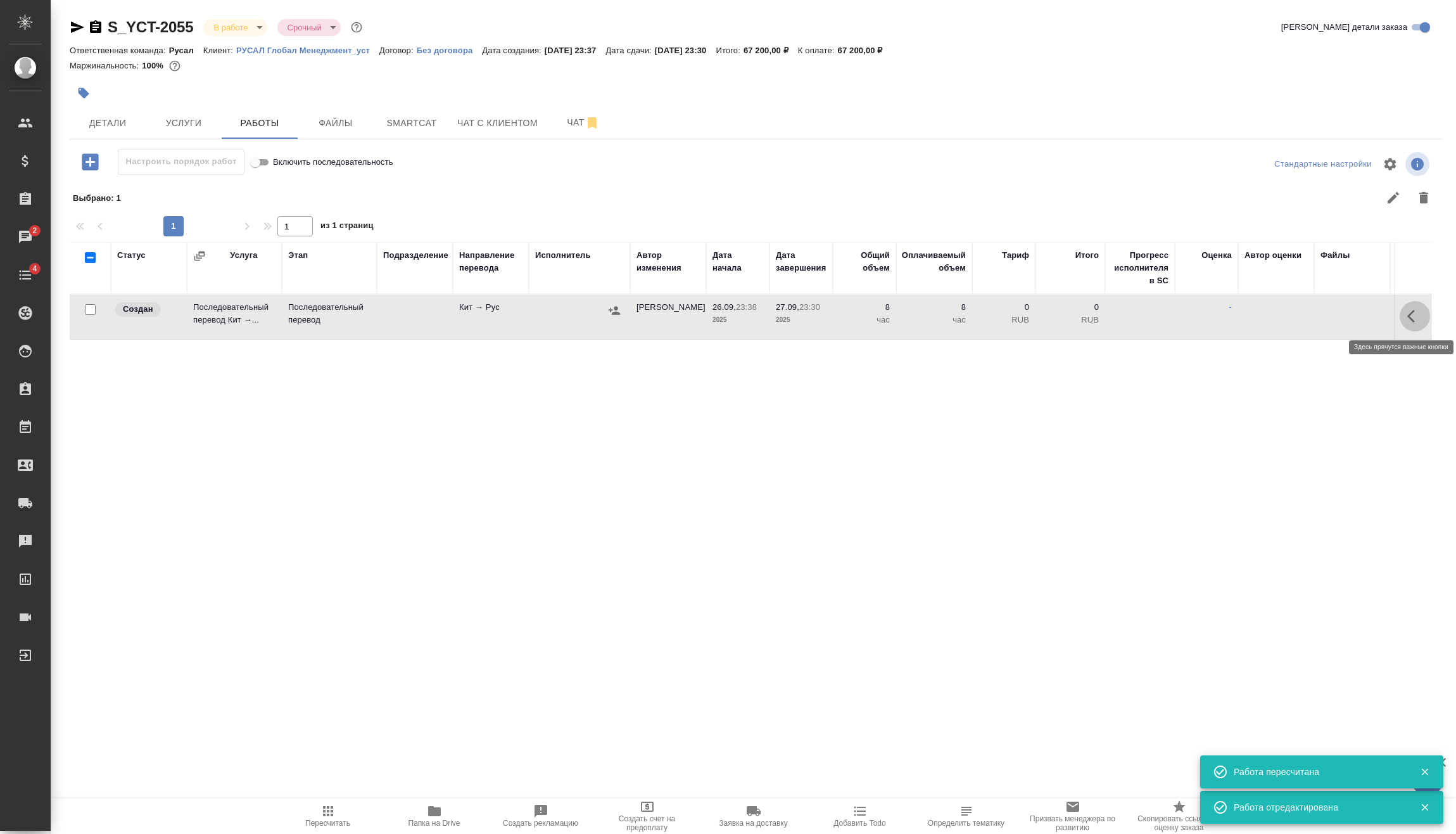
drag, startPoint x: 1418, startPoint y: 314, endPoint x: 1401, endPoint y: 314, distance: 17.0
click at [1414, 314] on icon "button" at bounding box center [1415, 316] width 15 height 15
click at [1321, 306] on button "button" at bounding box center [1322, 316] width 22 height 30
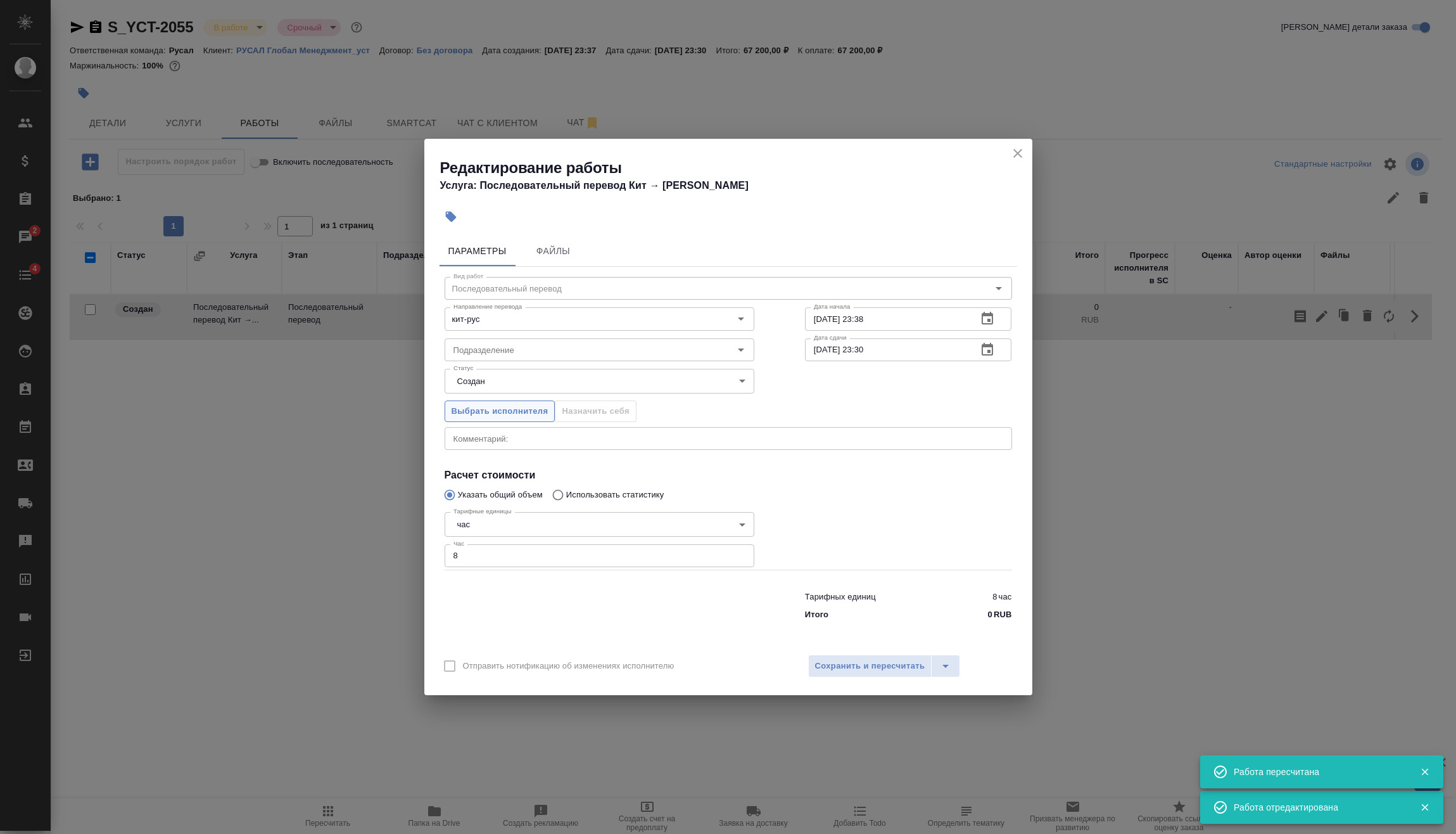
click at [514, 421] on button "Выбрать исполнителя" at bounding box center [500, 412] width 111 height 23
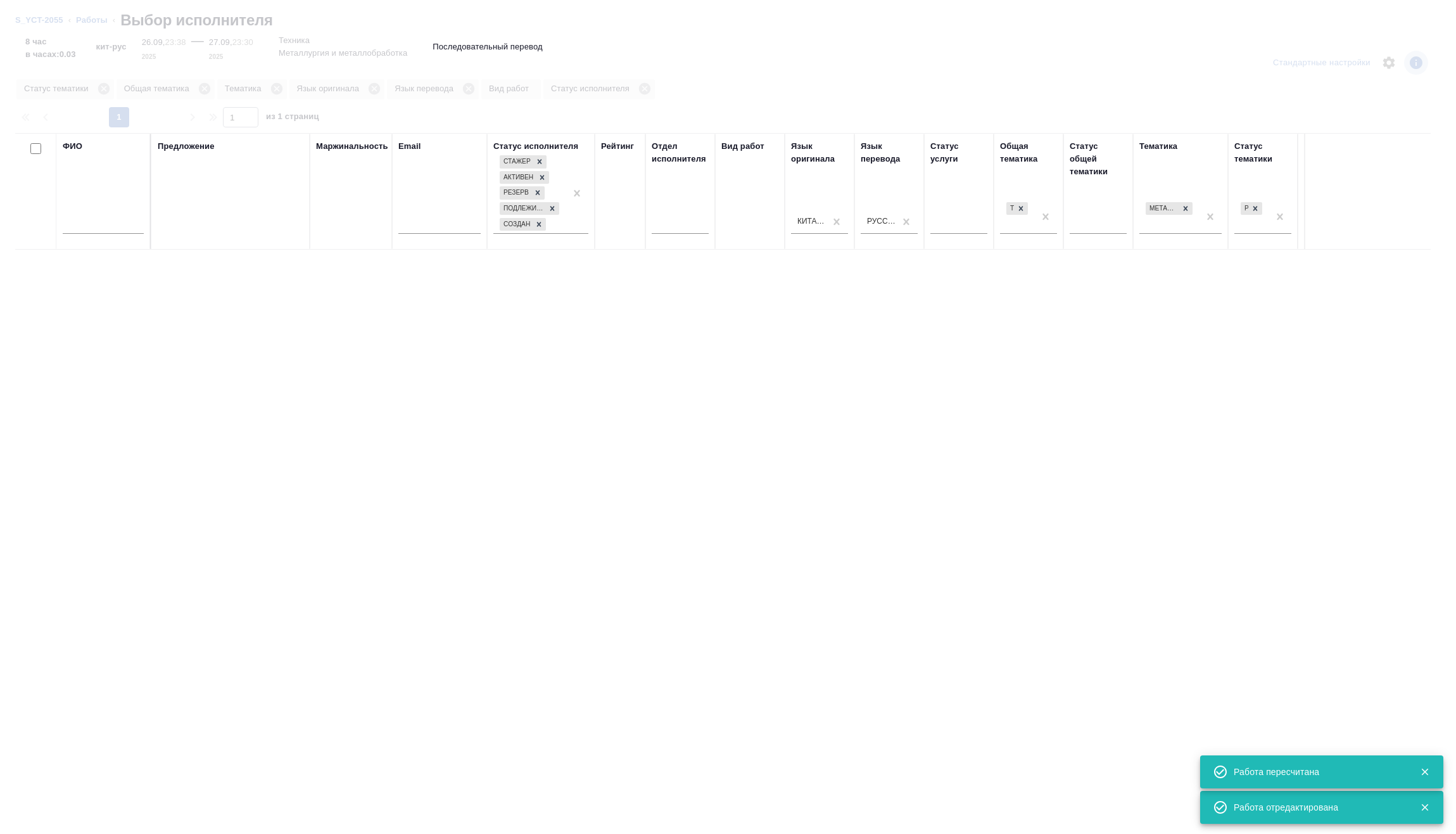
click at [122, 224] on input "text" at bounding box center [103, 225] width 81 height 16
click at [120, 224] on input "text" at bounding box center [103, 225] width 81 height 16
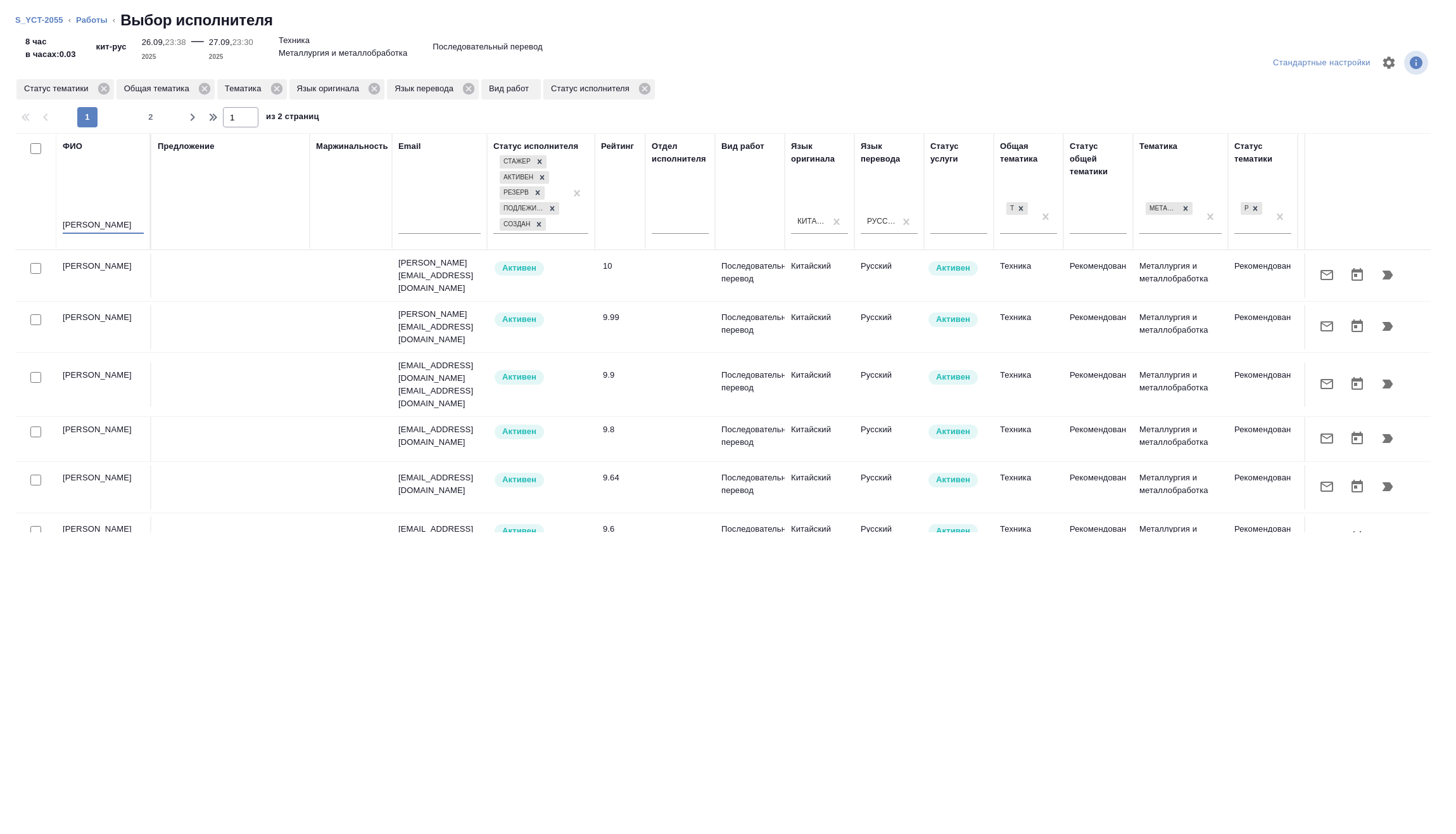
type input "клипин"
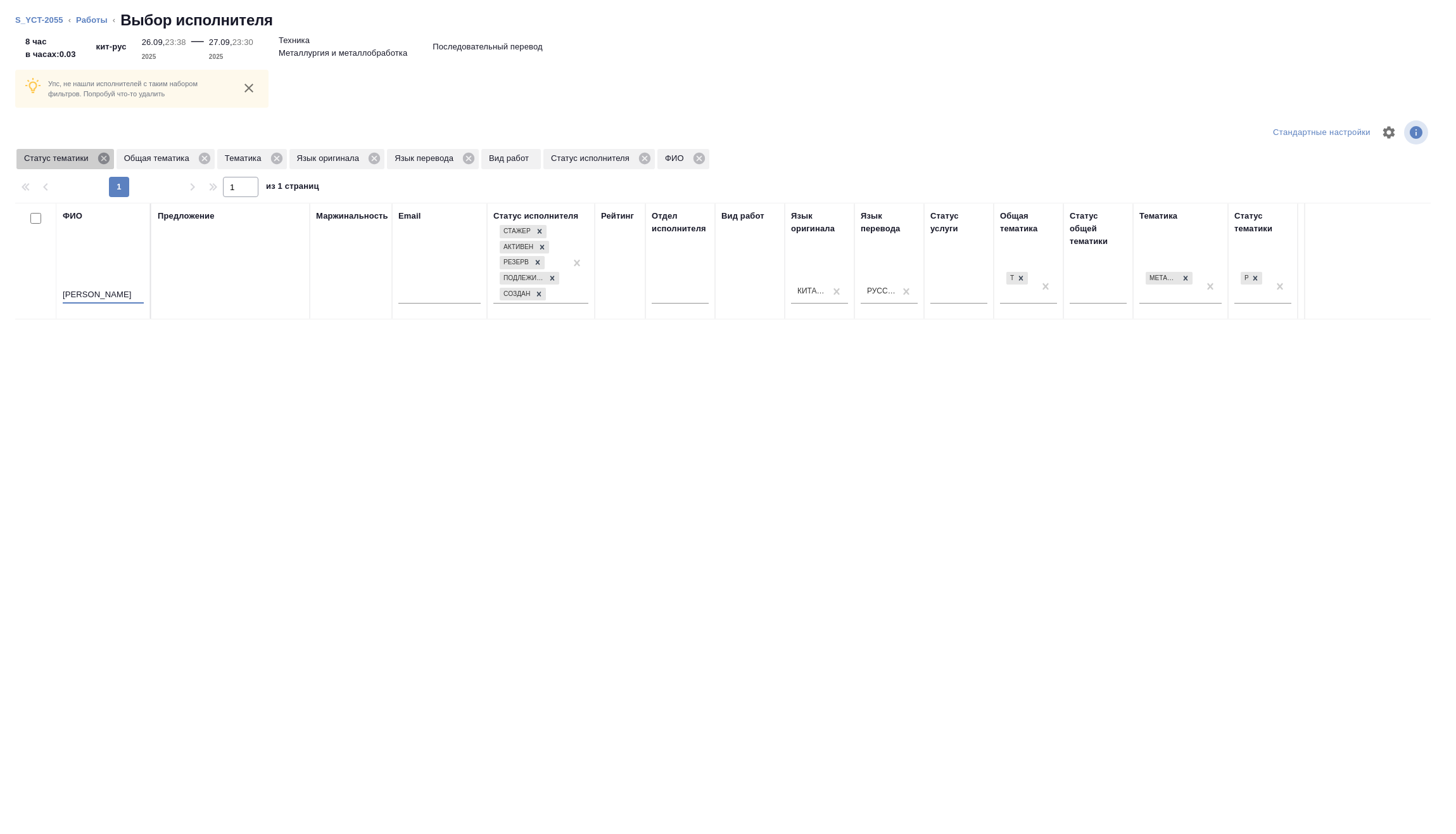
click at [104, 154] on icon at bounding box center [103, 159] width 12 height 12
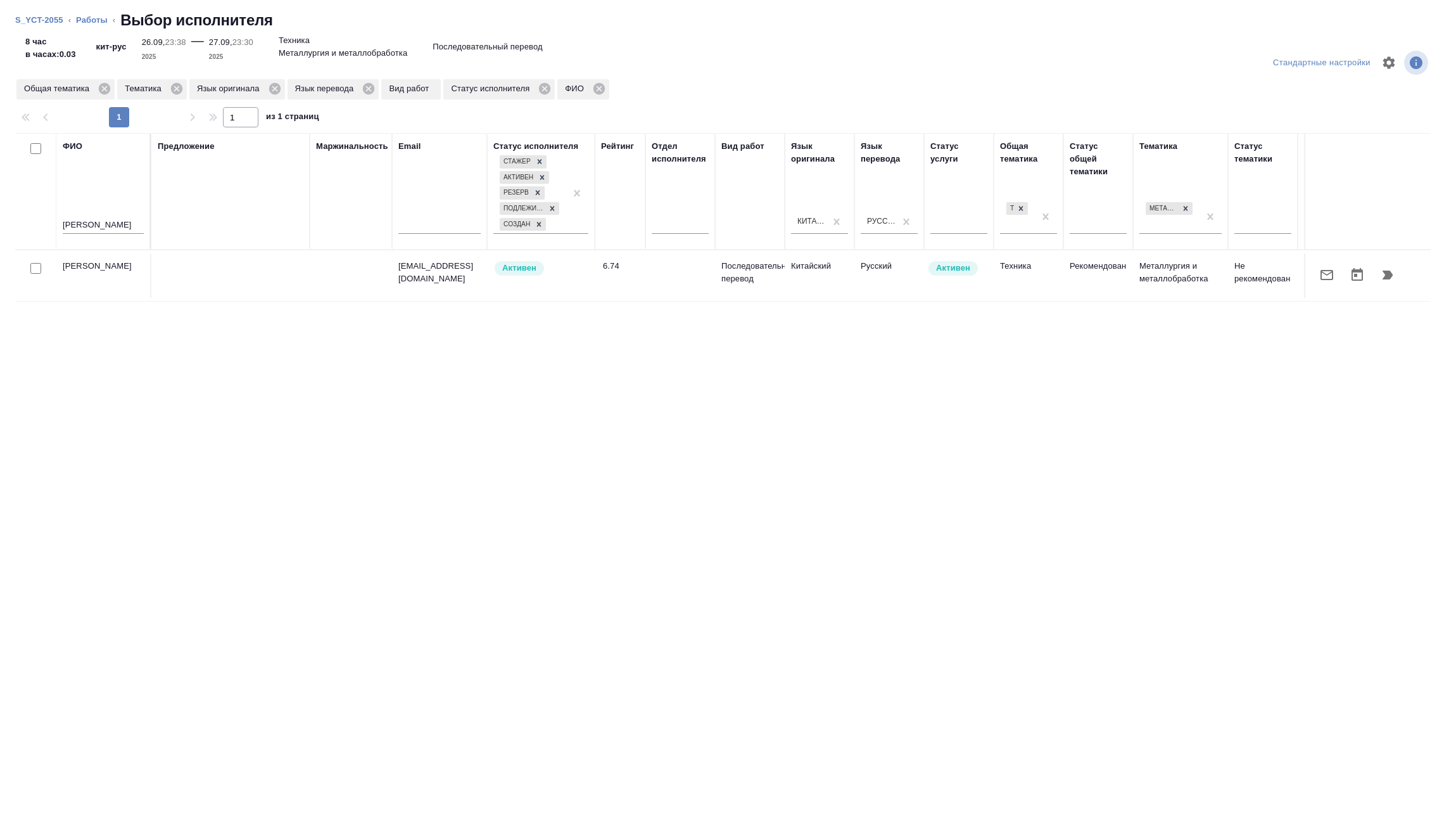
click at [1380, 272] on icon "button" at bounding box center [1388, 275] width 15 height 15
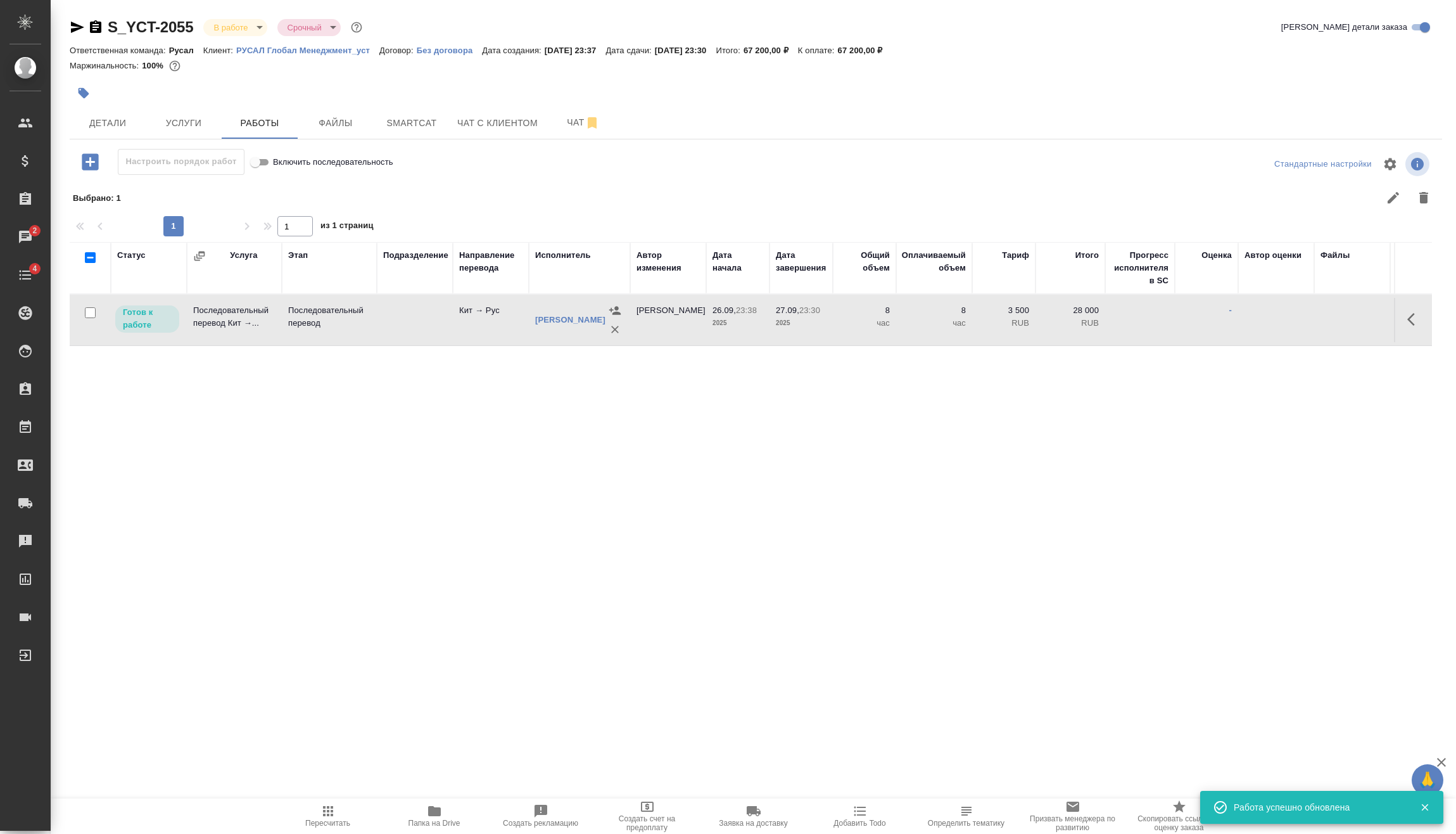
click at [325, 807] on icon "button" at bounding box center [328, 811] width 10 height 10
click at [251, 28] on body "🙏 .cls-1 fill:#fff; AWATERA Vasilev Evgeniy Клиенты Спецификации Заказы 2 Чаты …" at bounding box center [728, 417] width 1456 height 834
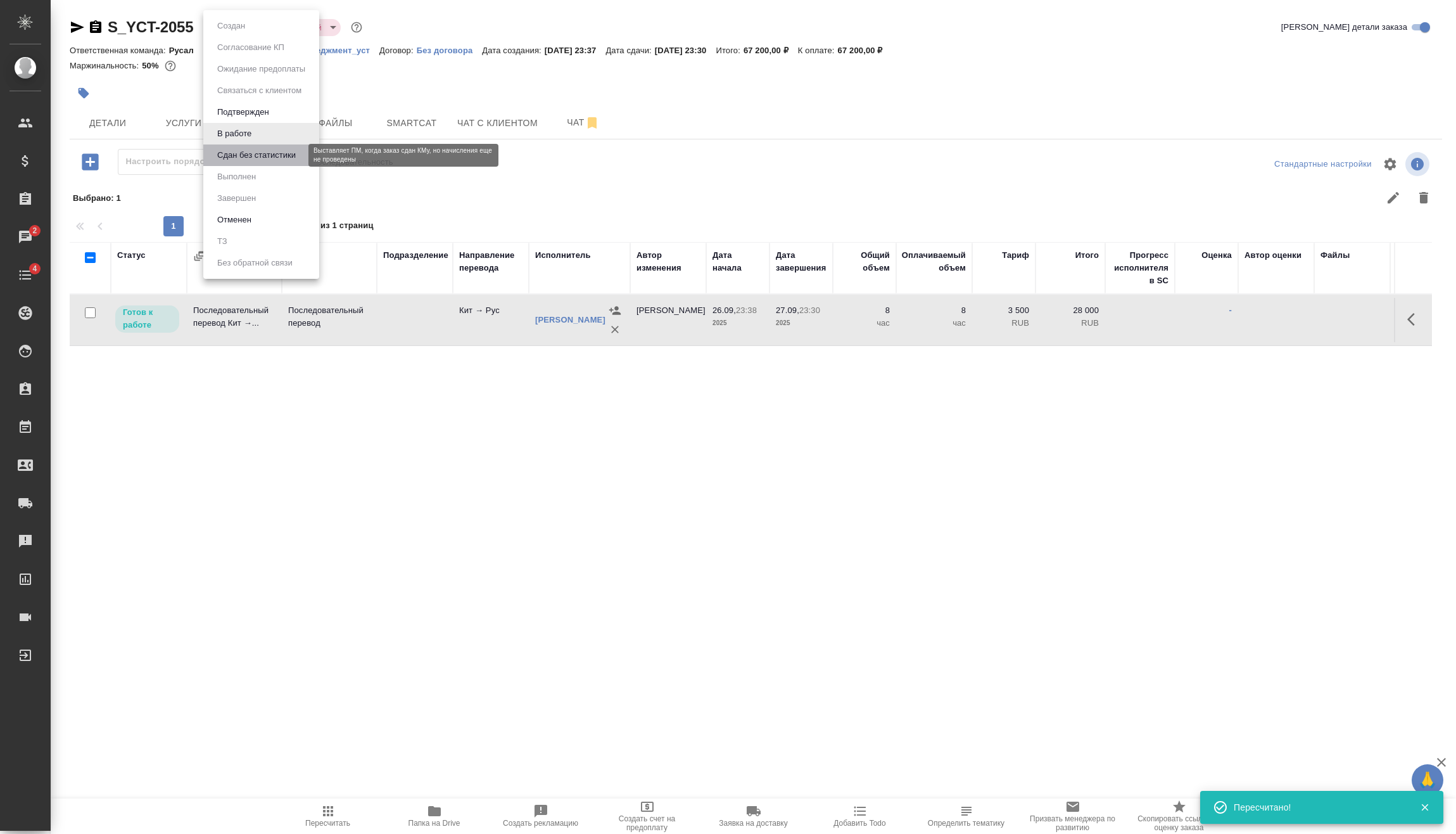
click at [259, 154] on button "Сдан без статистики" at bounding box center [256, 155] width 86 height 14
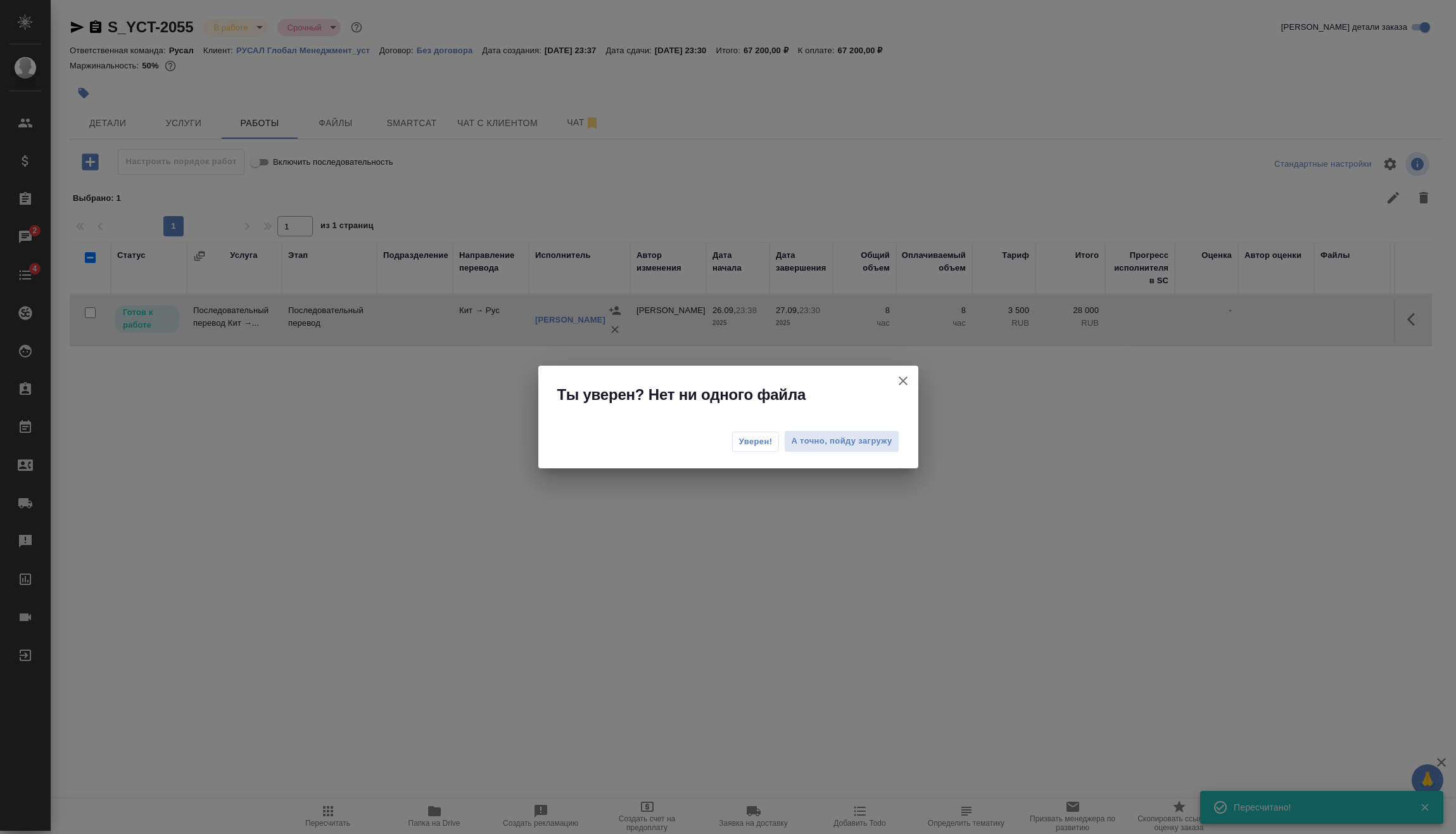
click at [758, 444] on span "Уверен!" at bounding box center [756, 441] width 33 height 13
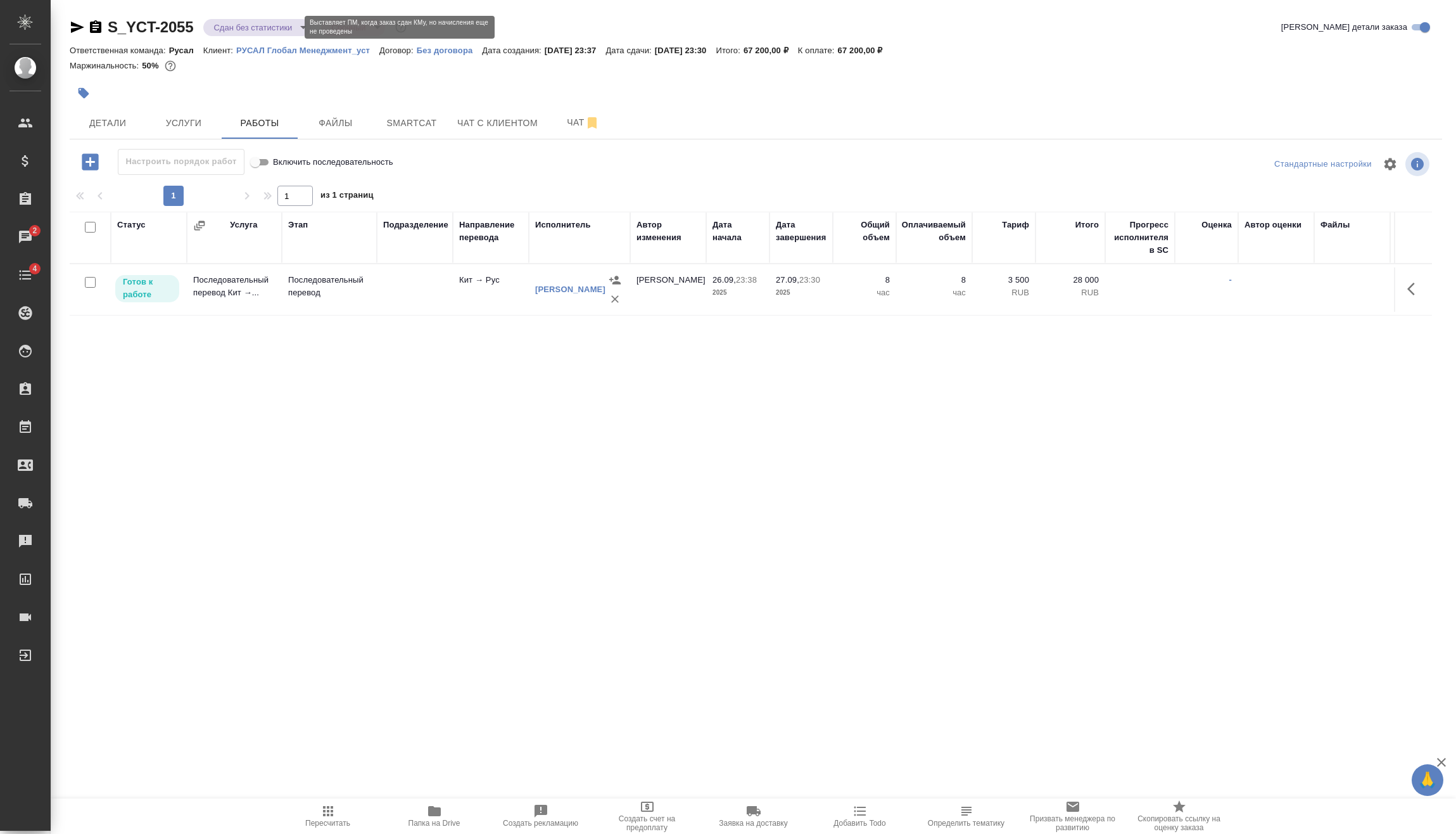
click at [269, 22] on body "🙏 .cls-1 fill:#fff; AWATERA Vasilev Evgeniy Клиенты Спецификации Заказы 2 Чаты …" at bounding box center [728, 417] width 1456 height 834
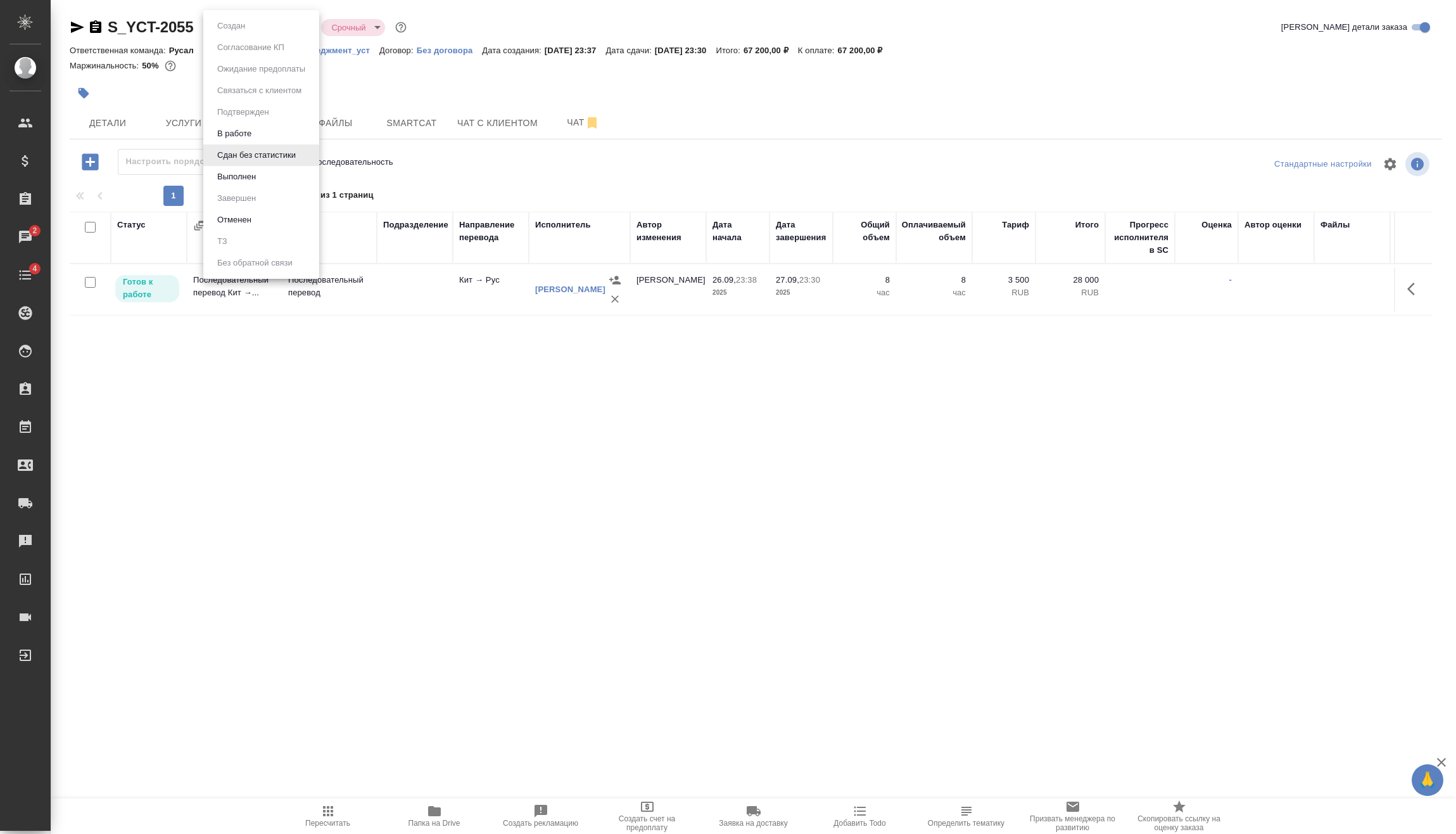
click at [263, 178] on li "Выполнен" at bounding box center [261, 177] width 116 height 22
click at [98, 29] on icon "button" at bounding box center [96, 26] width 12 height 13
